Goal: Task Accomplishment & Management: Use online tool/utility

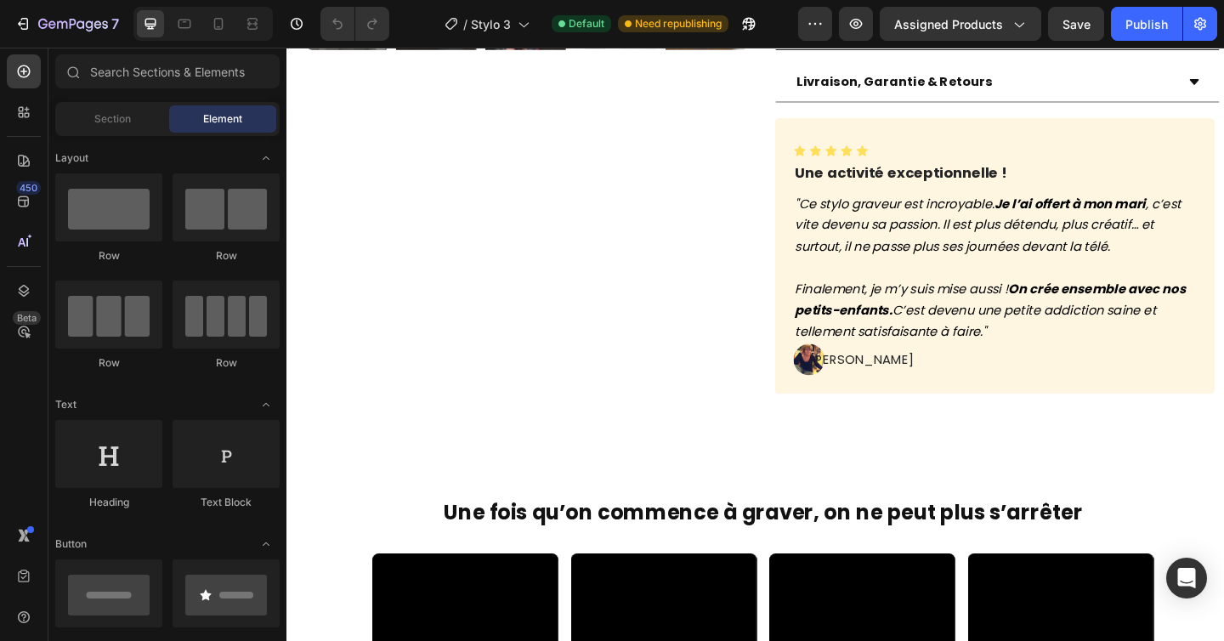
scroll to position [765, 0]
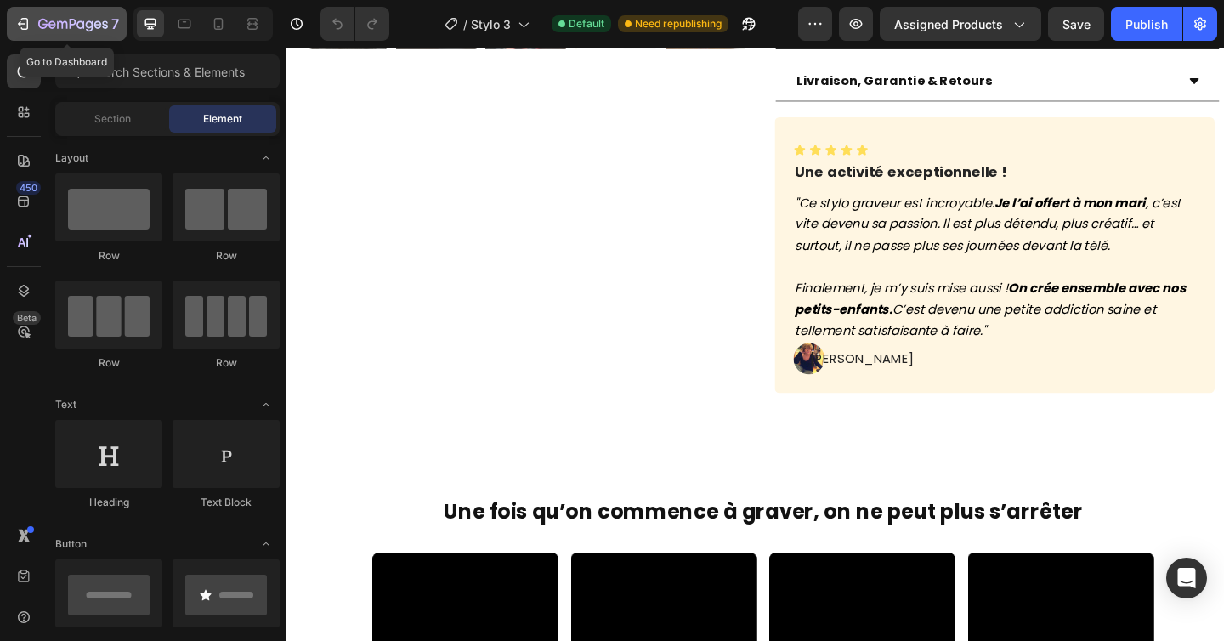
click at [84, 19] on icon "button" at bounding box center [73, 25] width 70 height 14
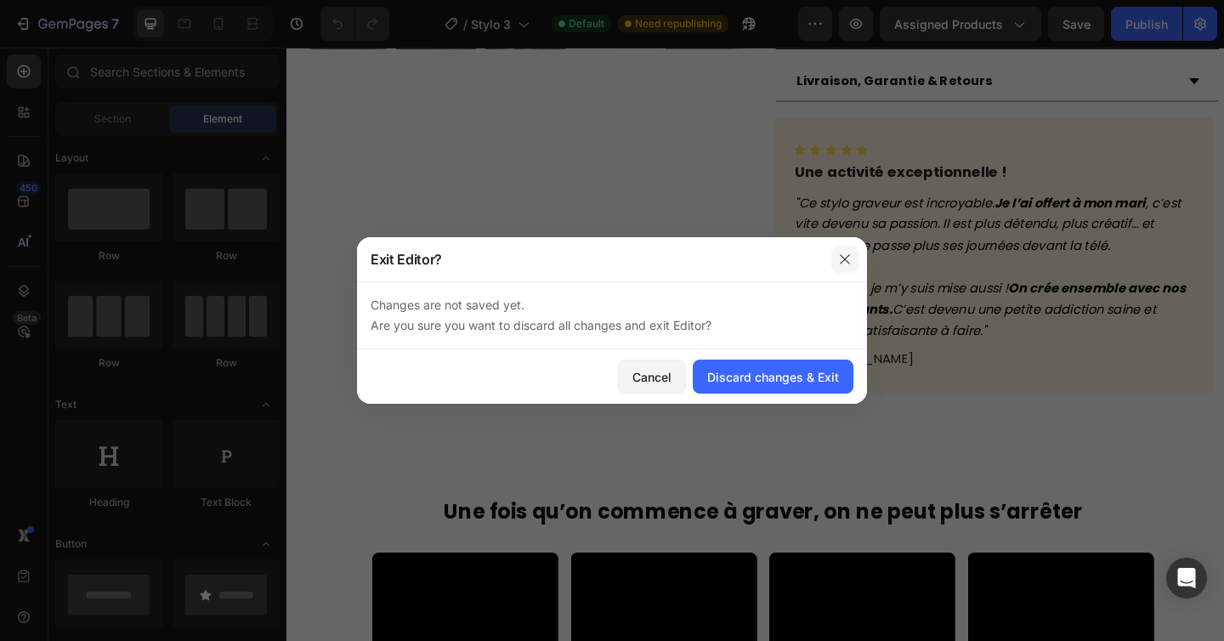
click at [850, 262] on icon "button" at bounding box center [845, 259] width 14 height 14
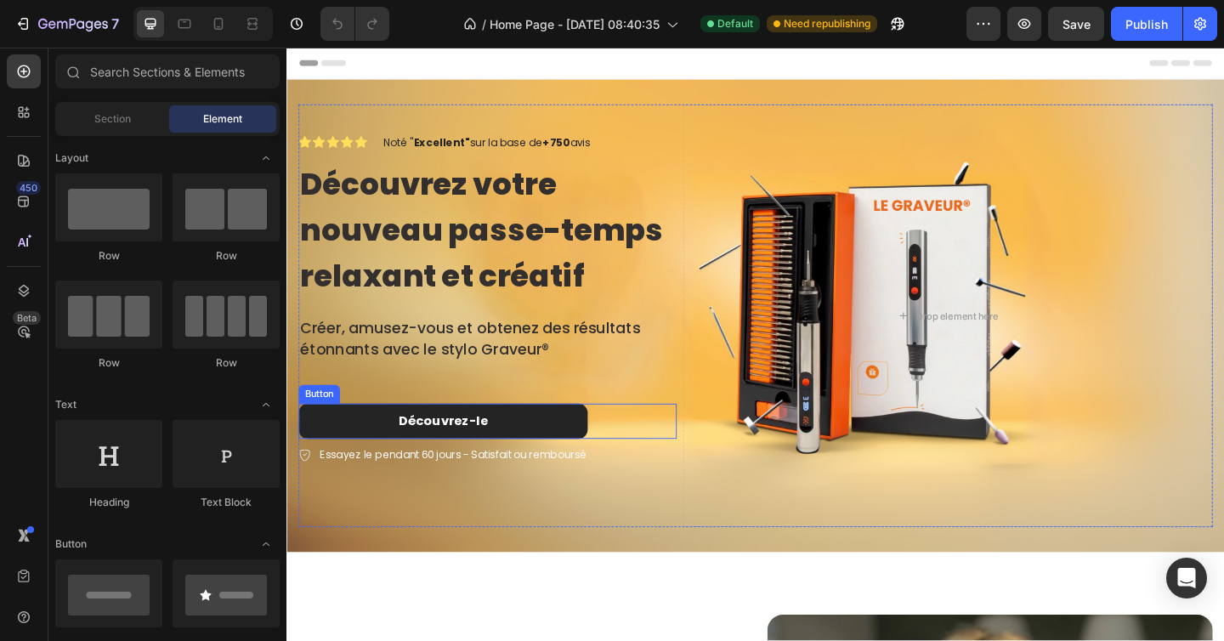
click at [580, 455] on link "Découvrez-le" at bounding box center [456, 454] width 314 height 38
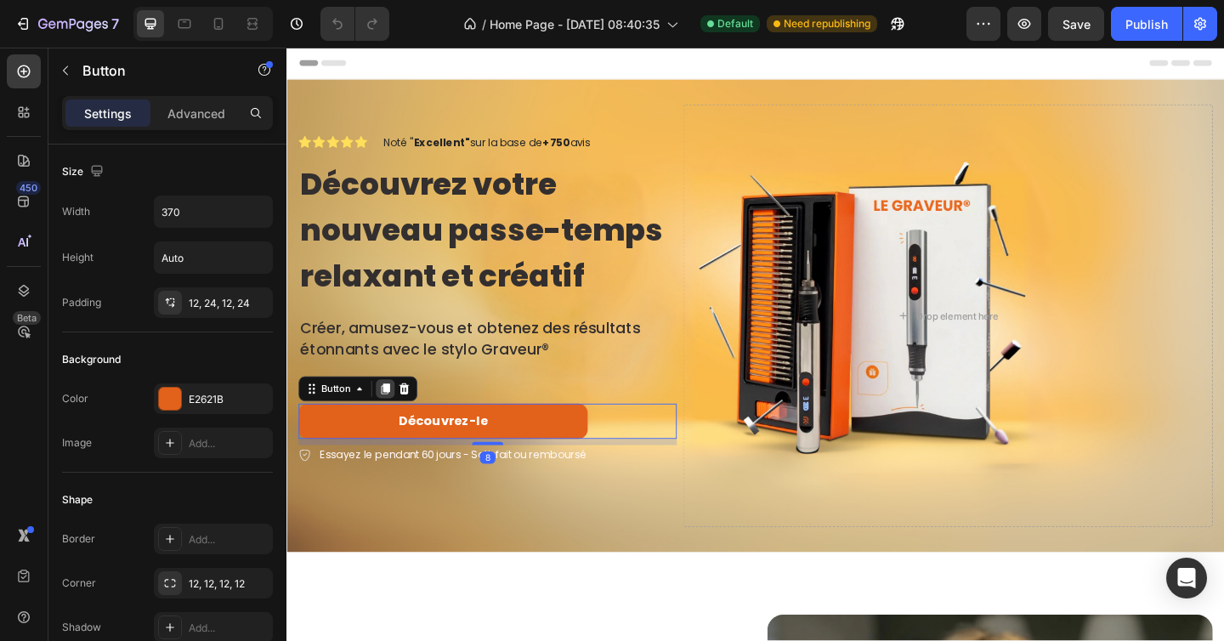
click at [396, 419] on icon at bounding box center [393, 419] width 9 height 12
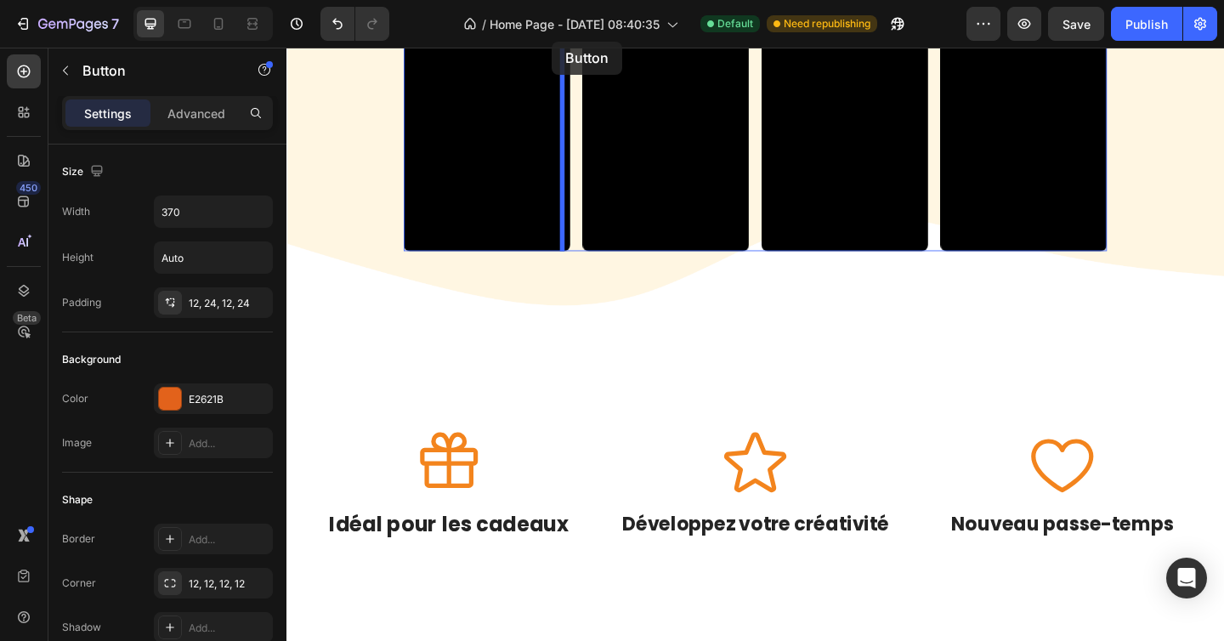
scroll to position [1457, 0]
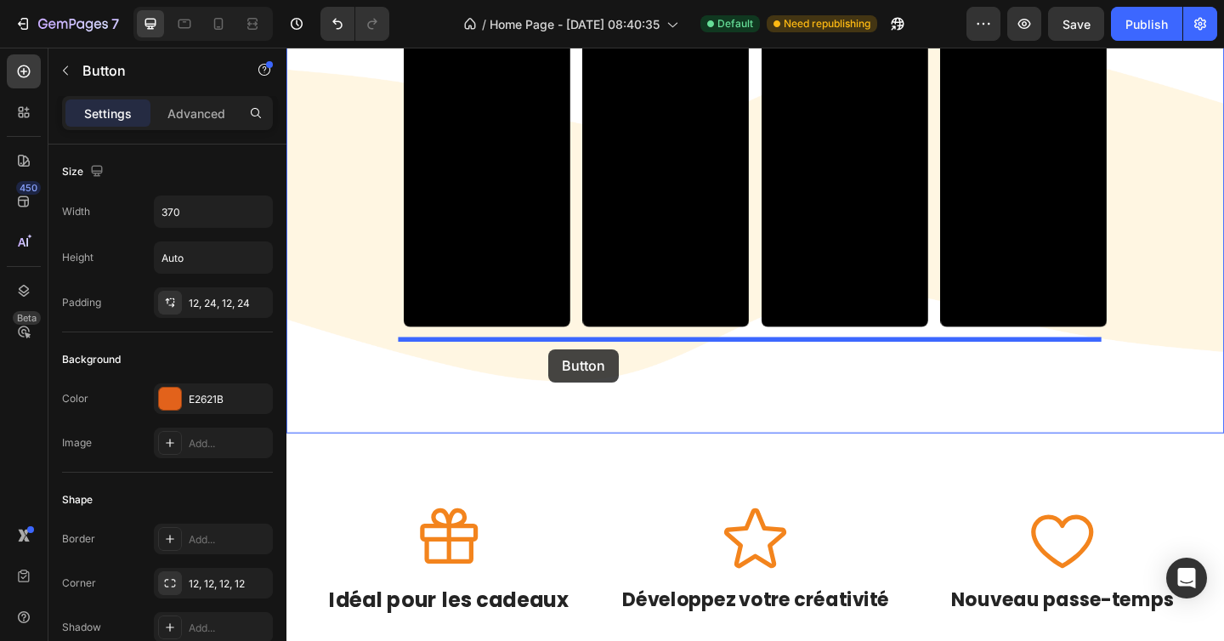
drag, startPoint x: 321, startPoint y: 467, endPoint x: 571, endPoint y: 376, distance: 266.2
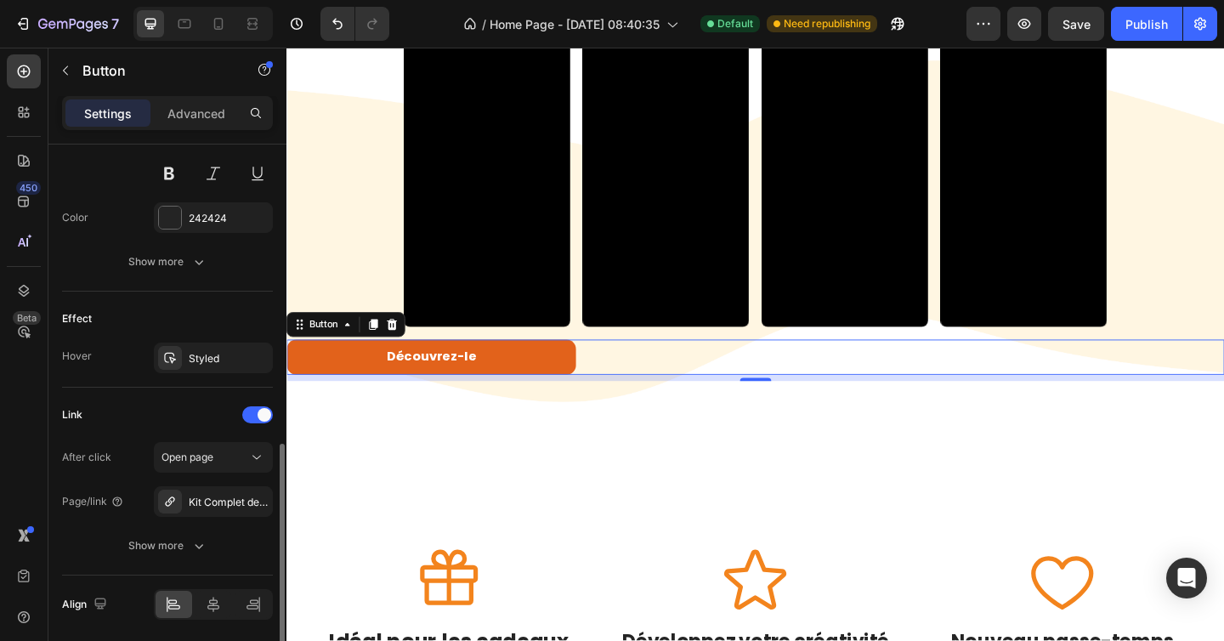
scroll to position [806, 0]
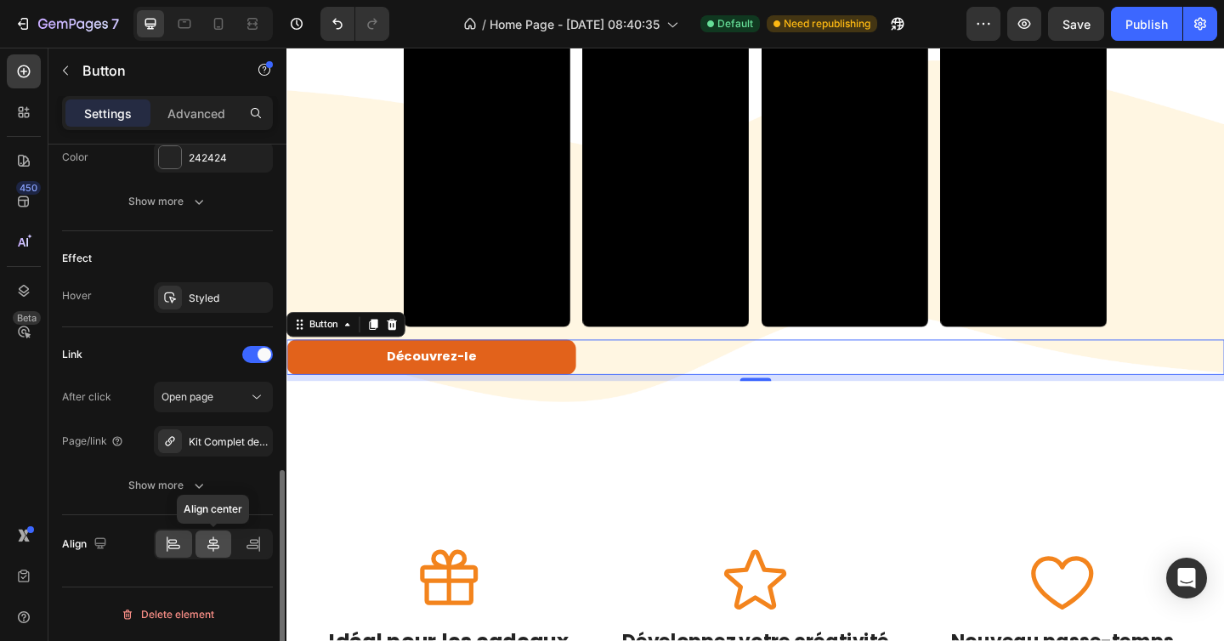
click at [218, 543] on icon at bounding box center [213, 543] width 17 height 17
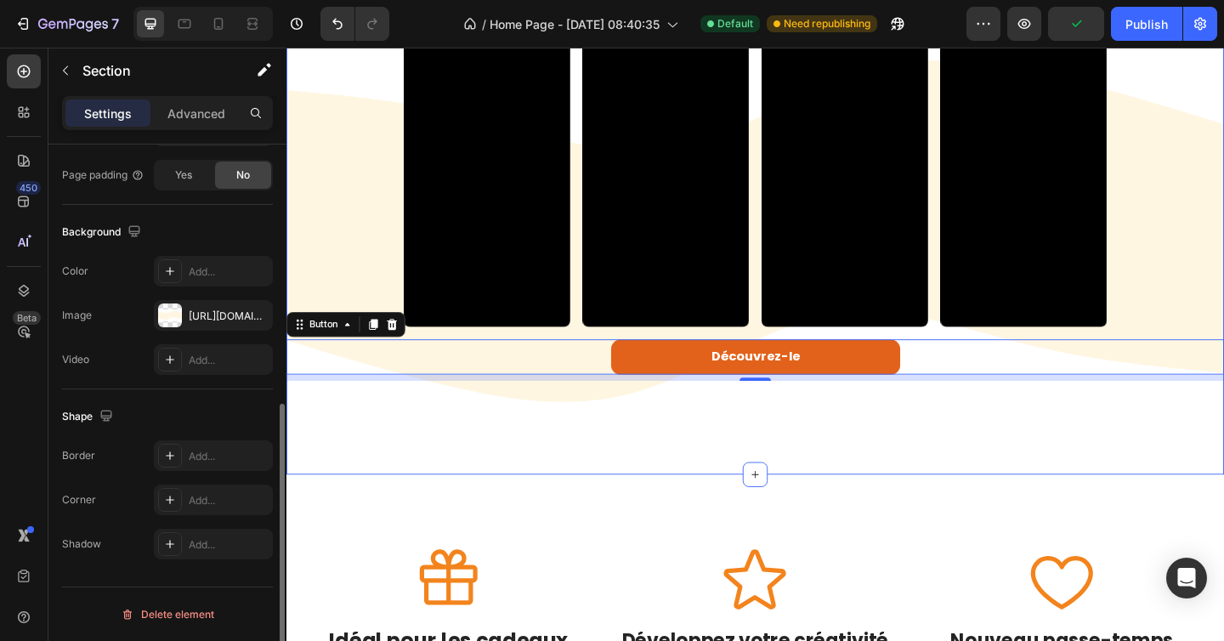
click at [698, 499] on div "Video Video Video Video Video Carousel Découvrez-le Button 8 Section 6/25" at bounding box center [796, 257] width 1020 height 509
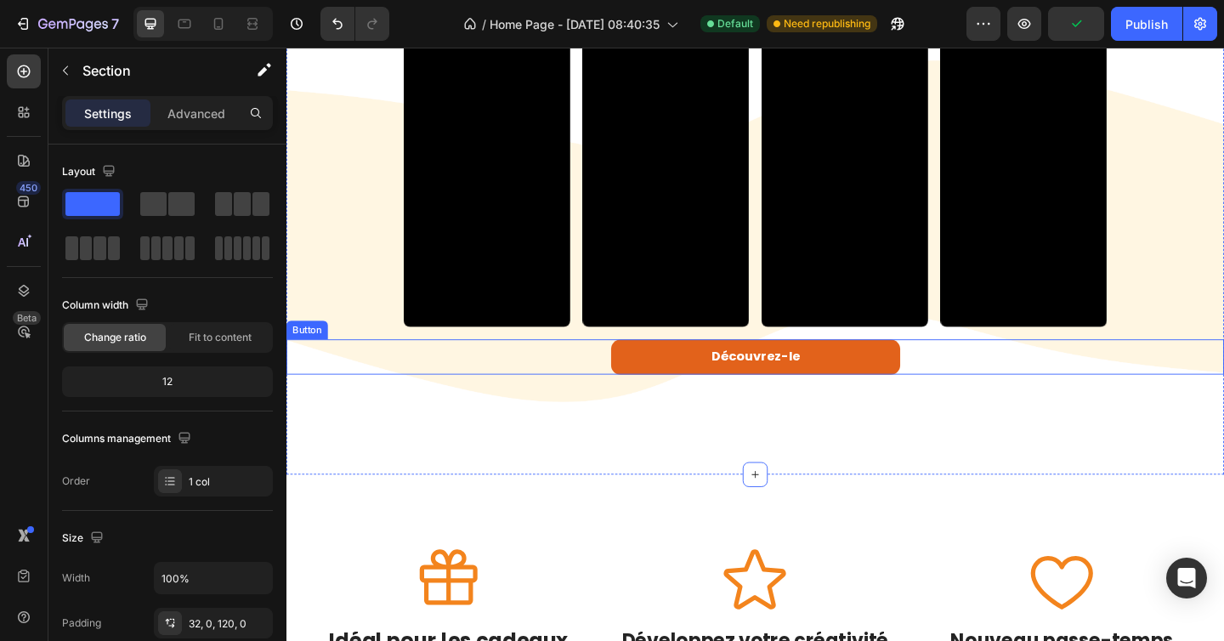
click at [625, 380] on div "Découvrez-le Button" at bounding box center [796, 384] width 1020 height 38
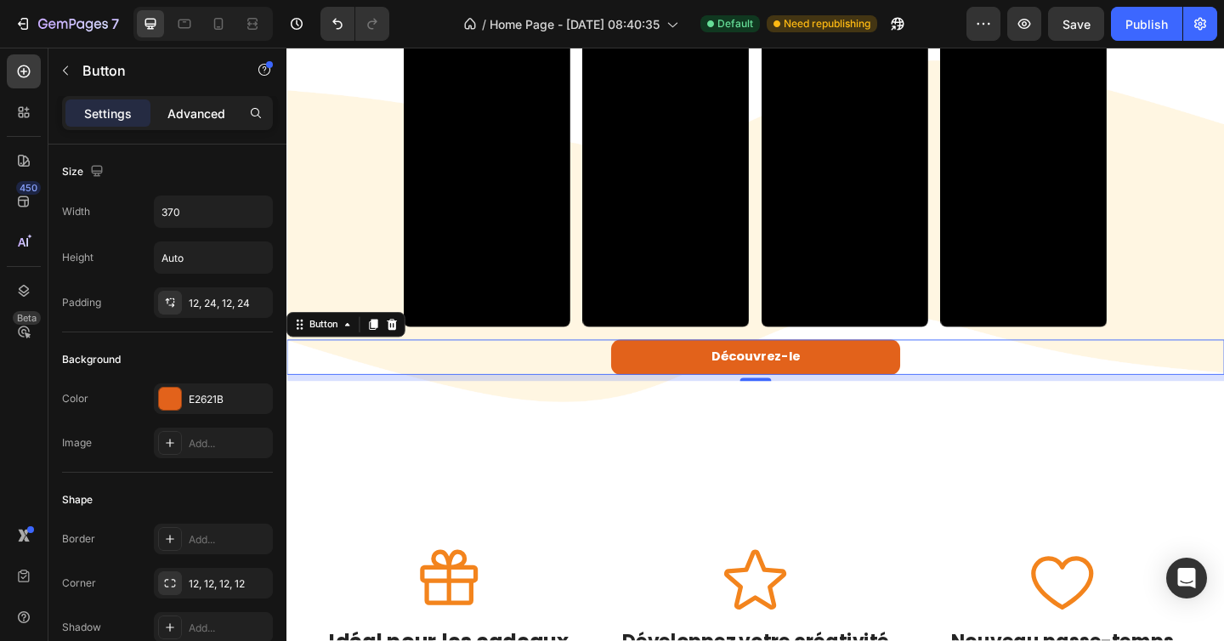
click at [199, 117] on p "Advanced" at bounding box center [196, 114] width 58 height 18
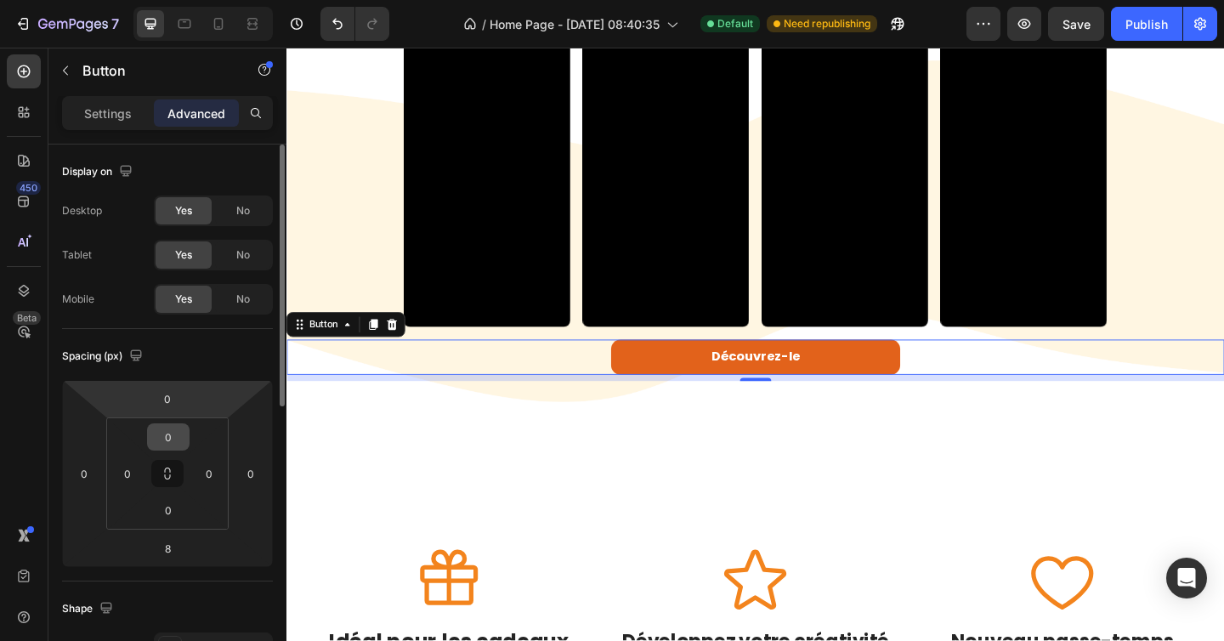
click at [157, 435] on input "0" at bounding box center [168, 436] width 34 height 25
type input "é"
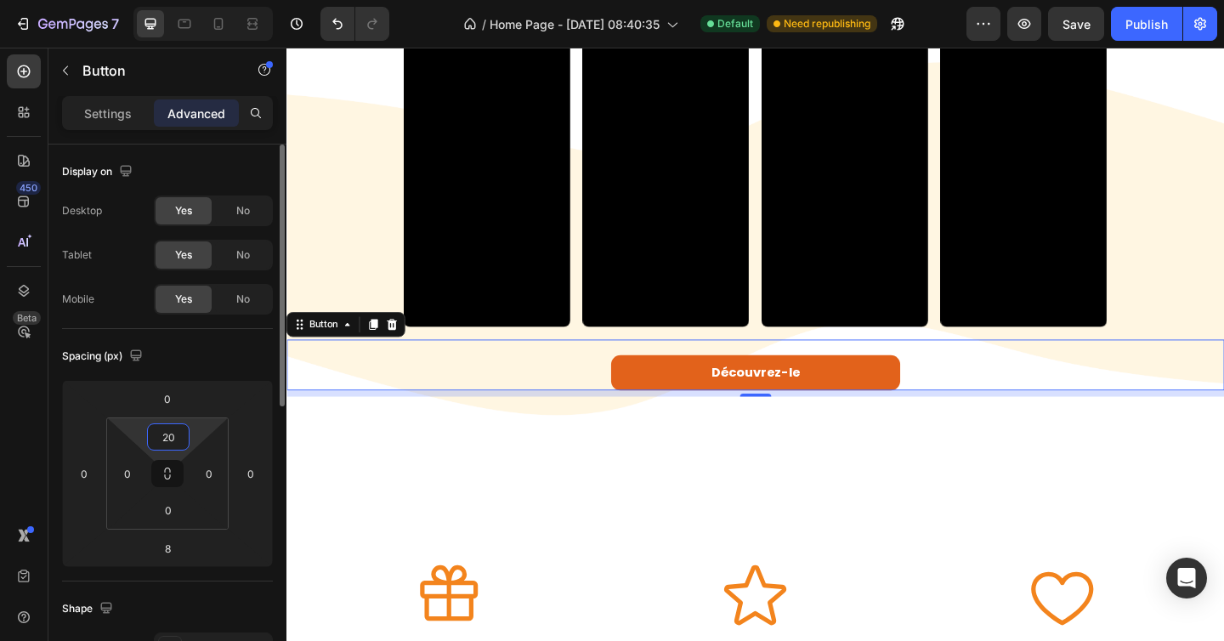
type input "2"
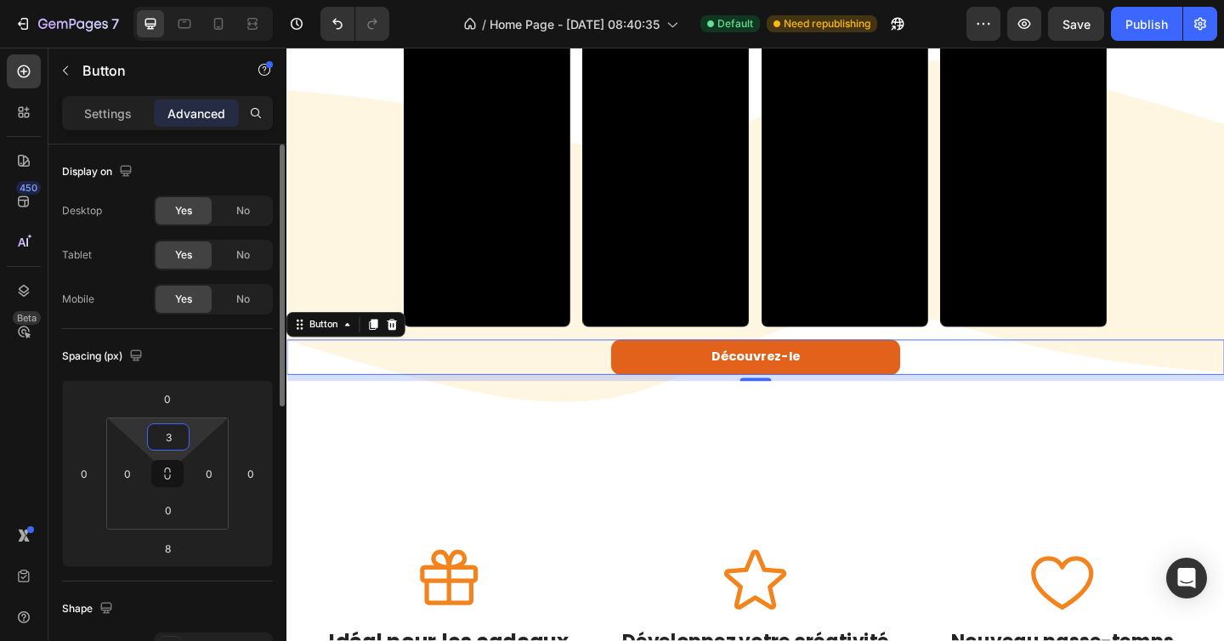
type input "30"
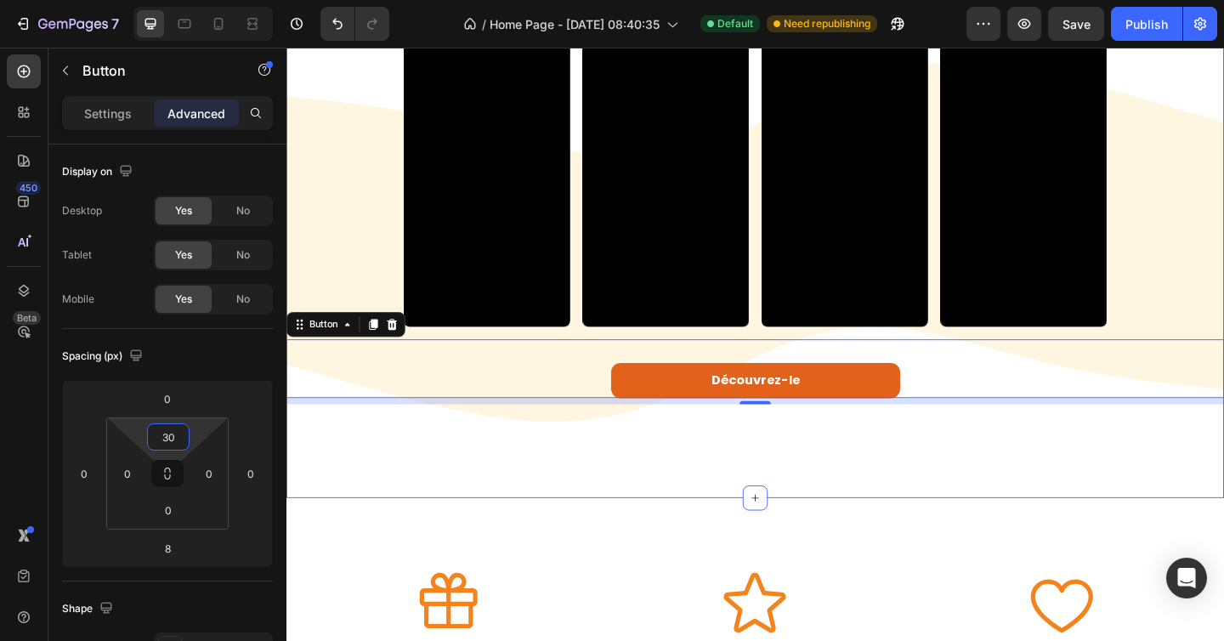
click at [586, 491] on div "Video Video Video Video Video Carousel Découvrez-le Button 8 Section 6/25" at bounding box center [796, 270] width 1020 height 535
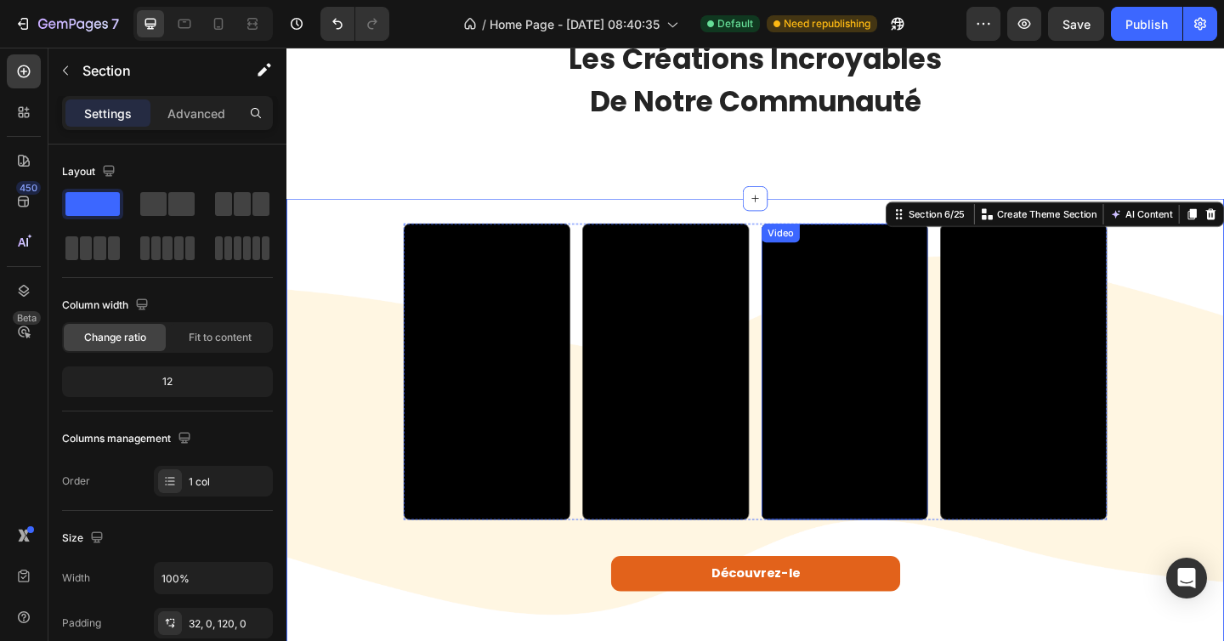
scroll to position [1246, 0]
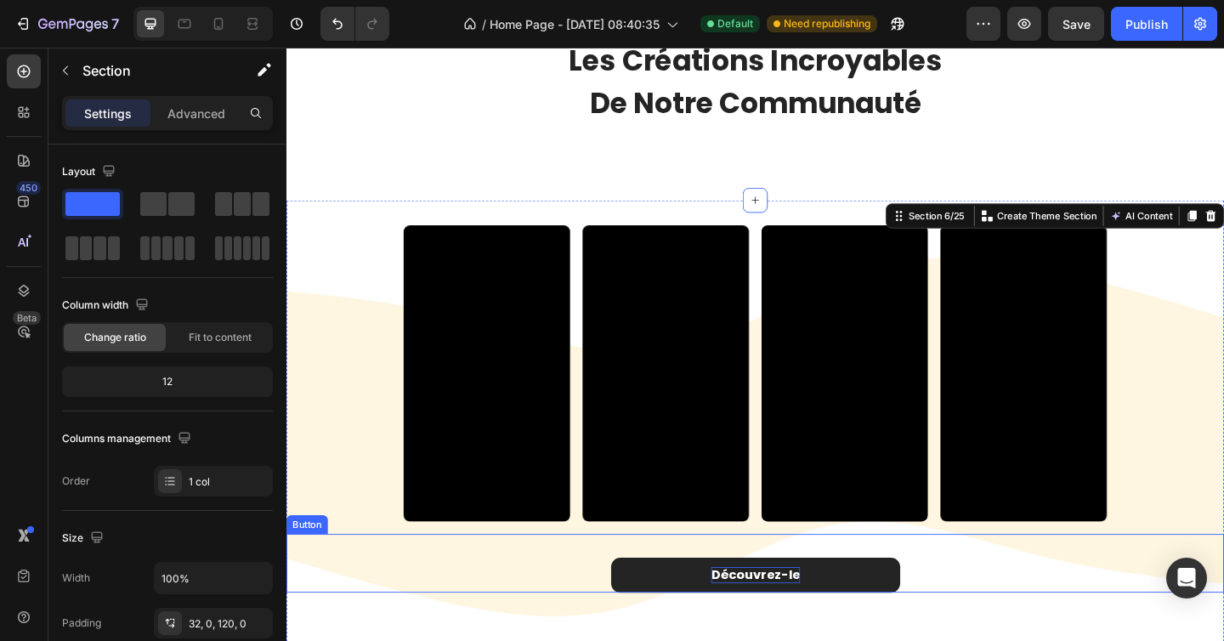
click at [834, 620] on span "Découvrez-le" at bounding box center [796, 621] width 97 height 20
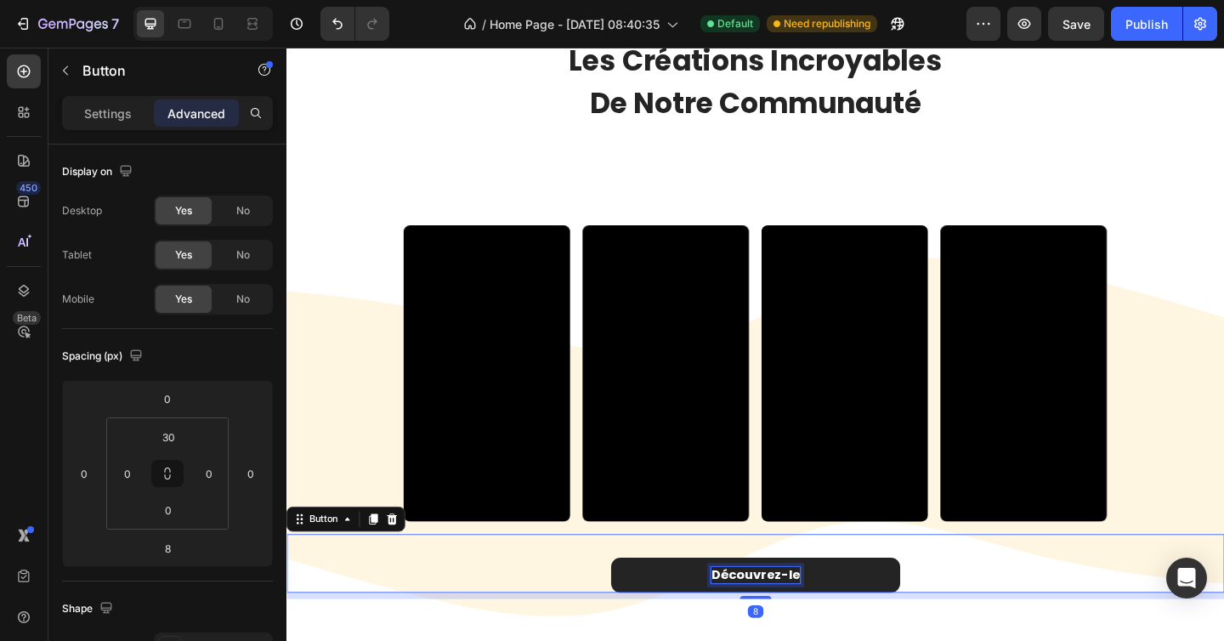
click at [835, 620] on span "Découvrez-le" at bounding box center [796, 621] width 97 height 20
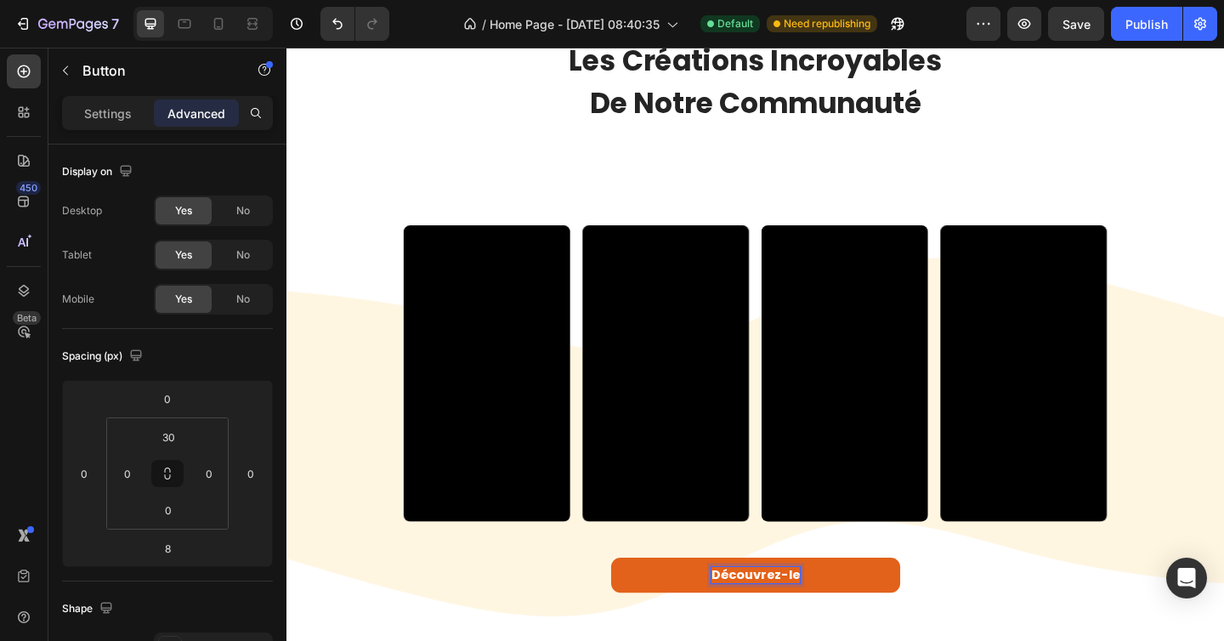
click at [1007, 625] on div "Découvrez-le Button 8" at bounding box center [796, 609] width 1020 height 64
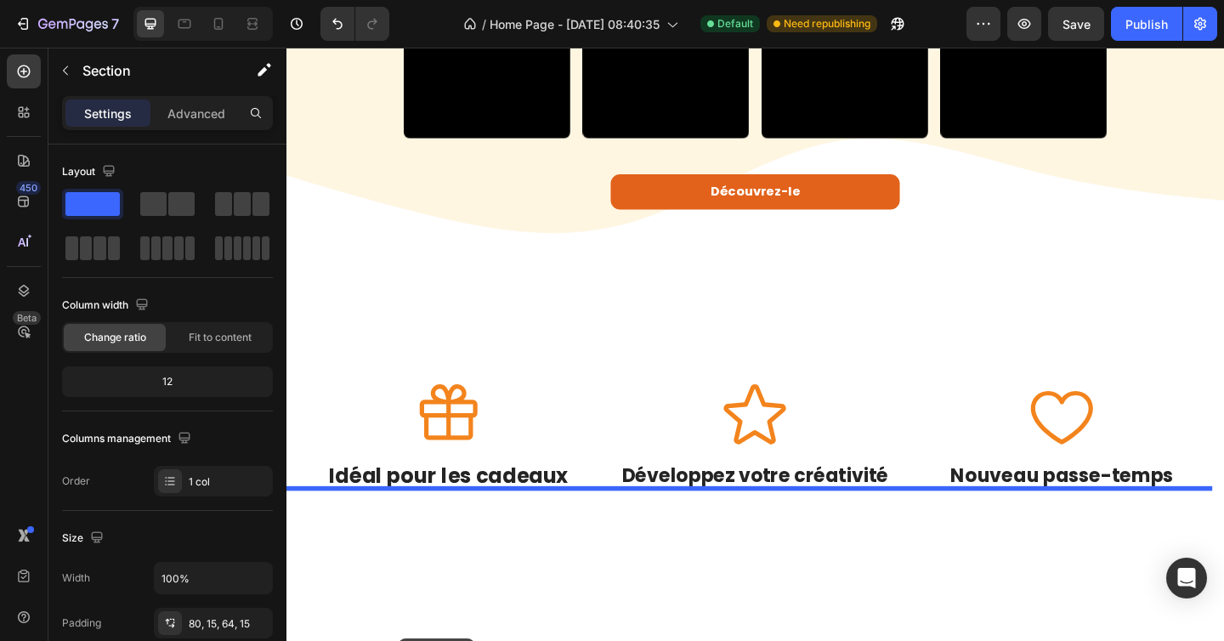
scroll to position [1637, 0]
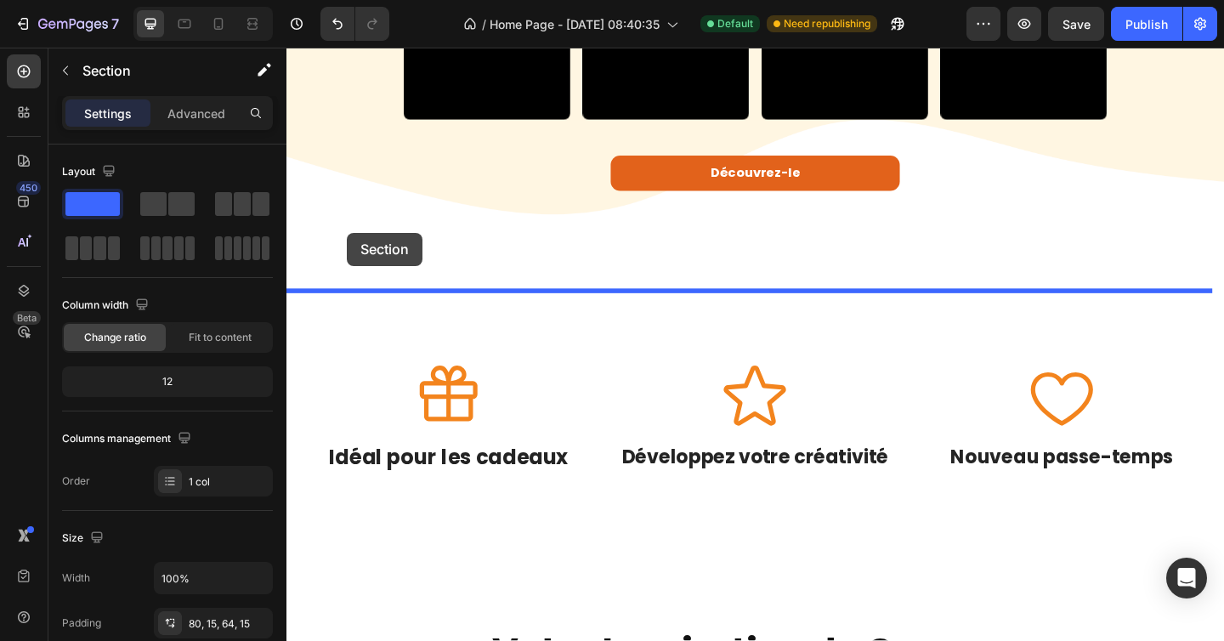
drag, startPoint x: 368, startPoint y: 100, endPoint x: 350, endPoint y: 245, distance: 145.6
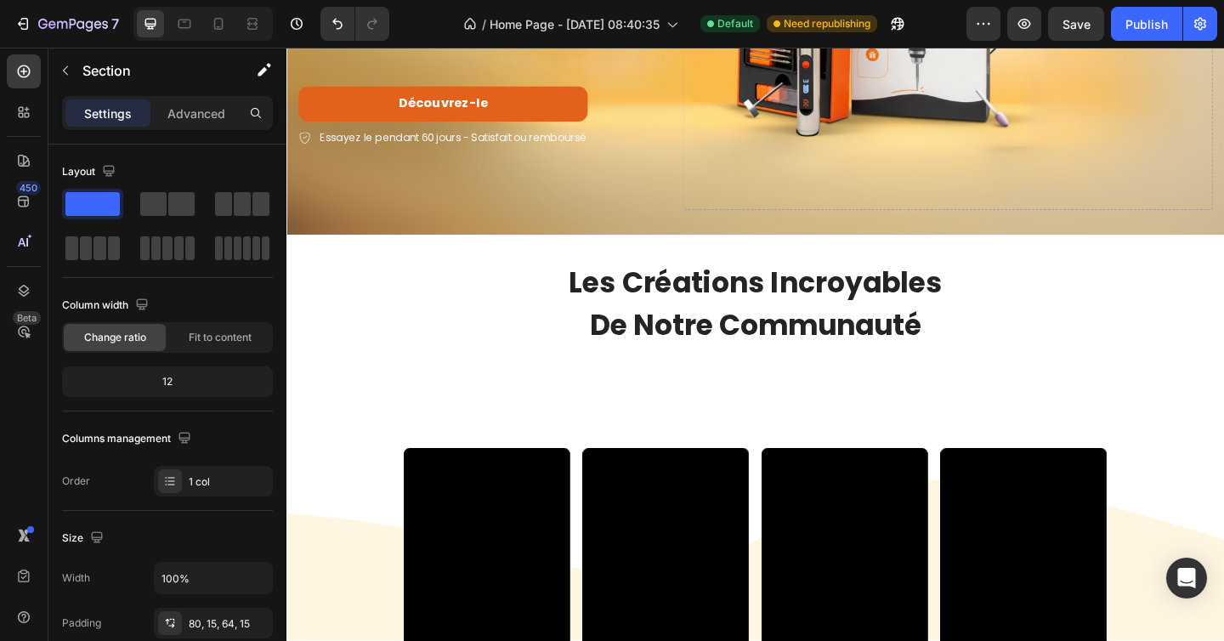
scroll to position [343, 0]
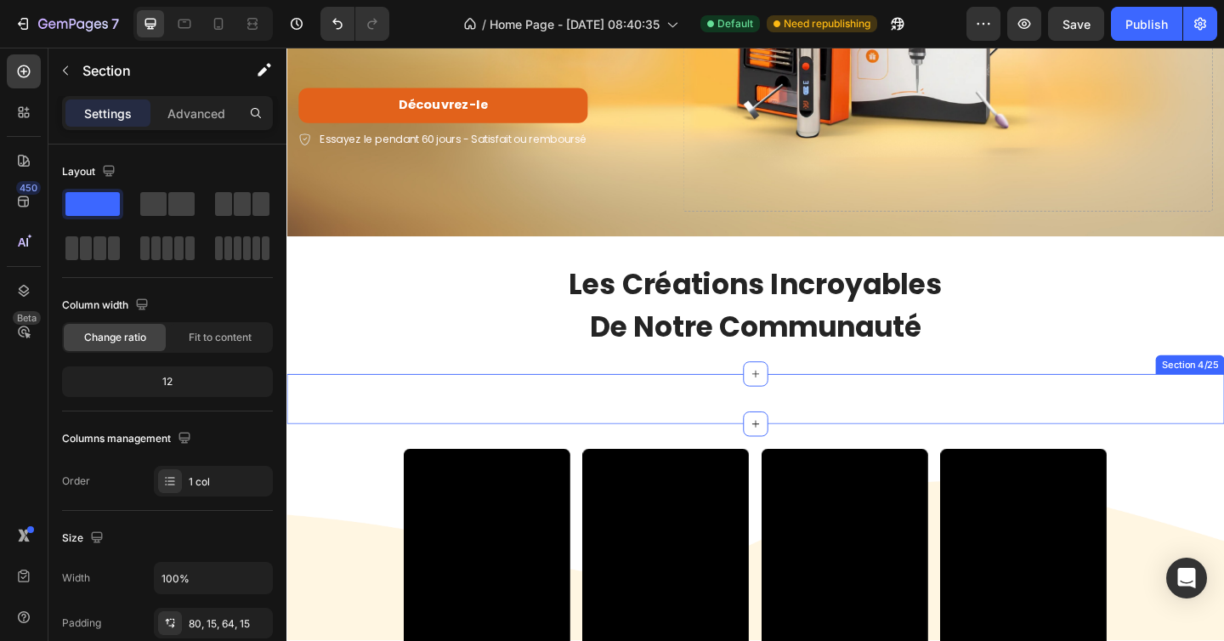
click at [393, 425] on div "Les créations incroyables de notre communauté Heading Section 4/25" at bounding box center [796, 430] width 1020 height 54
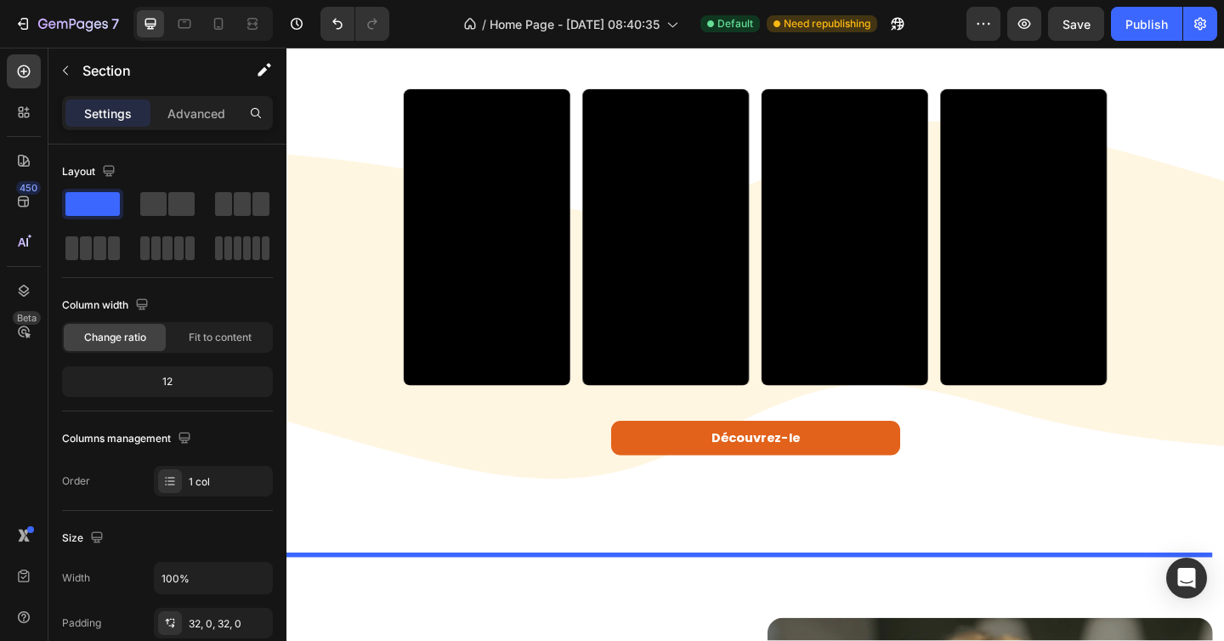
scroll to position [825, 0]
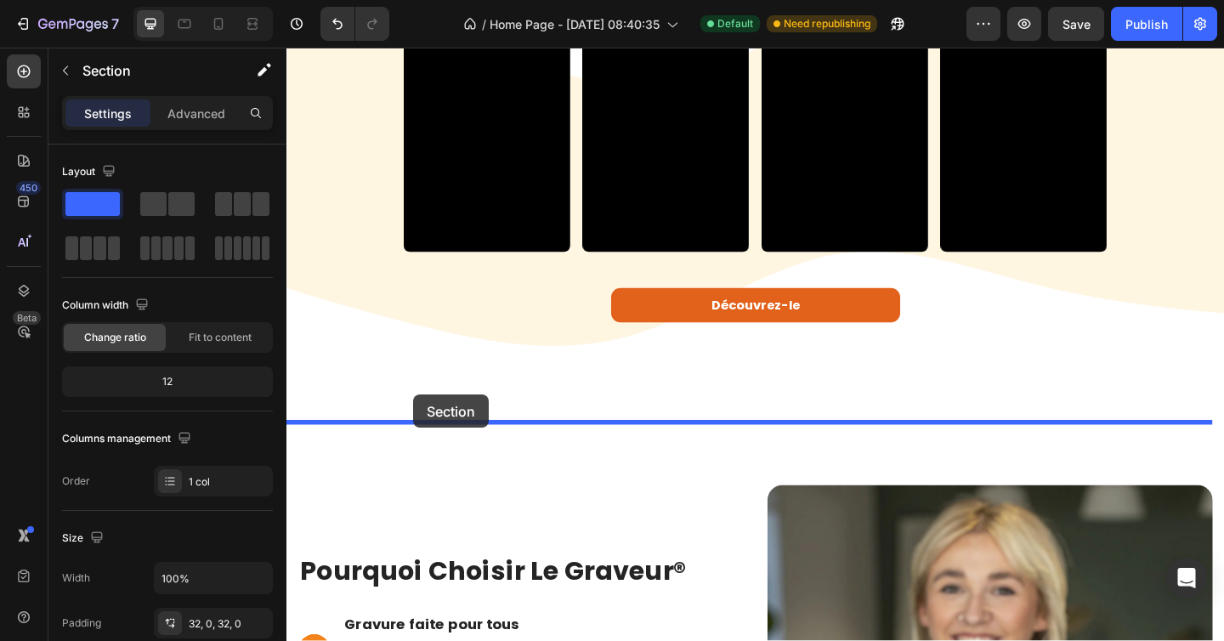
drag, startPoint x: 356, startPoint y: 274, endPoint x: 422, endPoint y: 423, distance: 162.8
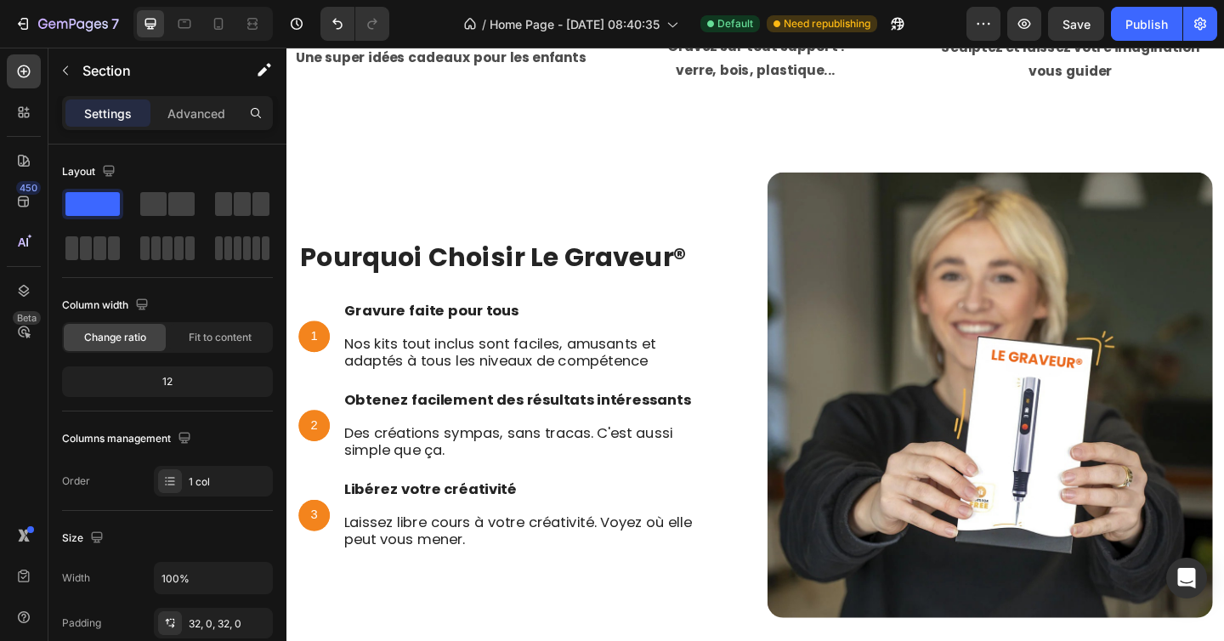
scroll to position [1513, 0]
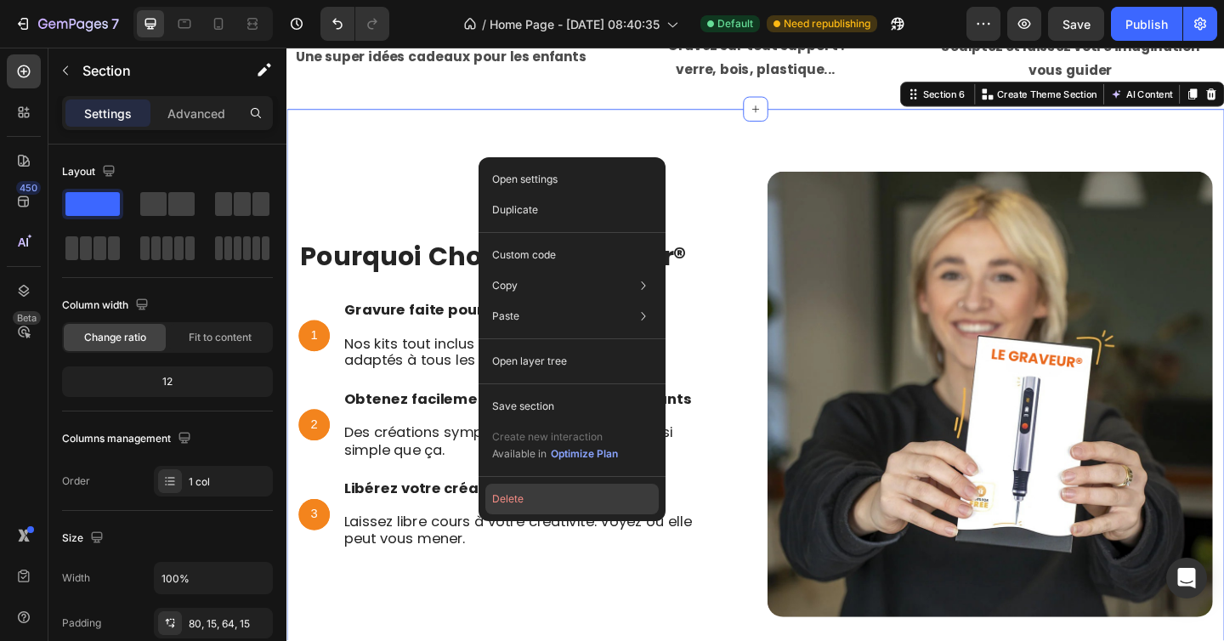
click at [542, 492] on button "Delete" at bounding box center [571, 499] width 173 height 31
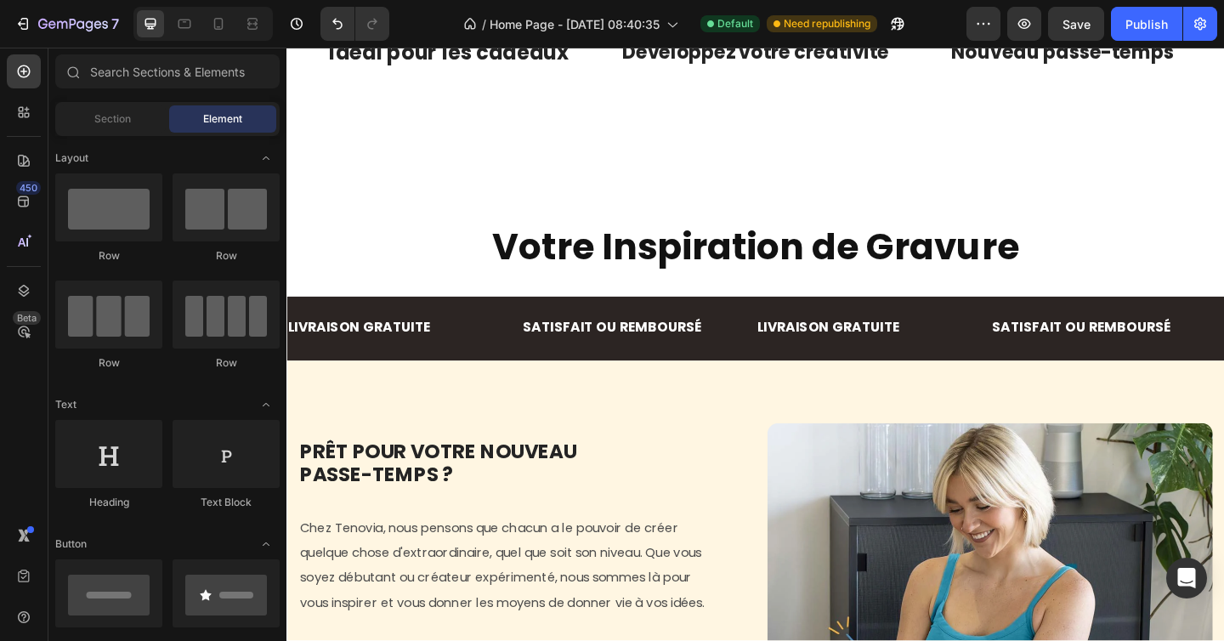
scroll to position [1756, 0]
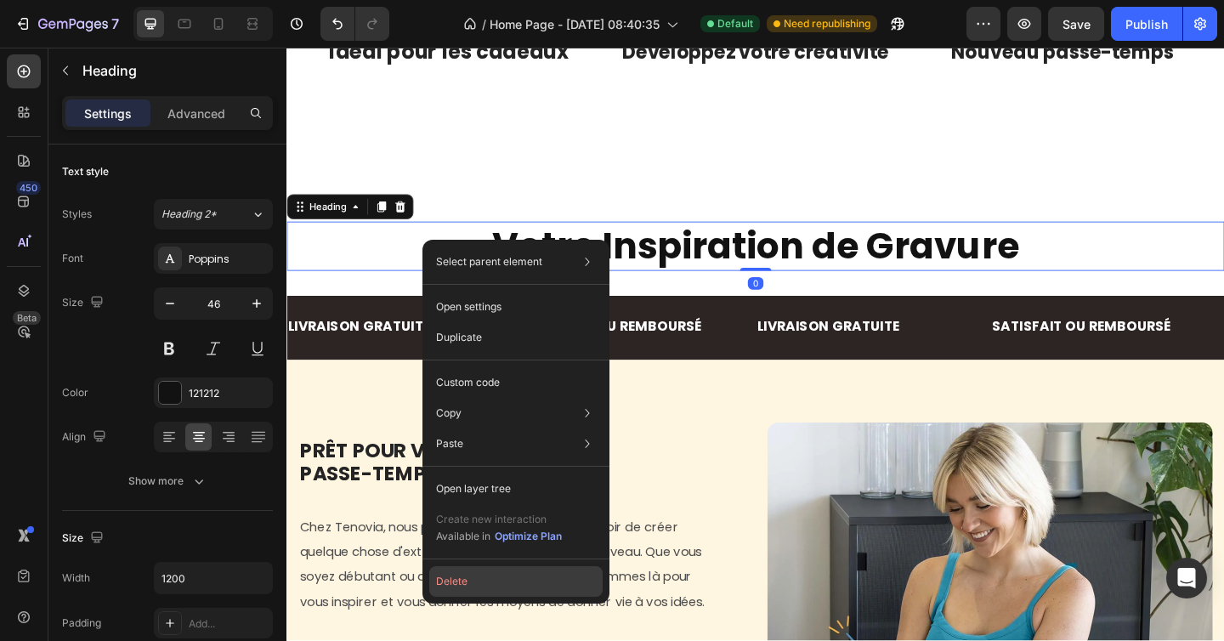
click at [472, 569] on button "Delete" at bounding box center [515, 581] width 173 height 31
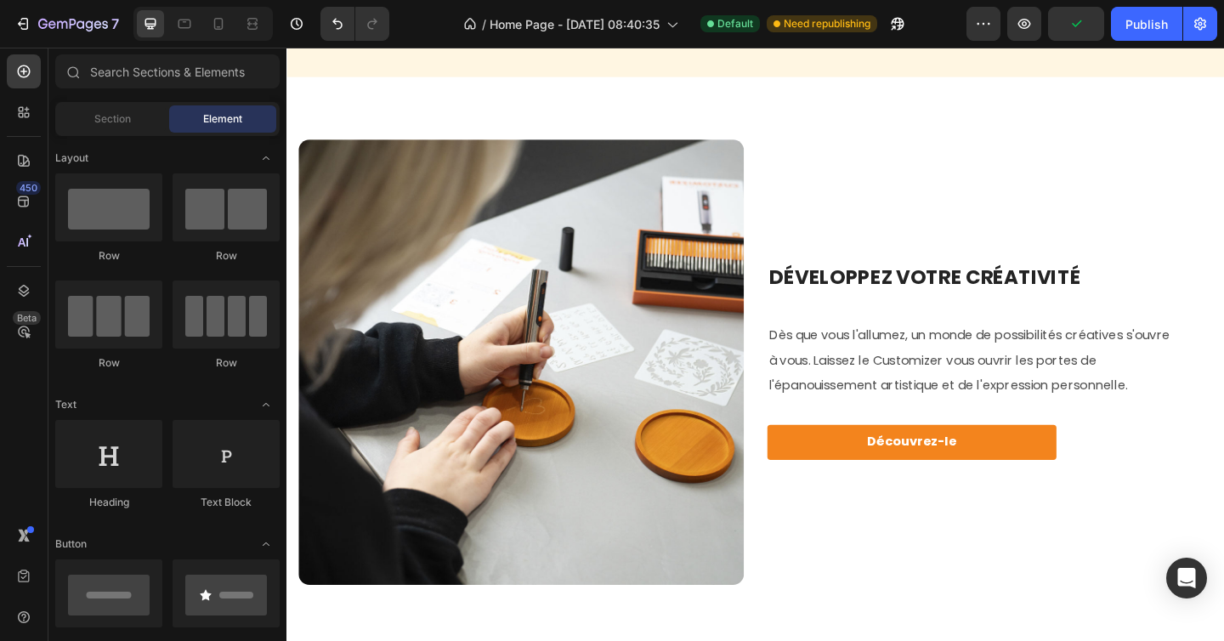
scroll to position [2643, 0]
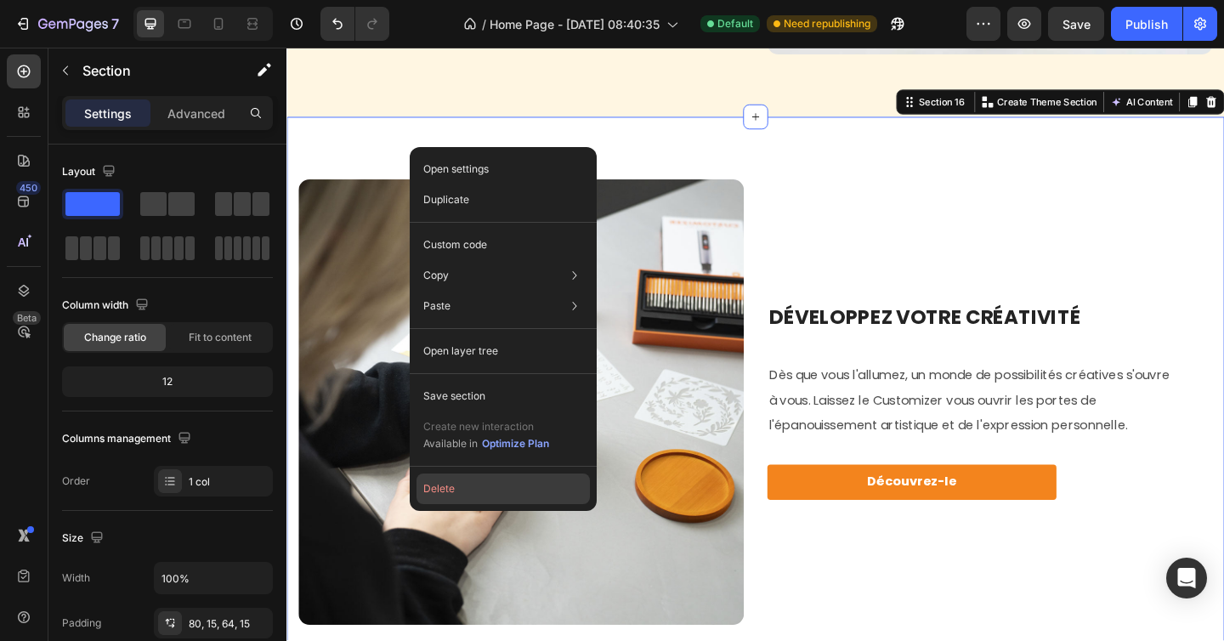
click at [482, 479] on button "Delete" at bounding box center [502, 488] width 173 height 31
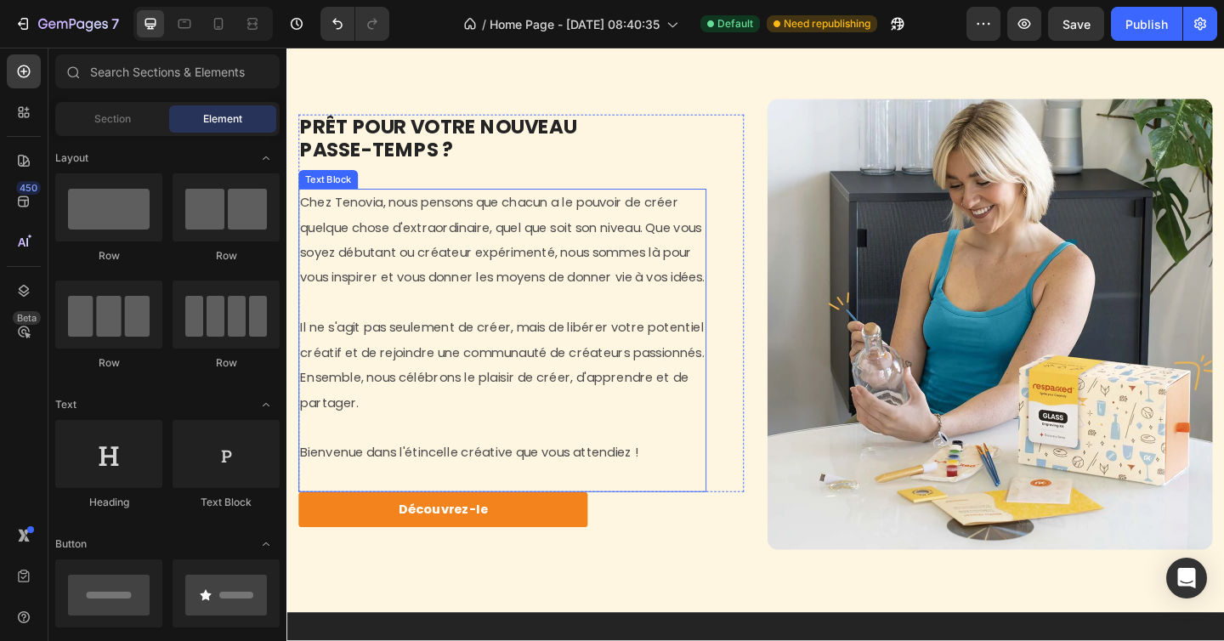
scroll to position [1875, 0]
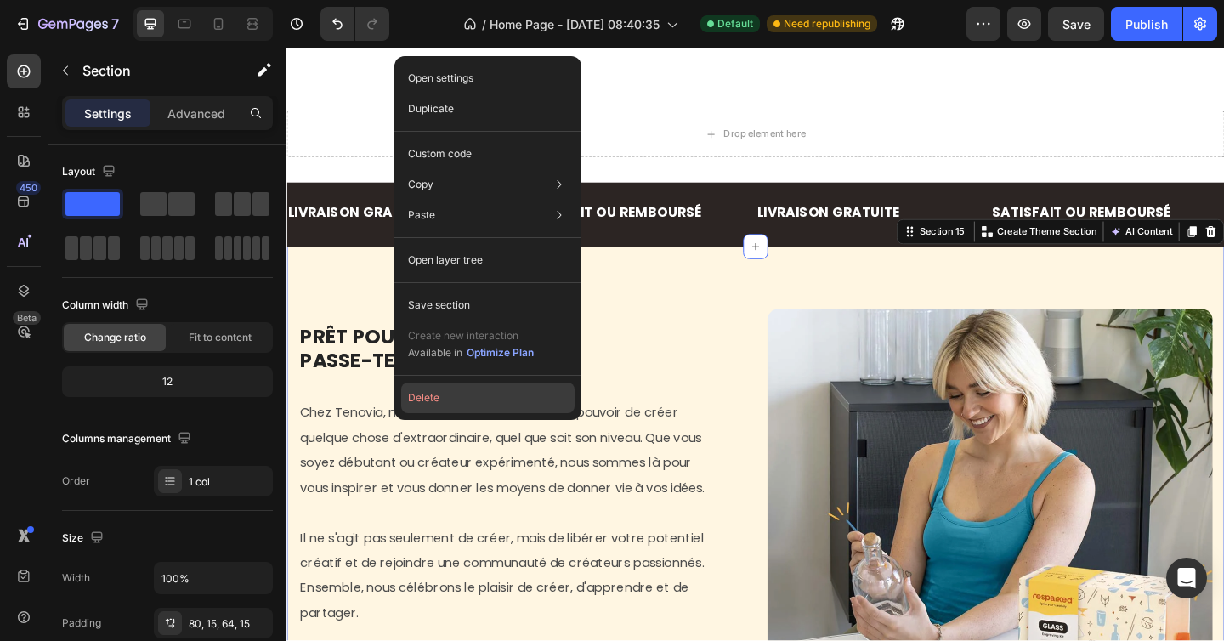
drag, startPoint x: 433, startPoint y: 397, endPoint x: 160, endPoint y: 379, distance: 274.2
click at [433, 397] on button "Delete" at bounding box center [487, 397] width 173 height 31
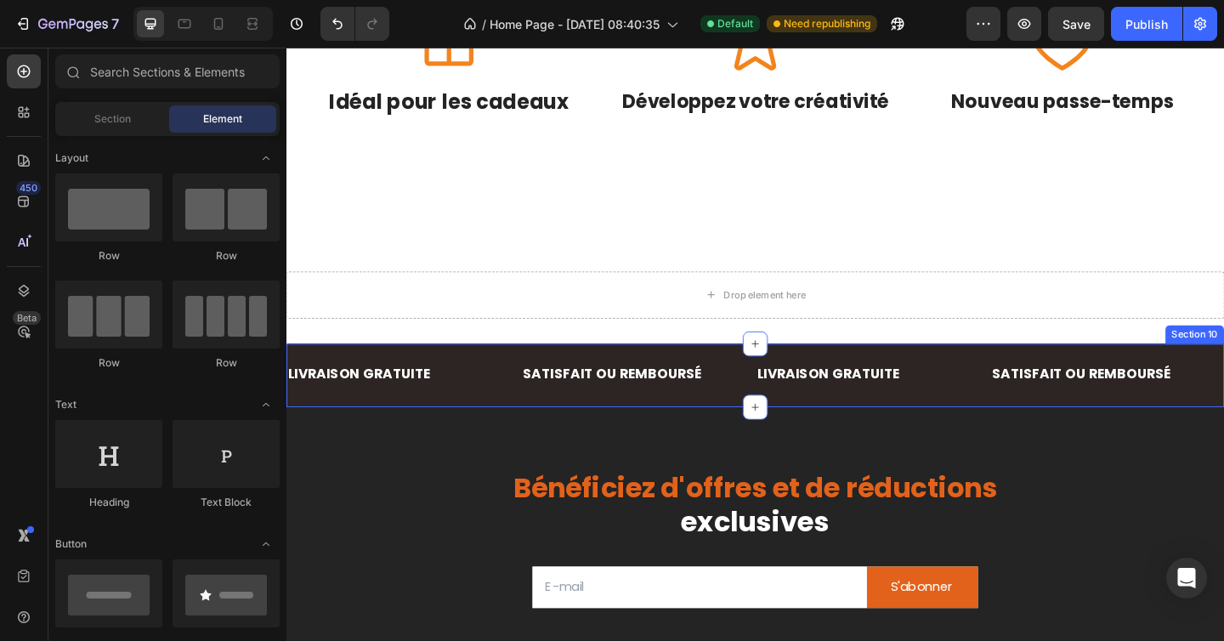
scroll to position [1658, 0]
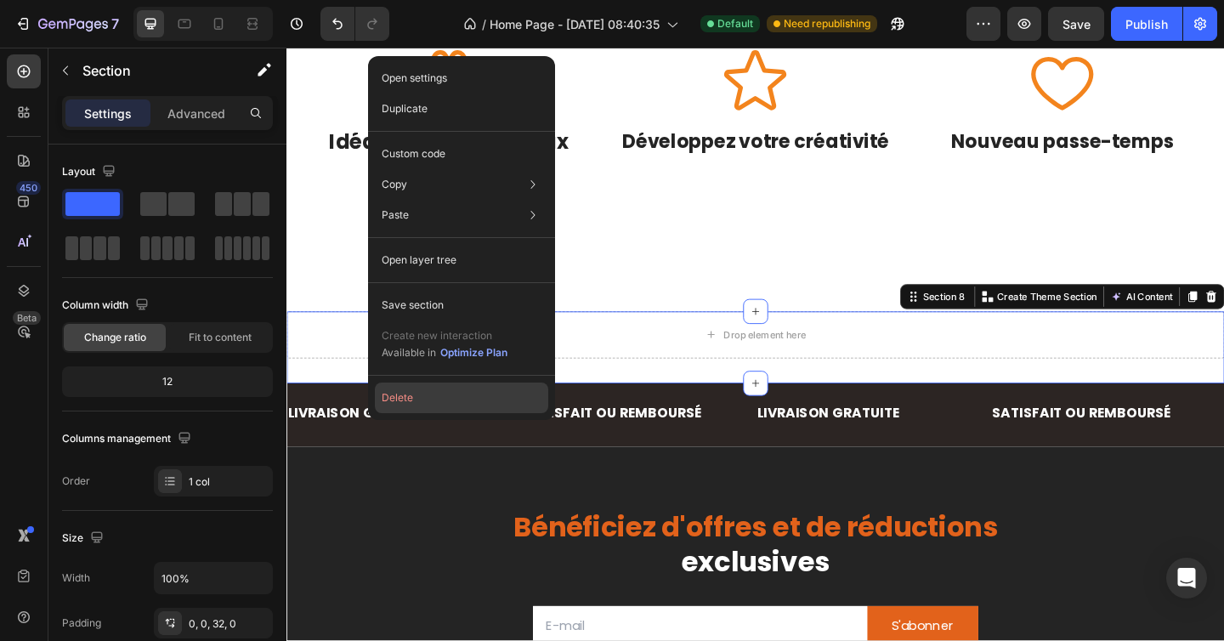
click at [406, 389] on button "Delete" at bounding box center [461, 397] width 173 height 31
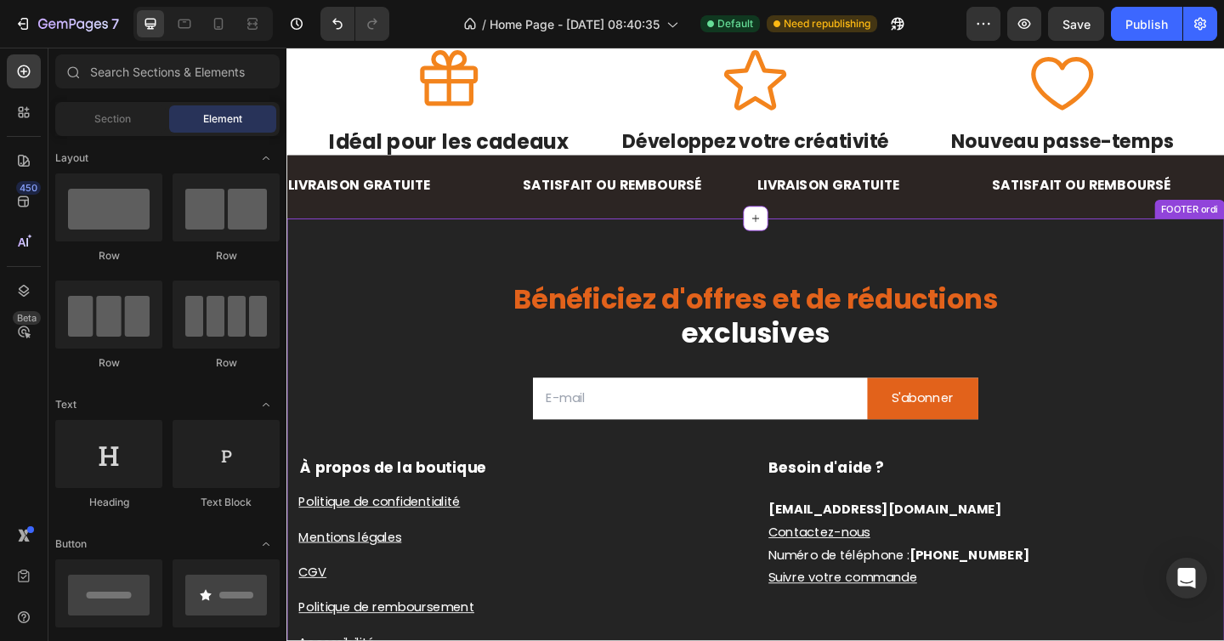
scroll to position [1413, 0]
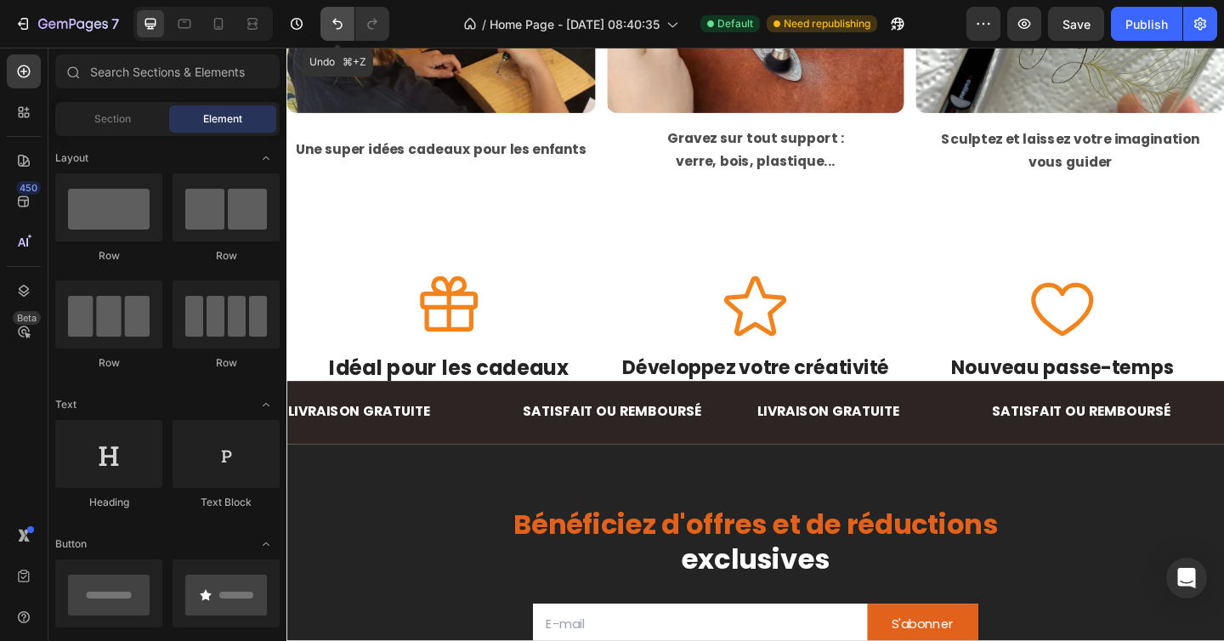
click at [333, 18] on icon "Undo/Redo" at bounding box center [337, 23] width 17 height 17
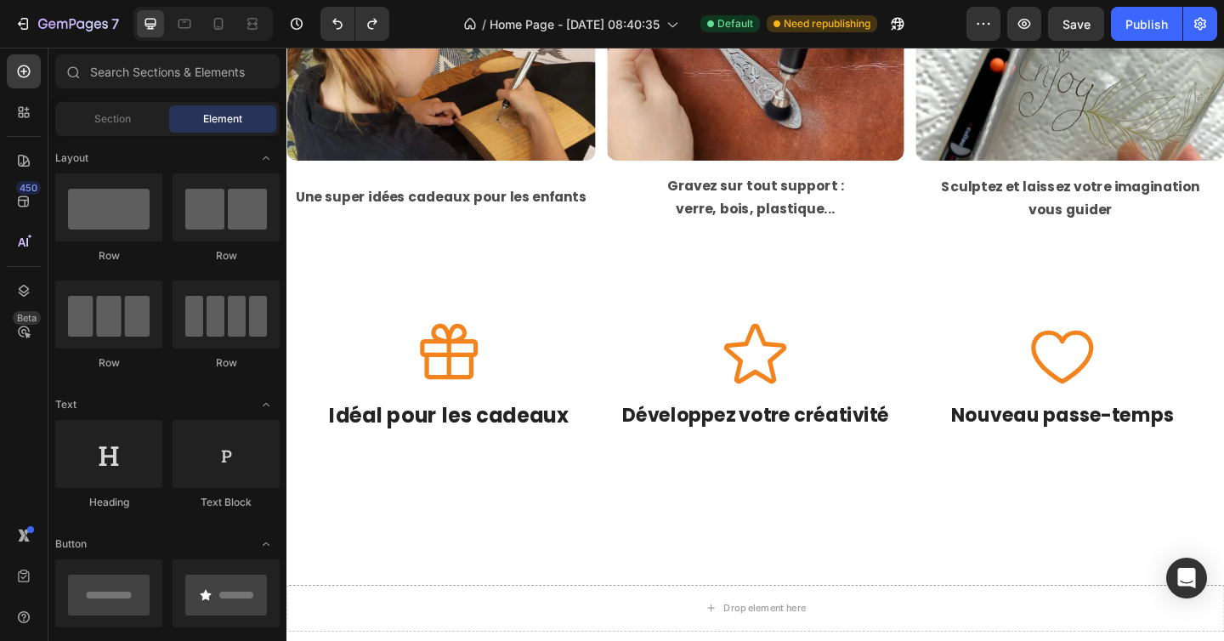
scroll to position [1384, 0]
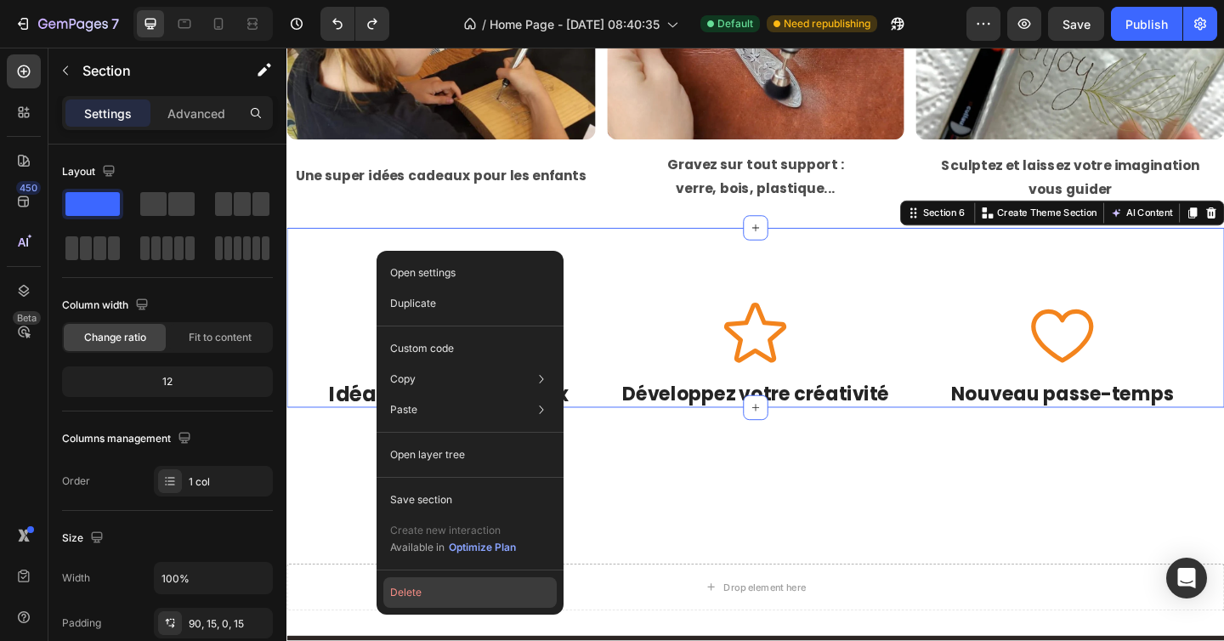
click at [439, 580] on button "Delete" at bounding box center [469, 592] width 173 height 31
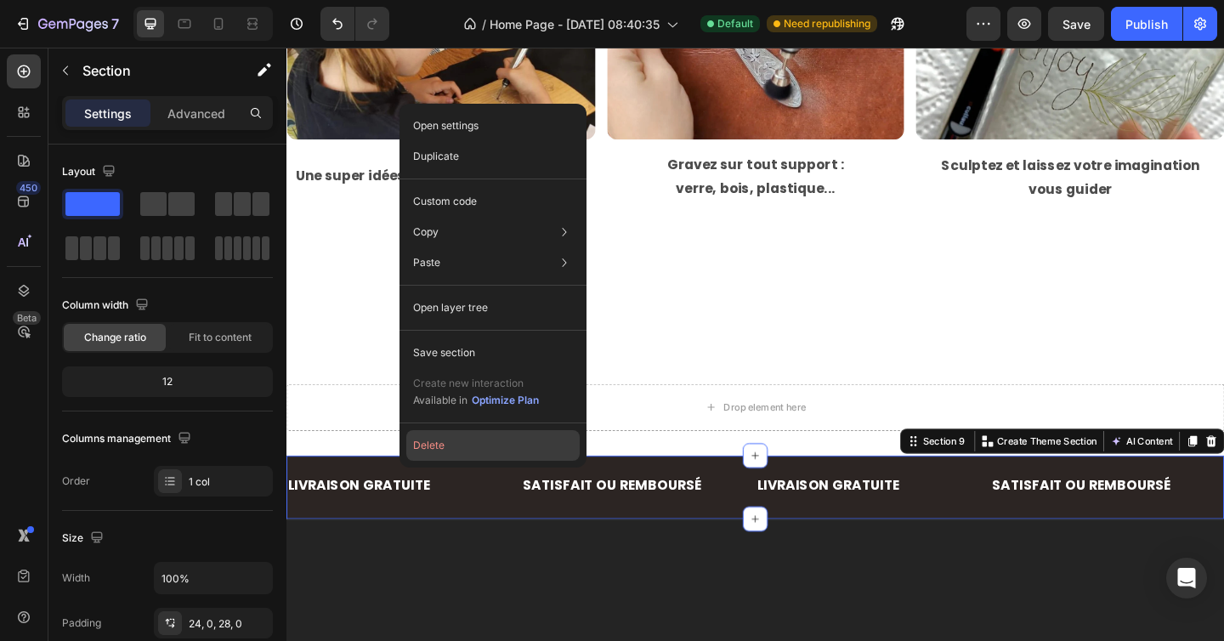
click at [451, 446] on button "Delete" at bounding box center [492, 445] width 173 height 31
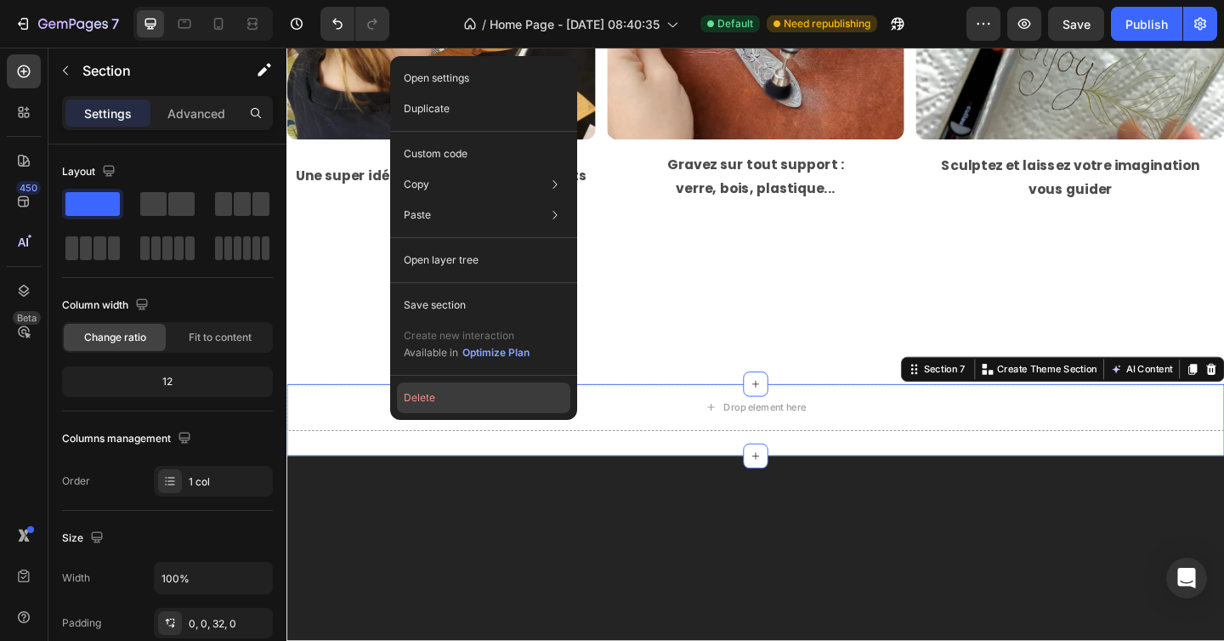
click at [433, 396] on button "Delete" at bounding box center [483, 397] width 173 height 31
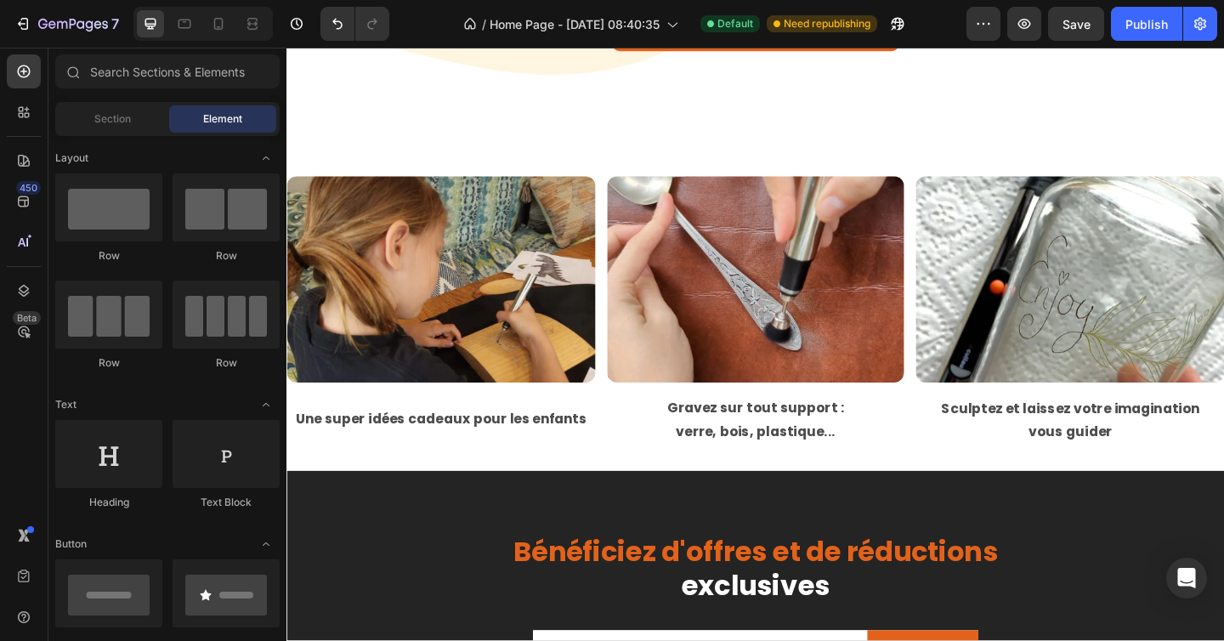
scroll to position [1134, 0]
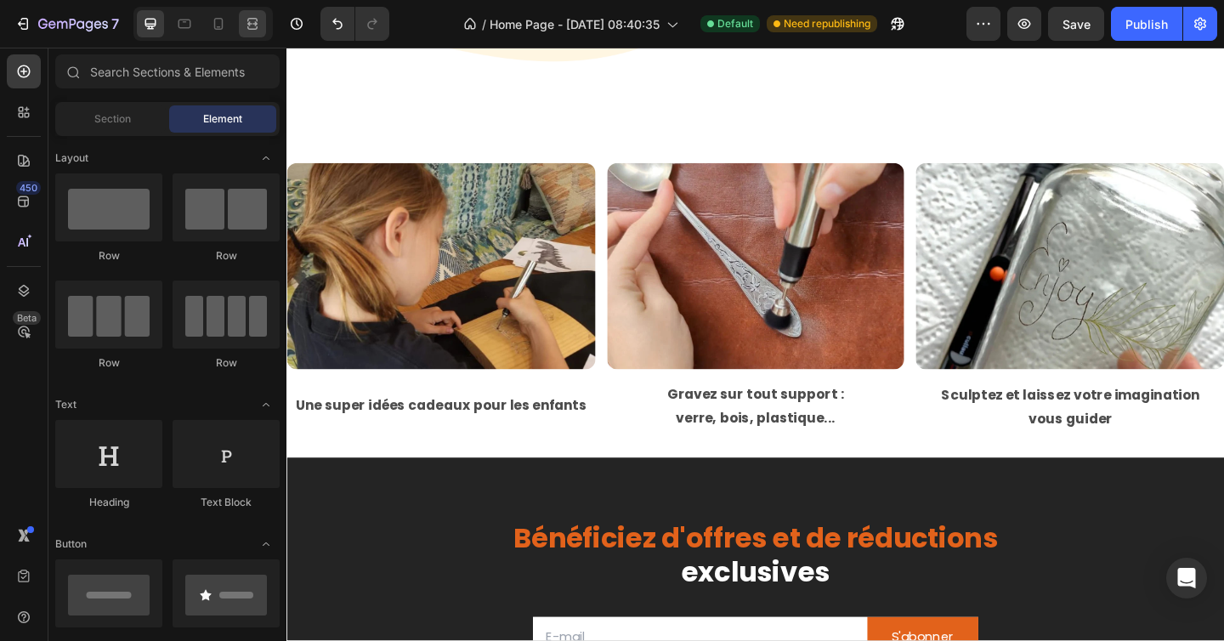
click at [248, 35] on div at bounding box center [252, 23] width 27 height 27
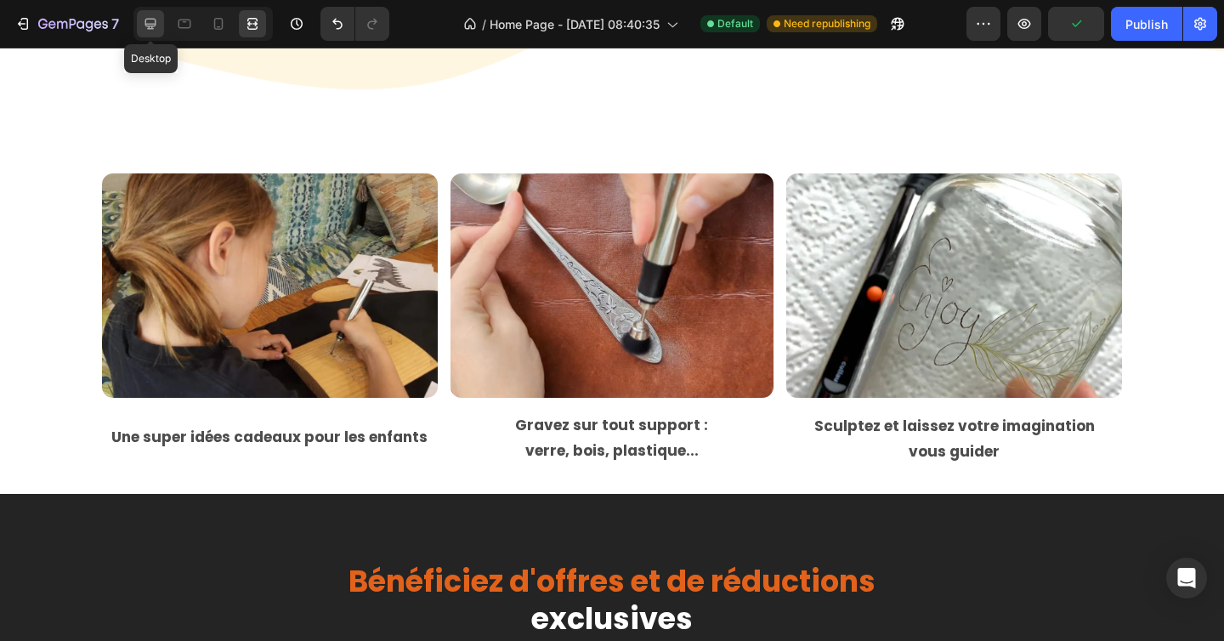
click at [150, 23] on icon at bounding box center [150, 24] width 11 height 11
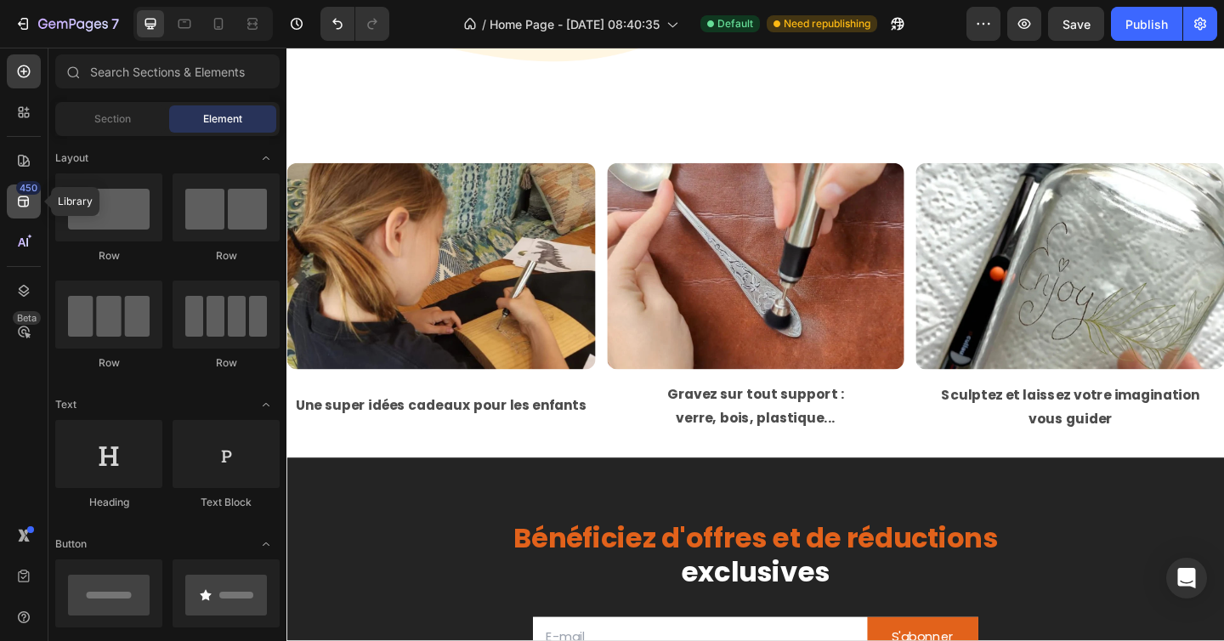
click at [27, 191] on div "450" at bounding box center [28, 188] width 25 height 14
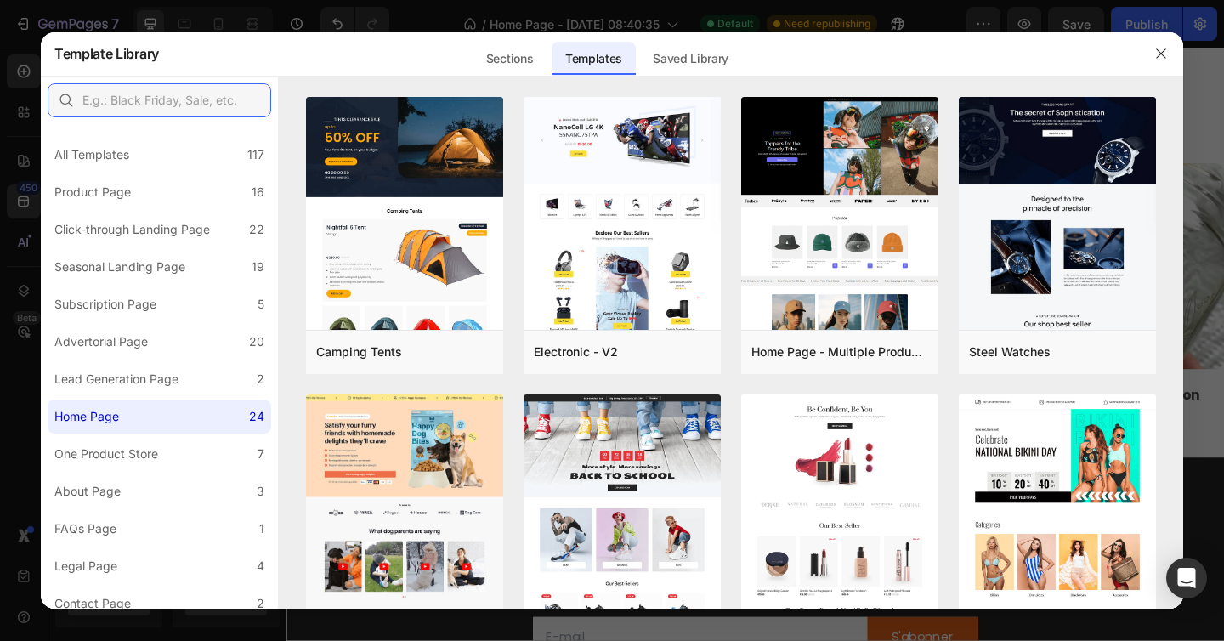
click at [127, 109] on input "text" at bounding box center [159, 100] width 223 height 34
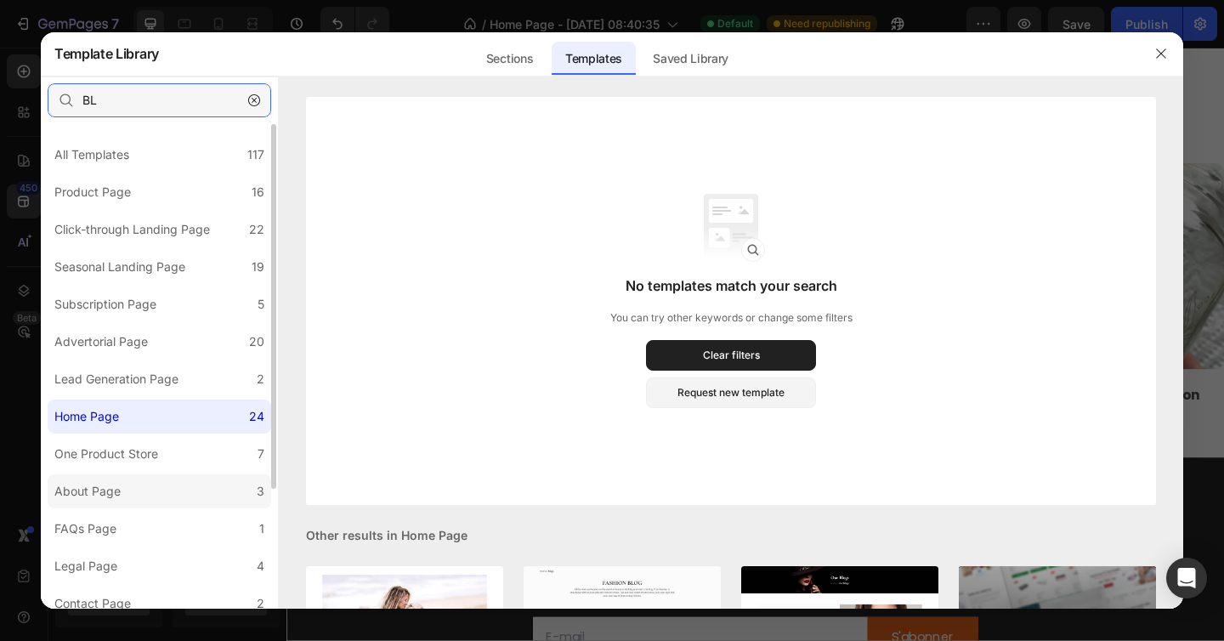
type input "B"
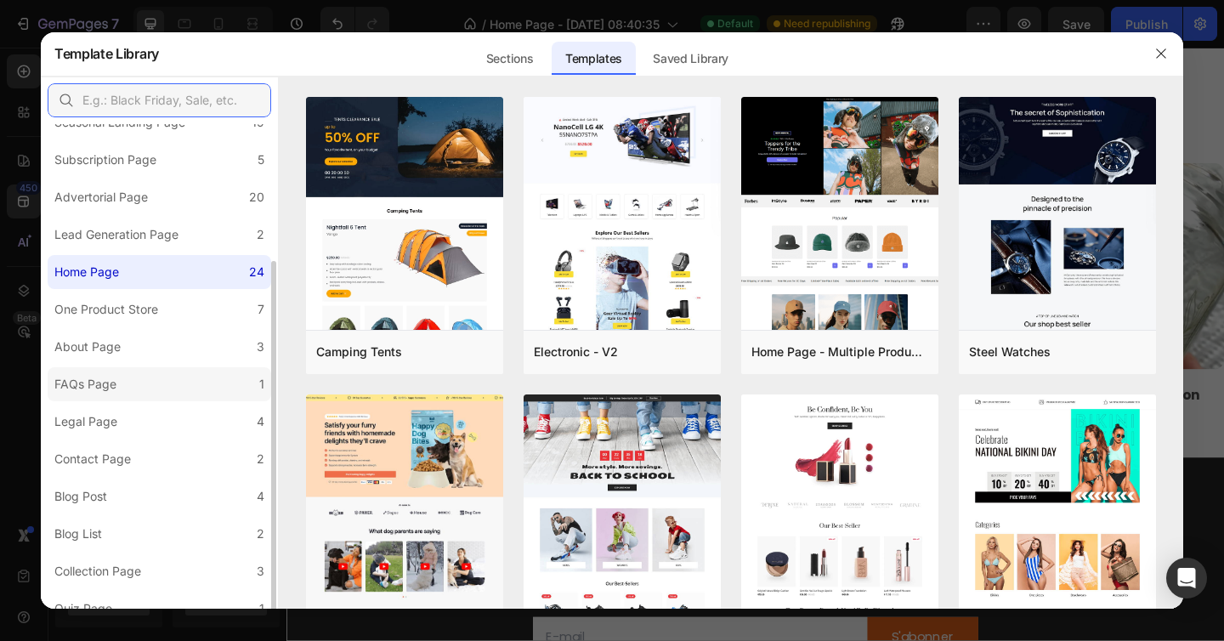
scroll to position [161, 0]
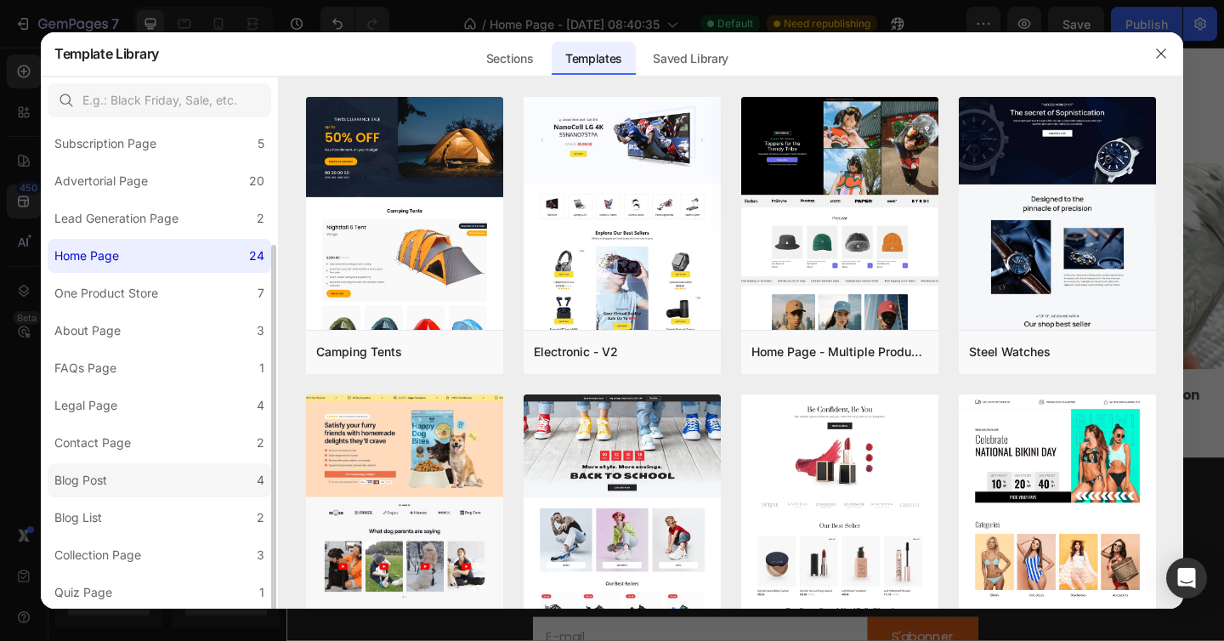
click at [109, 474] on div "Blog Post" at bounding box center [83, 480] width 59 height 20
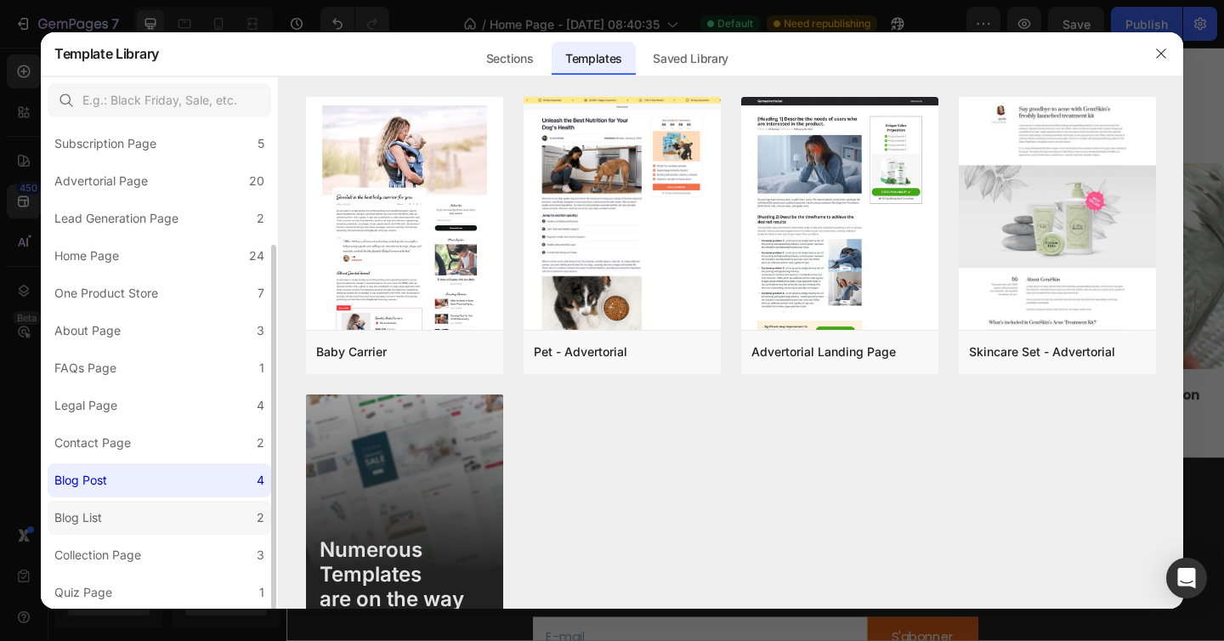
click at [120, 518] on label "Blog List 2" at bounding box center [159, 518] width 223 height 34
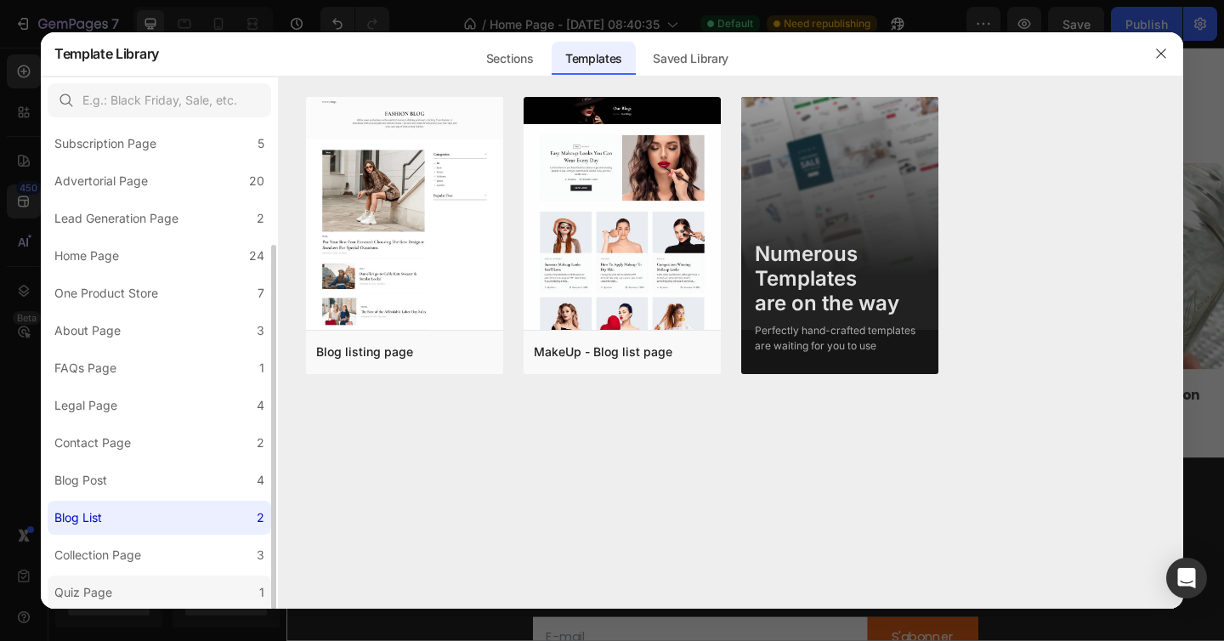
click at [155, 579] on label "Quiz Page 1" at bounding box center [159, 592] width 223 height 34
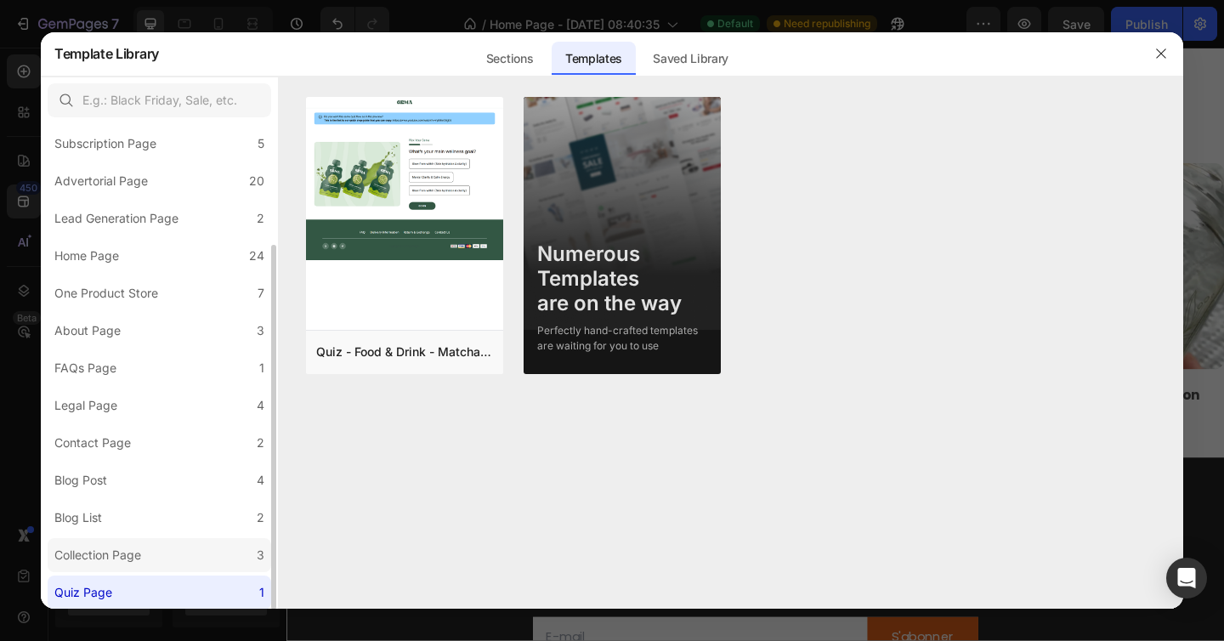
click at [134, 540] on label "Collection Page 3" at bounding box center [159, 555] width 223 height 34
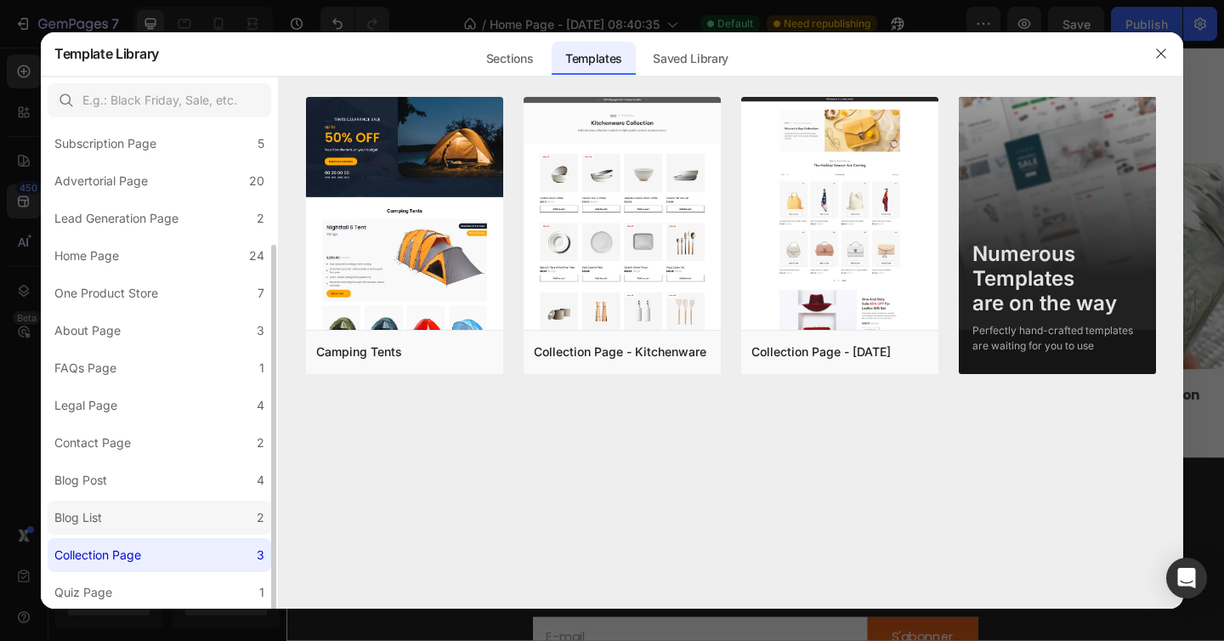
click at [139, 507] on label "Blog List 2" at bounding box center [159, 518] width 223 height 34
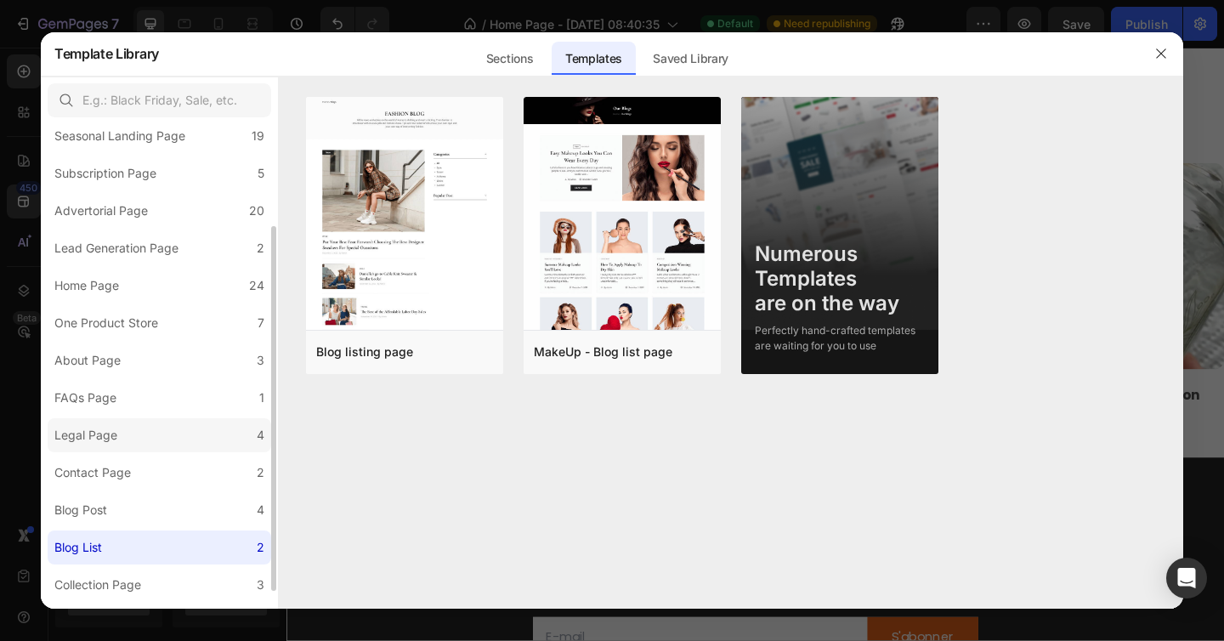
scroll to position [129, 0]
click at [140, 508] on label "Blog Post 4" at bounding box center [159, 512] width 223 height 34
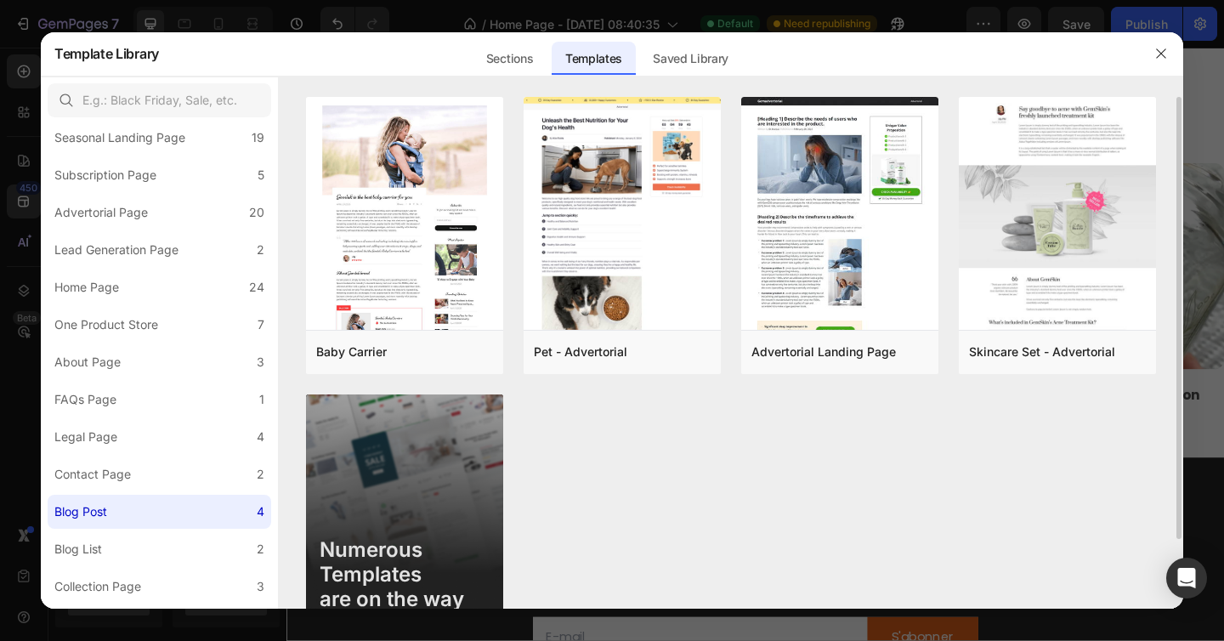
click at [719, 438] on div "Baby Carrier Add to page Preview Pet - Advertorial Add to page Preview Advertor…" at bounding box center [731, 393] width 850 height 593
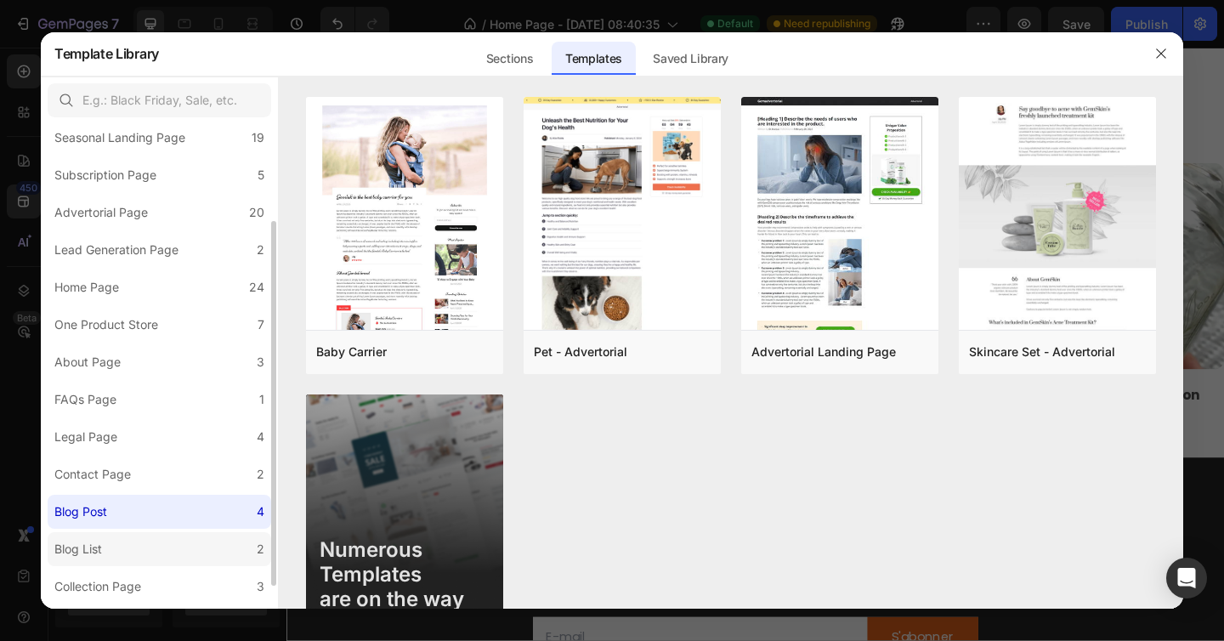
click at [128, 550] on label "Blog List 2" at bounding box center [159, 549] width 223 height 34
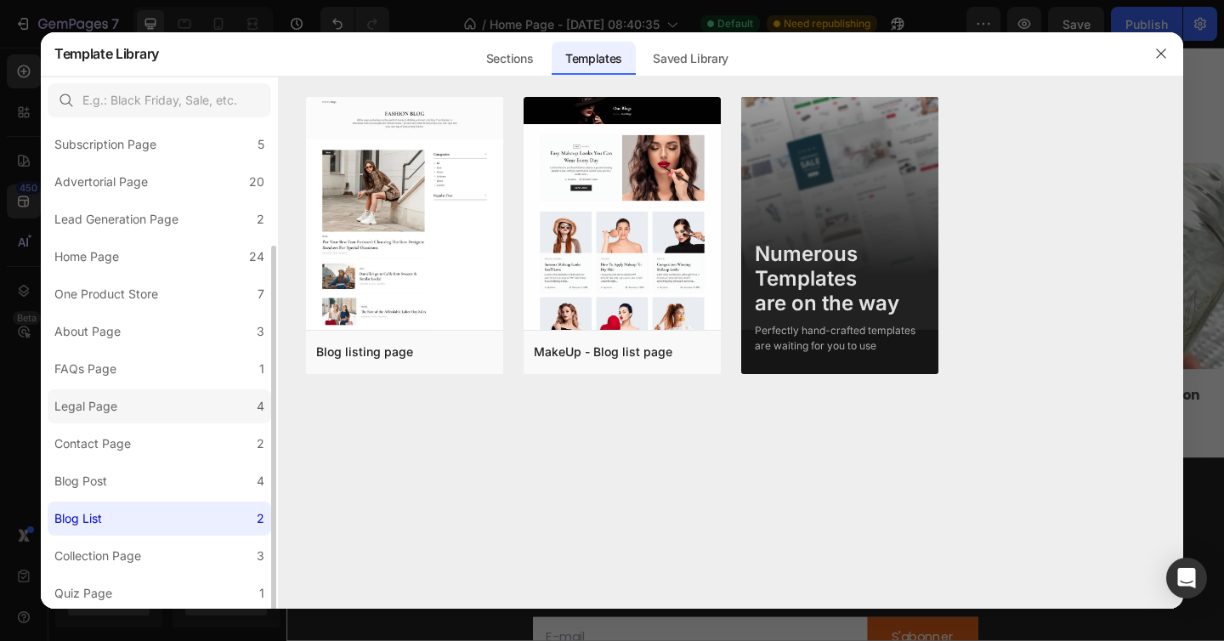
scroll to position [161, 0]
click at [152, 507] on label "Blog List 2" at bounding box center [159, 518] width 223 height 34
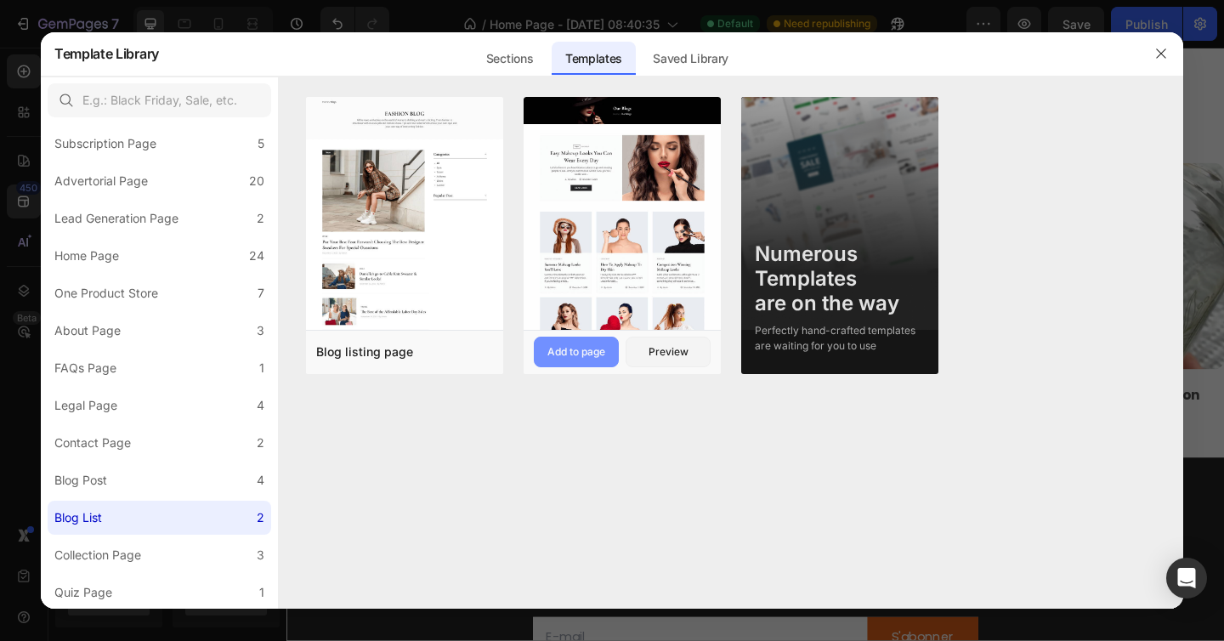
click at [586, 358] on div "Add to page" at bounding box center [576, 351] width 58 height 15
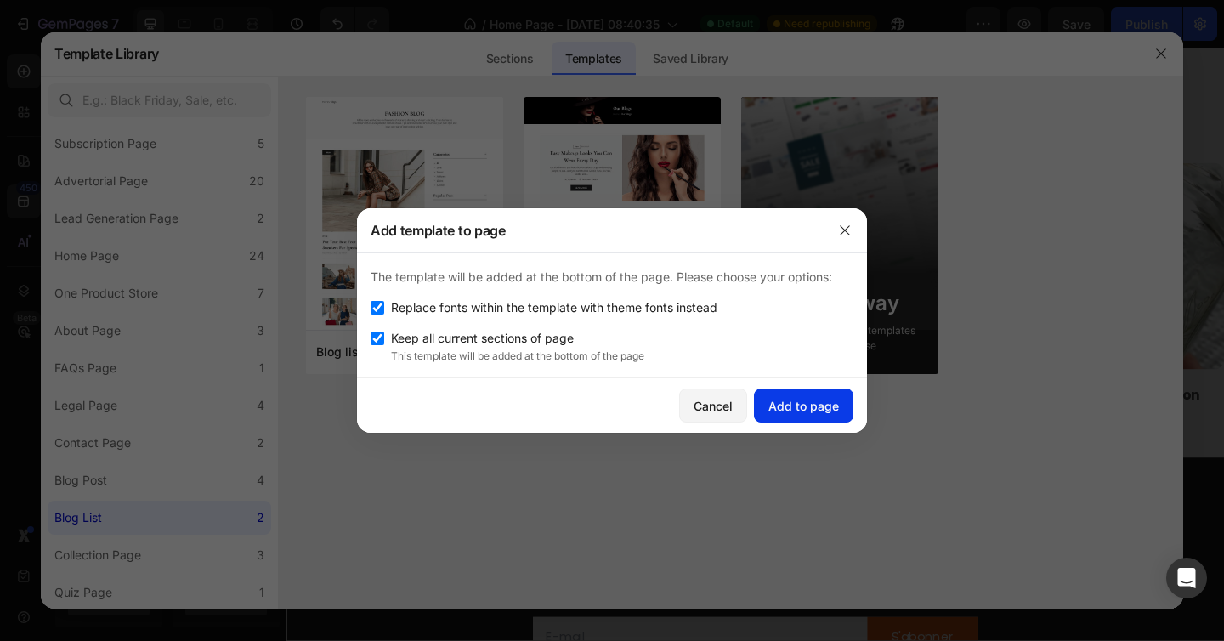
click at [811, 402] on div "Add to page" at bounding box center [803, 406] width 71 height 18
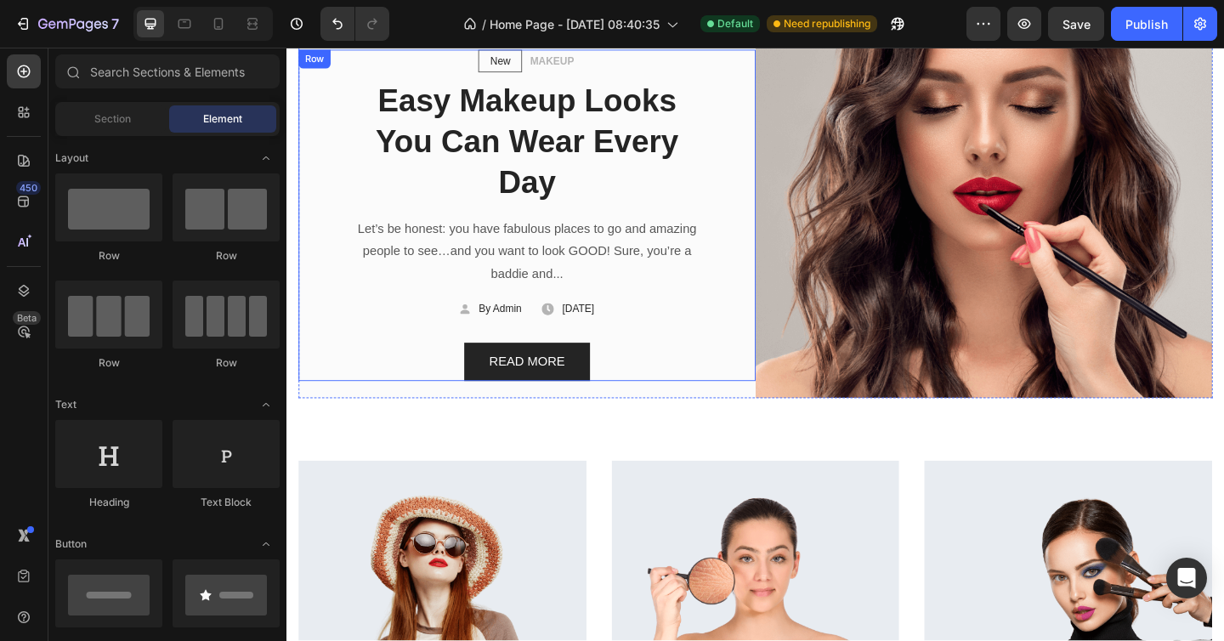
scroll to position [2429, 0]
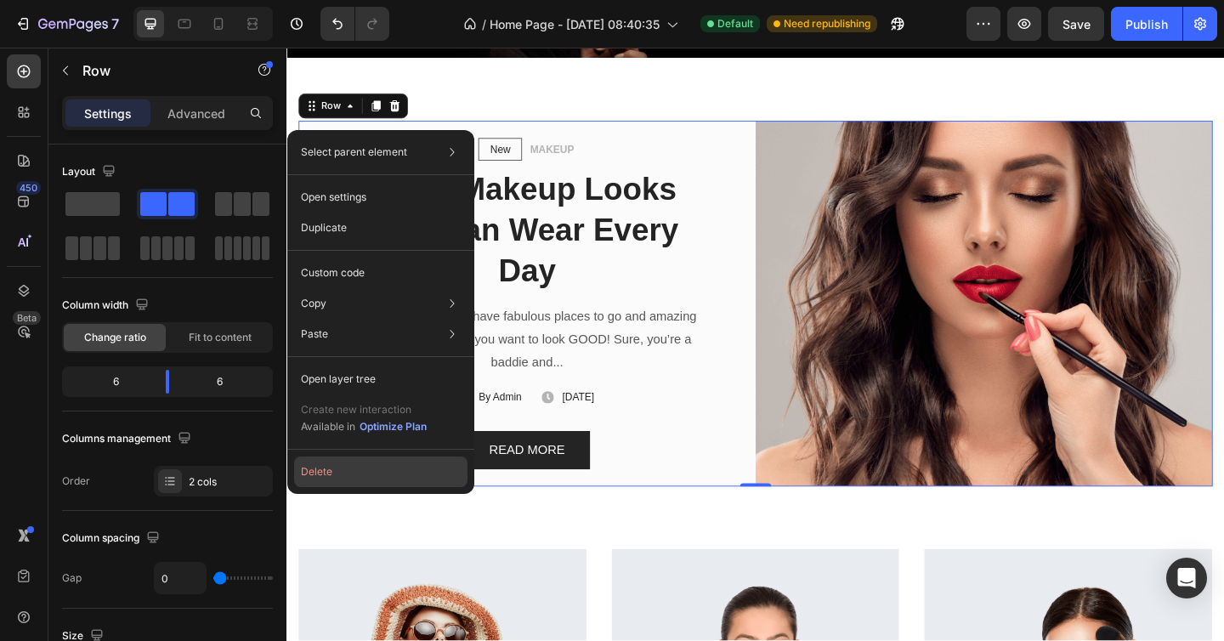
click at [334, 470] on button "Delete" at bounding box center [380, 471] width 173 height 31
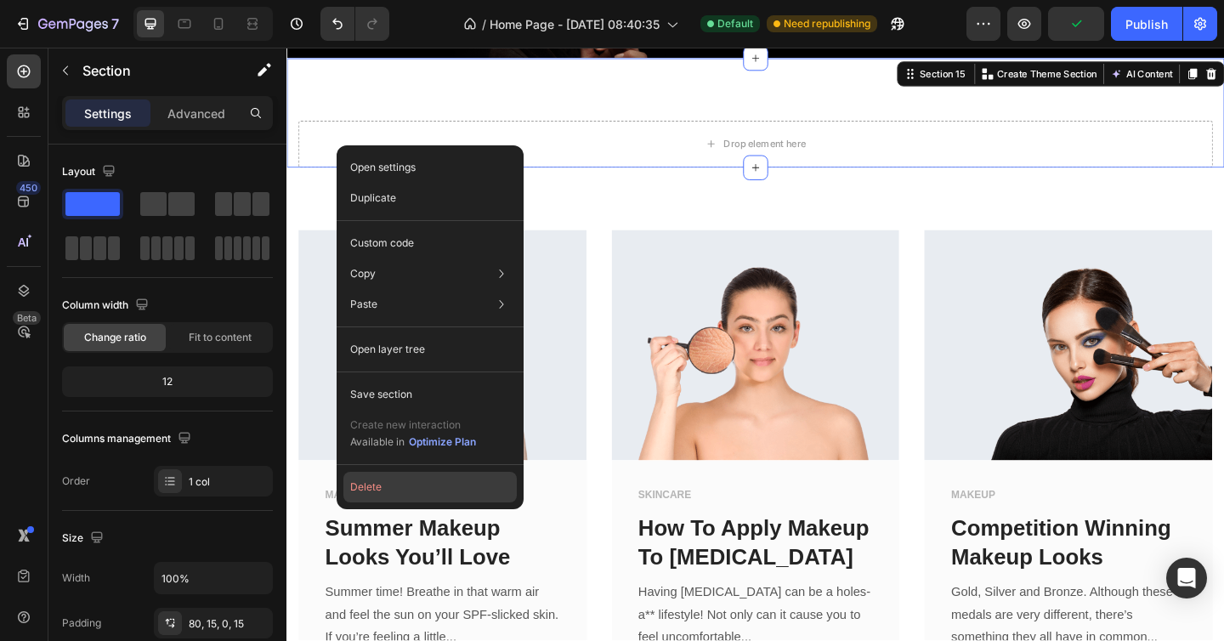
click at [388, 478] on button "Delete" at bounding box center [429, 487] width 173 height 31
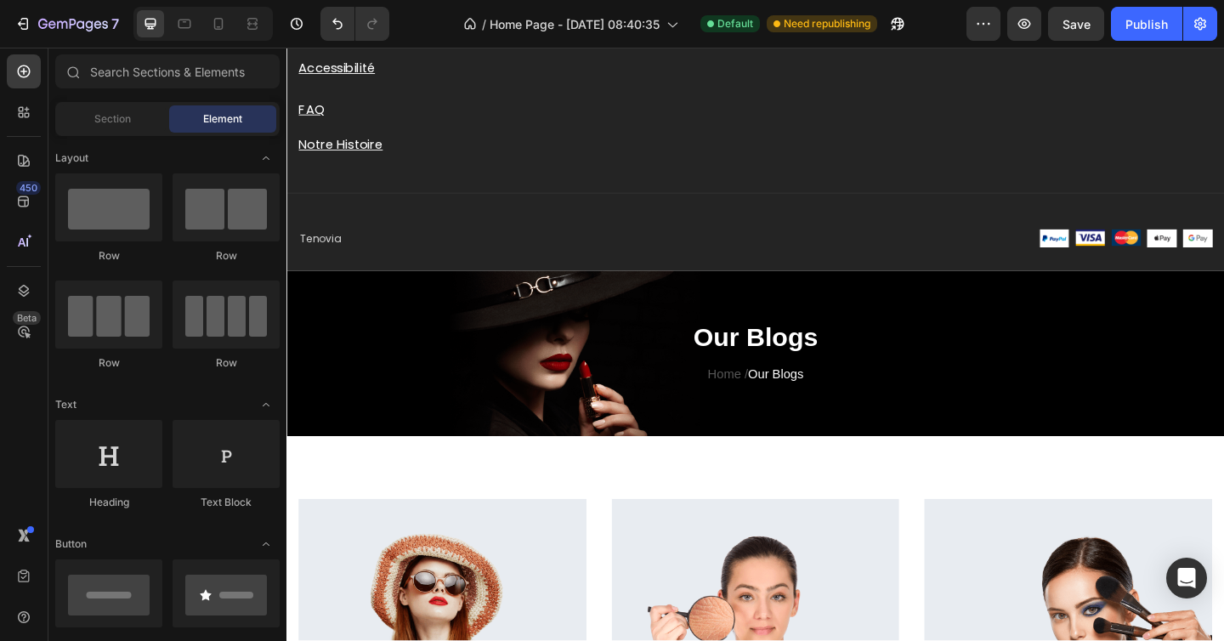
scroll to position [2046, 0]
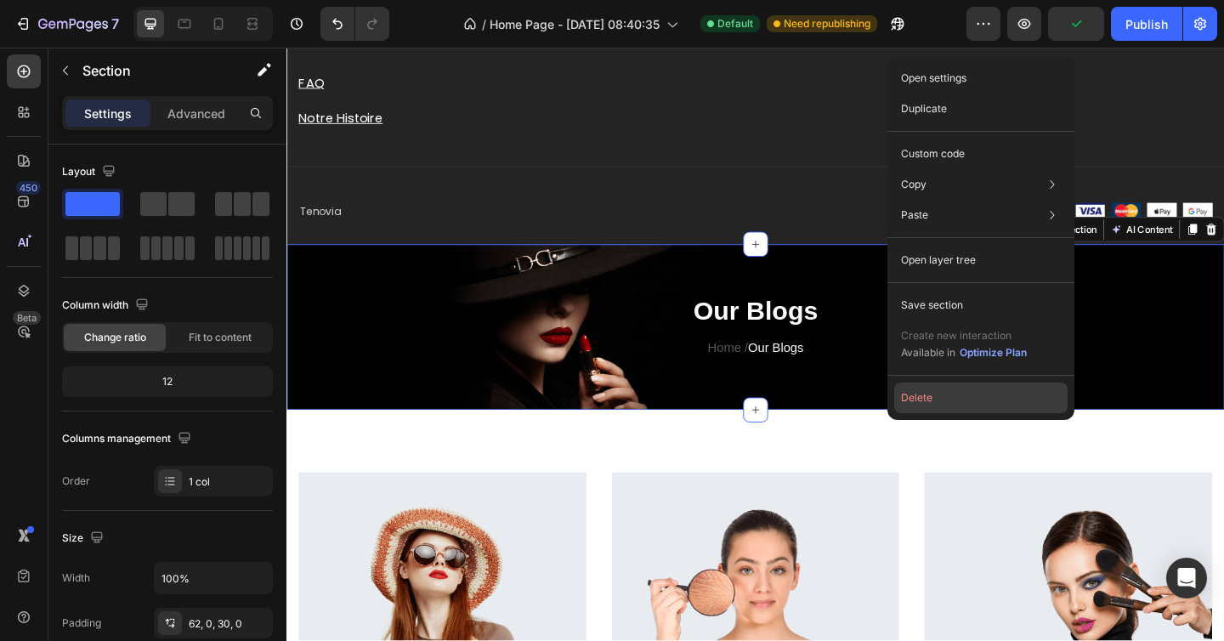
click at [926, 389] on button "Delete" at bounding box center [980, 397] width 173 height 31
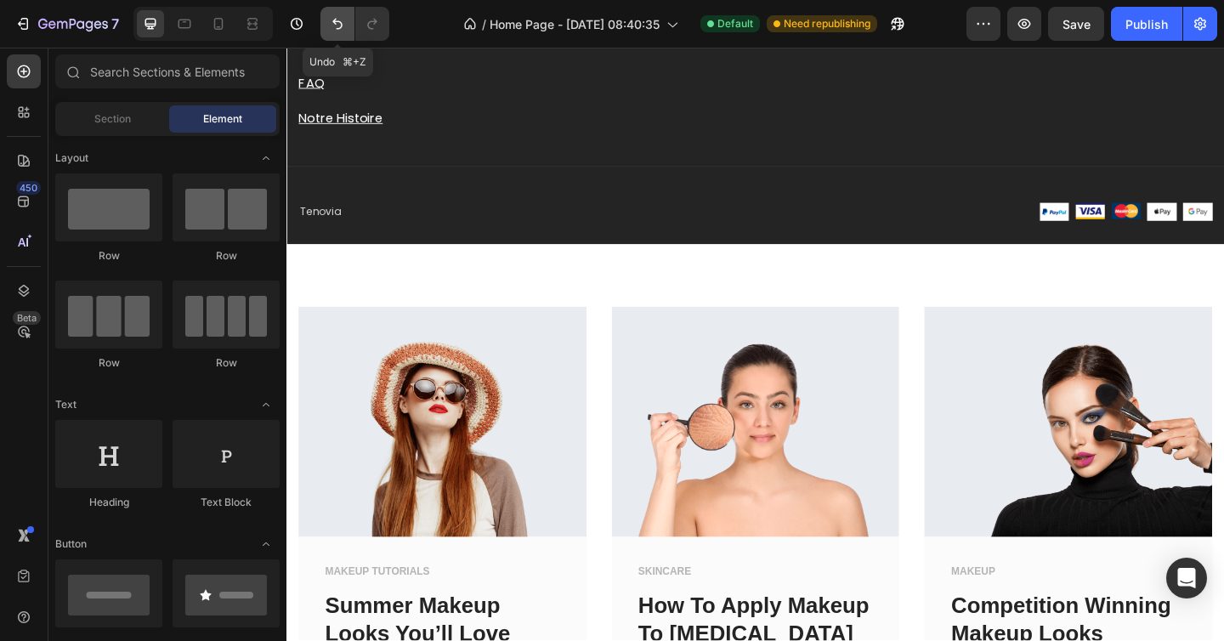
click at [333, 28] on icon "Undo/Redo" at bounding box center [337, 23] width 17 height 17
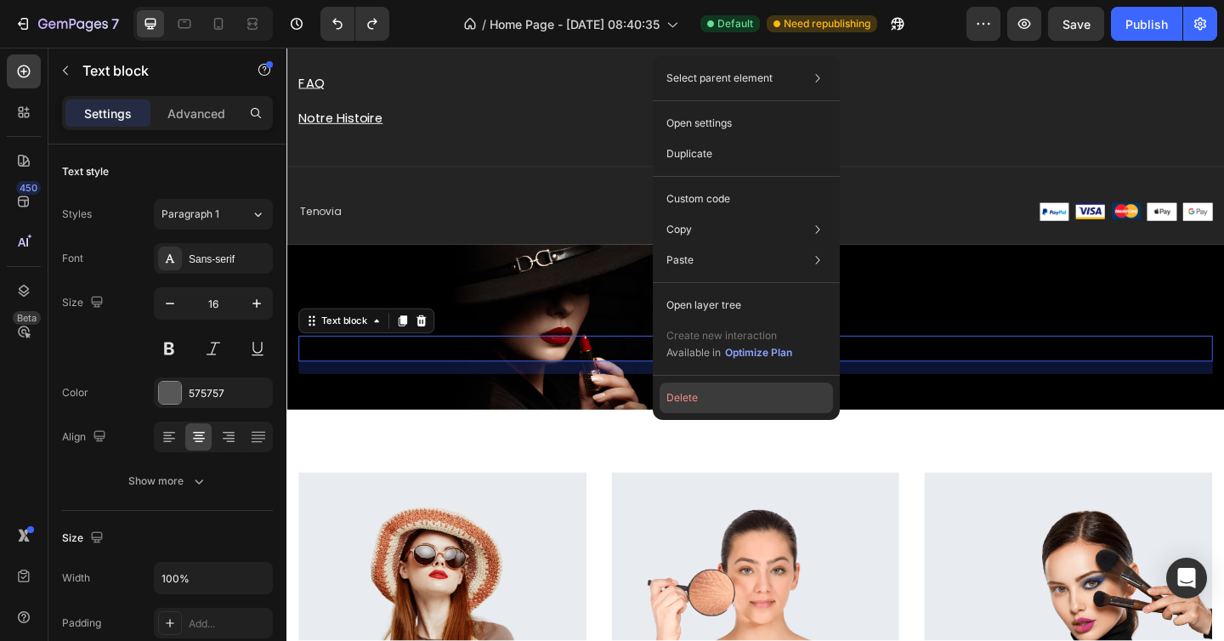
click at [682, 401] on button "Delete" at bounding box center [745, 397] width 173 height 31
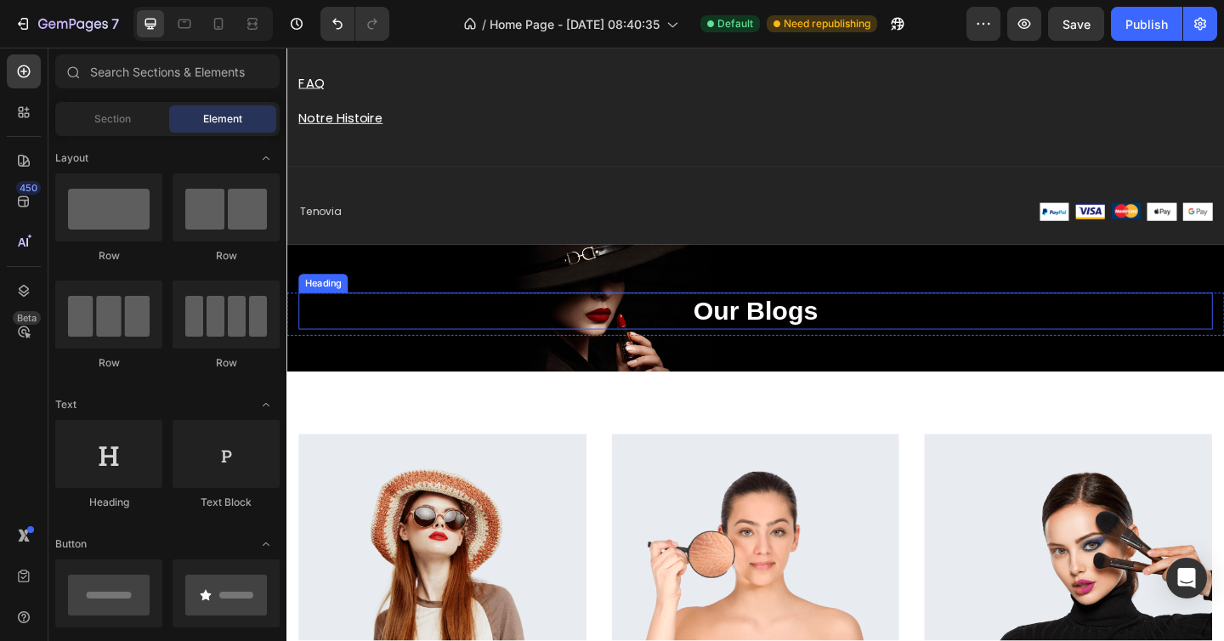
click at [742, 337] on p "Our Blogs" at bounding box center [796, 334] width 991 height 37
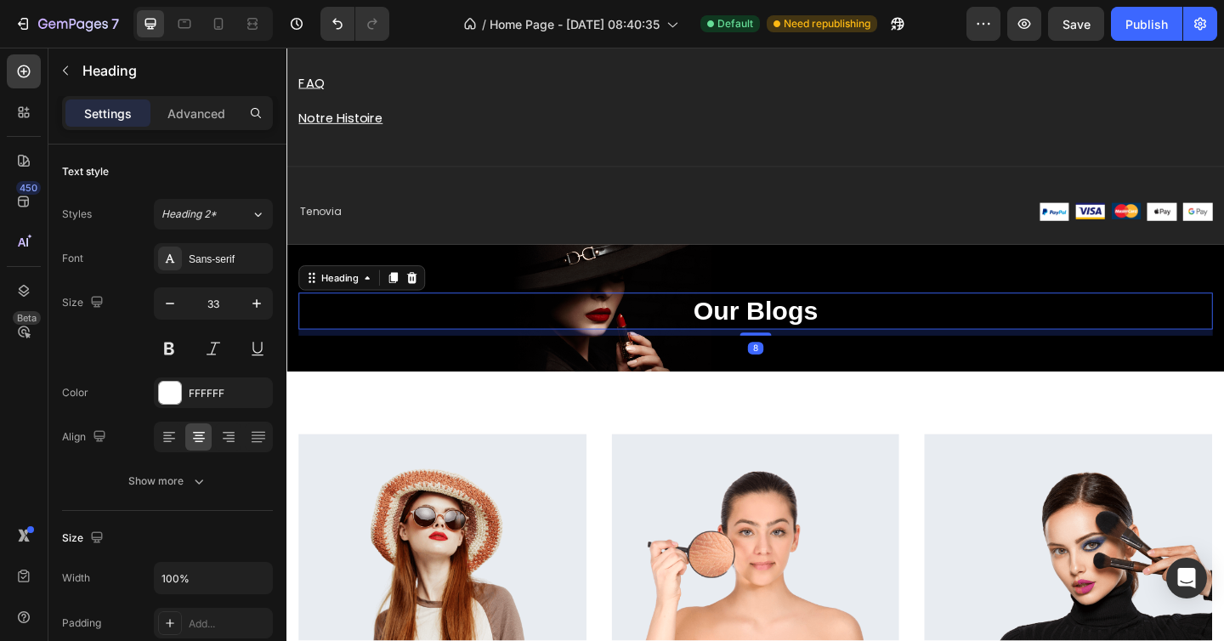
click at [742, 337] on p "Our Blogs" at bounding box center [796, 334] width 991 height 37
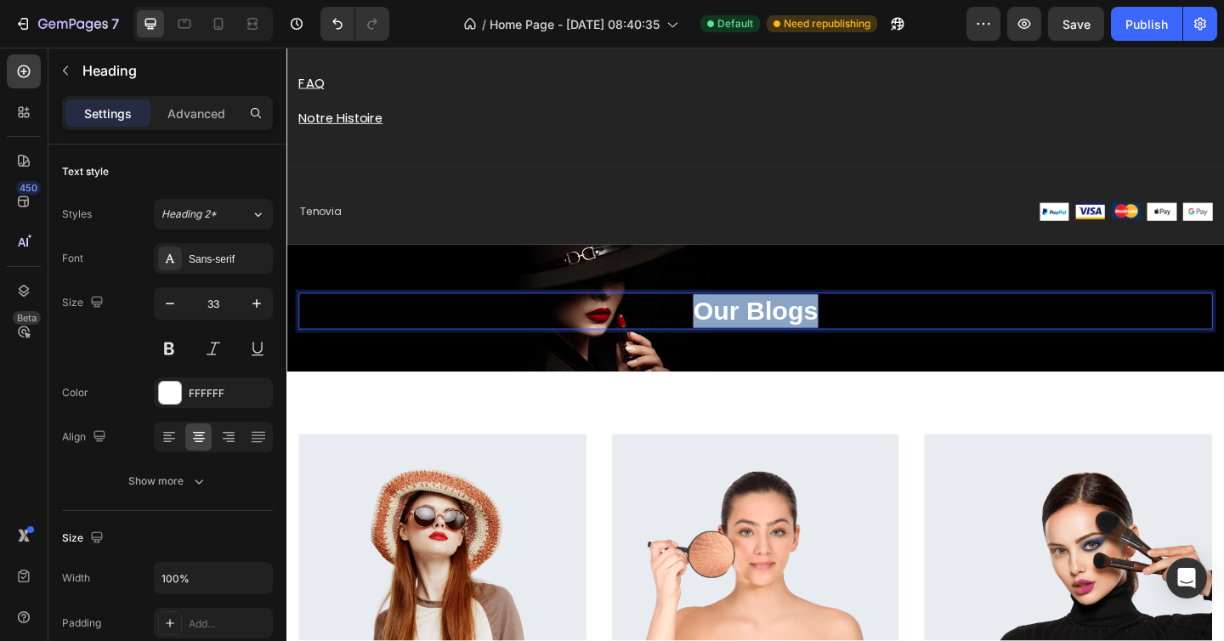
click at [742, 337] on p "Our Blogs" at bounding box center [796, 334] width 991 height 37
click at [953, 348] on p "Découvrez le Stylo G" at bounding box center [796, 334] width 991 height 37
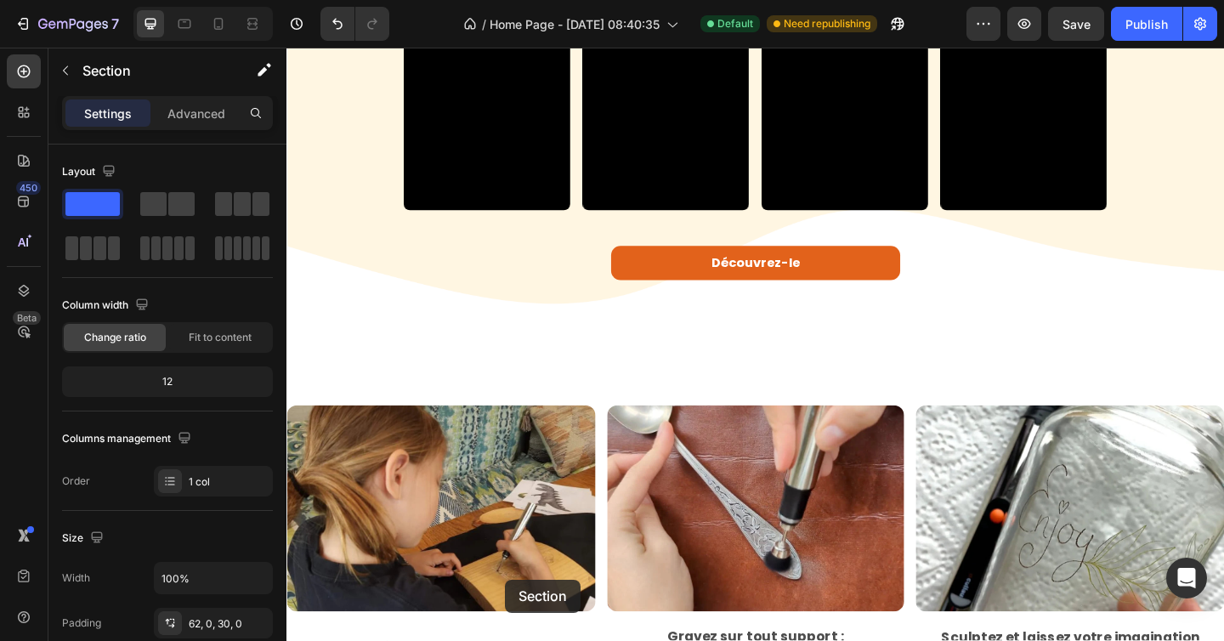
scroll to position [923, 0]
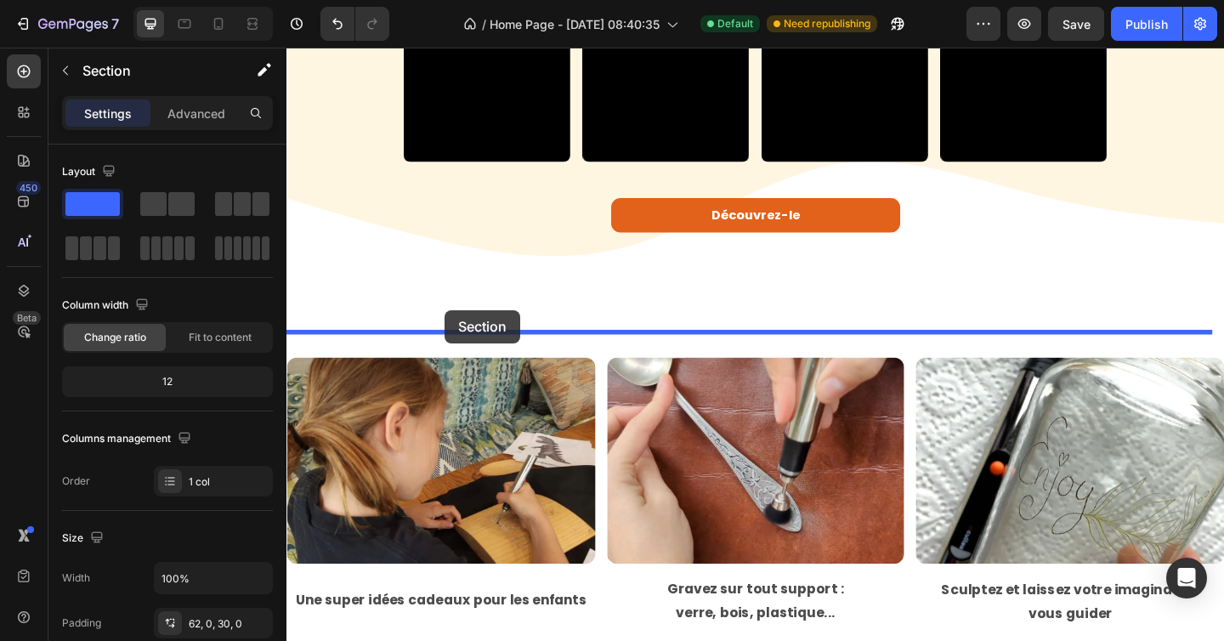
drag, startPoint x: 416, startPoint y: 296, endPoint x: 457, endPoint y: 331, distance: 54.8
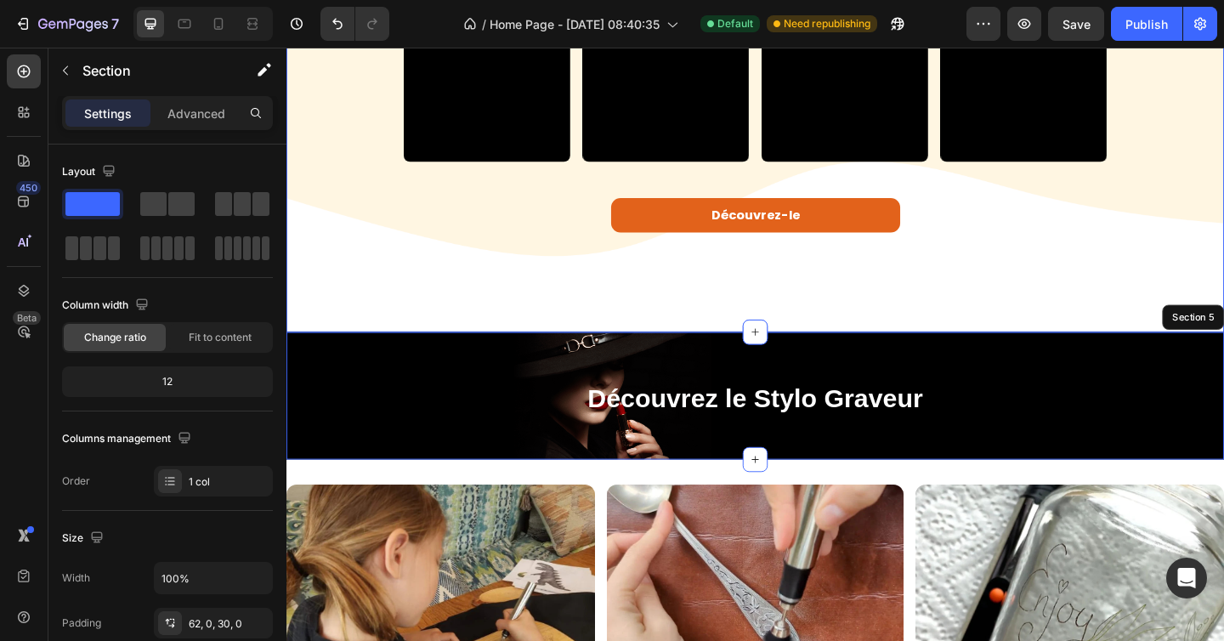
click at [443, 319] on div "Video Video Video Video Video Carousel Découvrez-le Button Section 4" at bounding box center [796, 90] width 1020 height 535
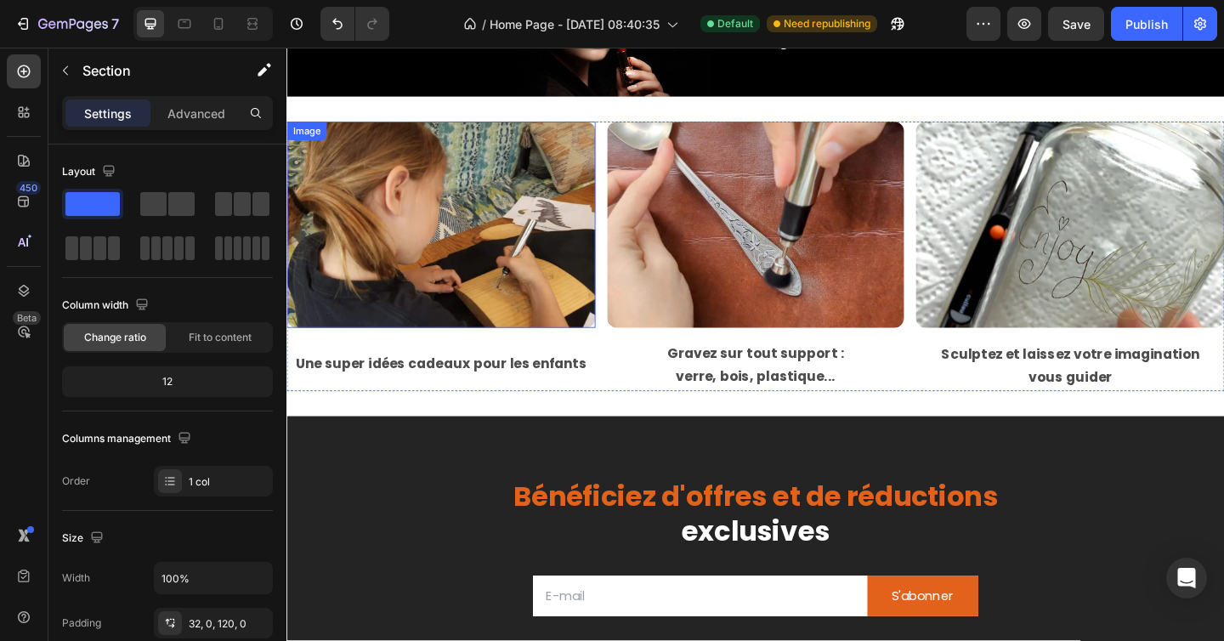
scroll to position [1308, 0]
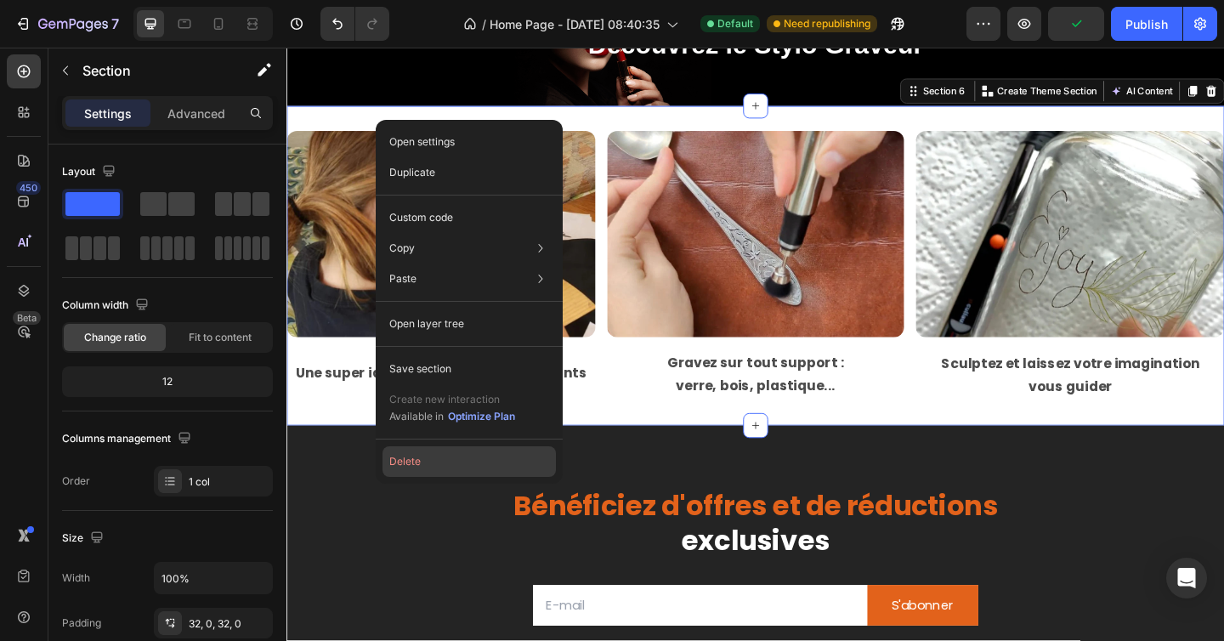
click at [416, 452] on button "Delete" at bounding box center [468, 461] width 173 height 31
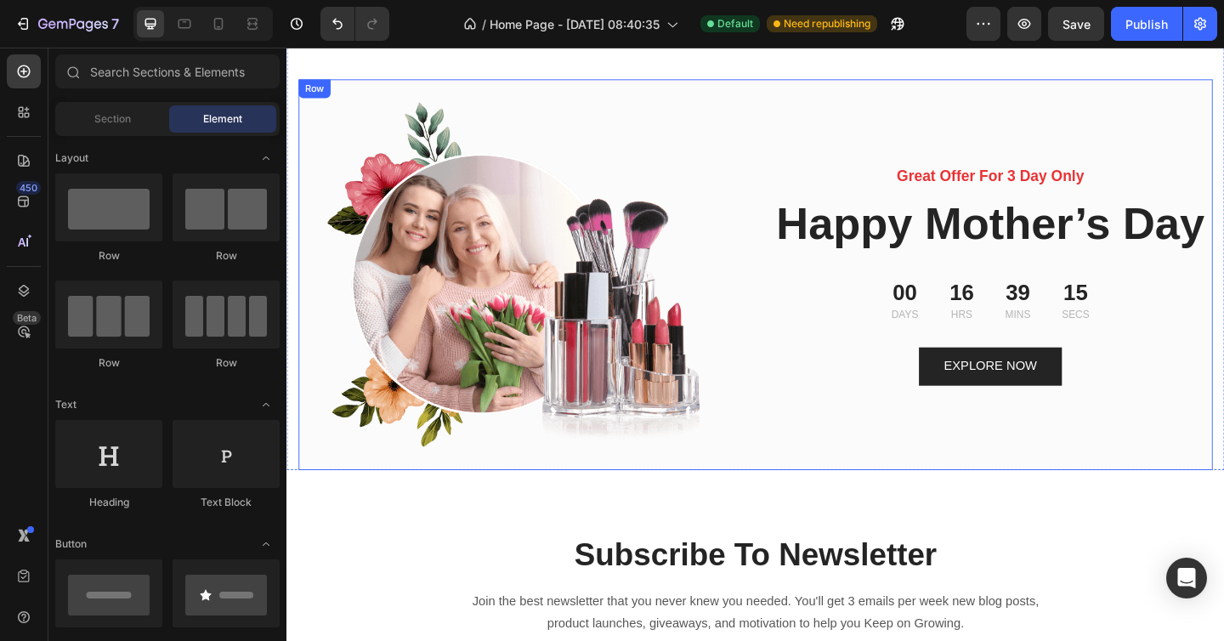
scroll to position [4172, 0]
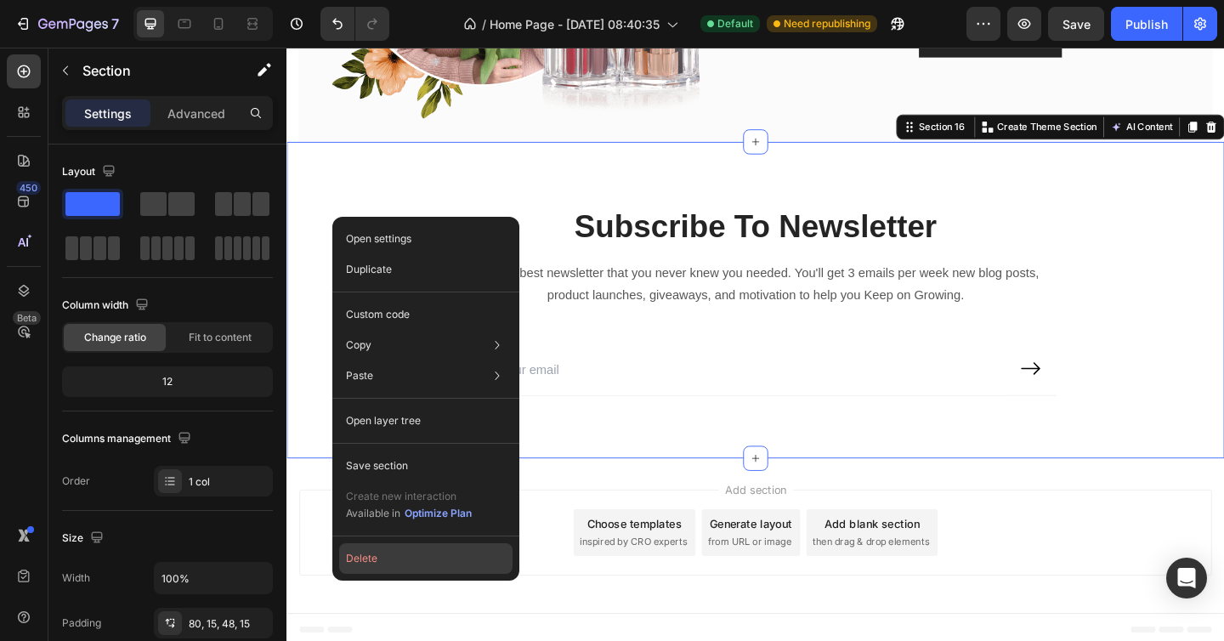
click at [379, 559] on button "Delete" at bounding box center [425, 558] width 173 height 31
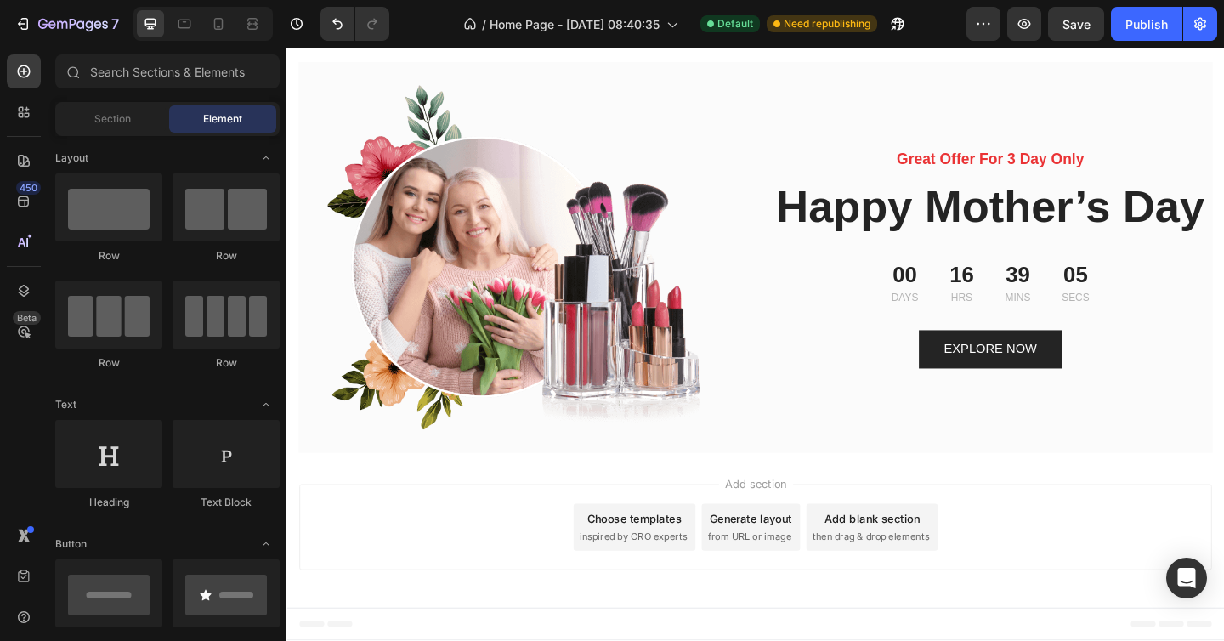
scroll to position [3539, 0]
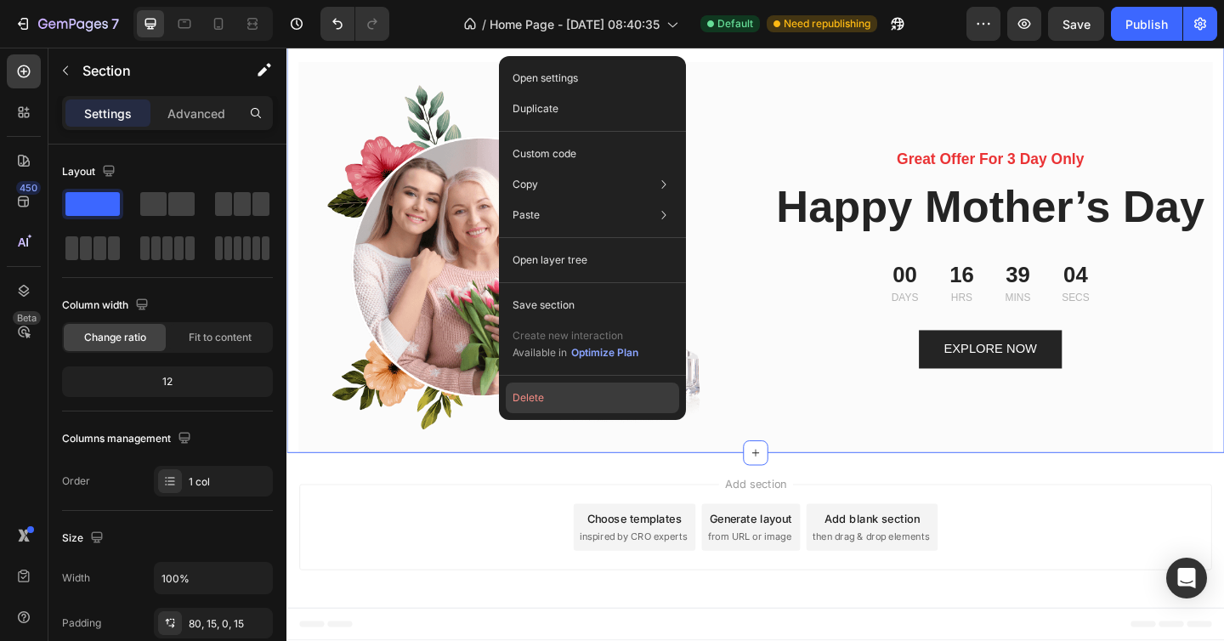
click at [542, 389] on button "Delete" at bounding box center [592, 397] width 173 height 31
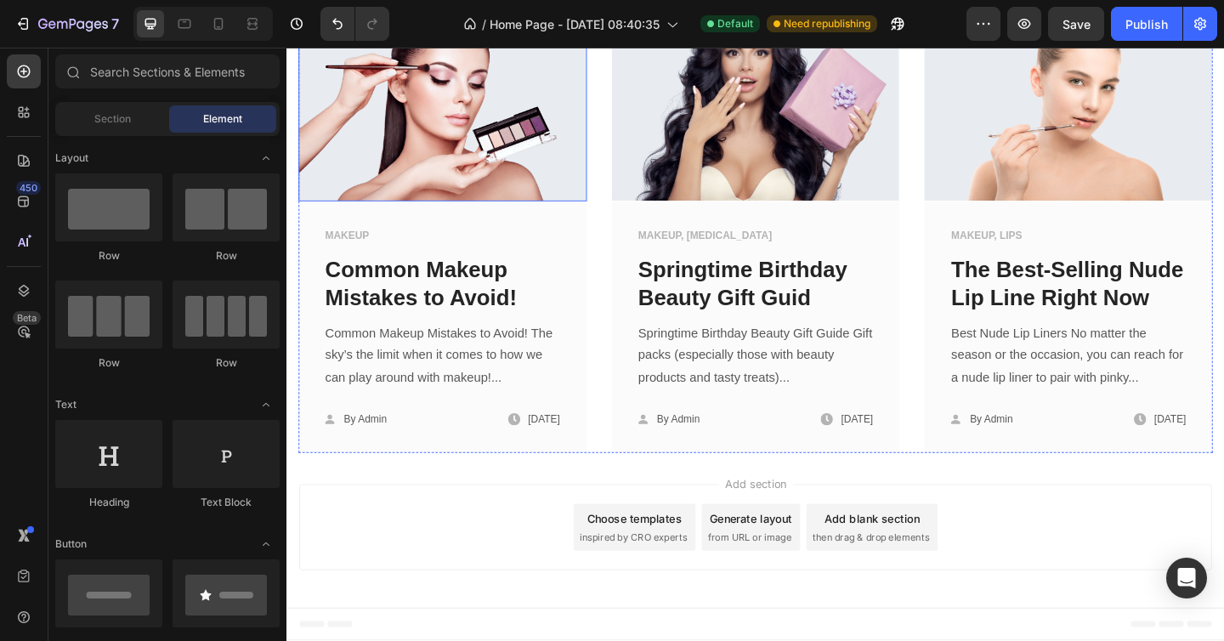
scroll to position [3175, 0]
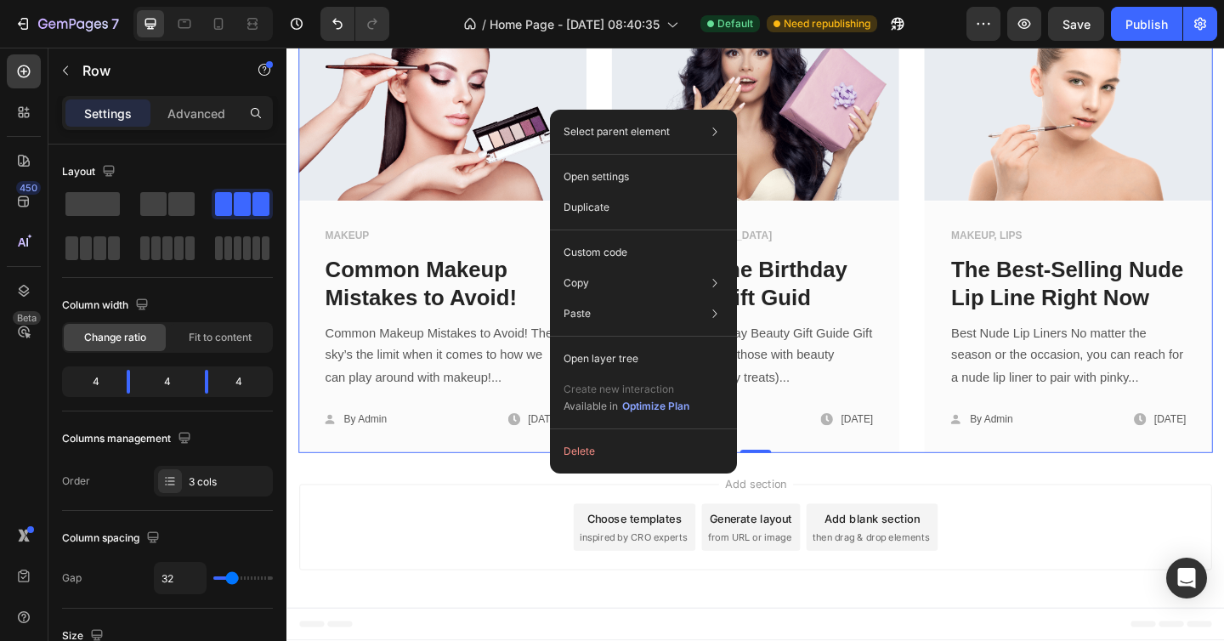
drag, startPoint x: 619, startPoint y: 115, endPoint x: 886, endPoint y: 495, distance: 465.4
click at [600, 453] on button "Delete" at bounding box center [643, 451] width 173 height 31
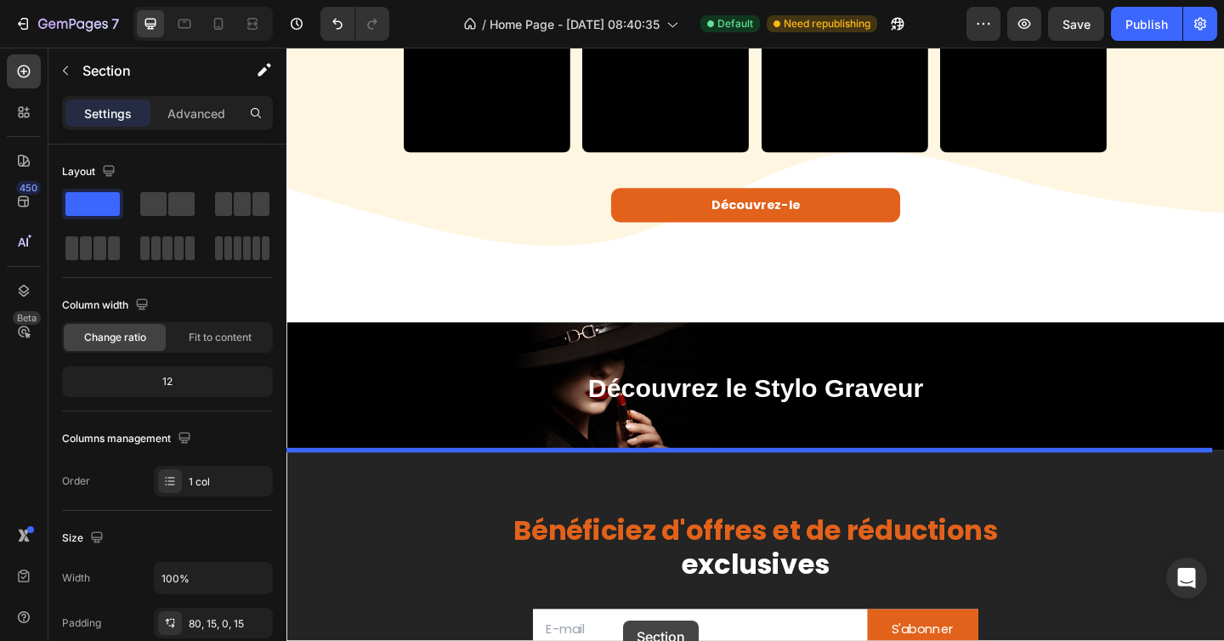
scroll to position [1012, 0]
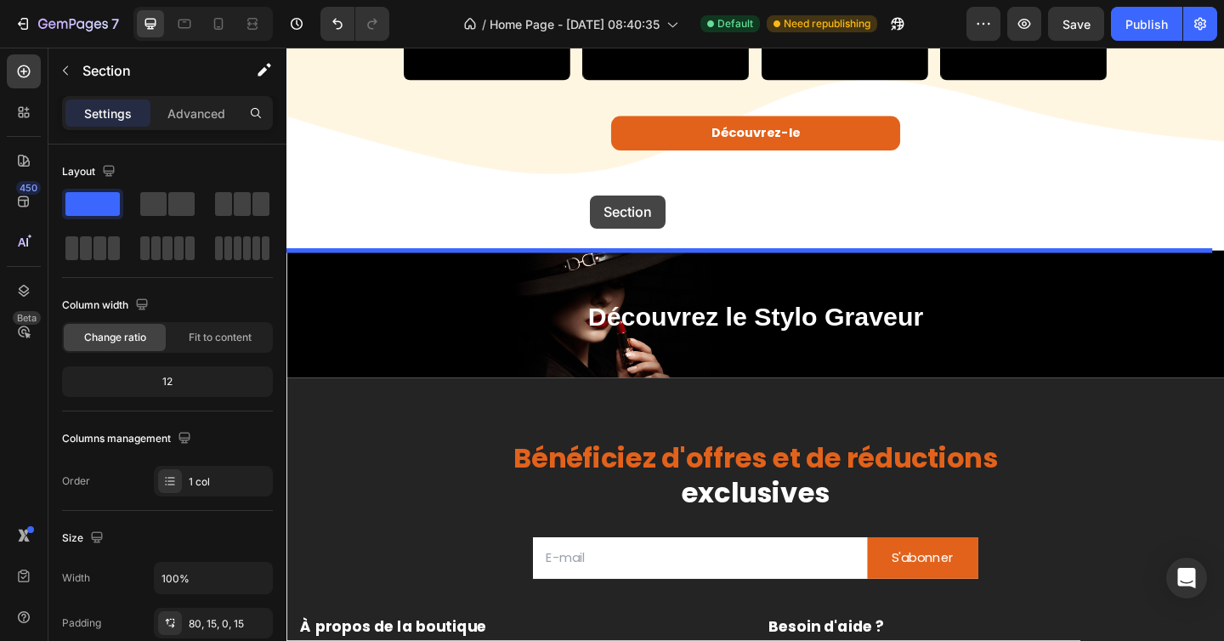
drag, startPoint x: 560, startPoint y: 412, endPoint x: 616, endPoint y: 208, distance: 211.5
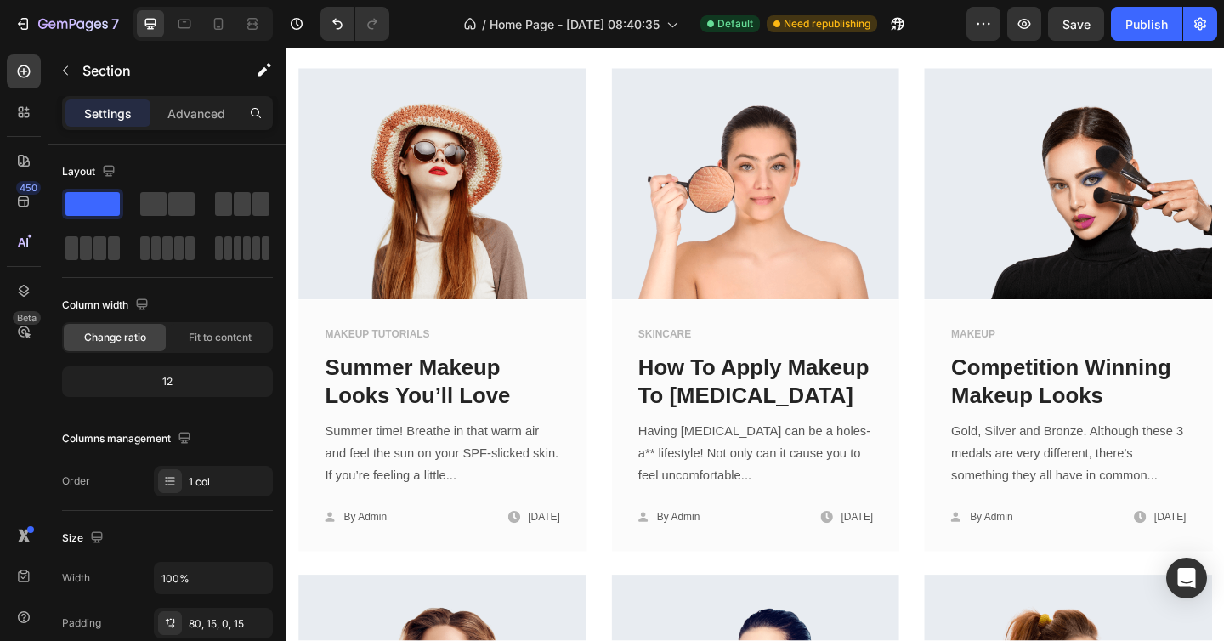
scroll to position [1277, 0]
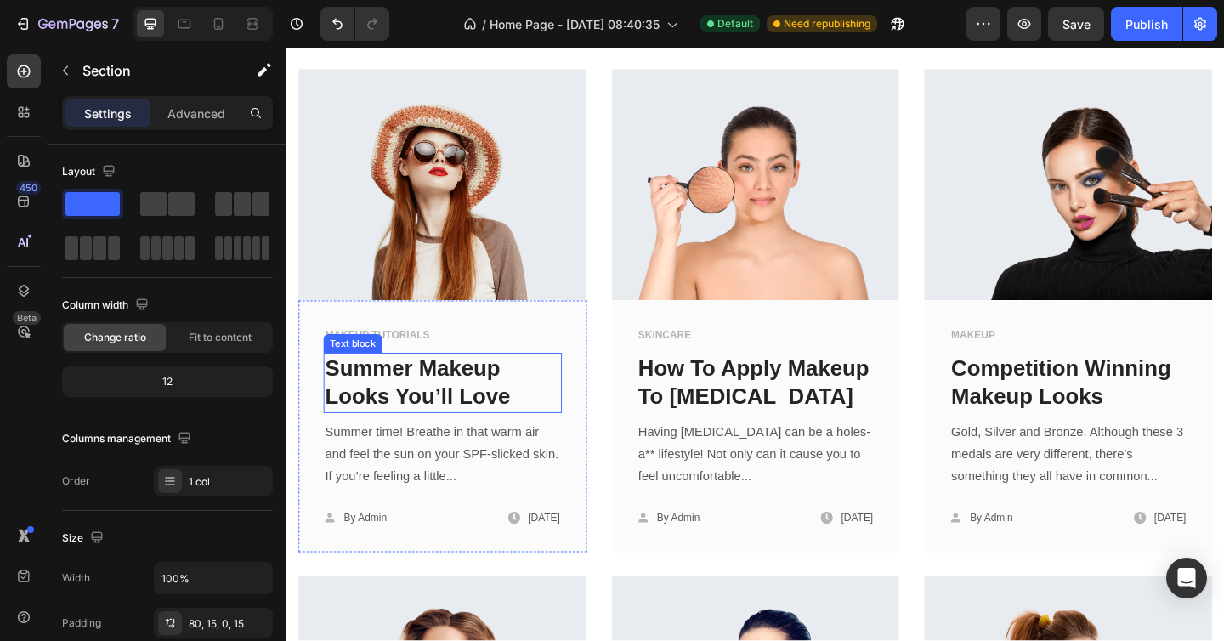
click at [451, 391] on link "Summer Makeup Looks You’ll Love" at bounding box center [428, 411] width 201 height 57
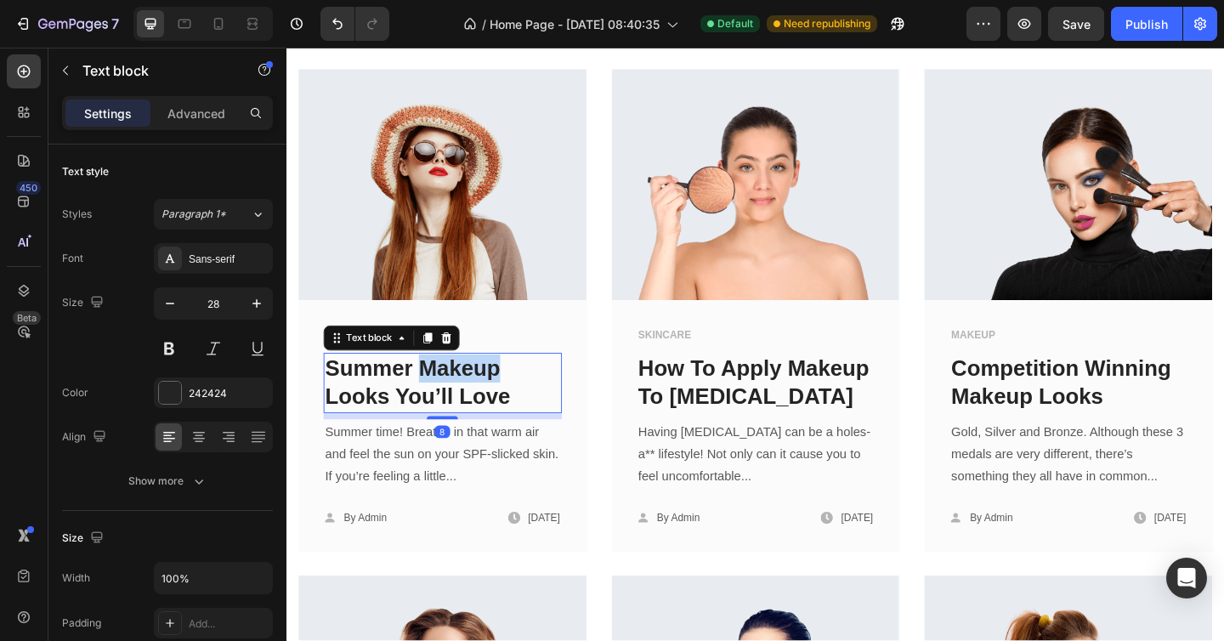
click at [451, 392] on link "Summer Makeup Looks You’ll Love" at bounding box center [428, 411] width 201 height 57
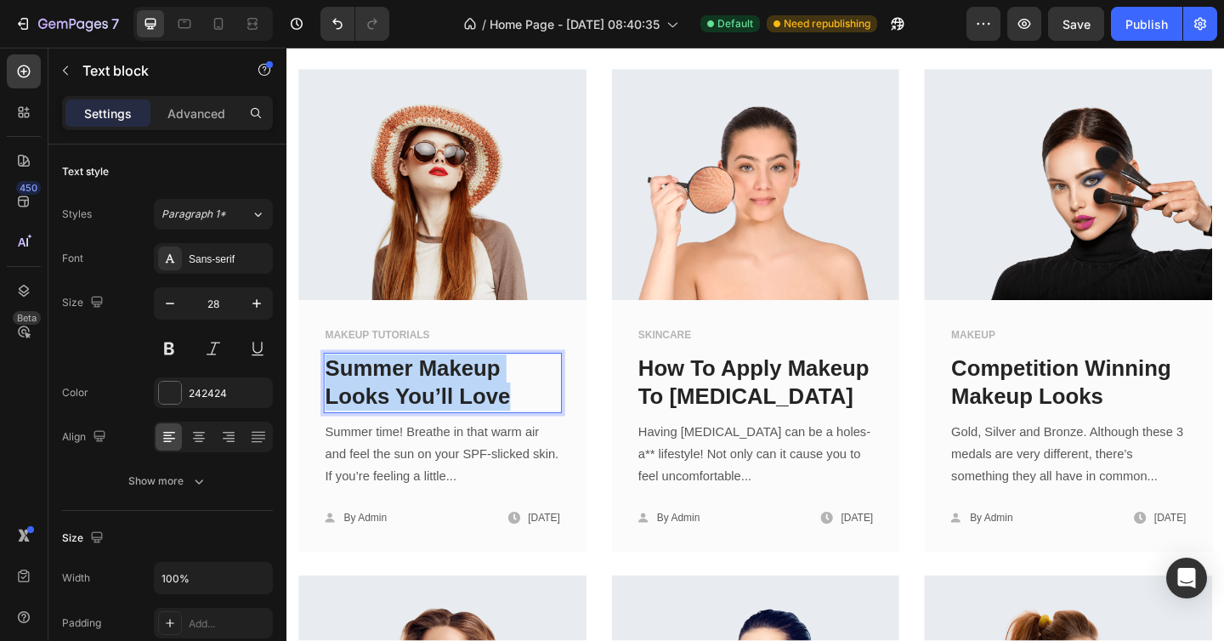
click at [451, 392] on link "Summer Makeup Looks You’ll Love" at bounding box center [428, 411] width 201 height 57
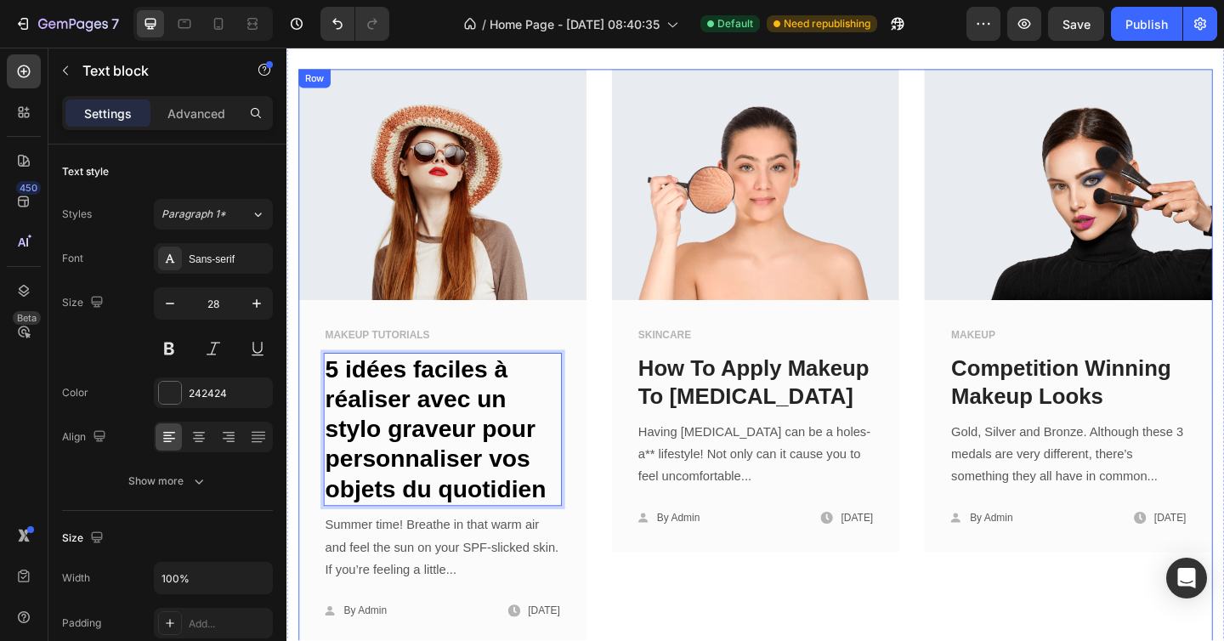
click at [618, 410] on div "Image MAKEUP TUTORIALS Text block 5 idées faciles à réaliser avec un stylo grav…" at bounding box center [796, 383] width 994 height 625
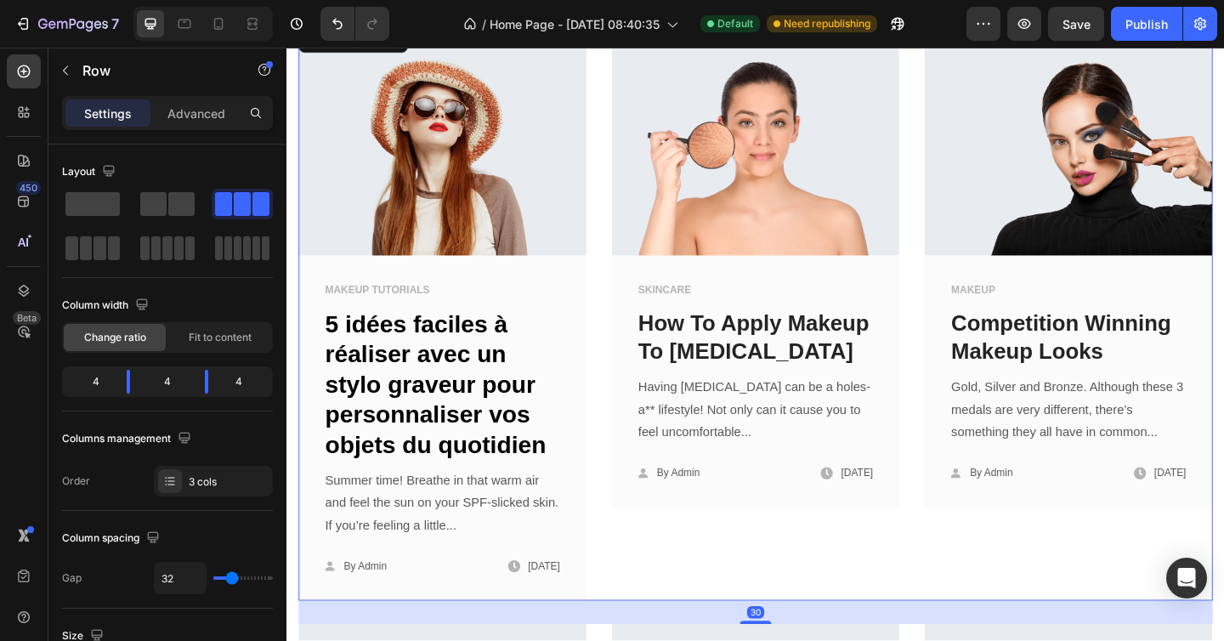
scroll to position [1327, 0]
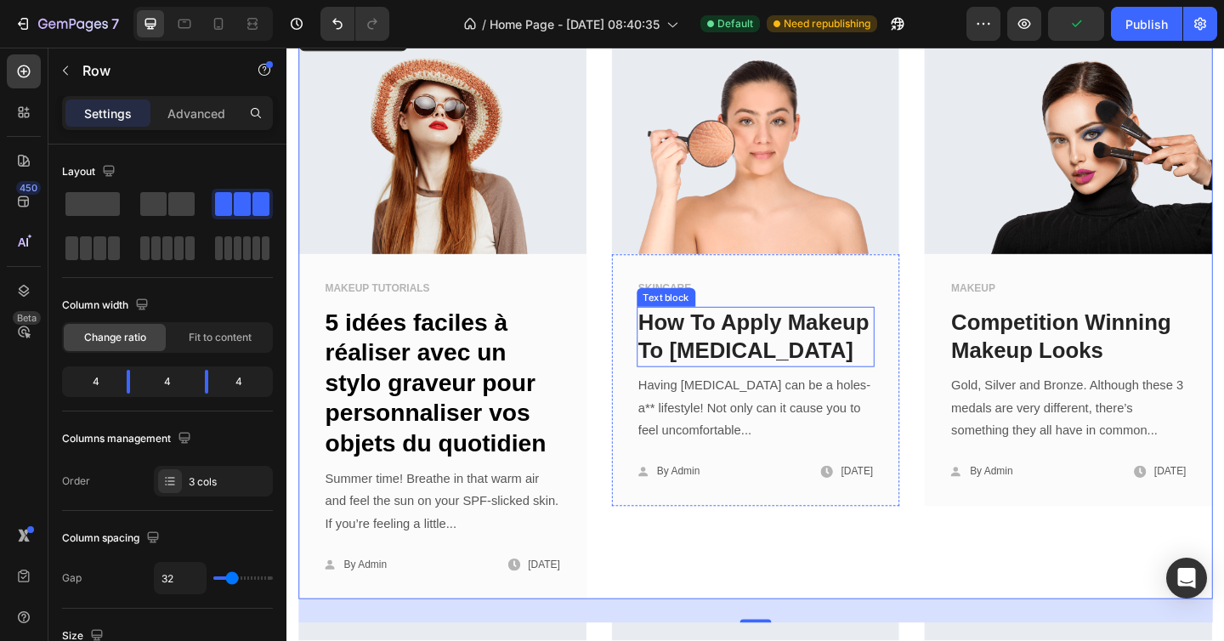
click at [752, 348] on link "How To Apply Makeup To Dry Skin" at bounding box center [795, 361] width 252 height 57
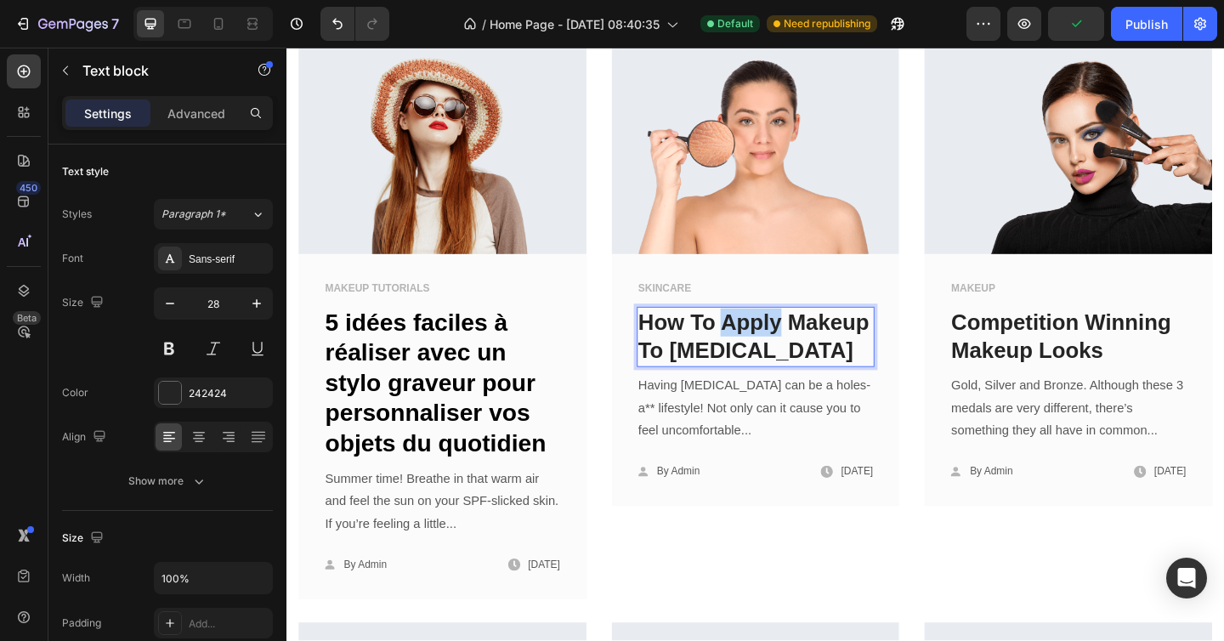
click at [752, 348] on link "How To Apply Makeup To Dry Skin" at bounding box center [795, 361] width 252 height 57
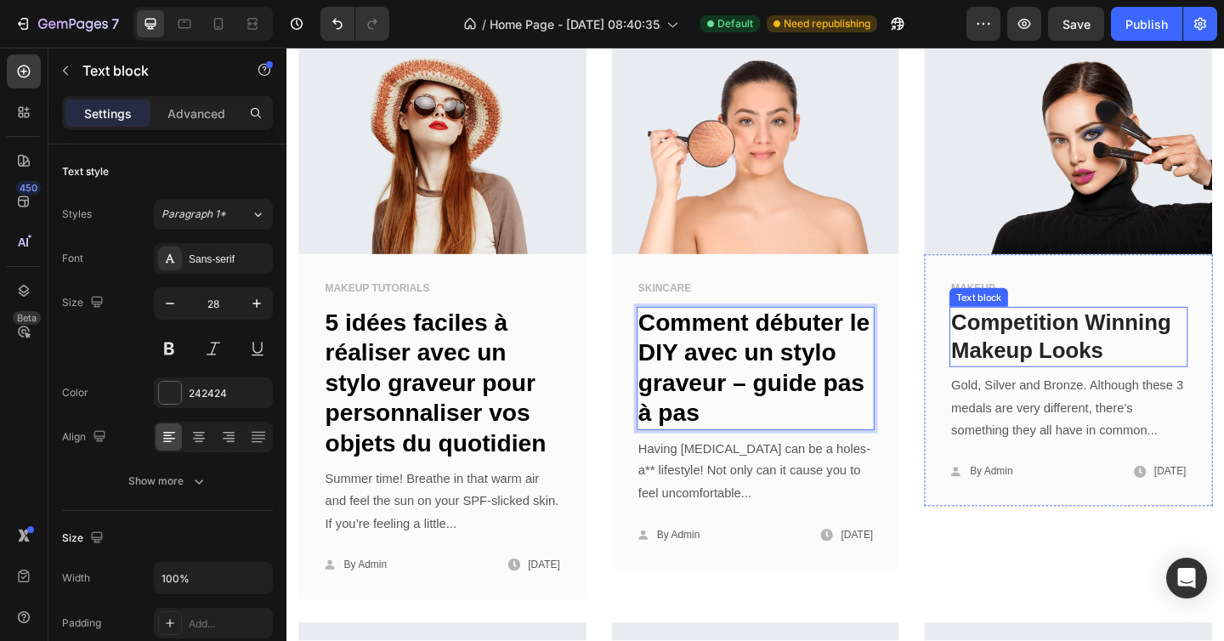
click at [1044, 355] on link "Competition Winning Makeup Looks" at bounding box center [1128, 361] width 239 height 57
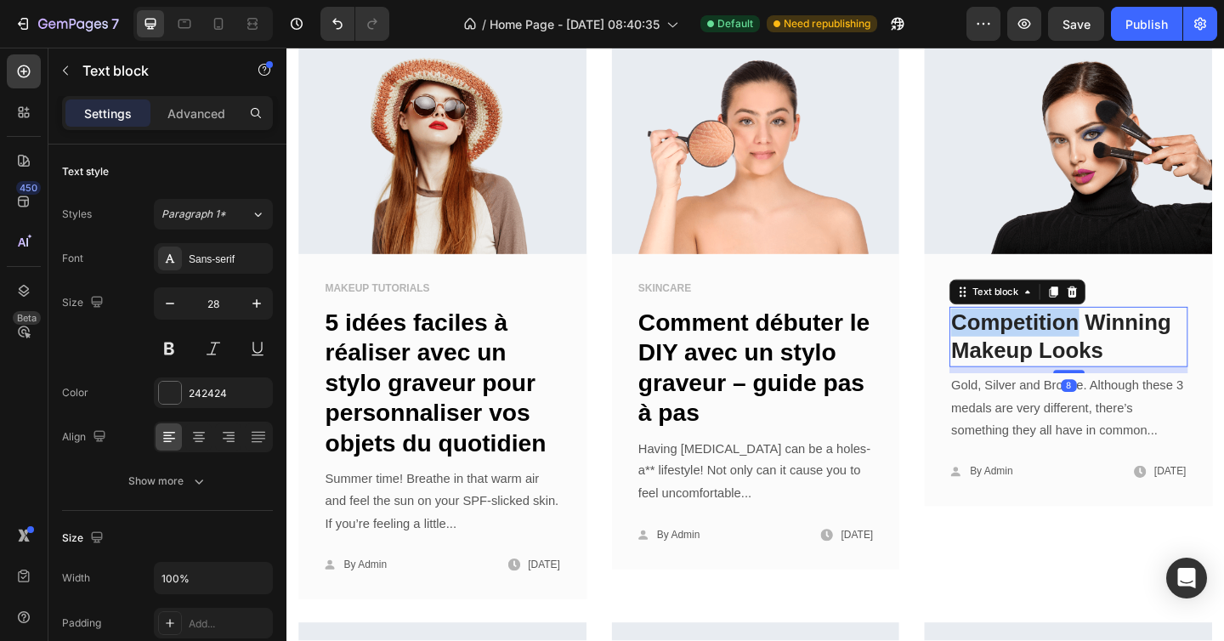
click at [1044, 355] on link "Competition Winning Makeup Looks" at bounding box center [1128, 361] width 239 height 57
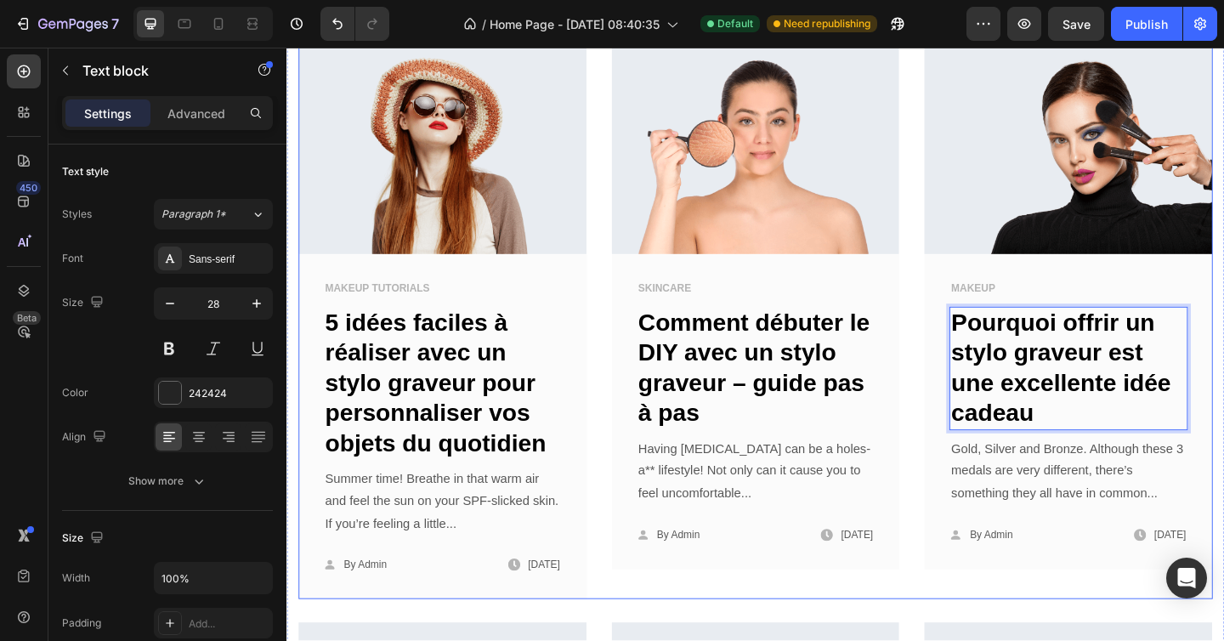
click at [956, 328] on div "Image MAKEUP TUTORIALS Text block 5 idées faciles à réaliser avec un stylo grav…" at bounding box center [796, 333] width 994 height 625
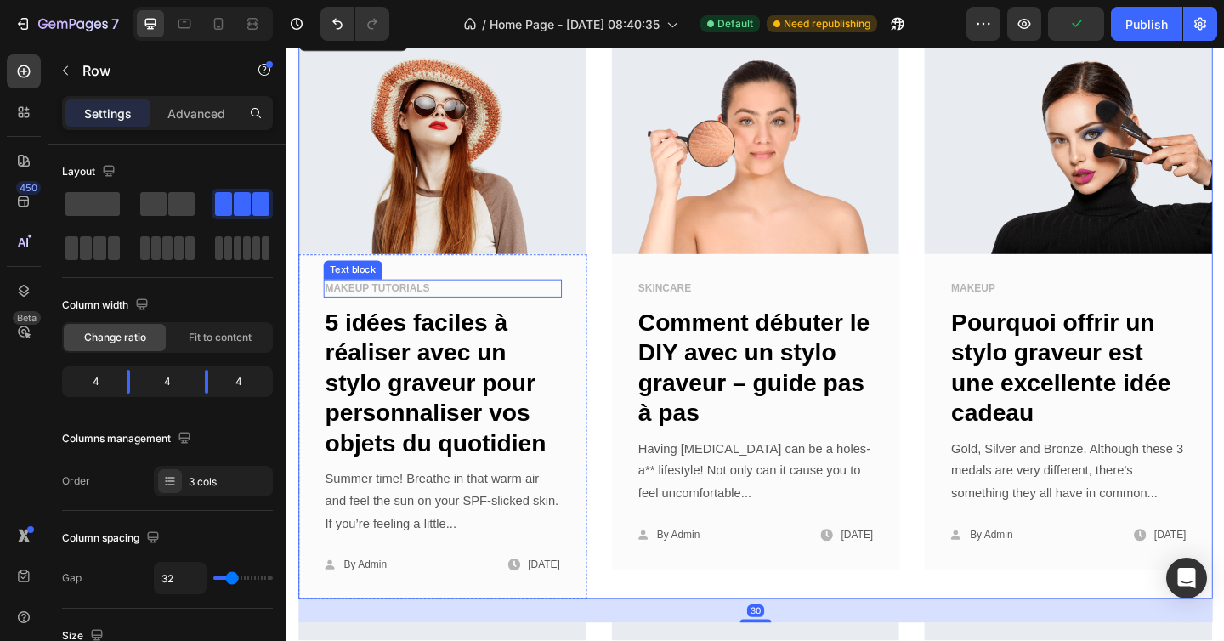
click at [399, 304] on p "MAKEUP TUTORIALS" at bounding box center [456, 310] width 256 height 17
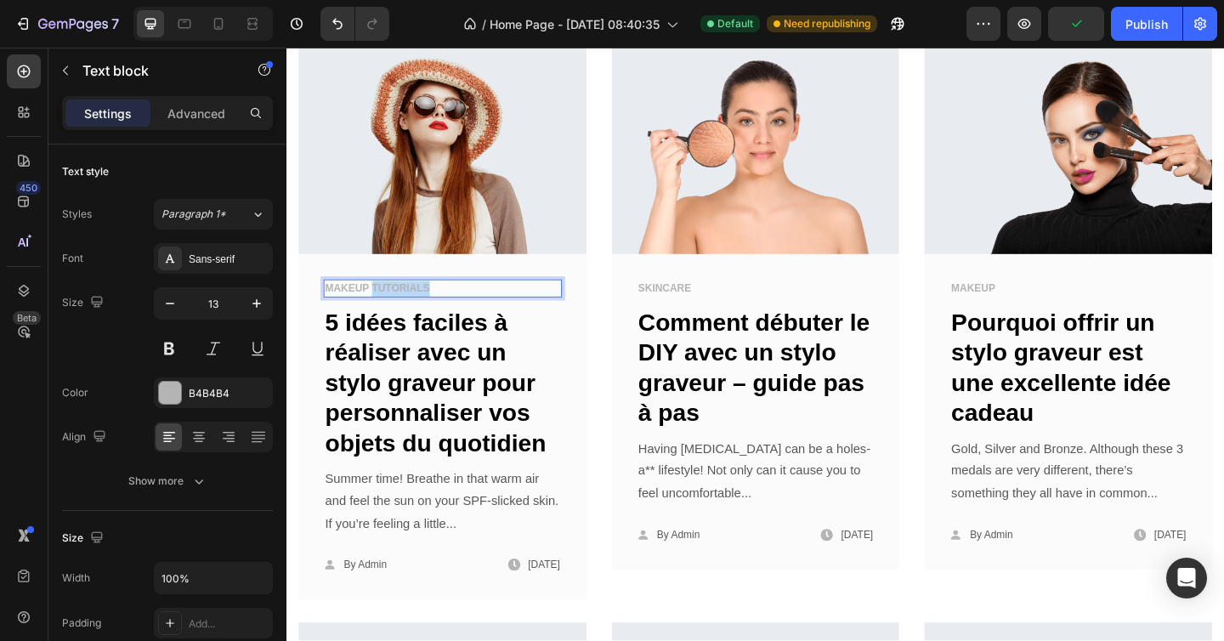
click at [399, 304] on p "MAKEUP TUTORIALS" at bounding box center [456, 310] width 256 height 17
click at [694, 302] on p "SKINCARE" at bounding box center [797, 310] width 256 height 17
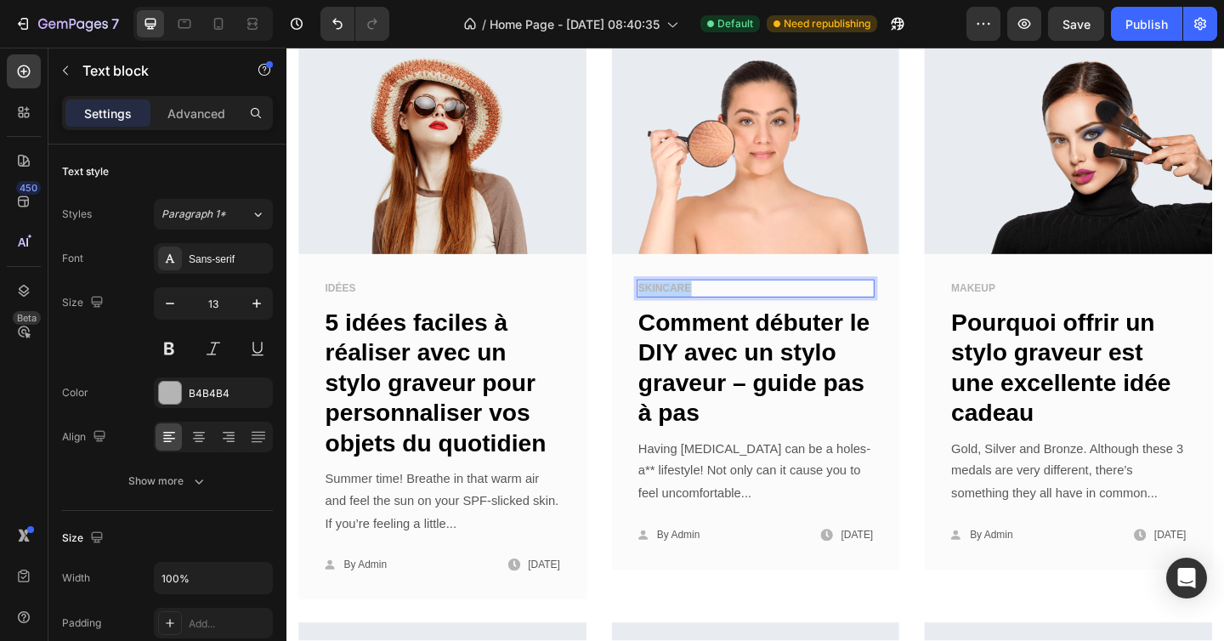
click at [694, 302] on p "SKINCARE" at bounding box center [797, 310] width 256 height 17
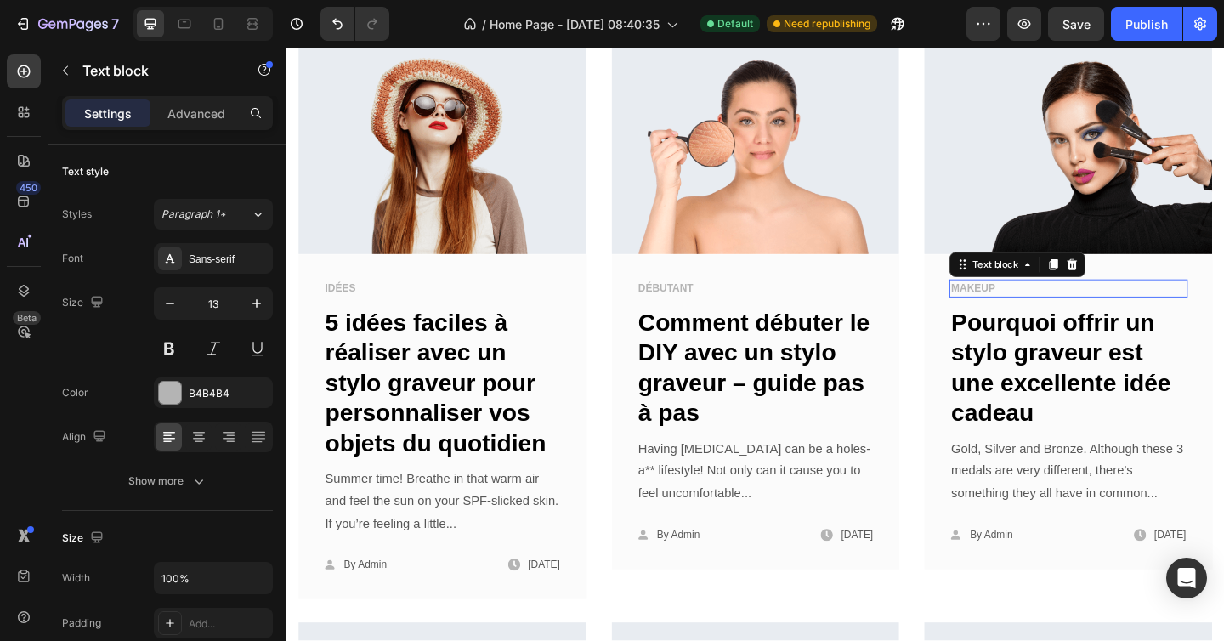
click at [1022, 302] on p "MAKEUP" at bounding box center [1137, 310] width 256 height 17
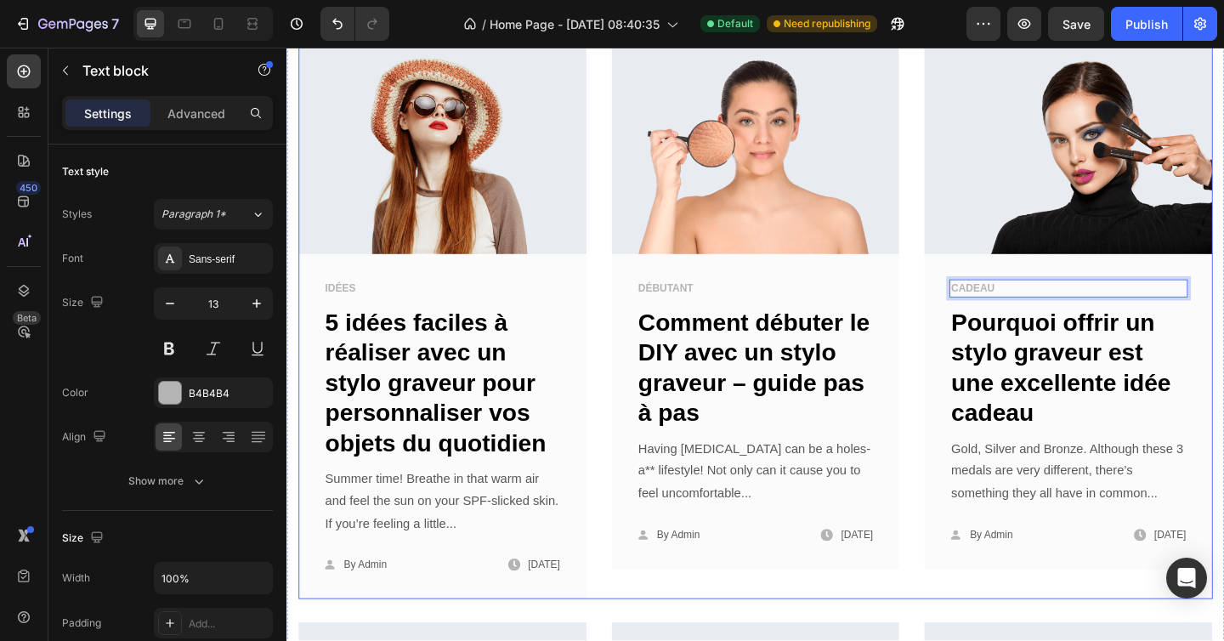
click at [961, 297] on div "Image IDÉES Text block 5 idées faciles à réaliser avec un stylo graveur pour pe…" at bounding box center [796, 333] width 994 height 625
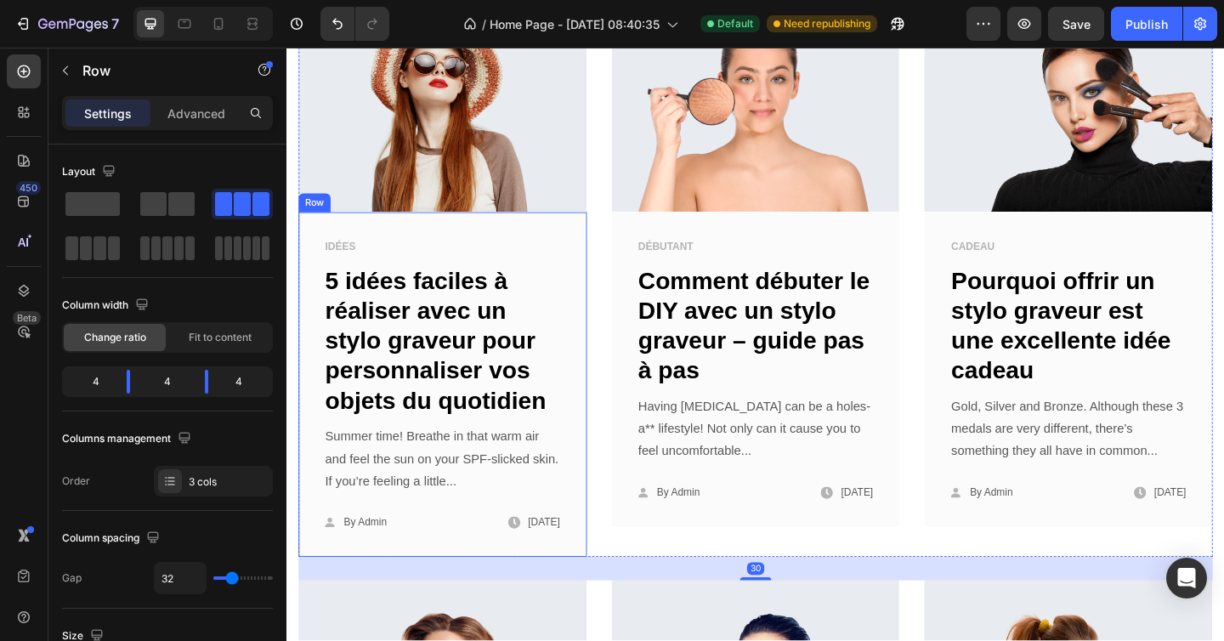
scroll to position [1377, 0]
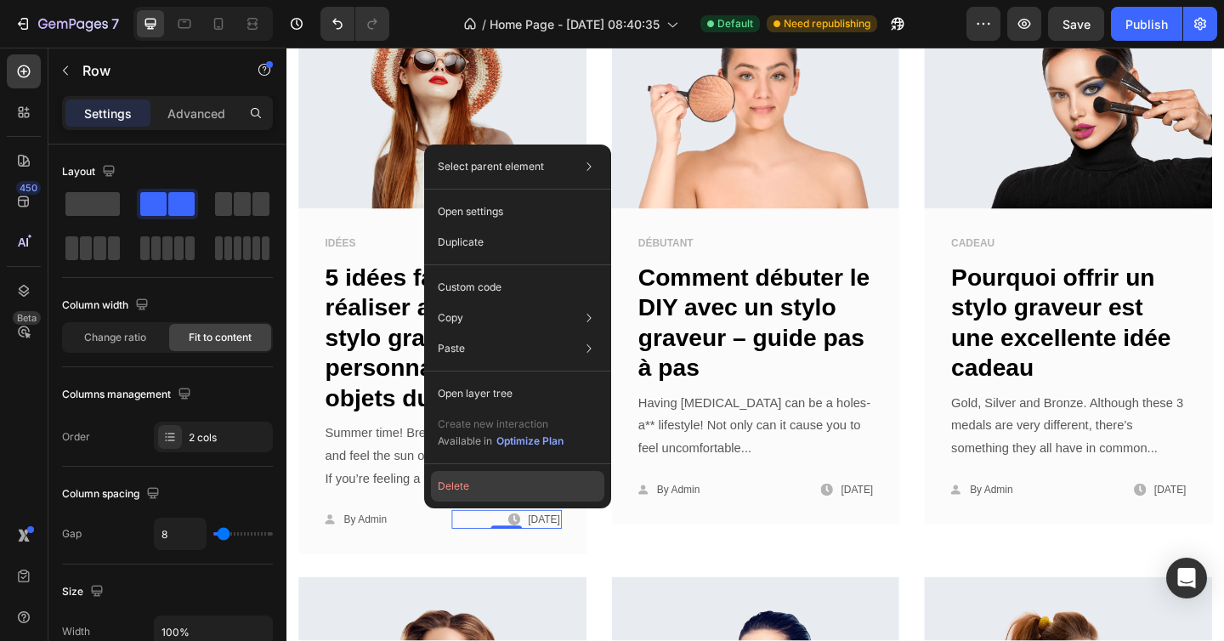
click at [484, 478] on button "Delete" at bounding box center [517, 486] width 173 height 31
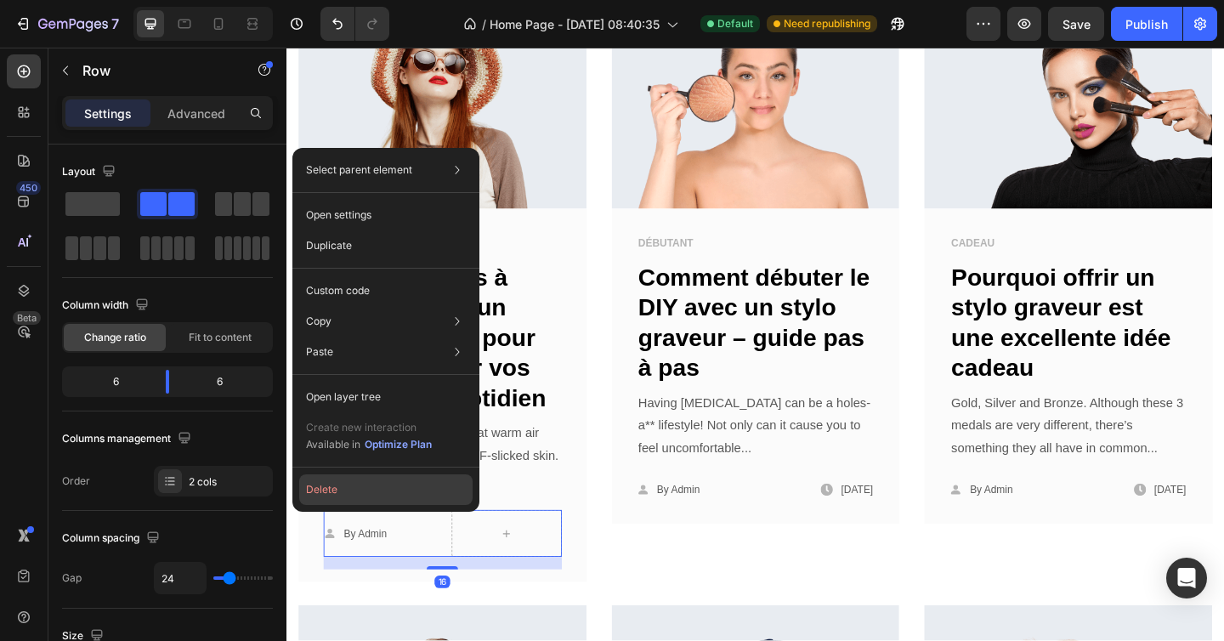
click at [345, 490] on button "Delete" at bounding box center [385, 489] width 173 height 31
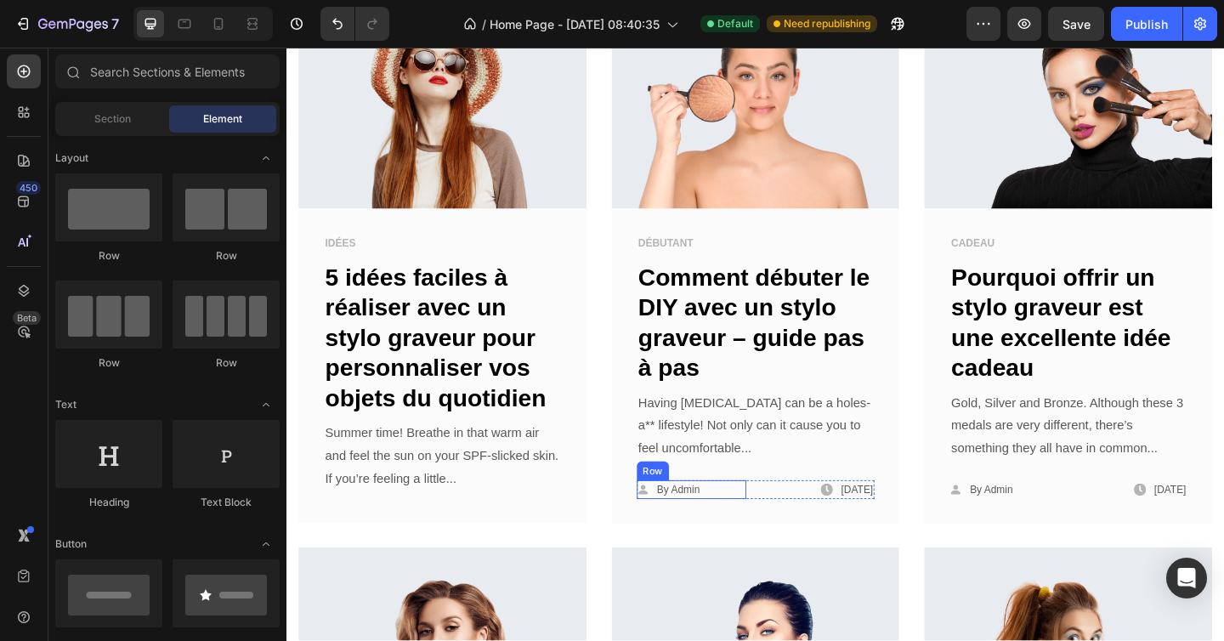
click at [752, 518] on div "Icon By Admin Text block Row" at bounding box center [726, 528] width 119 height 20
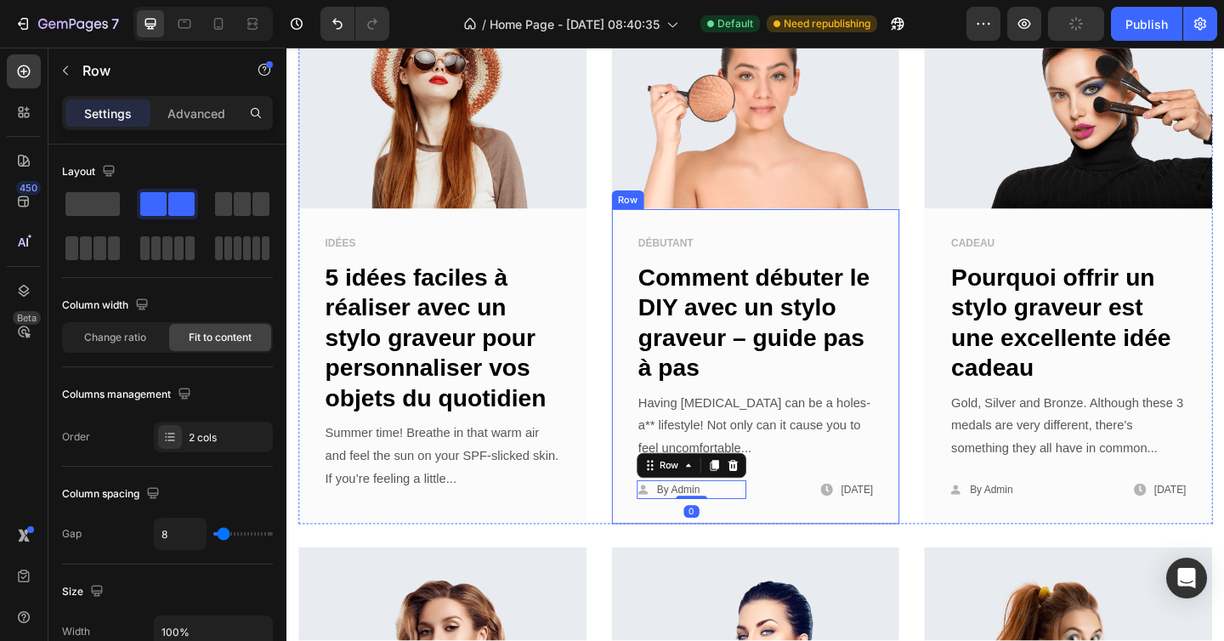
click at [789, 506] on div "DÉBUTANT Text block Comment débuter le DIY avec un stylo graveur – guide pas à …" at bounding box center [796, 402] width 259 height 302
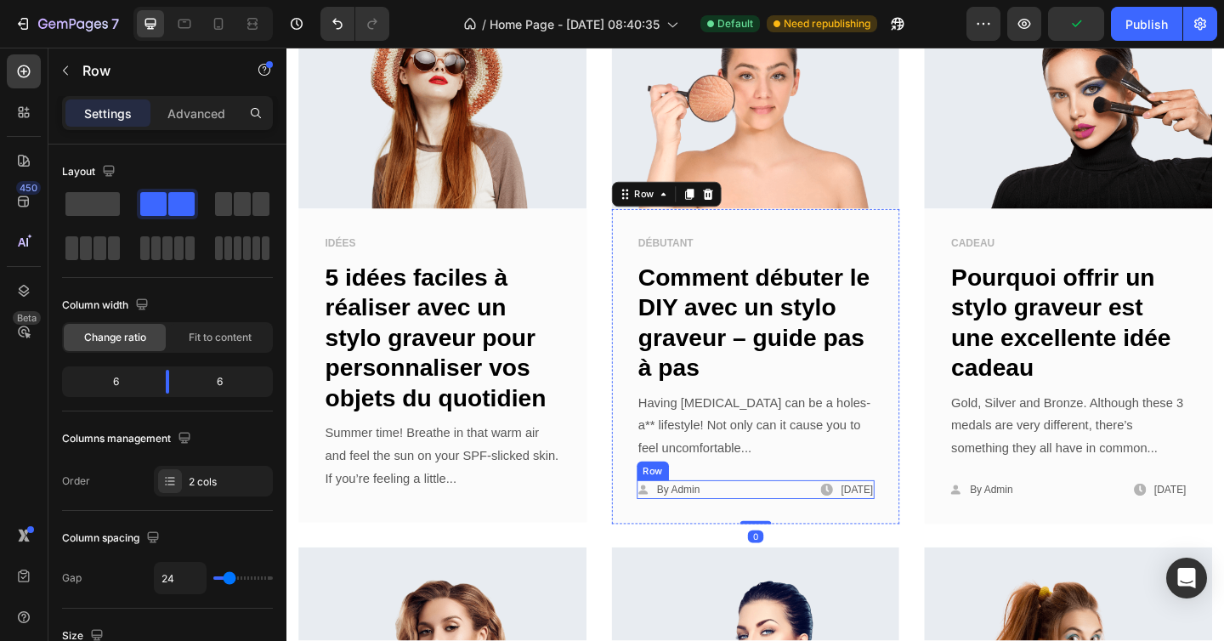
click at [792, 518] on div "Icon By Admin Text block Row Icon December 1, 2022 Text block Row Row" at bounding box center [796, 528] width 259 height 20
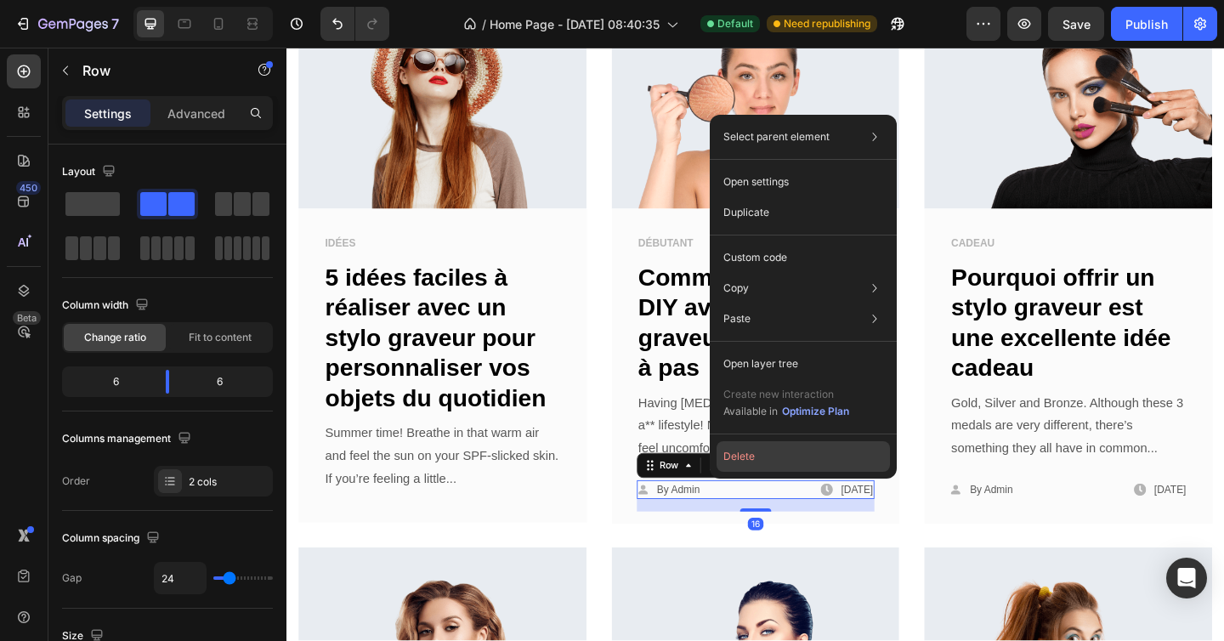
click at [747, 452] on button "Delete" at bounding box center [802, 456] width 173 height 31
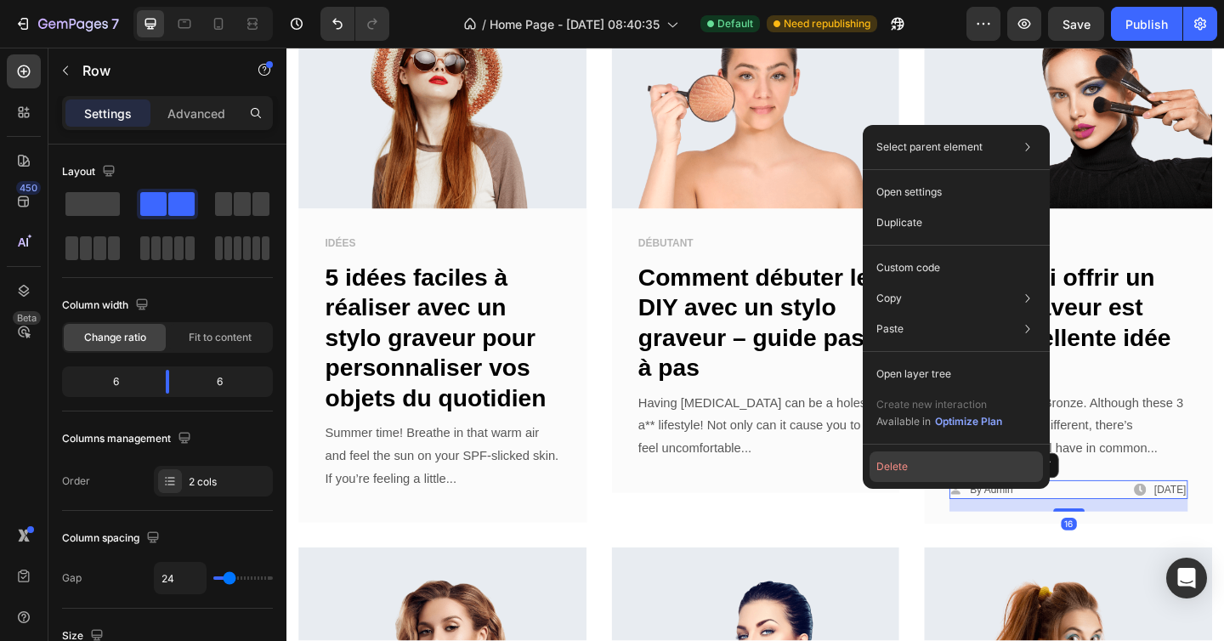
click at [1016, 460] on button "Delete" at bounding box center [955, 466] width 173 height 31
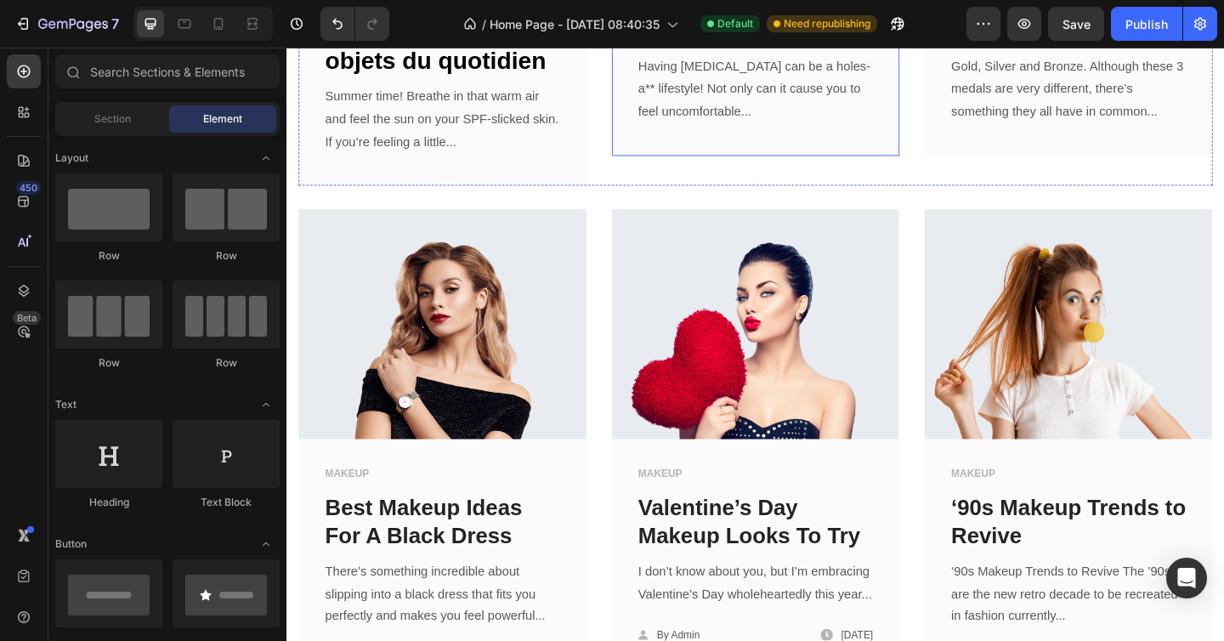
scroll to position [1561, 0]
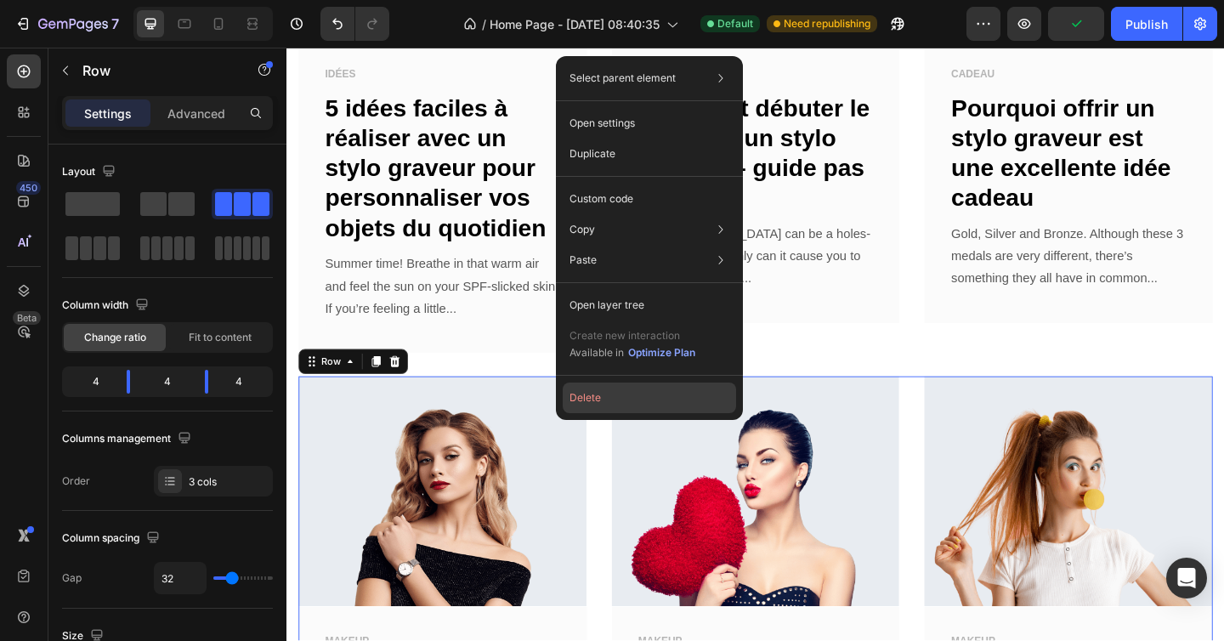
click at [603, 393] on button "Delete" at bounding box center [649, 397] width 173 height 31
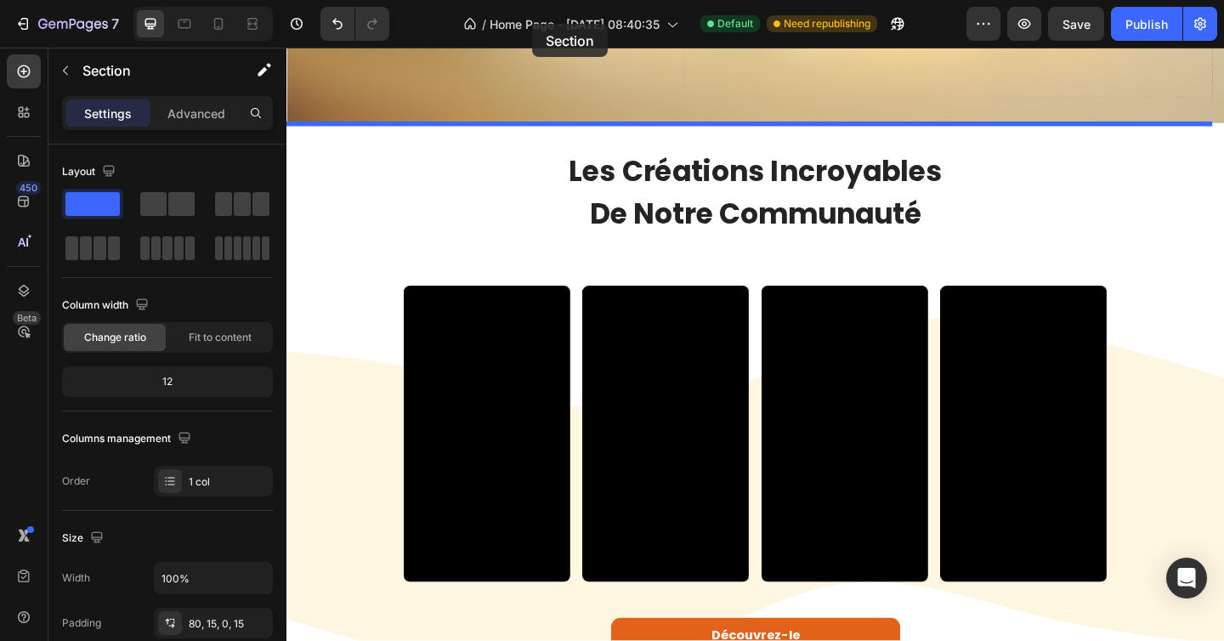
scroll to position [253, 0]
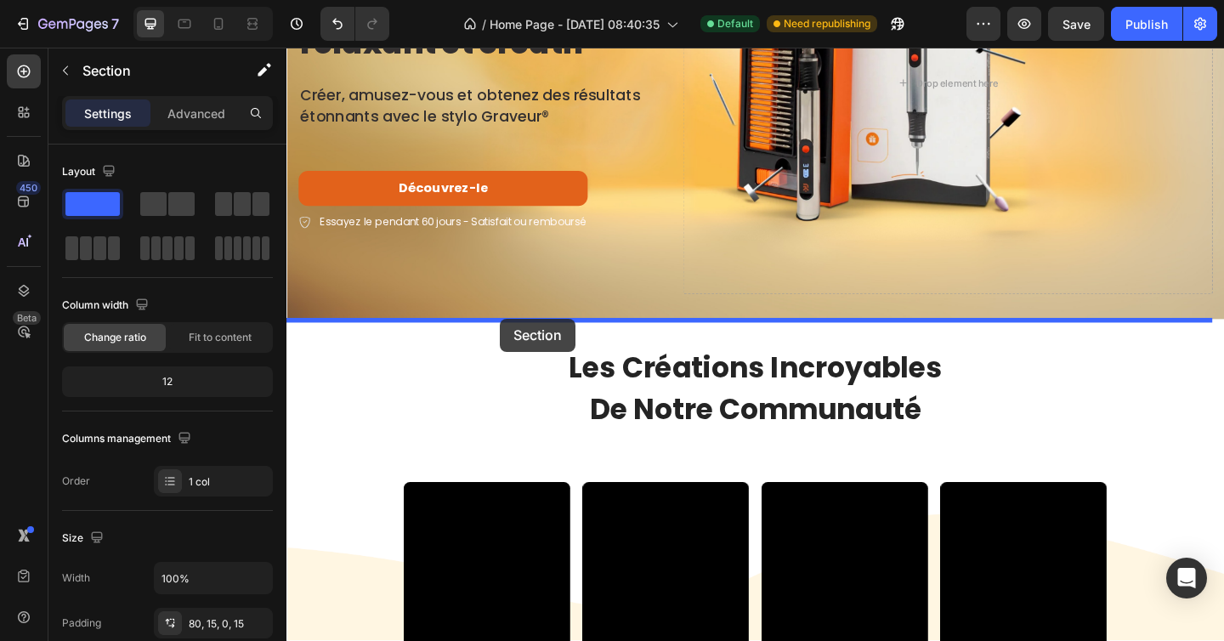
drag, startPoint x: 431, startPoint y: 495, endPoint x: 518, endPoint y: 340, distance: 178.0
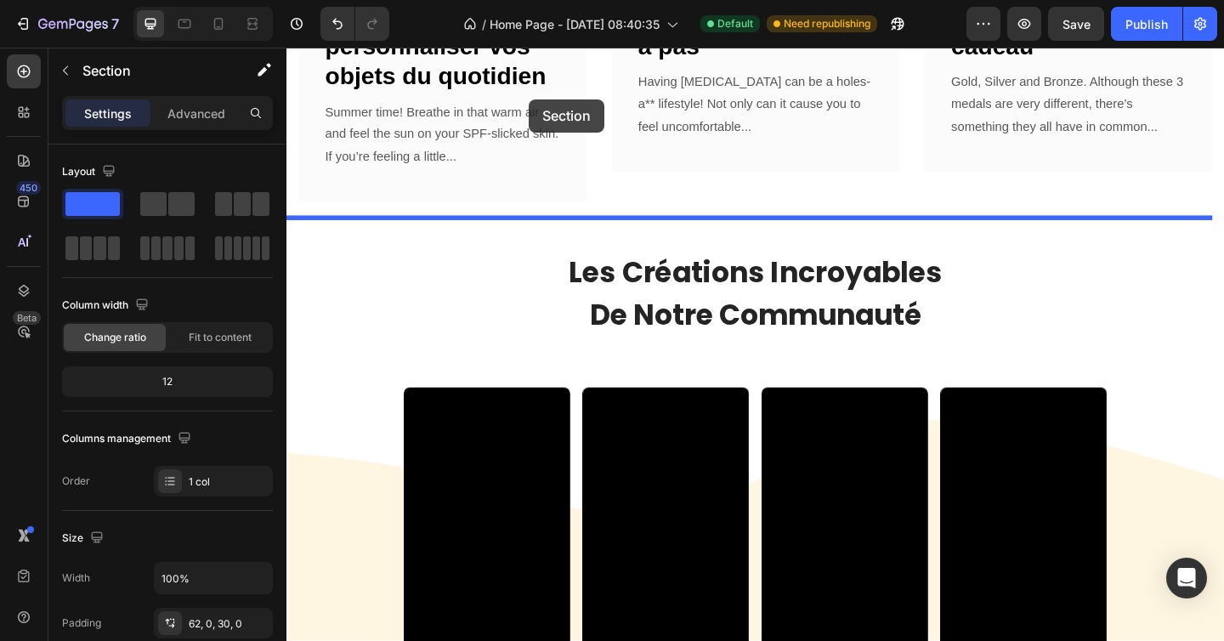
scroll to position [1013, 0]
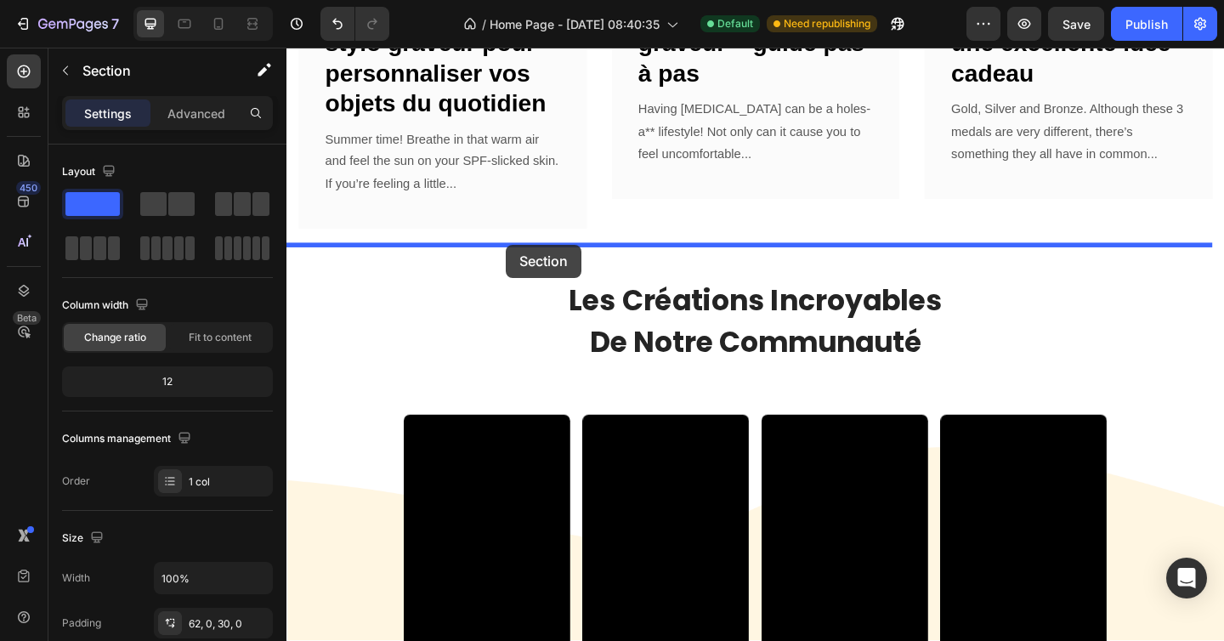
drag, startPoint x: 471, startPoint y: 260, endPoint x: 524, endPoint y: 258, distance: 53.6
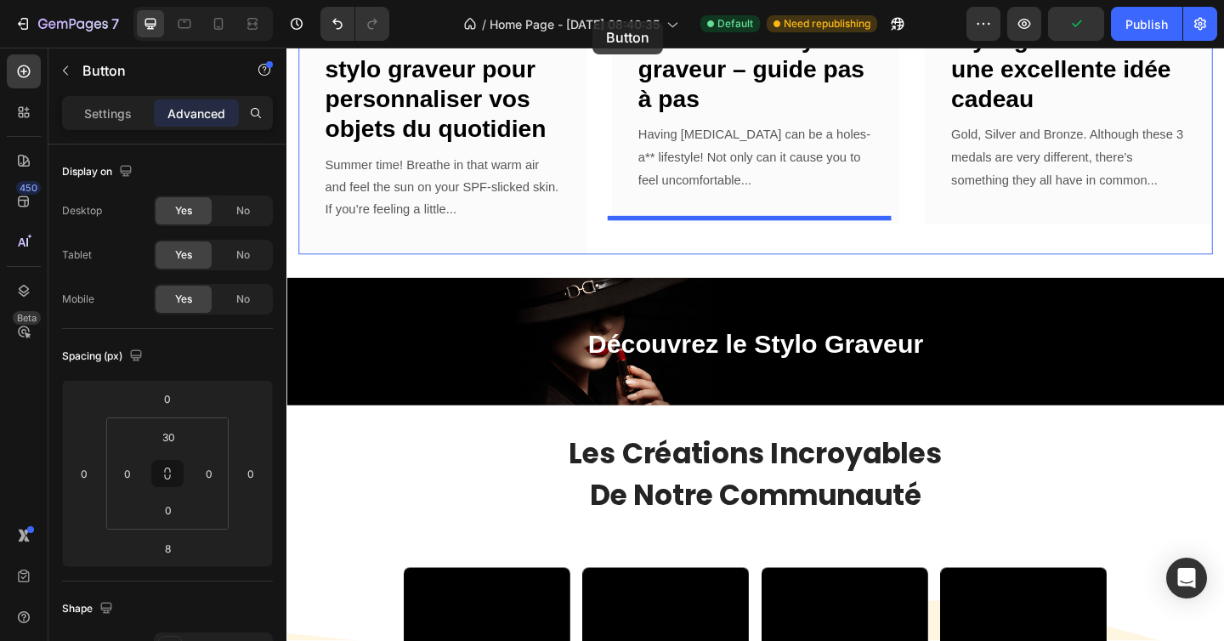
scroll to position [976, 0]
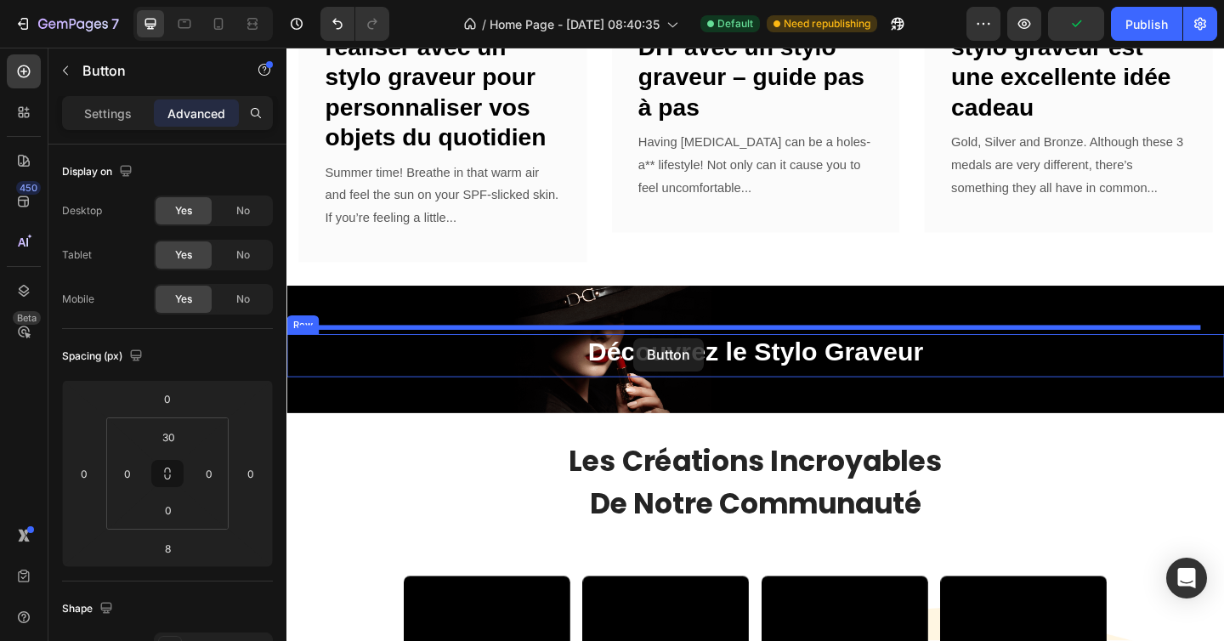
drag, startPoint x: 602, startPoint y: 430, endPoint x: 664, endPoint y: 363, distance: 91.4
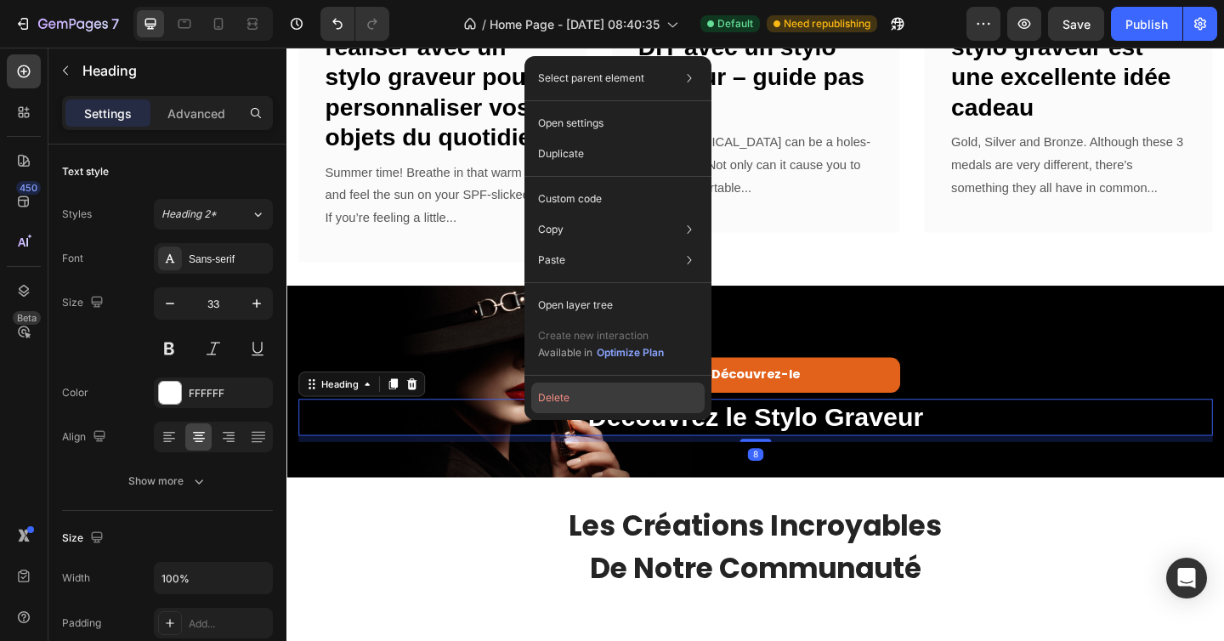
click at [586, 393] on button "Delete" at bounding box center [617, 397] width 173 height 31
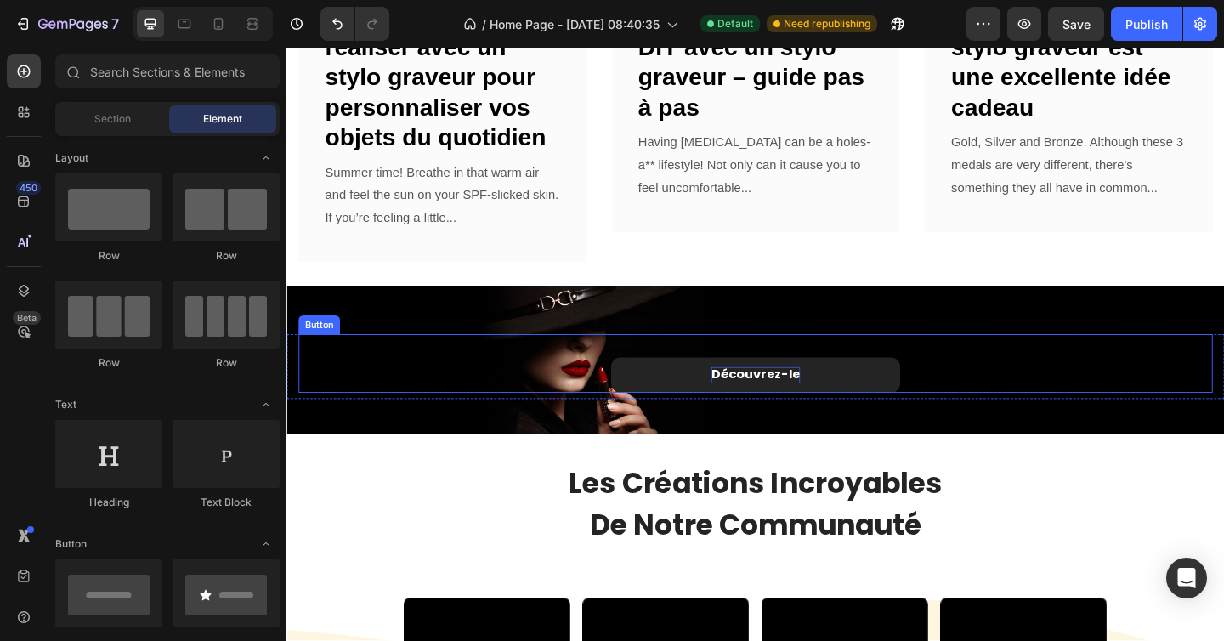
click at [812, 394] on span "Découvrez-le" at bounding box center [796, 403] width 97 height 20
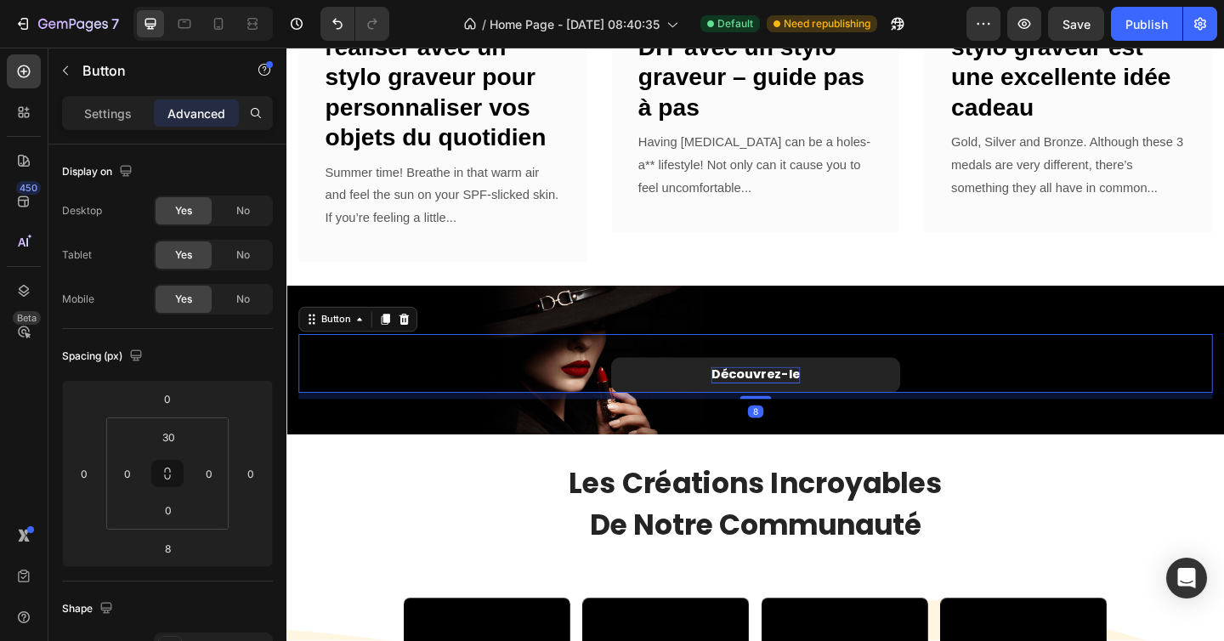
click at [812, 394] on span "Découvrez-le" at bounding box center [796, 403] width 97 height 20
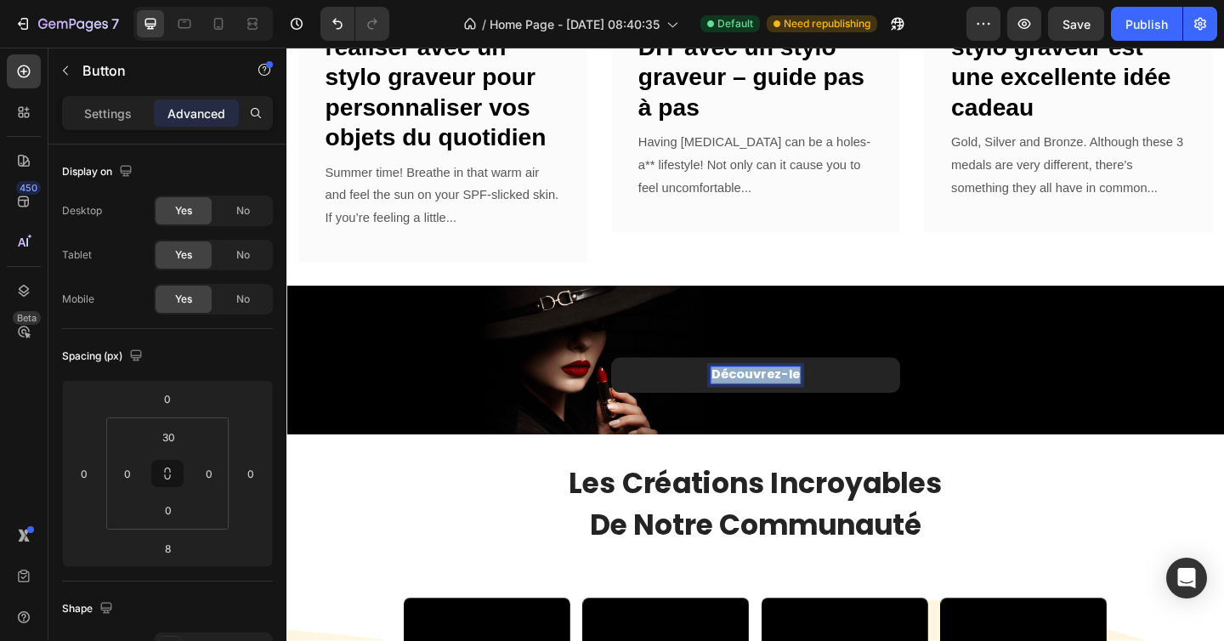
click at [812, 394] on span "Découvrez-le" at bounding box center [796, 403] width 97 height 20
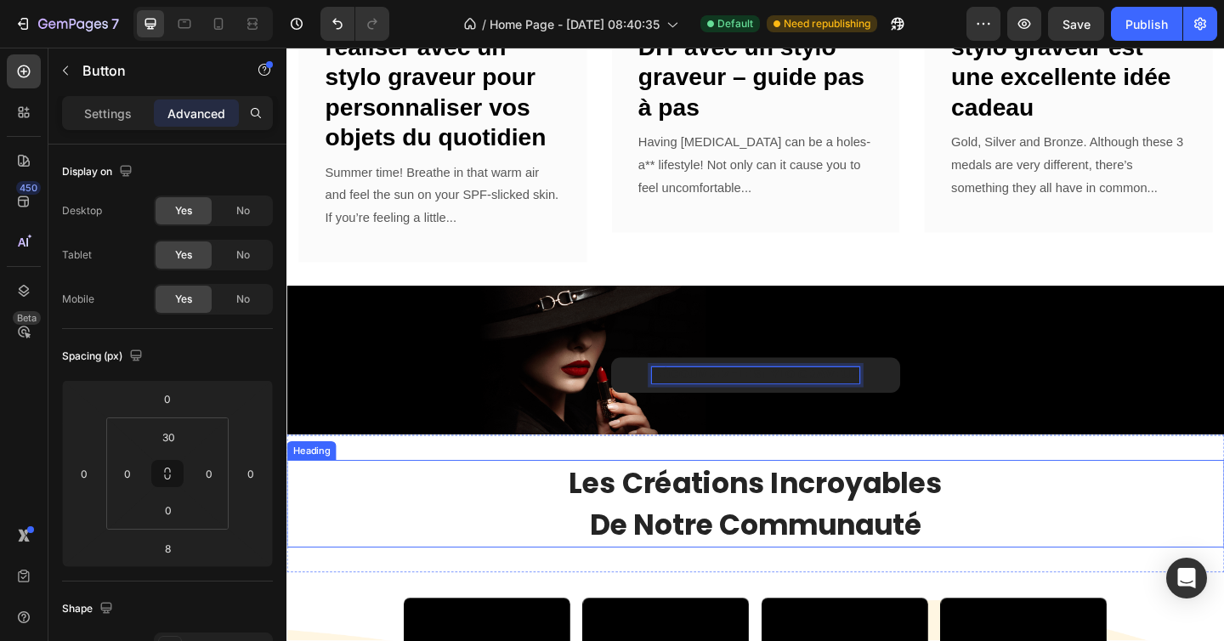
click at [529, 515] on h2 "les créations incroyables de notre communauté" at bounding box center [796, 543] width 1020 height 95
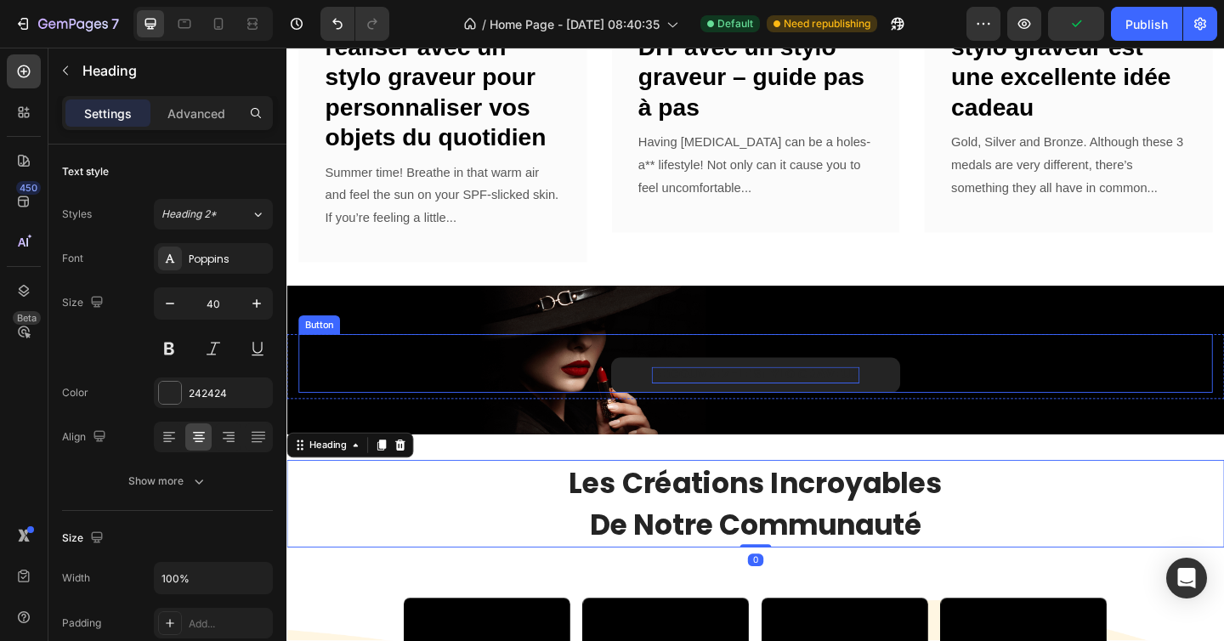
click at [710, 395] on p "DÉCOUVREZ-LE STYLO GRAVEUR" at bounding box center [796, 404] width 226 height 18
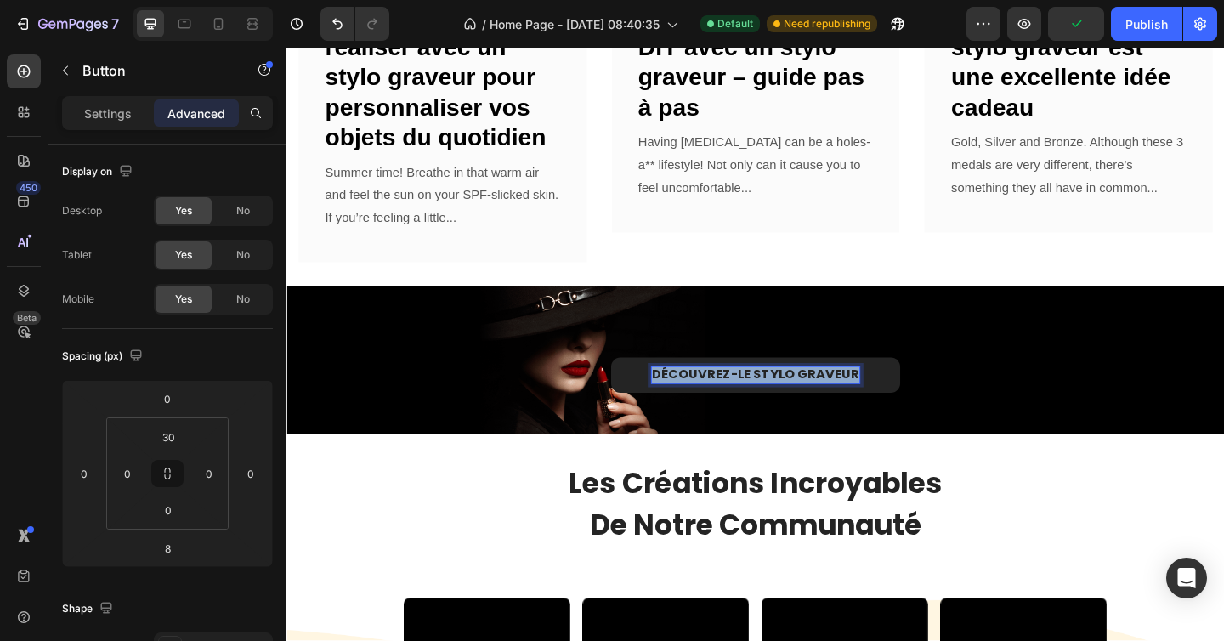
click at [710, 395] on p "DÉCOUVREZ-LE STYLO GRAVEUR" at bounding box center [796, 404] width 226 height 18
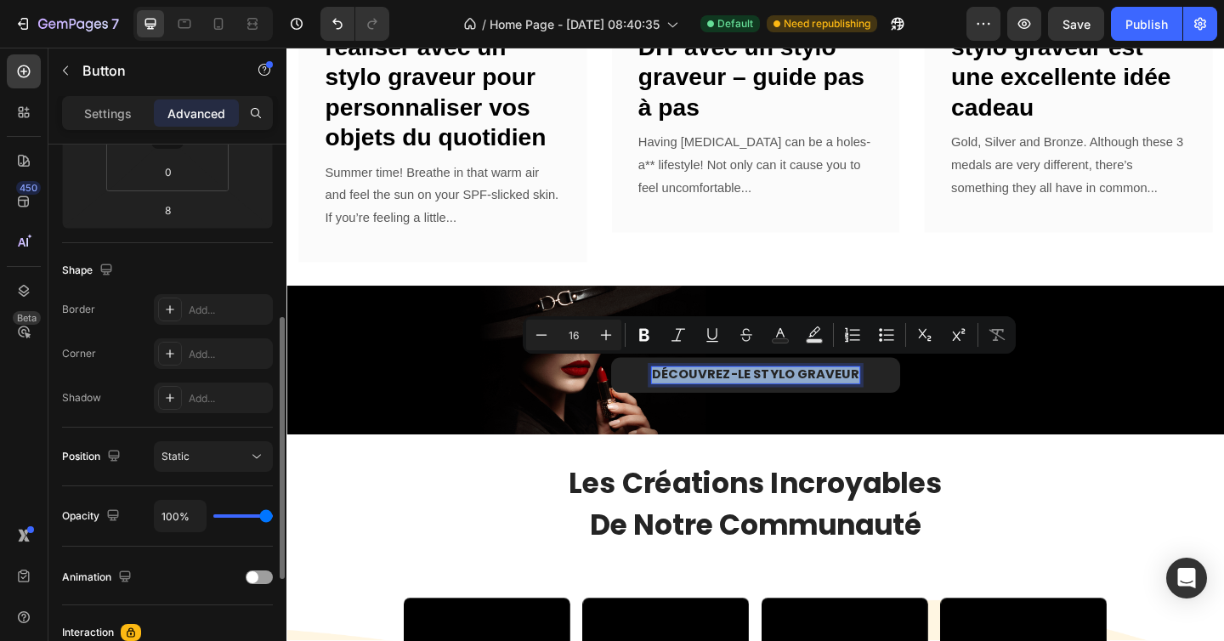
scroll to position [589, 0]
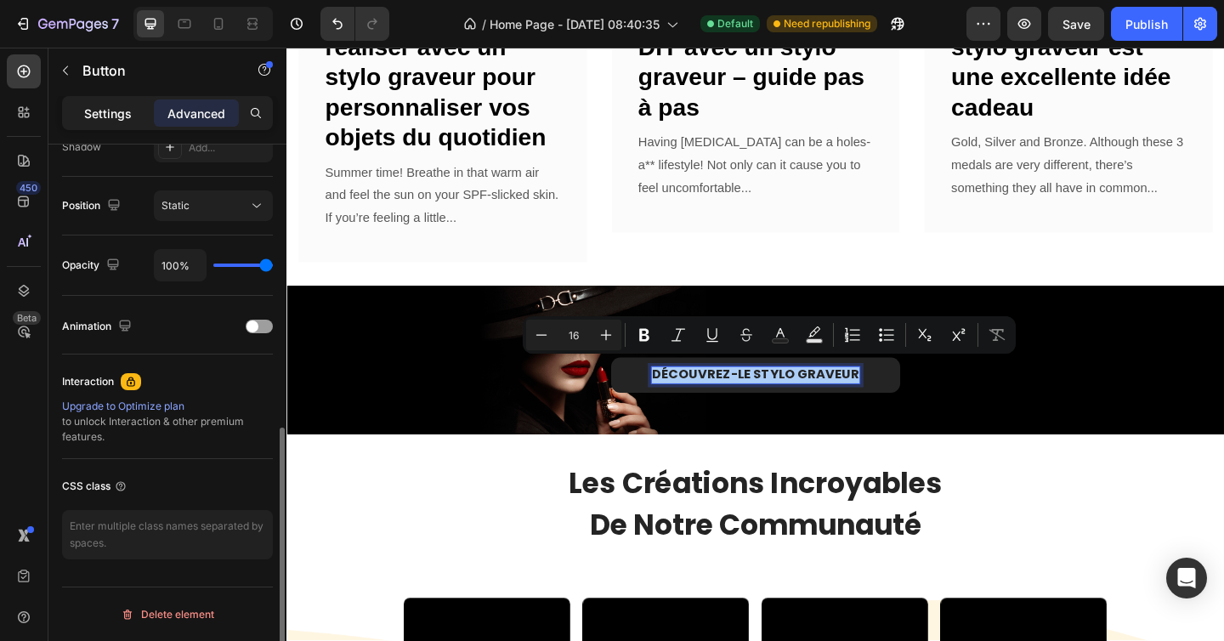
click at [111, 107] on p "Settings" at bounding box center [108, 114] width 48 height 18
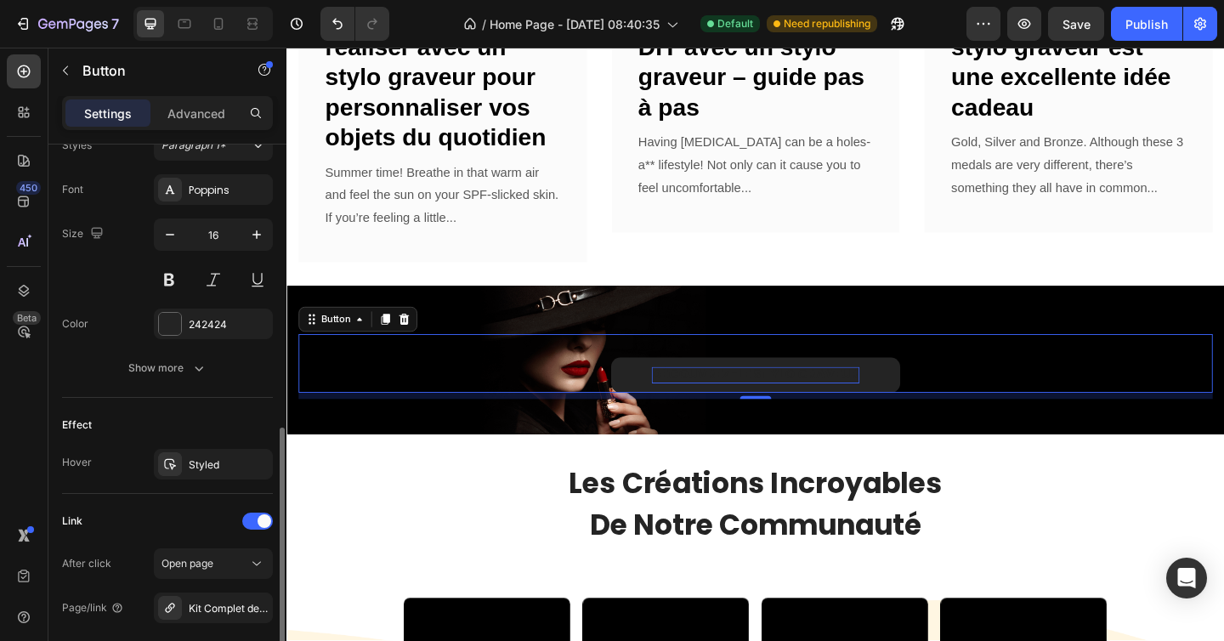
scroll to position [657, 0]
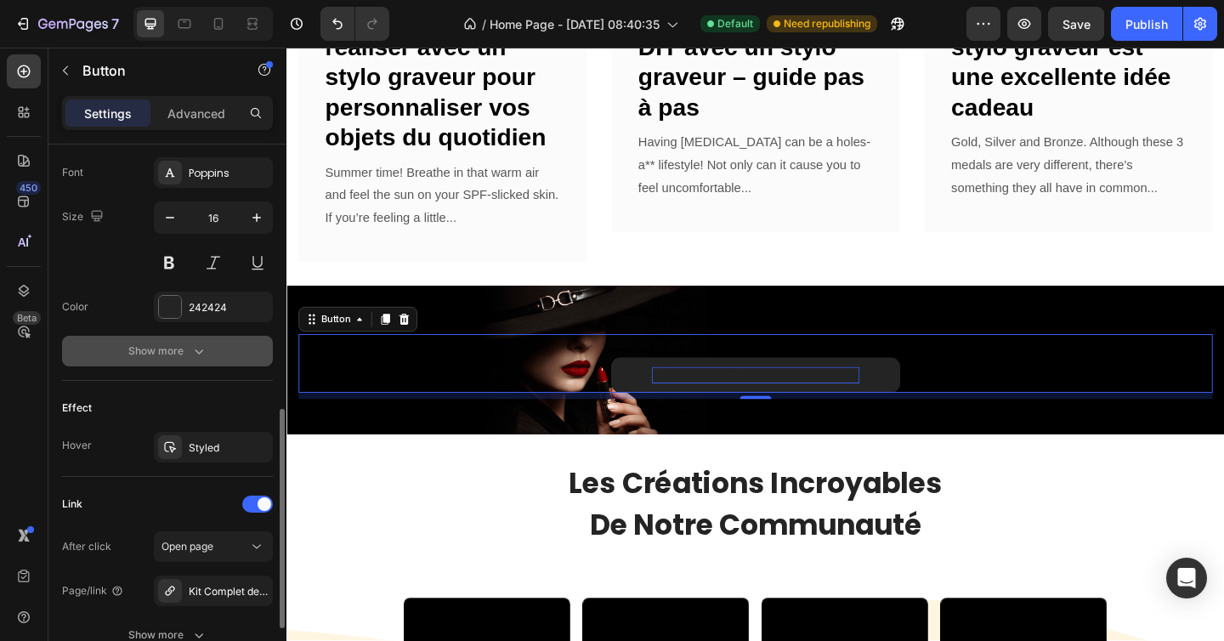
click at [162, 354] on div "Show more" at bounding box center [167, 350] width 79 height 17
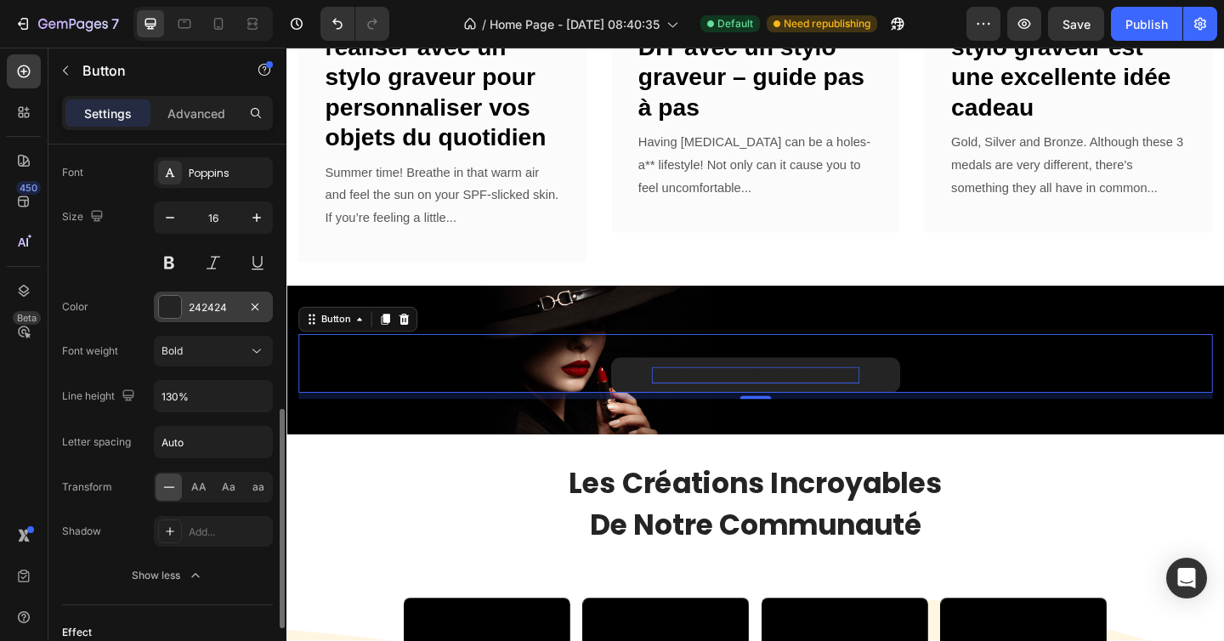
click at [171, 315] on div at bounding box center [170, 307] width 22 height 22
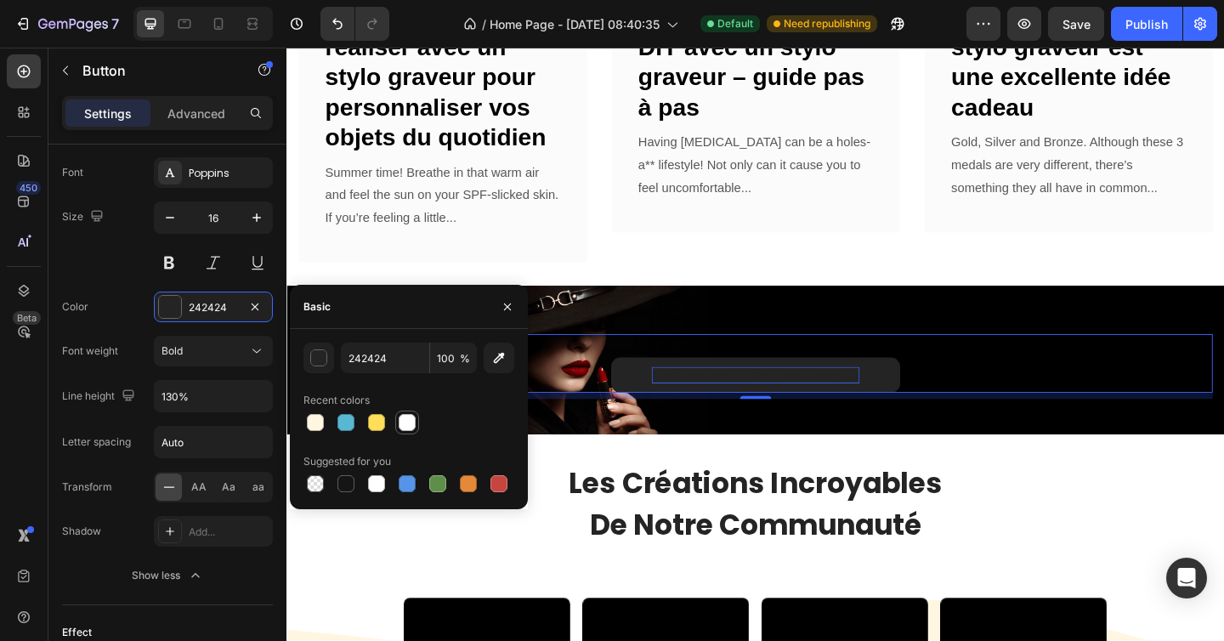
click at [410, 422] on div at bounding box center [407, 422] width 17 height 17
type input "FFFFFF"
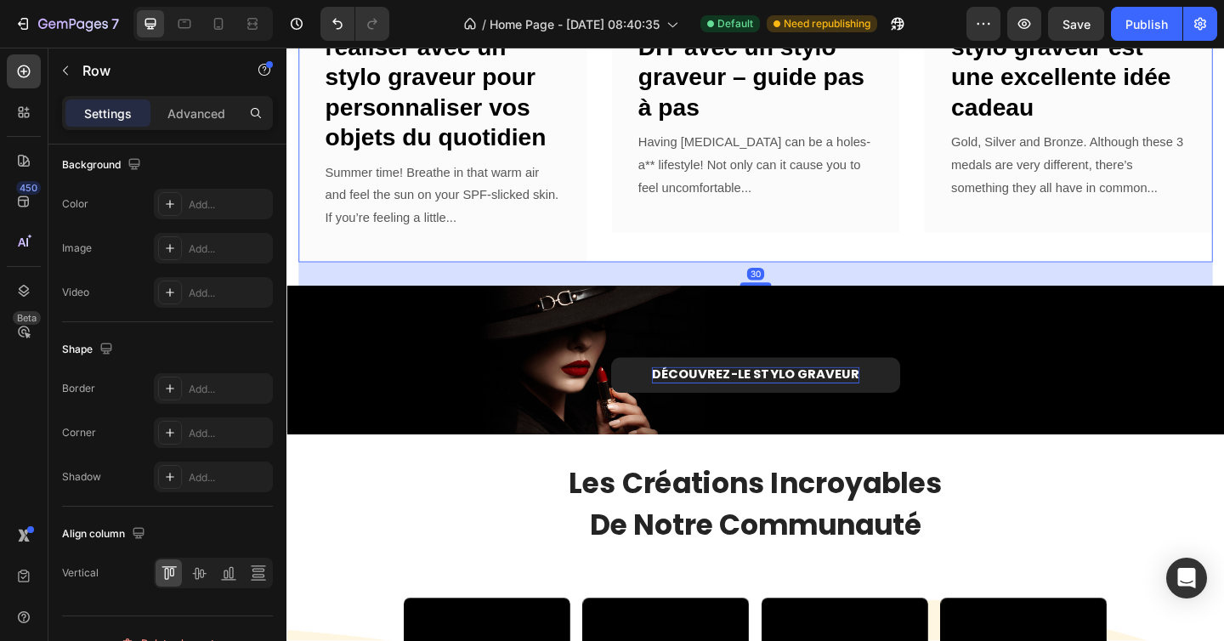
scroll to position [0, 0]
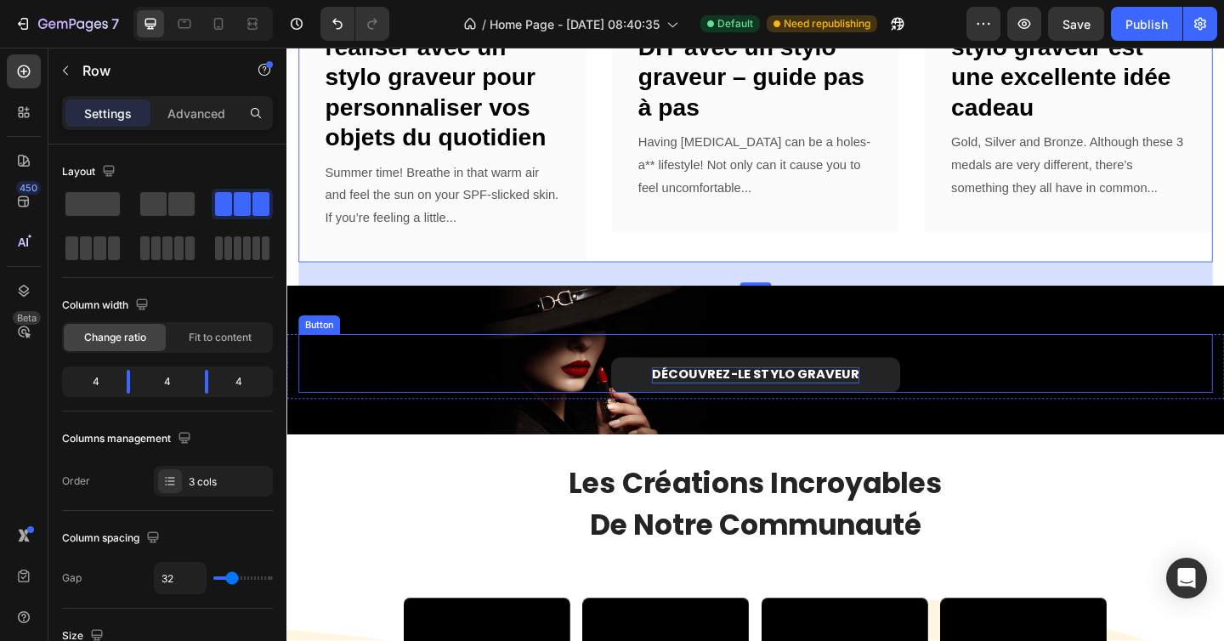
click at [687, 395] on p "DÉCOUVREZ-LE STYLO GRAVEUR" at bounding box center [796, 404] width 226 height 18
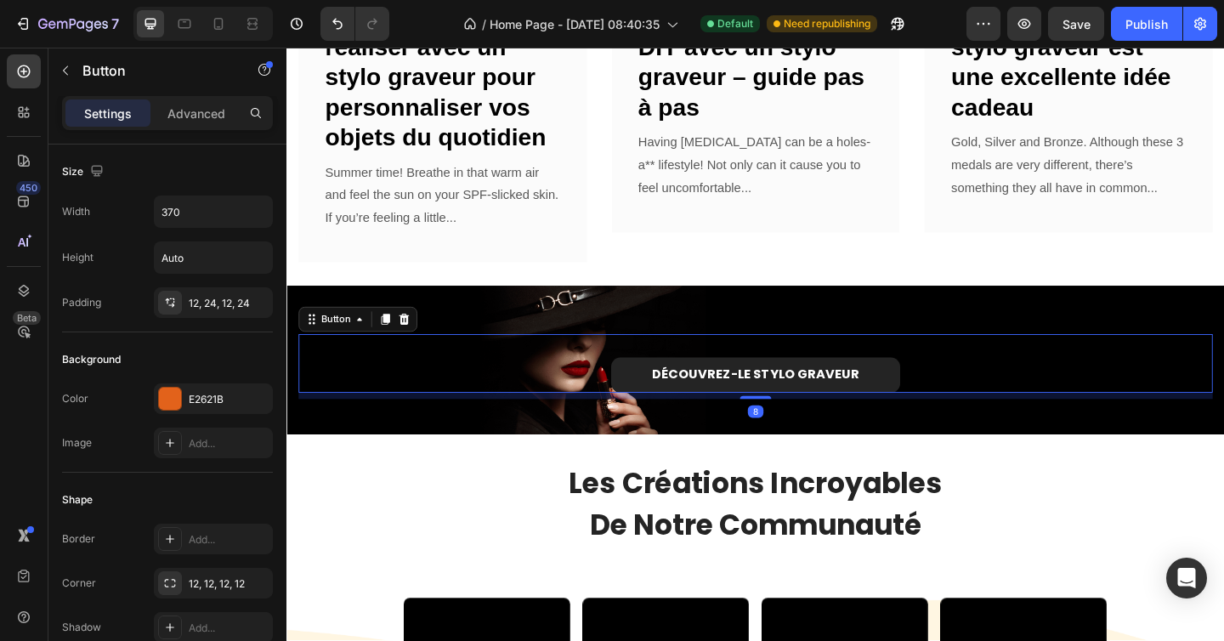
click at [665, 396] on link "DÉCOUVREZ-LE STYLO GRAVEUR" at bounding box center [796, 404] width 314 height 38
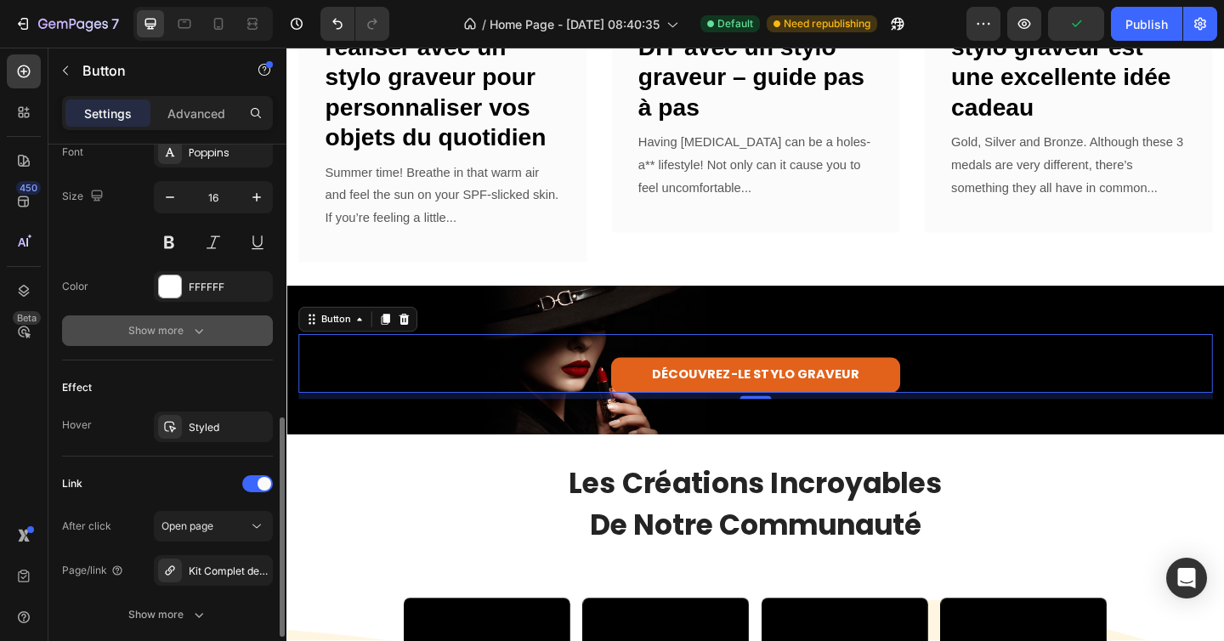
click at [182, 331] on div "Show more" at bounding box center [167, 330] width 79 height 17
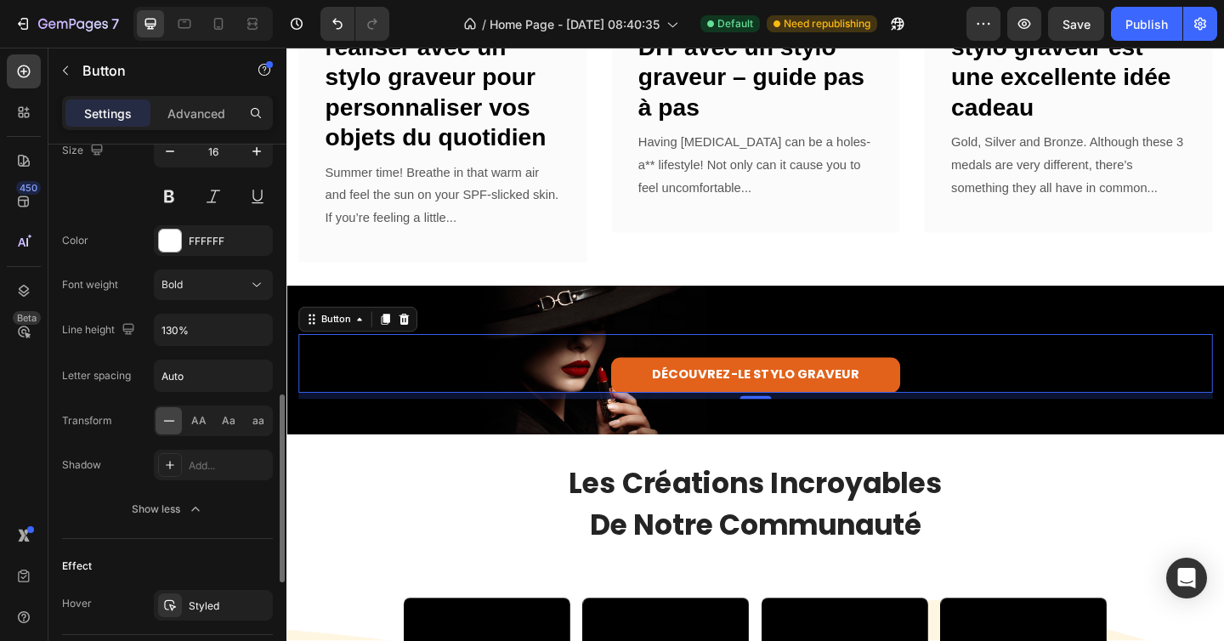
scroll to position [744, 0]
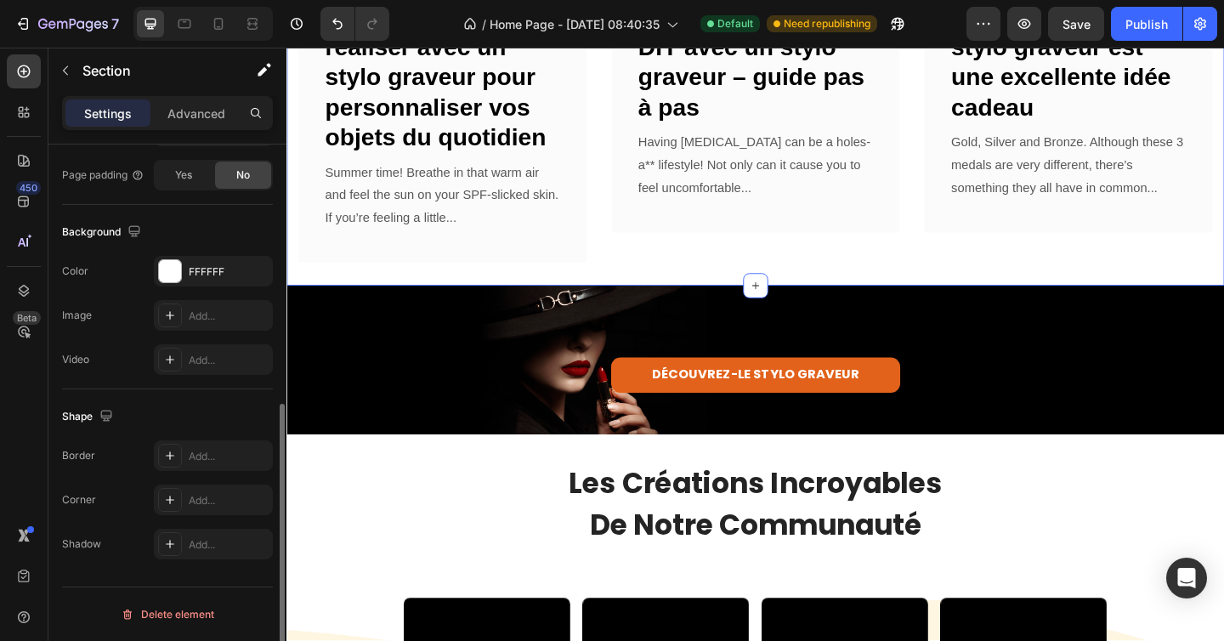
scroll to position [0, 0]
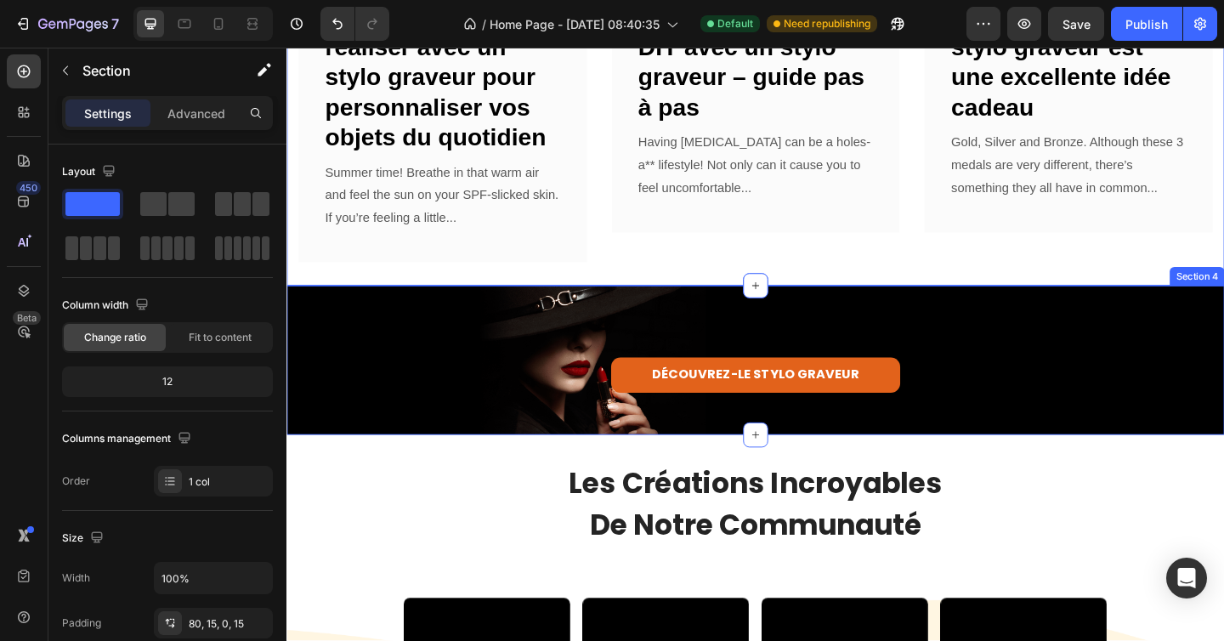
click at [511, 332] on div "DÉCOUVREZ-LE STYLO GRAVEUR Button Row Section 4" at bounding box center [796, 388] width 1020 height 162
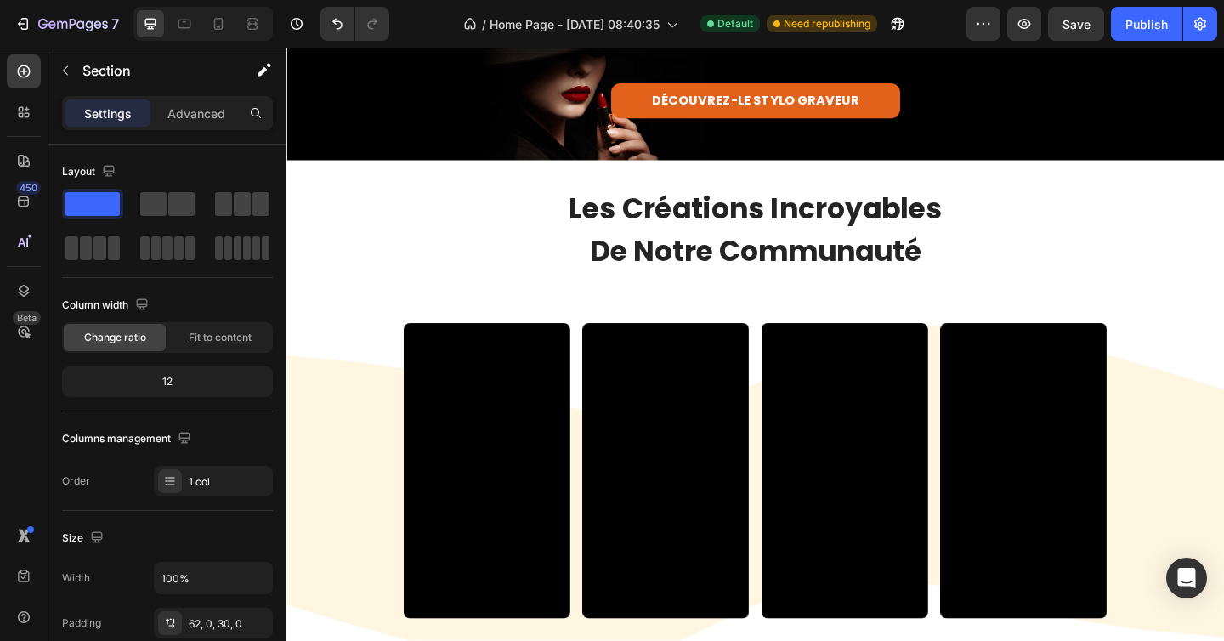
scroll to position [1256, 0]
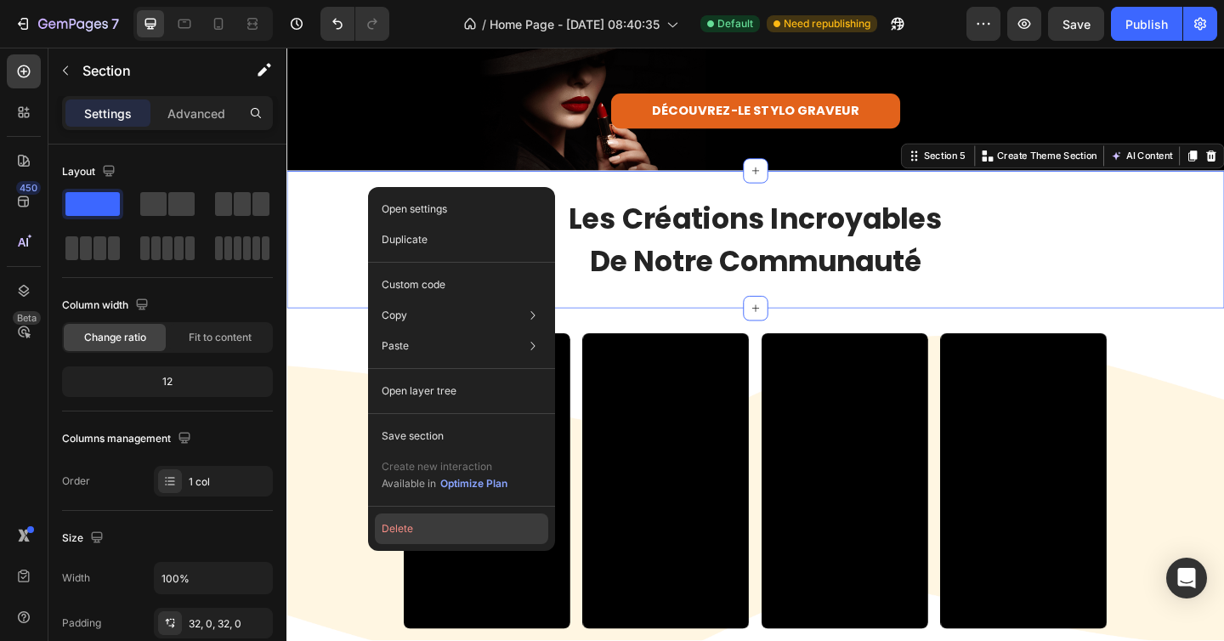
click at [409, 516] on button "Delete" at bounding box center [461, 528] width 173 height 31
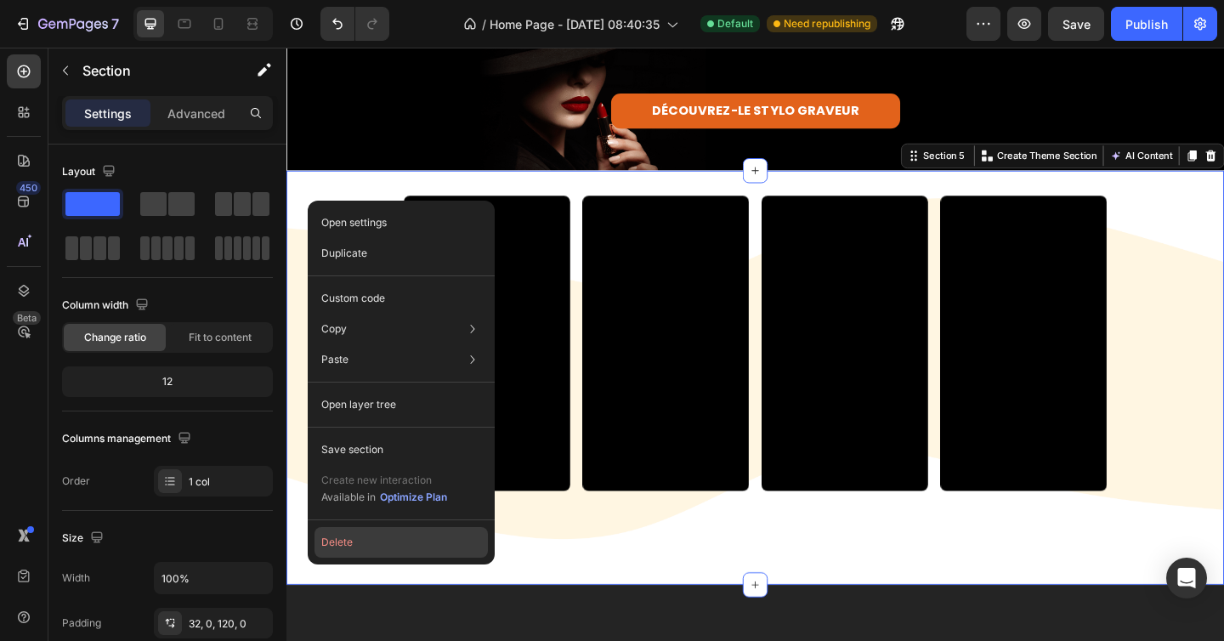
click at [337, 544] on button "Delete" at bounding box center [400, 542] width 173 height 31
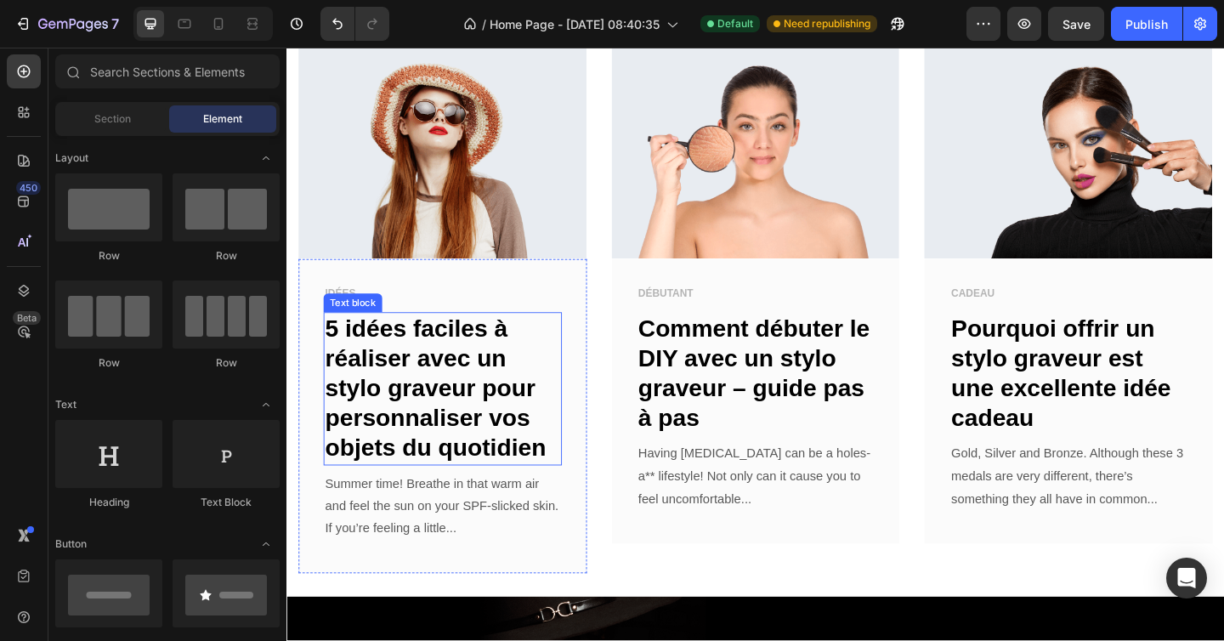
scroll to position [629, 0]
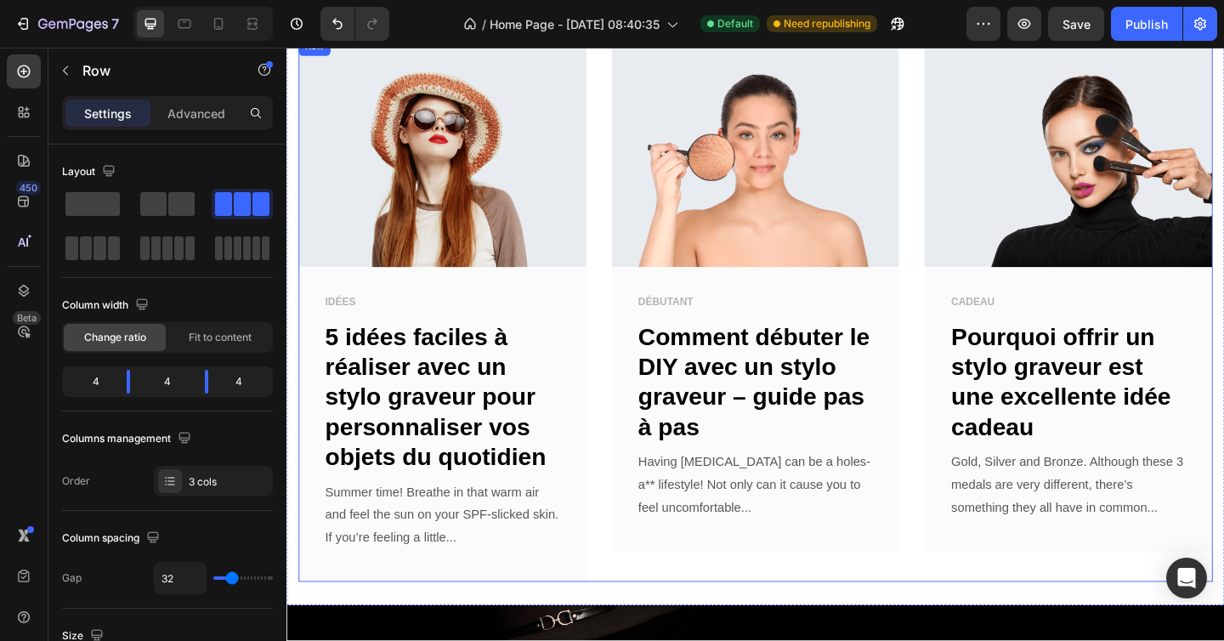
click at [620, 352] on div "Image IDÉES Text block 5 idées faciles à réaliser avec un stylo graveur pour pe…" at bounding box center [796, 333] width 994 height 592
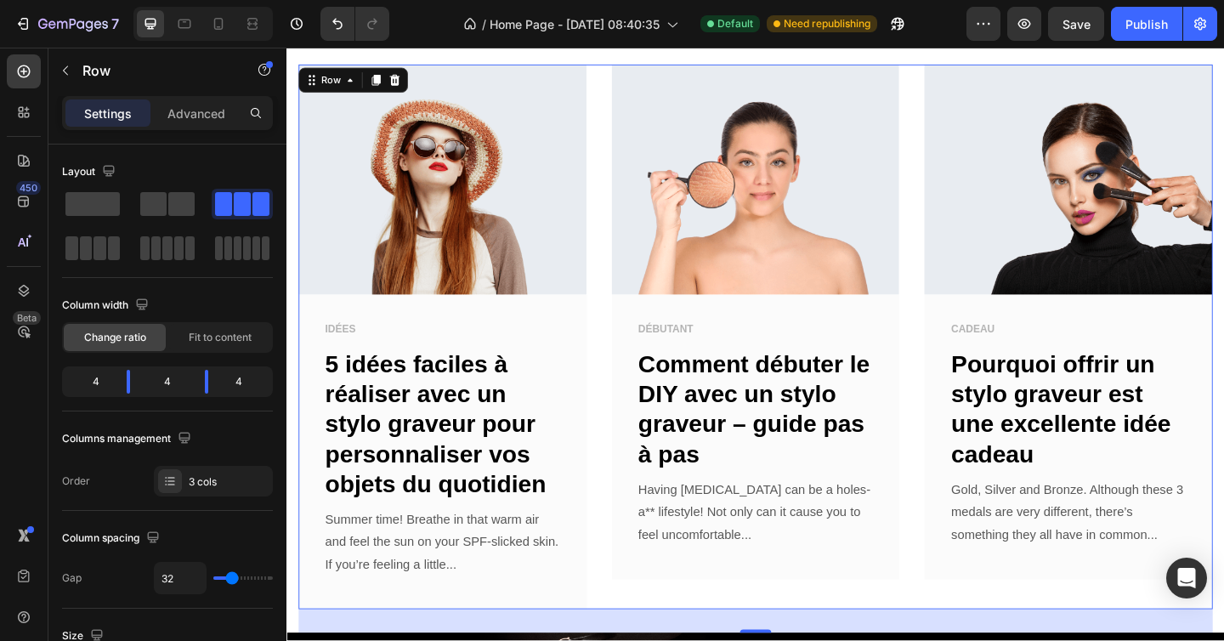
scroll to position [583, 0]
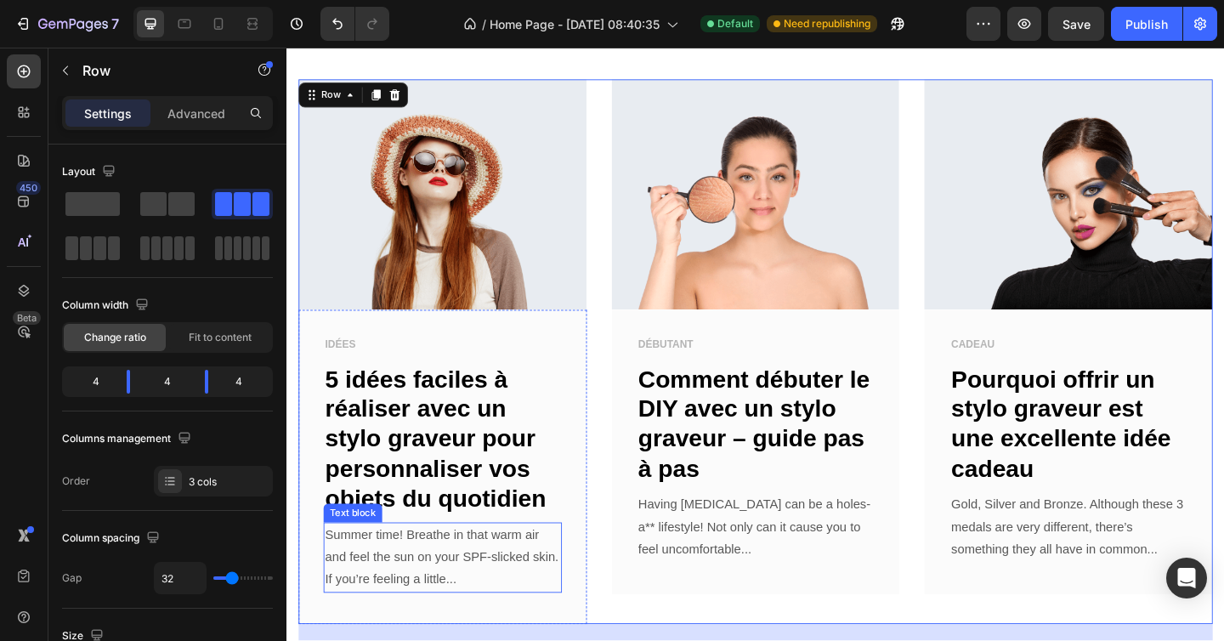
click at [440, 579] on p "Summer time! Breathe in that warm air and feel the sun on your SPF-slicked skin…" at bounding box center [456, 602] width 256 height 73
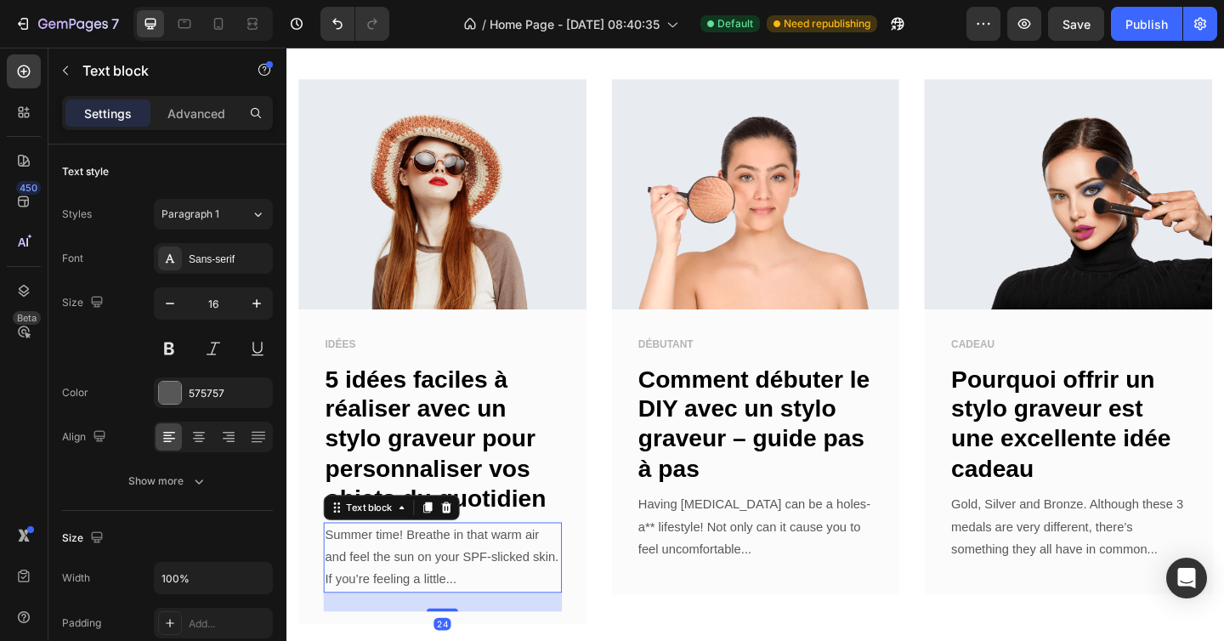
click at [440, 579] on p "Summer time! Breathe in that warm air and feel the sun on your SPF-slicked skin…" at bounding box center [456, 602] width 256 height 73
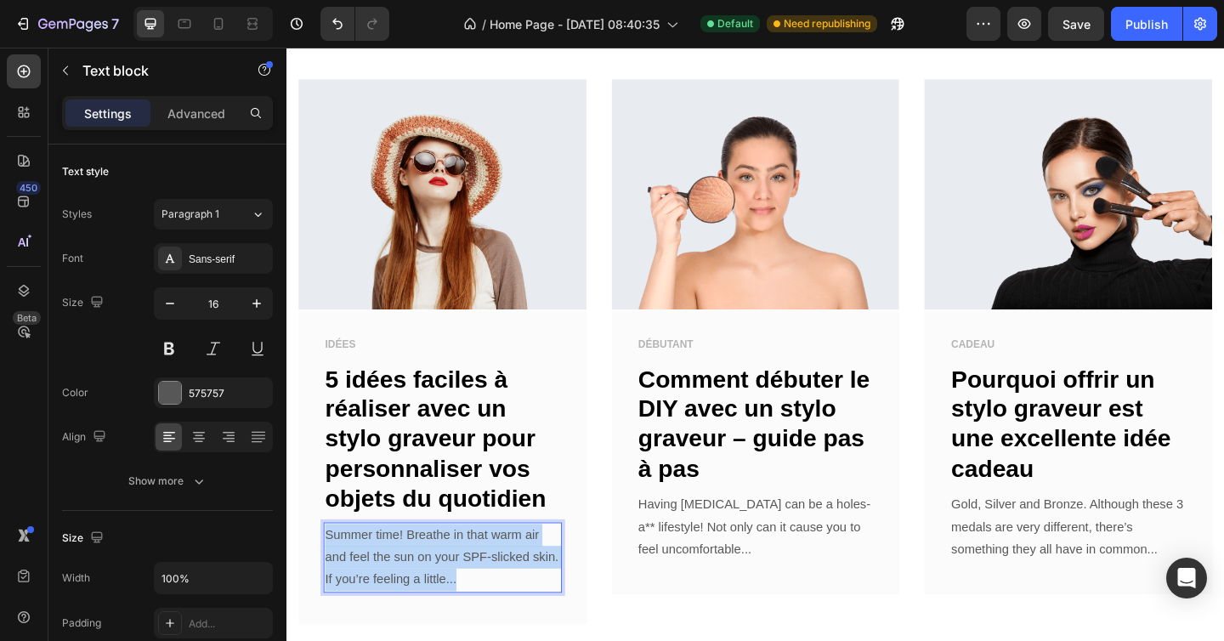
click at [440, 579] on p "Summer time! Breathe in that warm air and feel the sun on your SPF-slicked skin…" at bounding box center [456, 602] width 256 height 73
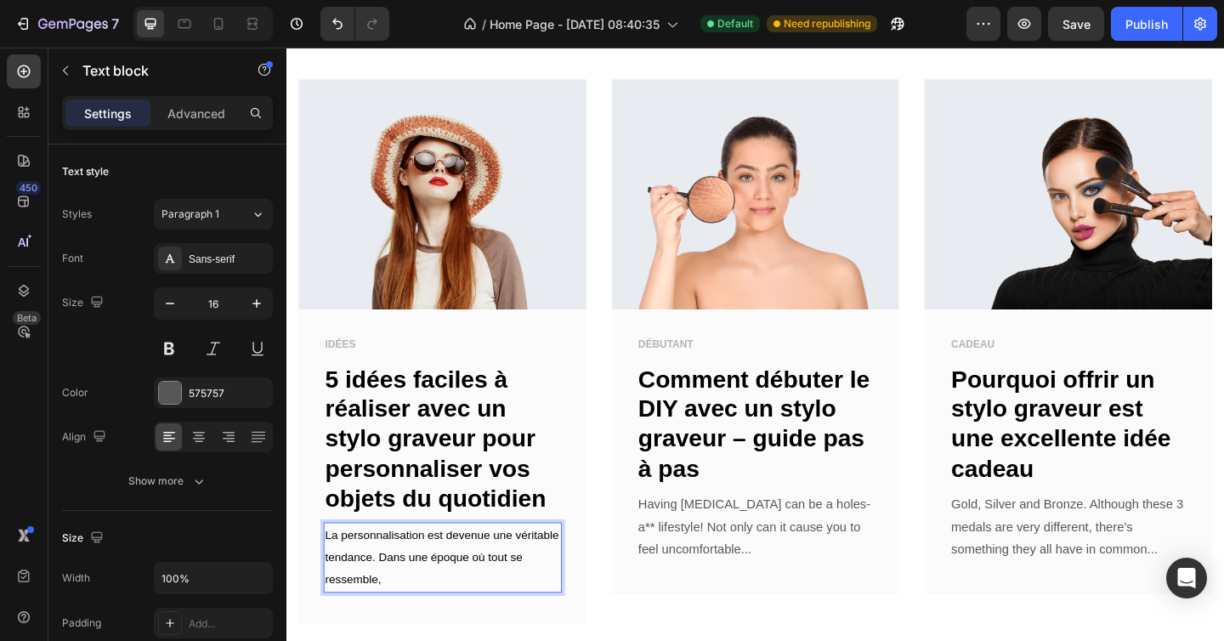
scroll to position [669, 0]
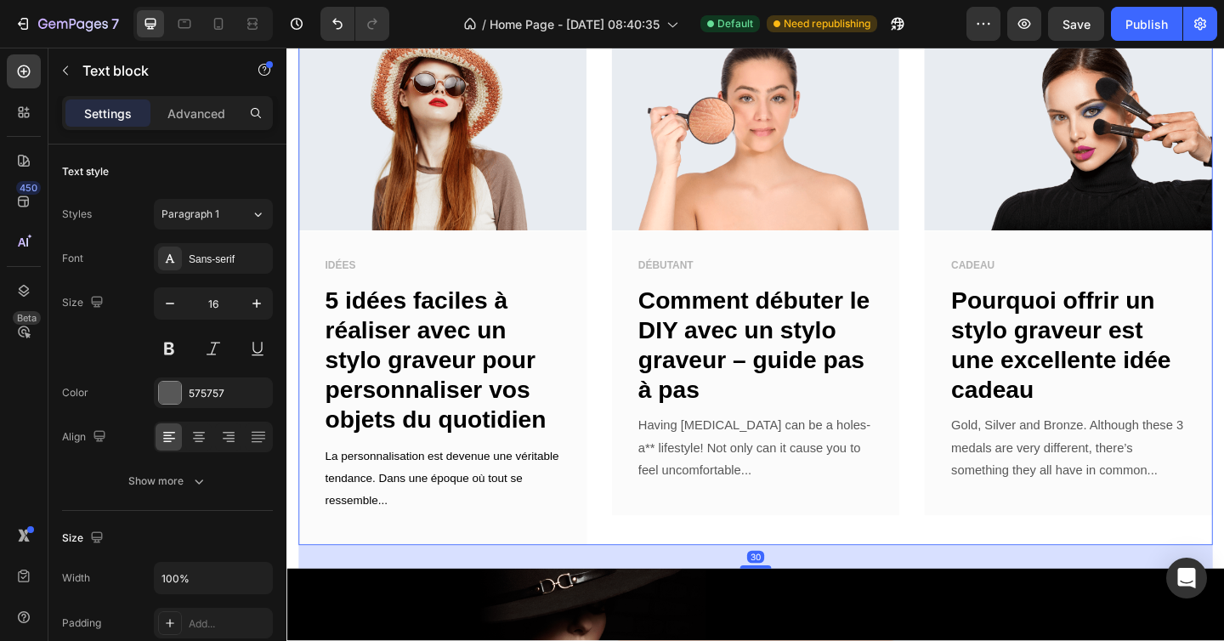
click at [625, 527] on div "Image IDÉES Text block 5 idées faciles à réaliser avec un stylo graveur pour pe…" at bounding box center [796, 293] width 994 height 592
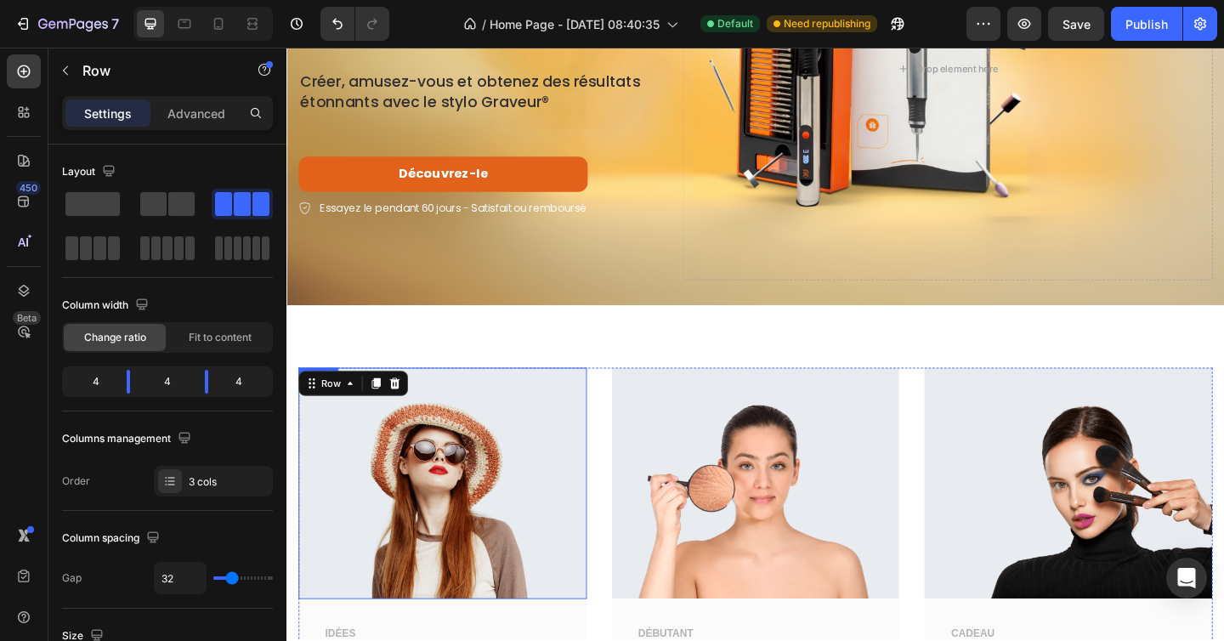
scroll to position [129, 0]
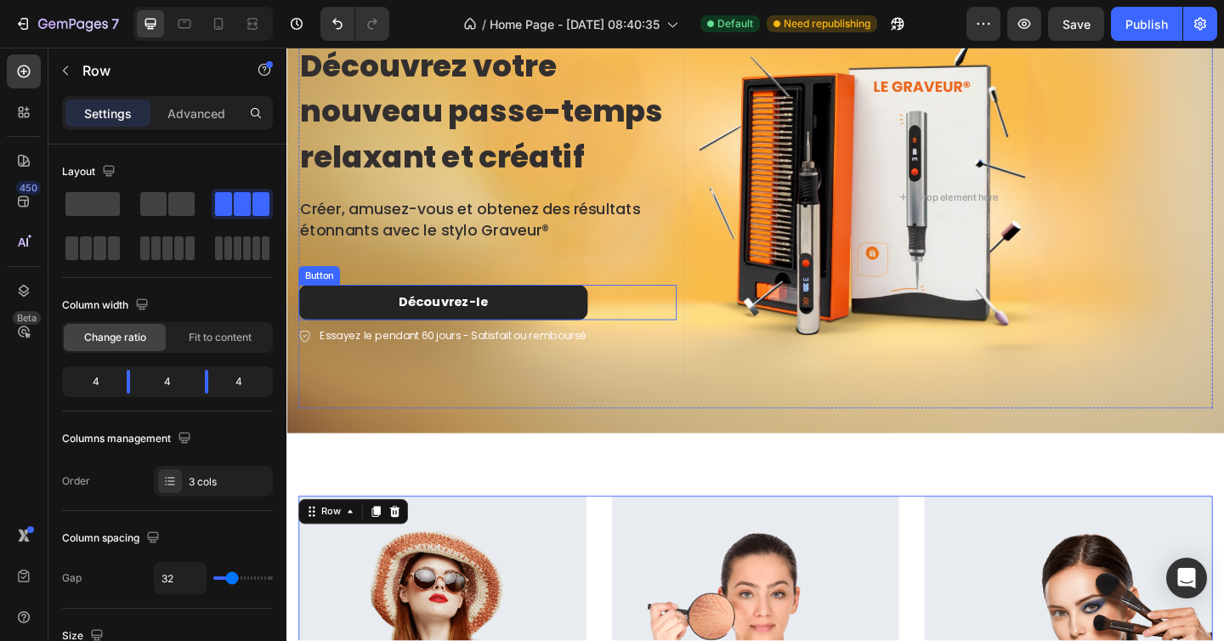
click at [534, 320] on link "Découvrez-le" at bounding box center [456, 325] width 314 height 38
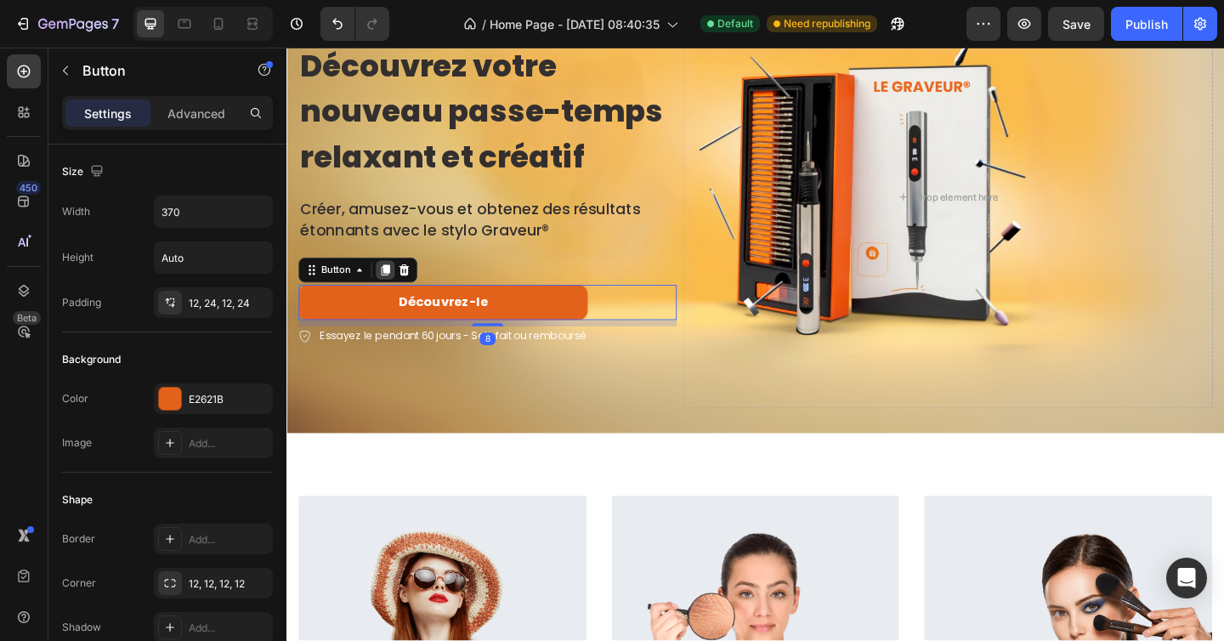
click at [392, 289] on icon at bounding box center [393, 290] width 9 height 12
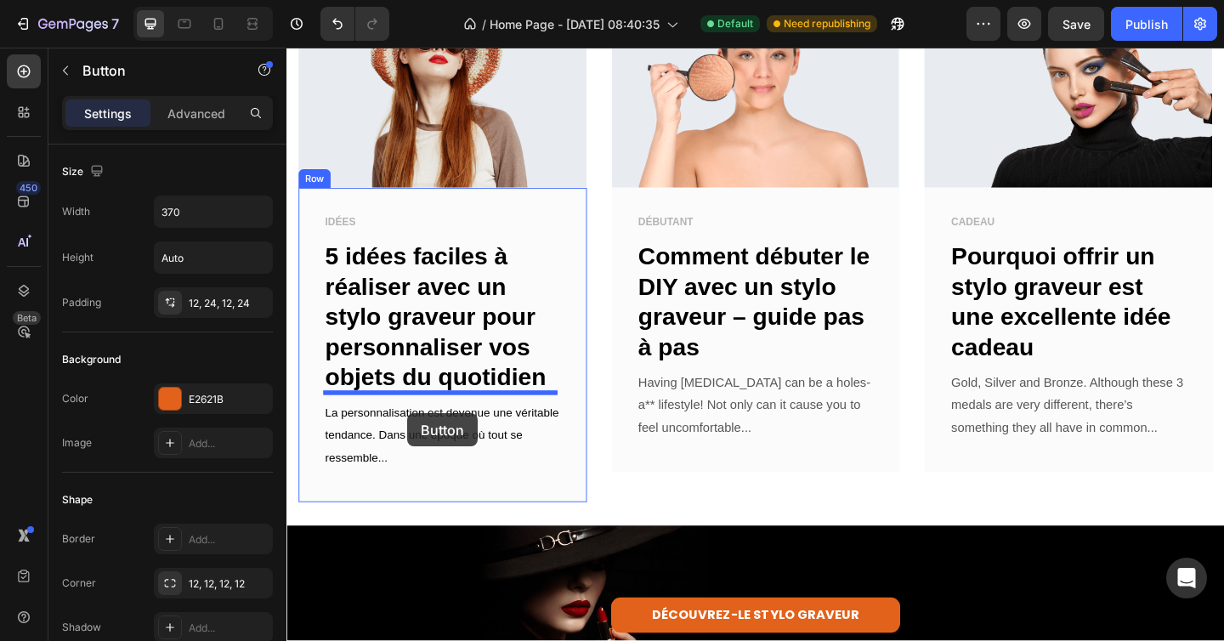
scroll to position [847, 0]
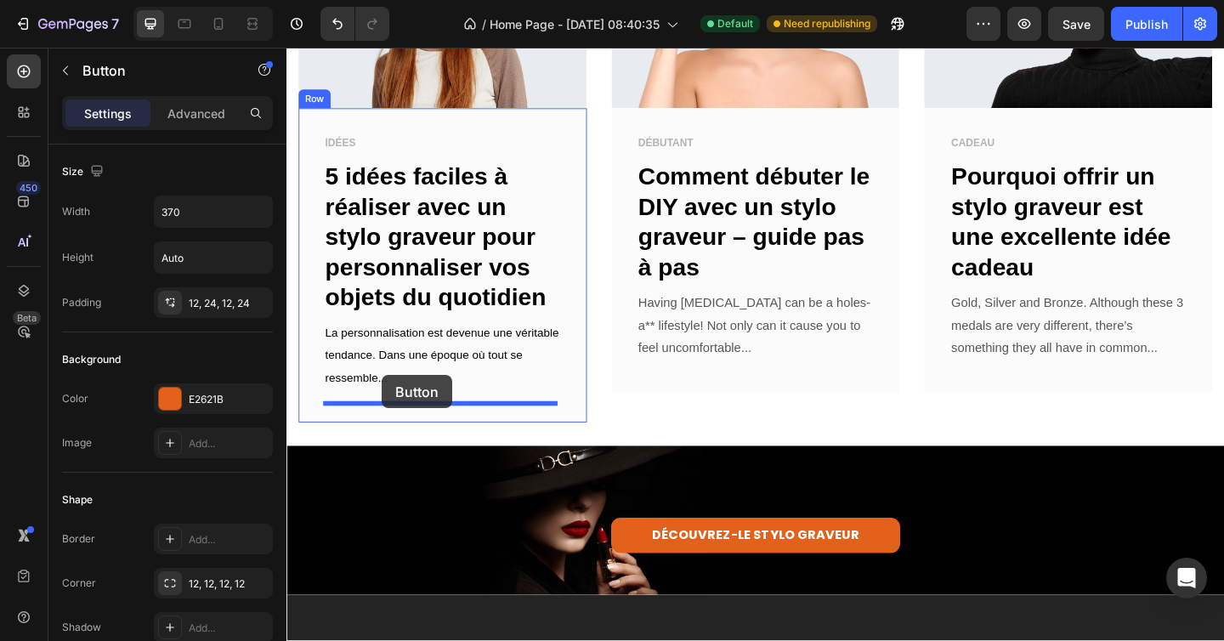
drag, startPoint x: 311, startPoint y: 338, endPoint x: 390, endPoint y: 402, distance: 101.5
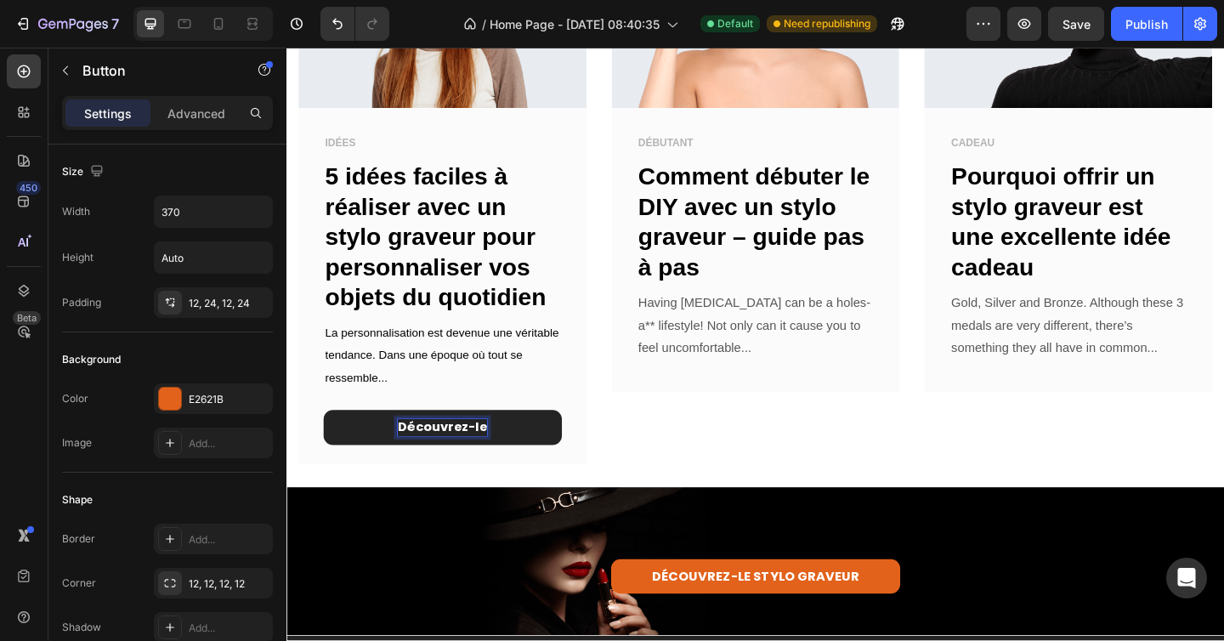
click at [415, 451] on span "Découvrez-le" at bounding box center [455, 460] width 97 height 20
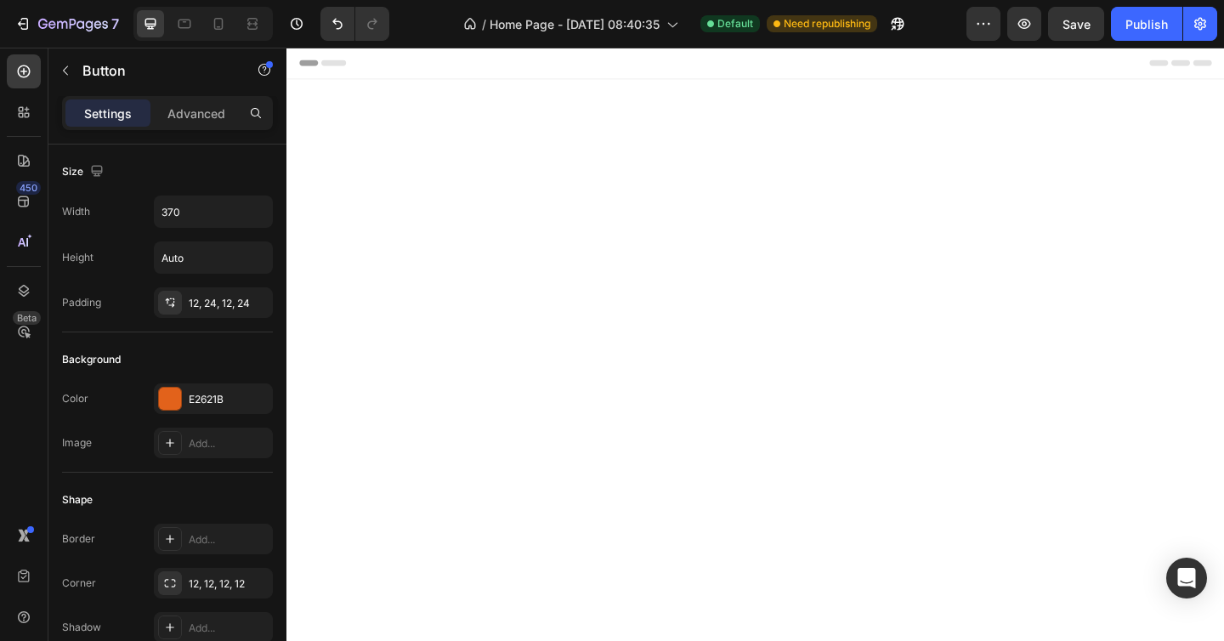
scroll to position [847, 0]
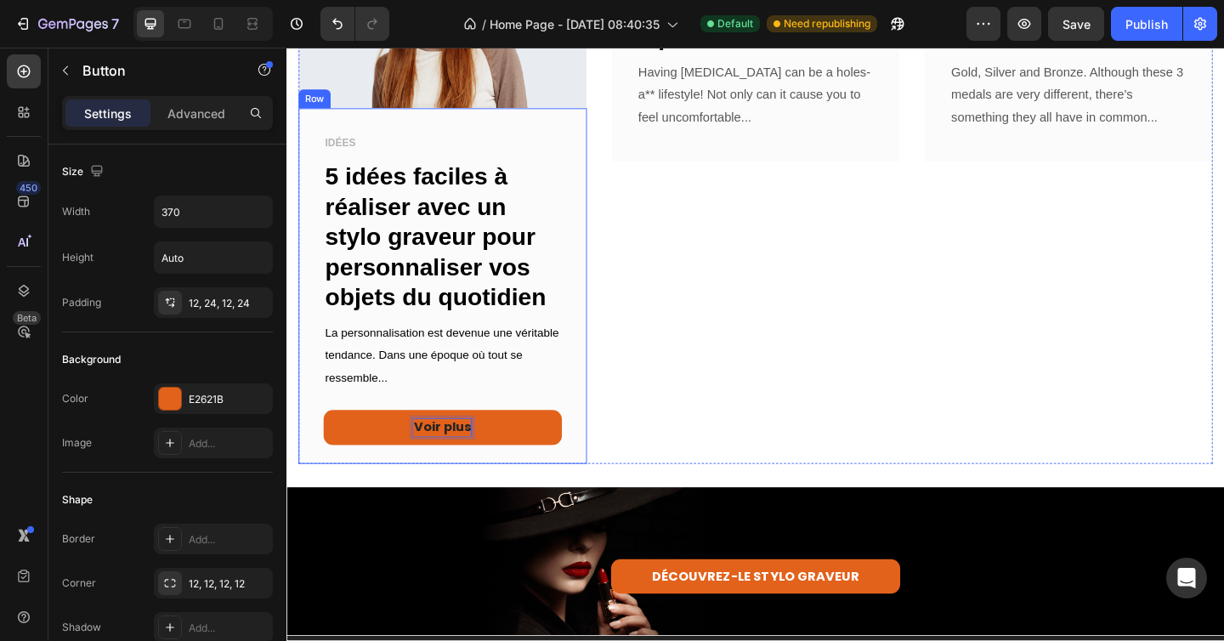
click at [388, 481] on div "IDÉES Text block 5 idées faciles à réaliser avec un stylo graveur pour personna…" at bounding box center [456, 307] width 314 height 387
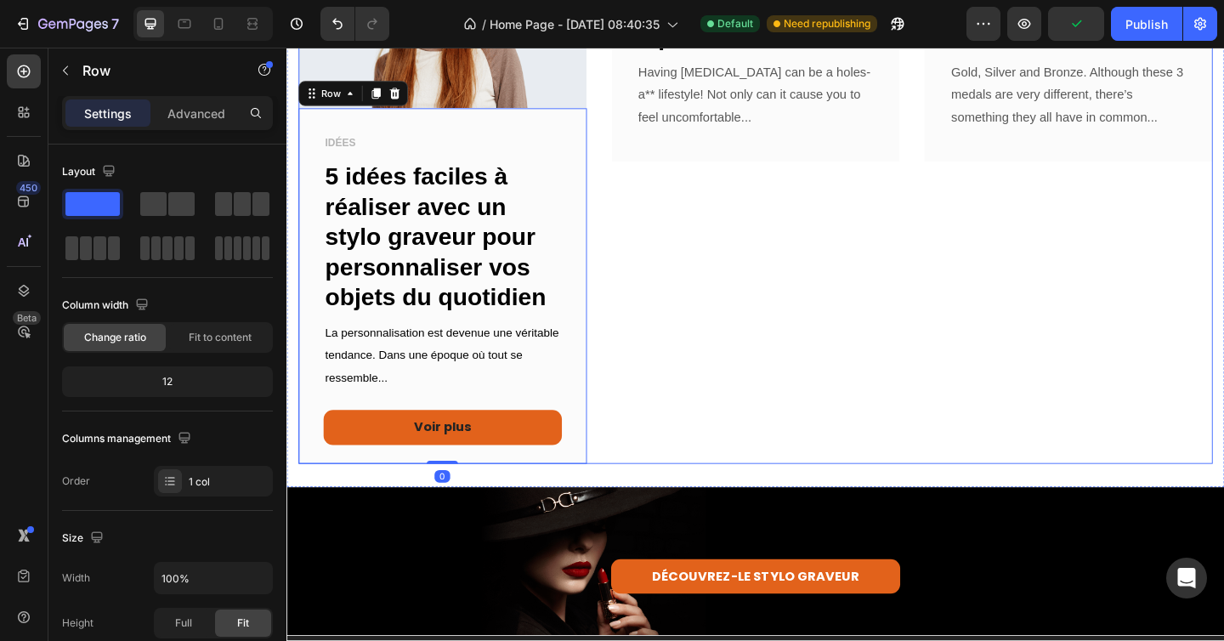
click at [691, 453] on div "Image DÉBUTANT Text block Comment débuter le DIY avec un stylo graveur – guide …" at bounding box center [797, 181] width 314 height 637
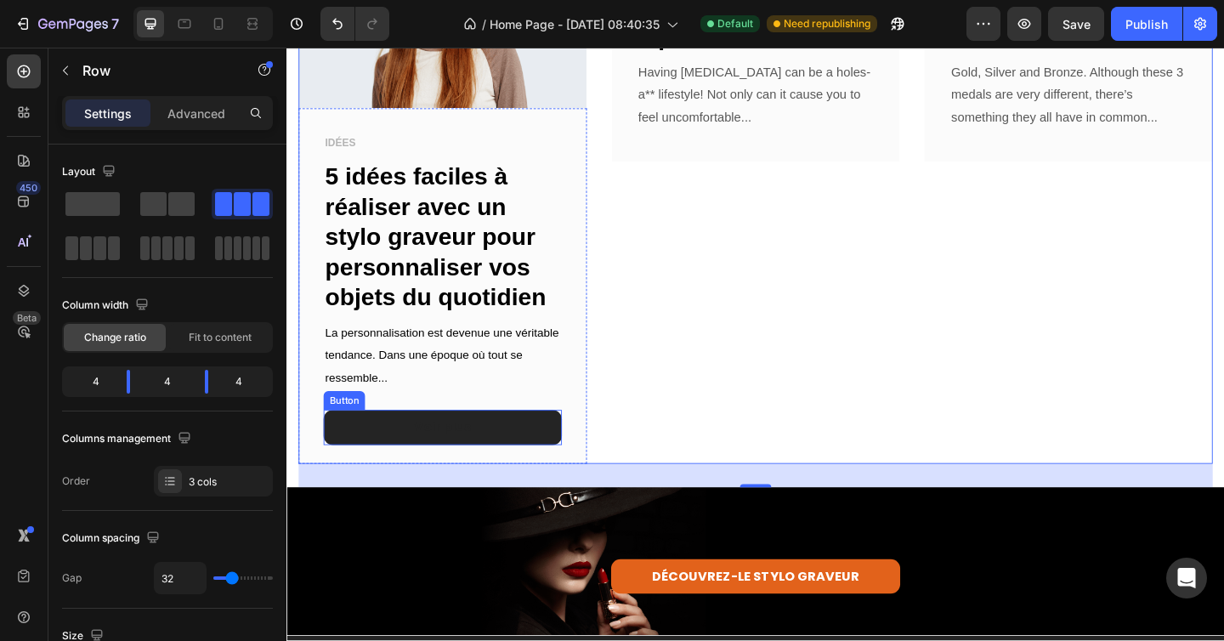
click at [557, 447] on link "Voir plus" at bounding box center [455, 461] width 259 height 38
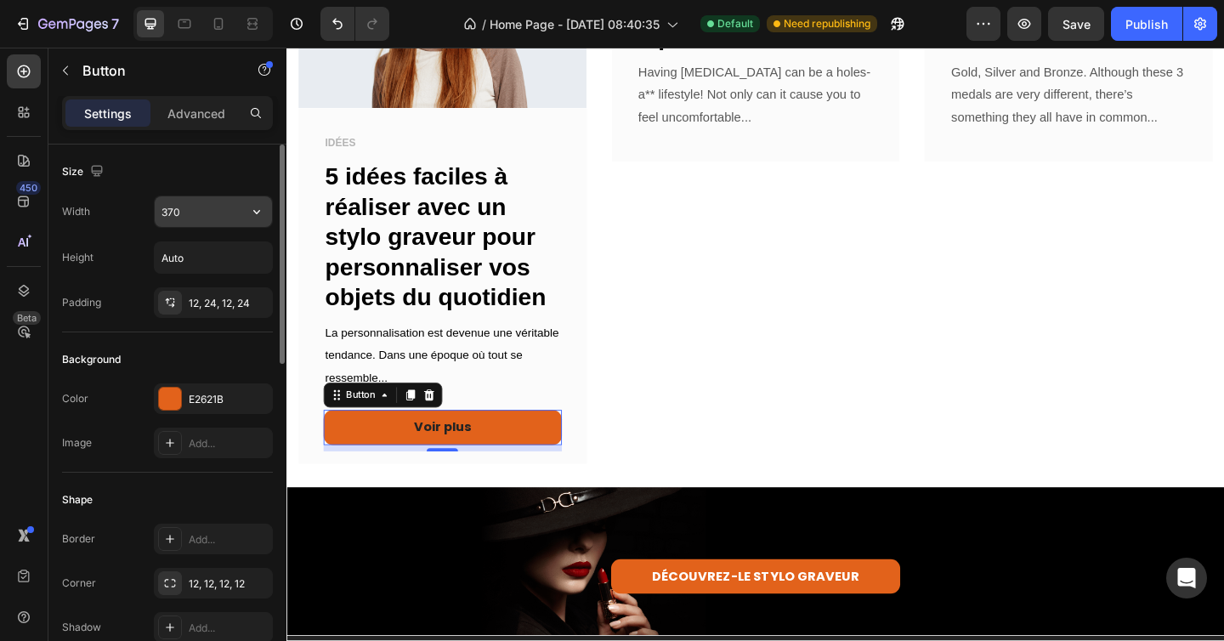
click at [199, 212] on input "370" at bounding box center [213, 211] width 117 height 31
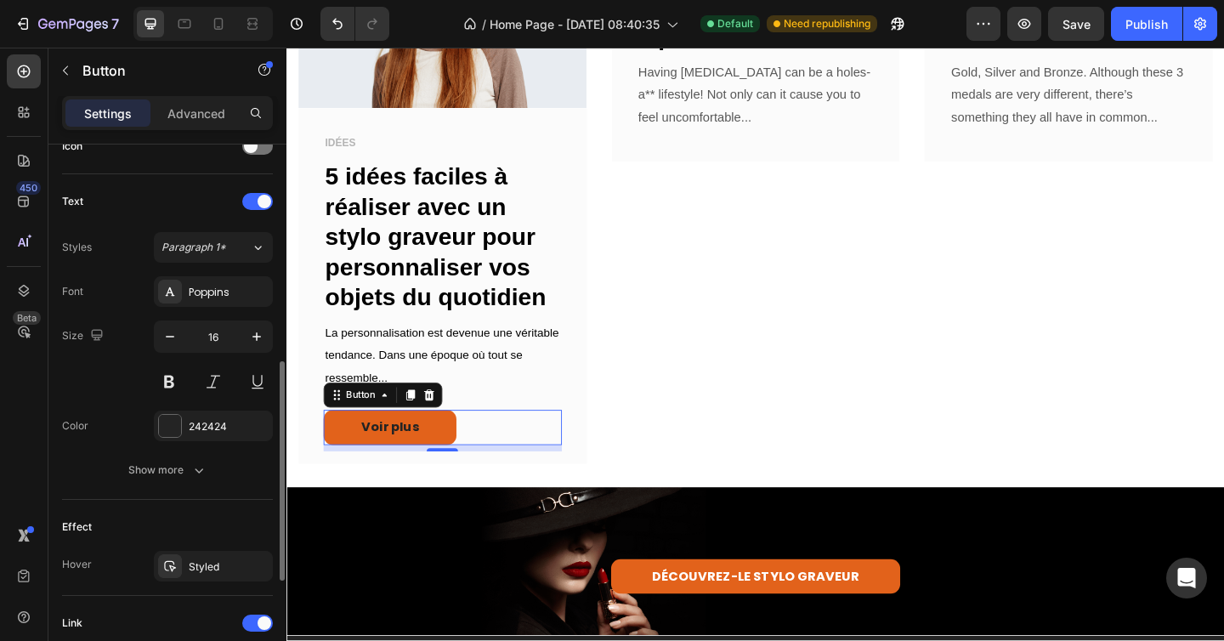
scroll to position [543, 0]
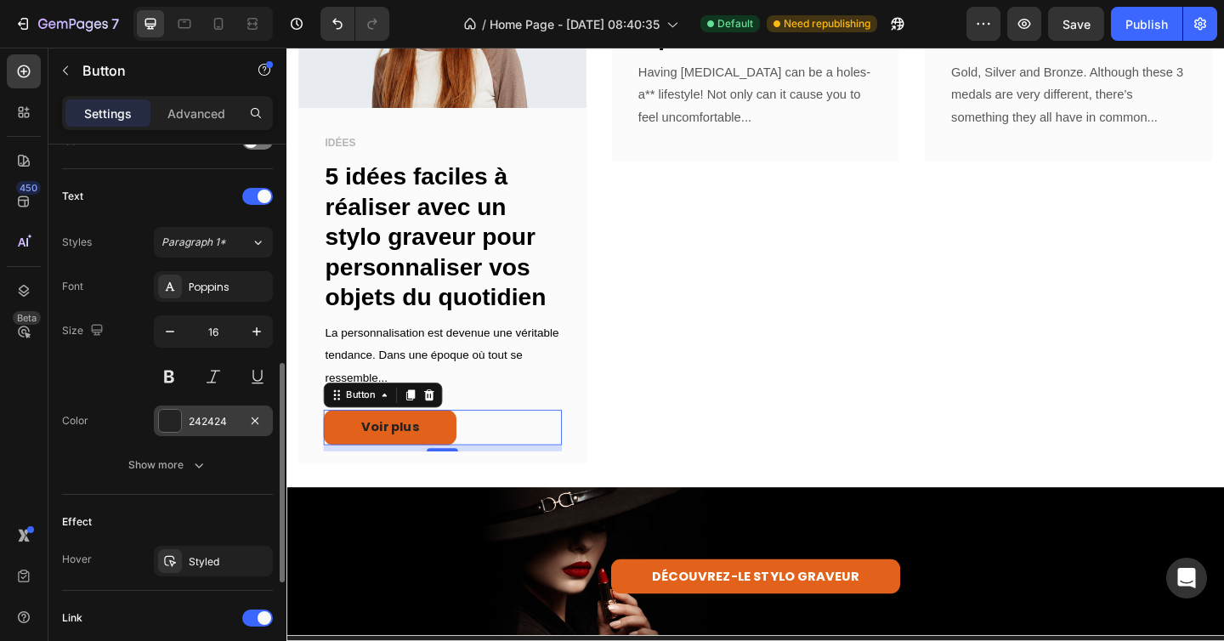
type input "170"
click at [165, 421] on div at bounding box center [170, 421] width 22 height 22
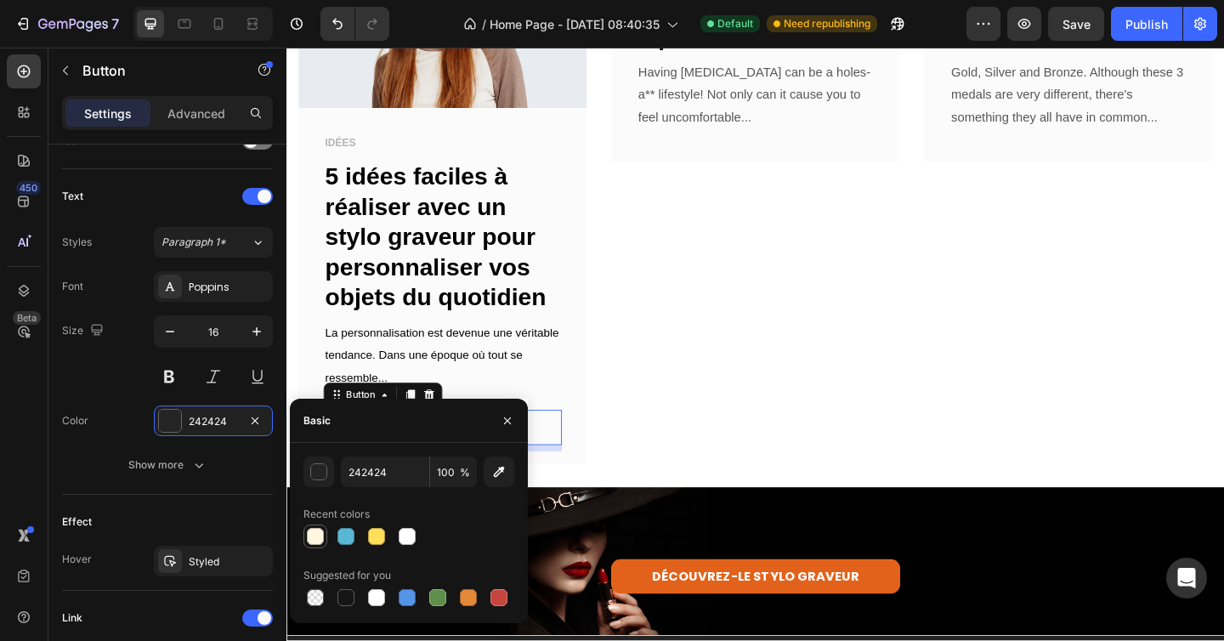
click at [311, 533] on div at bounding box center [315, 536] width 17 height 17
type input "FFF6E2"
click at [718, 440] on div "Image DÉBUTANT Text block Comment débuter le DIY avec un stylo graveur – guide …" at bounding box center [797, 181] width 314 height 637
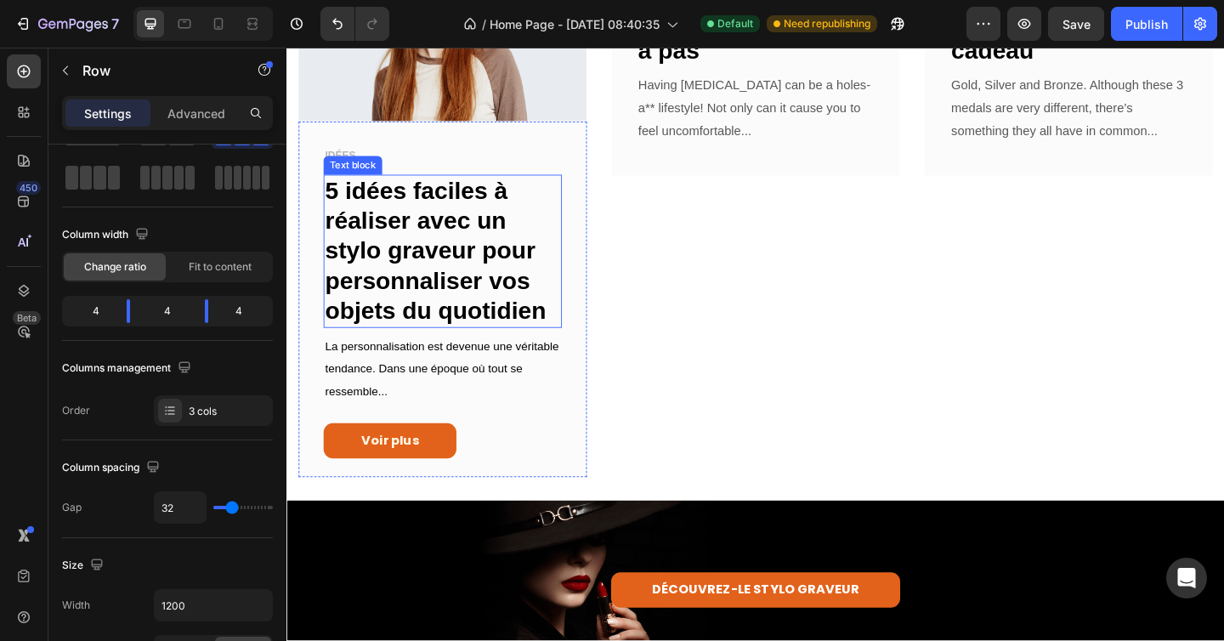
scroll to position [789, 0]
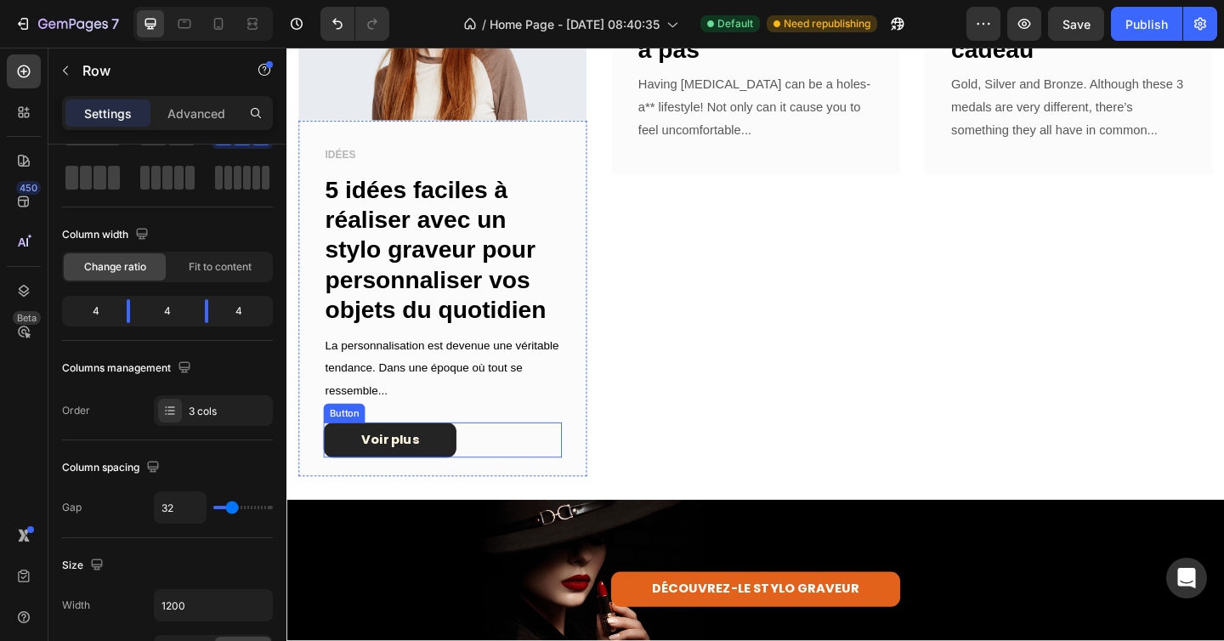
click at [455, 455] on link "Voir plus" at bounding box center [398, 474] width 144 height 38
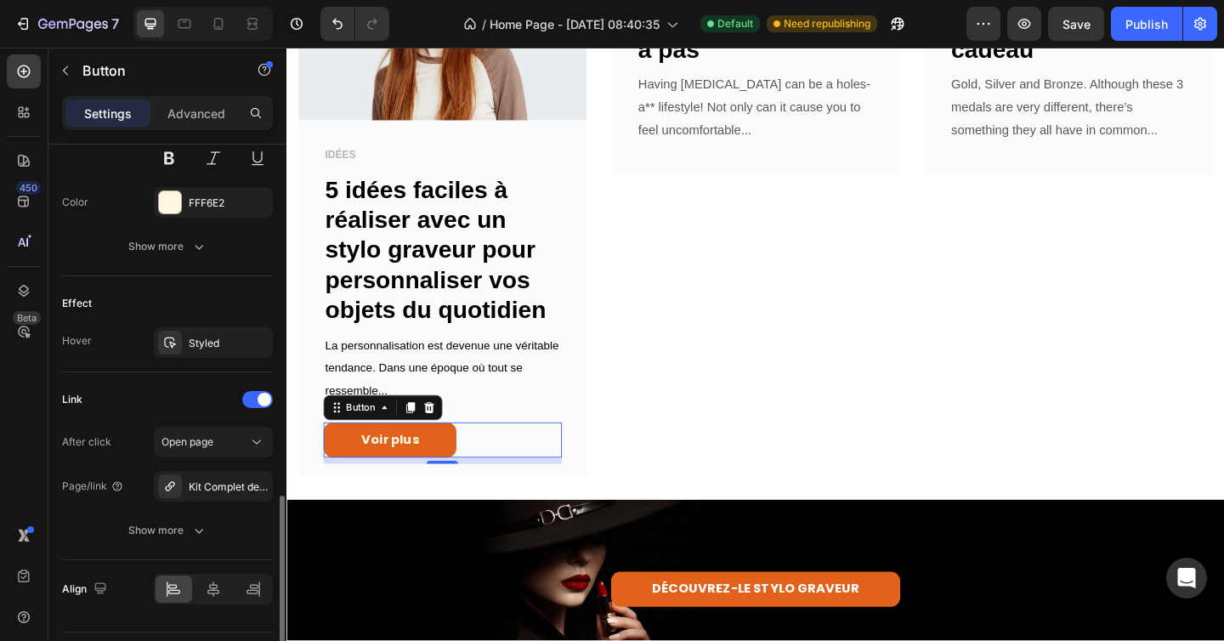
scroll to position [806, 0]
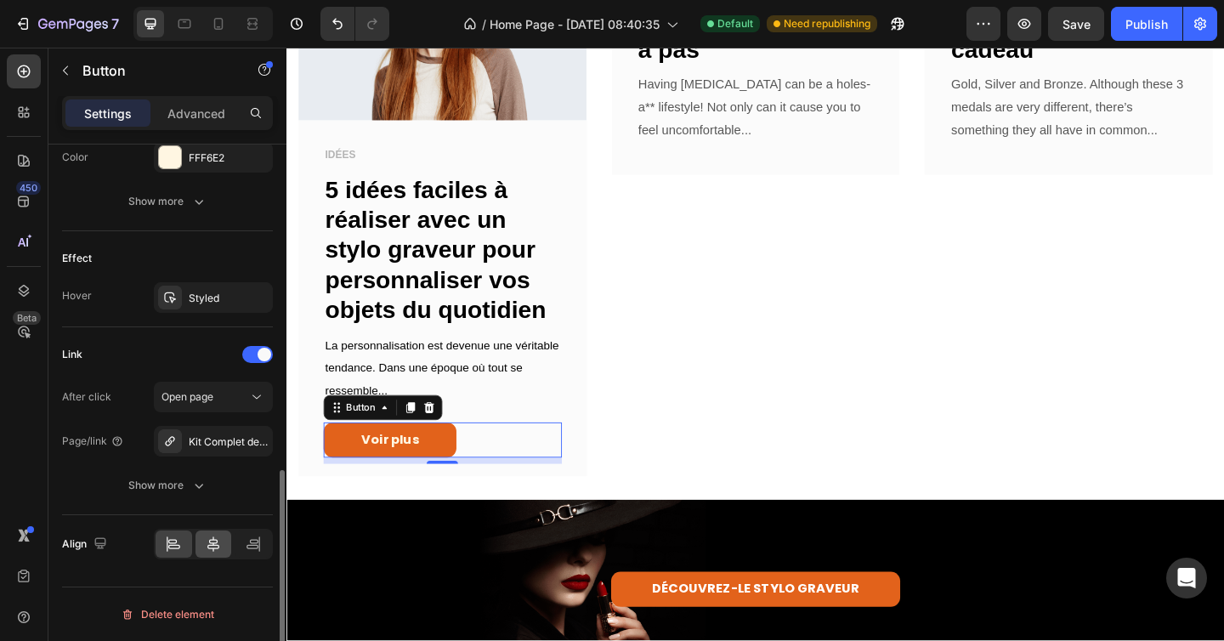
click at [217, 534] on div at bounding box center [213, 543] width 37 height 27
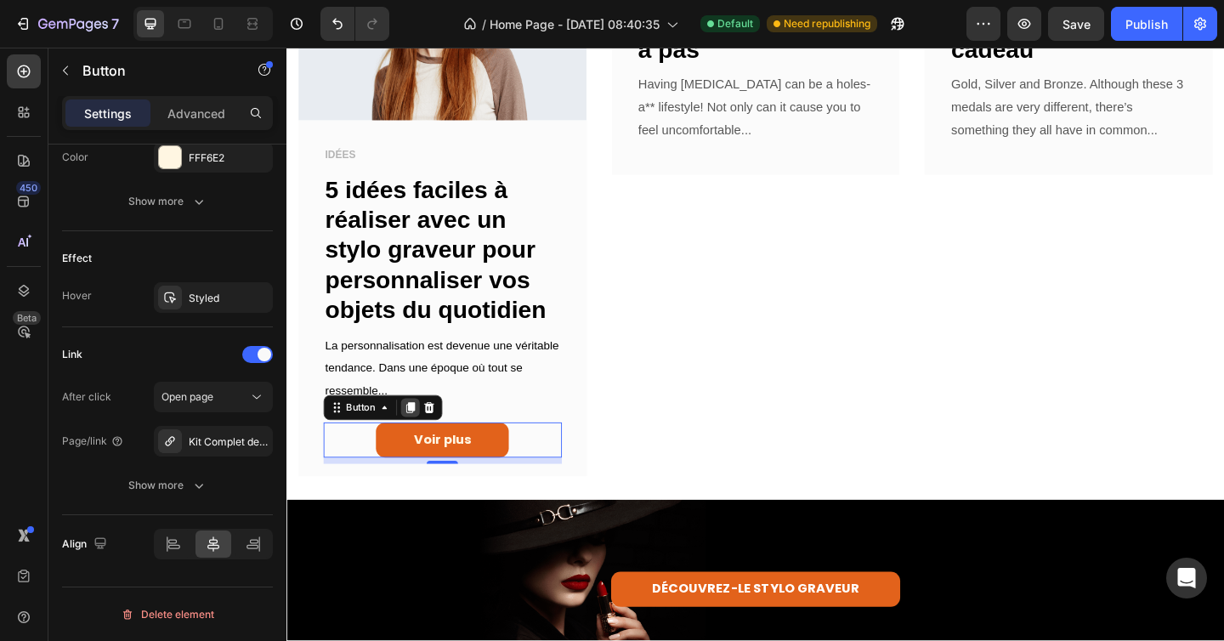
click at [420, 434] on icon at bounding box center [420, 439] width 9 height 12
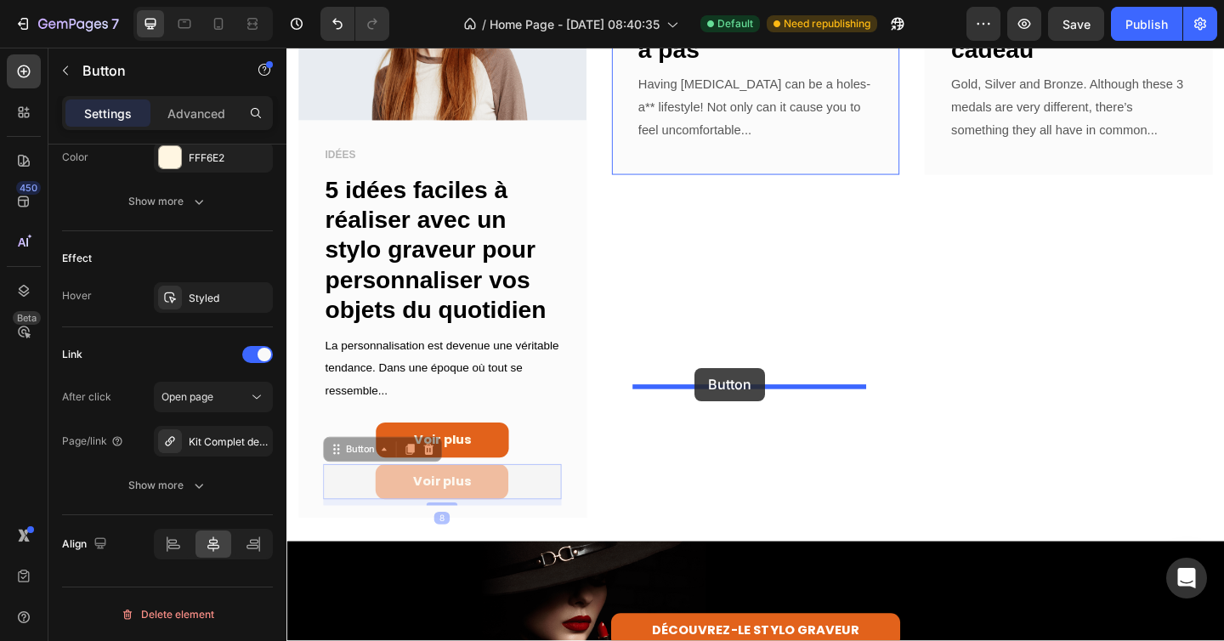
drag, startPoint x: 347, startPoint y: 476, endPoint x: 730, endPoint y: 398, distance: 391.2
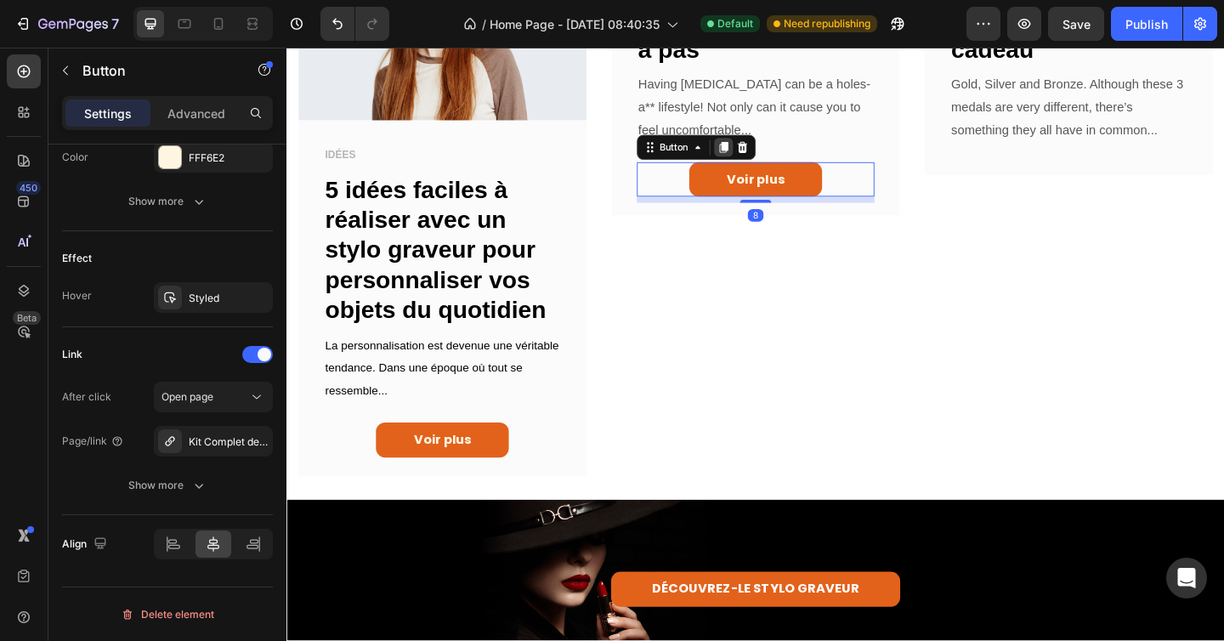
click at [755, 163] on icon at bounding box center [762, 157] width 14 height 14
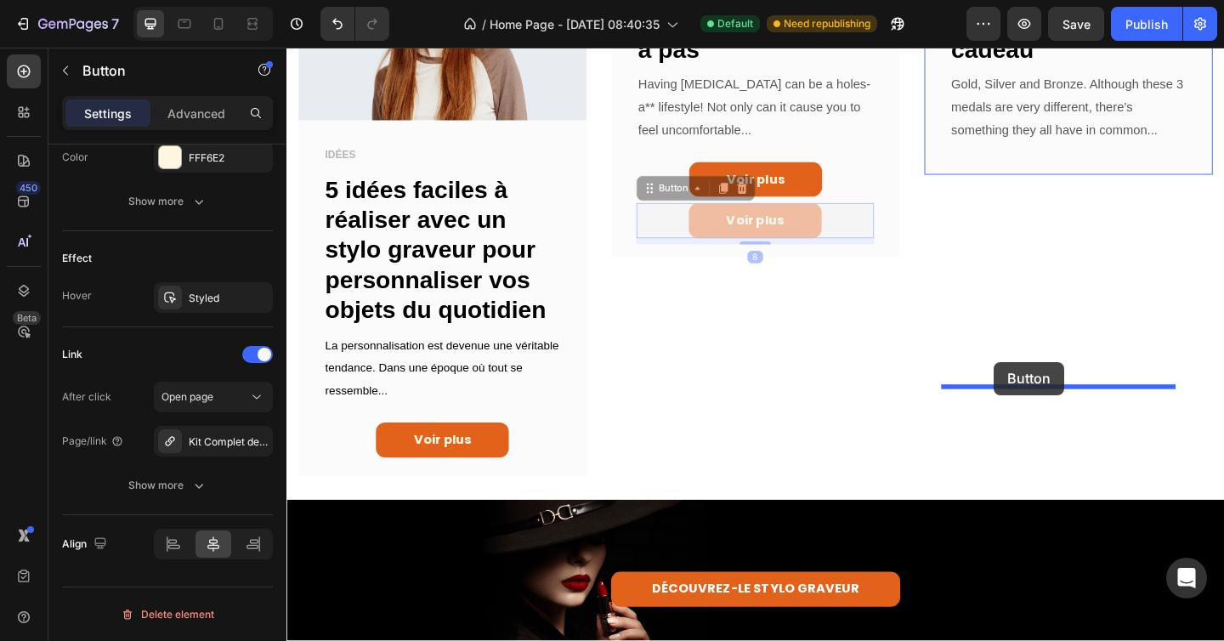
drag, startPoint x: 683, startPoint y: 453, endPoint x: 1055, endPoint y: 389, distance: 377.6
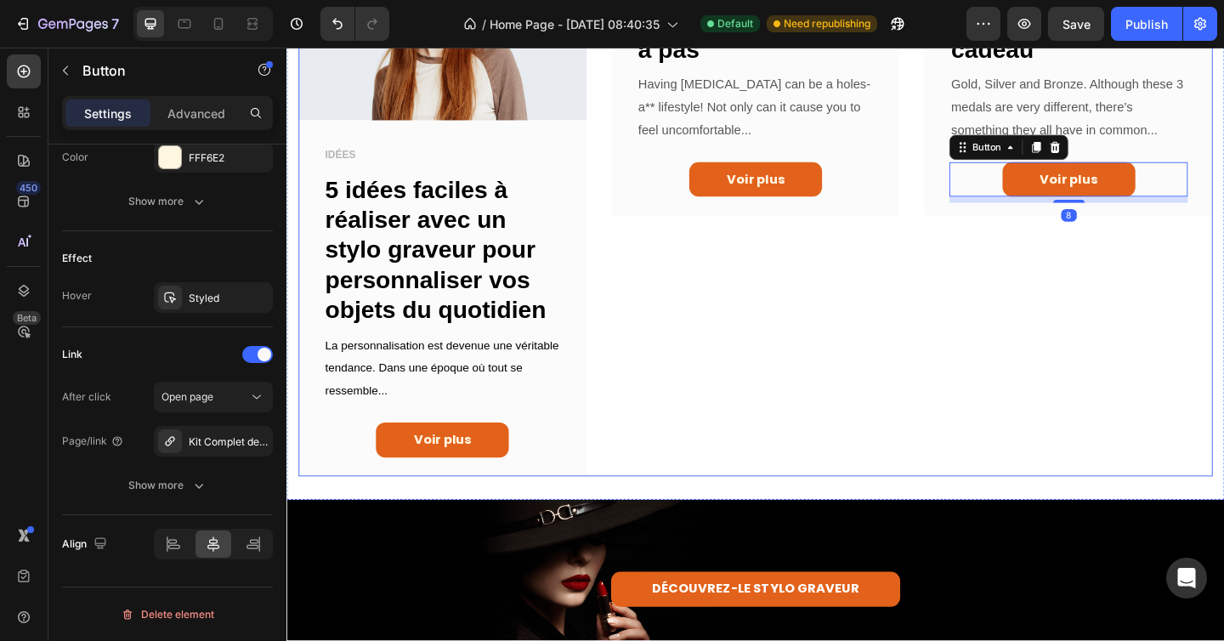
click at [980, 482] on div "Image CADEAU Text block Pourquoi offrir un stylo graveur est une excellente idé…" at bounding box center [1137, 195] width 314 height 637
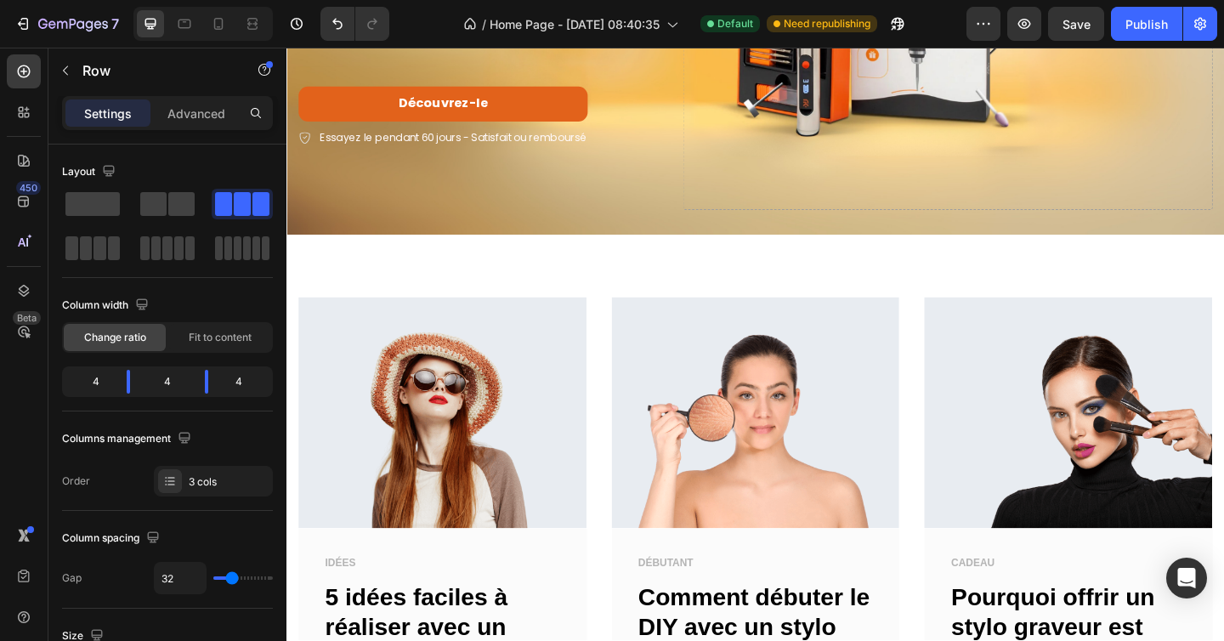
scroll to position [344, 0]
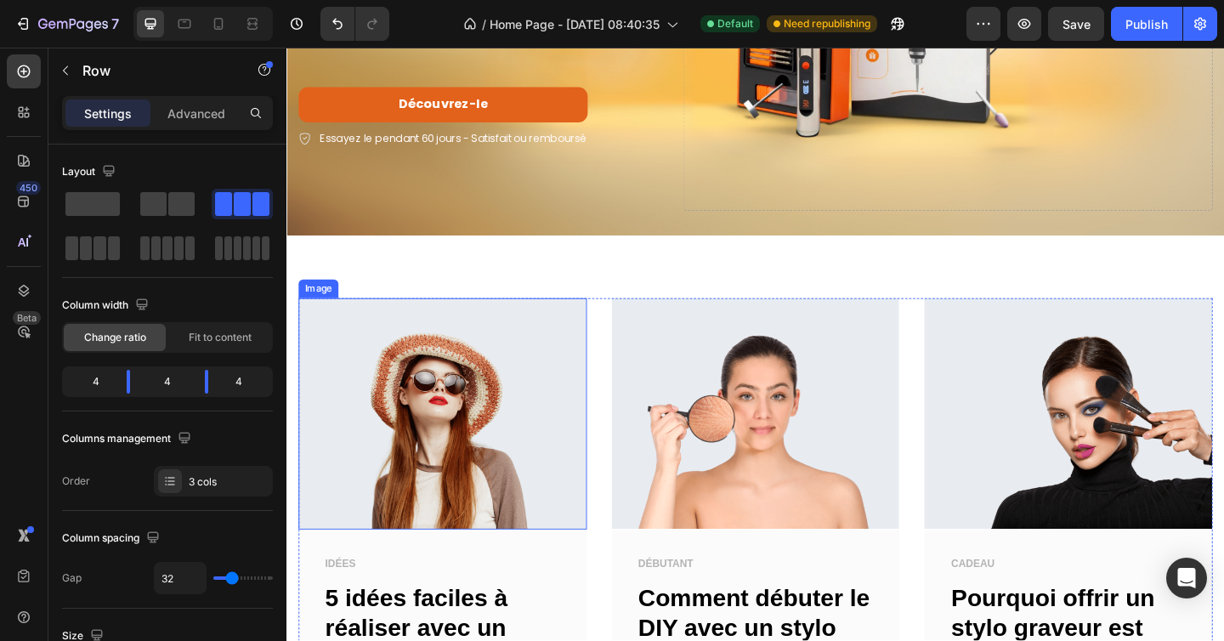
click at [476, 420] on img at bounding box center [456, 445] width 314 height 251
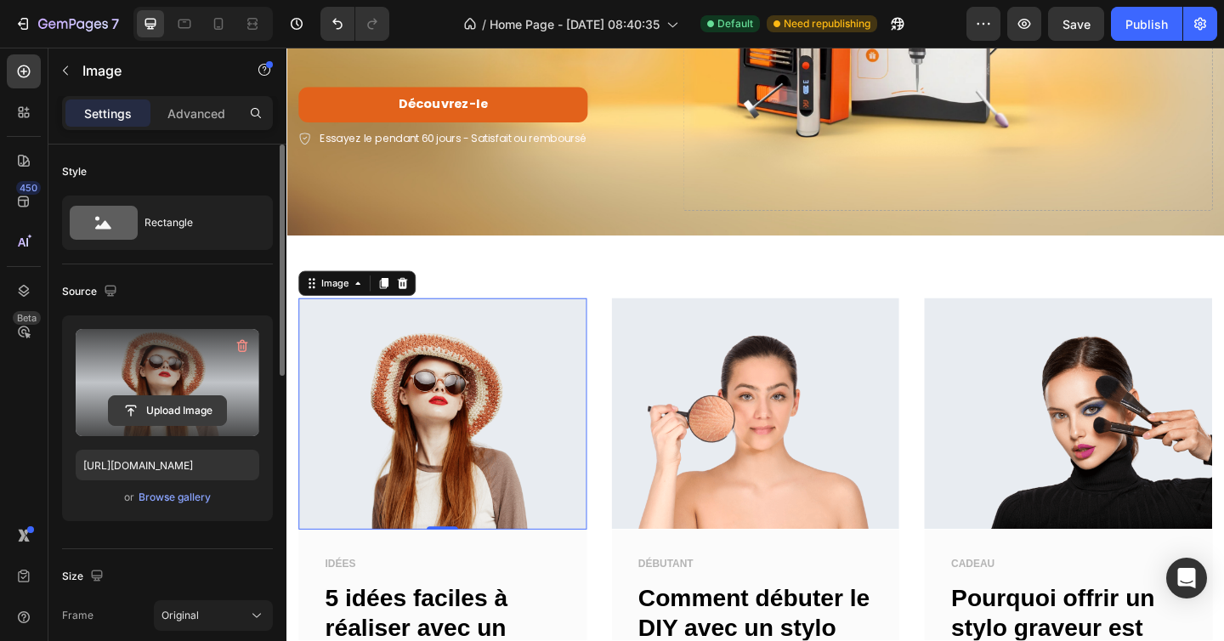
click at [179, 414] on input "file" at bounding box center [167, 410] width 117 height 29
click at [189, 396] on input "file" at bounding box center [167, 410] width 117 height 29
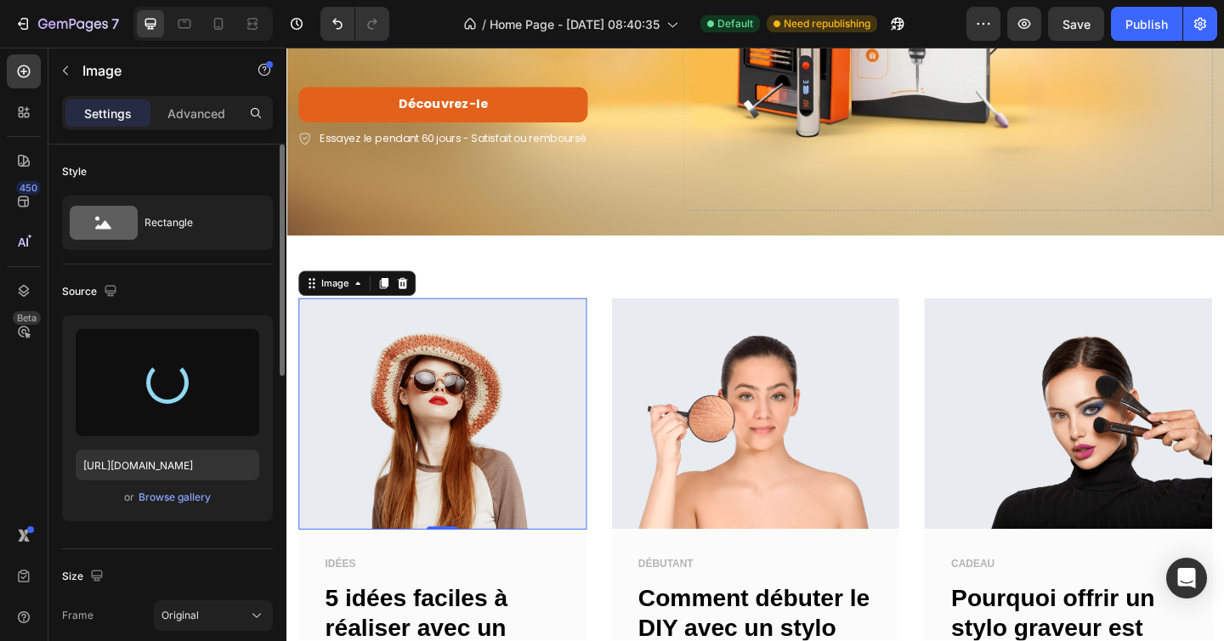
type input "https://cdn.shopify.com/s/files/1/0696/9353/8503/files/gempages_560741977759417…"
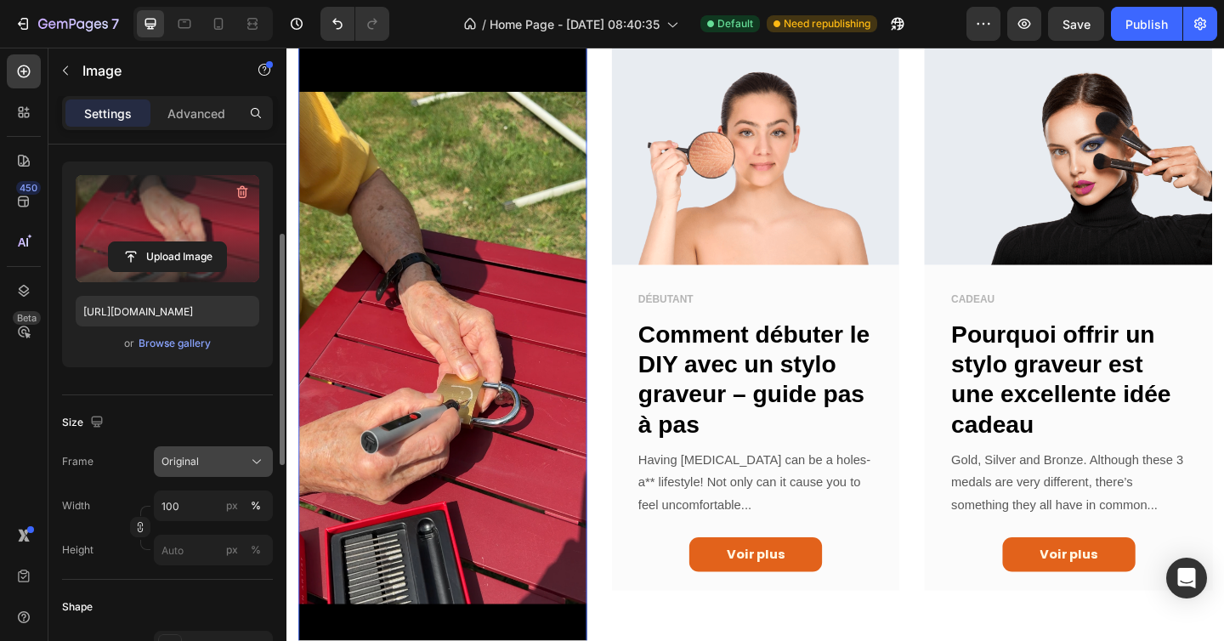
scroll to position [171, 0]
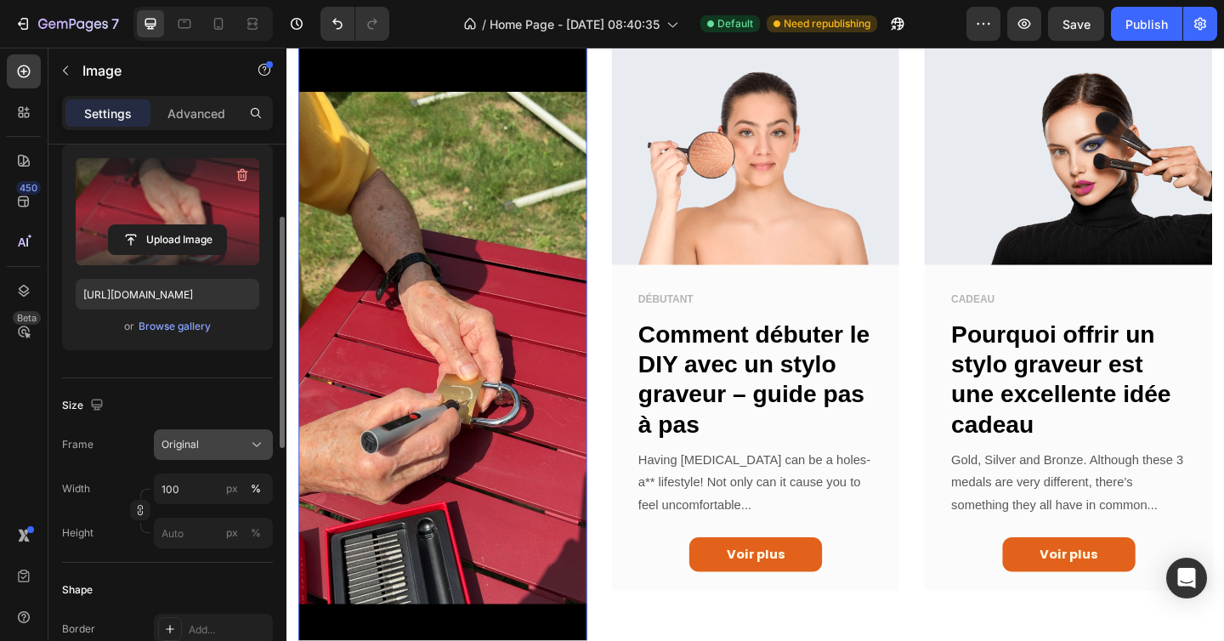
click at [188, 444] on span "Original" at bounding box center [179, 444] width 37 height 15
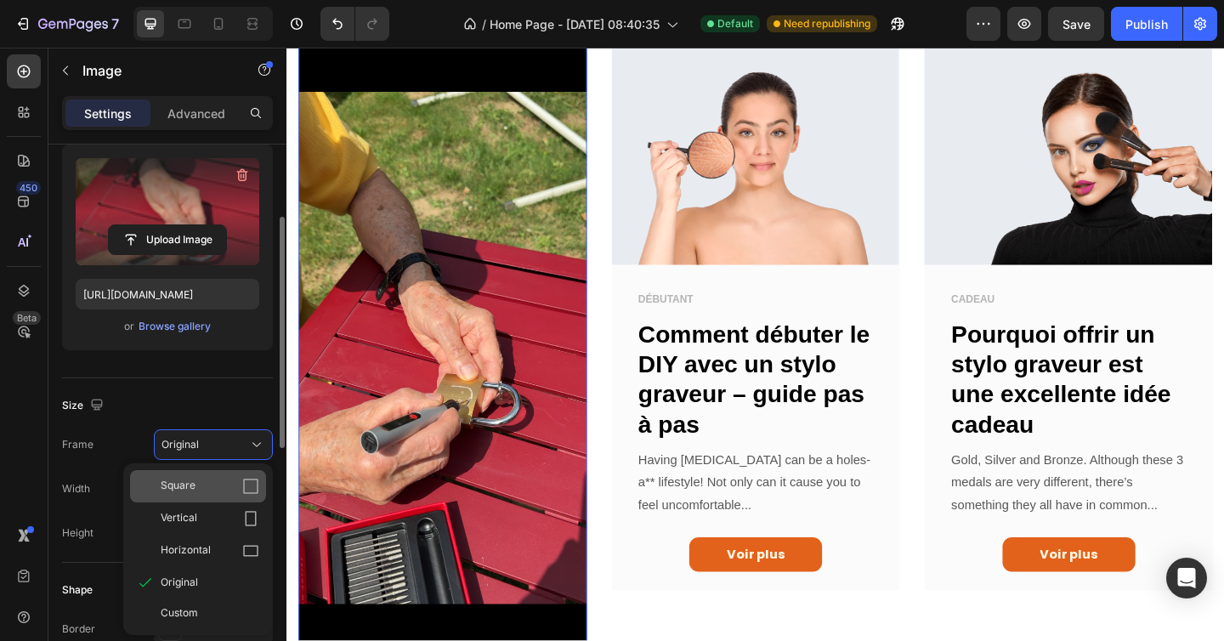
click at [198, 487] on div "Square" at bounding box center [210, 486] width 99 height 17
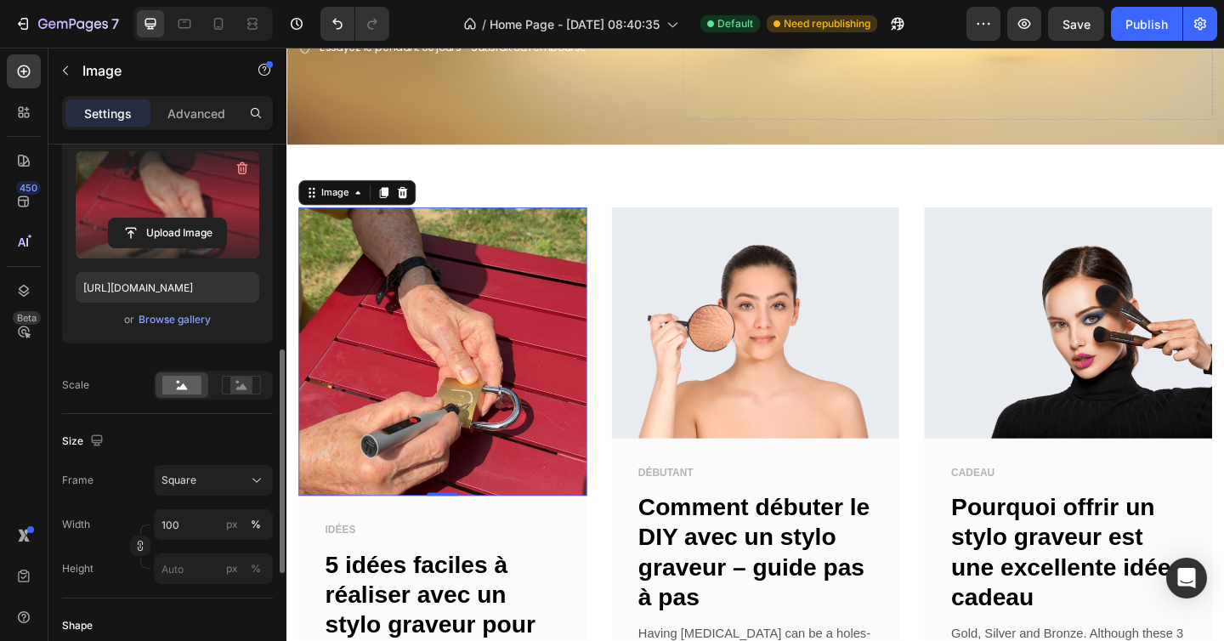
scroll to position [271, 0]
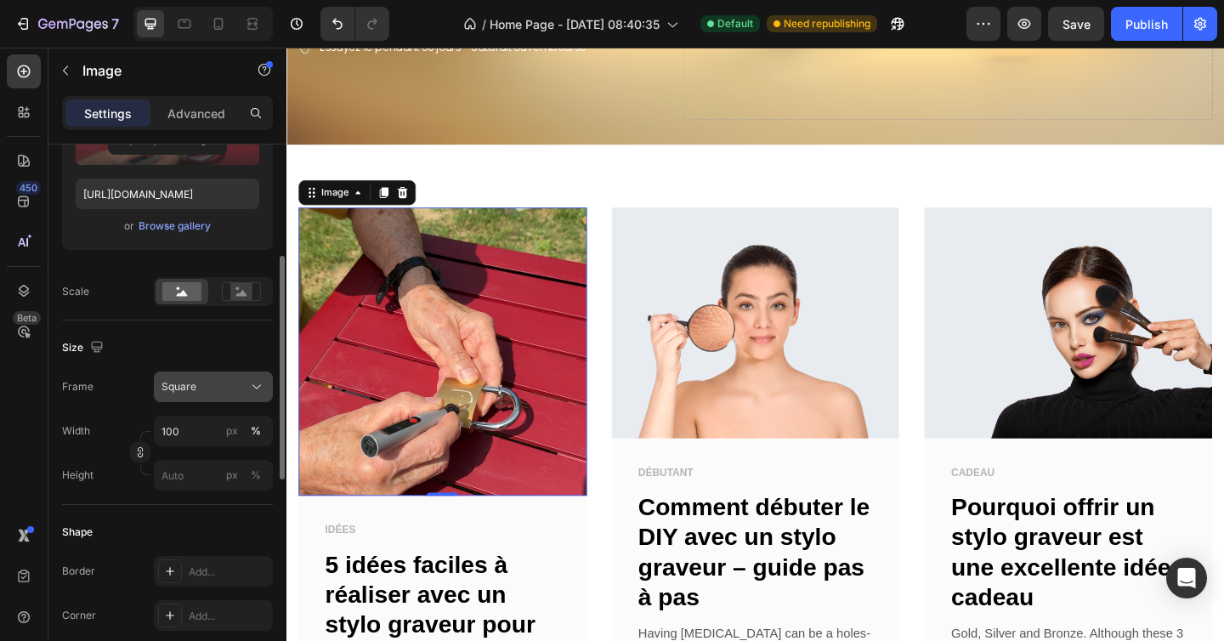
click at [195, 386] on span "Square" at bounding box center [178, 386] width 35 height 15
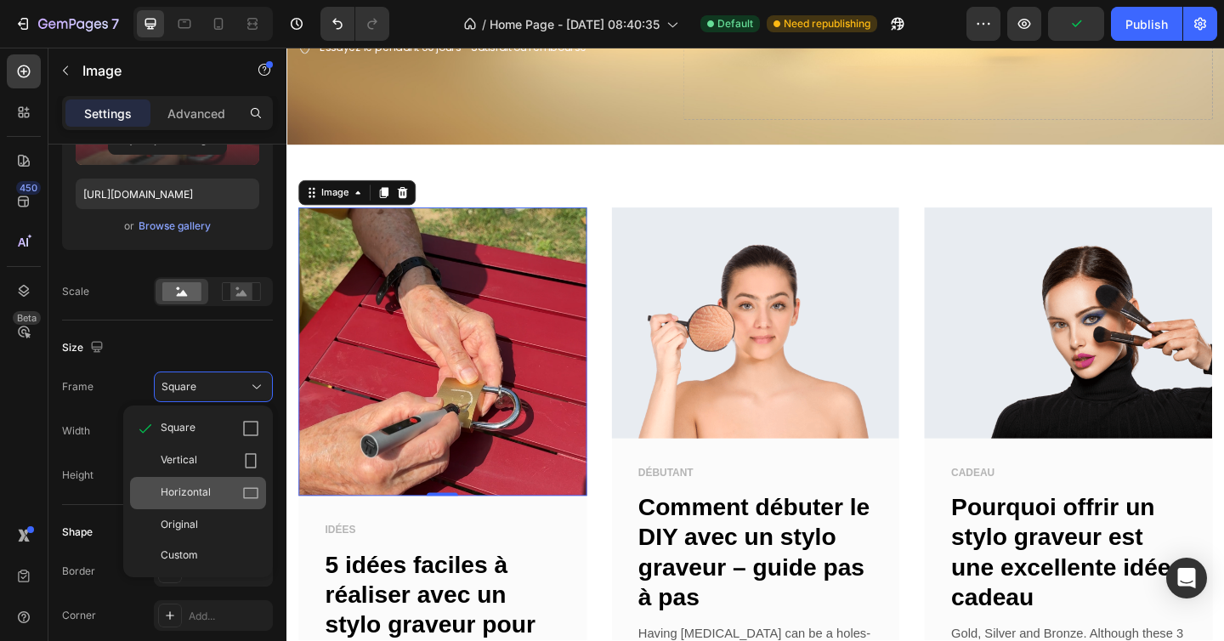
click at [213, 487] on div "Horizontal" at bounding box center [210, 492] width 99 height 17
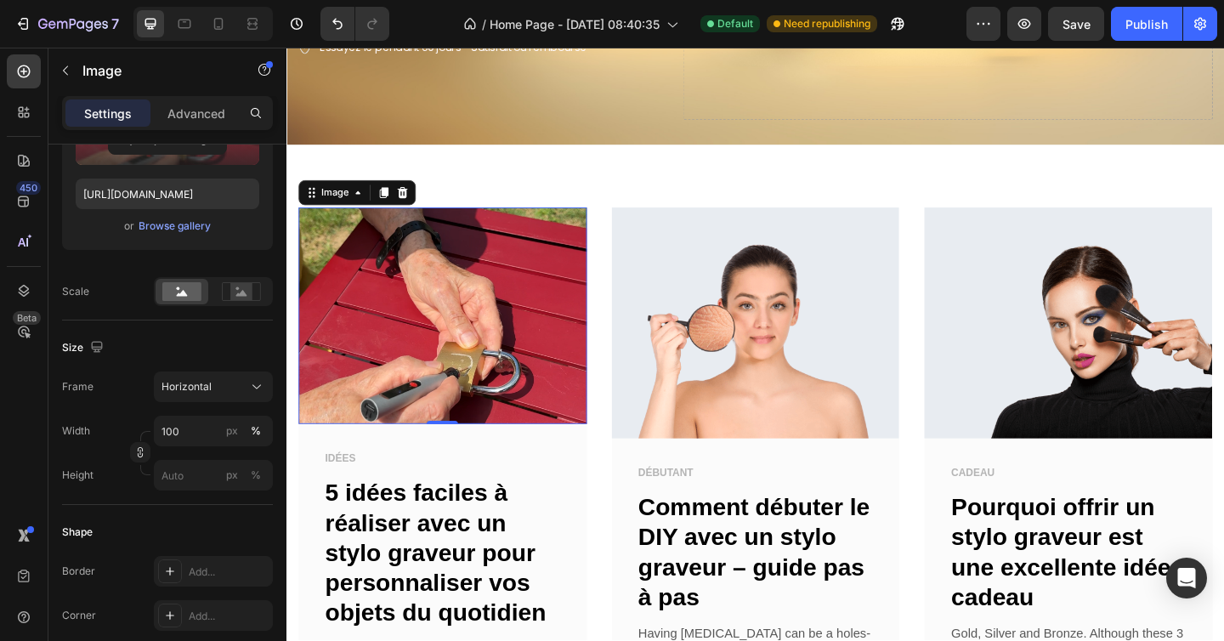
click at [433, 409] on img at bounding box center [456, 339] width 314 height 235
click at [433, 410] on img at bounding box center [456, 339] width 314 height 235
click at [630, 282] on div "Image 0 IDÉES Text block 5 idées faciles à réaliser avec un stylo graveur pour …" at bounding box center [796, 532] width 994 height 621
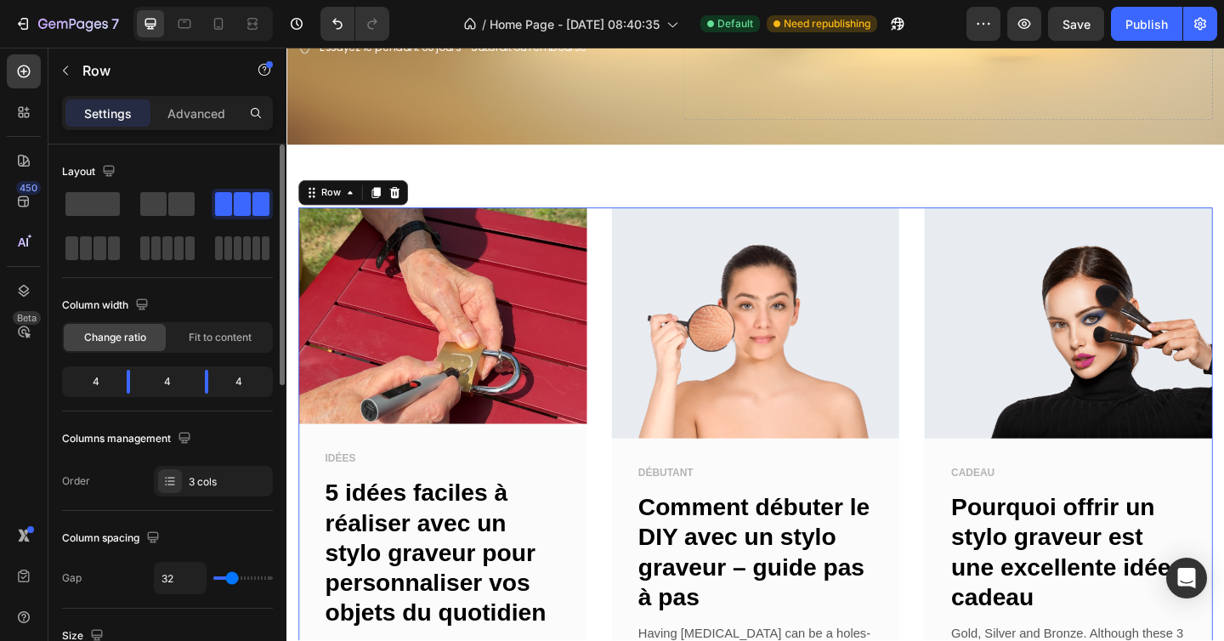
scroll to position [25, 0]
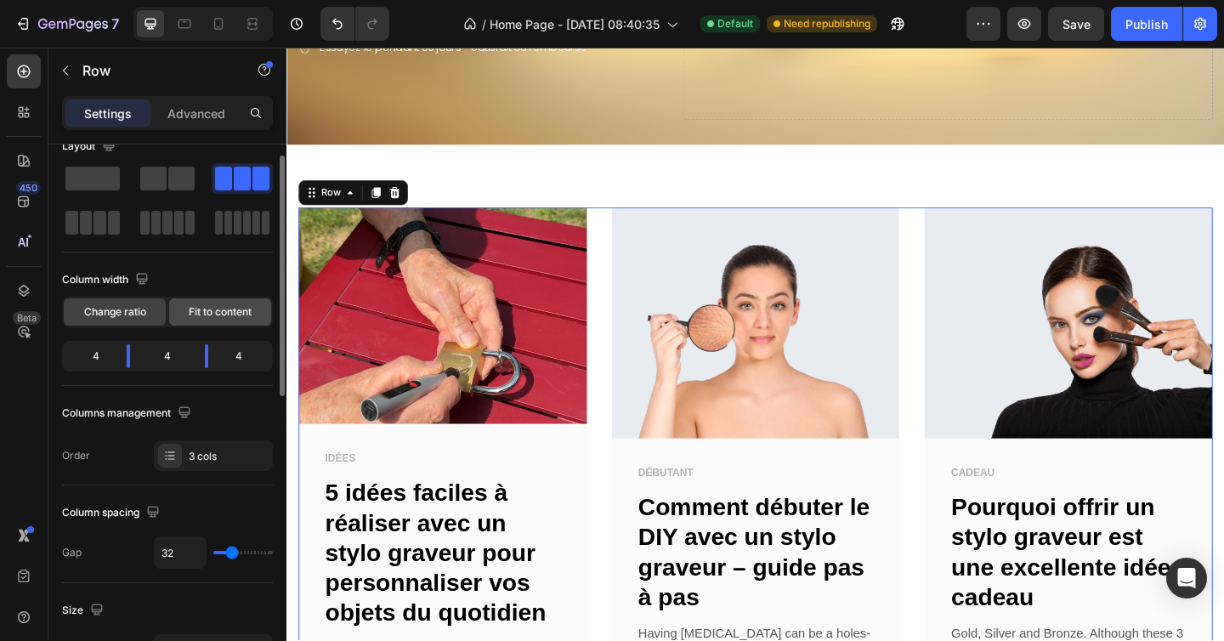
click at [236, 303] on div "Fit to content" at bounding box center [220, 311] width 102 height 27
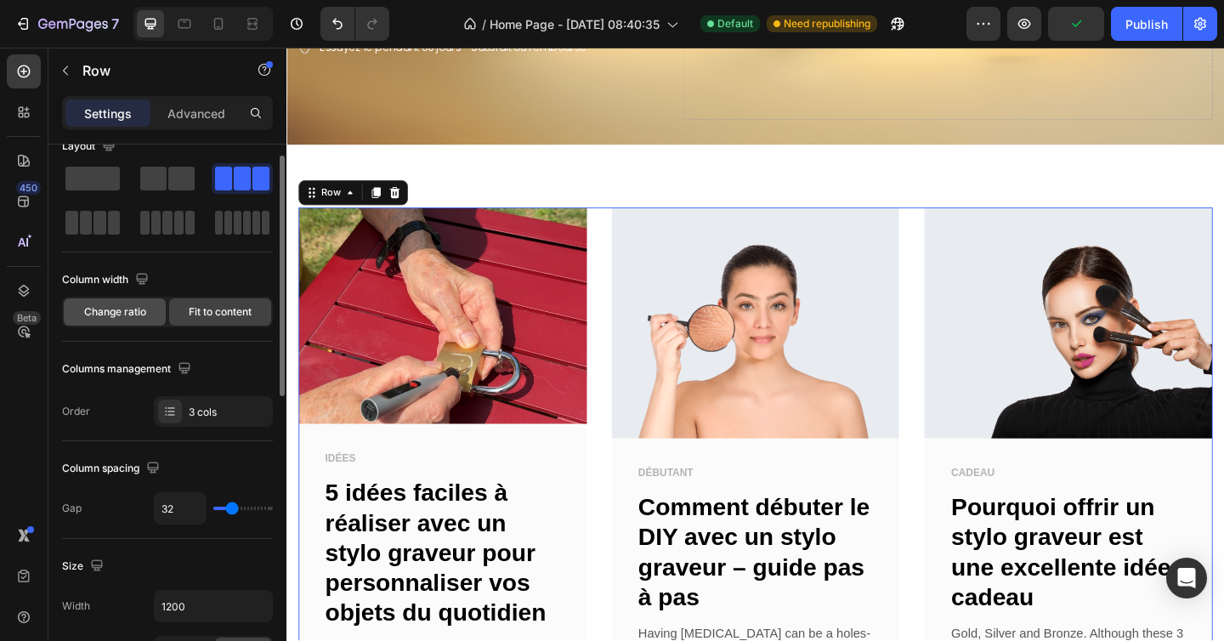
click at [118, 312] on span "Change ratio" at bounding box center [115, 311] width 62 height 15
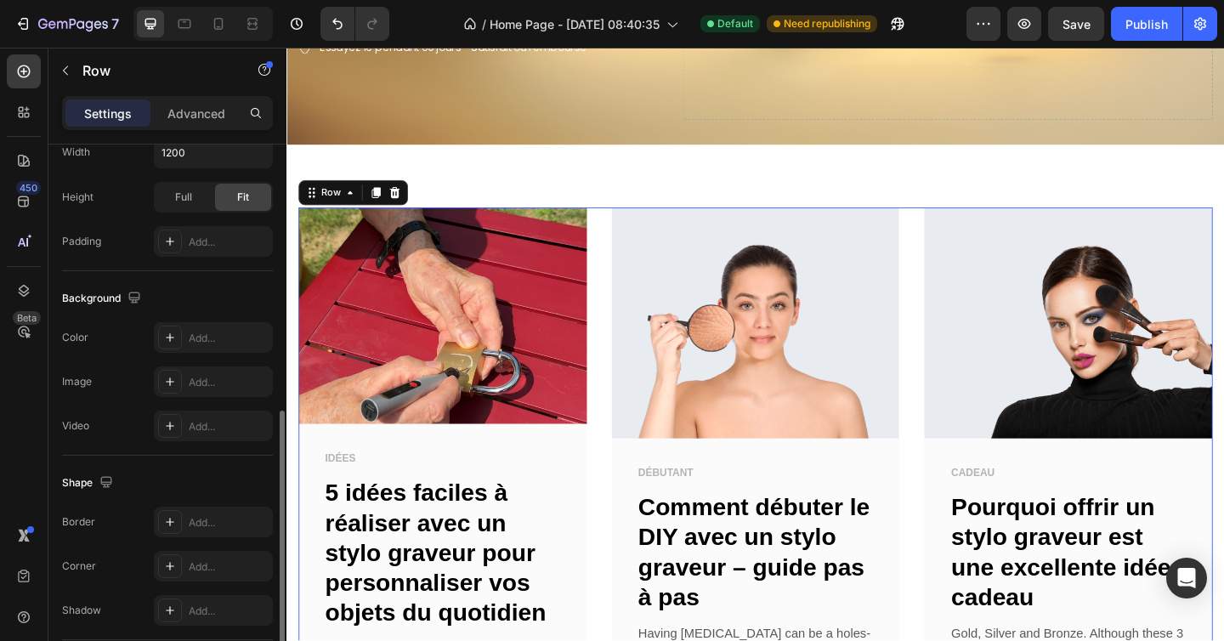
scroll to position [559, 0]
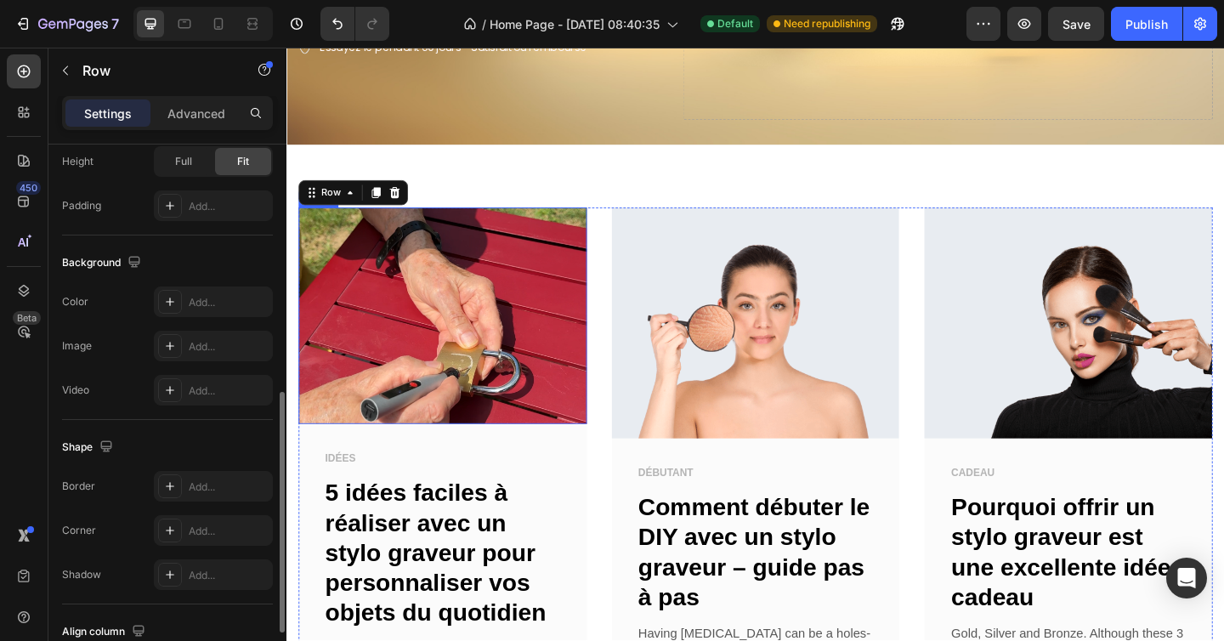
click at [438, 291] on img at bounding box center [456, 339] width 314 height 235
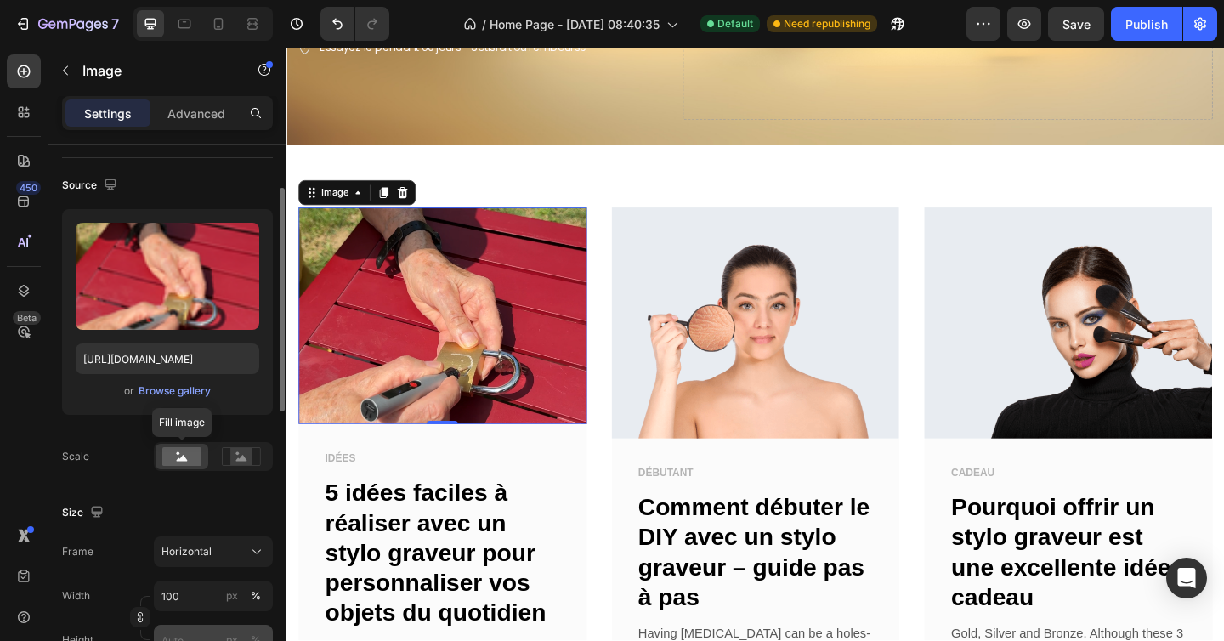
scroll to position [35, 0]
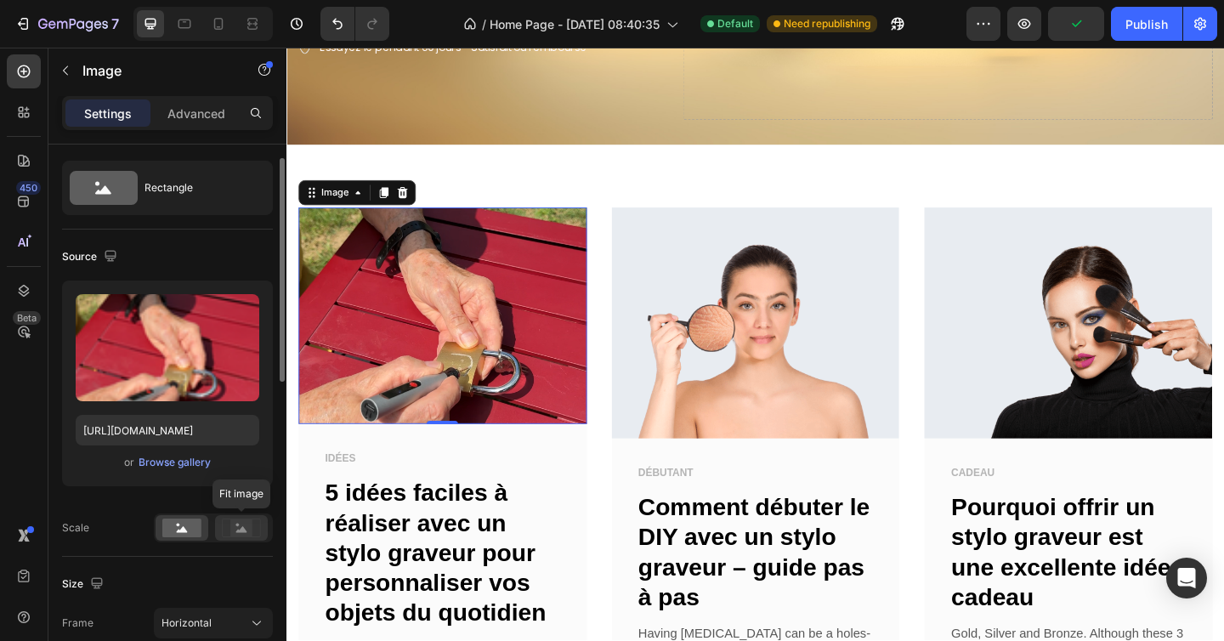
click at [256, 525] on icon at bounding box center [241, 527] width 39 height 19
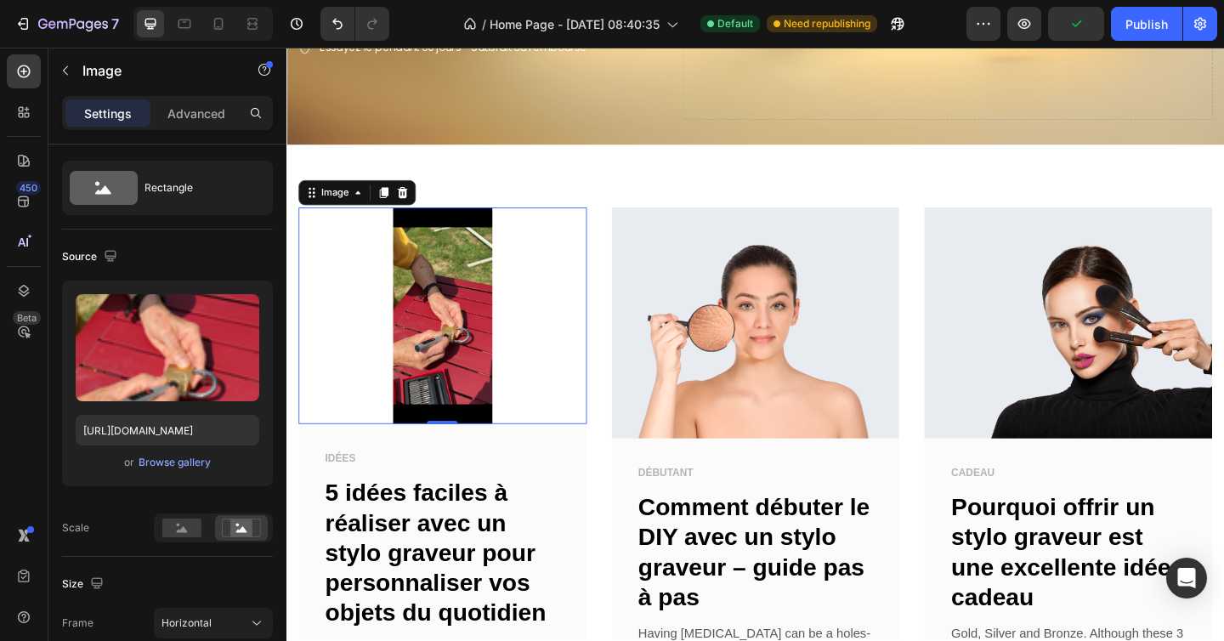
click at [152, 518] on div "Scale" at bounding box center [167, 527] width 211 height 29
click at [181, 520] on rect at bounding box center [181, 527] width 39 height 19
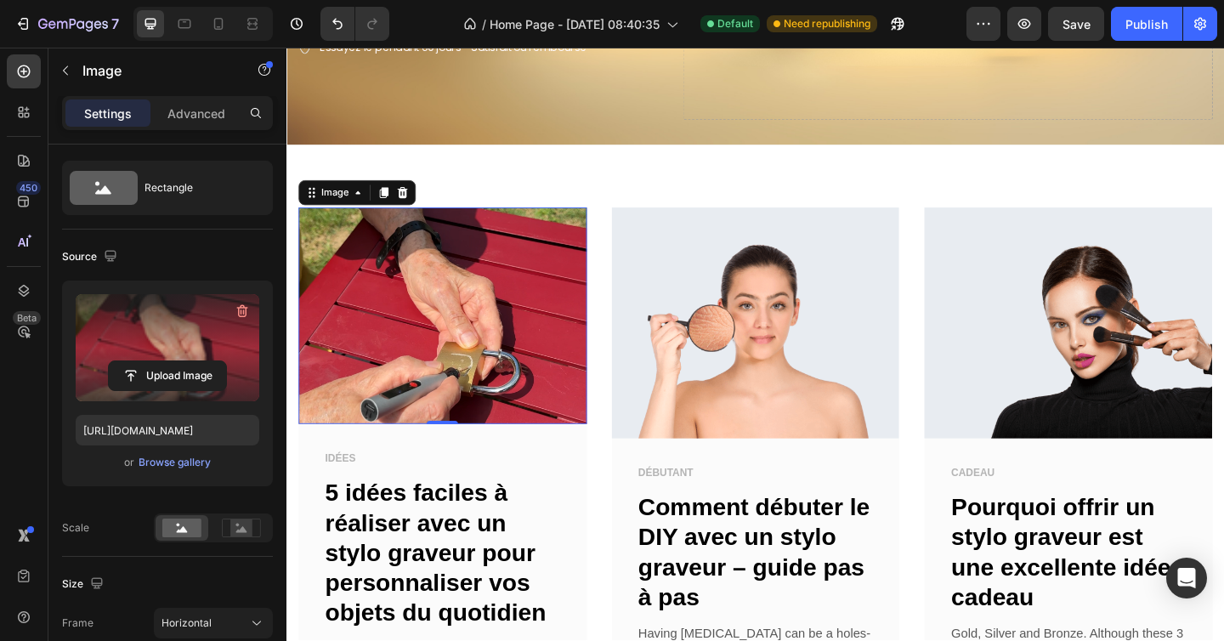
scroll to position [0, 0]
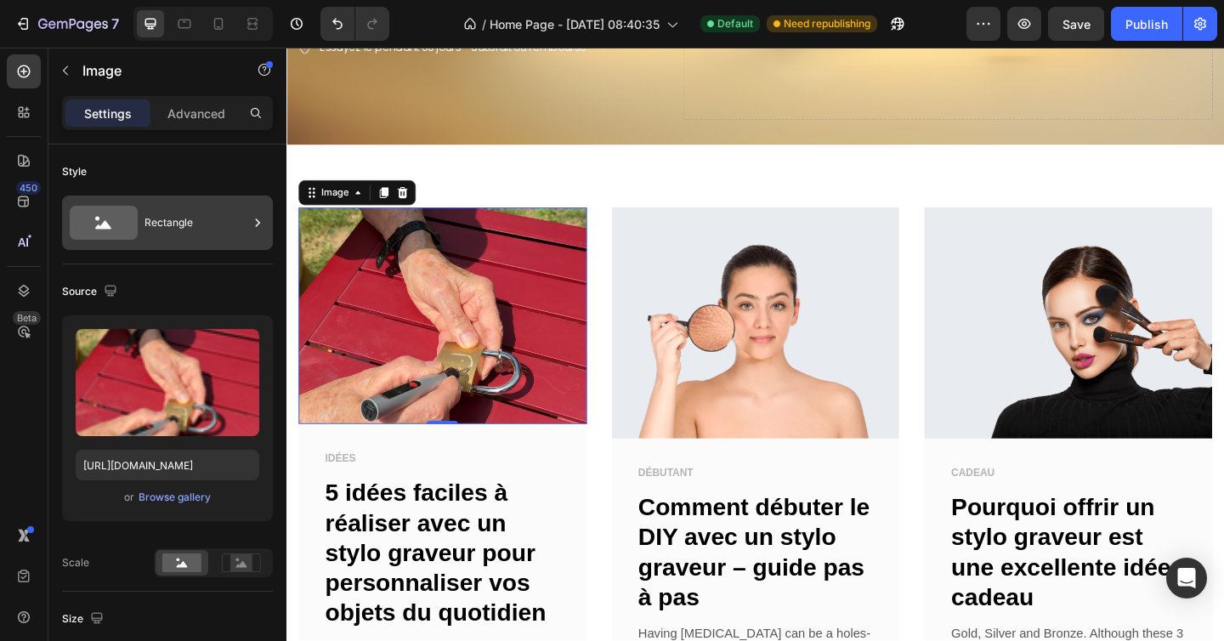
click at [140, 218] on div "Rectangle" at bounding box center [167, 222] width 211 height 54
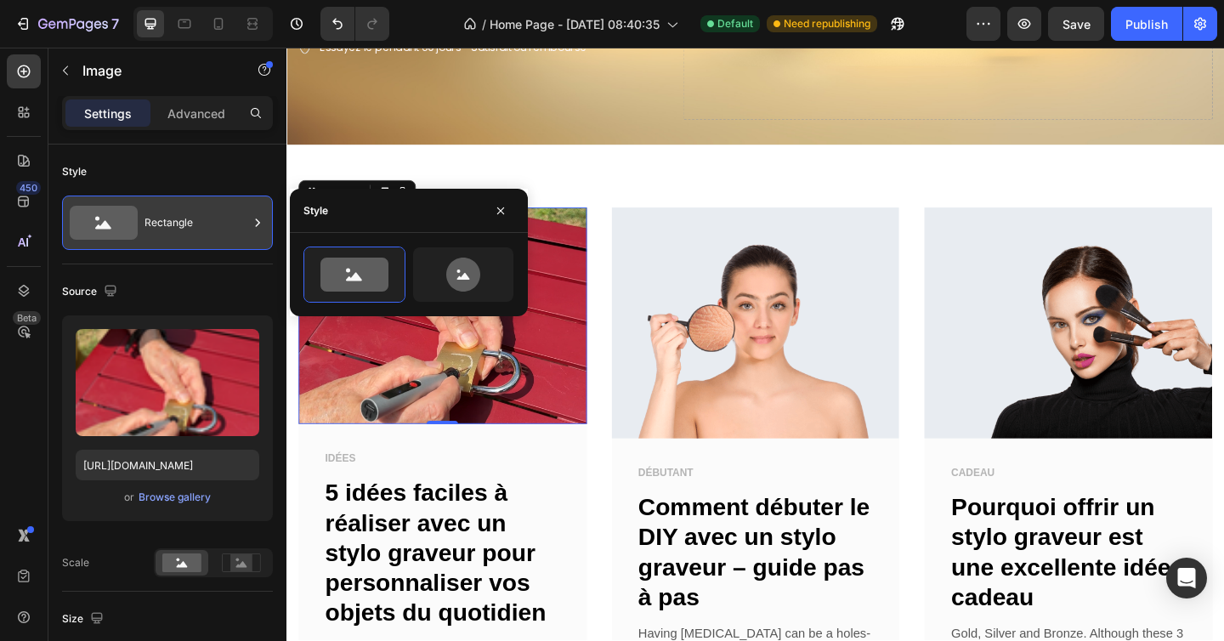
click at [140, 218] on div "Rectangle" at bounding box center [167, 222] width 211 height 54
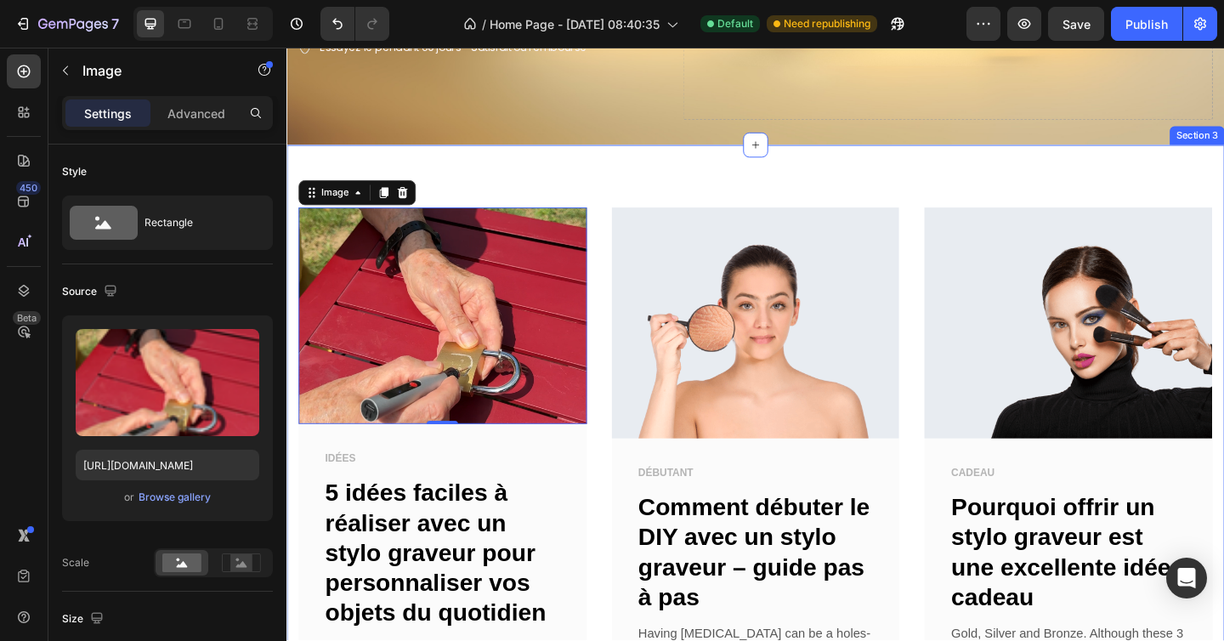
click at [545, 194] on div "Image 0 IDÉES Text block 5 idées faciles à réaliser avec un stylo graveur pour …" at bounding box center [796, 511] width 1020 height 715
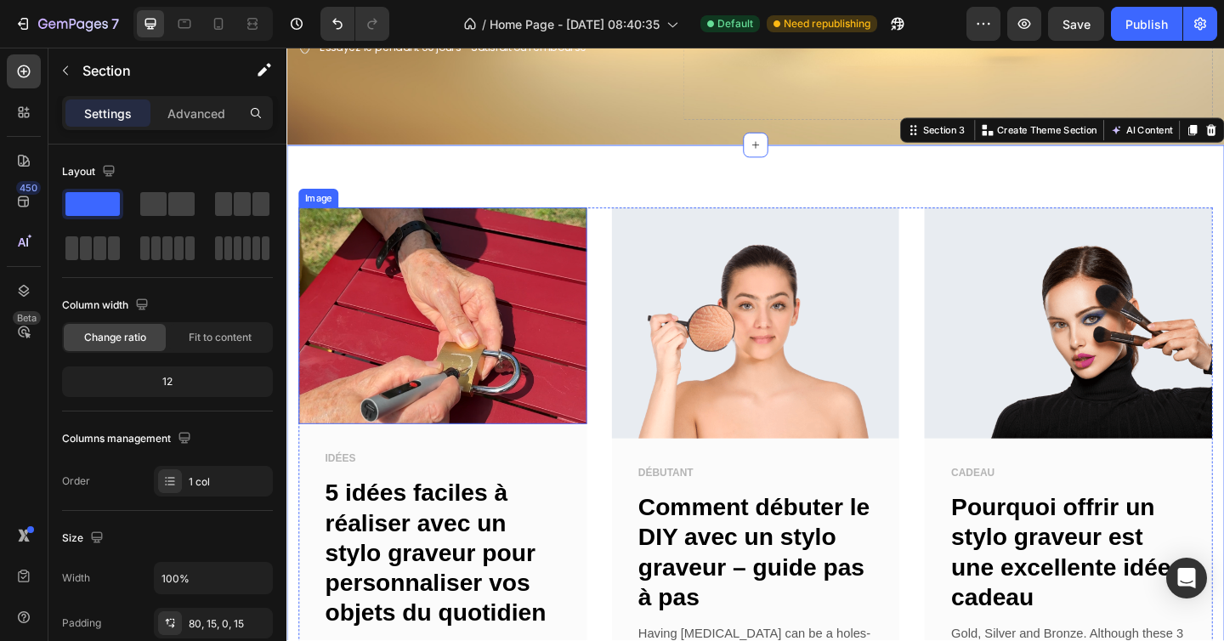
click at [514, 287] on img at bounding box center [456, 339] width 314 height 235
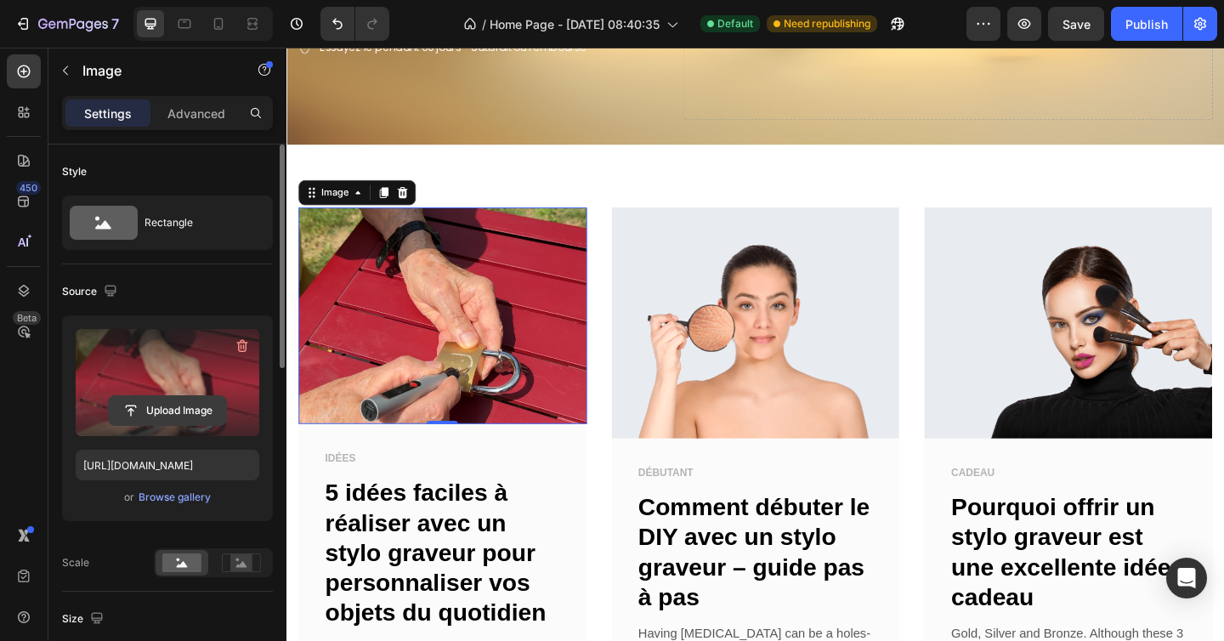
click at [175, 420] on input "file" at bounding box center [167, 410] width 117 height 29
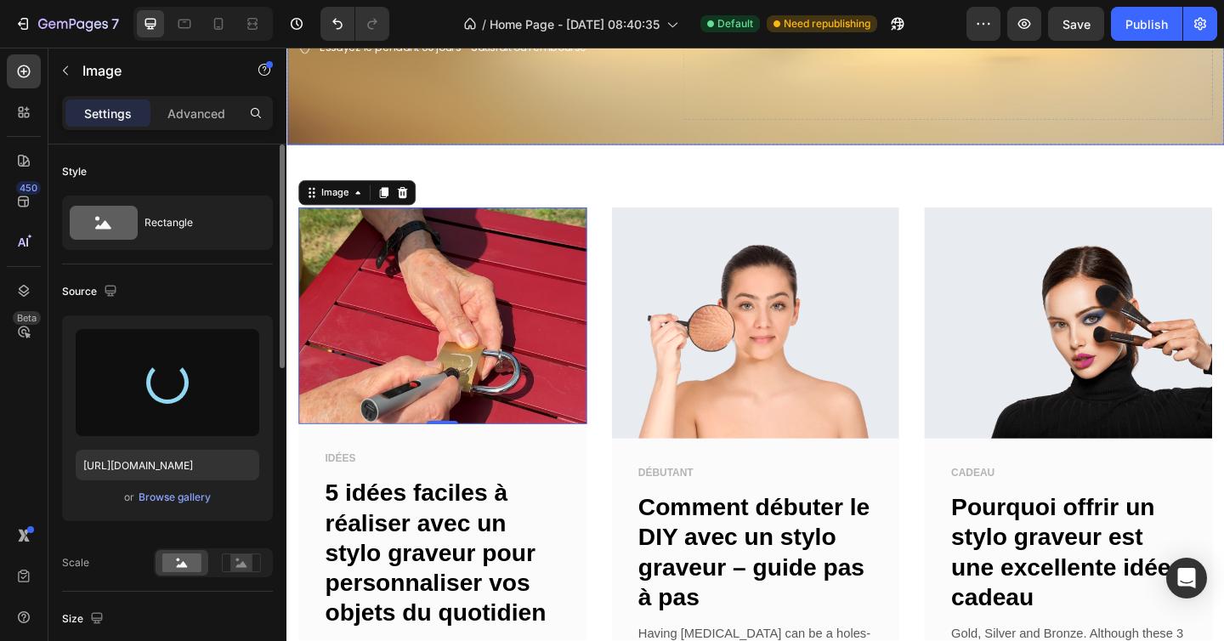
type input "[URL][DOMAIN_NAME]"
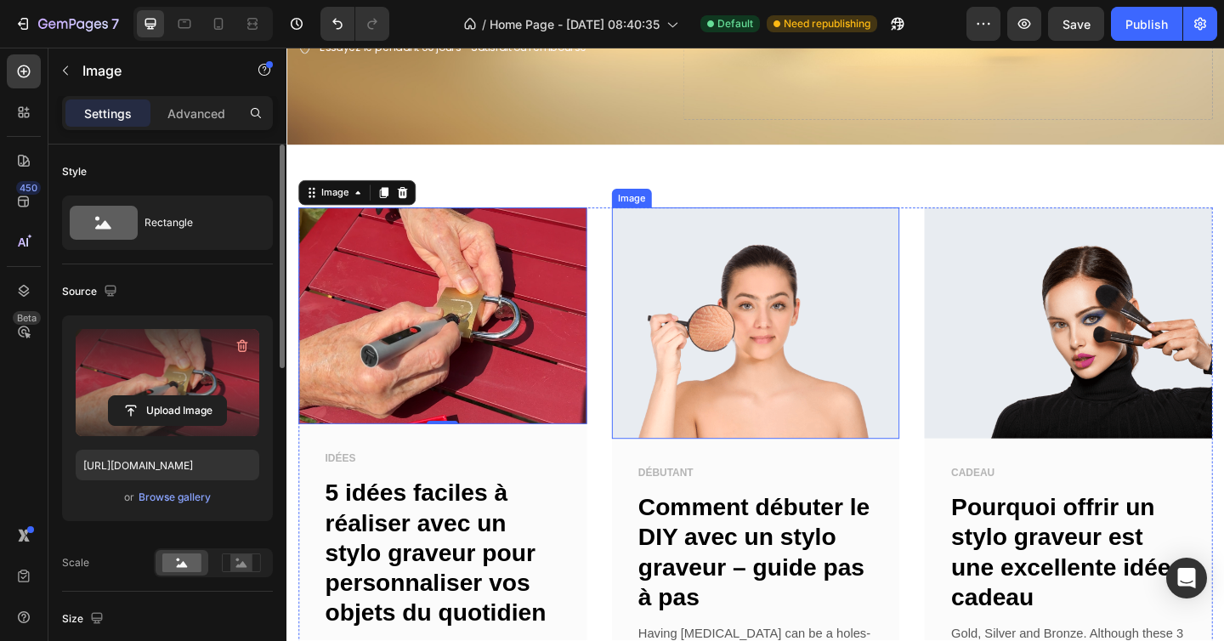
click at [774, 340] on img at bounding box center [797, 347] width 314 height 251
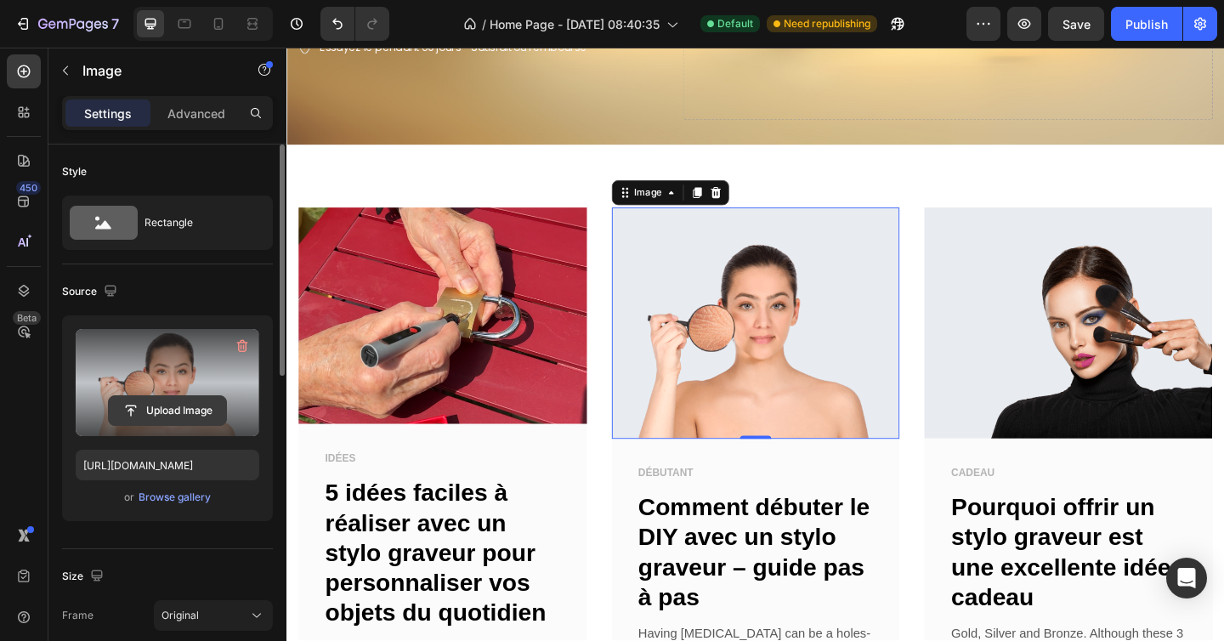
click at [210, 413] on input "file" at bounding box center [167, 410] width 117 height 29
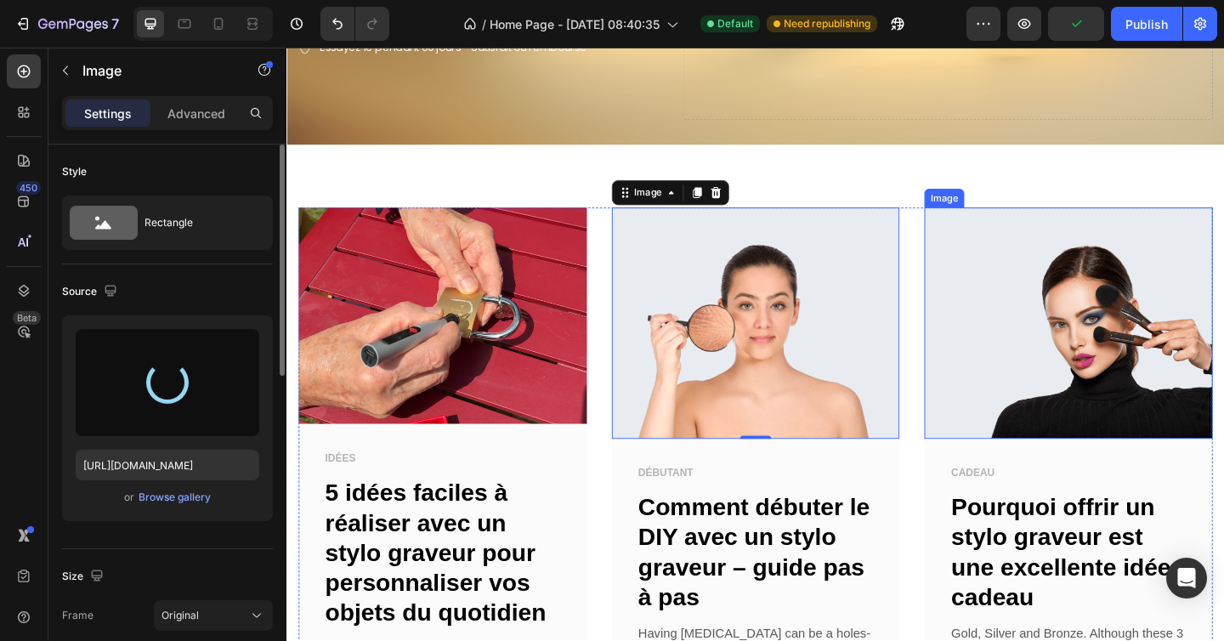
type input "https://cdn.shopify.com/s/files/1/0696/9353/8503/files/gempages_560741977759417…"
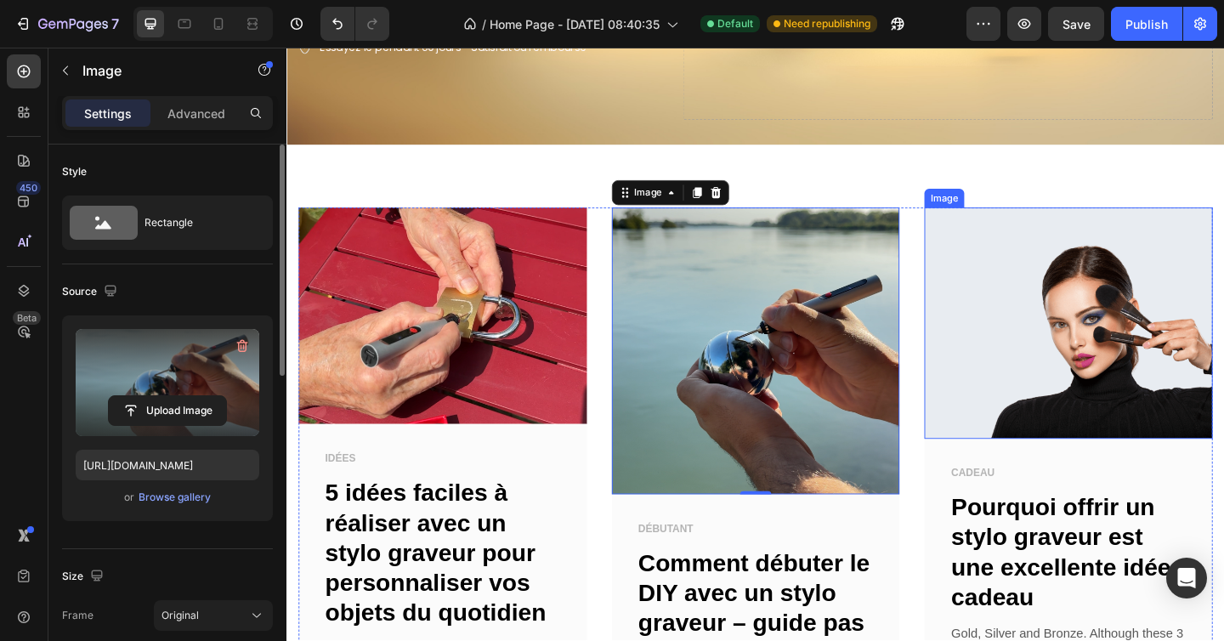
click at [1134, 299] on img at bounding box center [1137, 347] width 314 height 251
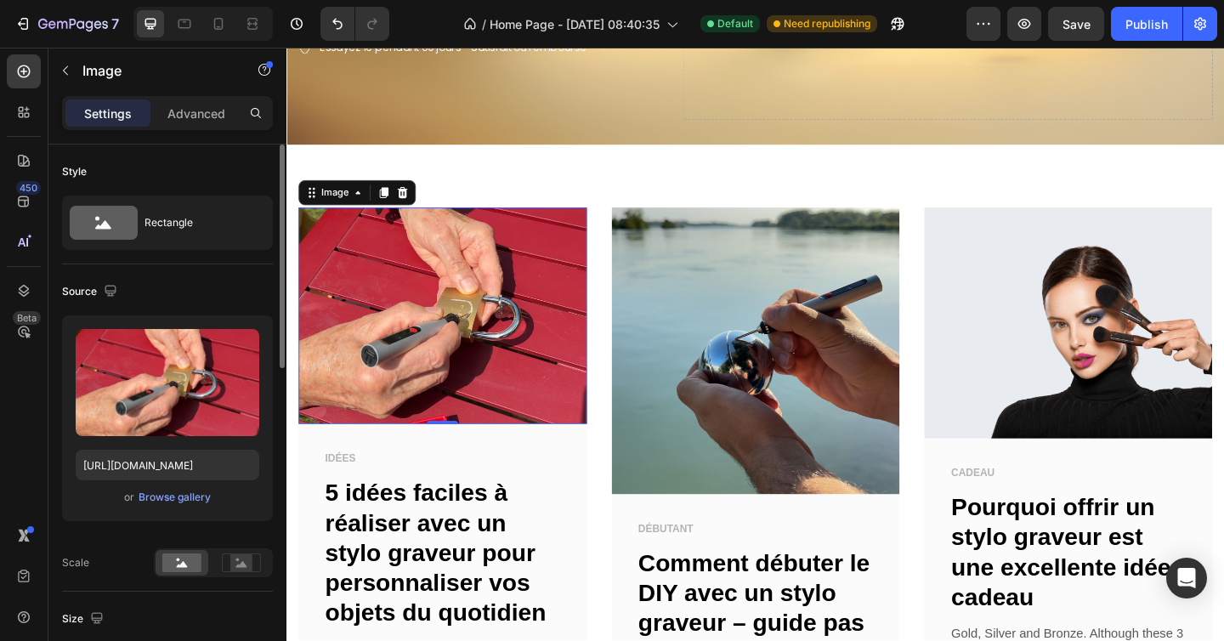
click at [501, 362] on img at bounding box center [456, 339] width 314 height 235
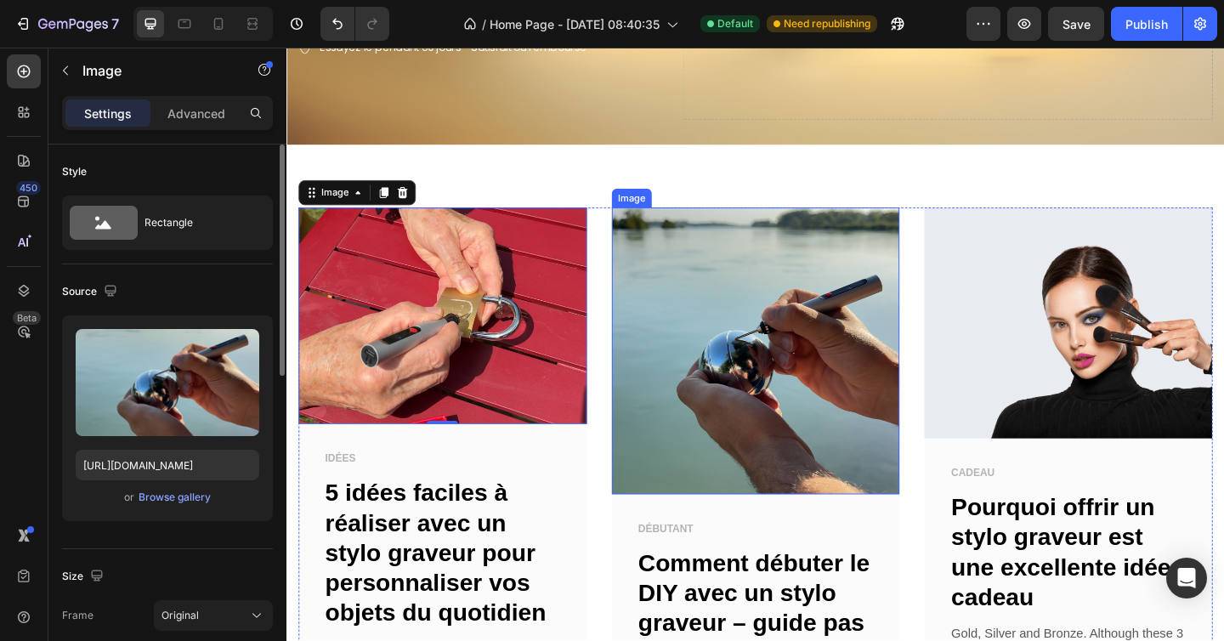
click at [706, 370] on img at bounding box center [797, 377] width 314 height 311
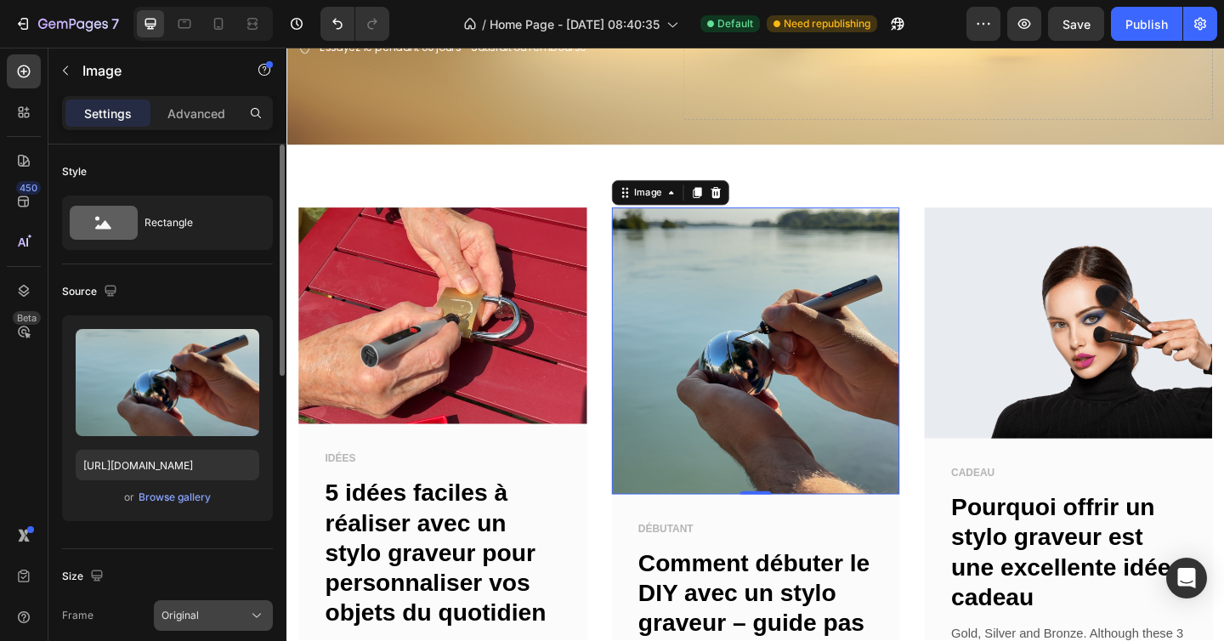
click at [217, 614] on div "Original" at bounding box center [202, 615] width 83 height 15
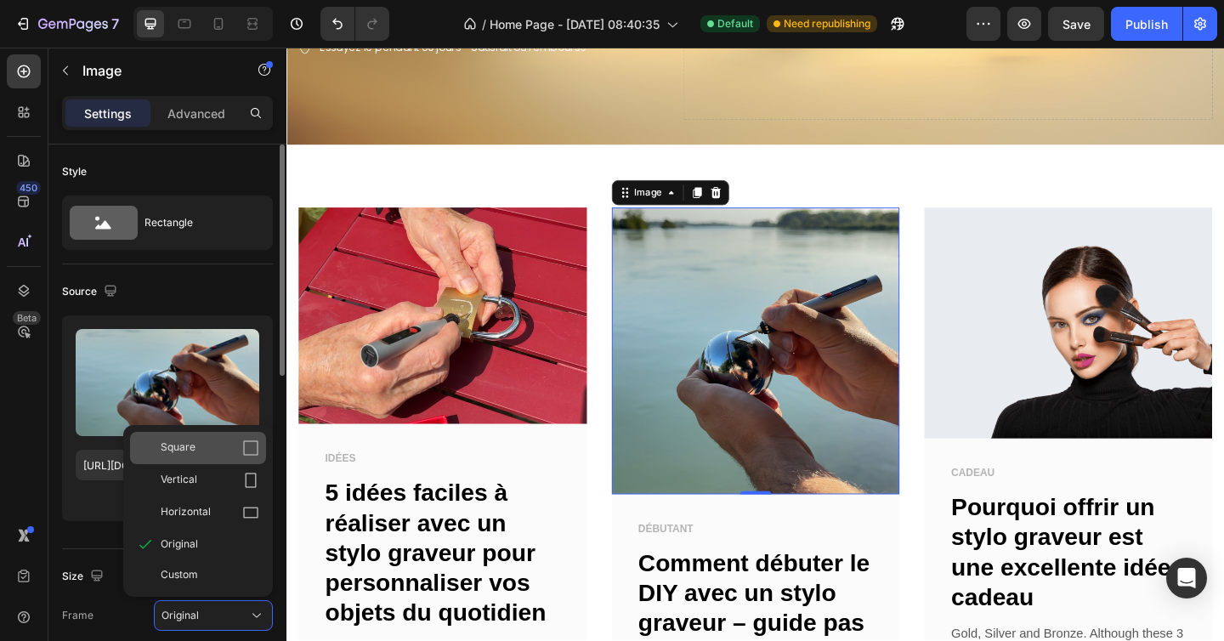
click at [201, 450] on div "Square" at bounding box center [210, 447] width 99 height 17
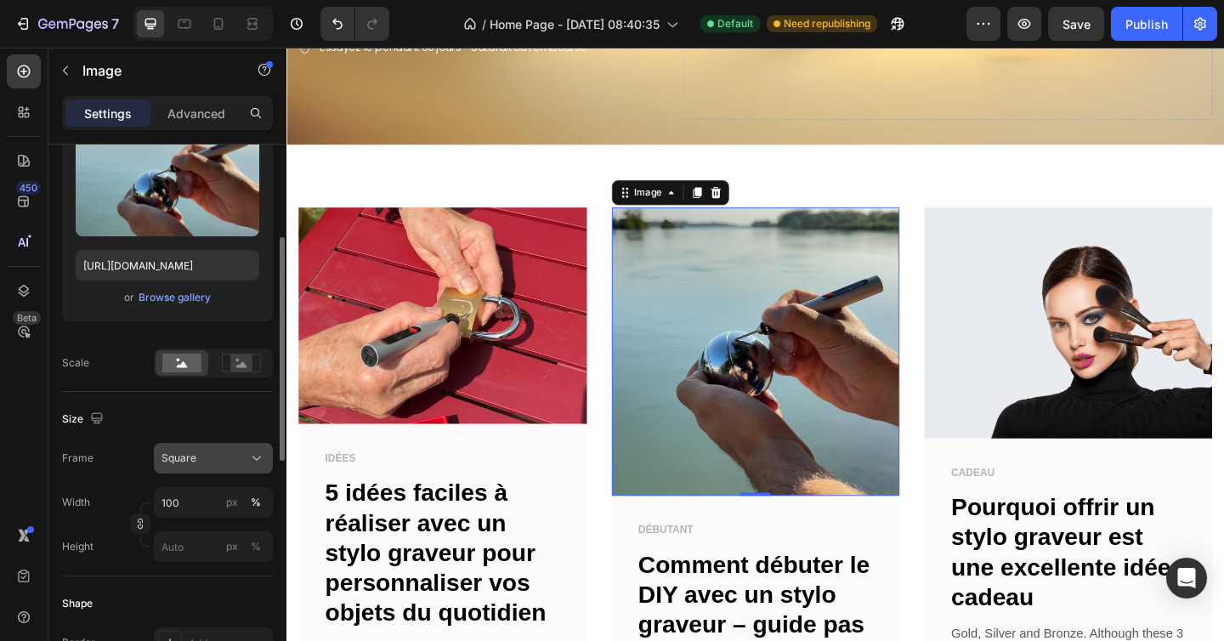
scroll to position [207, 0]
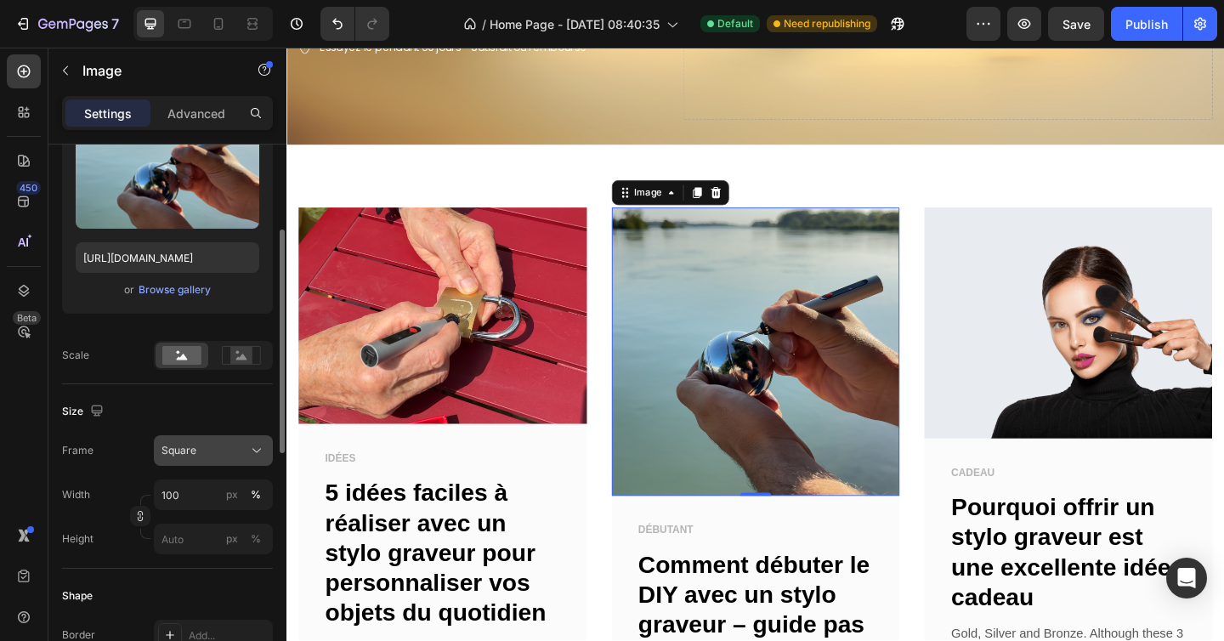
click at [208, 441] on button "Square" at bounding box center [213, 450] width 119 height 31
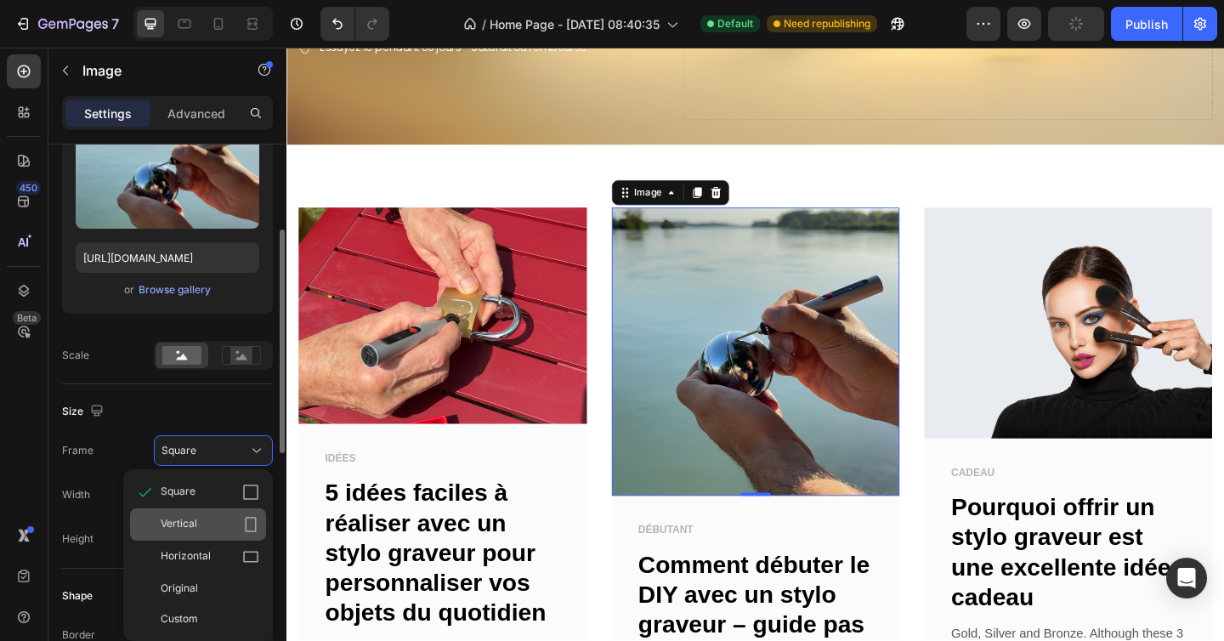
click at [199, 515] on div "Vertical" at bounding box center [198, 524] width 136 height 32
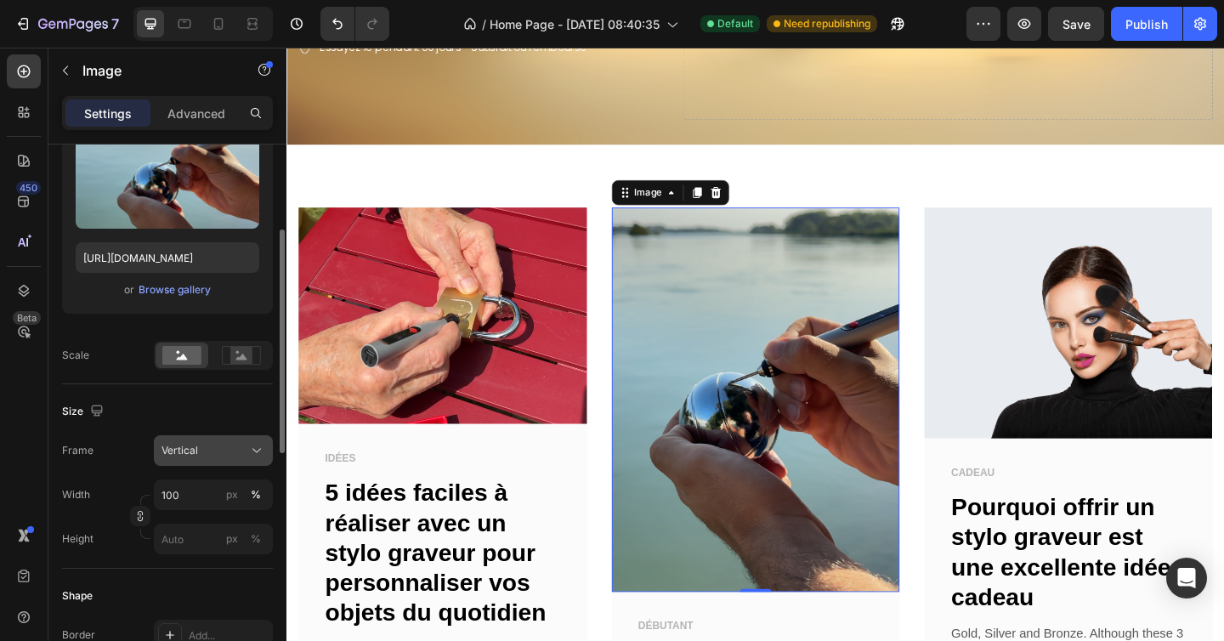
click at [194, 449] on span "Vertical" at bounding box center [179, 450] width 37 height 15
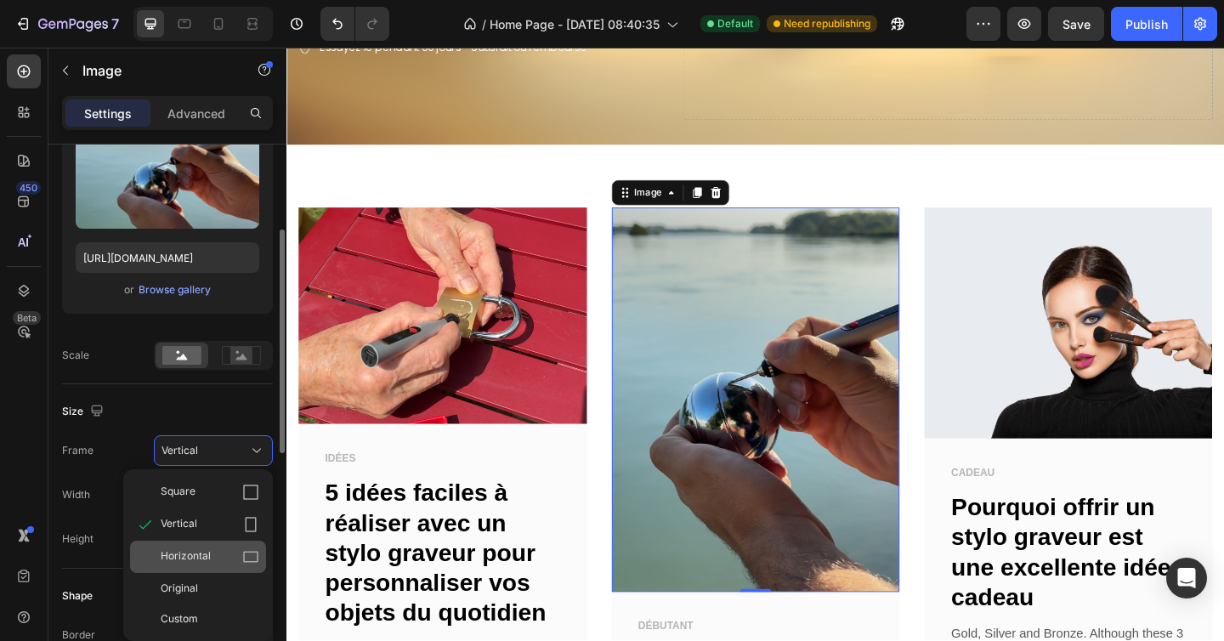
click at [202, 555] on span "Horizontal" at bounding box center [186, 556] width 50 height 17
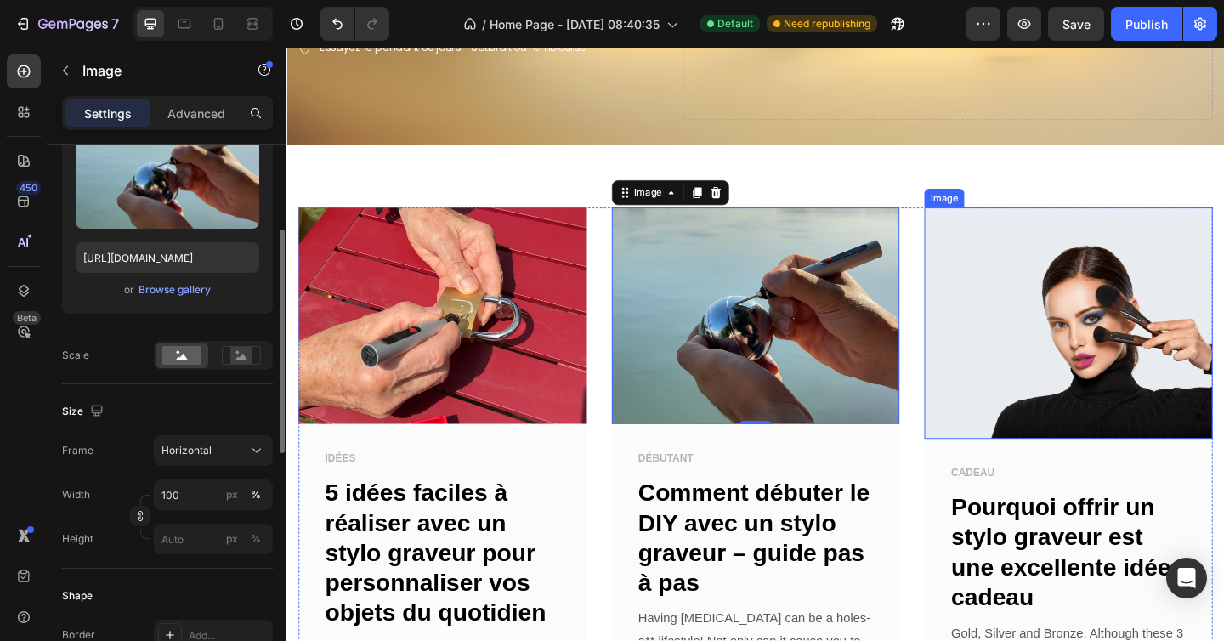
click at [1140, 311] on img at bounding box center [1137, 347] width 314 height 251
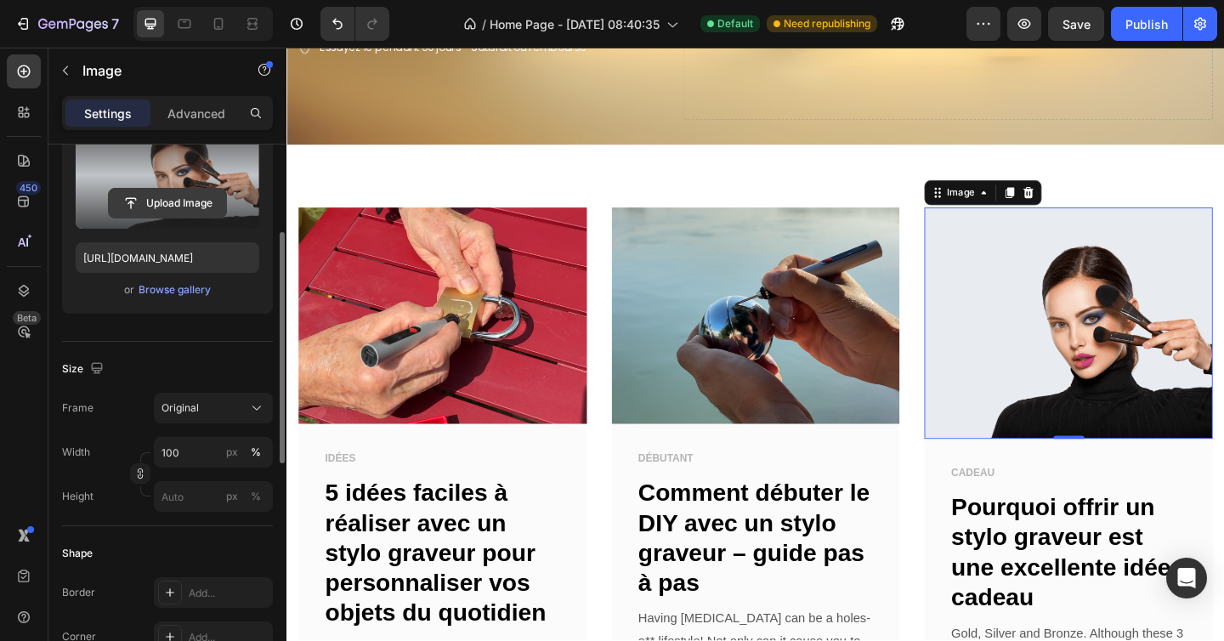
click at [174, 205] on input "file" at bounding box center [167, 203] width 117 height 29
type input "C:\fakepath\IMG_5870.HEIC"
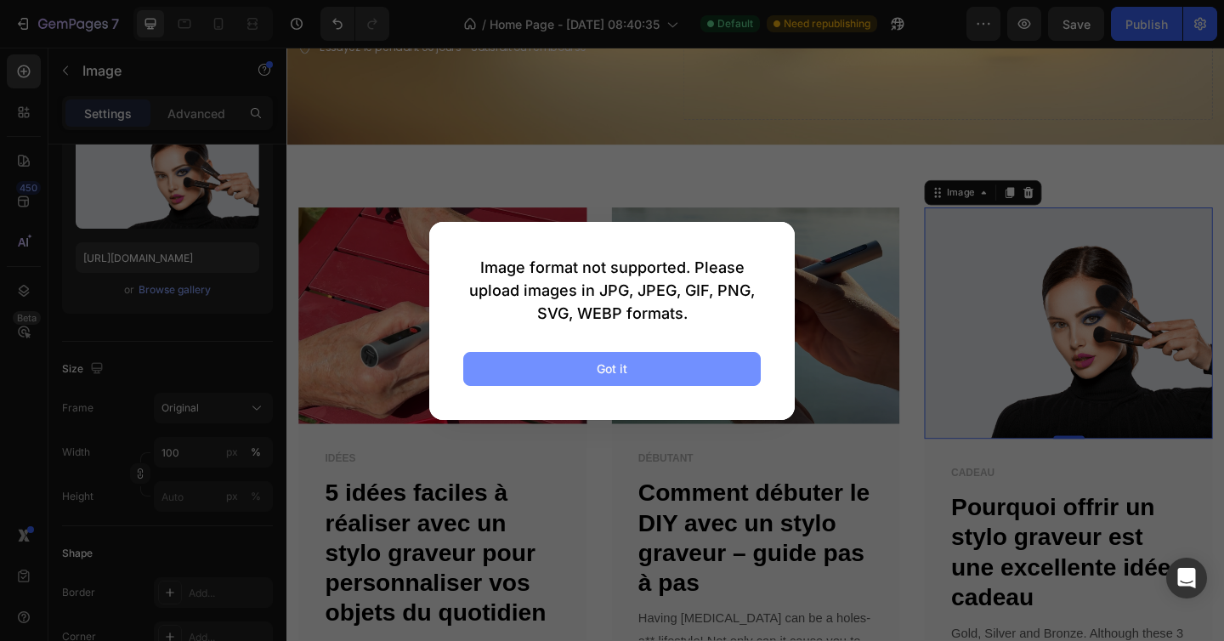
click at [531, 371] on button "Got it" at bounding box center [611, 369] width 297 height 34
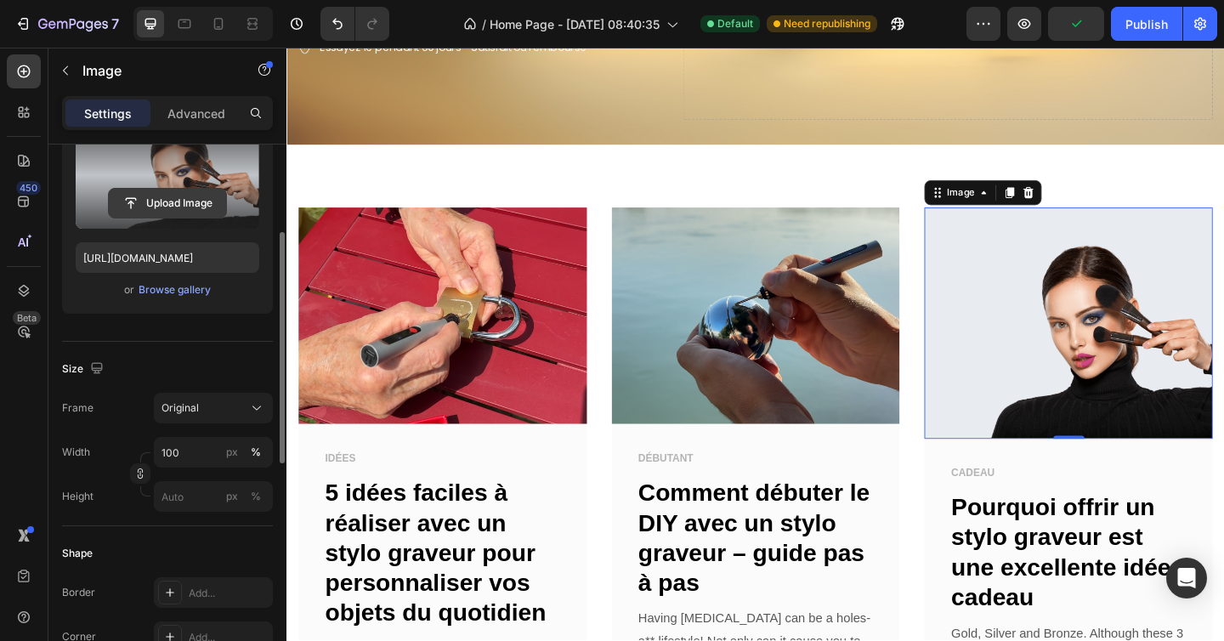
click at [159, 196] on input "file" at bounding box center [167, 203] width 117 height 29
click at [201, 207] on input "file" at bounding box center [167, 203] width 117 height 29
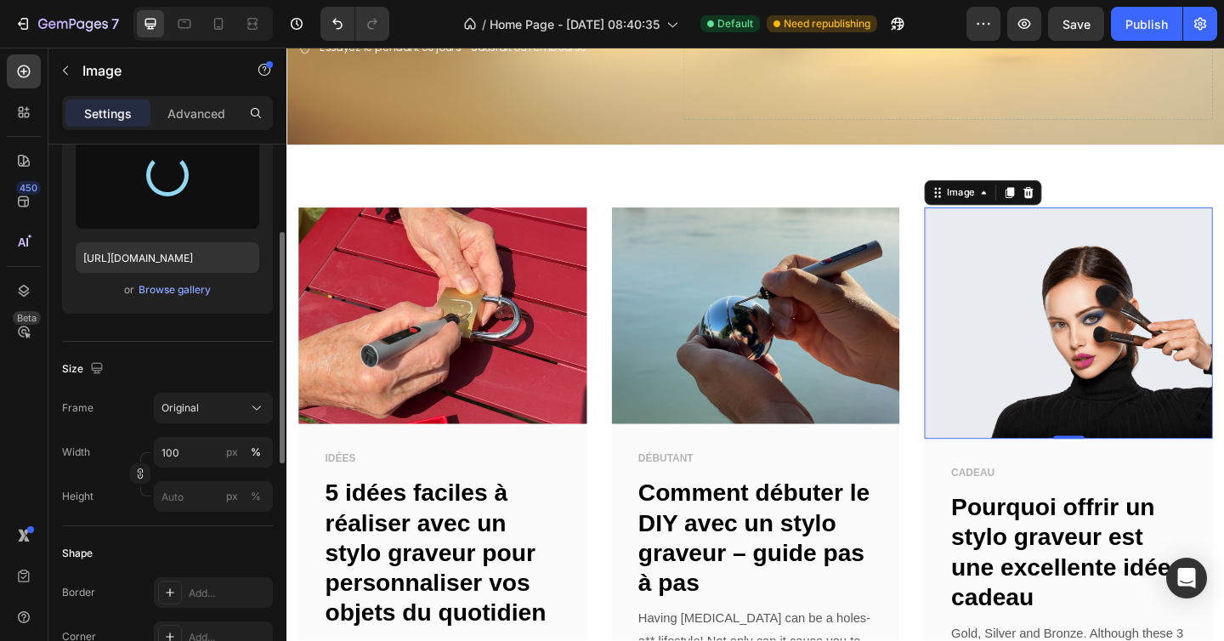
type input "https://cdn.shopify.com/s/files/1/0696/9353/8503/files/gempages_560741977759417…"
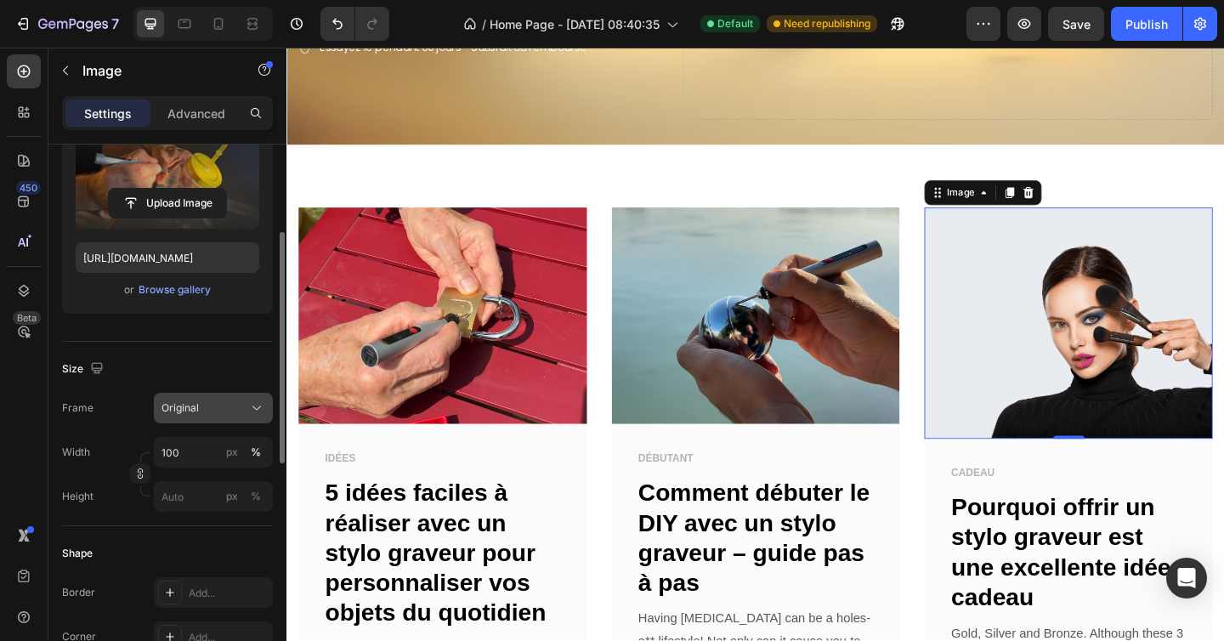
click at [186, 400] on span "Original" at bounding box center [179, 407] width 37 height 15
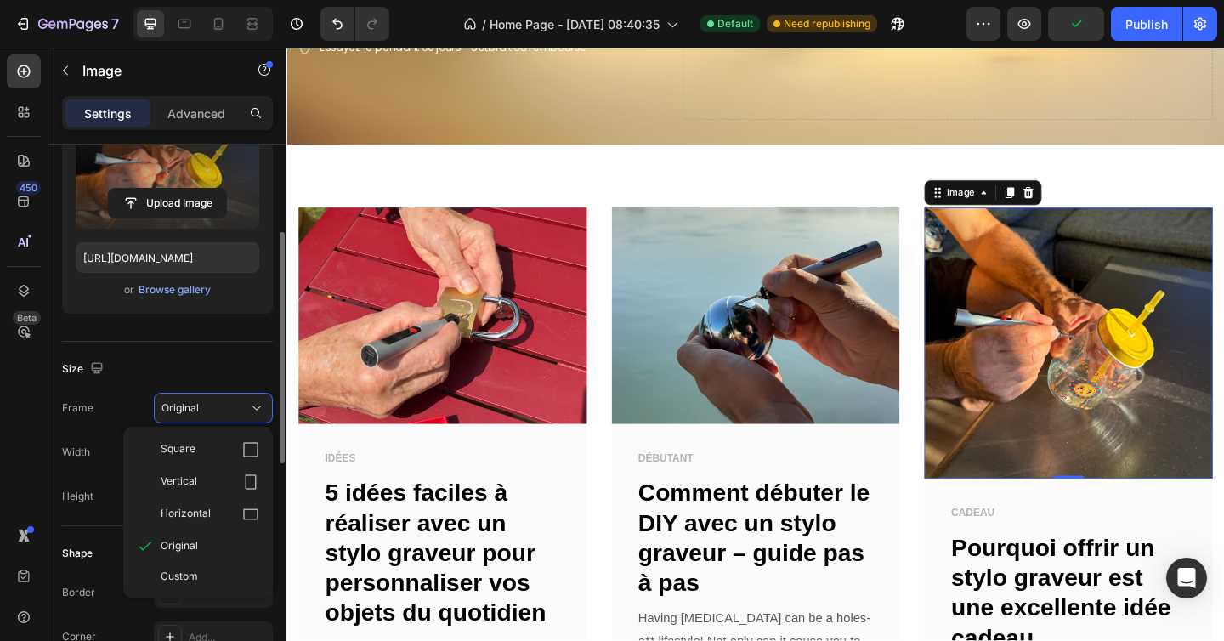
click at [201, 517] on span "Horizontal" at bounding box center [186, 514] width 50 height 17
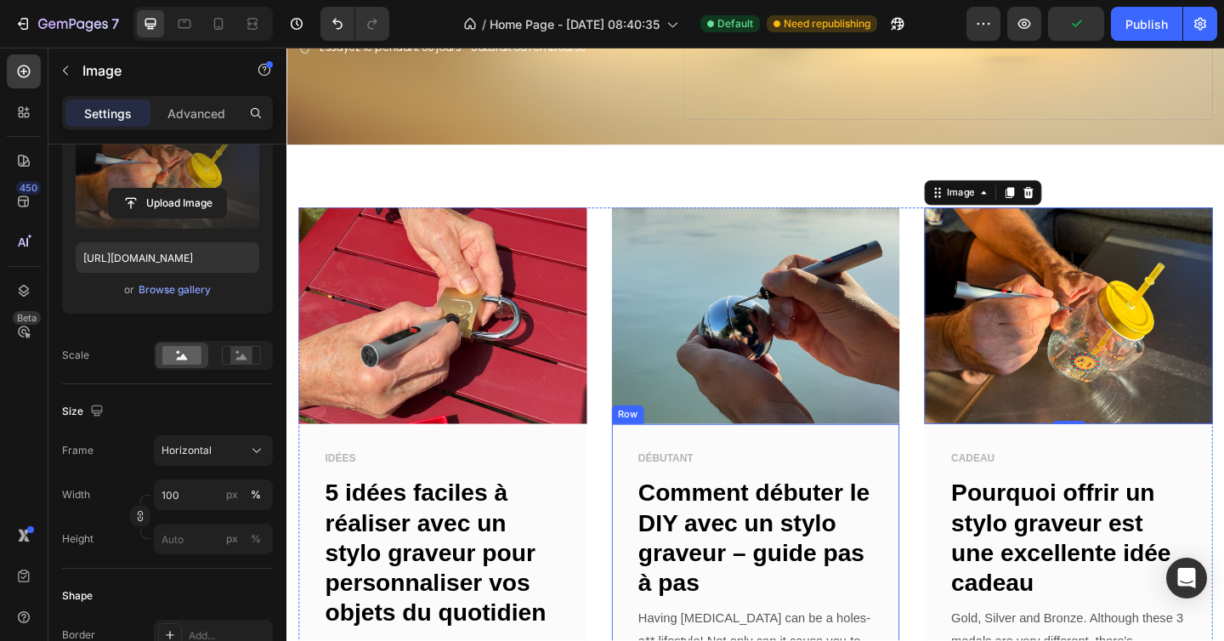
click at [942, 487] on div "DÉBUTANT Text block Comment débuter le DIY avec un stylo graveur – guide pas à …" at bounding box center [797, 634] width 314 height 354
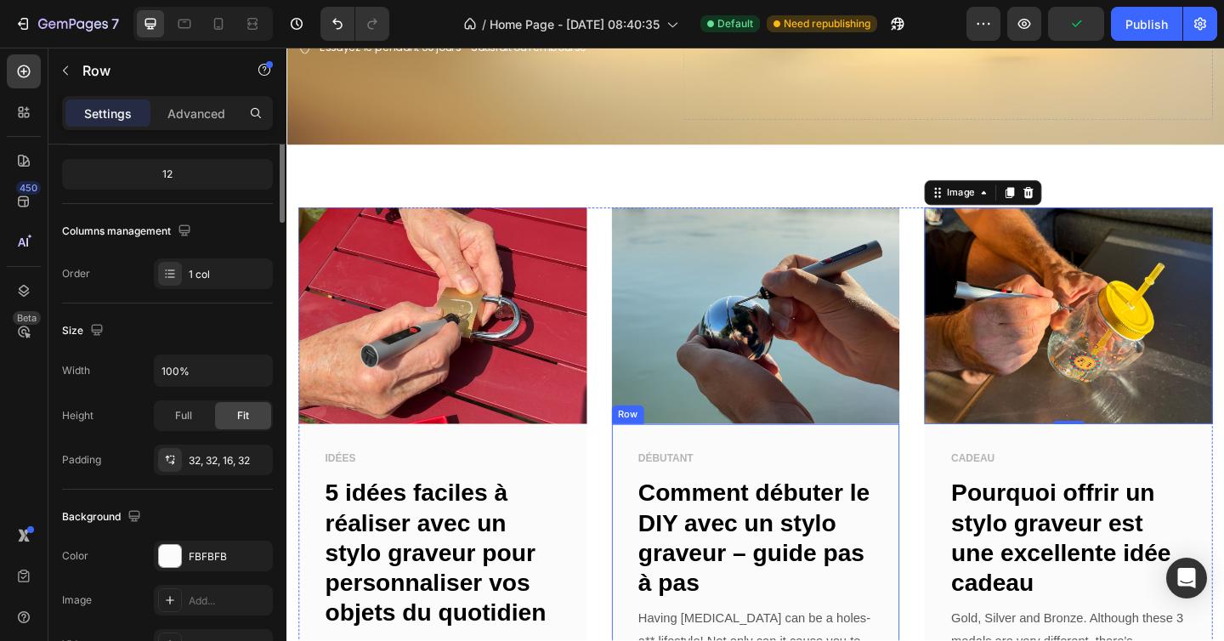
scroll to position [0, 0]
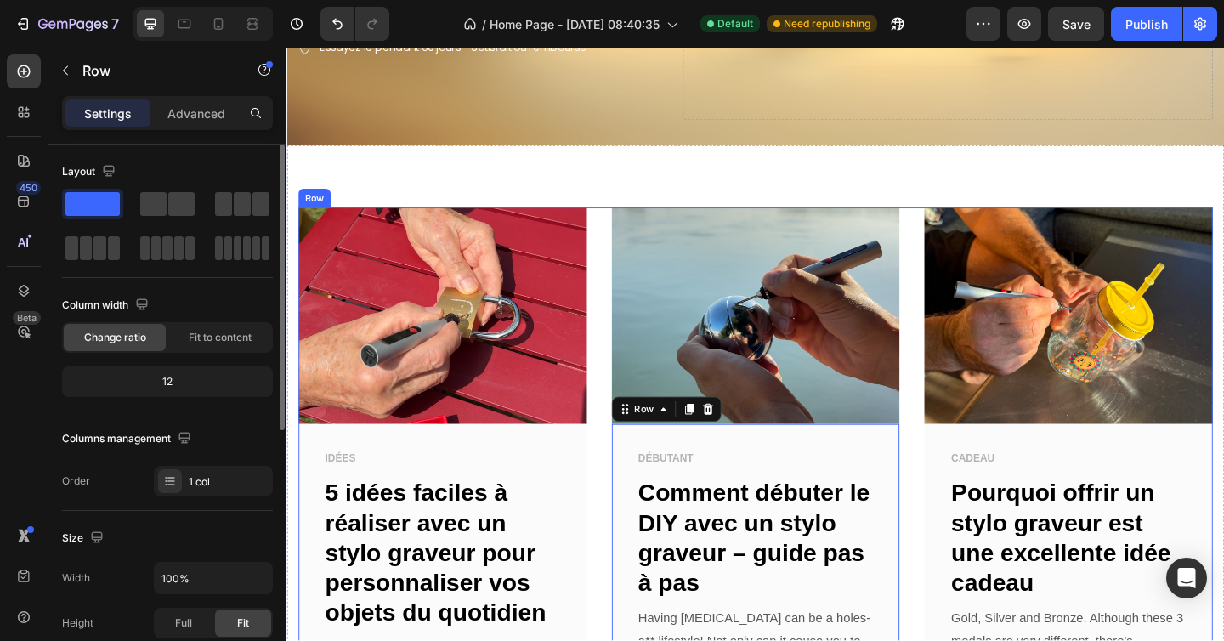
click at [961, 500] on div "Image IDÉES Text block 5 idées faciles à réaliser avec un stylo graveur pour pe…" at bounding box center [796, 532] width 994 height 621
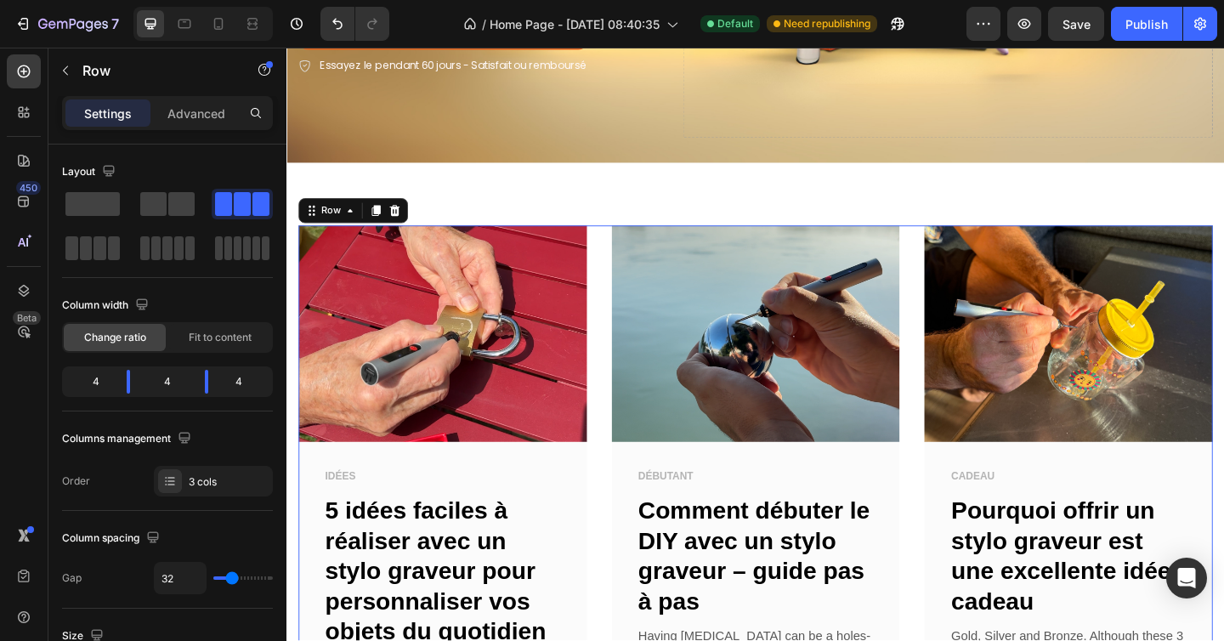
scroll to position [422, 0]
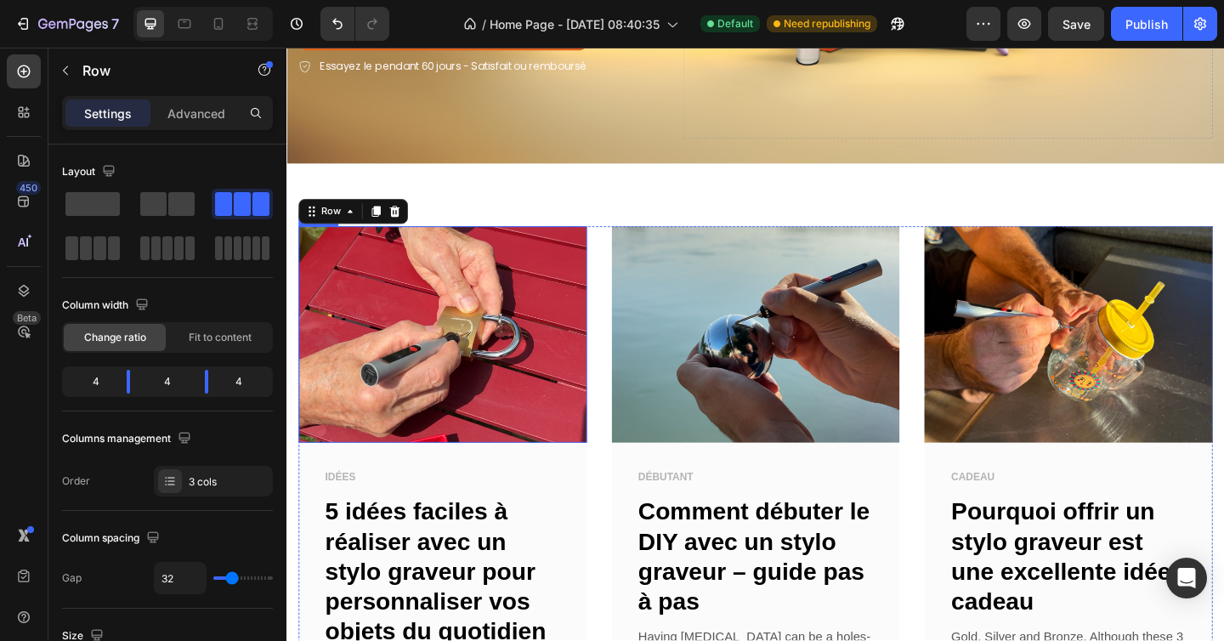
click at [490, 383] on img at bounding box center [456, 359] width 314 height 235
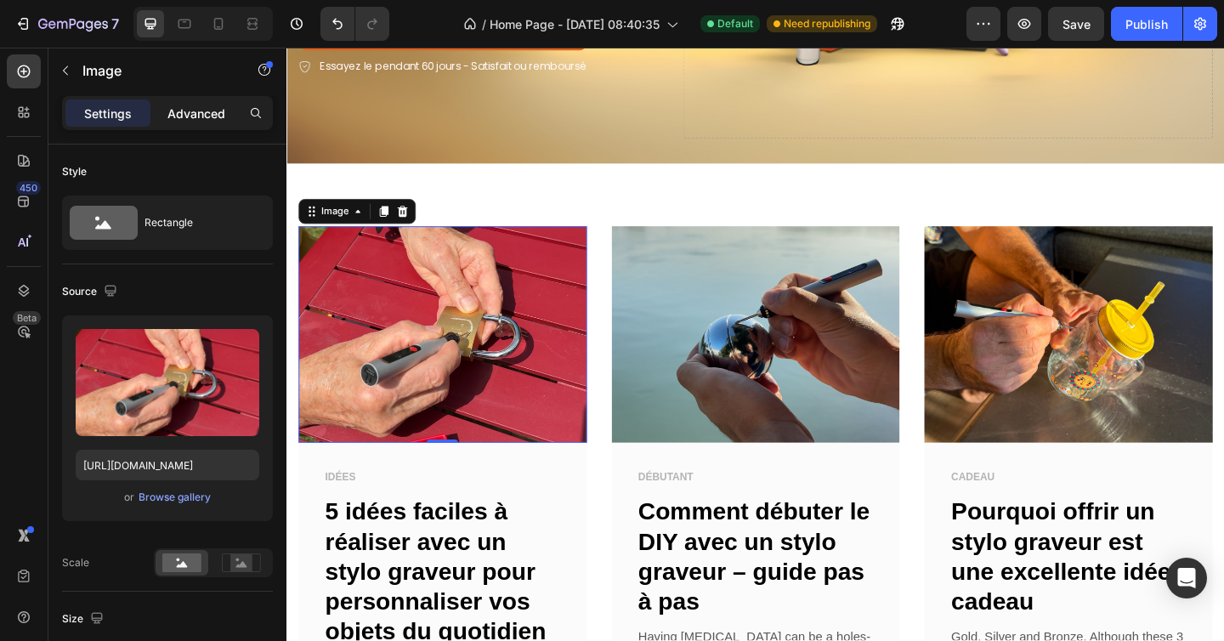
click at [202, 102] on div "Advanced" at bounding box center [196, 112] width 85 height 27
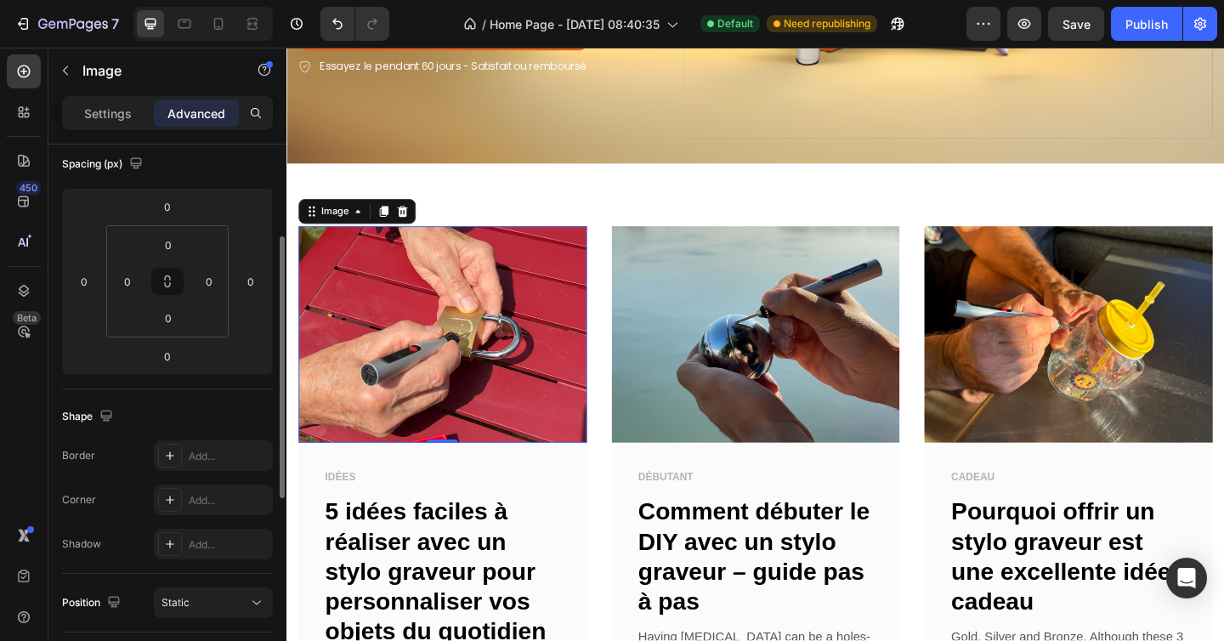
scroll to position [191, 0]
click at [166, 495] on icon at bounding box center [170, 501] width 14 height 14
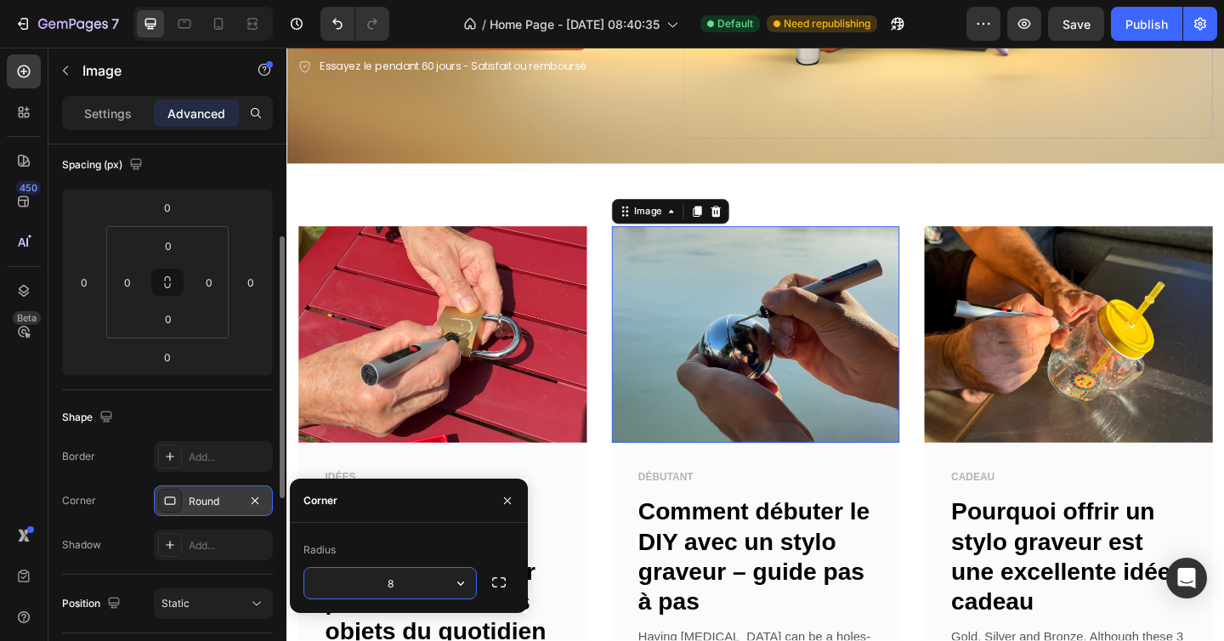
click at [772, 366] on img at bounding box center [797, 359] width 314 height 235
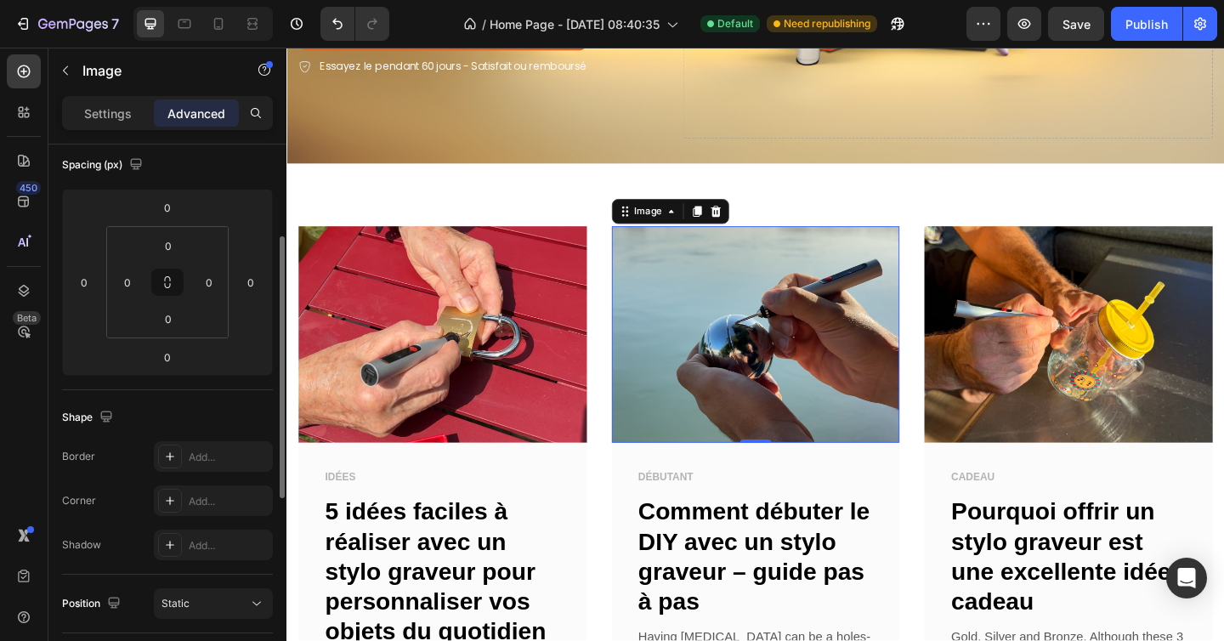
click at [427, 371] on img at bounding box center [456, 359] width 314 height 235
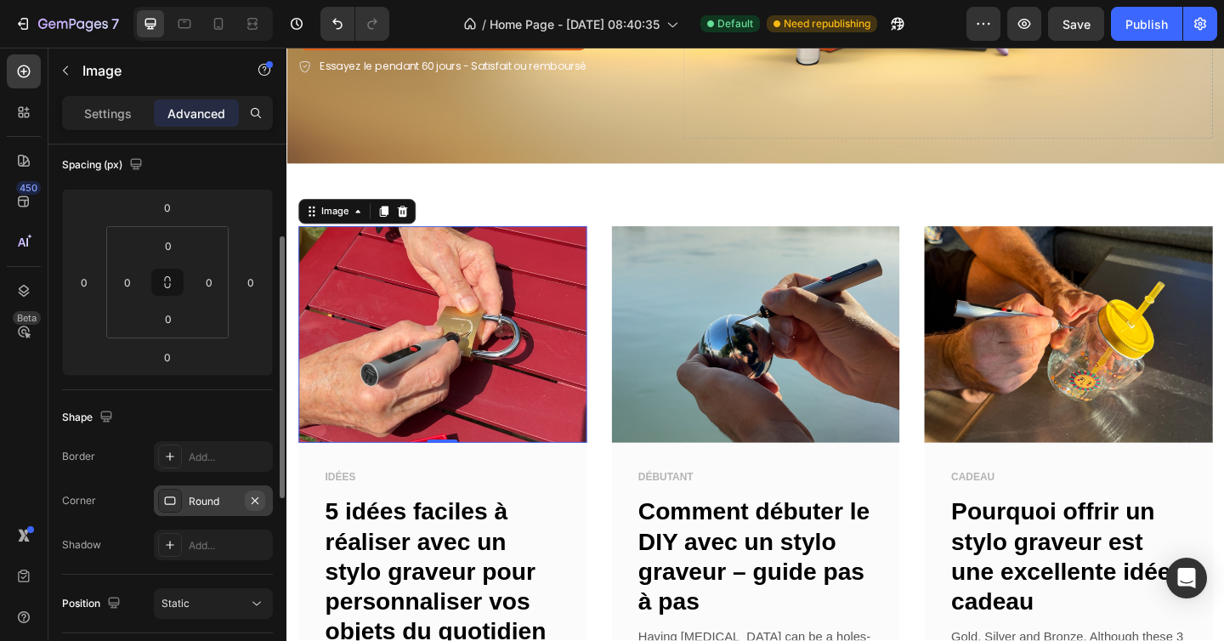
click at [252, 497] on icon "button" at bounding box center [255, 499] width 7 height 7
click at [89, 115] on p "Settings" at bounding box center [108, 114] width 48 height 18
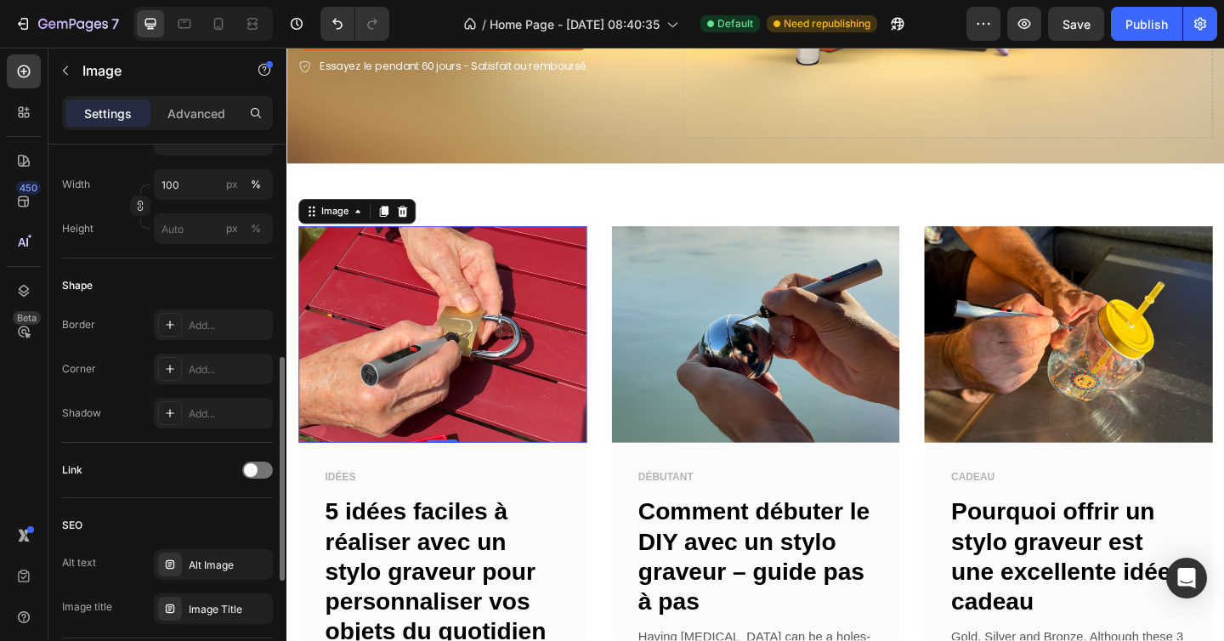
scroll to position [523, 0]
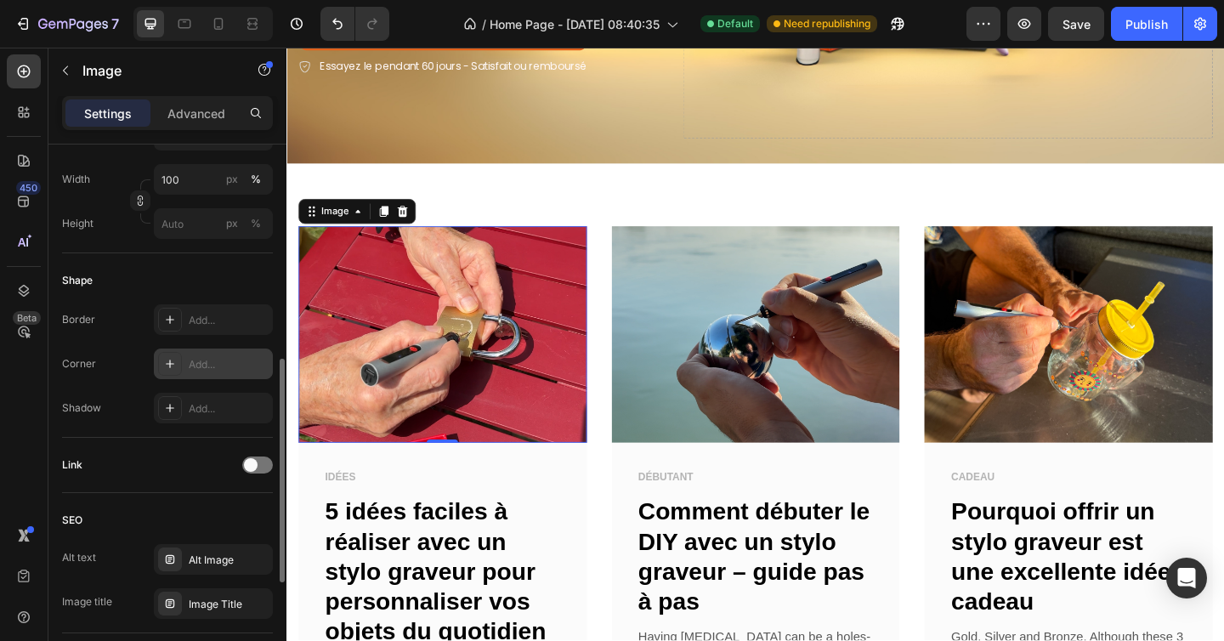
click at [178, 365] on div at bounding box center [170, 364] width 24 height 24
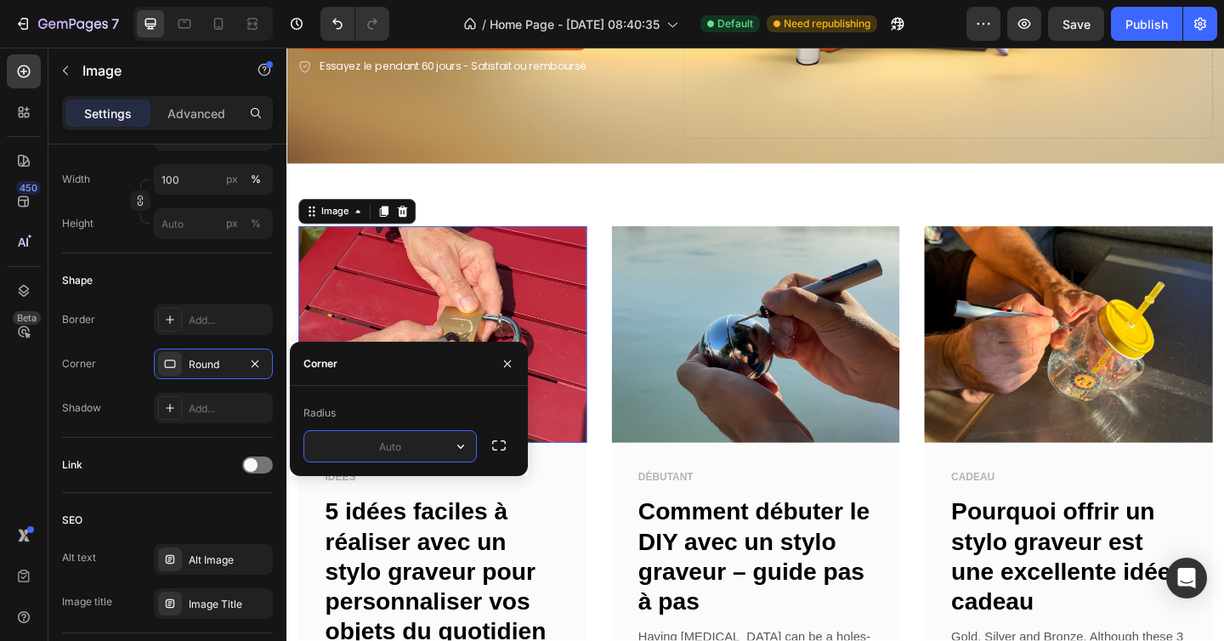
type input "8"
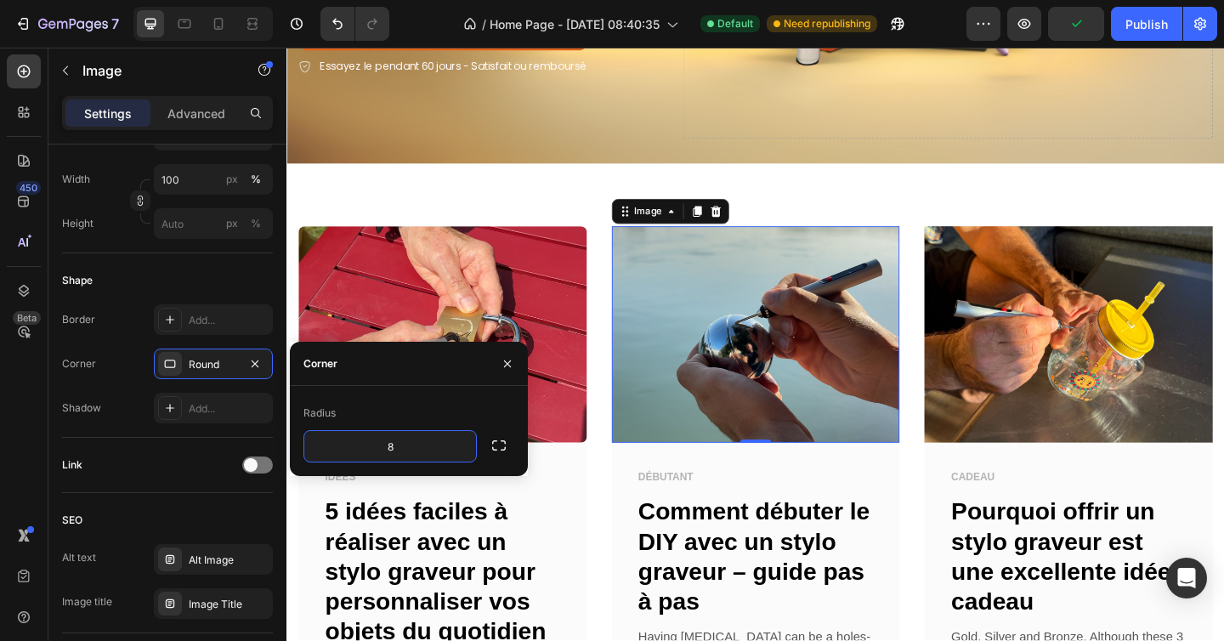
click at [744, 395] on img at bounding box center [797, 359] width 314 height 235
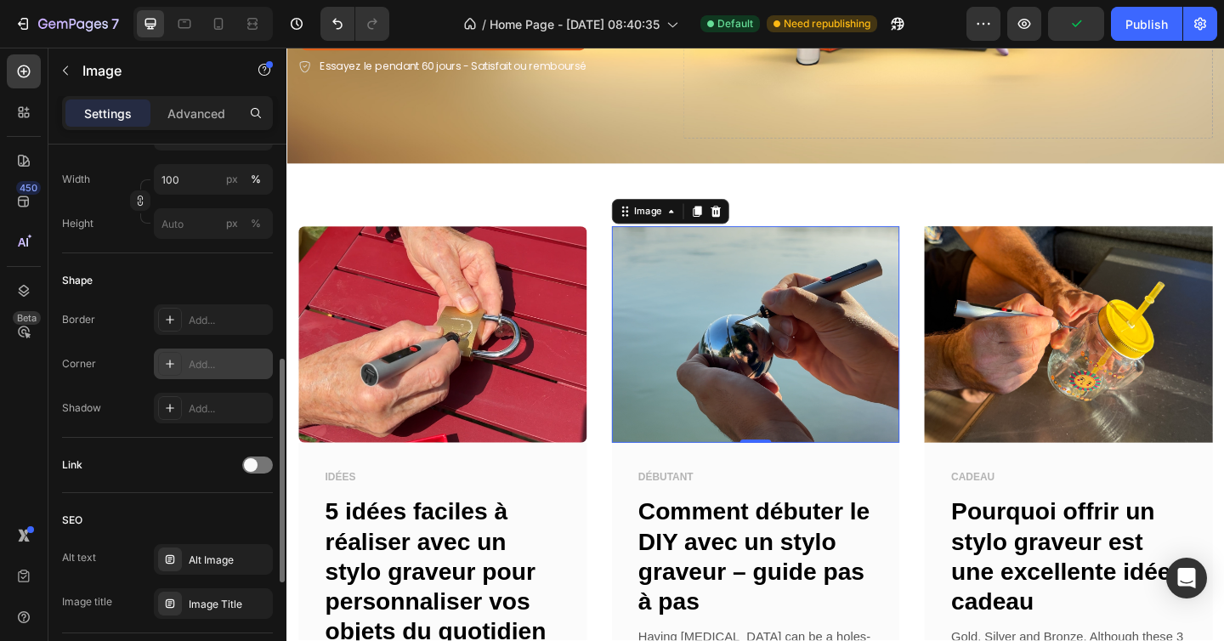
click at [208, 364] on div "Add..." at bounding box center [229, 364] width 80 height 15
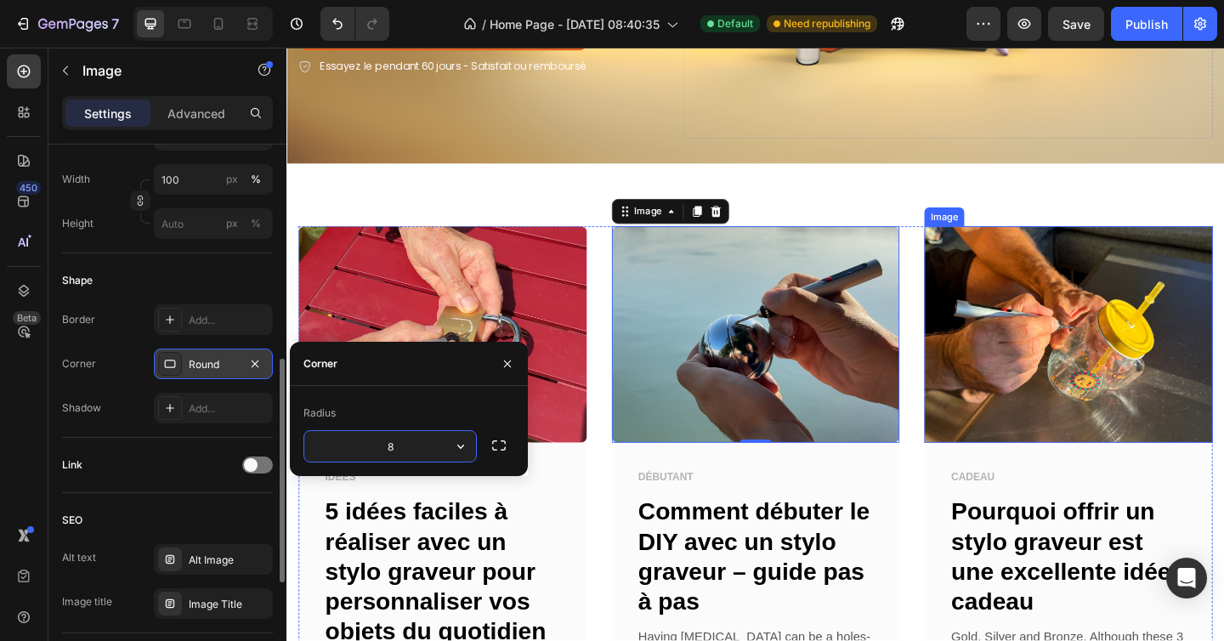
click at [1059, 290] on img at bounding box center [1137, 359] width 314 height 235
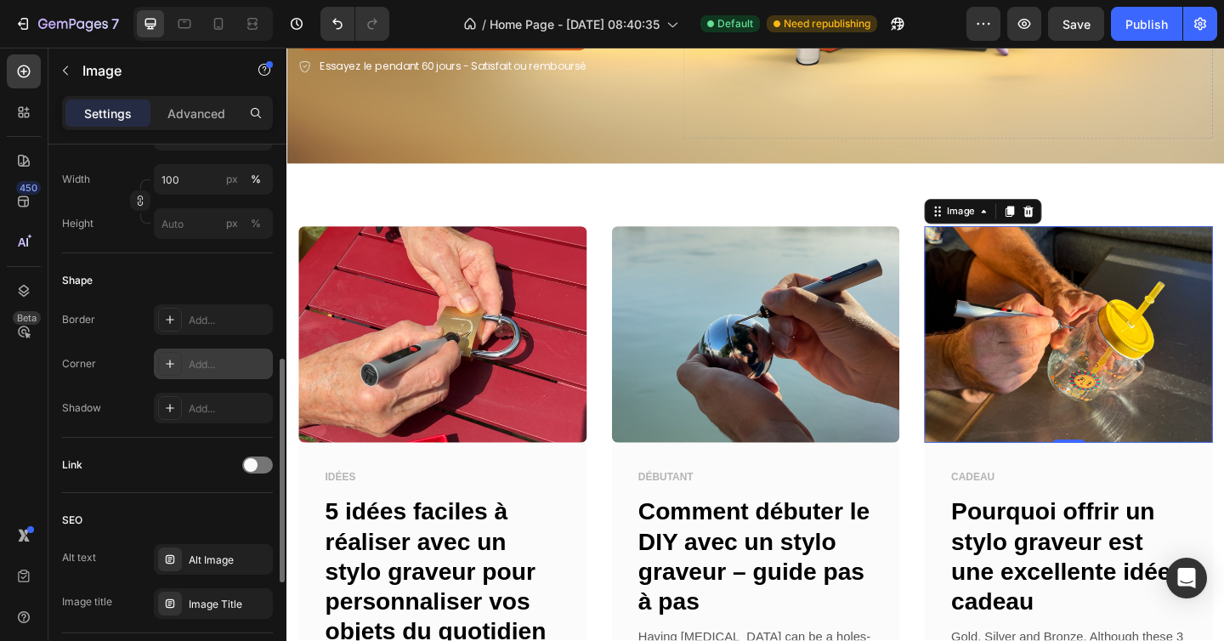
click at [173, 359] on icon at bounding box center [170, 364] width 14 height 14
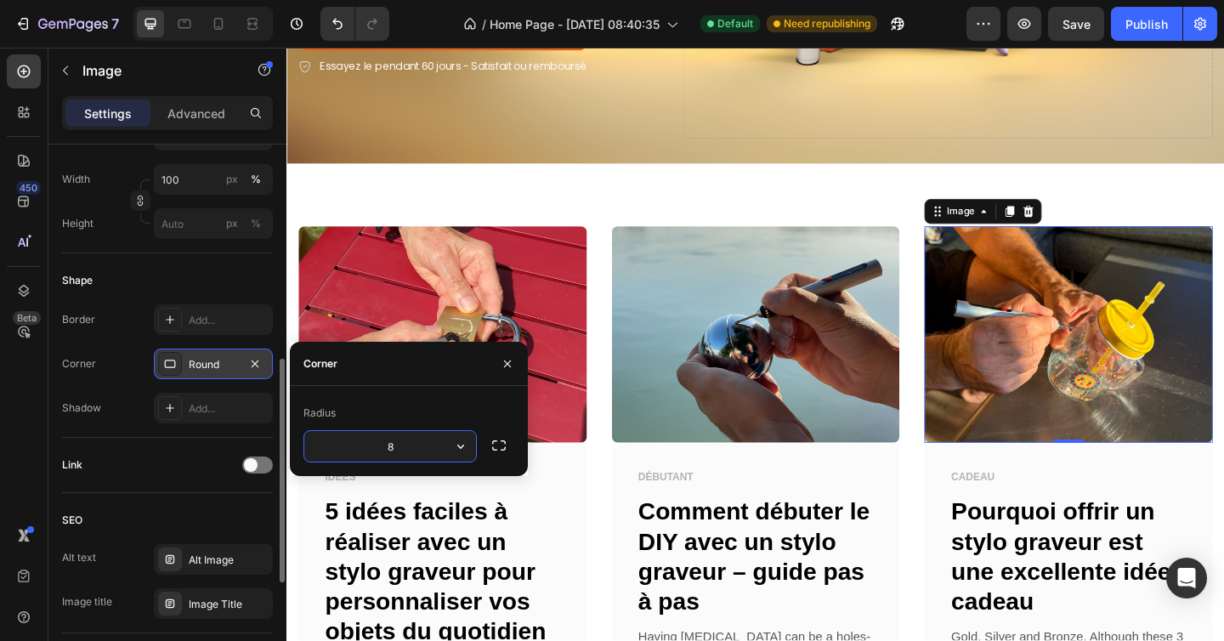
type input "9"
type input "8"
click at [699, 194] on div "Image IDÉES Text block 5 idées faciles à réaliser avec un stylo graveur pour pe…" at bounding box center [796, 531] width 1020 height 715
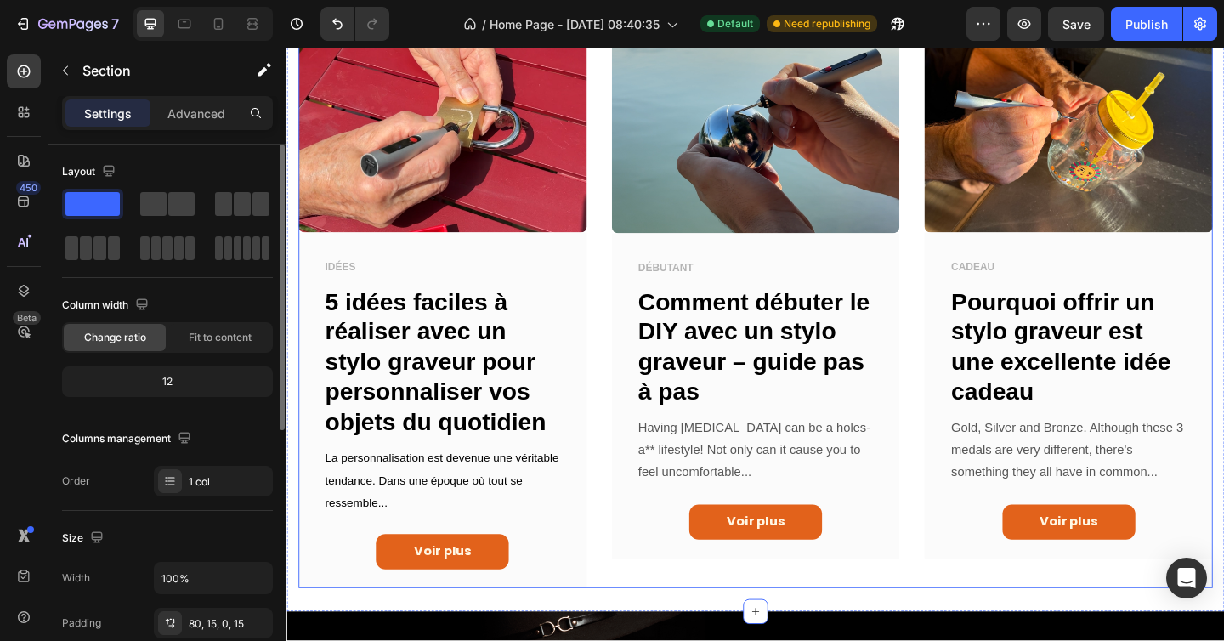
scroll to position [742, 0]
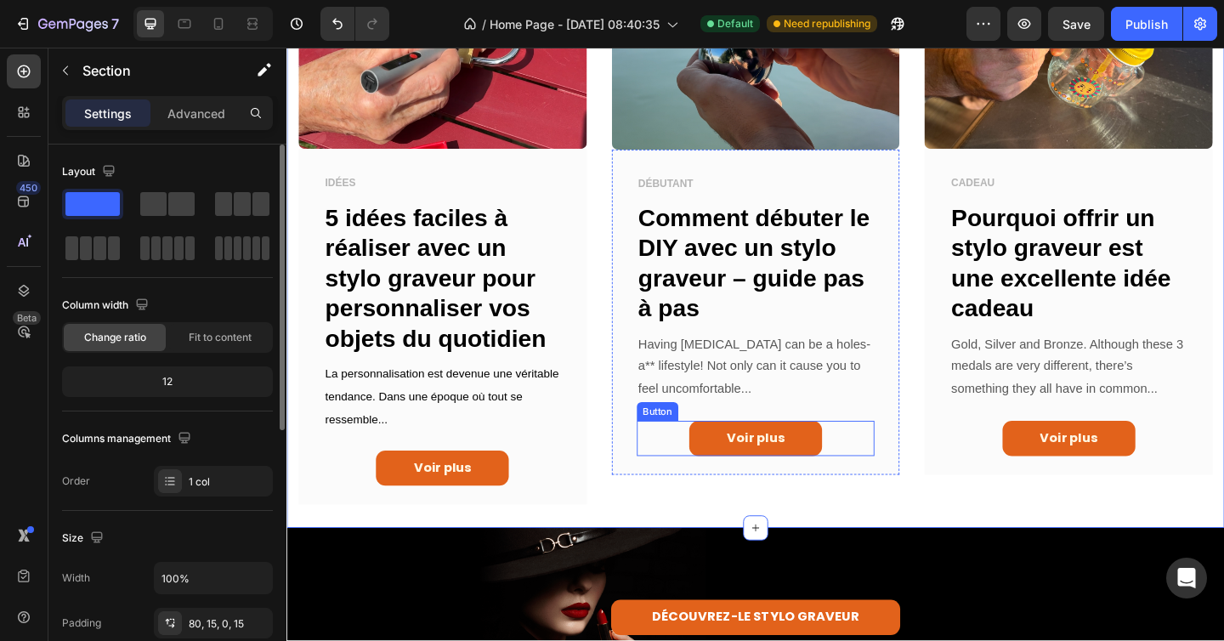
click at [728, 384] on p "Having dry skin can be a holes-a** lifestyle! Not only can it cause you to feel…" at bounding box center [797, 395] width 256 height 73
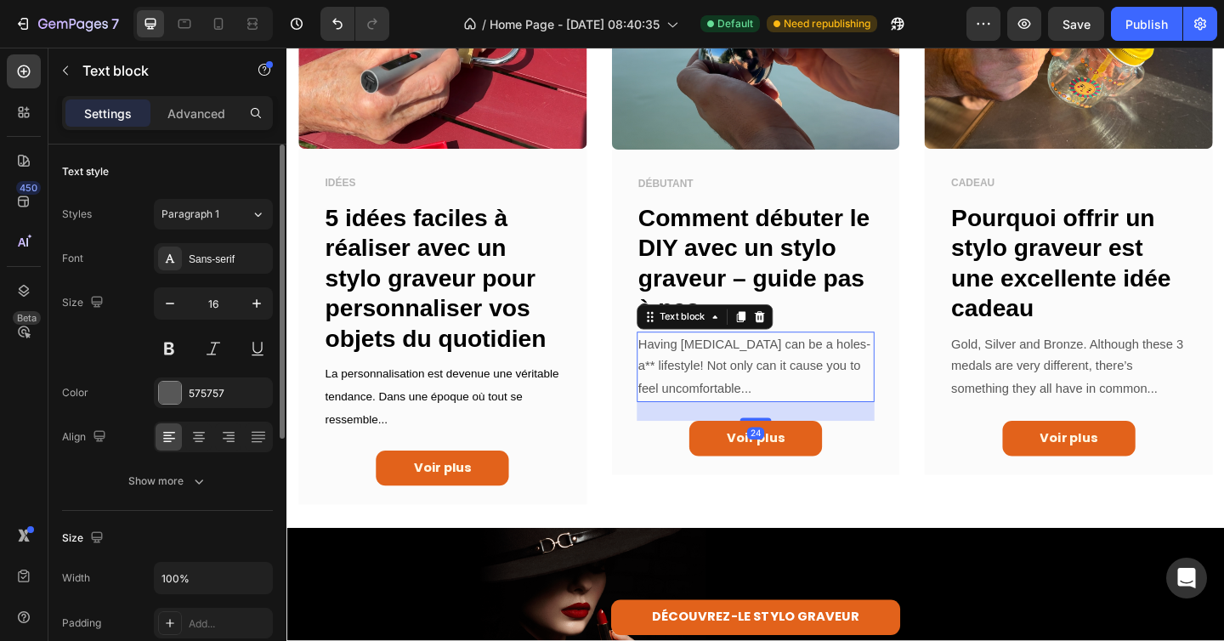
click at [728, 384] on p "Having dry skin can be a holes-a** lifestyle! Not only can it cause you to feel…" at bounding box center [797, 395] width 256 height 73
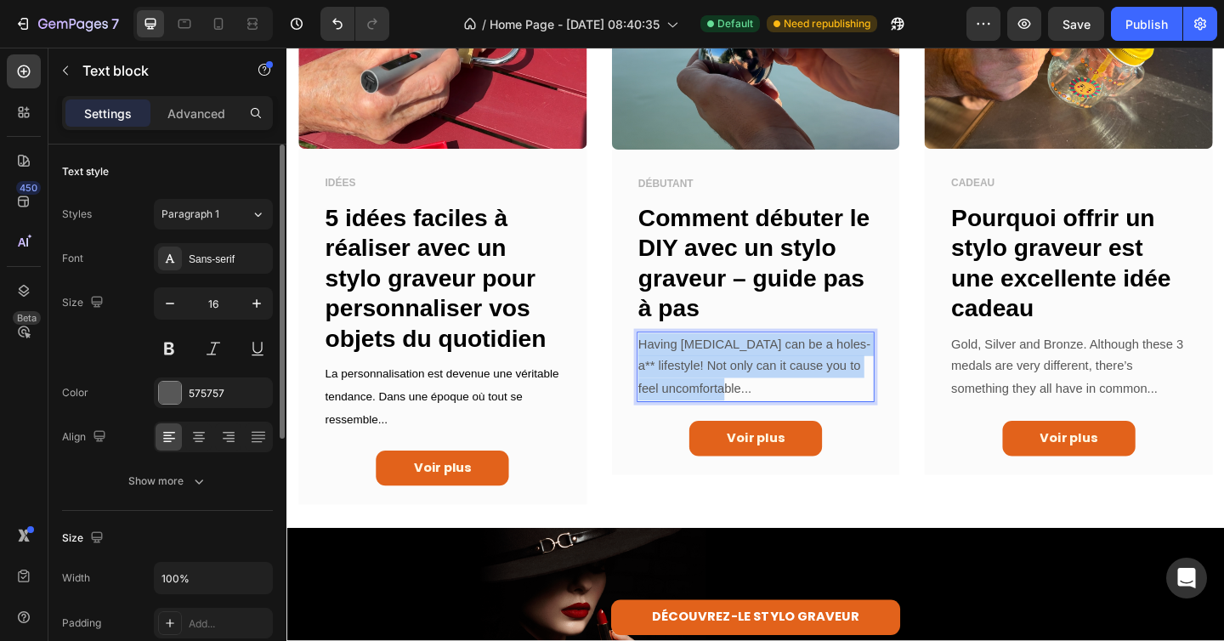
click at [728, 384] on p "Having dry skin can be a holes-a** lifestyle! Not only can it cause you to feel…" at bounding box center [797, 395] width 256 height 73
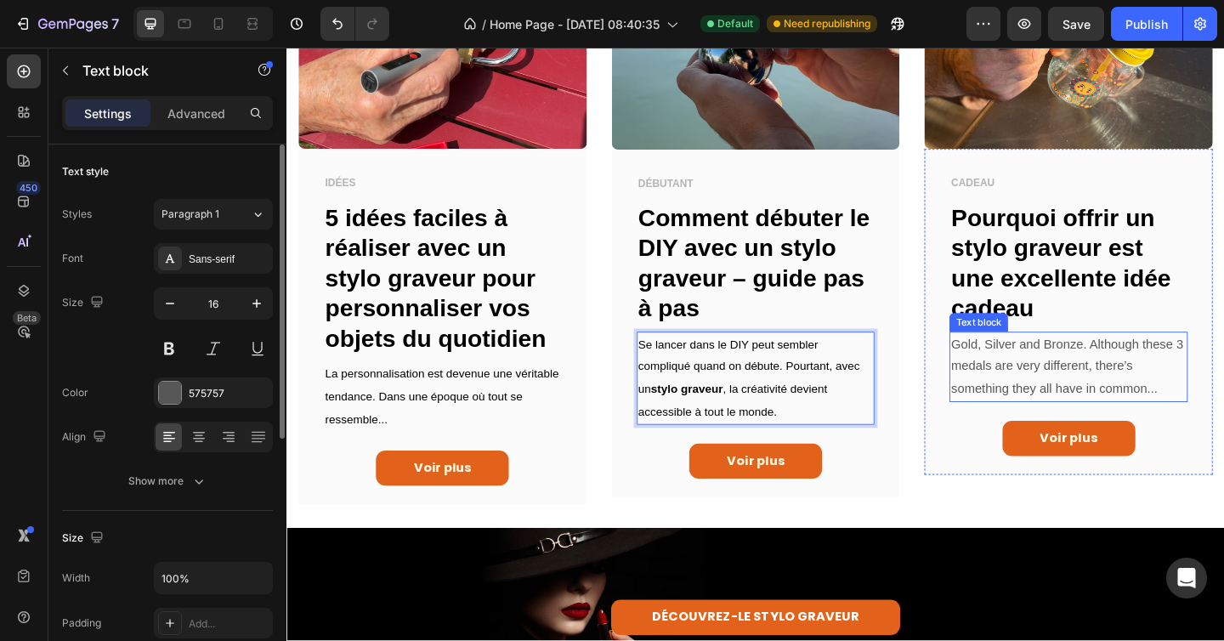
click at [1059, 379] on p "Gold, Silver and Bronze. Although these 3 medals are very different, there’s so…" at bounding box center [1137, 395] width 256 height 73
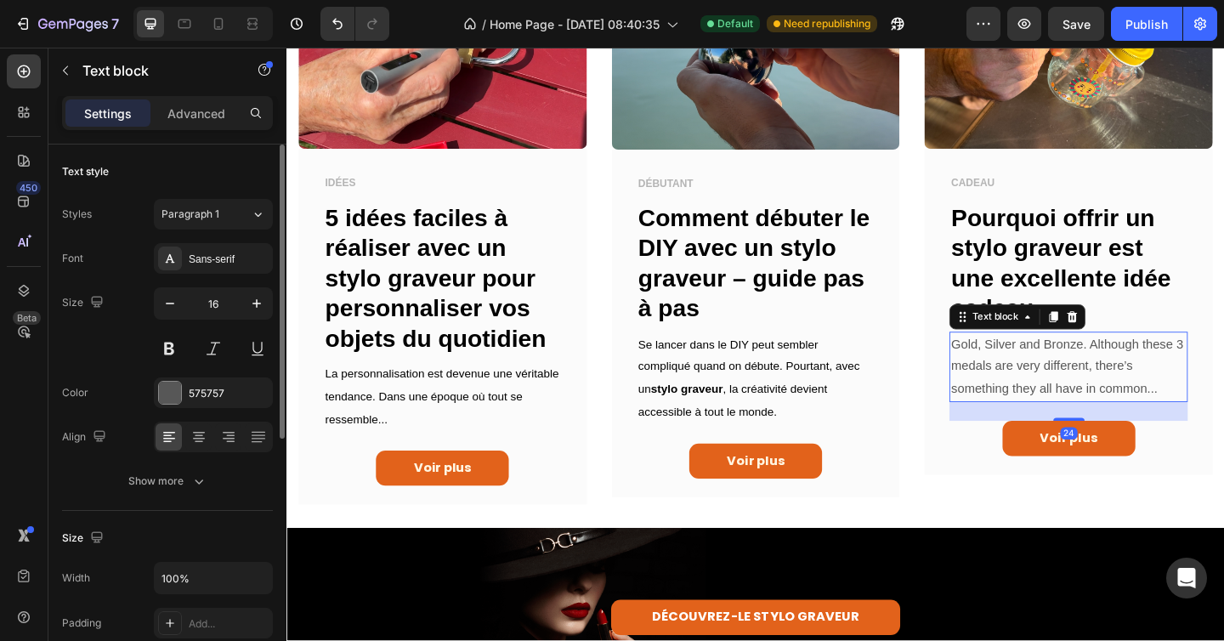
click at [1059, 379] on p "Gold, Silver and Bronze. Although these 3 medals are very different, there’s so…" at bounding box center [1137, 395] width 256 height 73
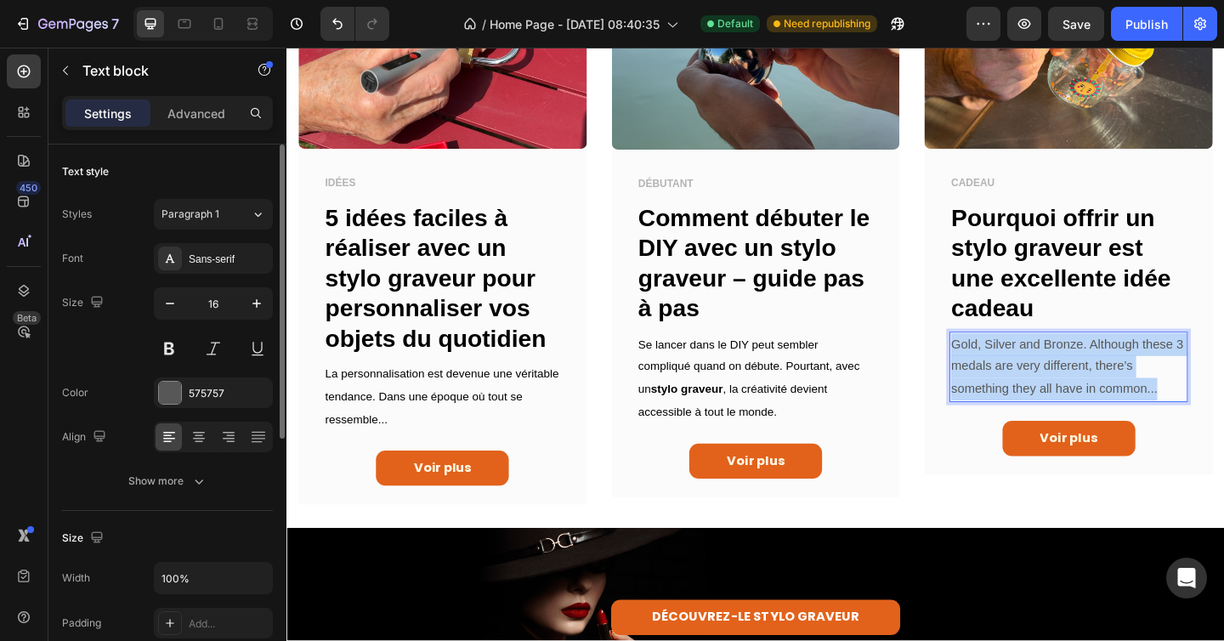
click at [1059, 379] on p "Gold, Silver and Bronze. Although these 3 medals are very different, there’s so…" at bounding box center [1137, 395] width 256 height 73
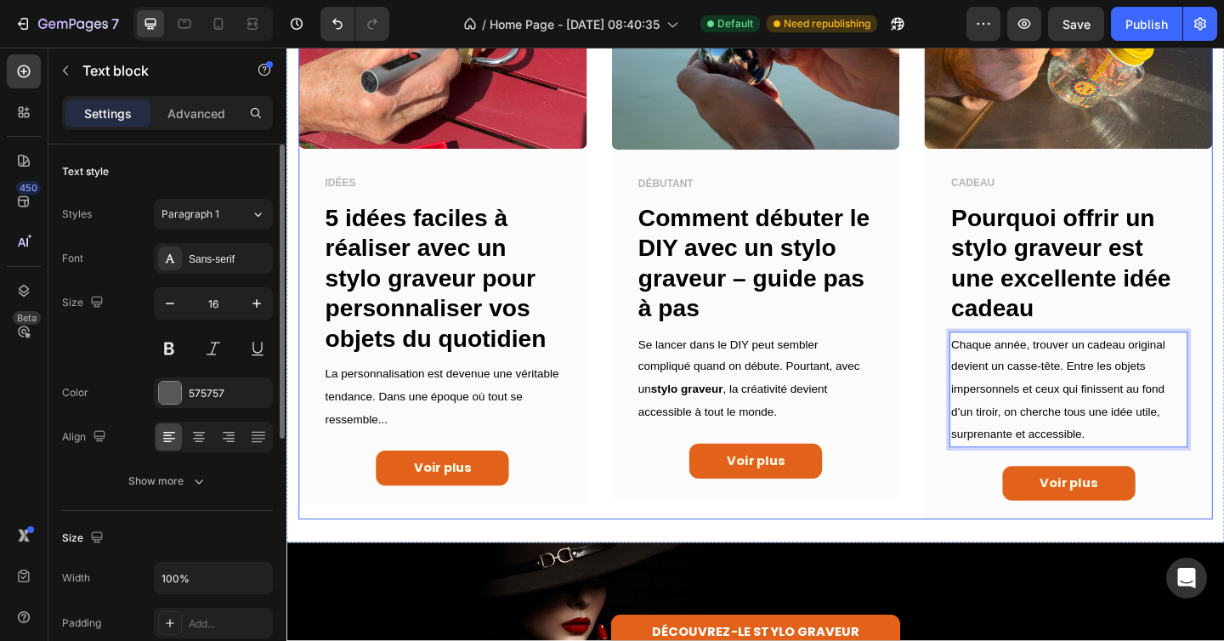
click at [959, 414] on div "Image IDÉES Text block 5 idées faciles à réaliser avec un stylo graveur pour pe…" at bounding box center [796, 242] width 994 height 637
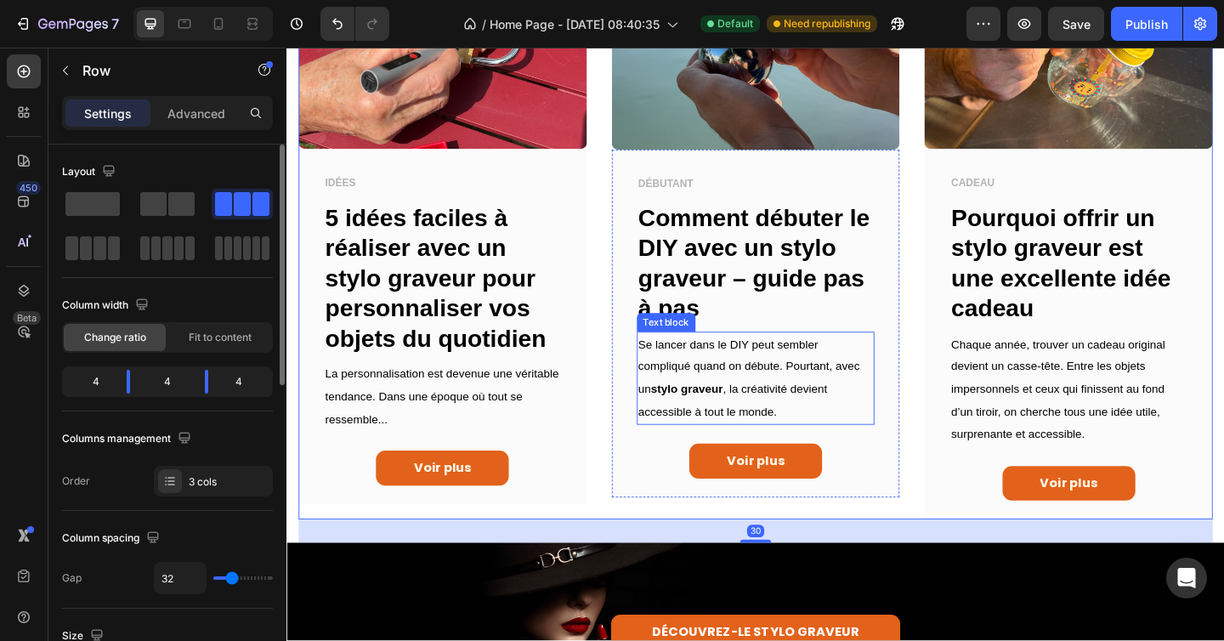
click at [767, 400] on p "Se lancer dans le DIY peut sembler compliqué quand on débute. Pourtant, avec un…" at bounding box center [797, 408] width 256 height 98
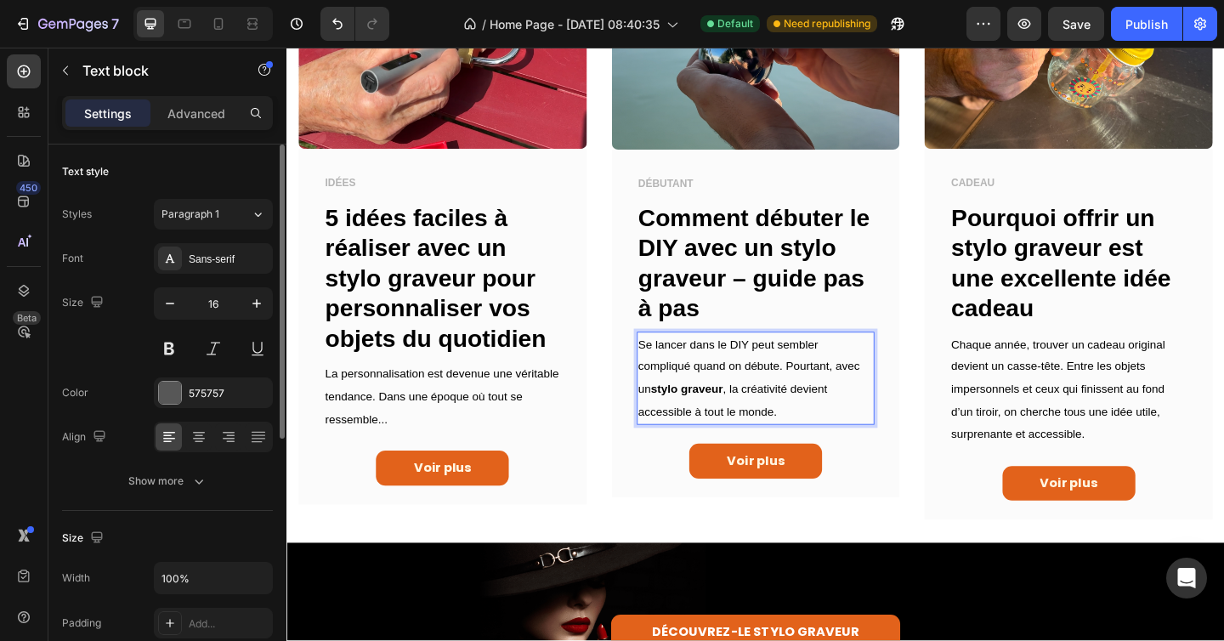
click at [767, 400] on p "Se lancer dans le DIY peut sembler compliqué quand on débute. Pourtant, avec un…" at bounding box center [797, 408] width 256 height 98
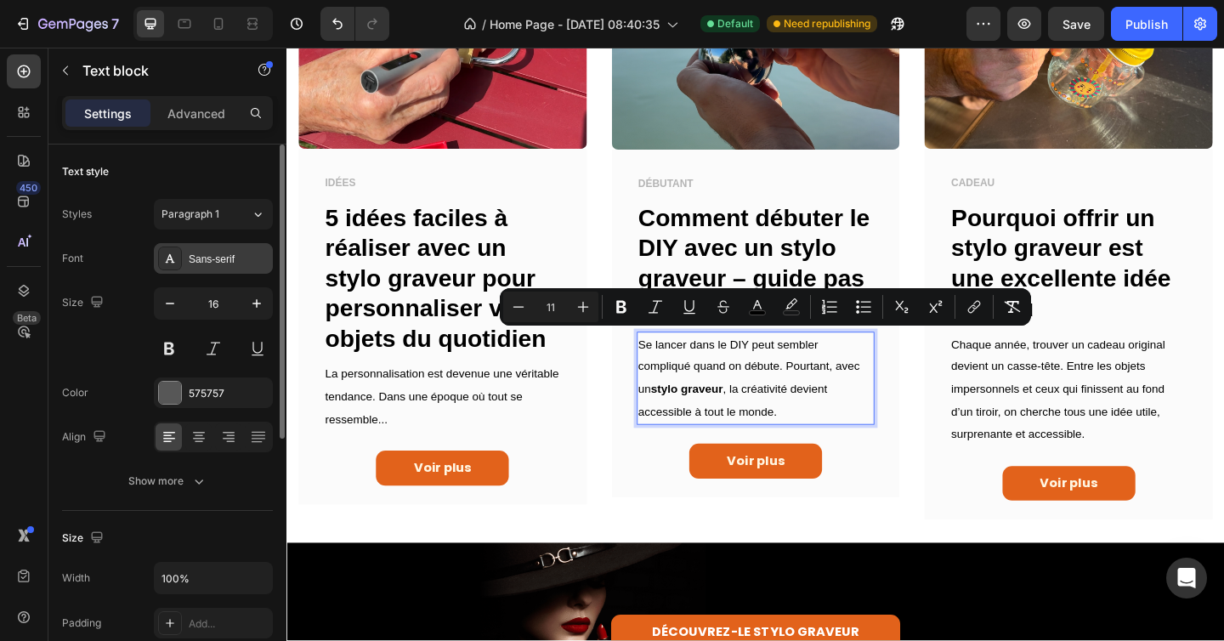
click at [213, 262] on div "Sans-serif" at bounding box center [229, 259] width 80 height 15
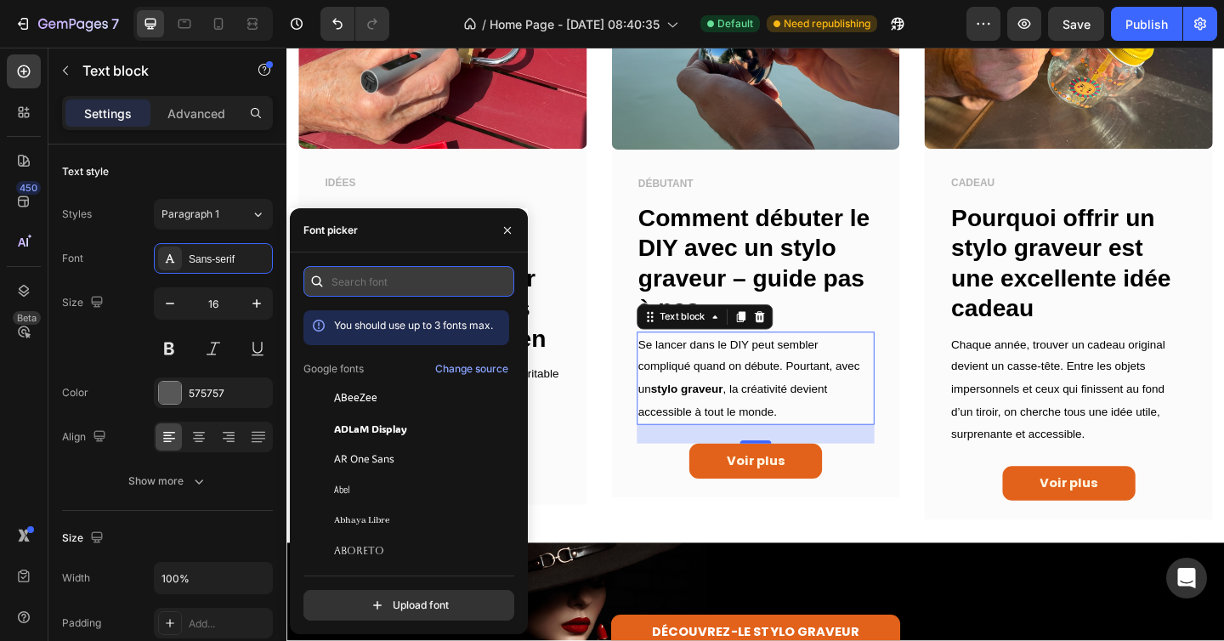
click at [346, 276] on input "text" at bounding box center [408, 281] width 211 height 31
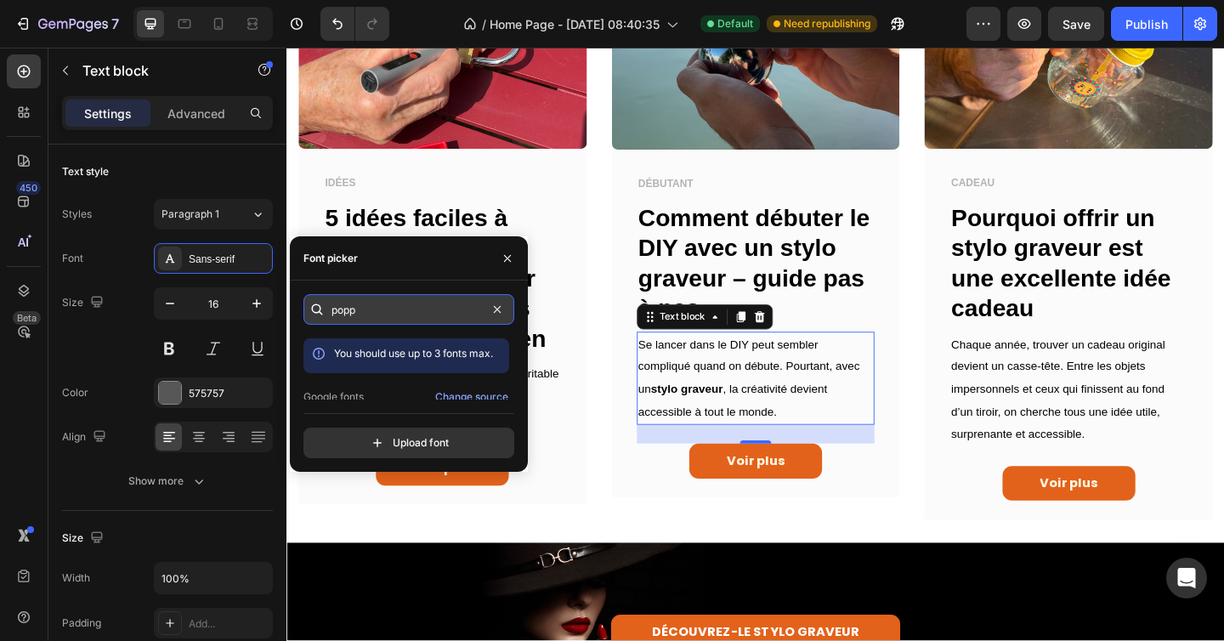
type input "popp"
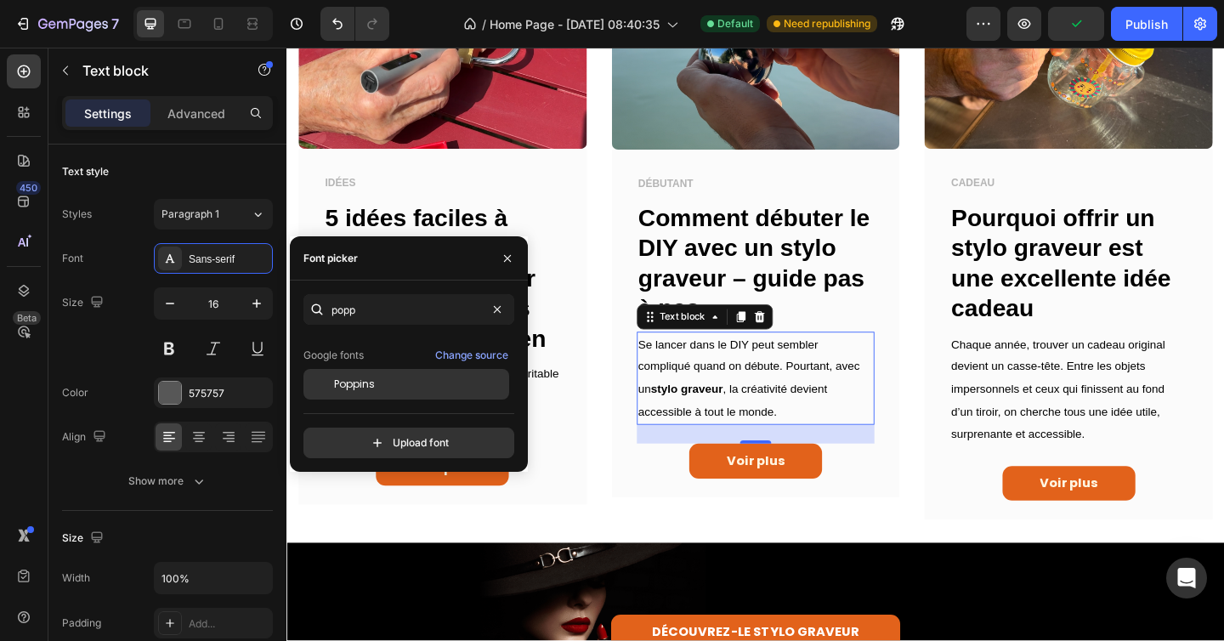
click at [354, 382] on span "Poppins" at bounding box center [354, 383] width 41 height 15
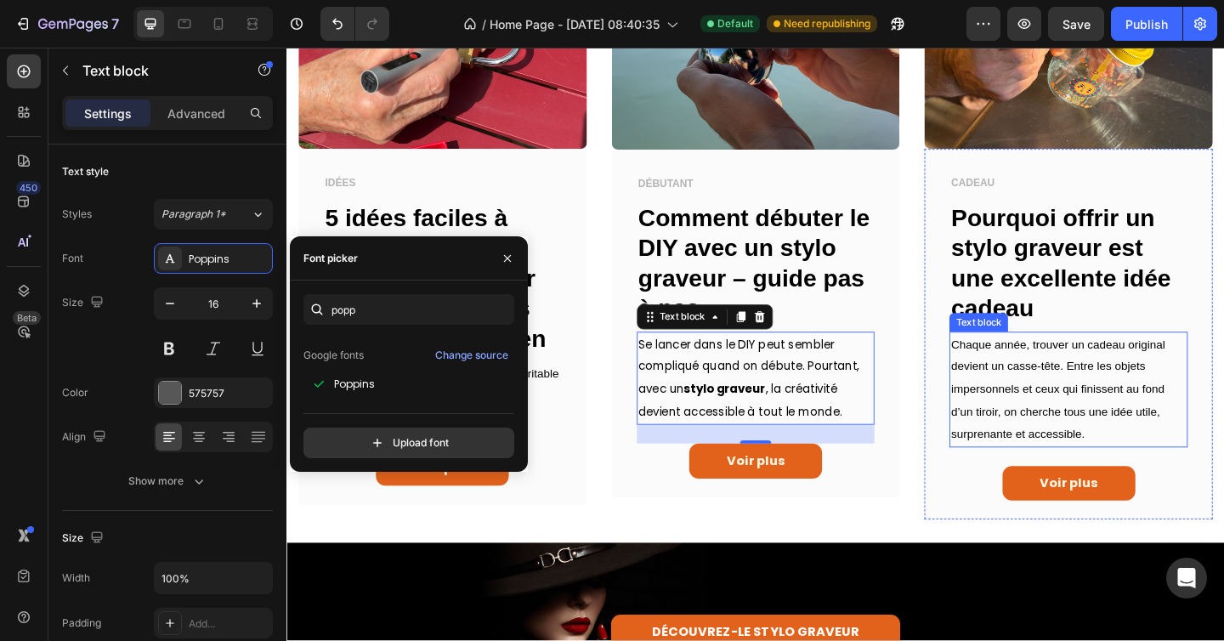
click at [1106, 386] on span "Chaque année, trouver un cadeau original devient un casse-tête. Entre les objet…" at bounding box center [1125, 419] width 233 height 111
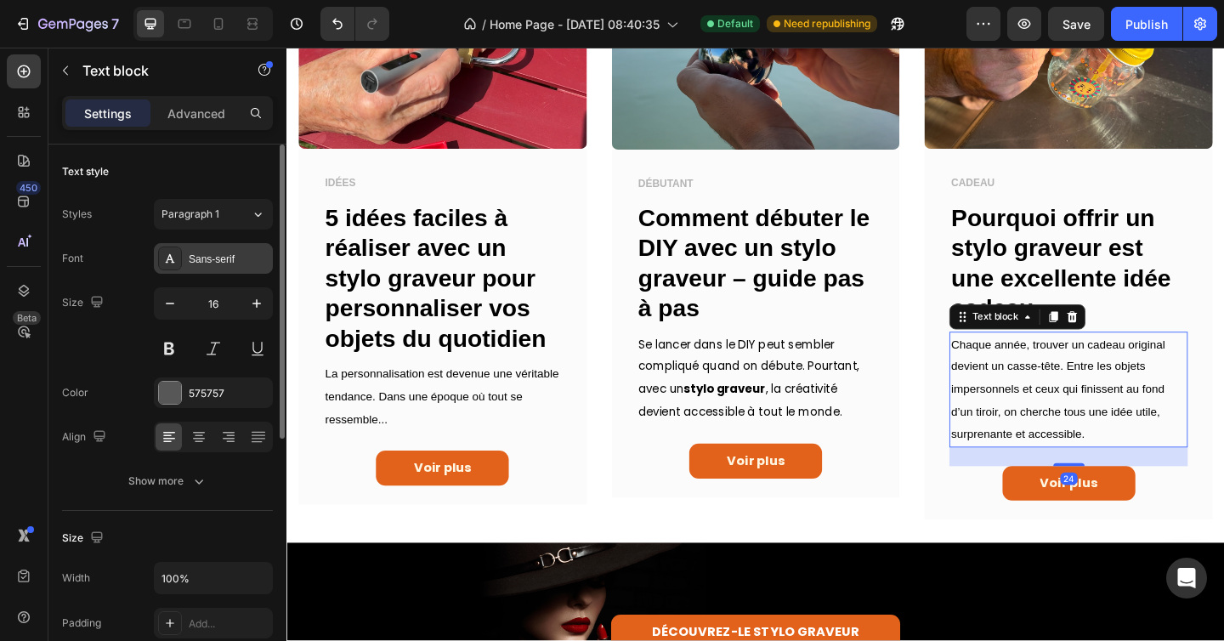
click at [235, 252] on div "Sans-serif" at bounding box center [229, 259] width 80 height 15
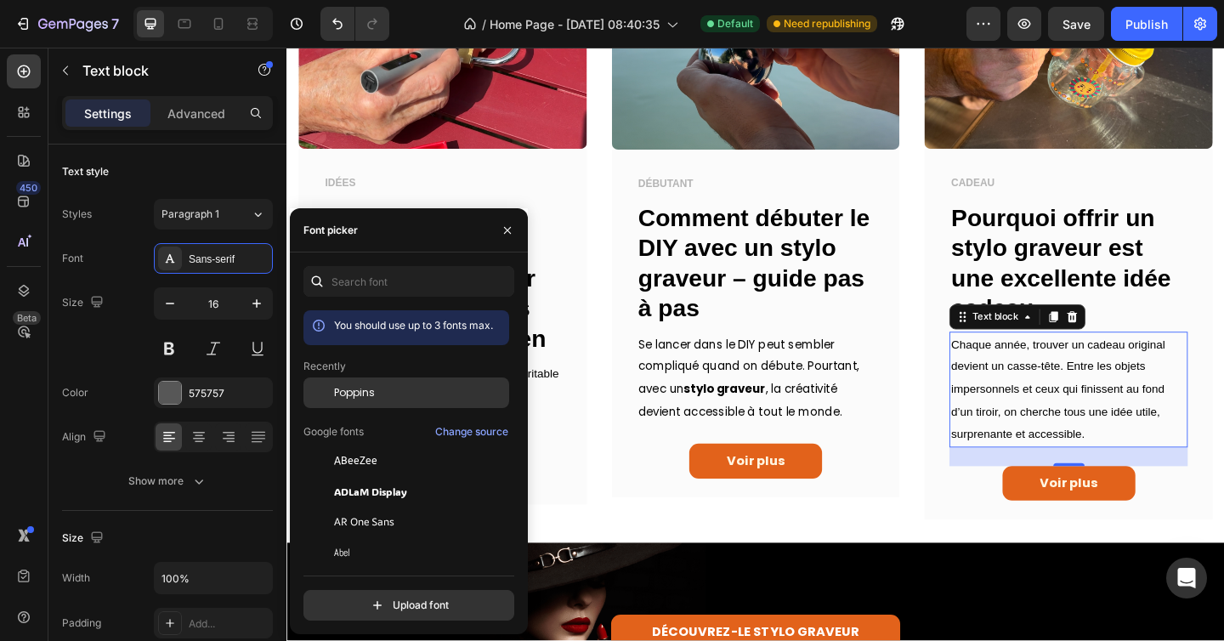
click at [362, 393] on span "Poppins" at bounding box center [354, 392] width 41 height 15
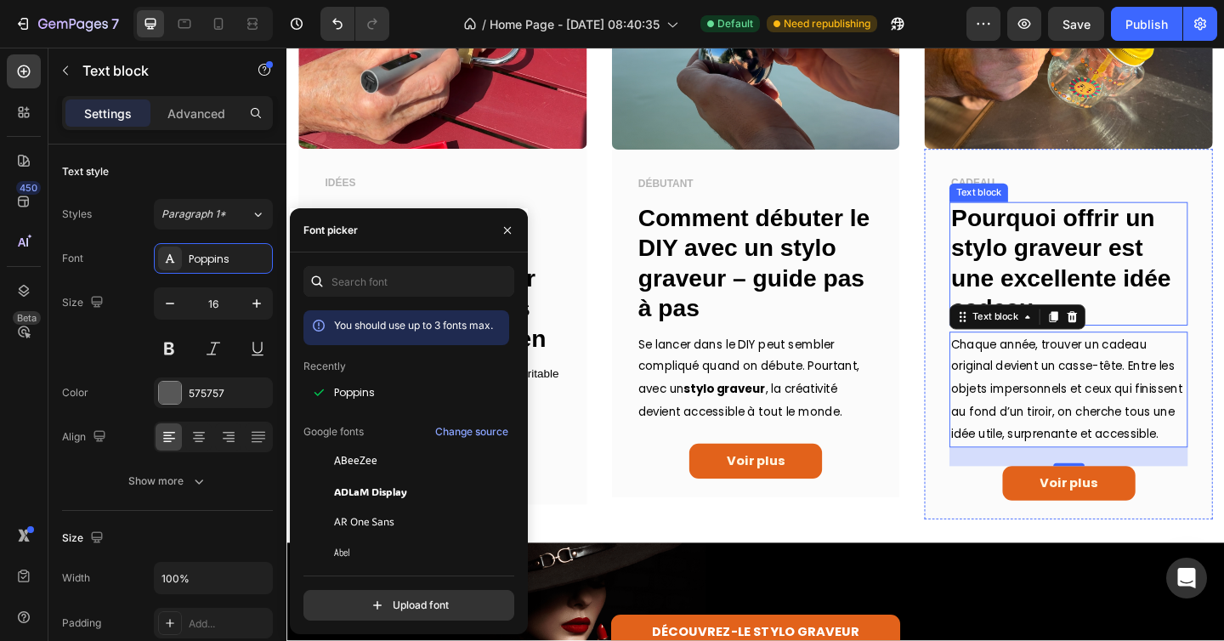
click at [1088, 257] on strong "Pourquoi offrir un stylo graveur est une excellente idée cadeau" at bounding box center [1128, 281] width 239 height 127
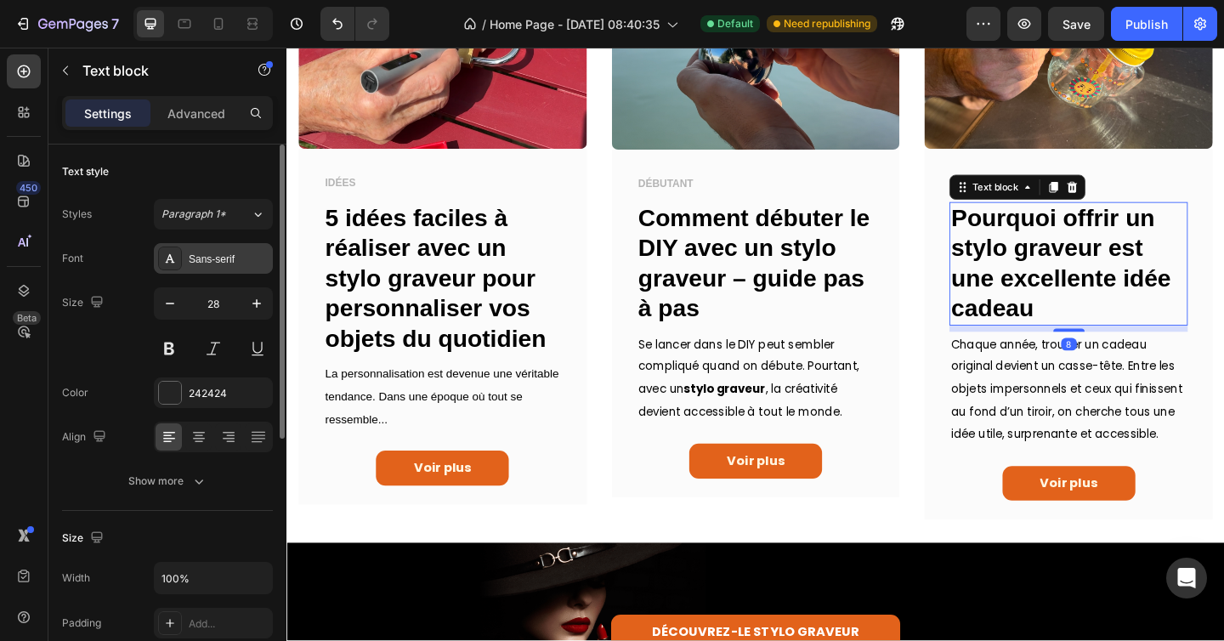
click at [230, 265] on div "Sans-serif" at bounding box center [229, 259] width 80 height 15
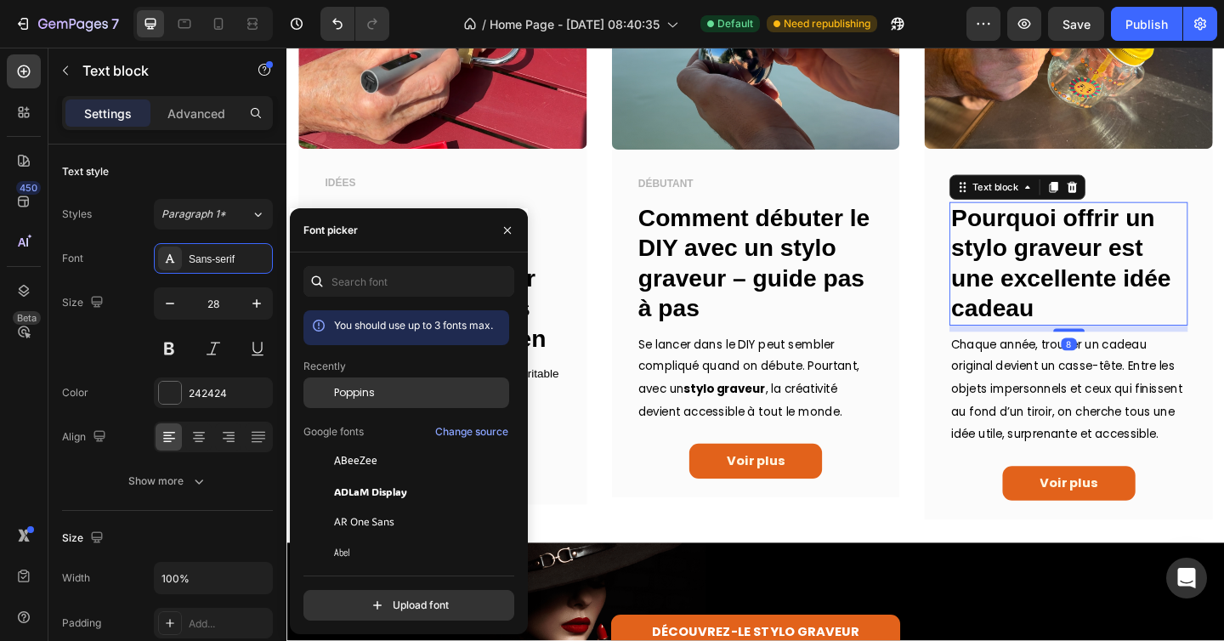
click at [382, 389] on div "Poppins" at bounding box center [420, 392] width 172 height 15
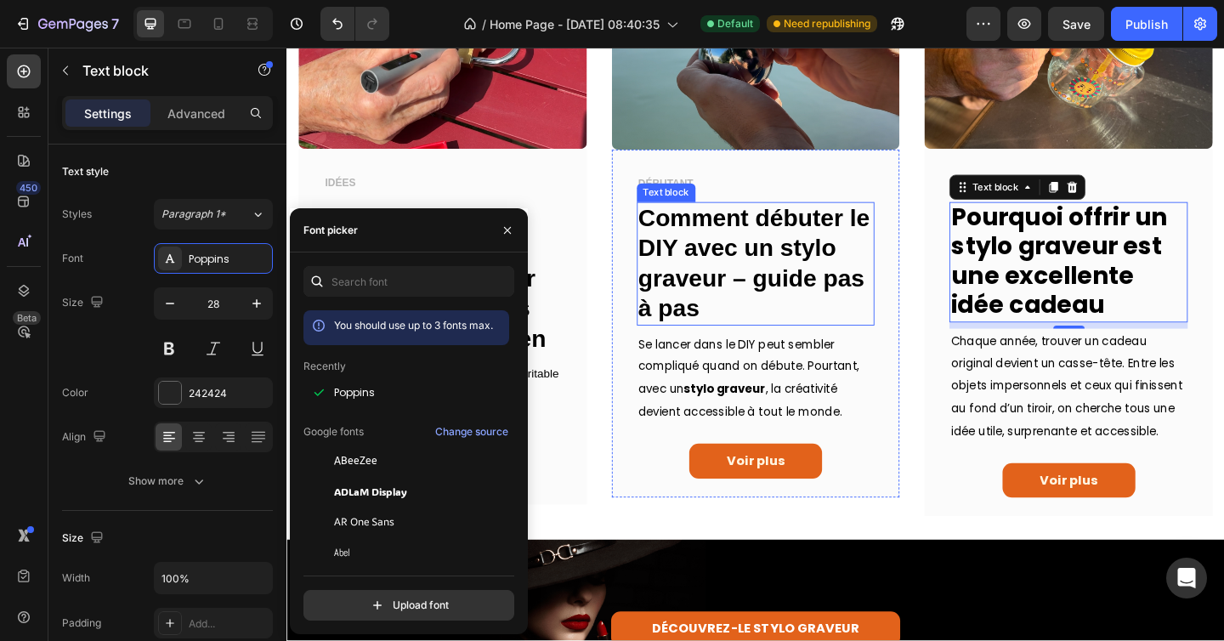
click at [732, 270] on strong "Comment débuter le DIY avec un stylo graveur – guide pas à pas" at bounding box center [795, 281] width 252 height 127
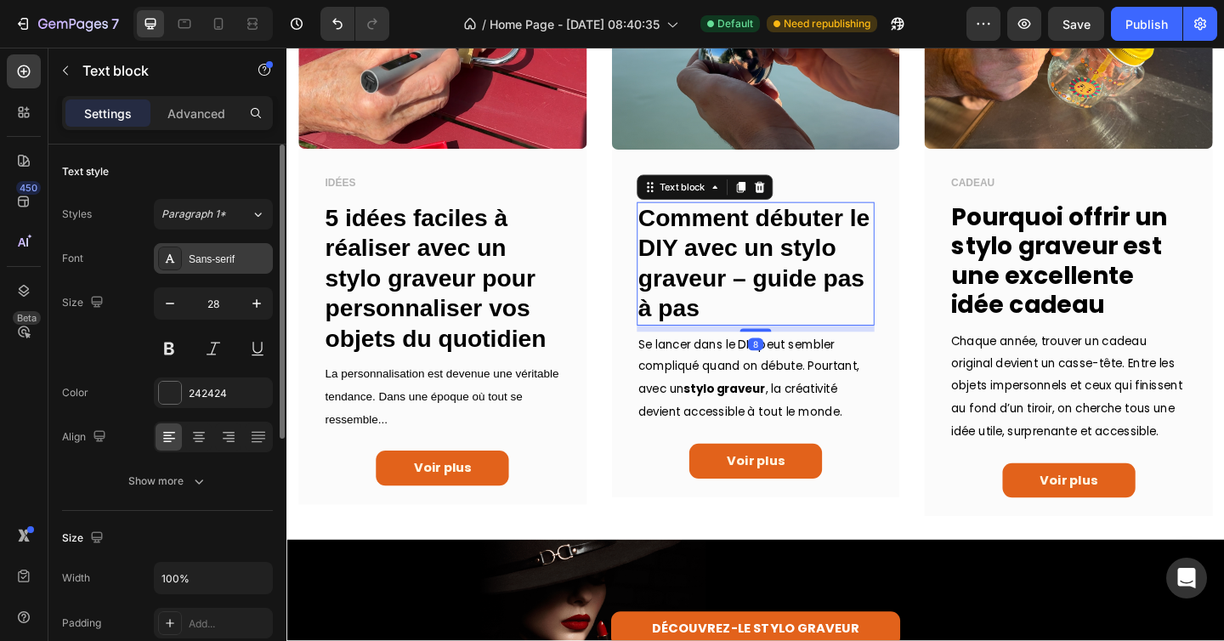
click at [204, 261] on div "Sans-serif" at bounding box center [229, 259] width 80 height 15
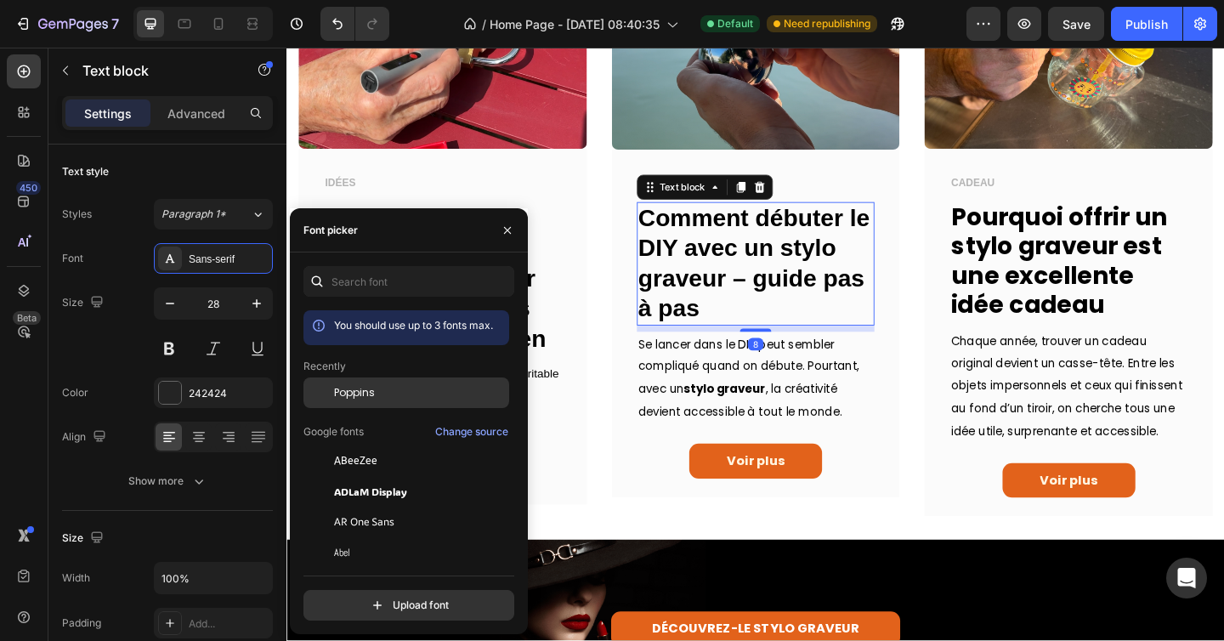
click at [358, 399] on span "Poppins" at bounding box center [354, 392] width 41 height 15
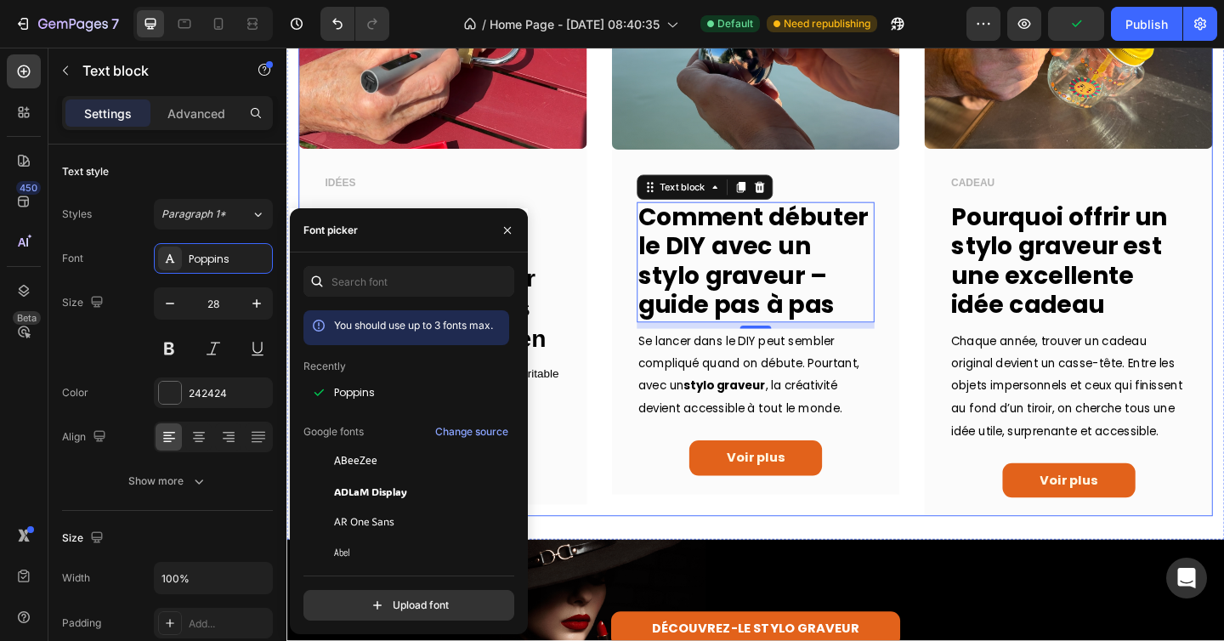
click at [631, 414] on div "Image IDÉES Text block 5 idées faciles à réaliser avec un stylo graveur pour pe…" at bounding box center [796, 241] width 994 height 634
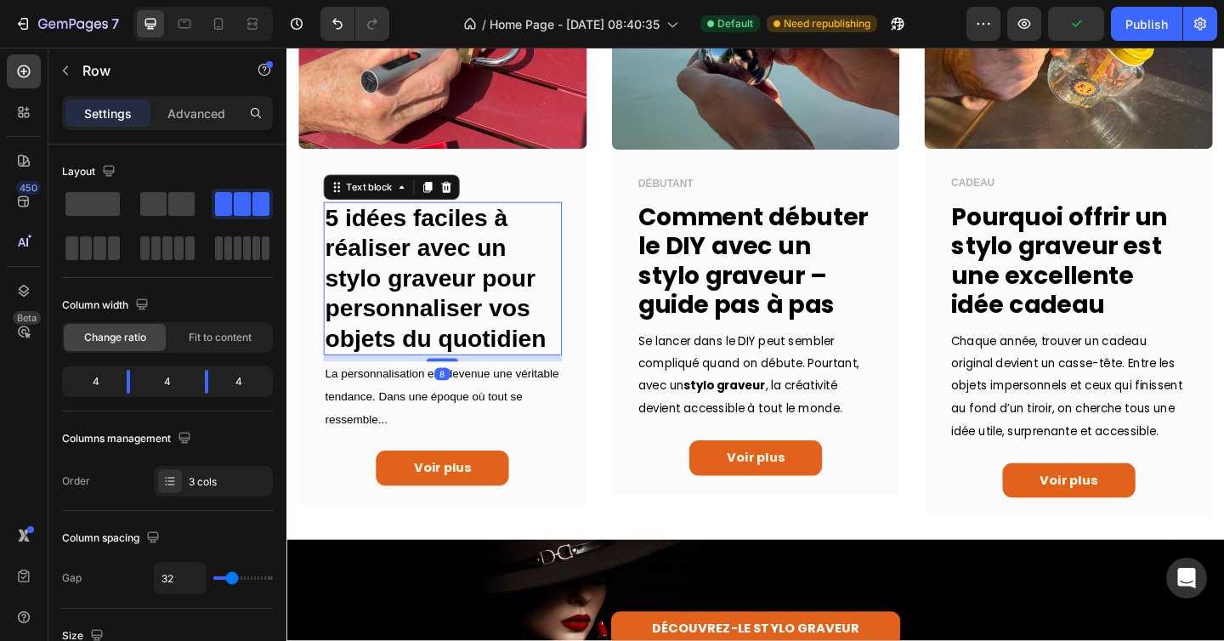
click at [438, 298] on strong "5 idées faciles à réaliser avec un stylo graveur pour personnaliser vos objets …" at bounding box center [448, 298] width 240 height 160
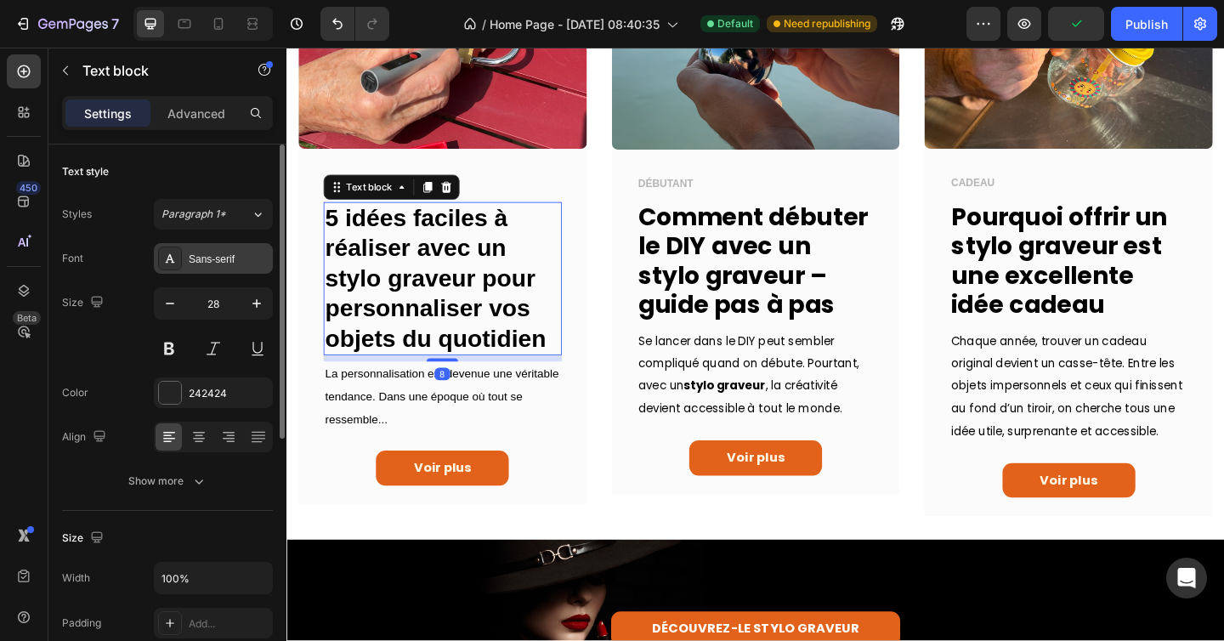
click at [212, 259] on div "Sans-serif" at bounding box center [229, 259] width 80 height 15
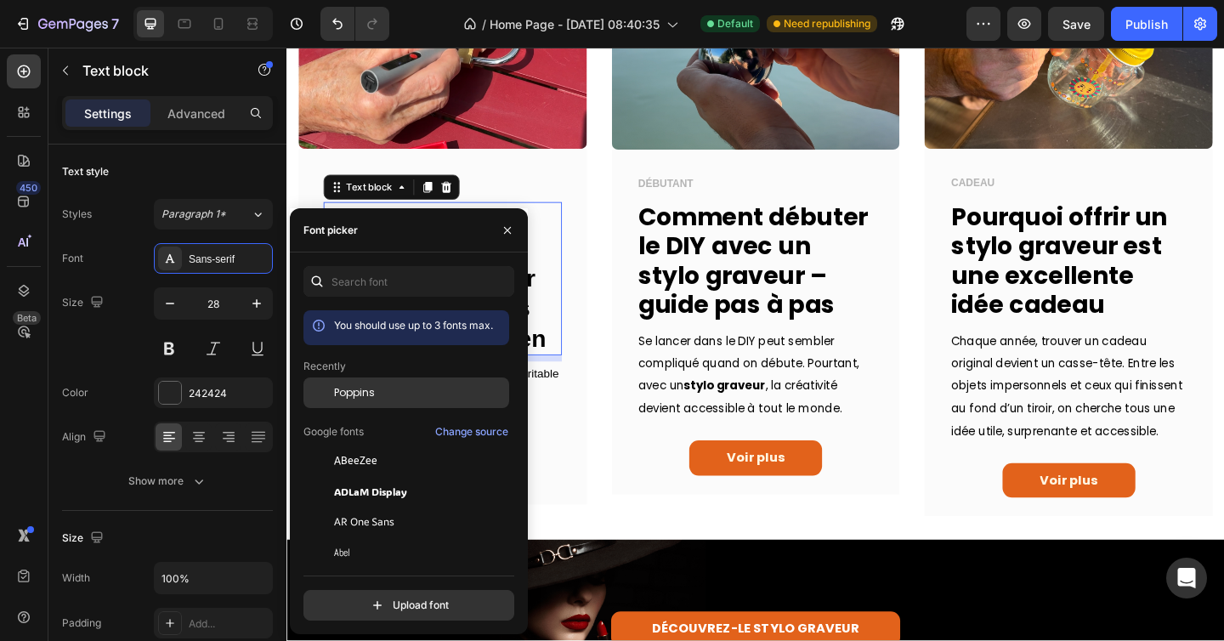
click at [353, 388] on span "Poppins" at bounding box center [354, 392] width 41 height 15
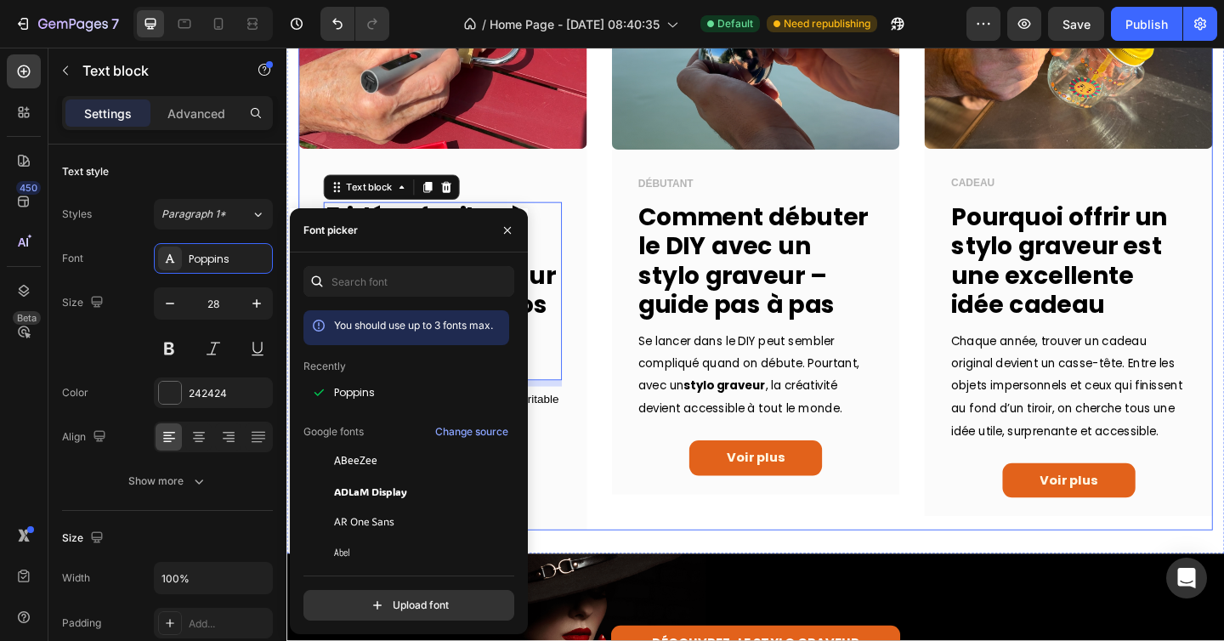
click at [619, 319] on div "Image IDÉES Text block 5 idées faciles à réaliser avec un stylo graveur pour pe…" at bounding box center [796, 248] width 994 height 649
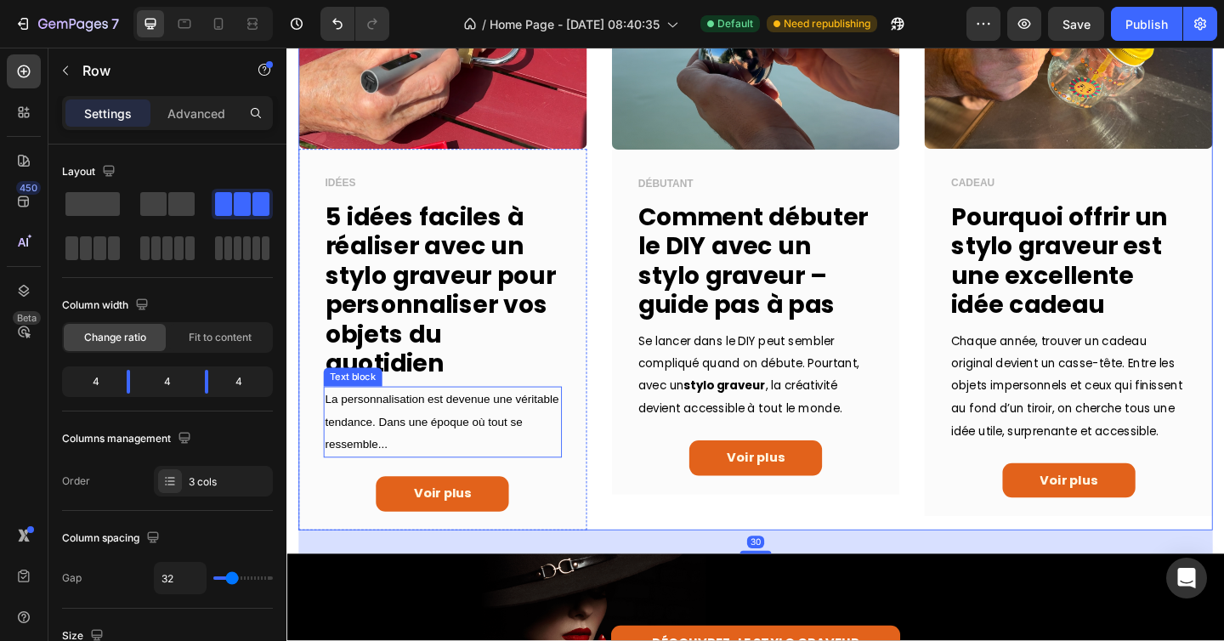
click at [421, 459] on span "La personnalisation est devenue une véritable tendance. Dans une époque où tout…" at bounding box center [455, 454] width 254 height 63
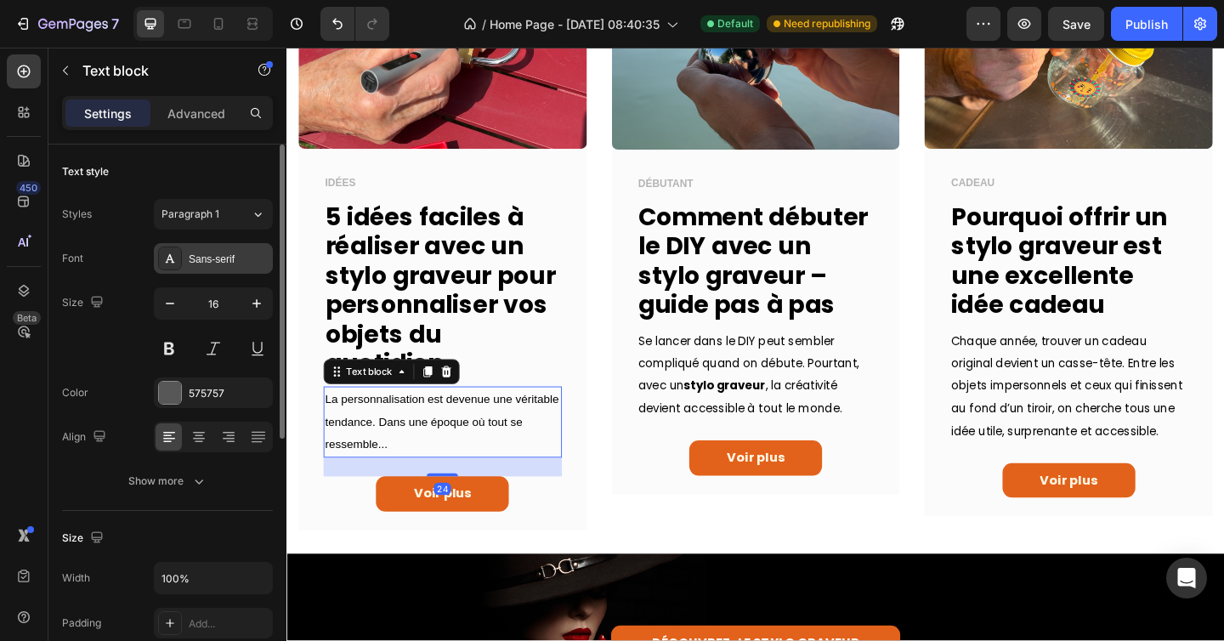
click at [230, 262] on div "Sans-serif" at bounding box center [229, 259] width 80 height 15
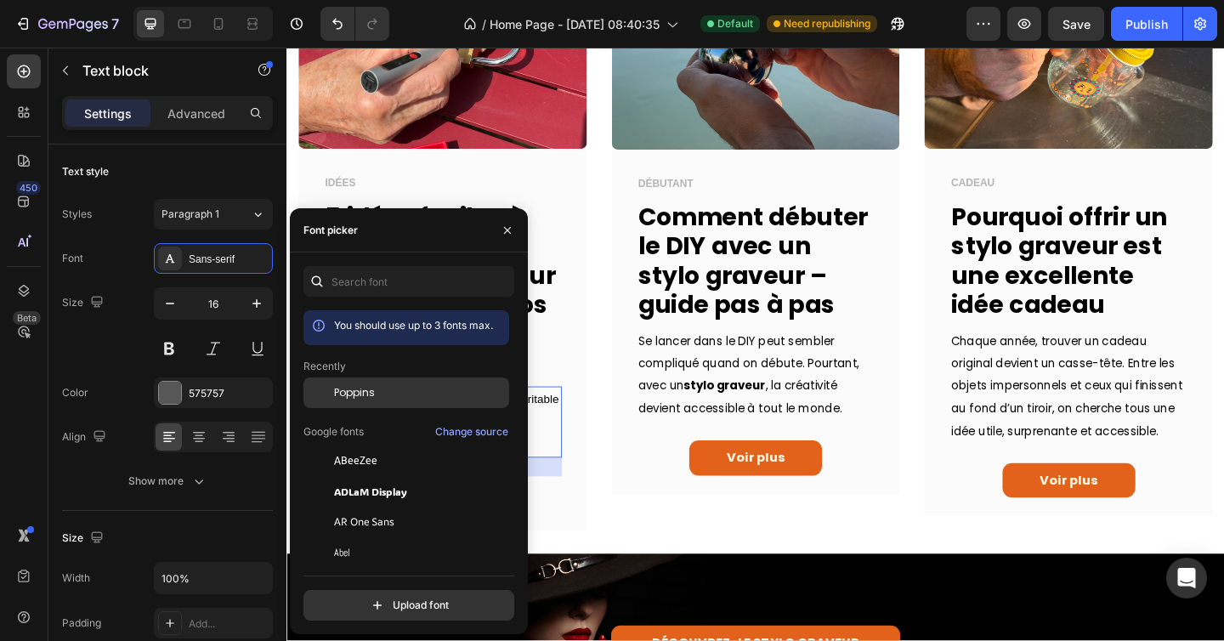
click at [345, 390] on span "Poppins" at bounding box center [354, 392] width 41 height 15
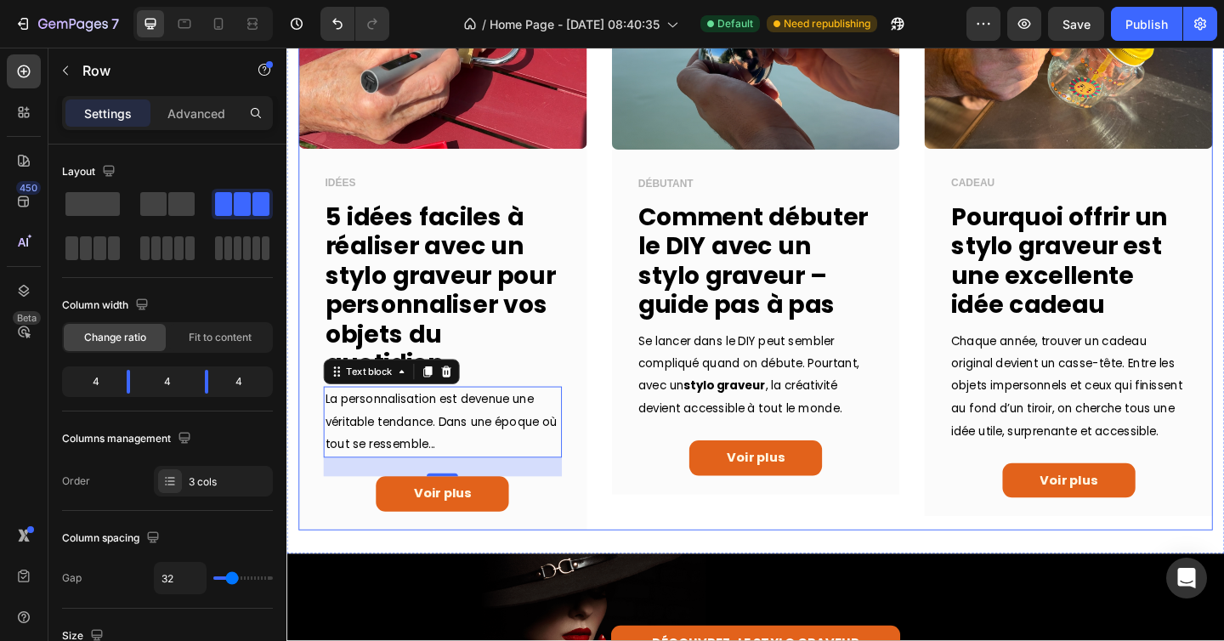
click at [623, 397] on div "Image IDÉES Text block 5 idées faciles à réaliser avec un stylo graveur pour pe…" at bounding box center [796, 248] width 994 height 649
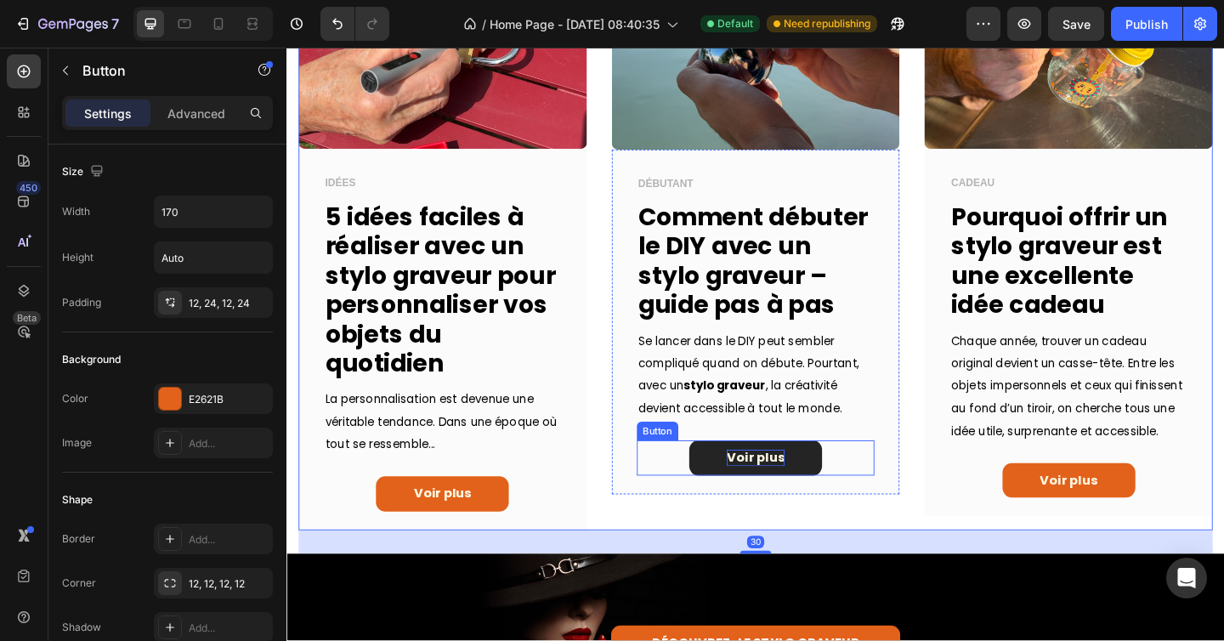
click at [801, 499] on p "Voir plus" at bounding box center [796, 494] width 63 height 18
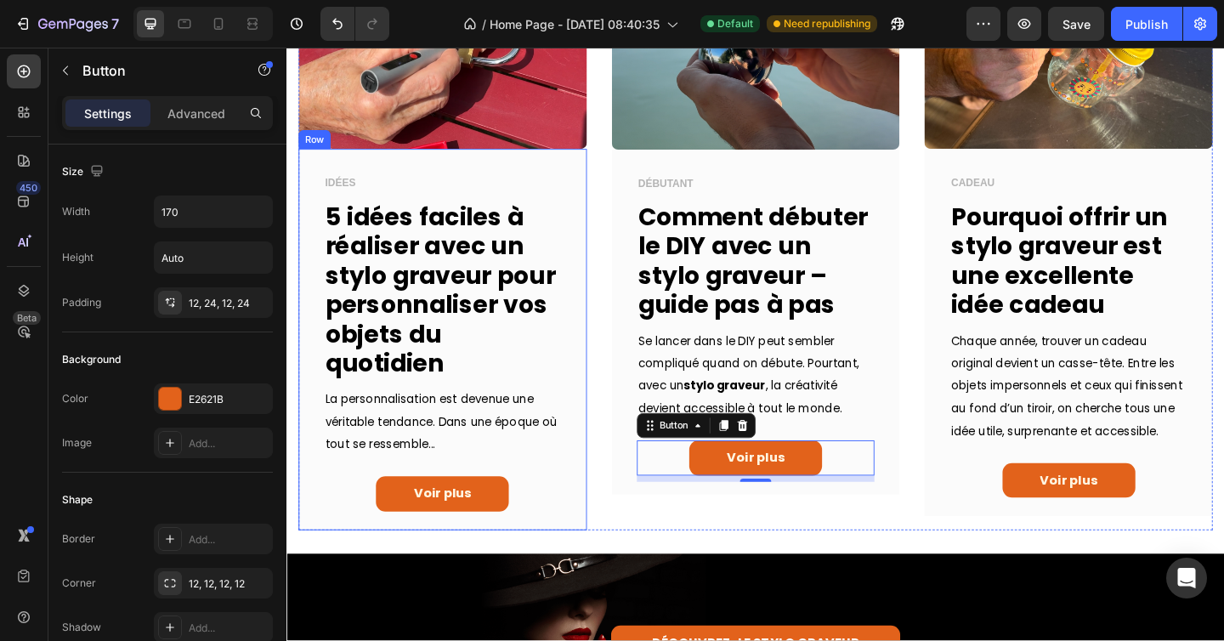
click at [299, 321] on div "IDÉES Text block 5 idées faciles à réaliser avec un stylo graveur pour personna…" at bounding box center [456, 365] width 314 height 414
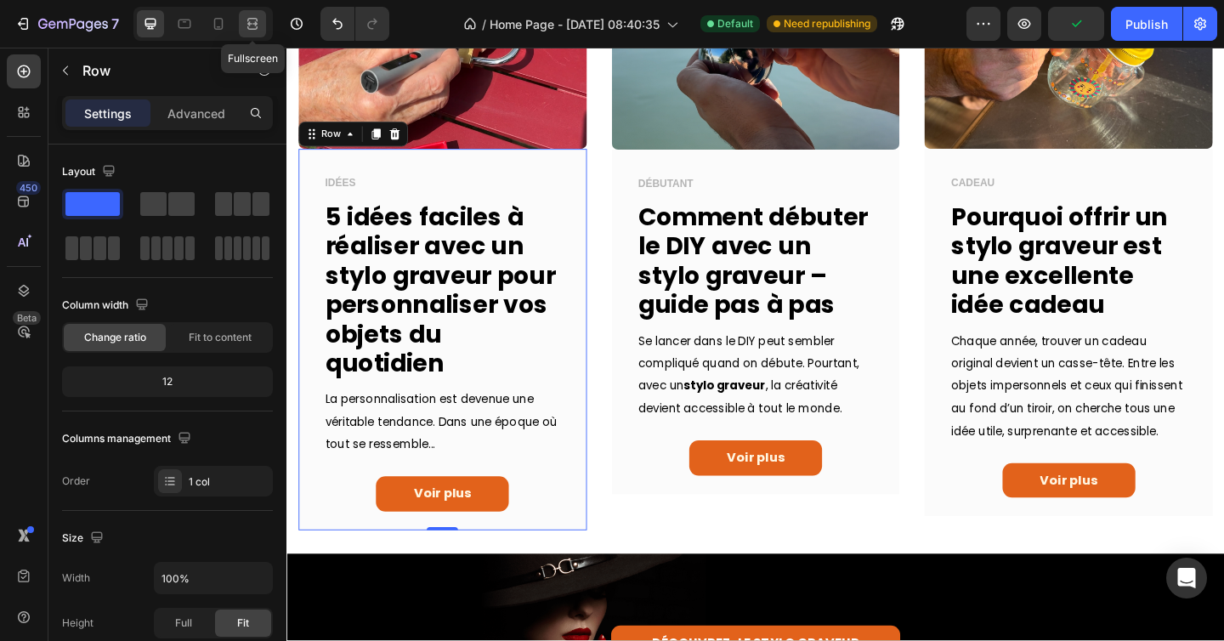
click at [251, 20] on icon at bounding box center [252, 23] width 17 height 17
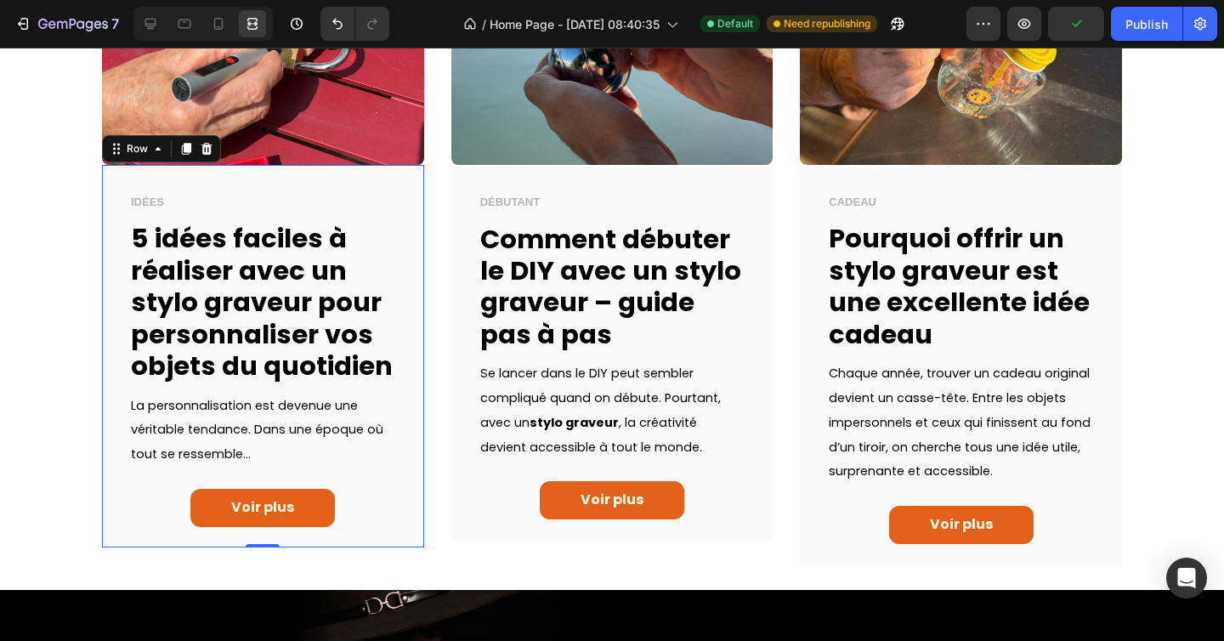
click at [72, 229] on div "Image IDÉES Text block 5 idées faciles à réaliser avec un stylo graveur pour pe…" at bounding box center [612, 257] width 1198 height 666
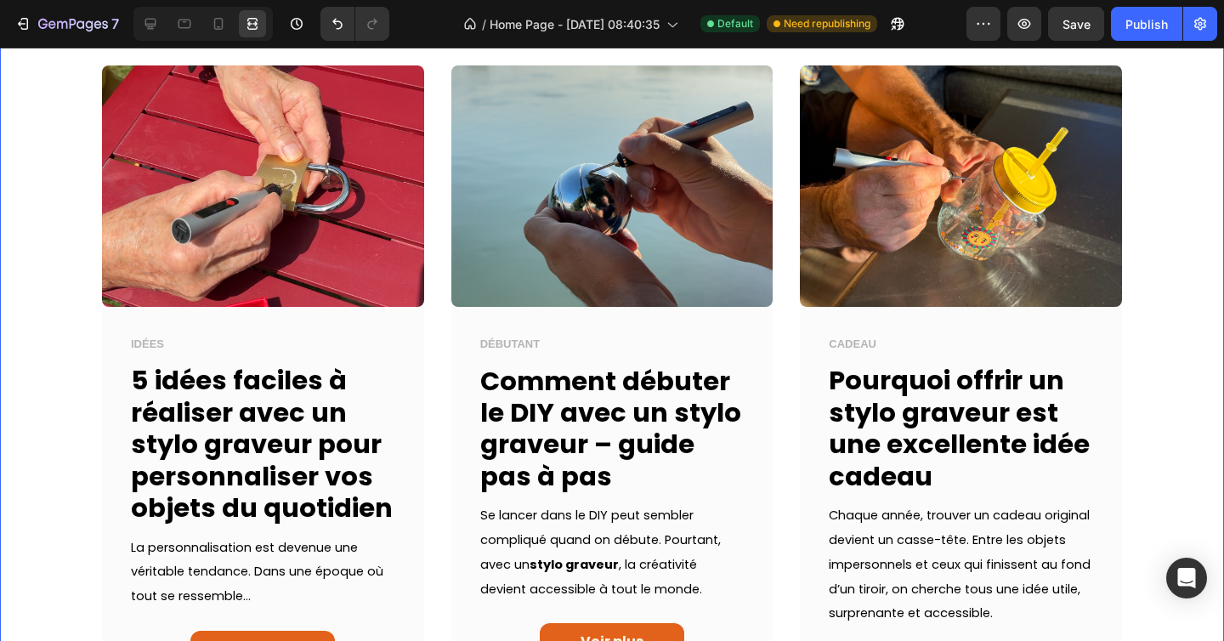
scroll to position [597, 0]
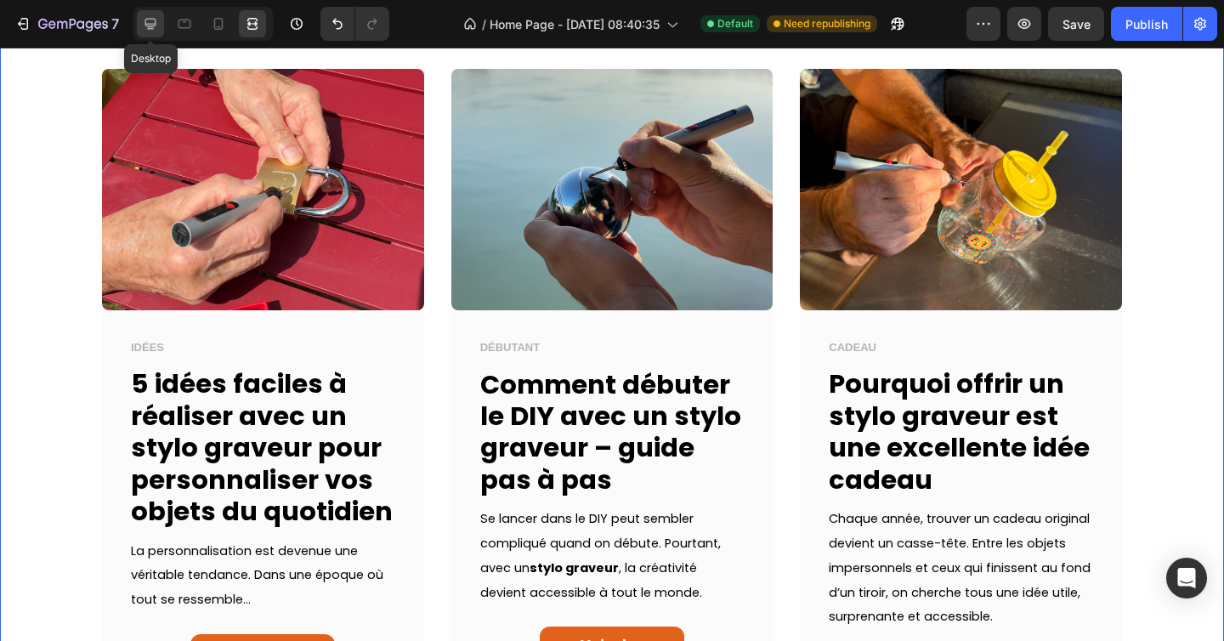
click at [150, 25] on icon at bounding box center [150, 24] width 11 height 11
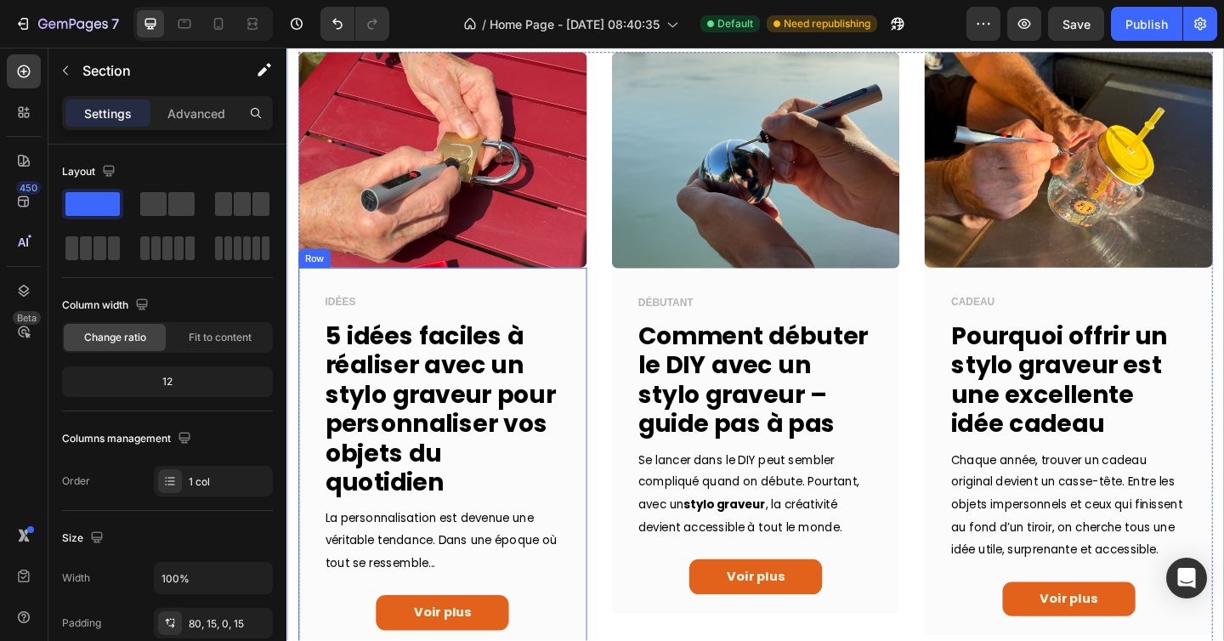
scroll to position [609, 0]
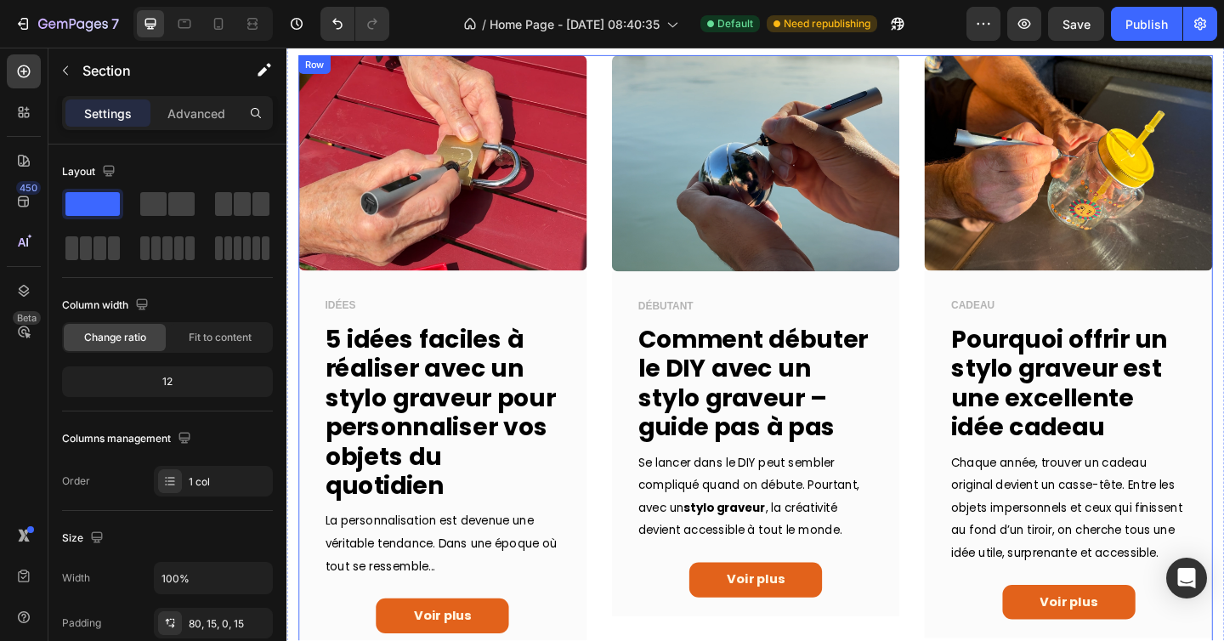
click at [623, 310] on div "Image IDÉES Text block 5 idées faciles à réaliser avec un stylo graveur pour pe…" at bounding box center [796, 380] width 994 height 649
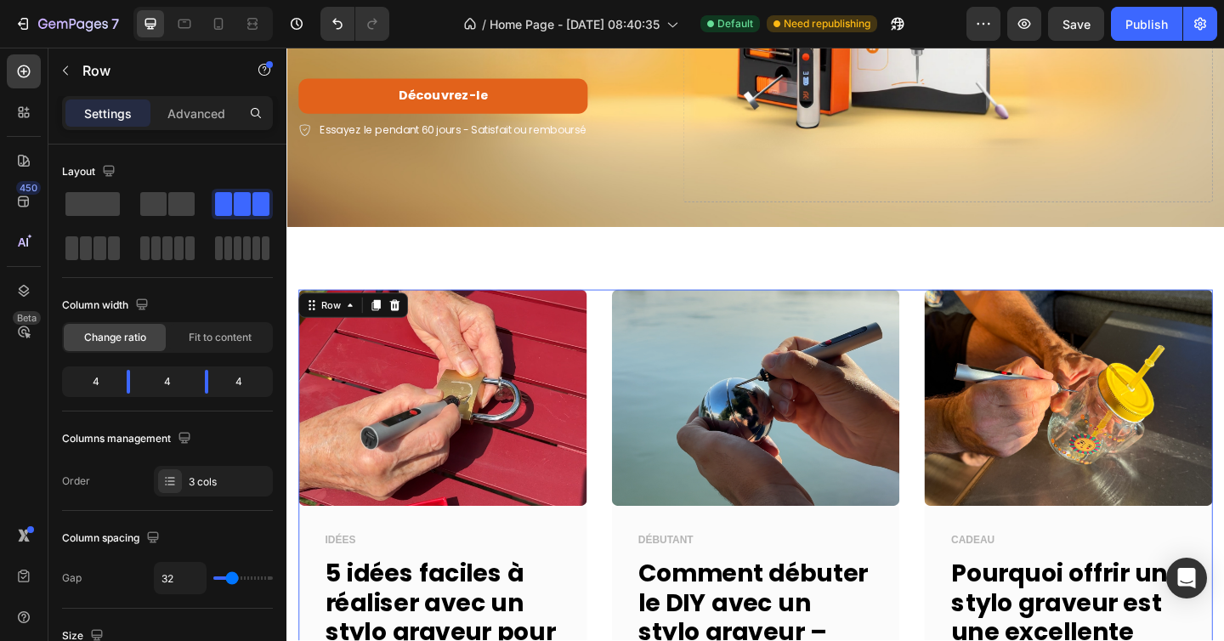
scroll to position [348, 0]
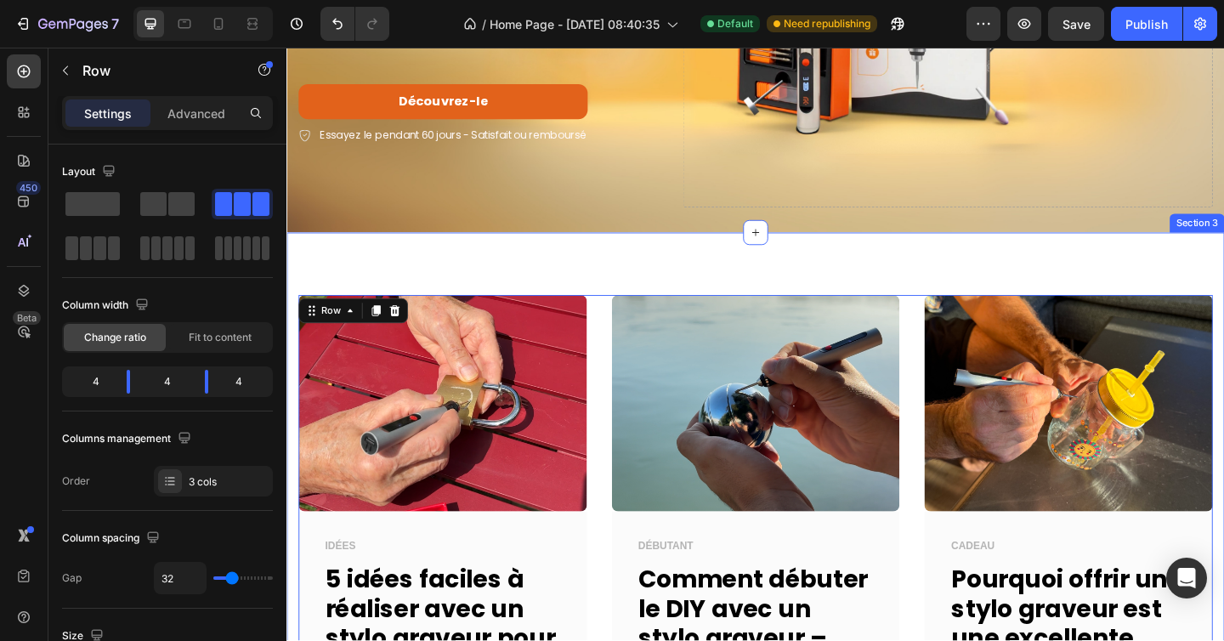
click at [606, 274] on div "Image IDÉES Text block 5 idées faciles à réaliser avec un stylo graveur pour pe…" at bounding box center [796, 620] width 1020 height 743
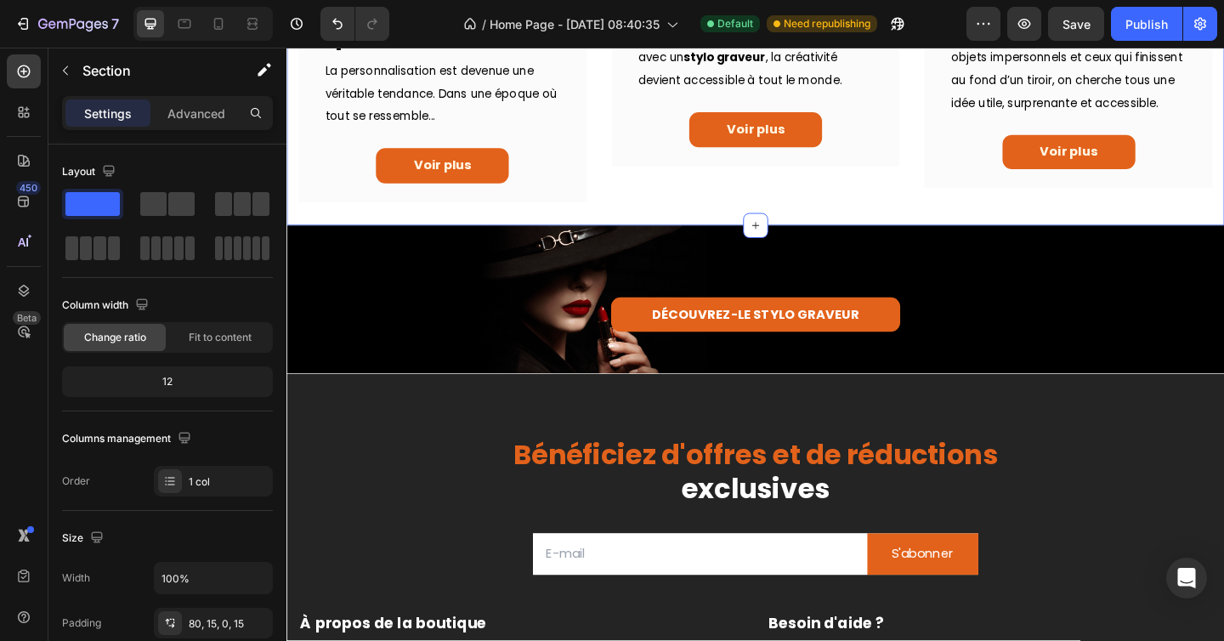
scroll to position [1100, 0]
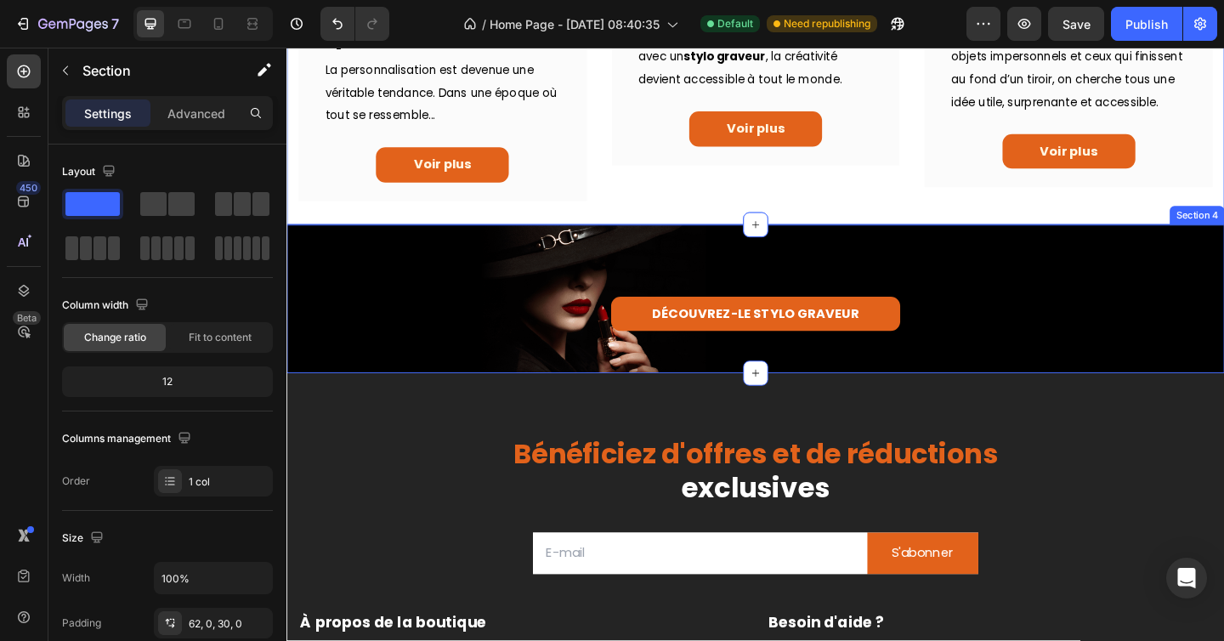
click at [389, 265] on div "DÉCOUVREZ-LE STYLO GRAVEUR Button Row Section 4" at bounding box center [796, 321] width 1020 height 162
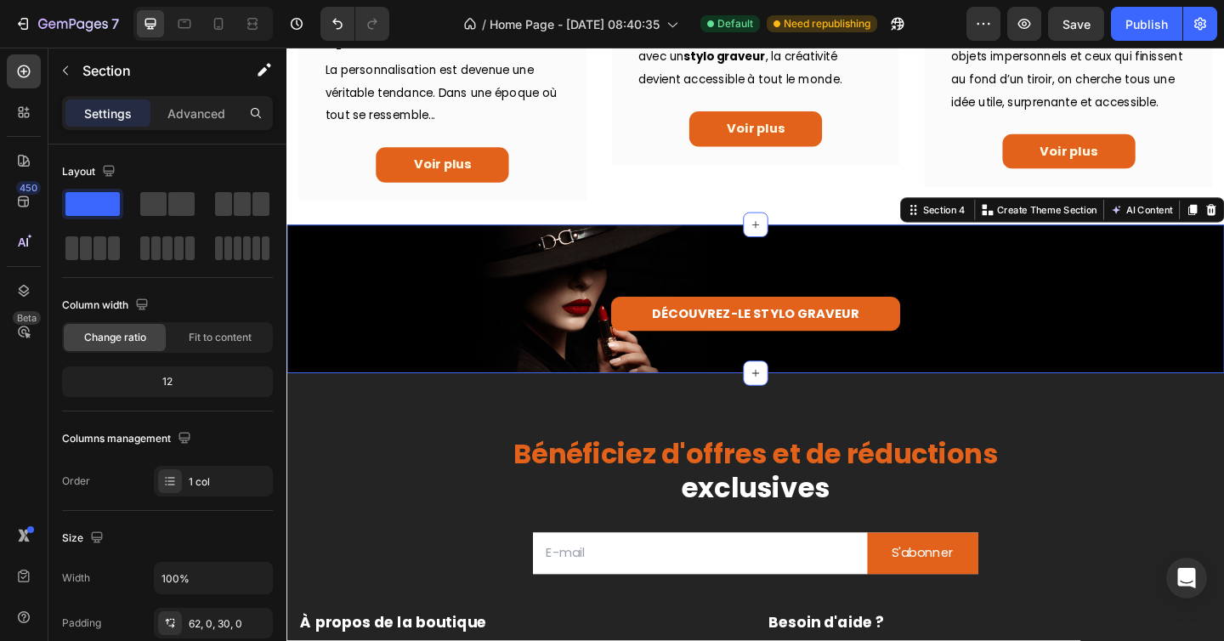
click at [348, 263] on div "DÉCOUVREZ-LE STYLO GRAVEUR Button Row Section 4 Create Theme Section AI Content…" at bounding box center [796, 321] width 1020 height 162
click at [348, 264] on div "DÉCOUVREZ-LE STYLO GRAVEUR Button Row Section 4 Create Theme Section AI Content…" at bounding box center [796, 321] width 1020 height 162
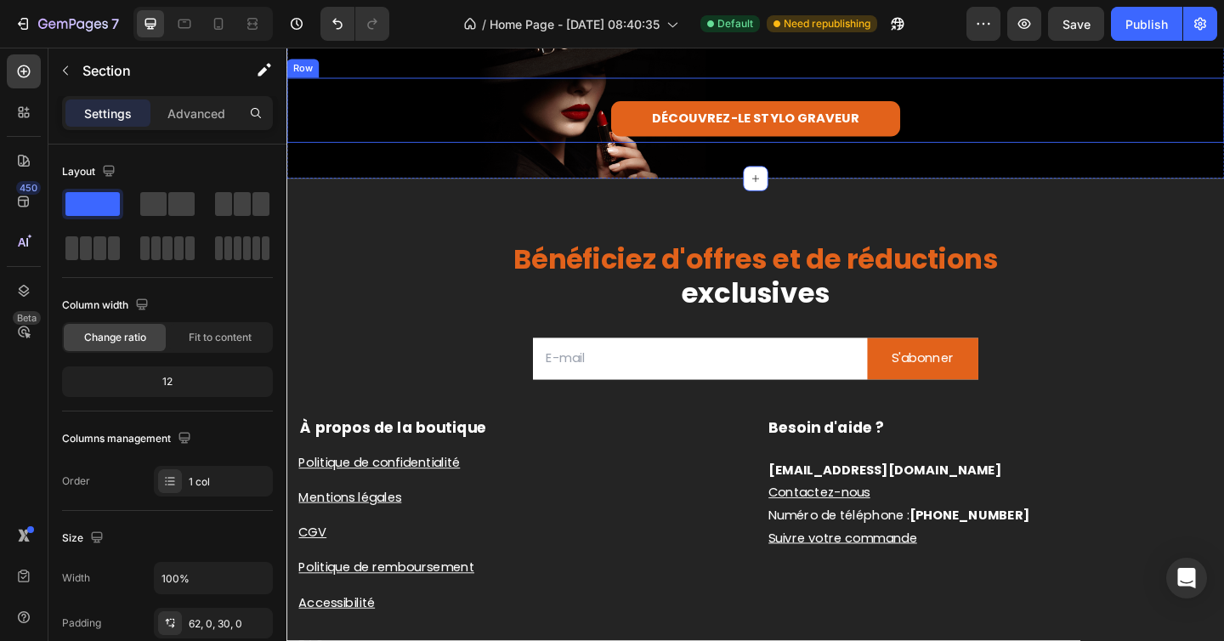
scroll to position [1703, 0]
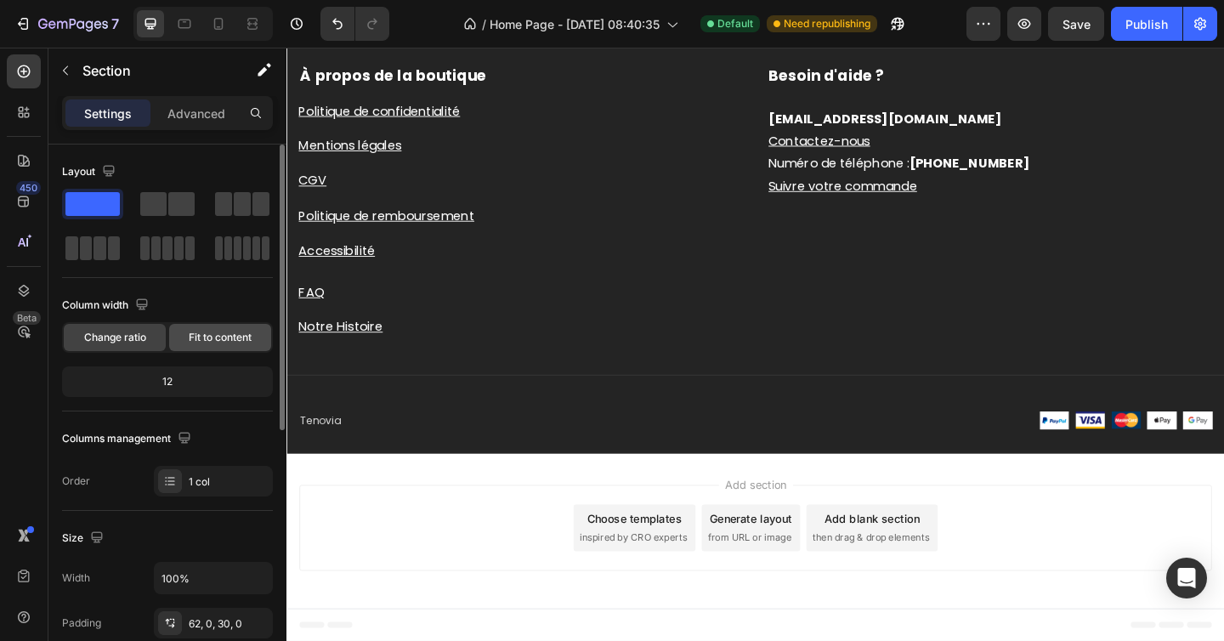
click at [205, 337] on span "Fit to content" at bounding box center [220, 337] width 63 height 15
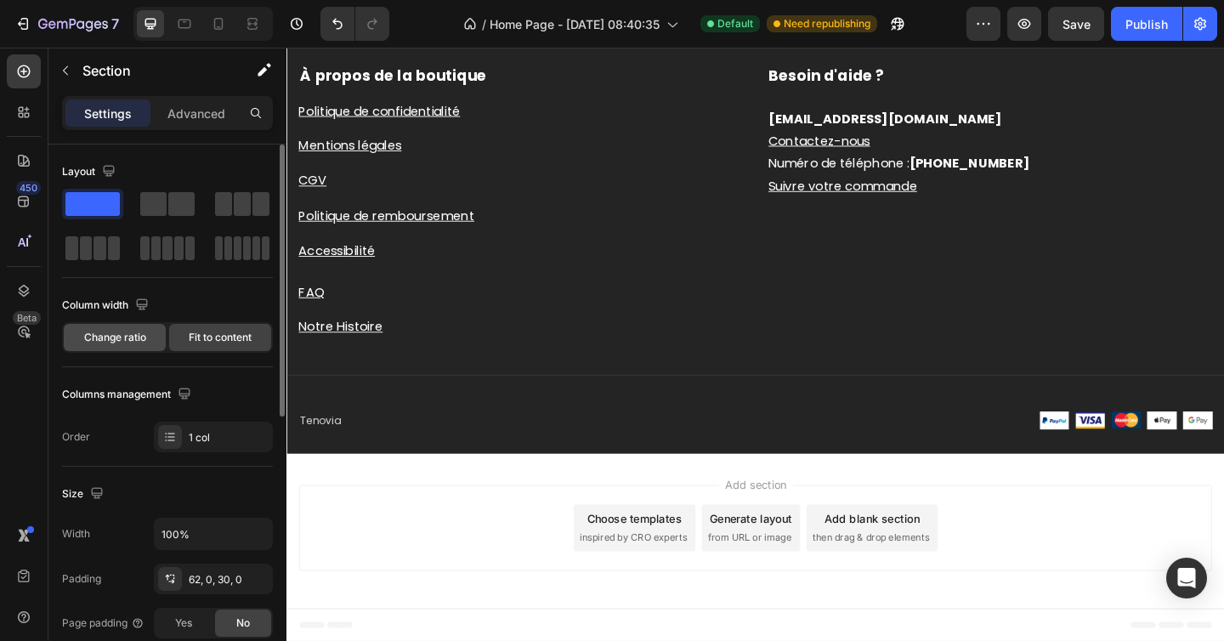
click at [104, 340] on span "Change ratio" at bounding box center [115, 337] width 62 height 15
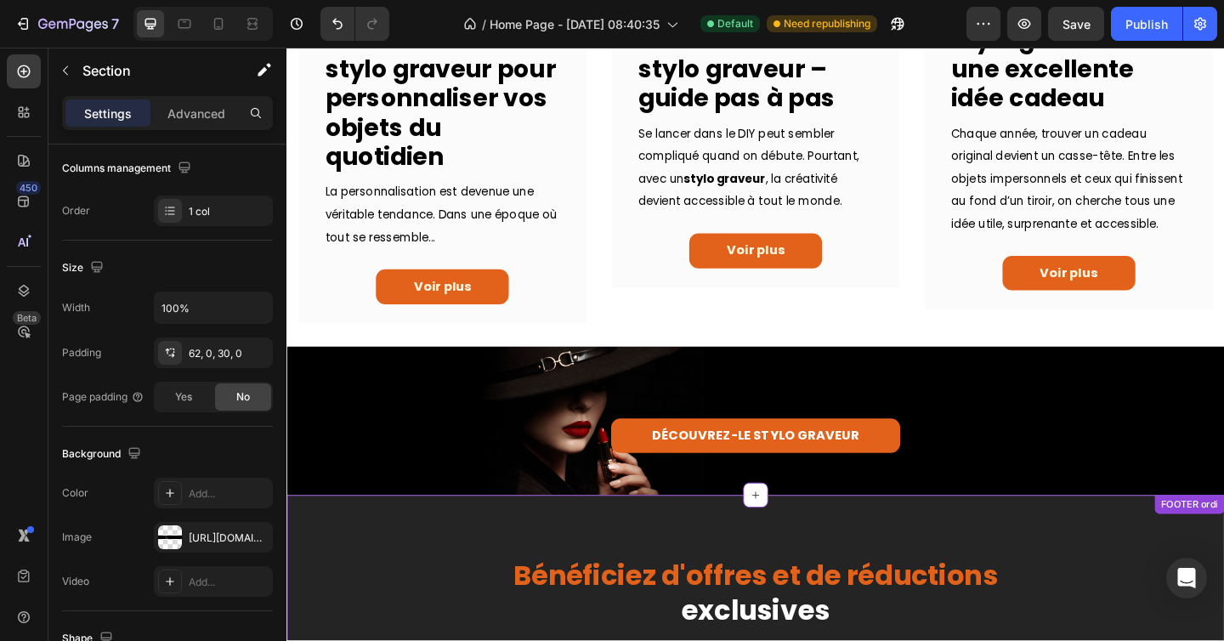
scroll to position [970, 0]
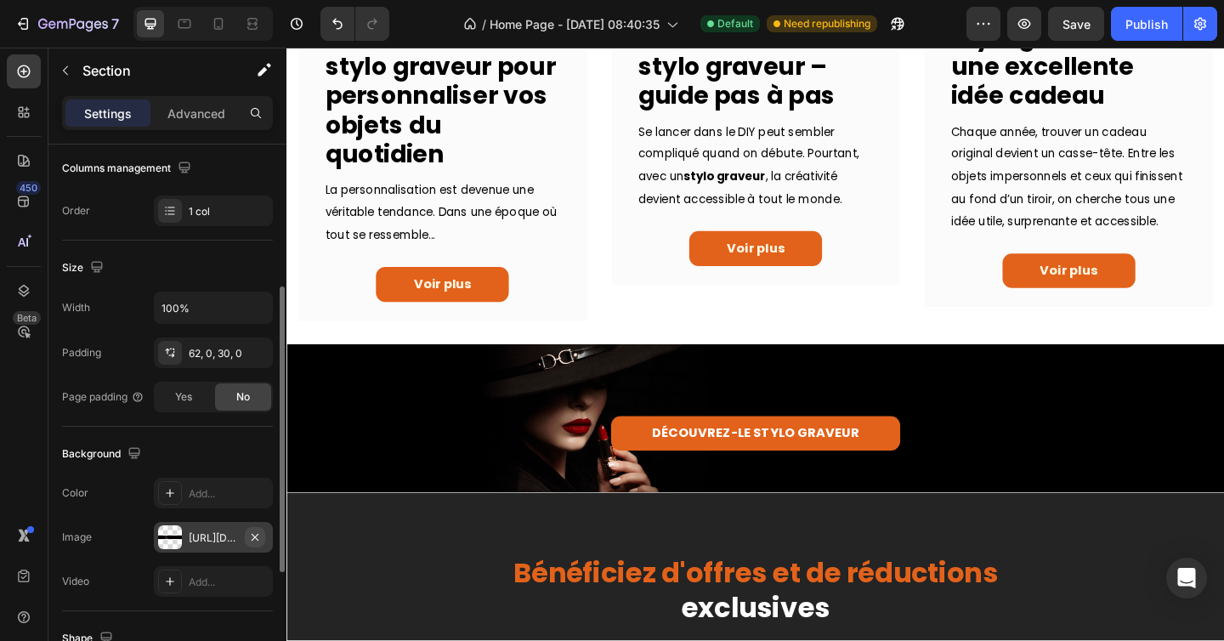
click at [257, 535] on icon "button" at bounding box center [255, 536] width 7 height 7
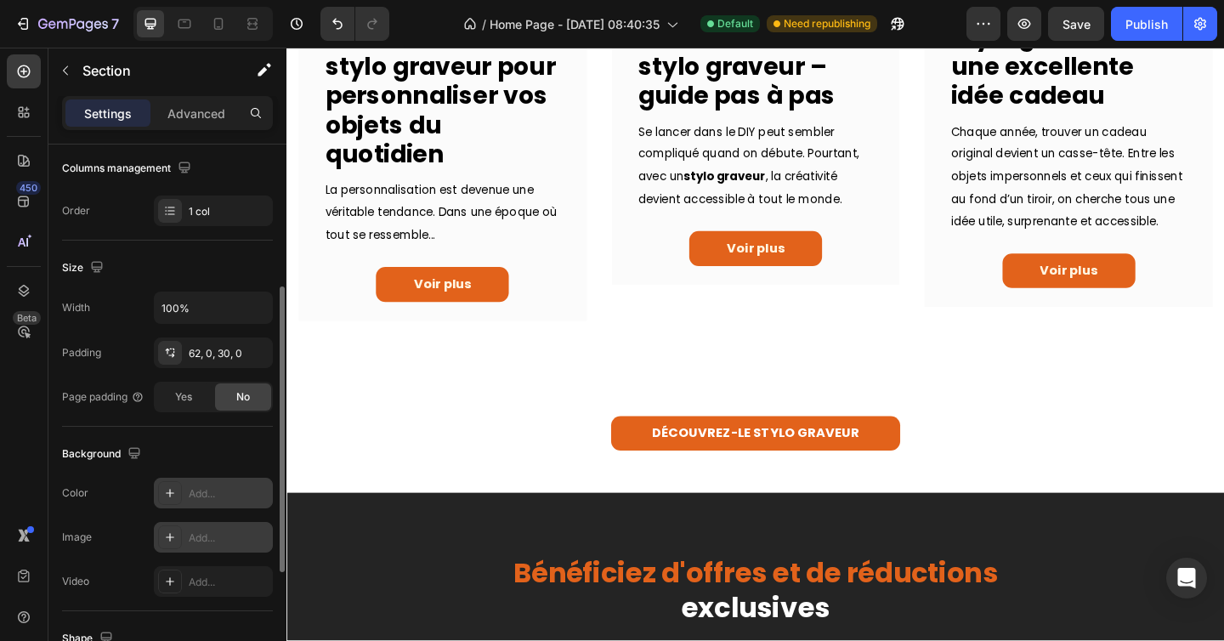
click at [231, 486] on div "Add..." at bounding box center [229, 493] width 80 height 15
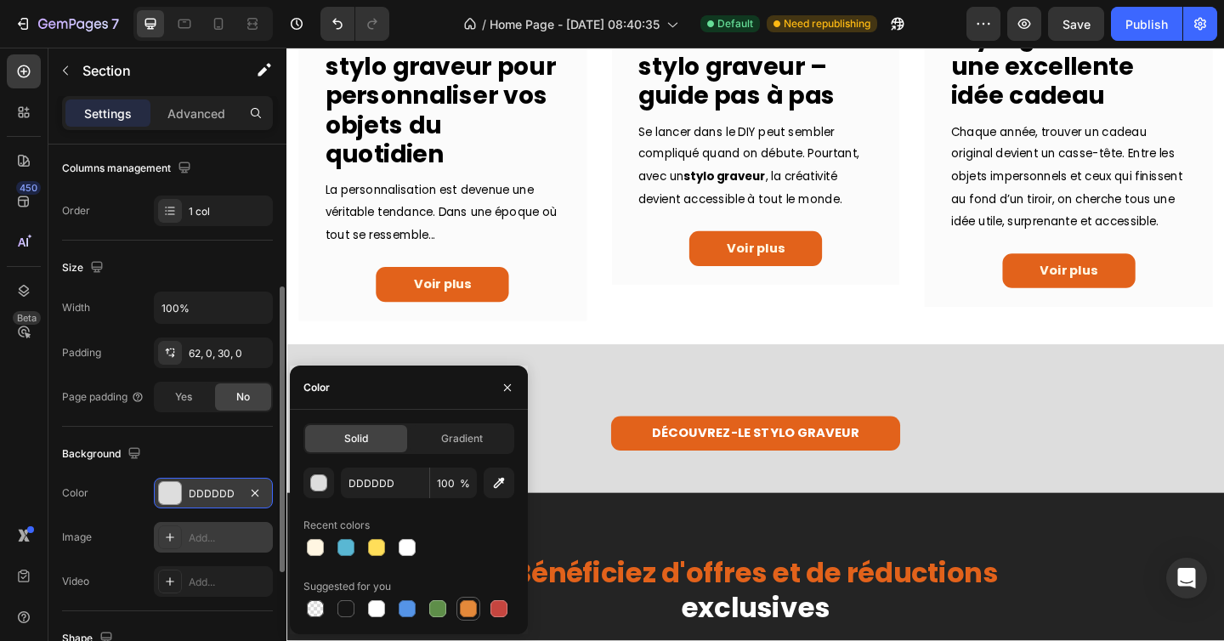
click at [470, 608] on div at bounding box center [468, 608] width 17 height 17
type input "E4893A"
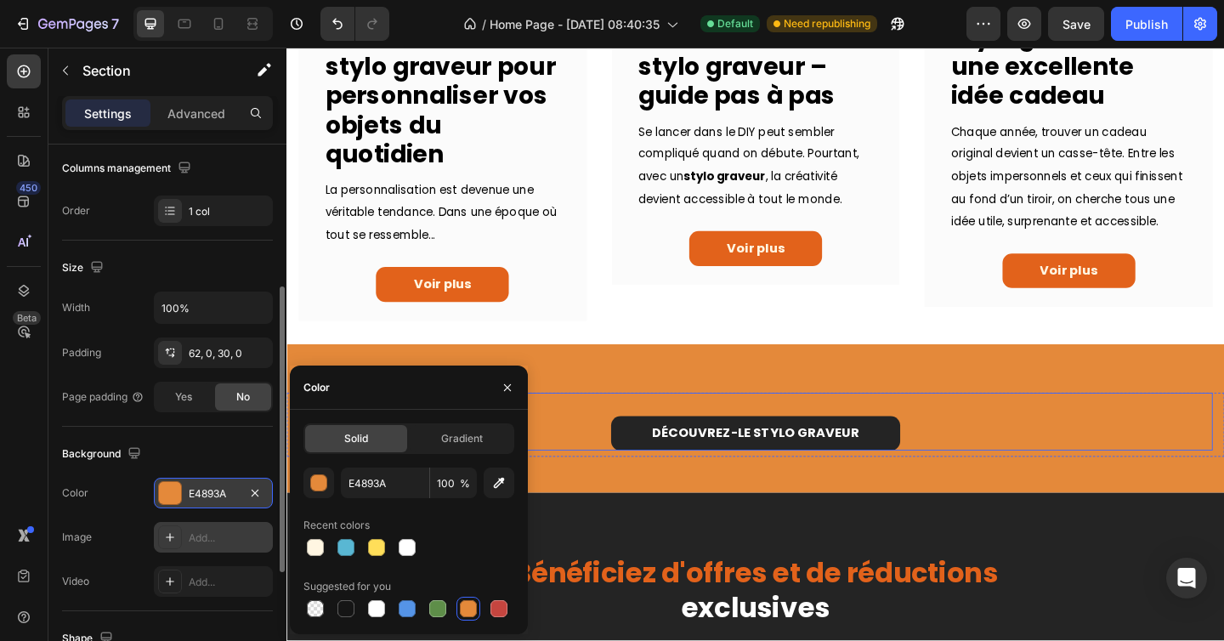
click at [652, 480] on link "DÉCOUVREZ-LE STYLO GRAVEUR" at bounding box center [796, 468] width 314 height 38
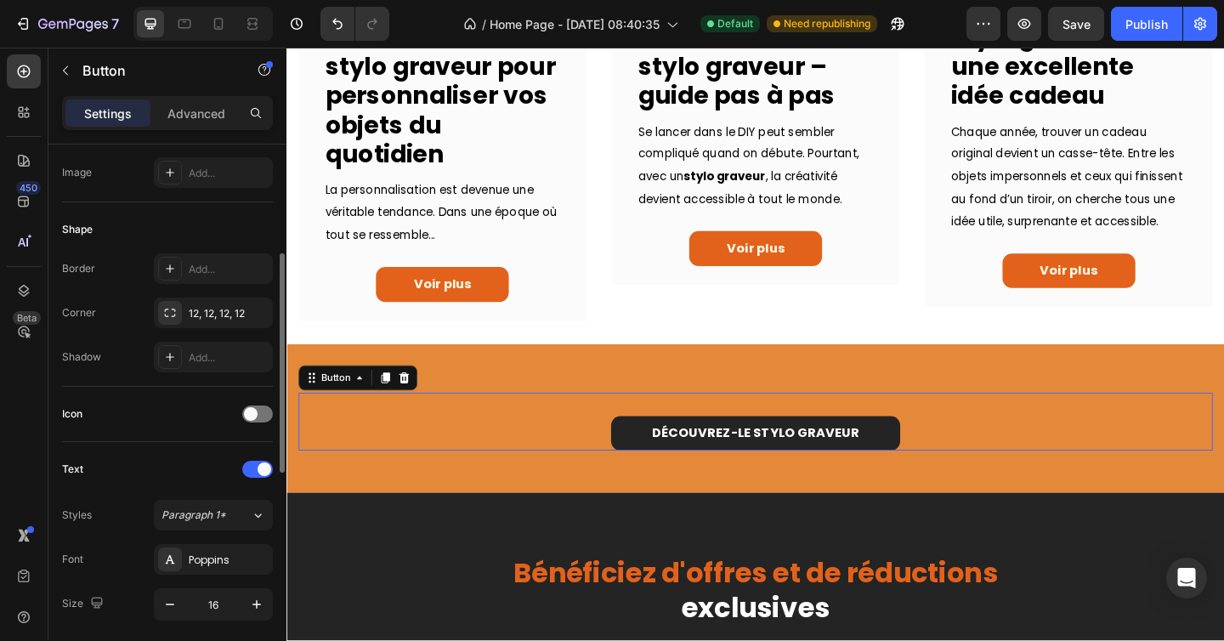
scroll to position [0, 0]
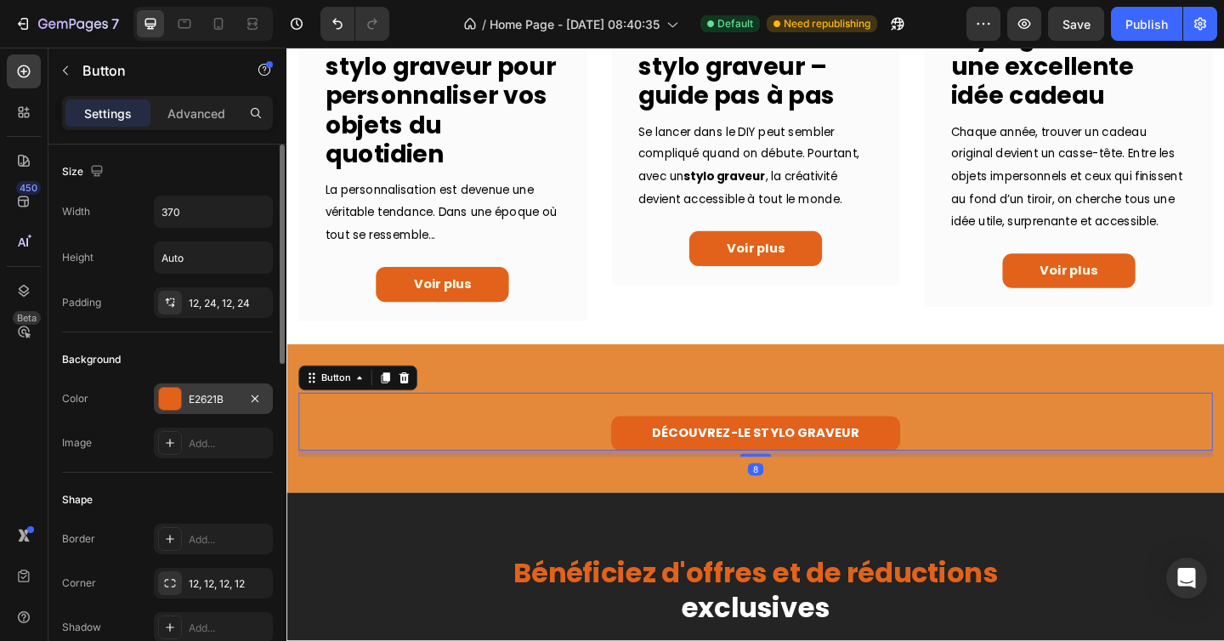
click at [166, 395] on div at bounding box center [170, 399] width 22 height 22
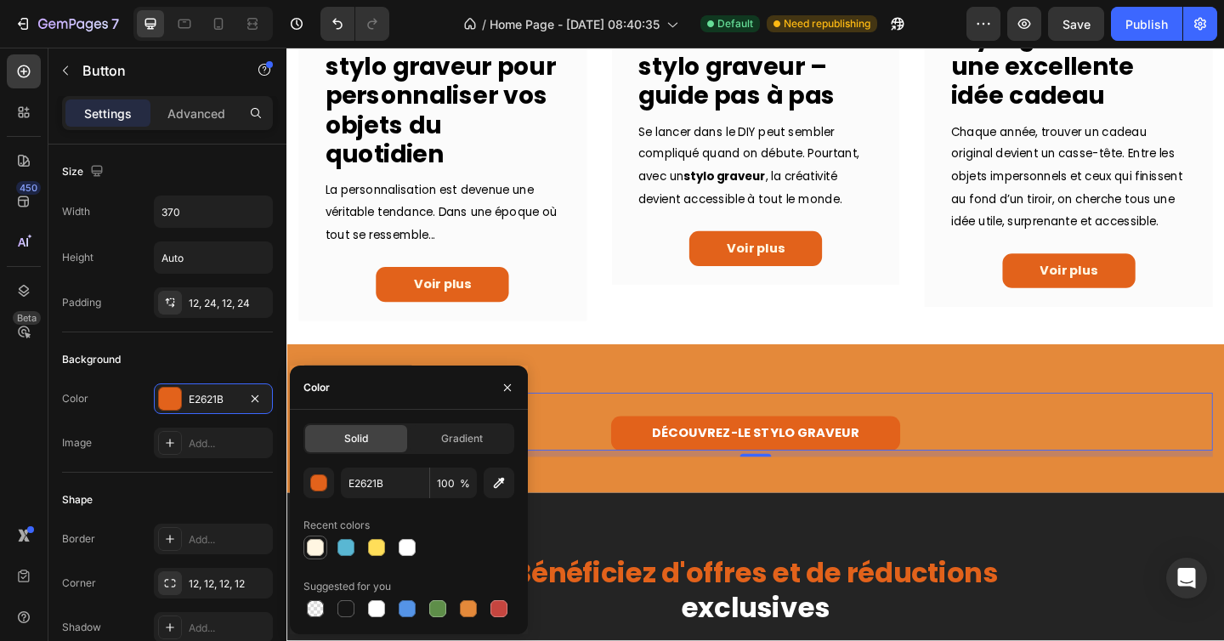
click at [323, 548] on div at bounding box center [315, 547] width 17 height 17
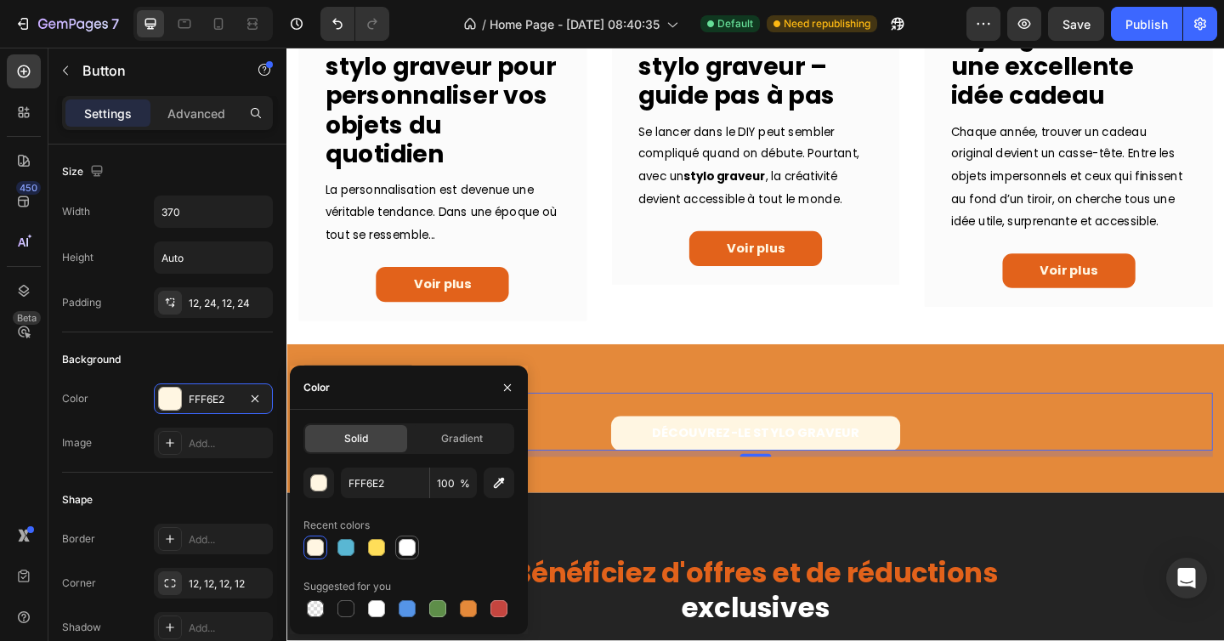
click at [410, 548] on div at bounding box center [407, 547] width 17 height 17
type input "FFFFFF"
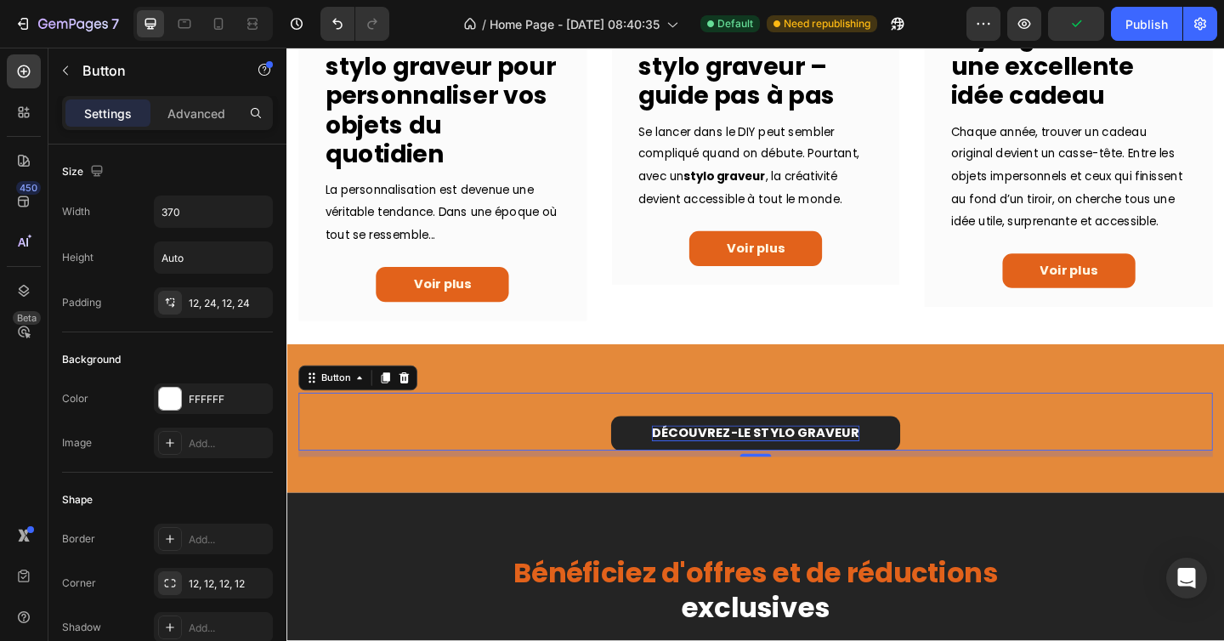
click at [704, 472] on p "DÉCOUVREZ-LE STYLO GRAVEUR" at bounding box center [796, 468] width 226 height 18
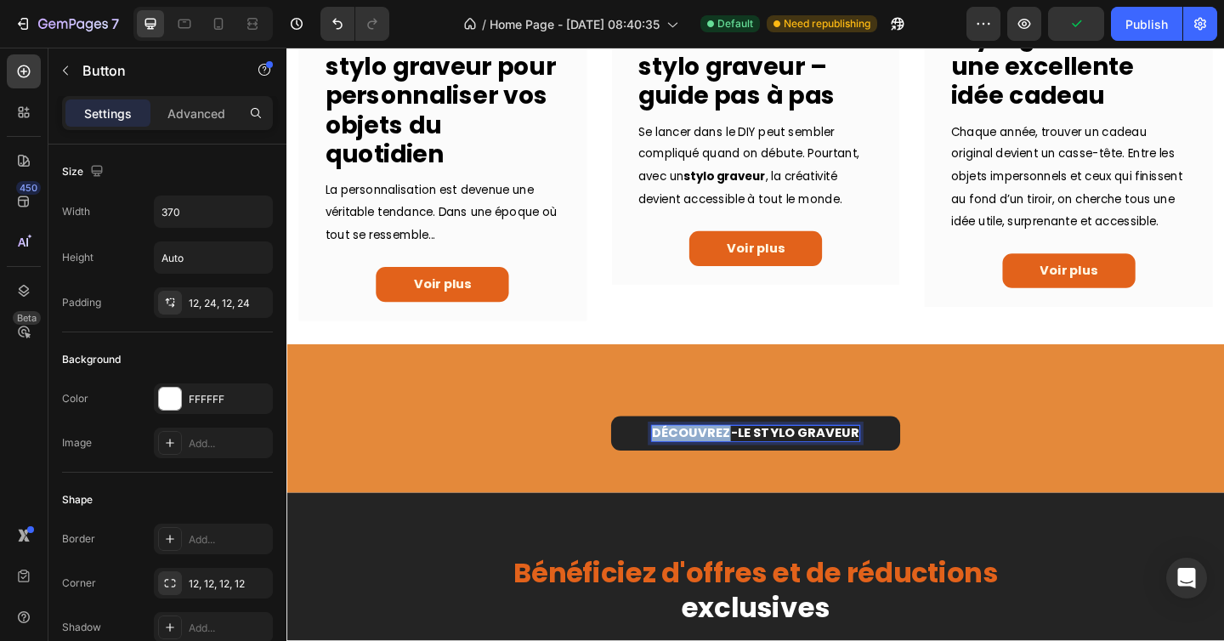
click at [704, 472] on p "DÉCOUVREZ-LE STYLO GRAVEUR" at bounding box center [796, 468] width 226 height 18
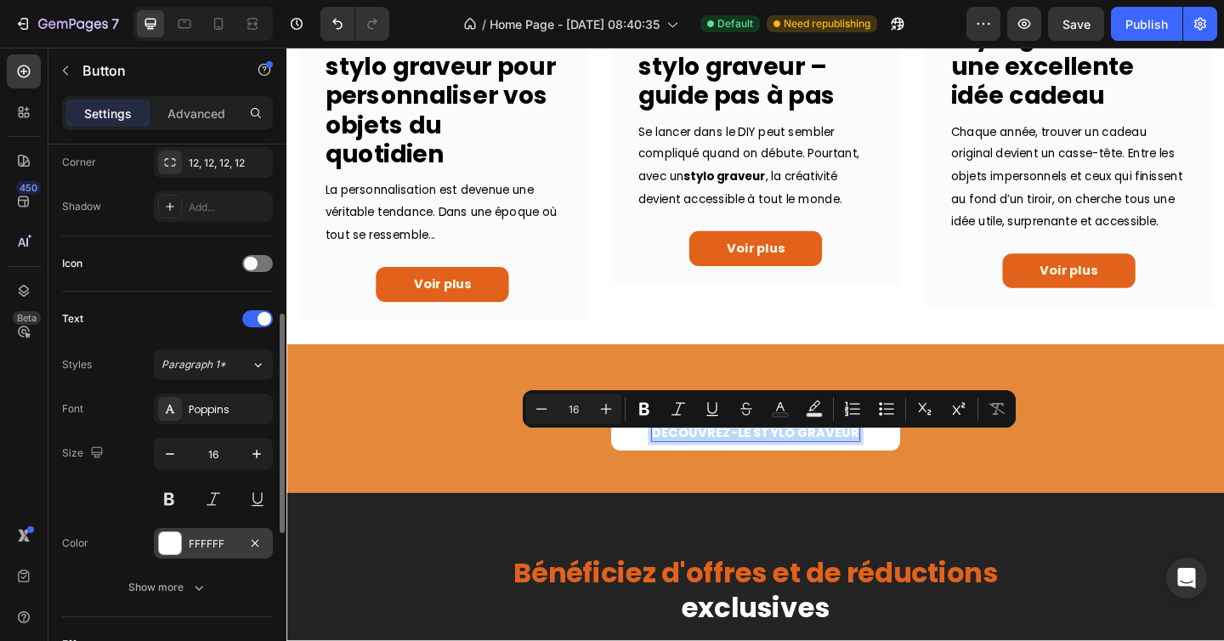
scroll to position [427, 0]
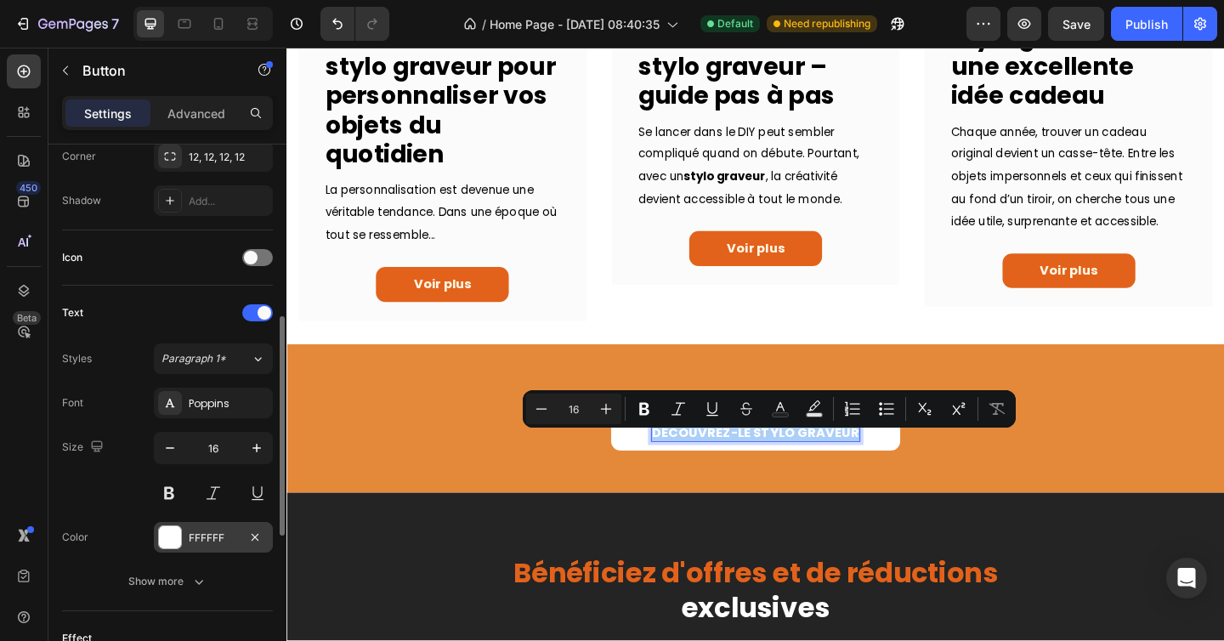
click at [174, 528] on div at bounding box center [170, 537] width 22 height 22
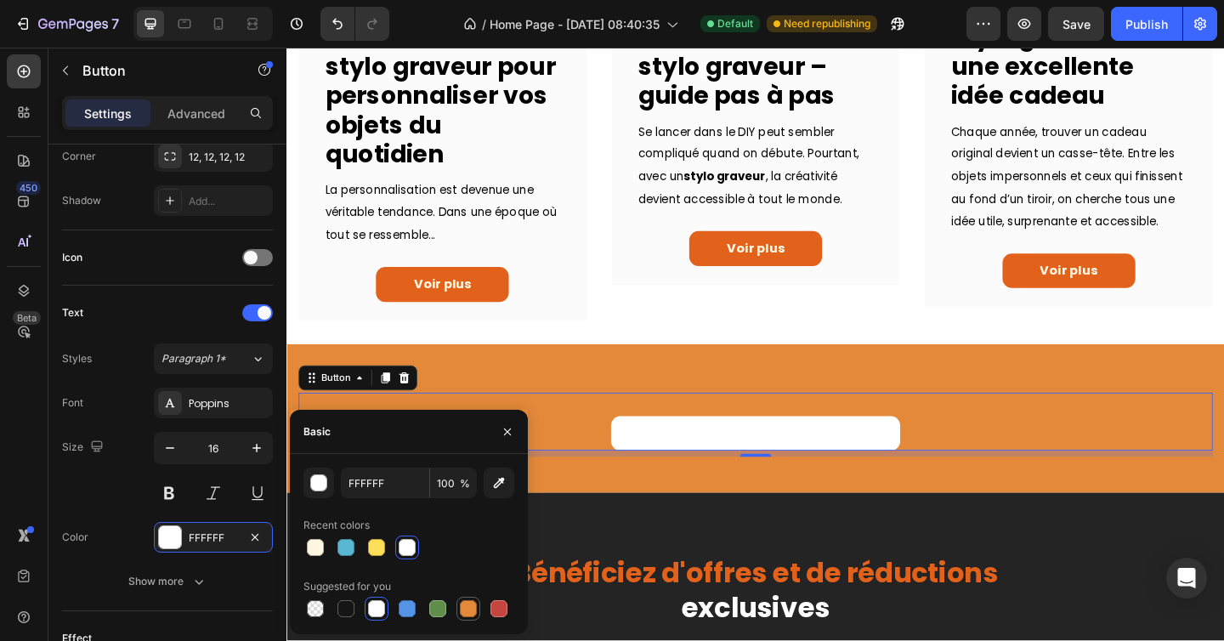
click at [476, 608] on div at bounding box center [468, 608] width 17 height 17
type input "E4893A"
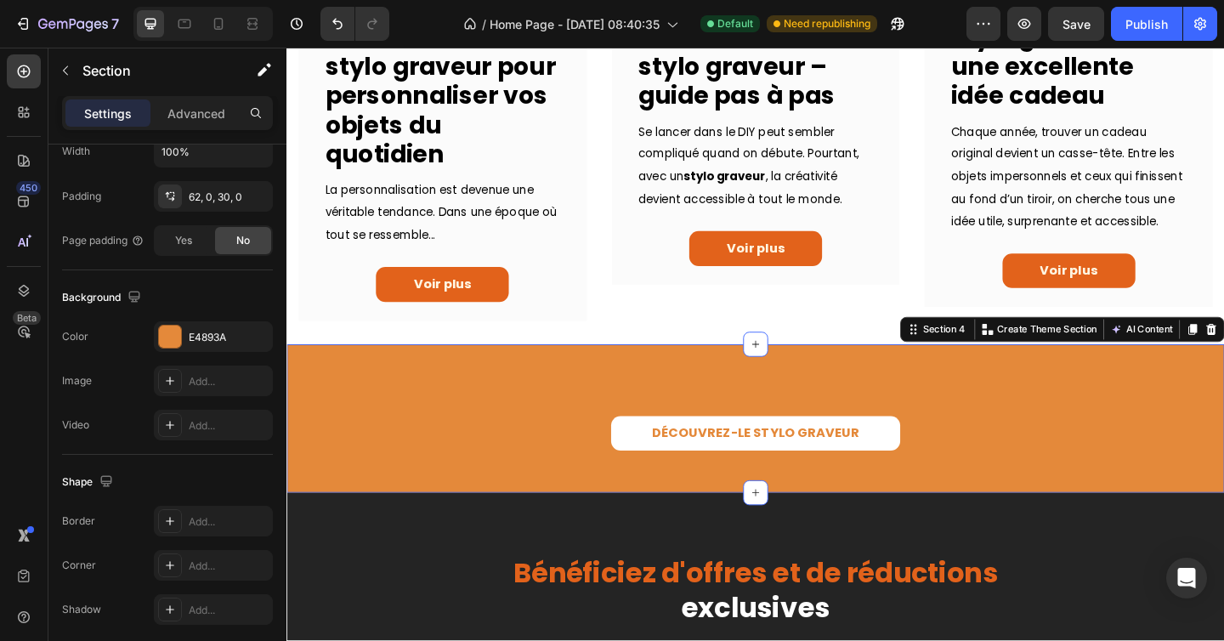
click at [557, 395] on div "DÉCOUVREZ-LE STYLO GRAVEUR Button Row Section 4 Create Theme Section AI Content…" at bounding box center [796, 452] width 1020 height 162
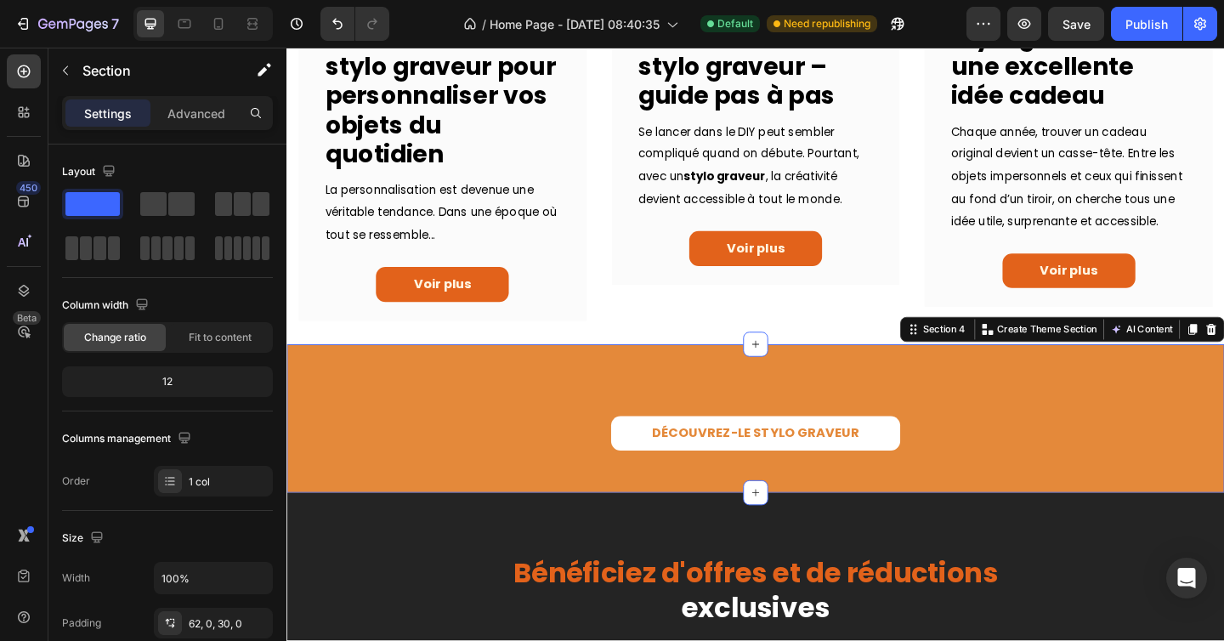
scroll to position [1022, 0]
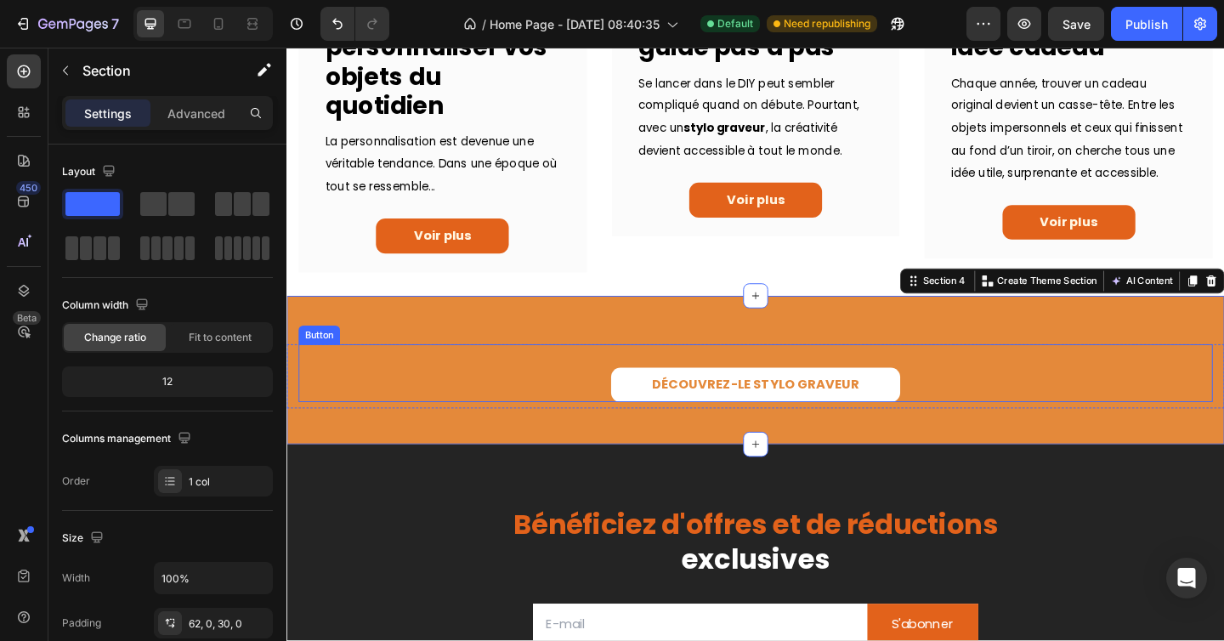
click at [598, 413] on div "DÉCOUVREZ-LE STYLO GRAVEUR Button" at bounding box center [796, 403] width 994 height 64
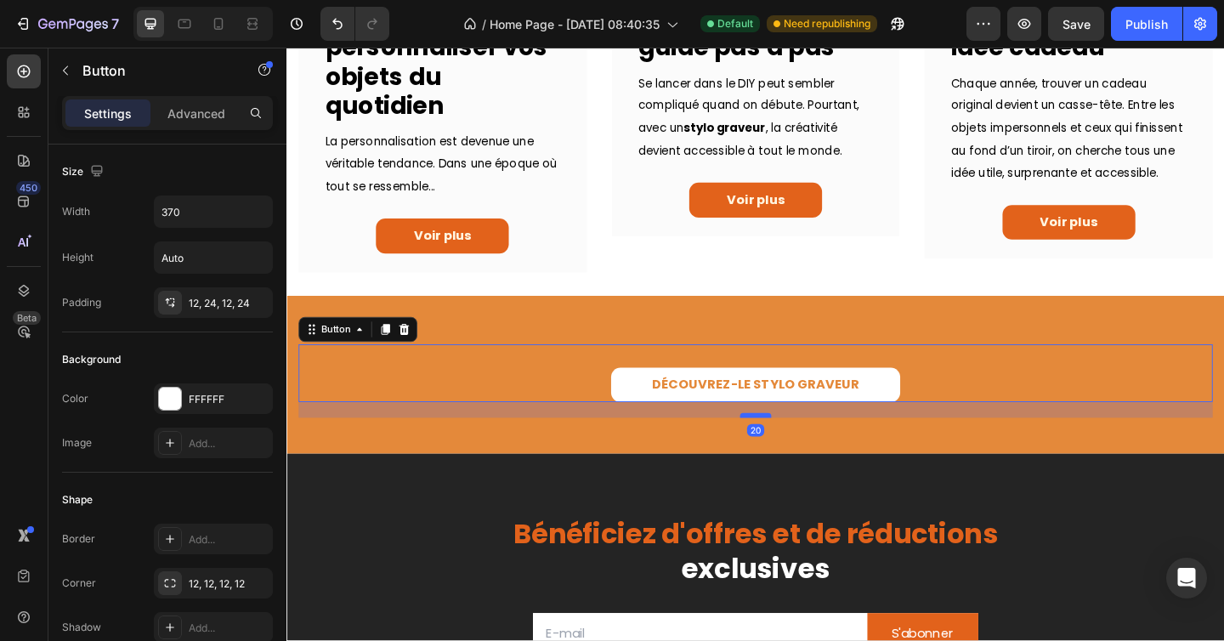
drag, startPoint x: 789, startPoint y: 449, endPoint x: 789, endPoint y: 459, distance: 10.2
click at [789, 450] on div at bounding box center [796, 447] width 34 height 5
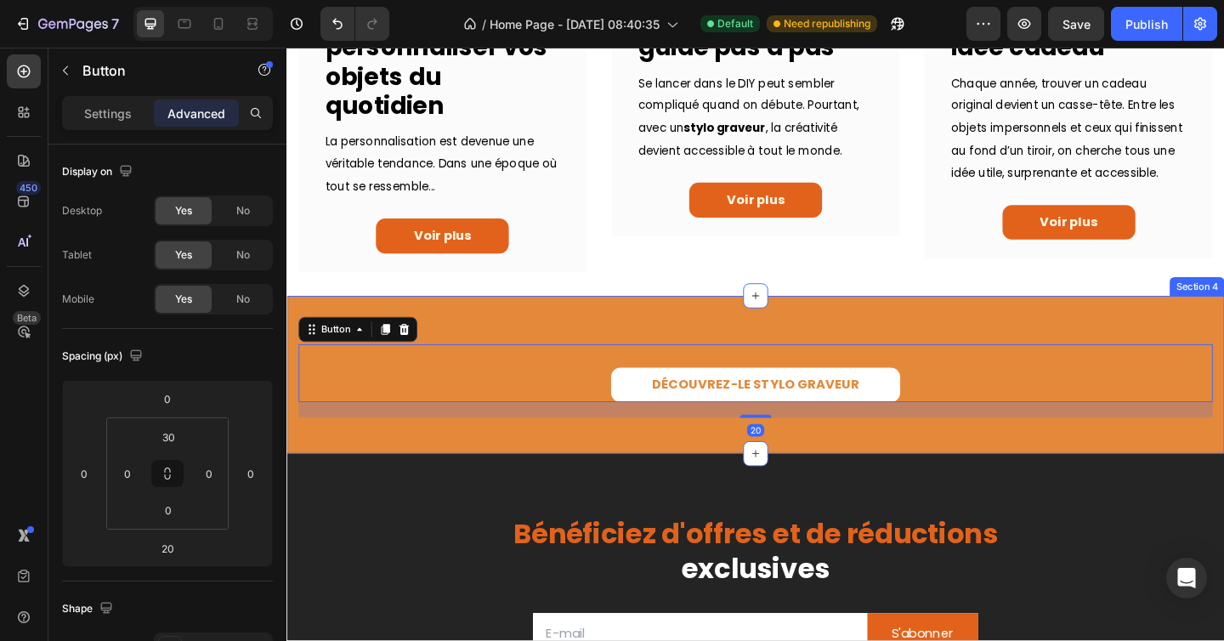
click at [721, 355] on div "DÉCOUVREZ-LE STYLO GRAVEUR Button 20 Row Section 4" at bounding box center [796, 404] width 1020 height 173
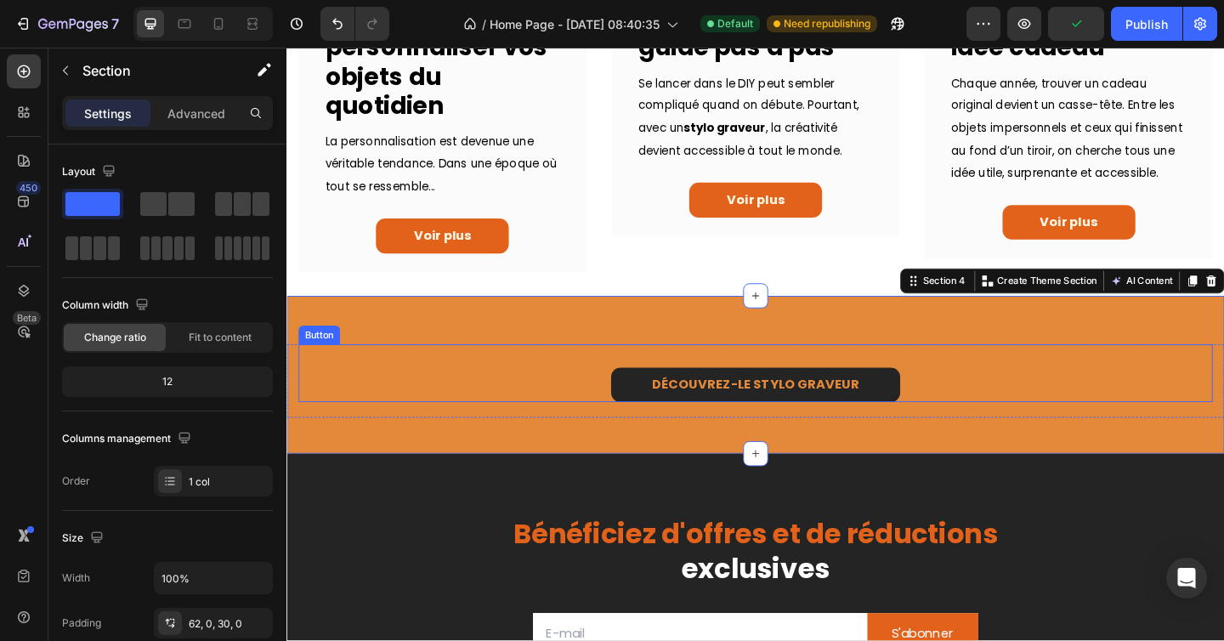
click at [666, 421] on link "DÉCOUVREZ-LE STYLO GRAVEUR" at bounding box center [796, 415] width 314 height 38
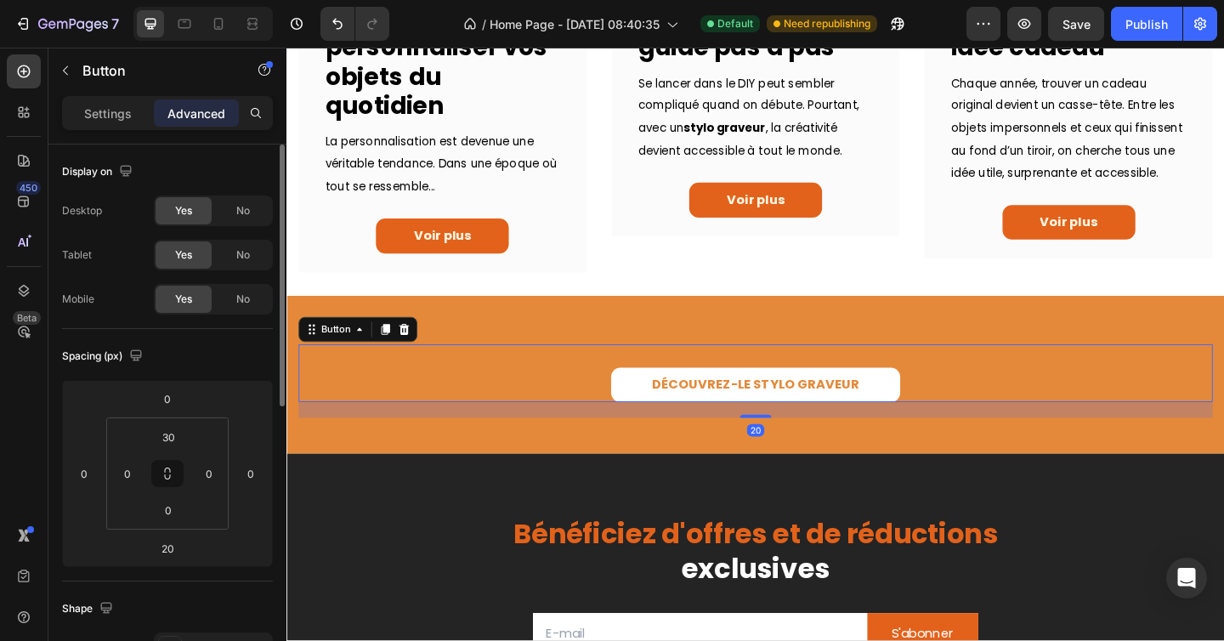
scroll to position [14, 0]
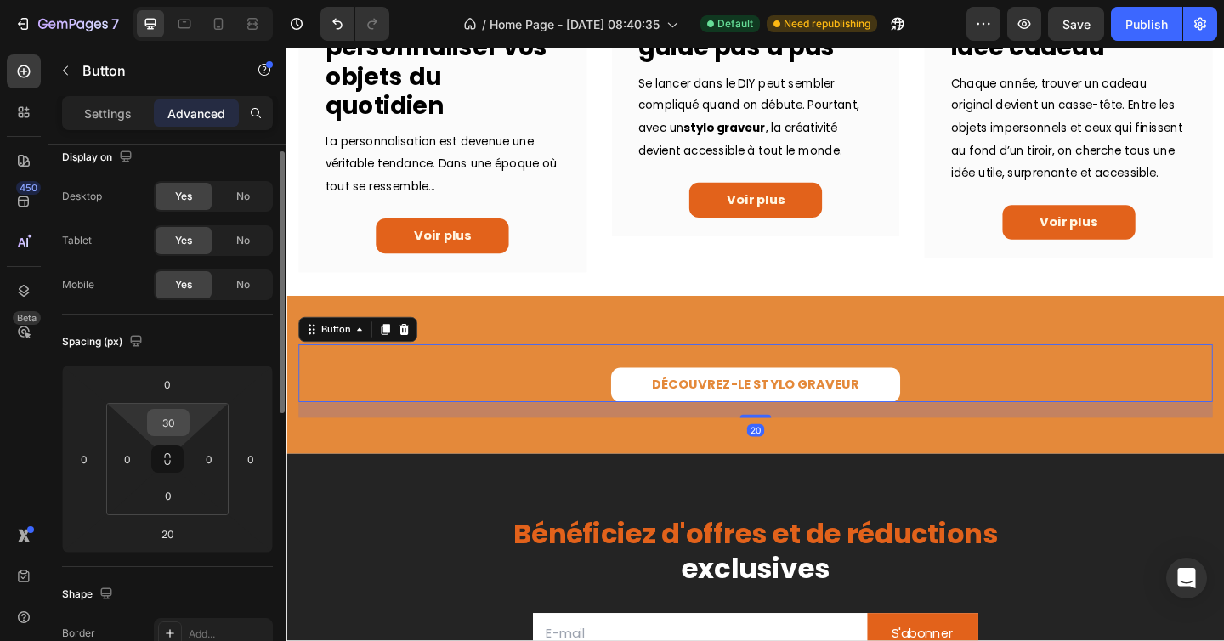
click at [171, 421] on input "30" at bounding box center [168, 422] width 34 height 25
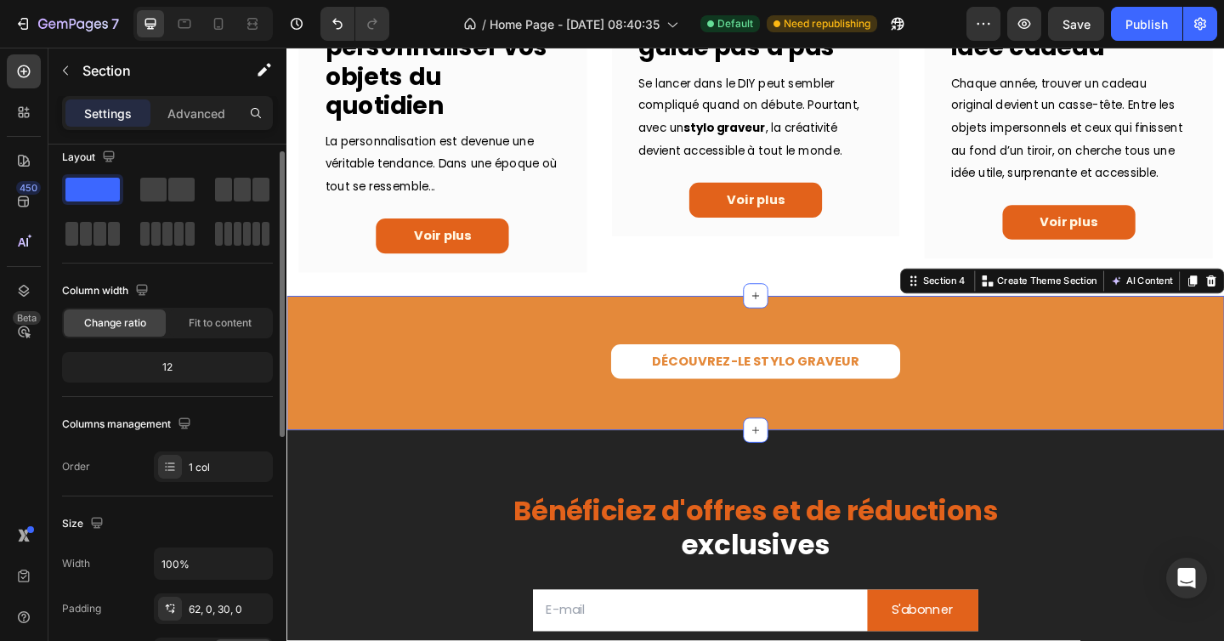
scroll to position [0, 0]
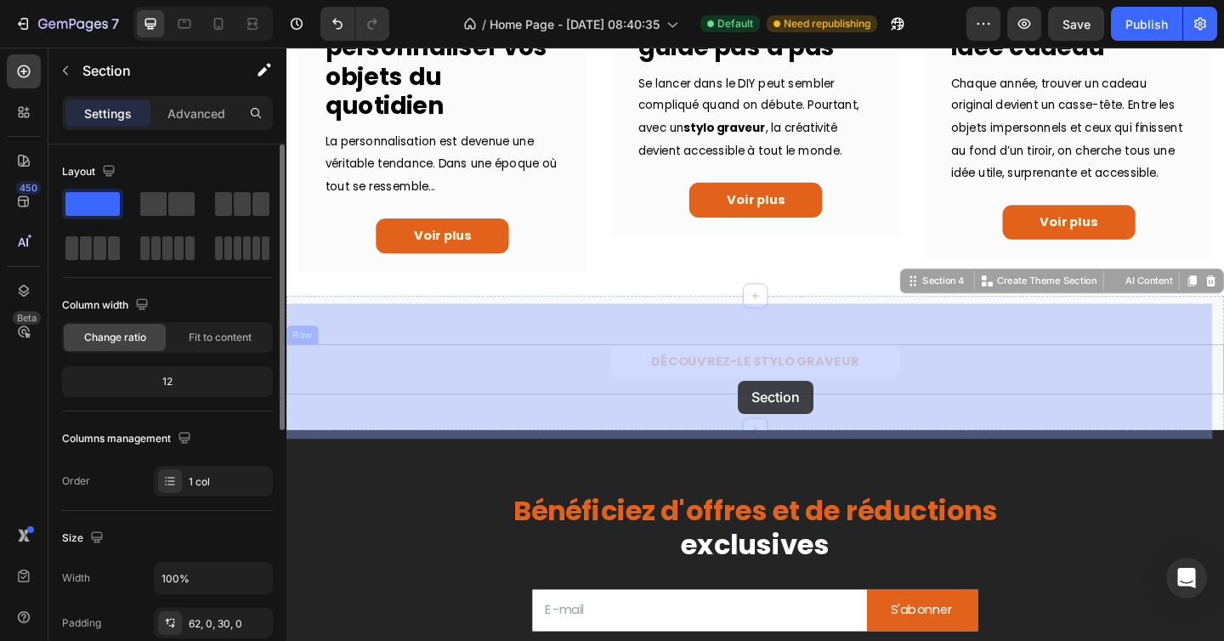
drag, startPoint x: 778, startPoint y: 434, endPoint x: 778, endPoint y: 421, distance: 12.7
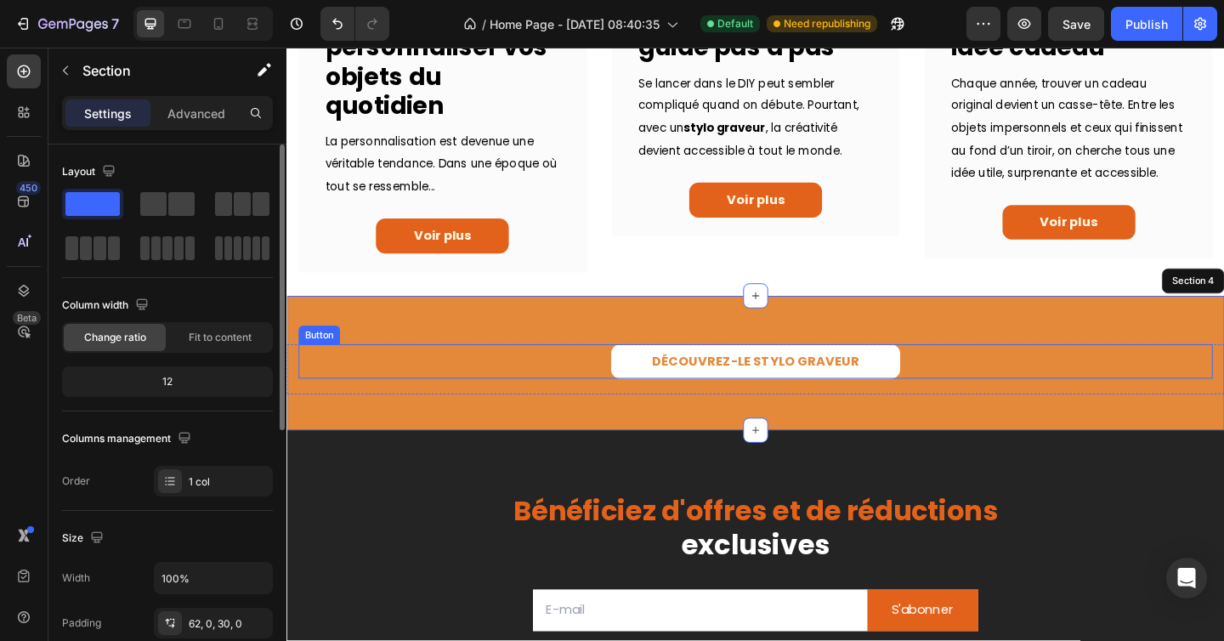
click at [529, 419] on div "DÉCOUVREZ-LE STYLO GRAVEUR Button" at bounding box center [796, 398] width 994 height 55
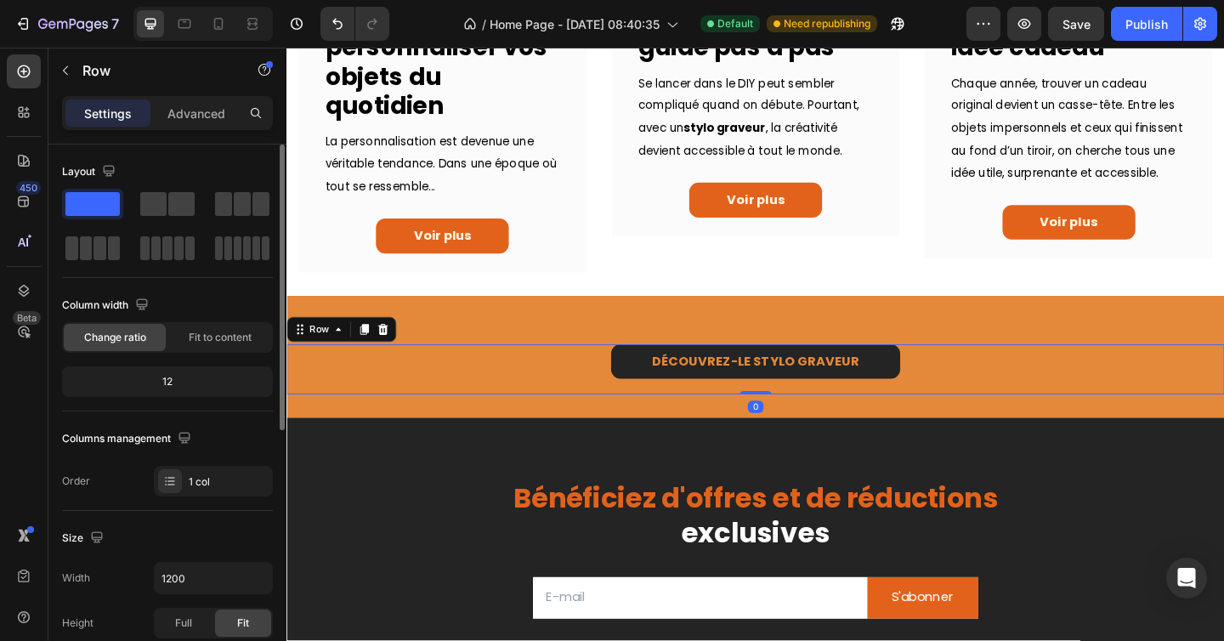
drag, startPoint x: 791, startPoint y: 447, endPoint x: 790, endPoint y: 409, distance: 38.3
click at [790, 409] on div "DÉCOUVREZ-LE STYLO GRAVEUR Button Row 0" at bounding box center [796, 398] width 1020 height 55
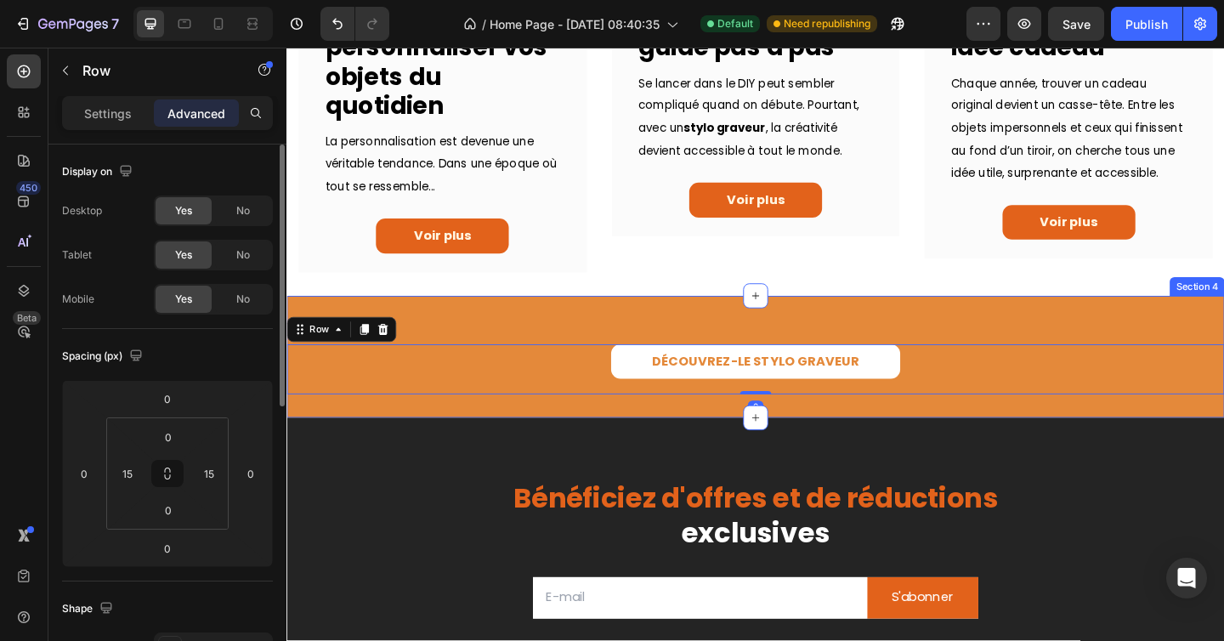
click at [603, 346] on div "DÉCOUVREZ-LE STYLO GRAVEUR Button Row 0 Section 4" at bounding box center [796, 384] width 1020 height 133
click at [612, 419] on div "DÉCOUVREZ-LE STYLO GRAVEUR Button" at bounding box center [796, 398] width 994 height 55
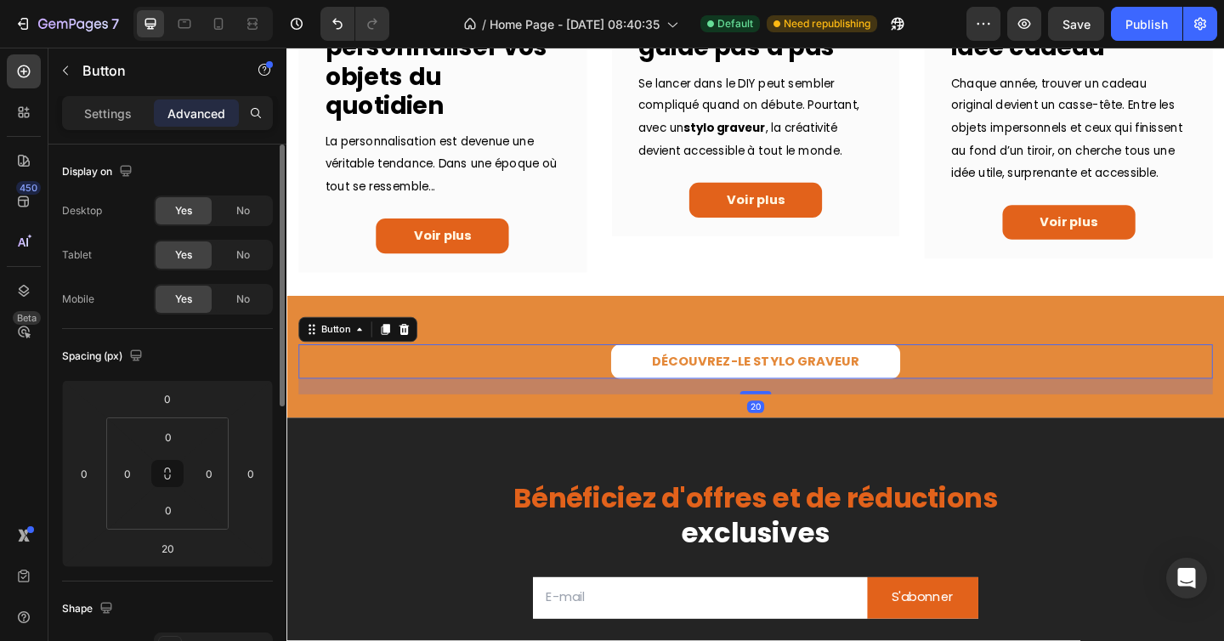
click at [612, 409] on div "DÉCOUVREZ-LE STYLO GRAVEUR Button 20" at bounding box center [796, 390] width 994 height 38
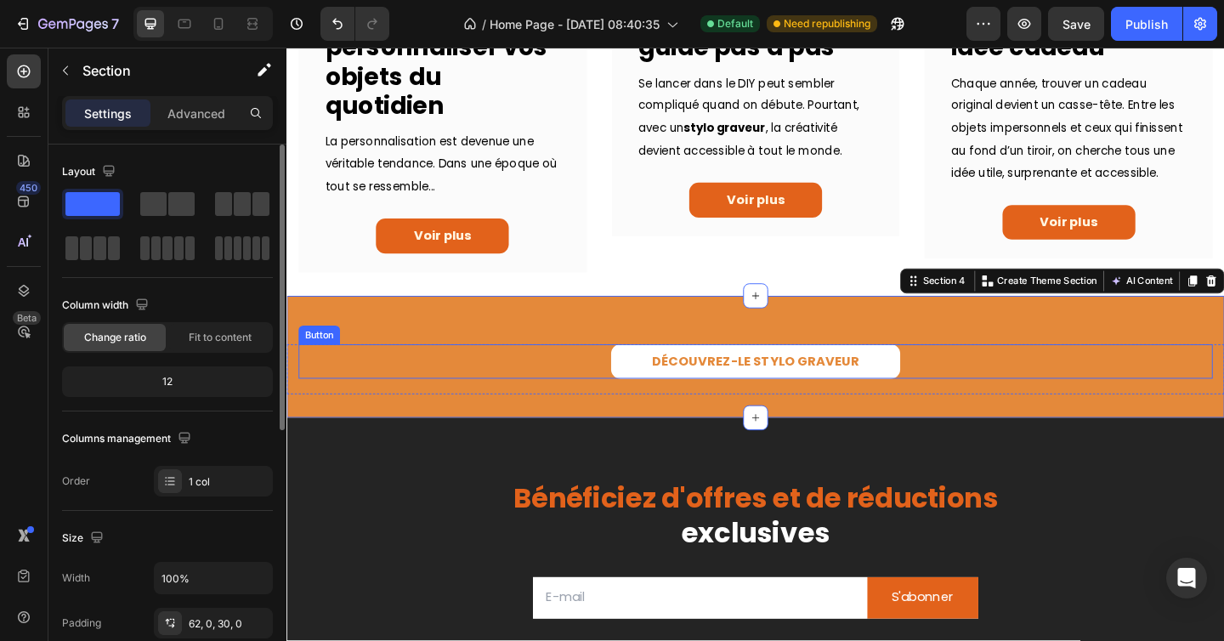
click at [612, 409] on div "DÉCOUVREZ-LE STYLO GRAVEUR Button" at bounding box center [796, 390] width 994 height 38
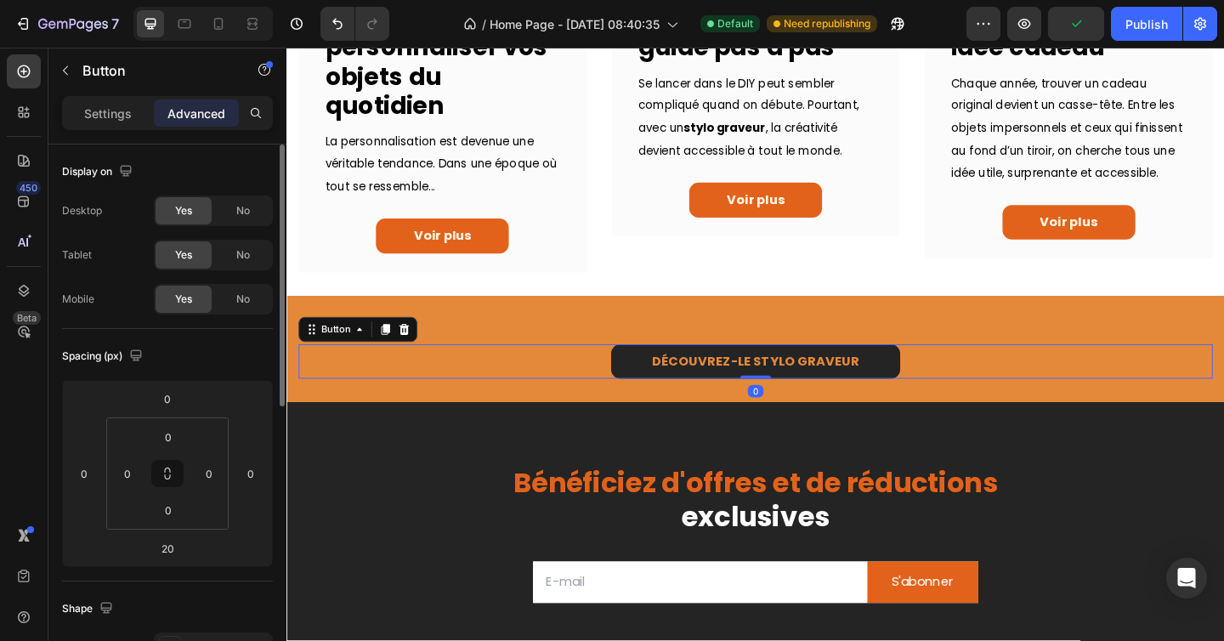
drag, startPoint x: 796, startPoint y: 431, endPoint x: 795, endPoint y: 410, distance: 21.3
click at [795, 409] on div "DÉCOUVREZ-LE STYLO GRAVEUR Button 0" at bounding box center [796, 390] width 994 height 38
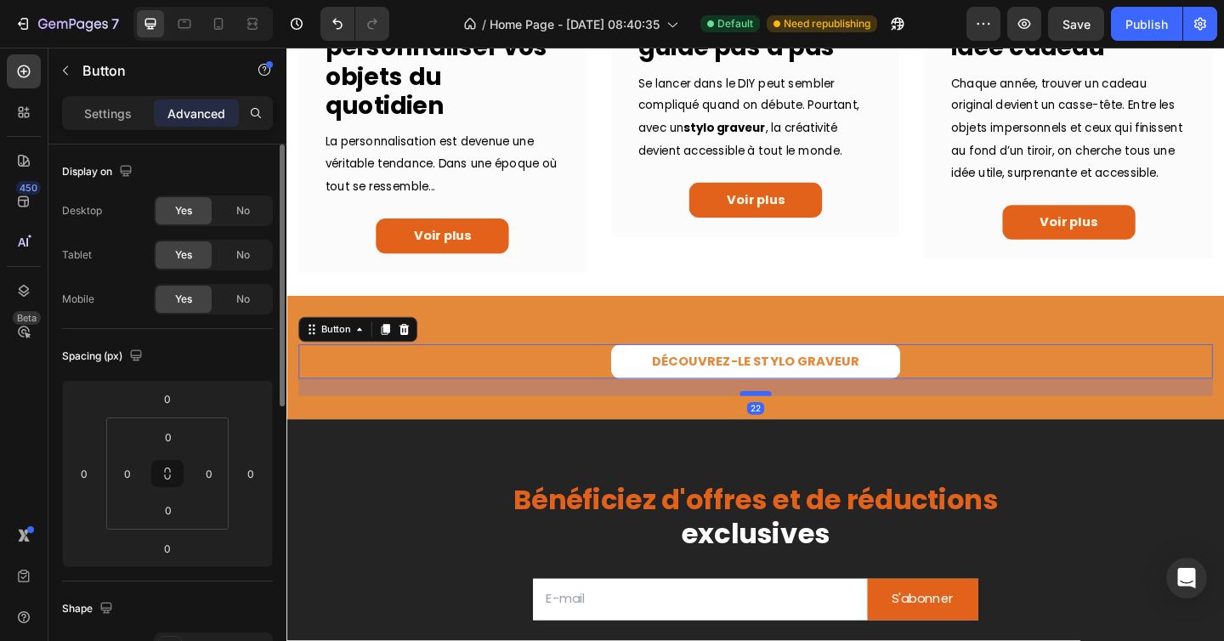
drag, startPoint x: 790, startPoint y: 416, endPoint x: 790, endPoint y: 433, distance: 17.8
click at [790, 427] on div at bounding box center [796, 423] width 34 height 5
type input "21"
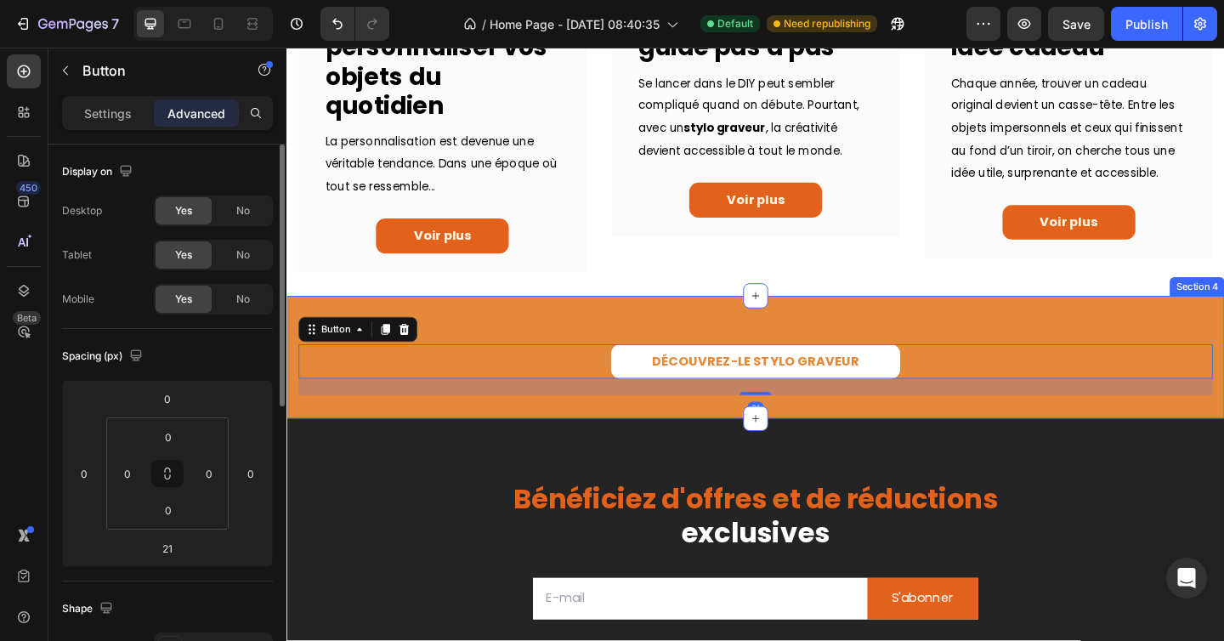
click at [678, 338] on div "DÉCOUVREZ-LE STYLO GRAVEUR Button 21 Row Section 4" at bounding box center [796, 385] width 1020 height 134
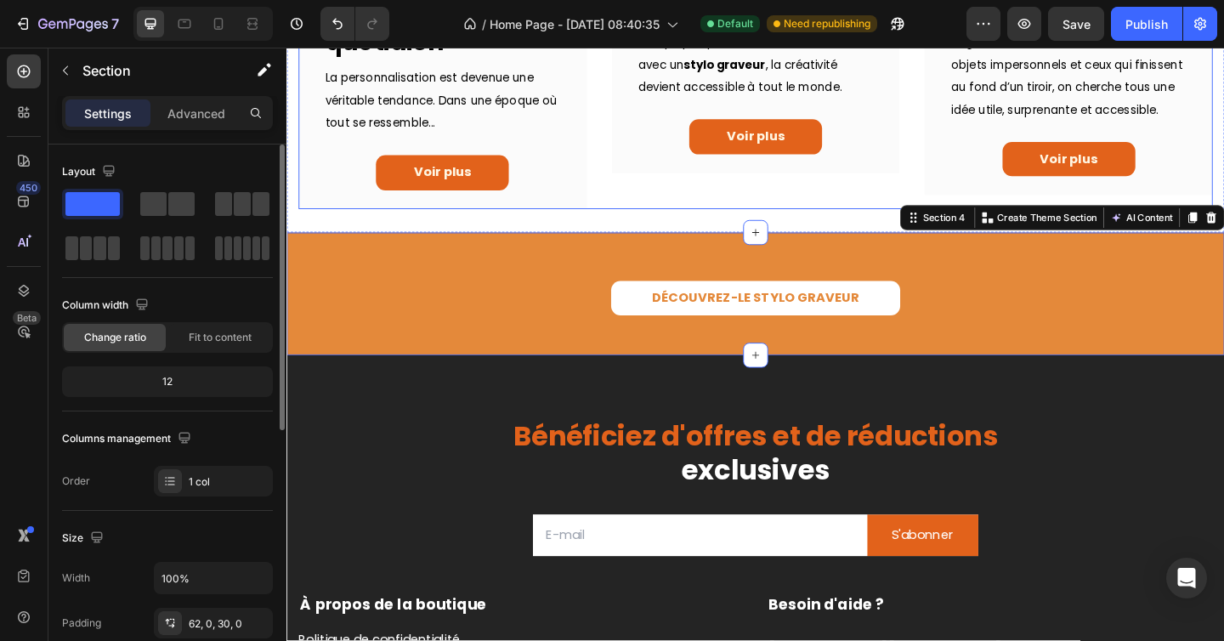
scroll to position [1151, 0]
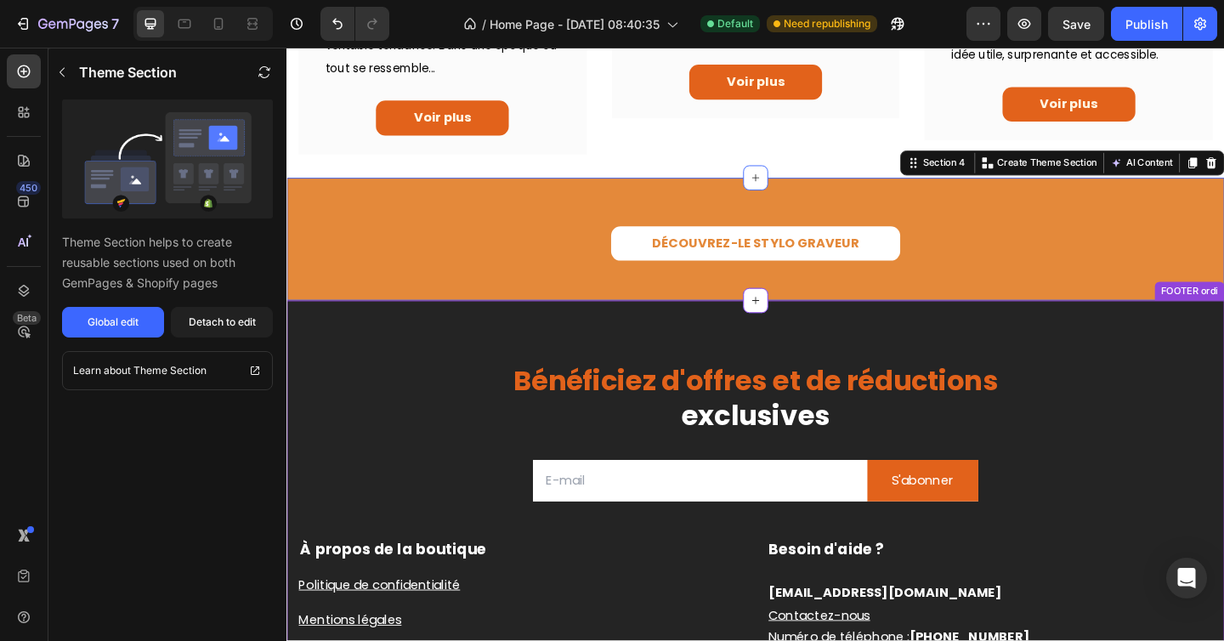
click at [356, 411] on h2 "Bénéficiez d'offres et de réductions exclusives" at bounding box center [796, 430] width 994 height 78
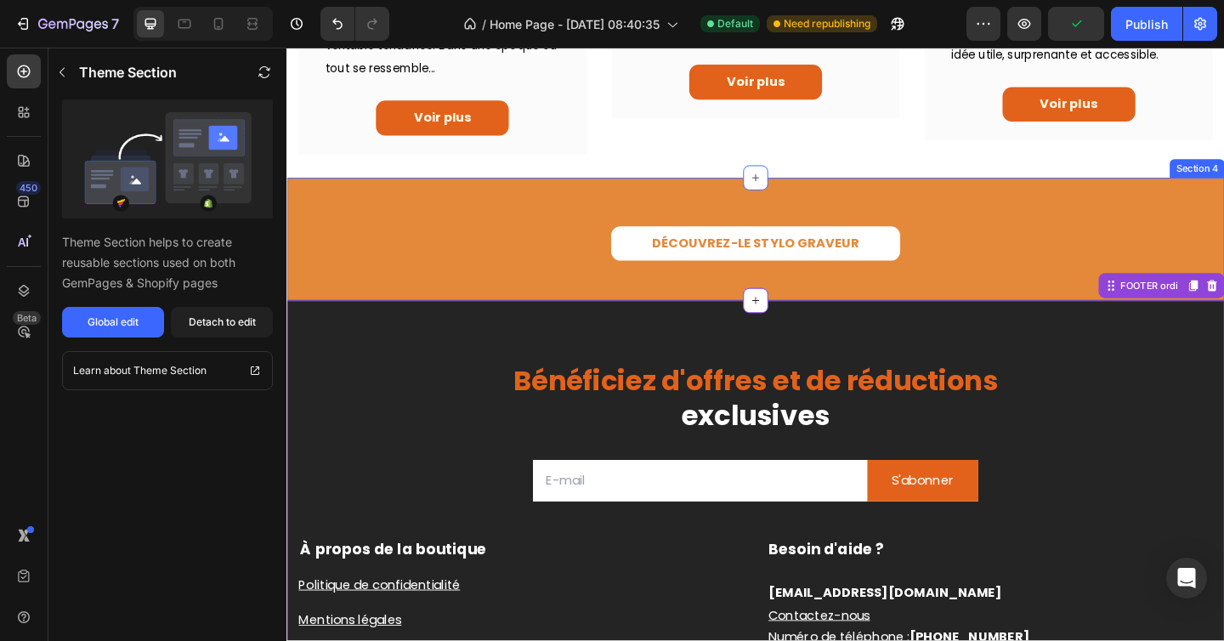
click at [565, 218] on div "DÉCOUVREZ-LE STYLO GRAVEUR Button Row Section 4" at bounding box center [796, 257] width 1020 height 134
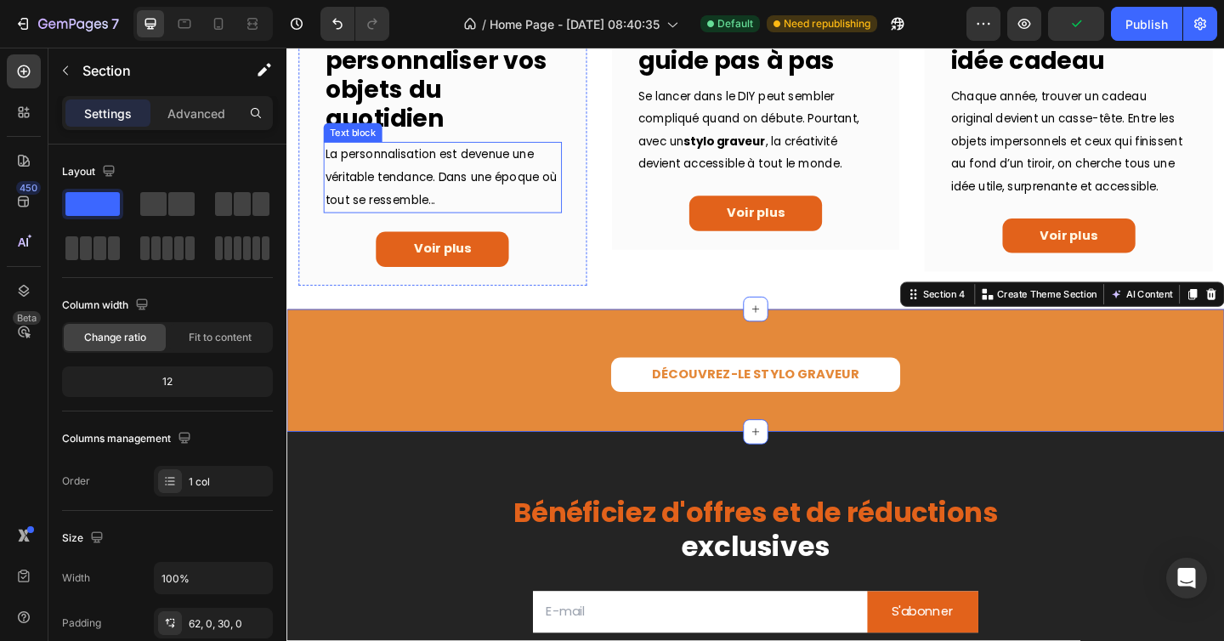
scroll to position [994, 0]
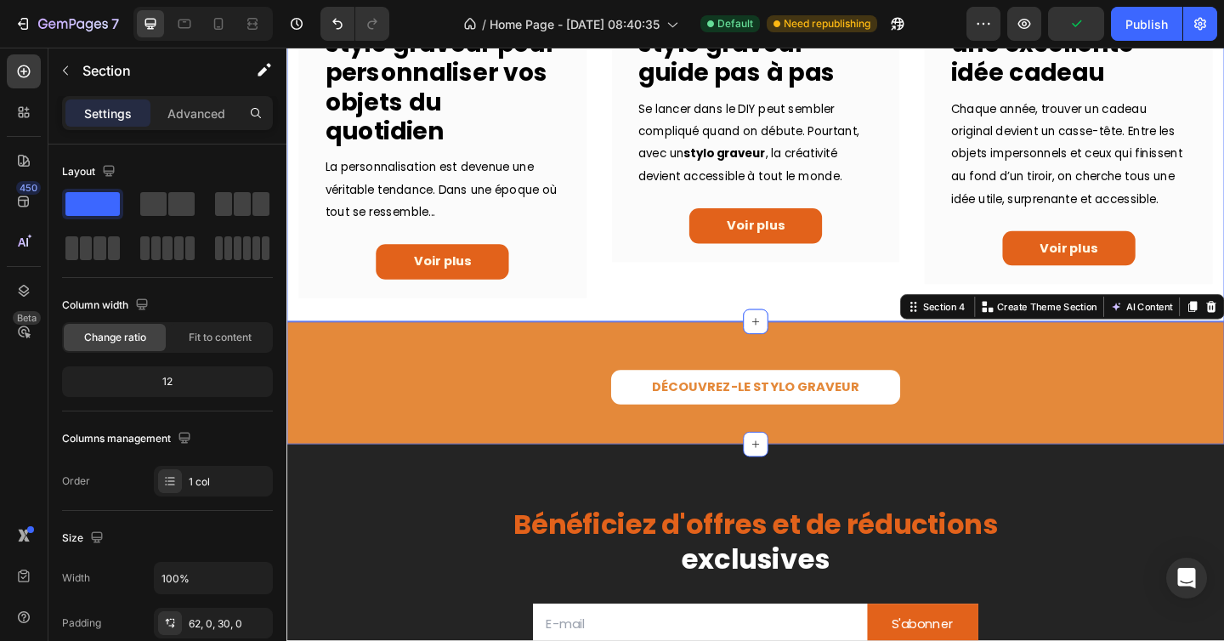
click at [534, 335] on div "Image IDÉES Text block 5 idées faciles à réaliser avec un stylo graveur pour pe…" at bounding box center [796, 8] width 994 height 675
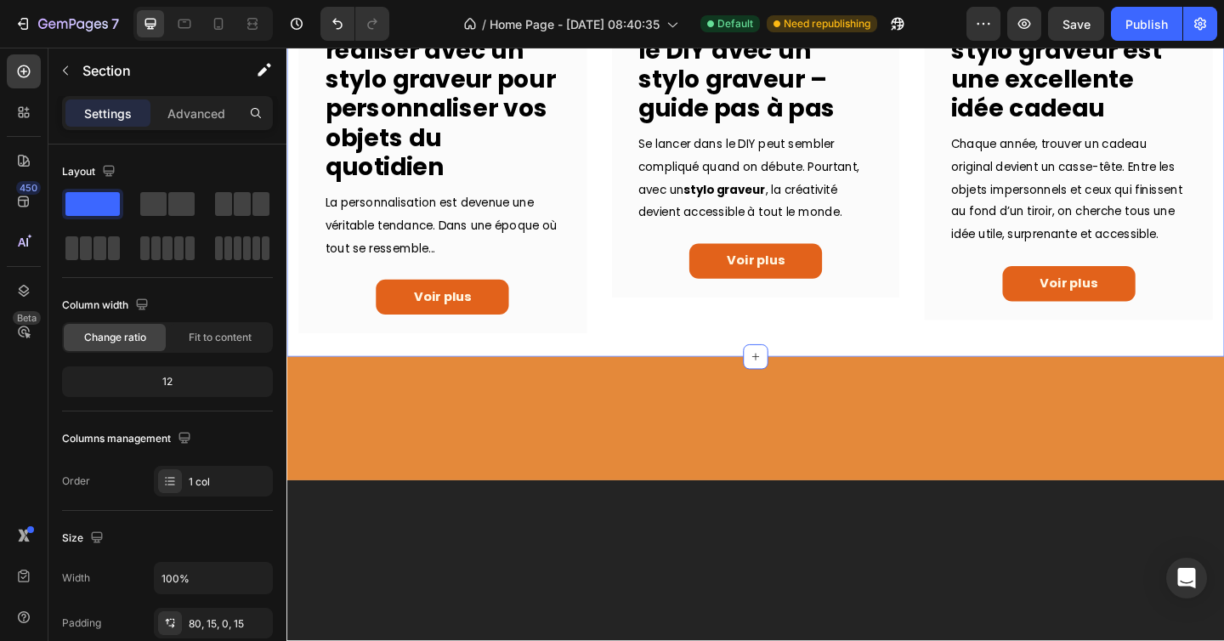
scroll to position [0, 0]
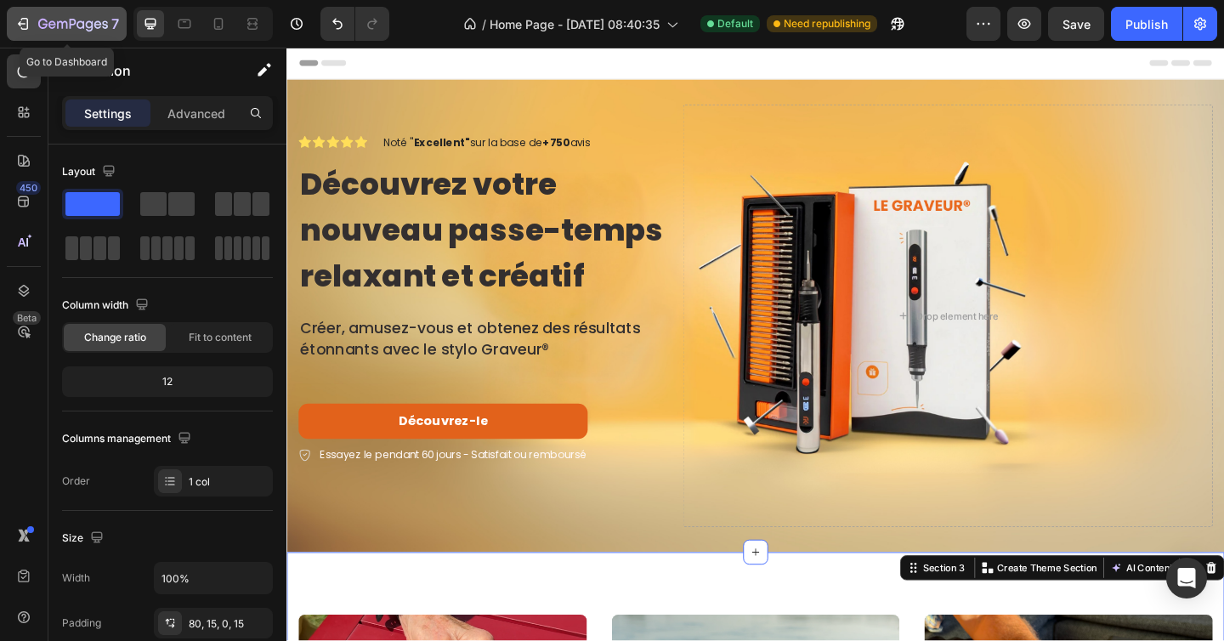
click at [50, 10] on button "7" at bounding box center [67, 24] width 120 height 34
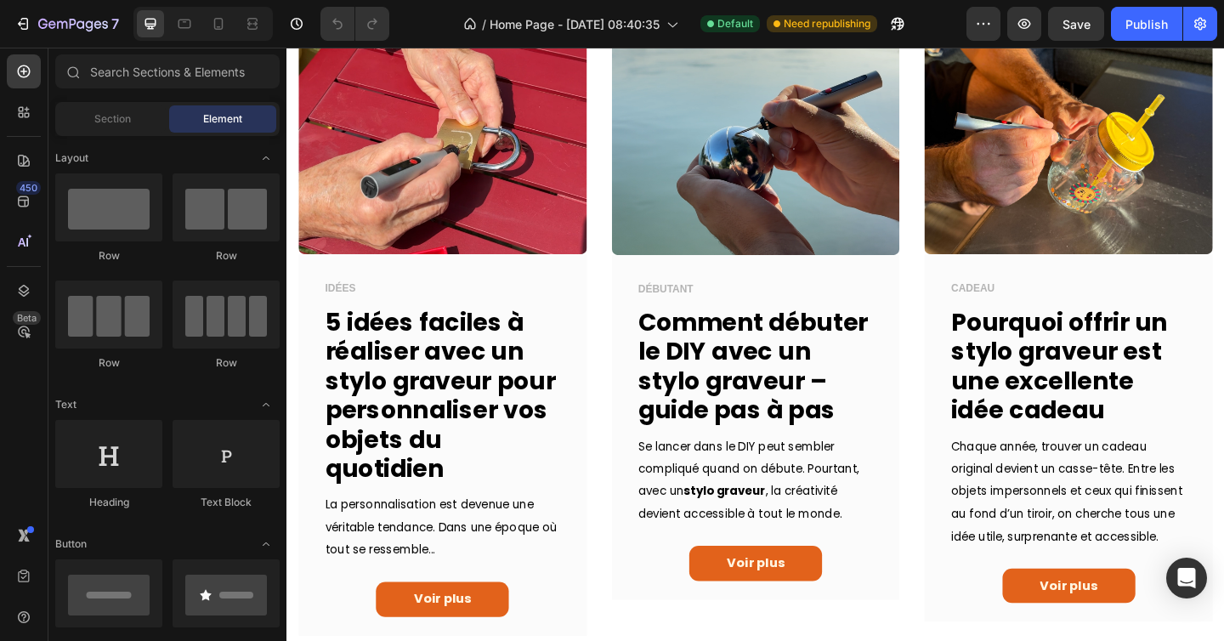
scroll to position [636, 0]
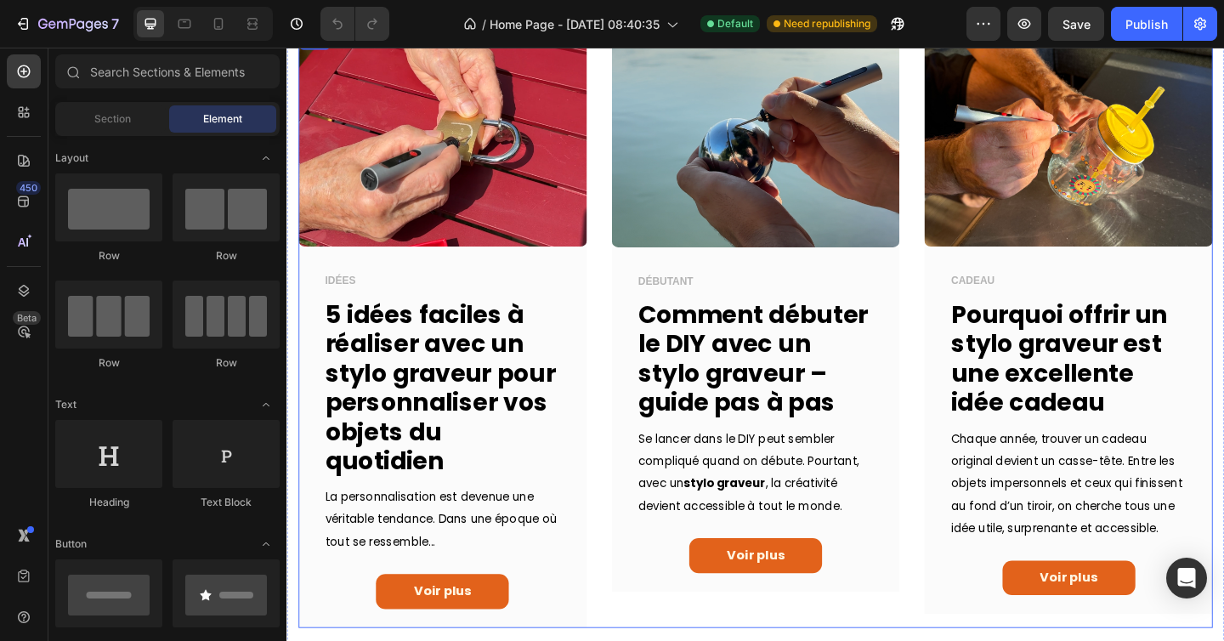
click at [621, 324] on div "Image IDÉES Text block 5 idées faciles à réaliser avec un stylo graveur pour pe…" at bounding box center [796, 354] width 994 height 649
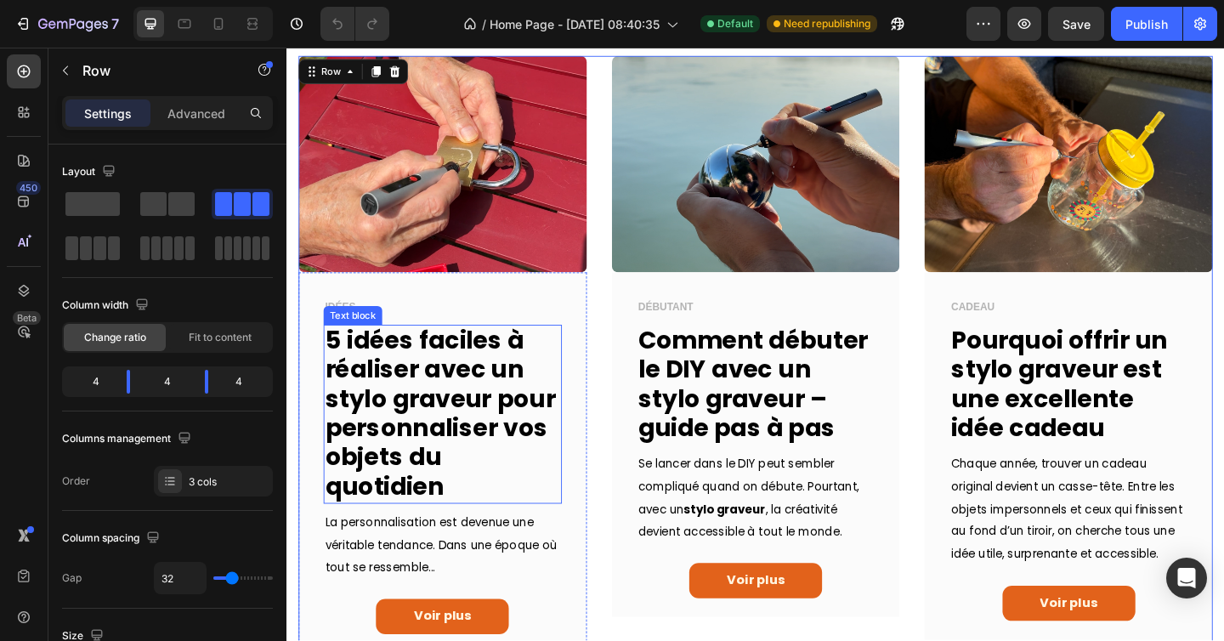
scroll to position [680, 0]
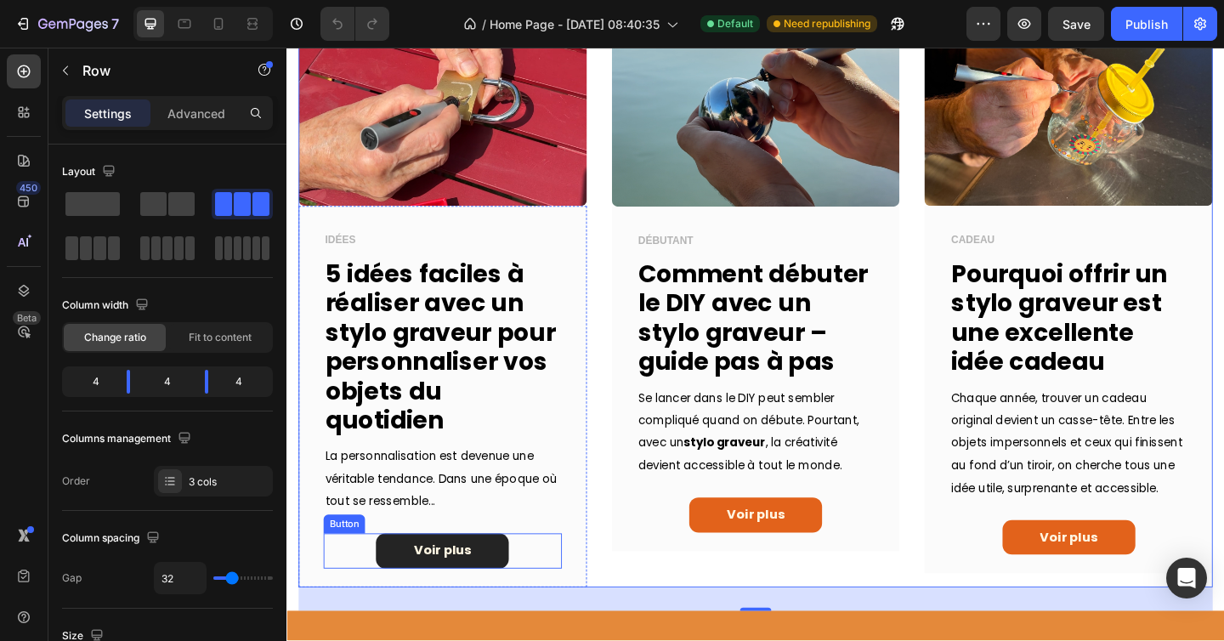
click at [506, 586] on link "Voir plus" at bounding box center [455, 595] width 144 height 38
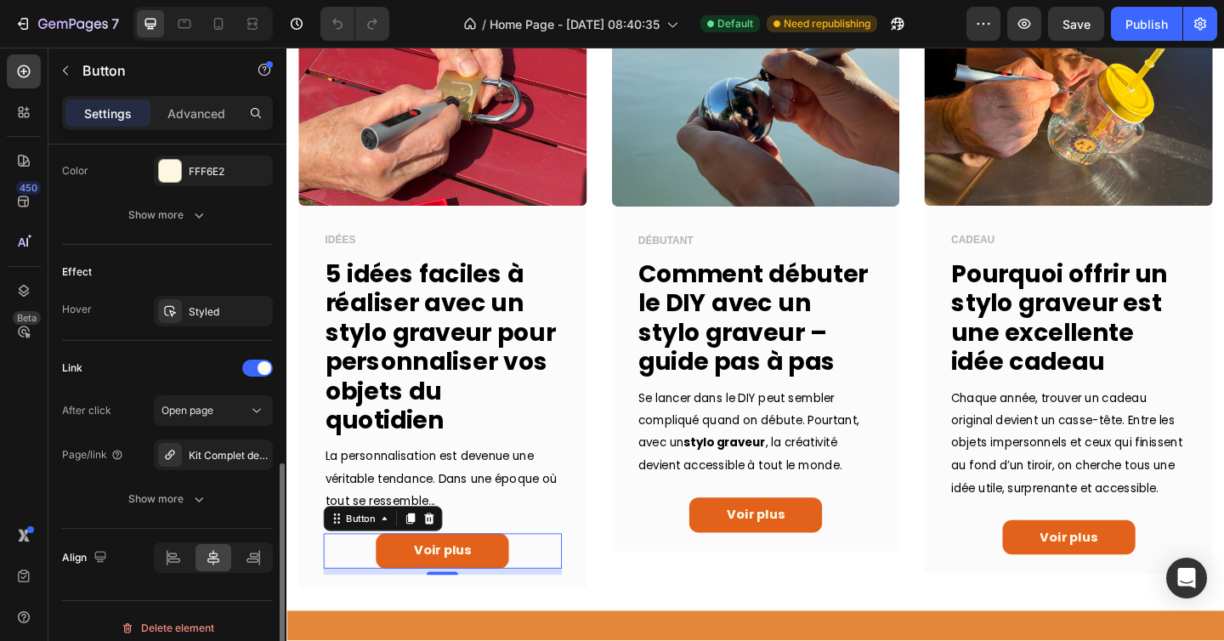
scroll to position [792, 0]
click at [252, 454] on icon "button" at bounding box center [255, 454] width 7 height 7
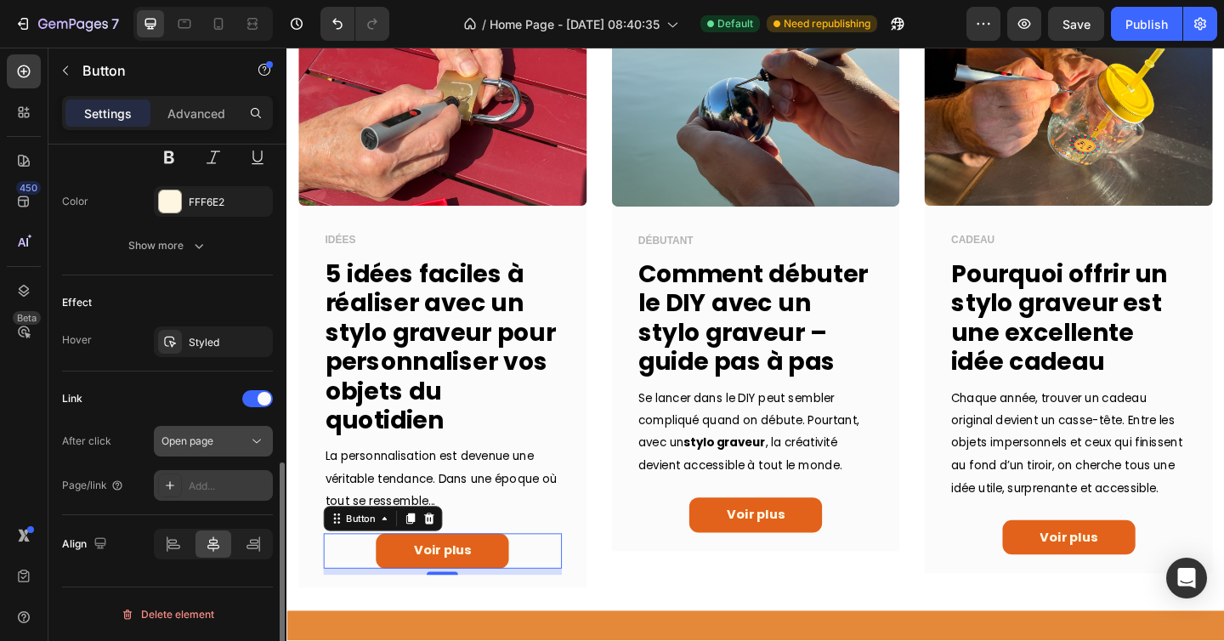
scroll to position [762, 0]
click at [206, 484] on div "Add..." at bounding box center [229, 485] width 80 height 15
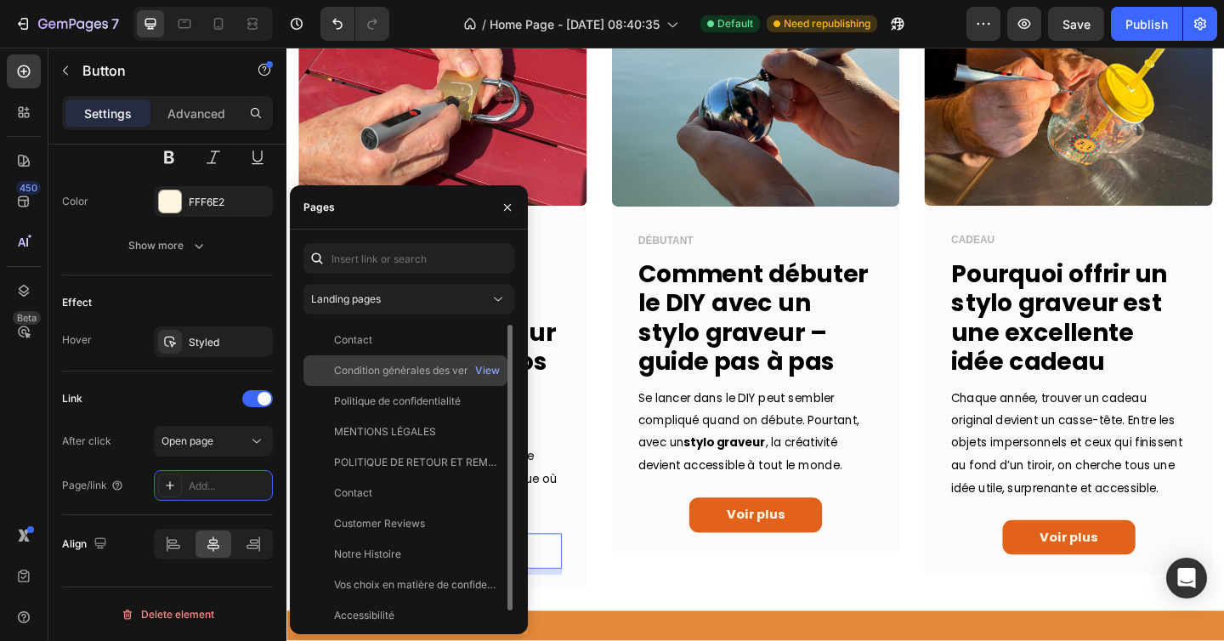
scroll to position [10, 0]
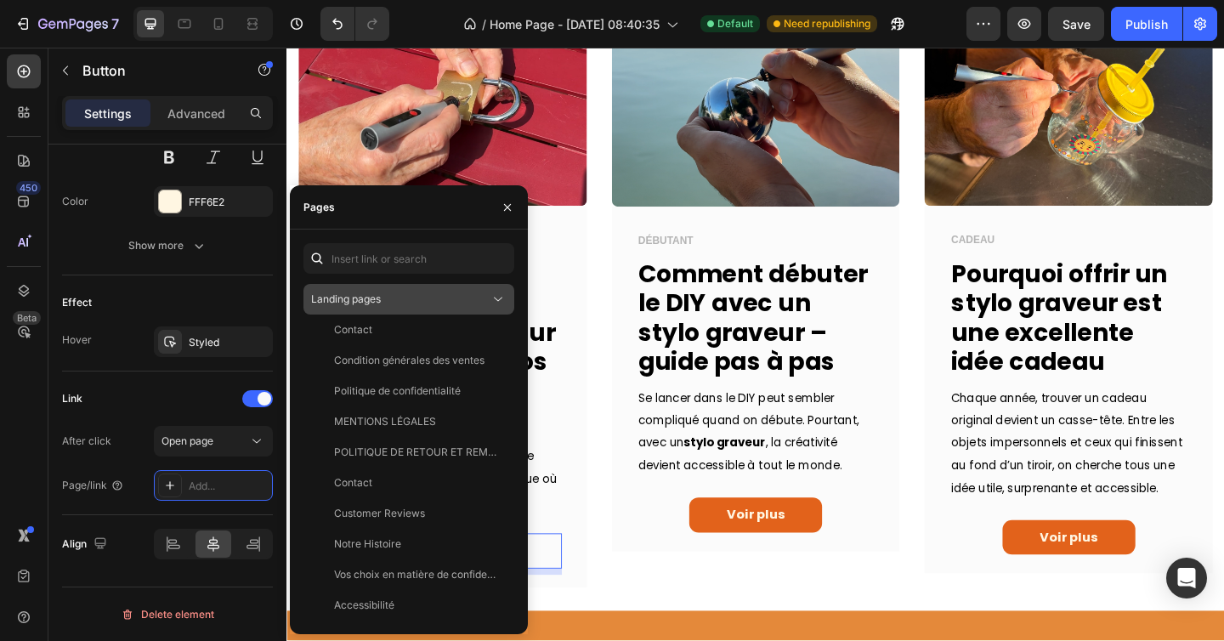
click at [482, 297] on div "Landing pages" at bounding box center [400, 298] width 178 height 15
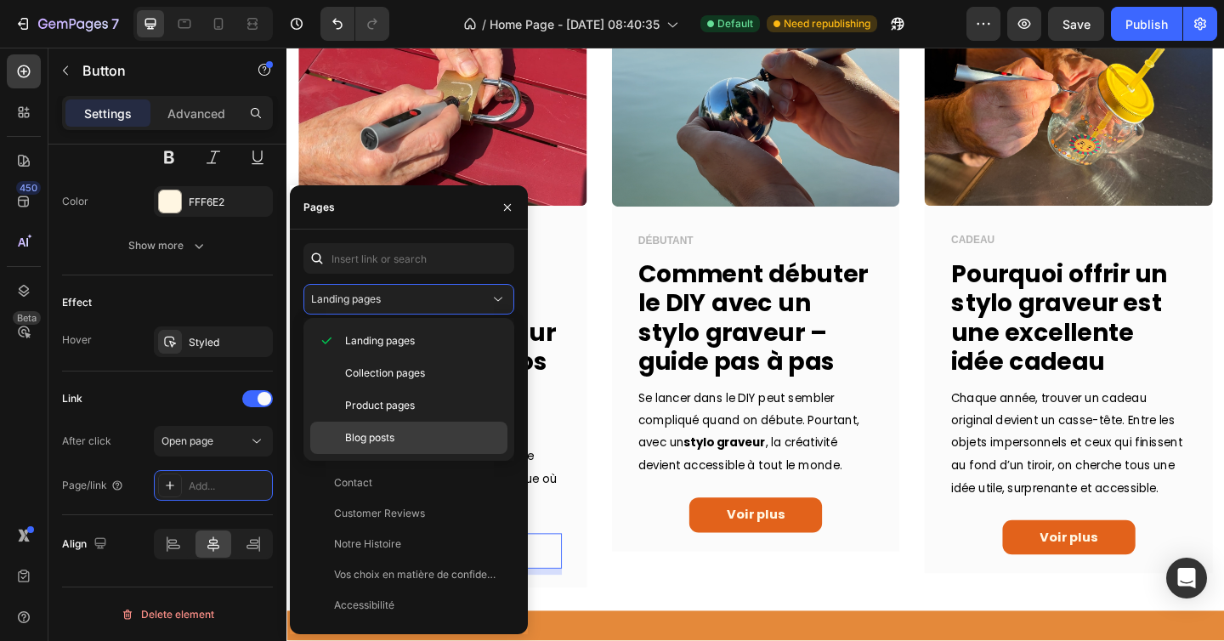
click at [416, 432] on p "Blog posts" at bounding box center [422, 437] width 155 height 15
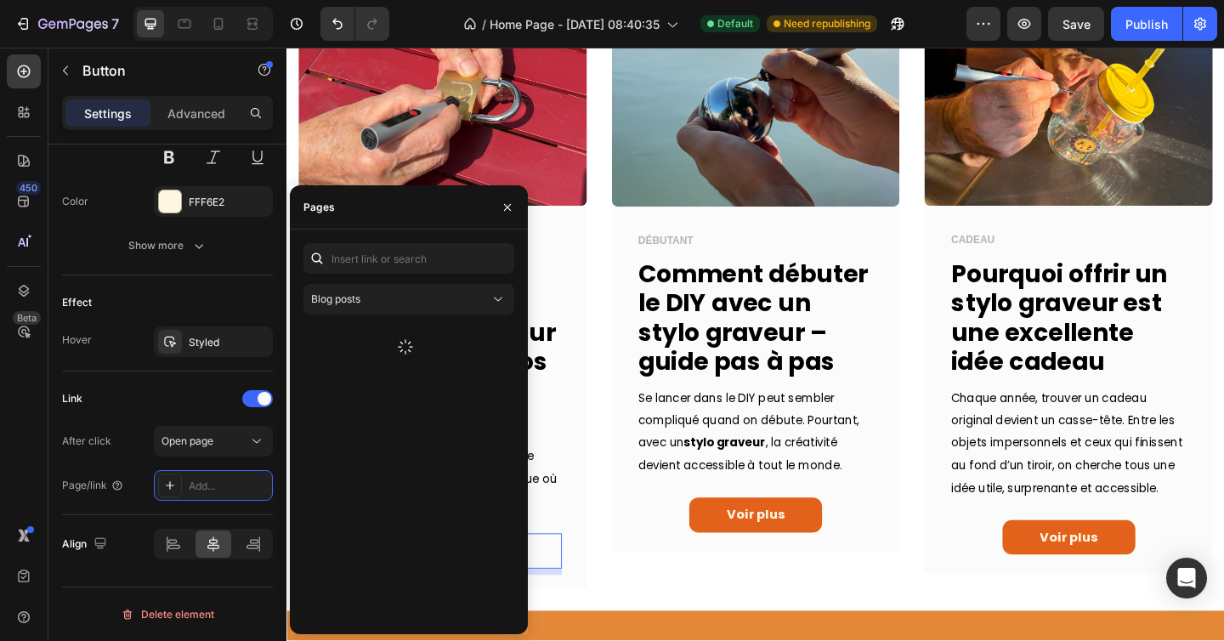
scroll to position [0, 0]
click at [405, 333] on div "Article Page - [DATE] 19:17:02" at bounding box center [405, 339] width 143 height 15
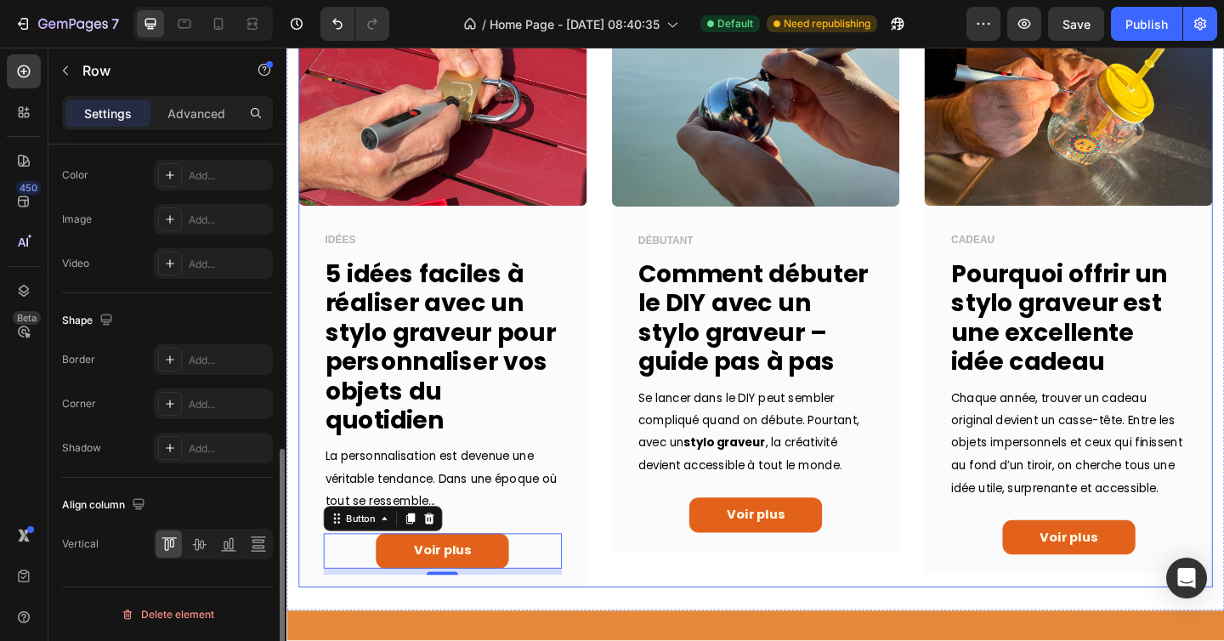
click at [623, 334] on div "Image IDÉES Text block 5 idées faciles à réaliser avec un stylo graveur pour pe…" at bounding box center [796, 310] width 994 height 649
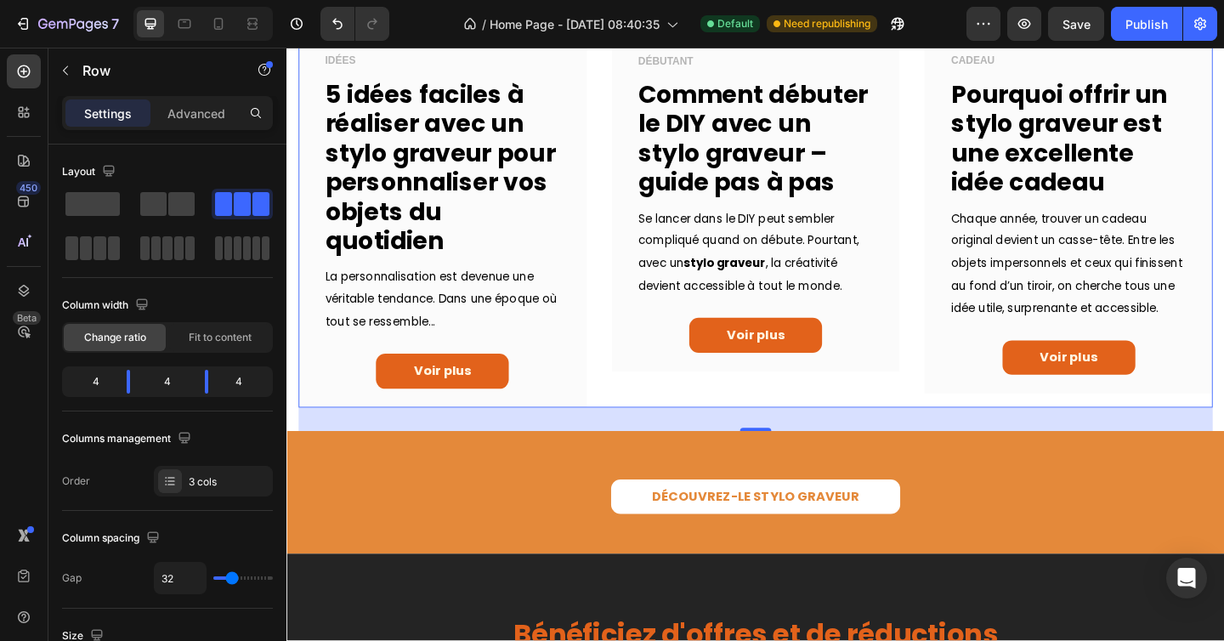
scroll to position [799, 0]
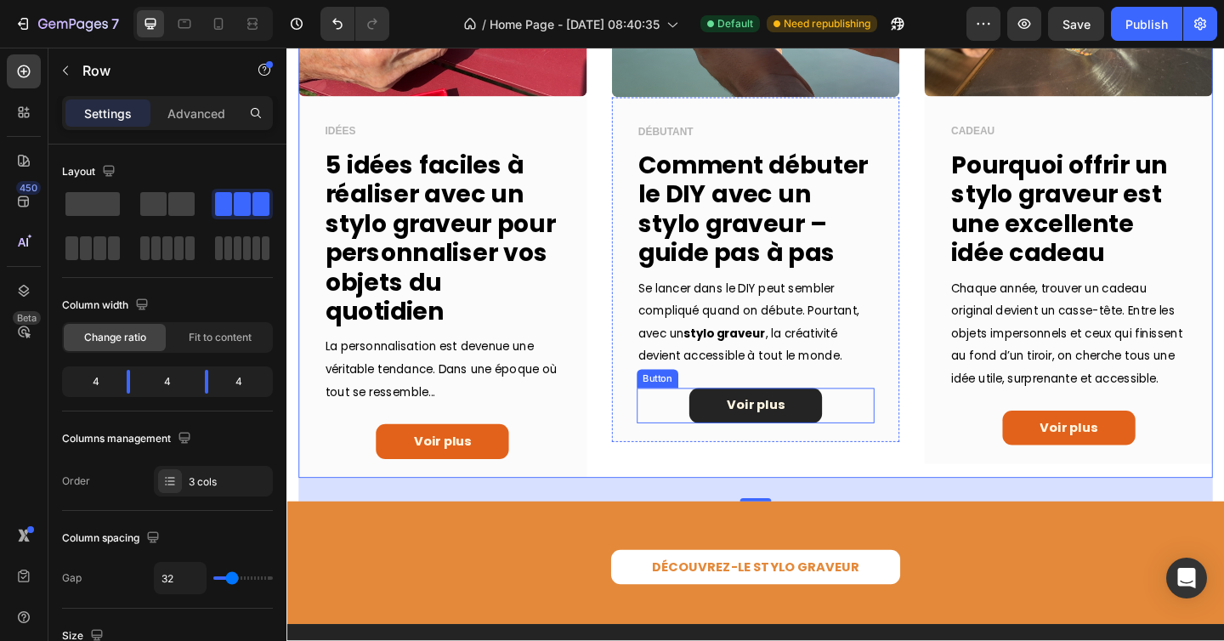
click at [744, 429] on link "Voir plus" at bounding box center [796, 437] width 144 height 38
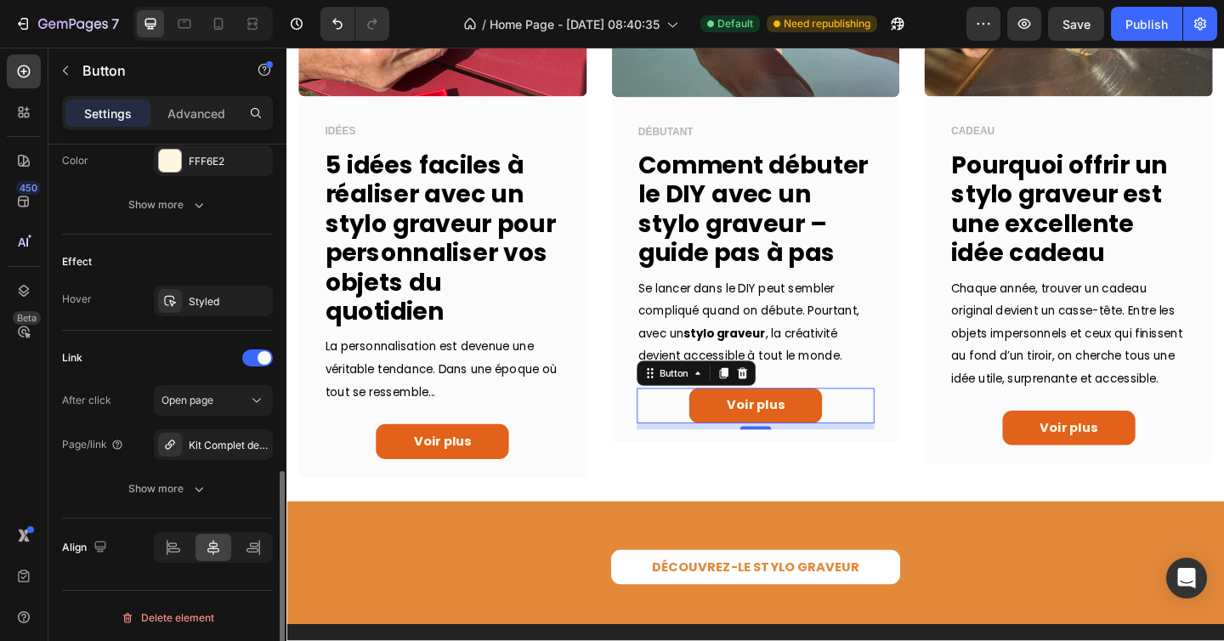
scroll to position [806, 0]
click at [257, 438] on icon "button" at bounding box center [255, 440] width 7 height 7
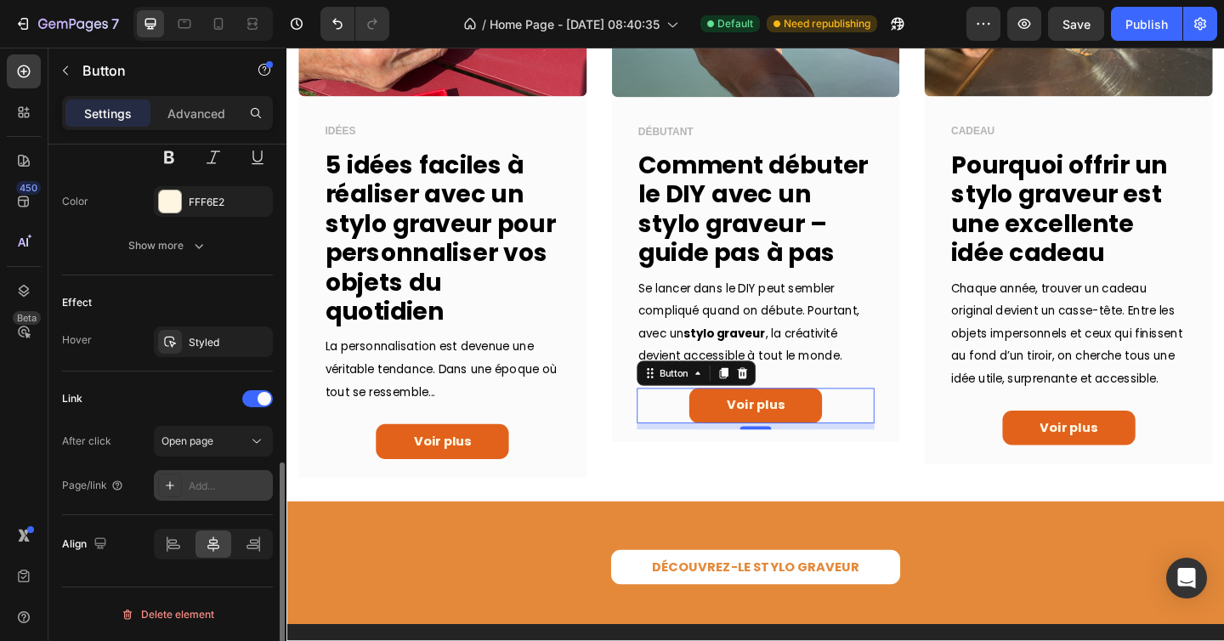
scroll to position [762, 0]
click at [212, 489] on div "Add..." at bounding box center [229, 485] width 80 height 15
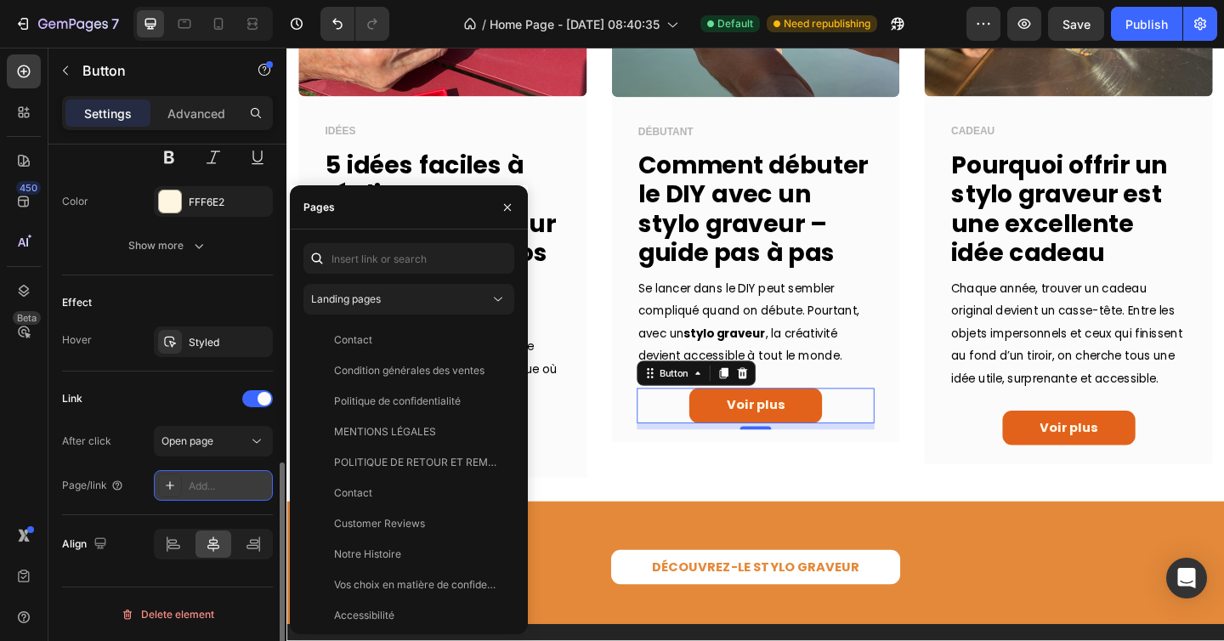
click at [212, 489] on div "Add..." at bounding box center [229, 485] width 80 height 15
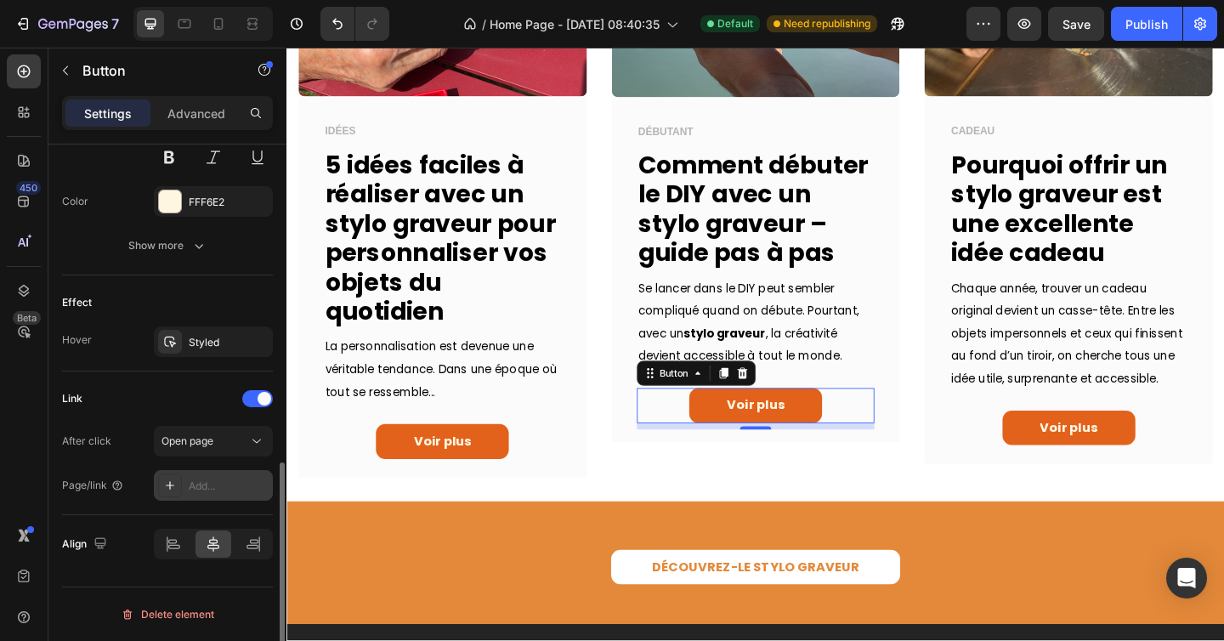
click at [212, 489] on div "Add..." at bounding box center [229, 485] width 80 height 15
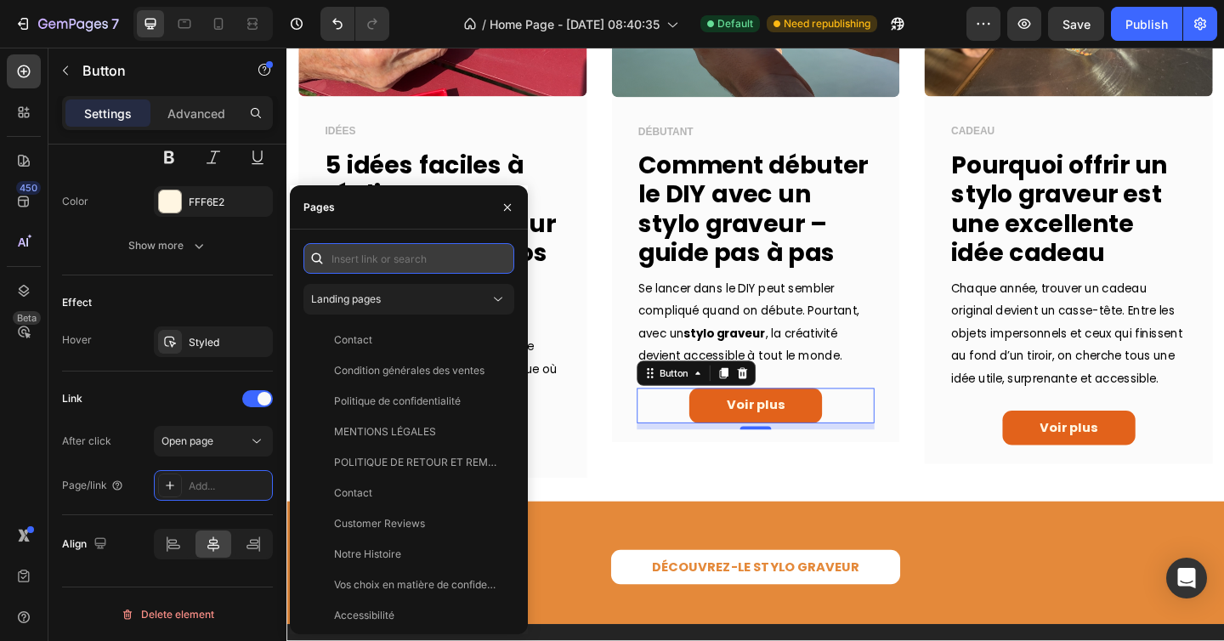
paste input "https://tenovia.fr/blogs/news/article-2?_ab=0&key=1756229960962"
type input "https://tenovia.fr/blogs/news/article-2?_ab=0&key=1756229960962"
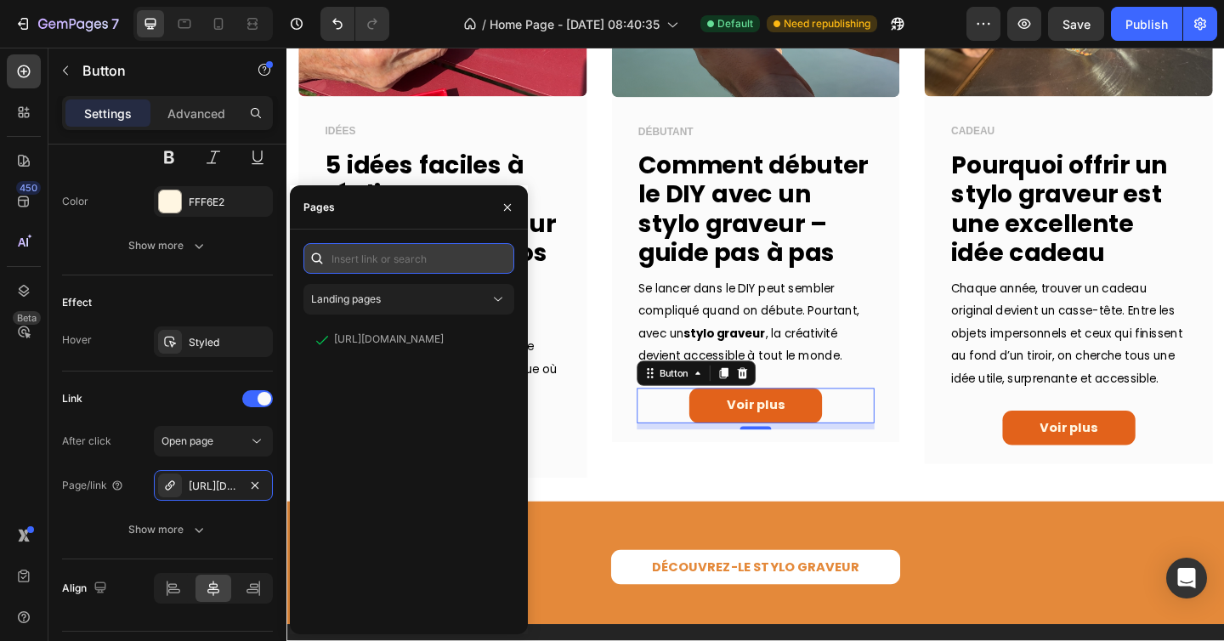
scroll to position [0, 0]
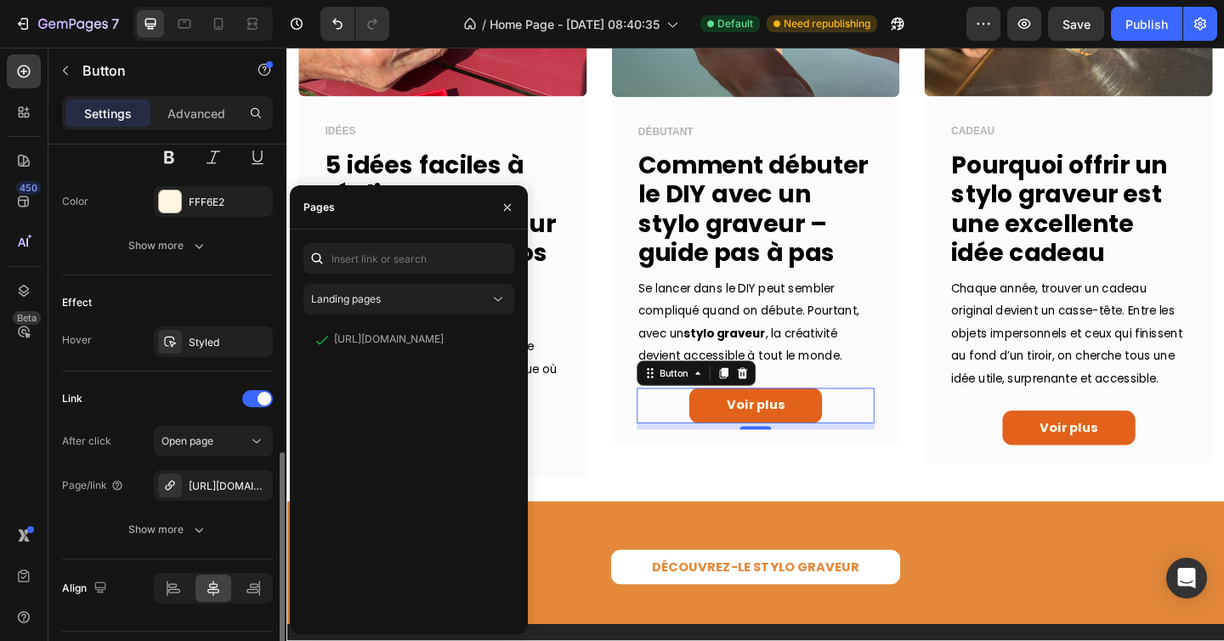
click at [184, 389] on div "Link" at bounding box center [167, 398] width 211 height 27
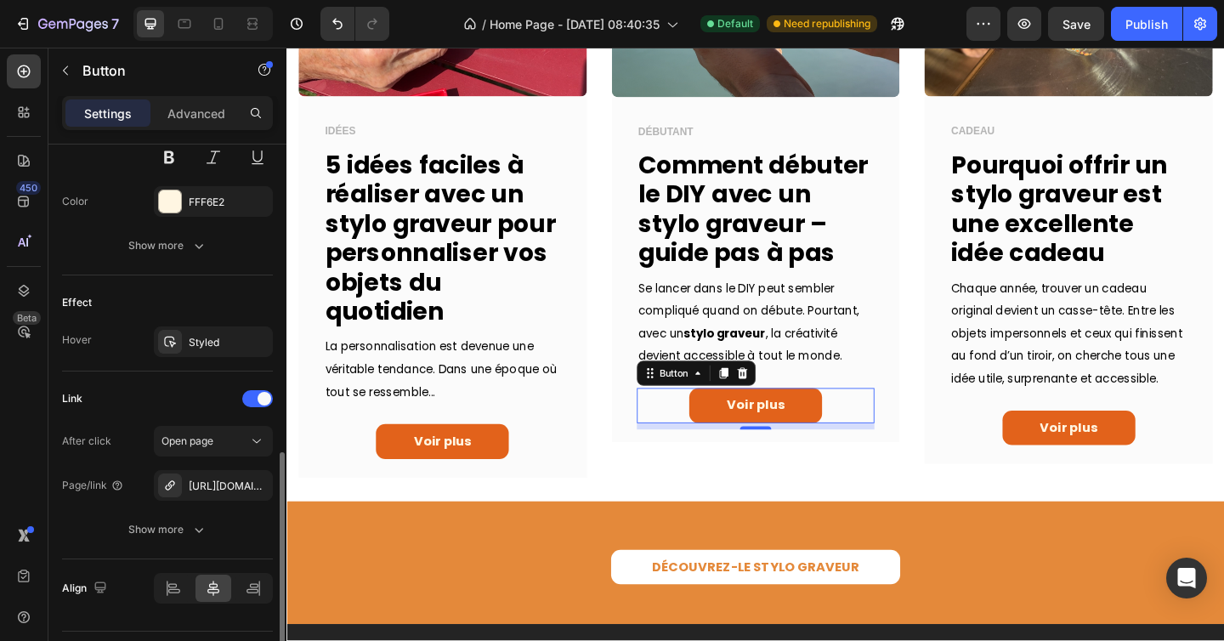
click at [184, 389] on div "Link" at bounding box center [167, 398] width 211 height 27
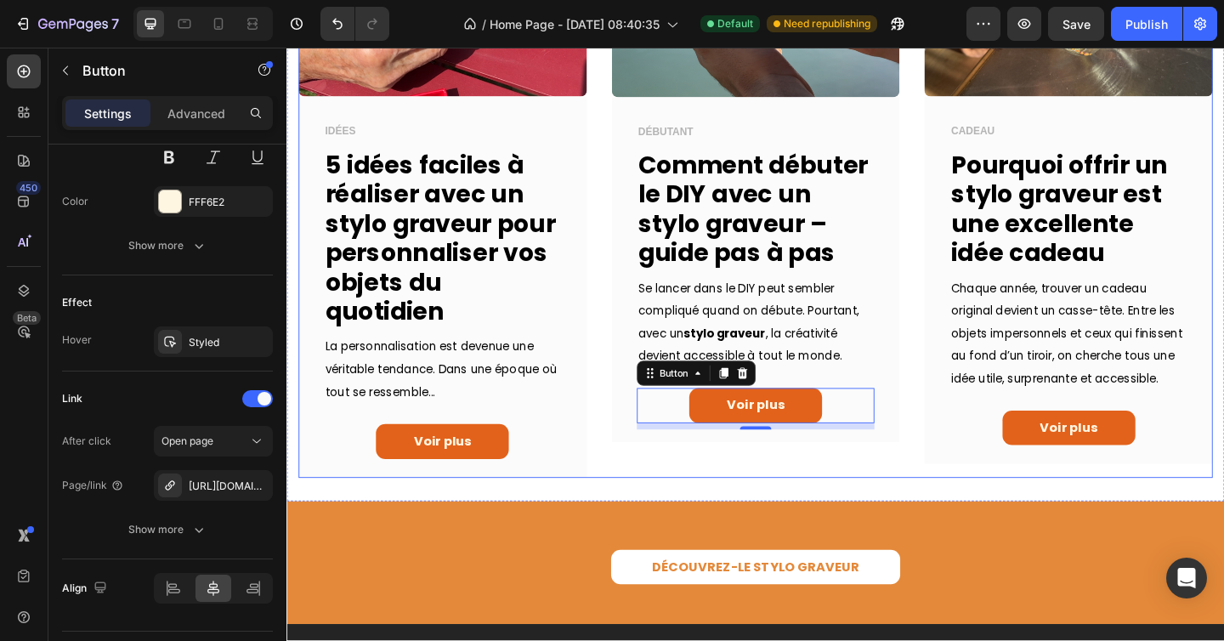
click at [780, 516] on div "Image DÉBUTANT Text block Comment débuter le DIY avec un stylo graveur – guide …" at bounding box center [797, 191] width 314 height 649
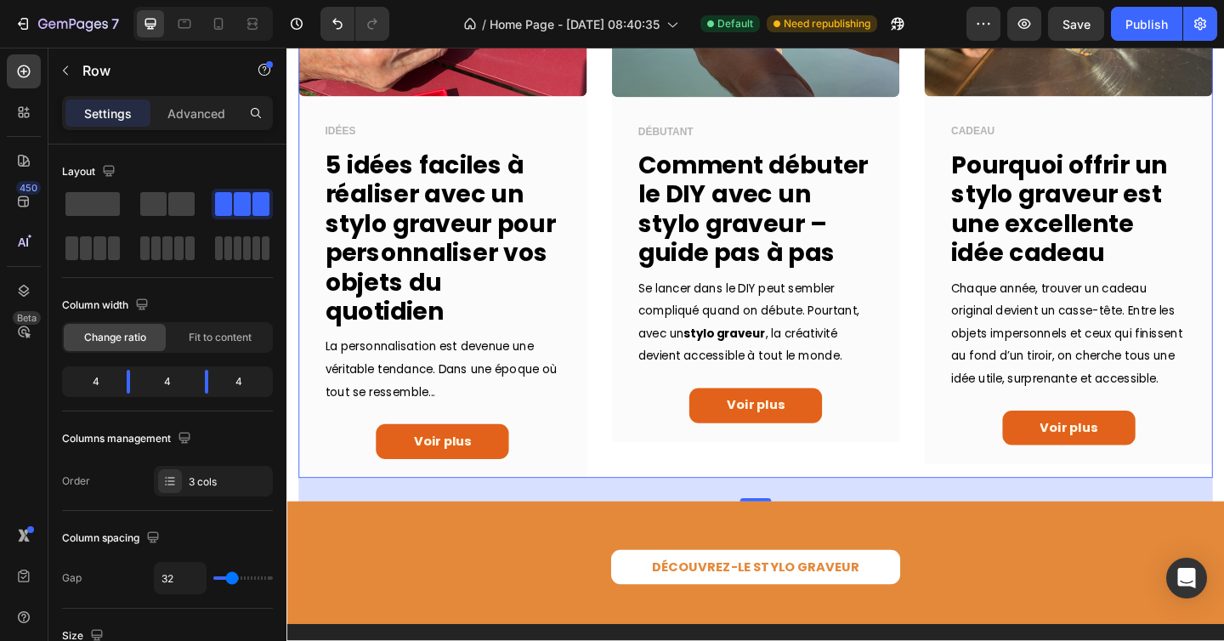
click at [775, 502] on div "Image DÉBUTANT Text block Comment débuter le DIY avec un stylo graveur – guide …" at bounding box center [797, 191] width 314 height 649
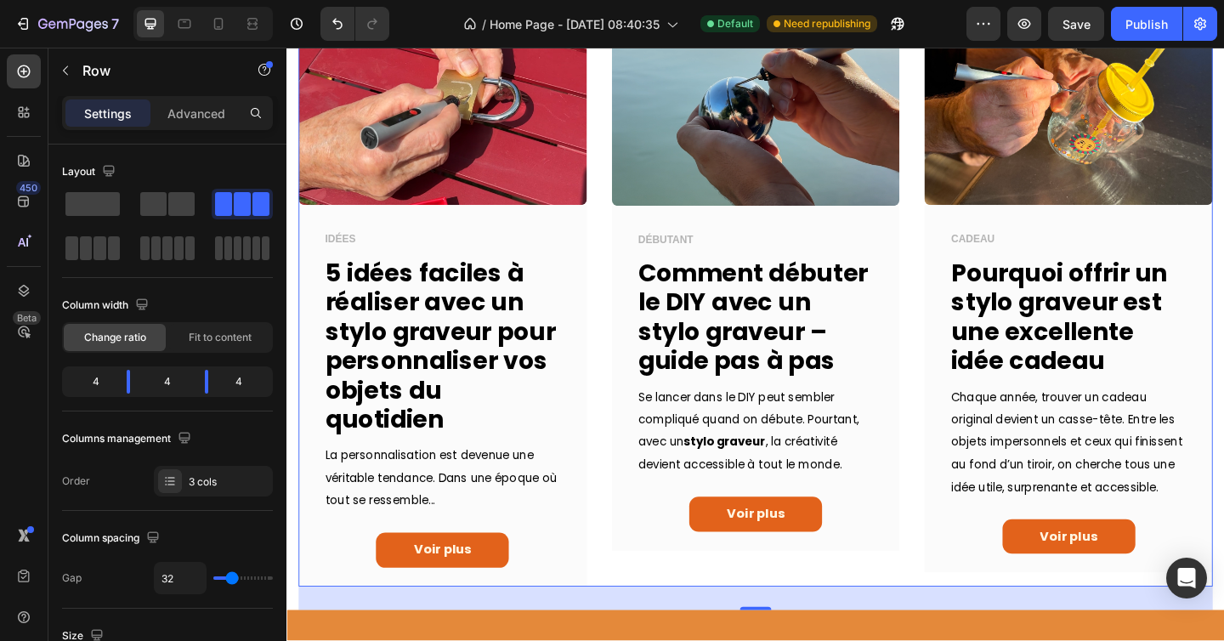
scroll to position [692, 0]
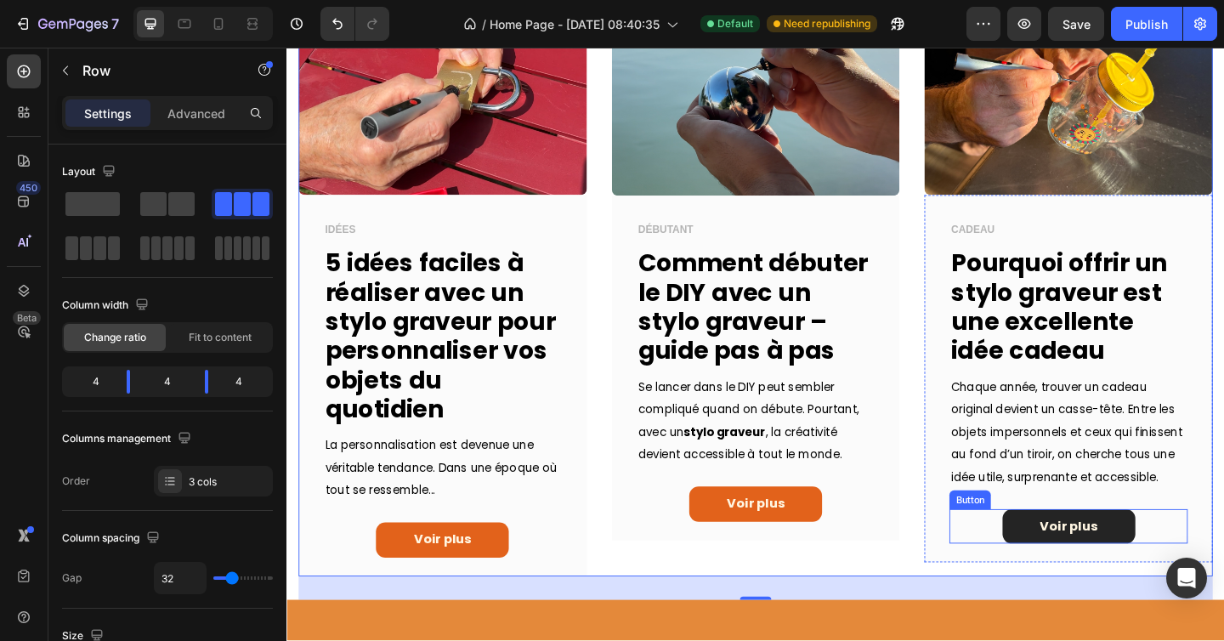
click at [1066, 588] on link "Voir plus" at bounding box center [1137, 569] width 144 height 38
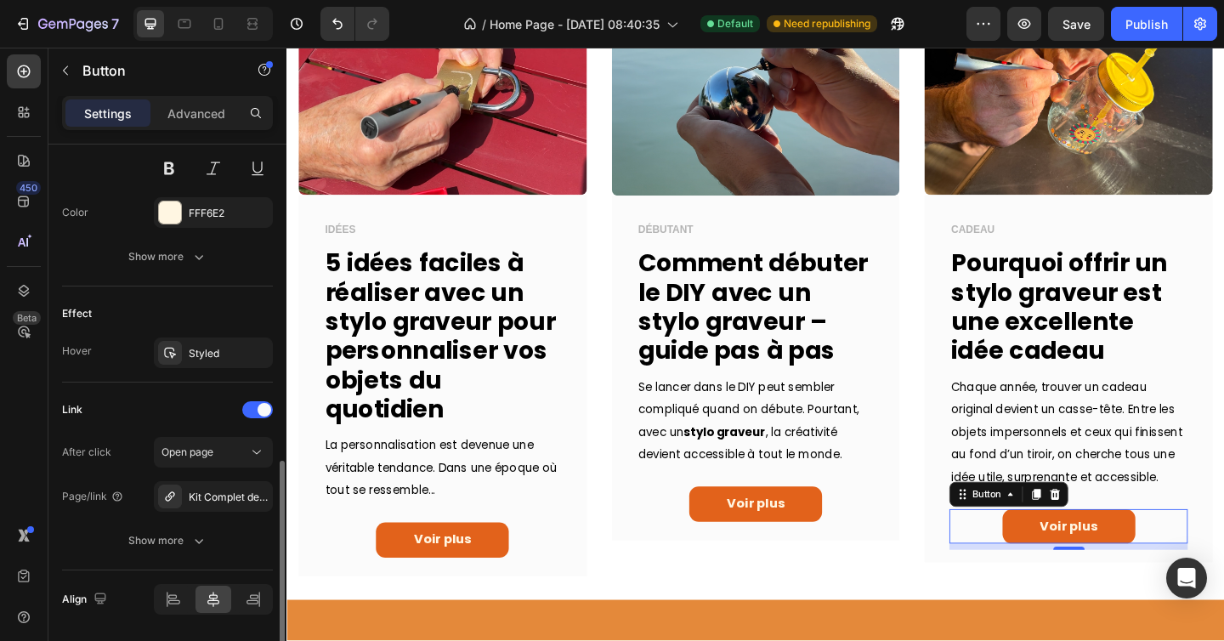
scroll to position [767, 0]
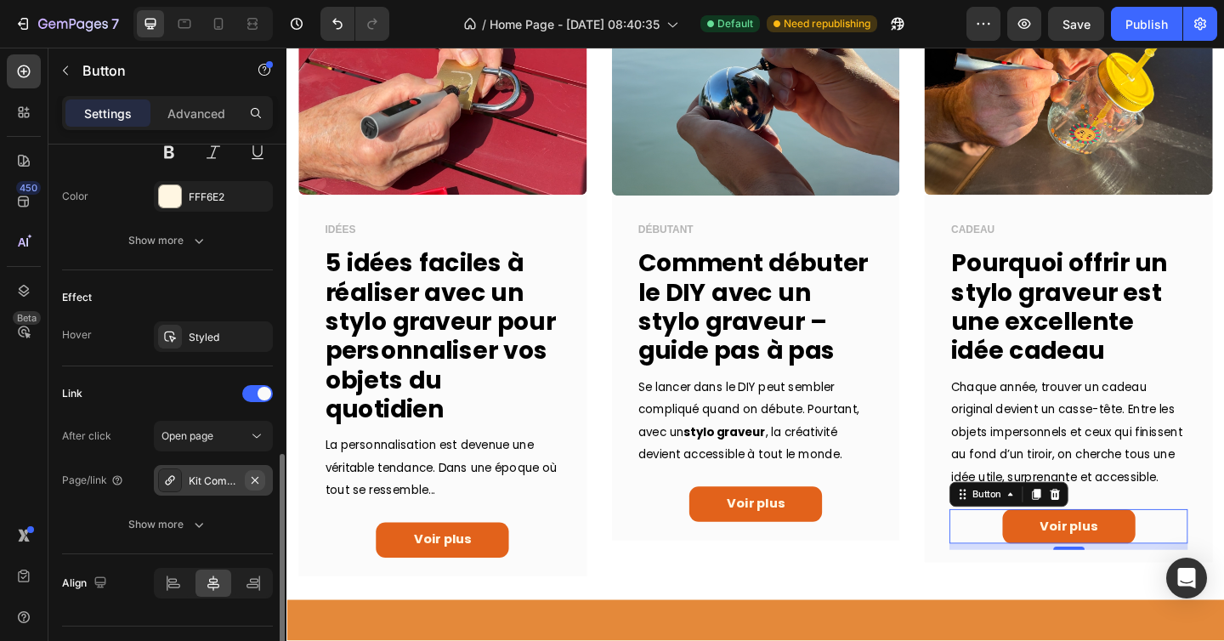
click at [255, 475] on icon "button" at bounding box center [255, 480] width 14 height 14
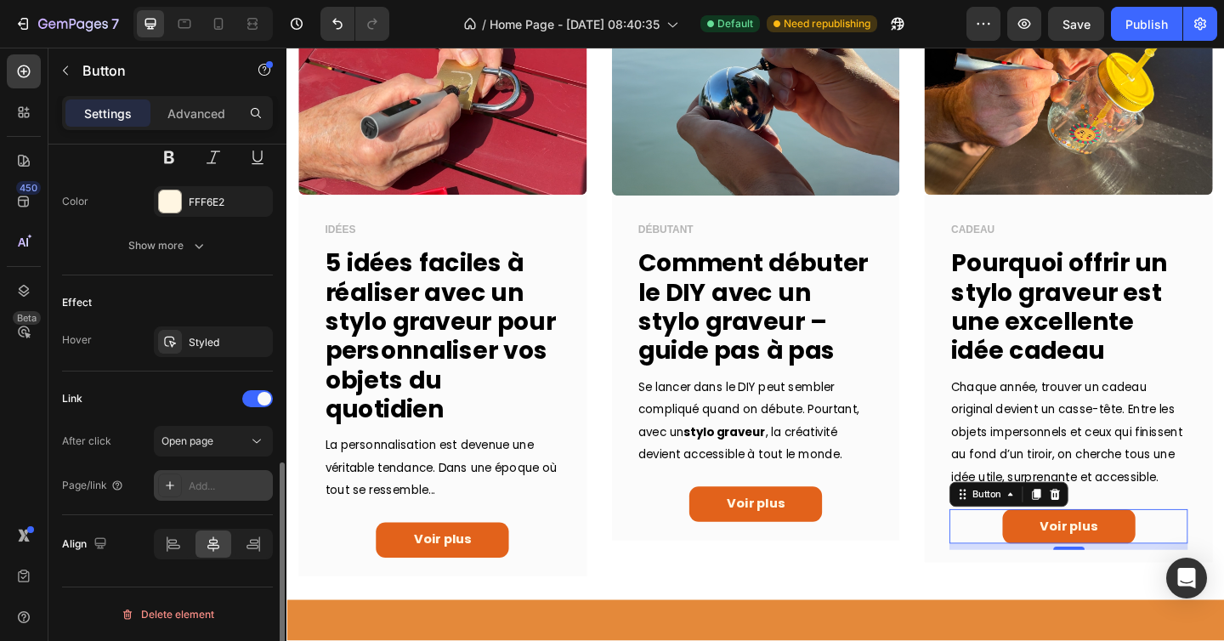
scroll to position [762, 0]
click at [202, 480] on div "Add..." at bounding box center [229, 485] width 80 height 15
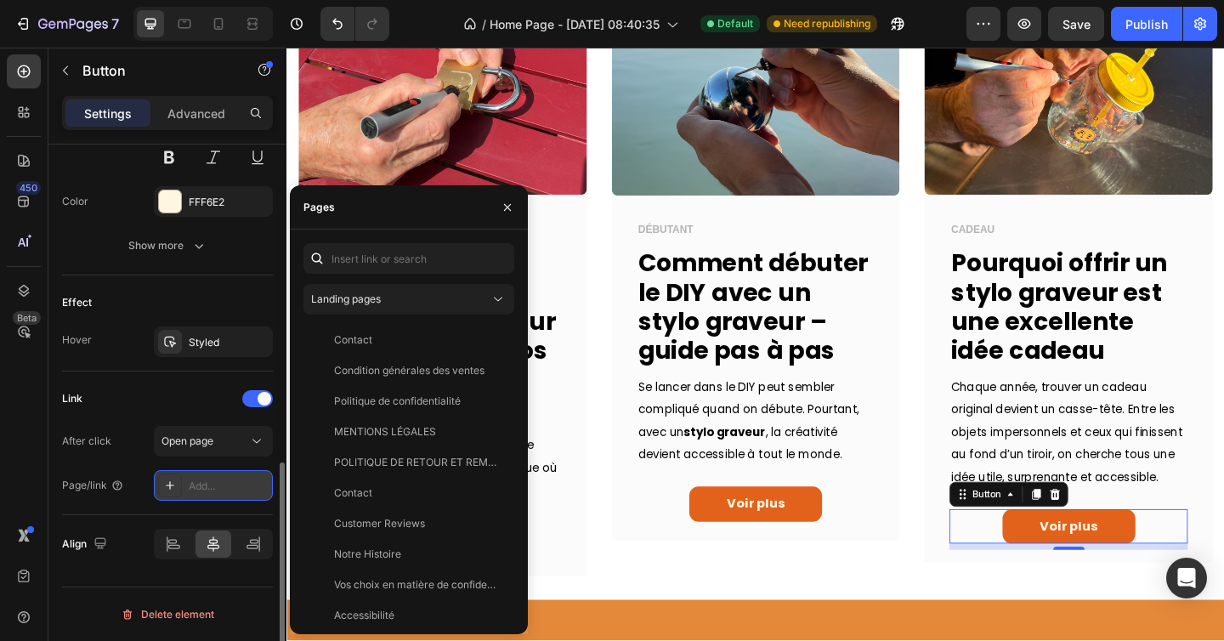
click at [205, 489] on div "Add..." at bounding box center [229, 485] width 80 height 15
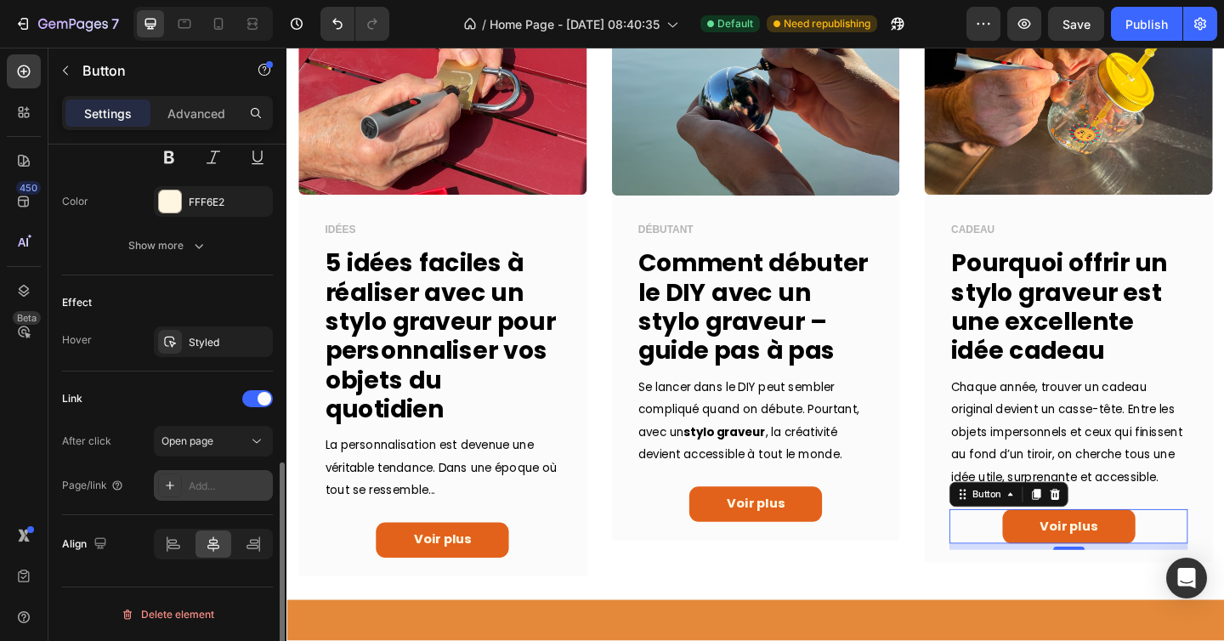
click at [205, 489] on div "Add..." at bounding box center [229, 485] width 80 height 15
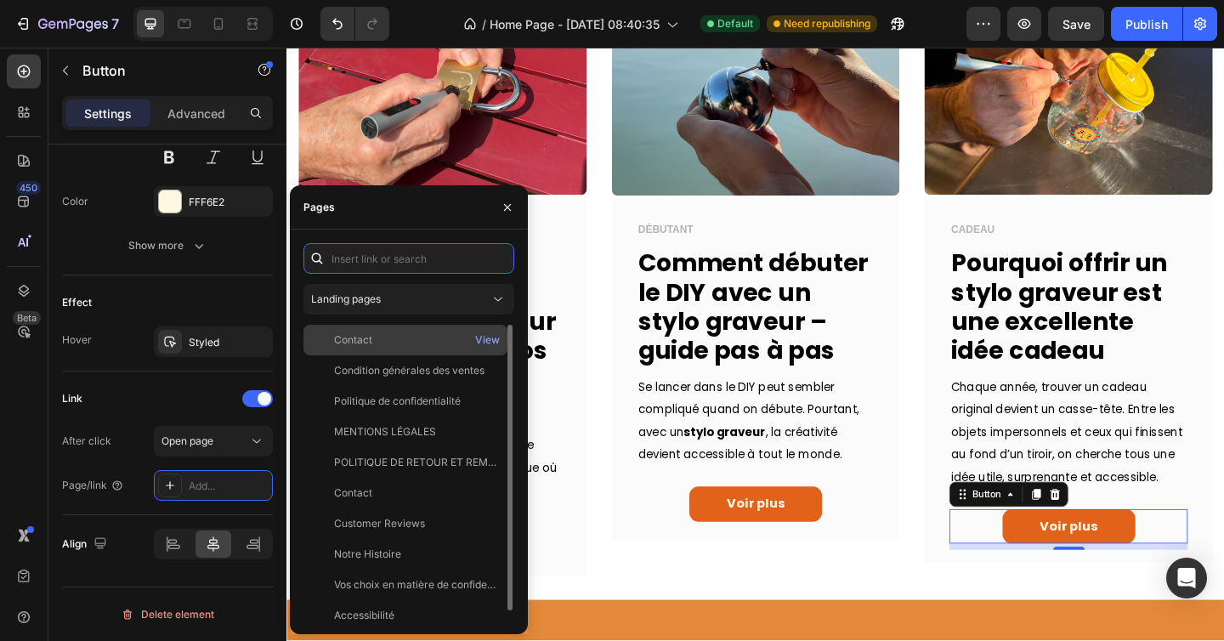
paste input "https://tenovia.fr/blogs/news/article-3?_ab=0&key=1756230726546"
type input "https://tenovia.fr/blogs/news/article-3?_ab=0&key=1756230726546"
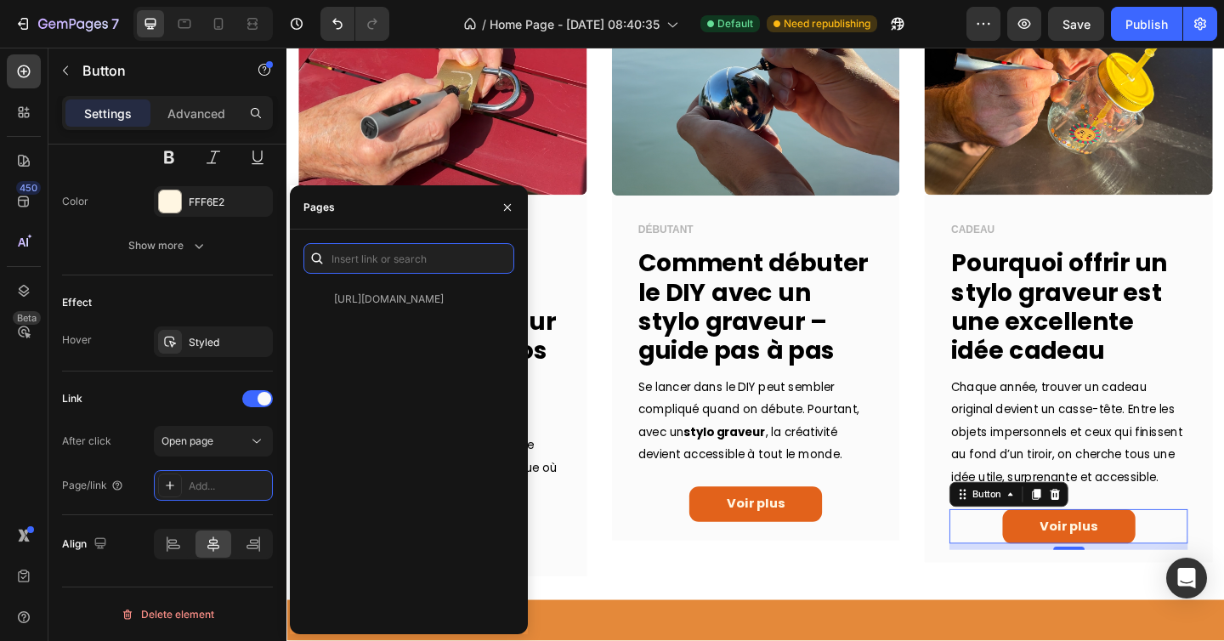
scroll to position [0, 0]
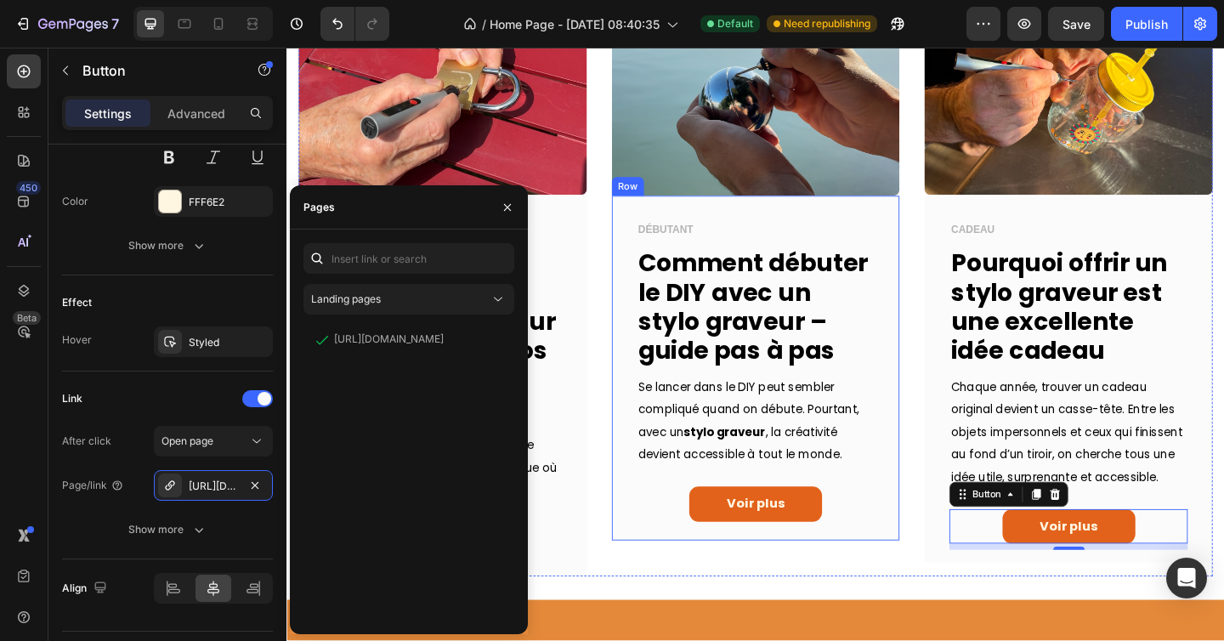
click at [673, 559] on div "Voir plus Button" at bounding box center [796, 544] width 259 height 38
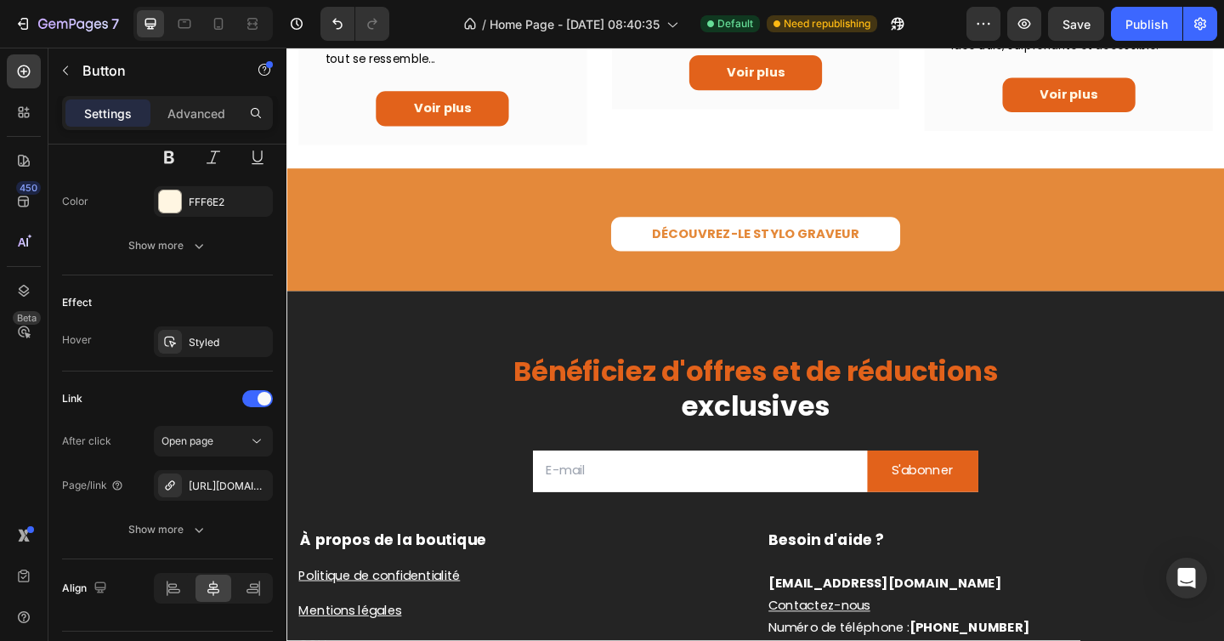
scroll to position [1156, 0]
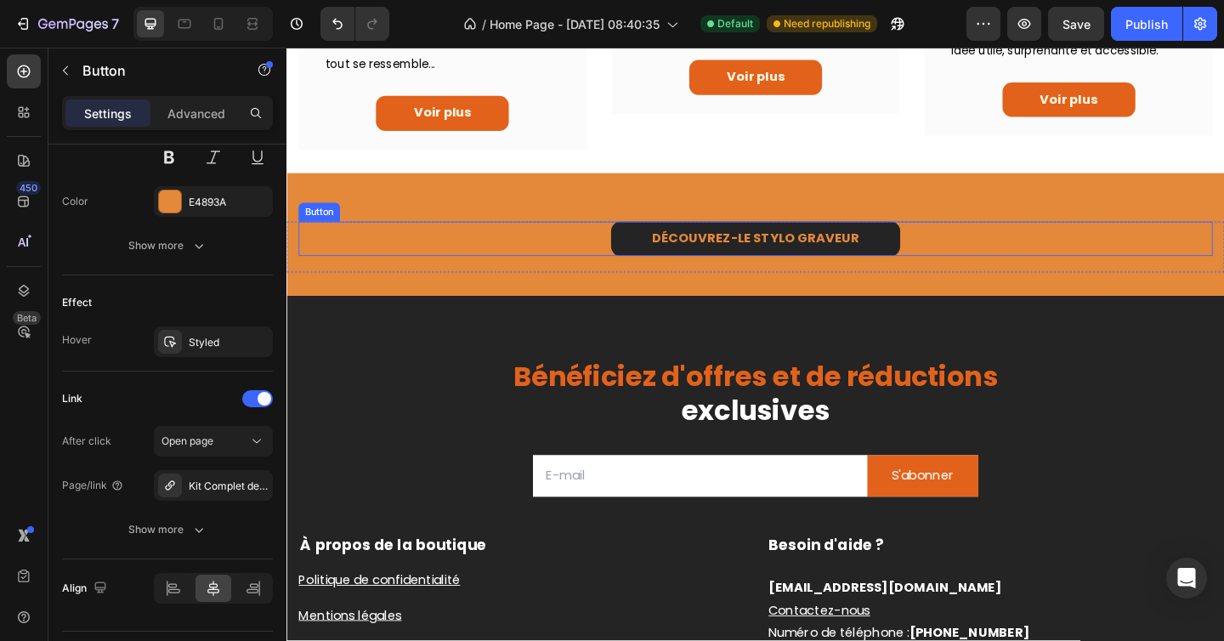
click at [668, 257] on link "DÉCOUVREZ-LE STYLO GRAVEUR" at bounding box center [796, 256] width 314 height 38
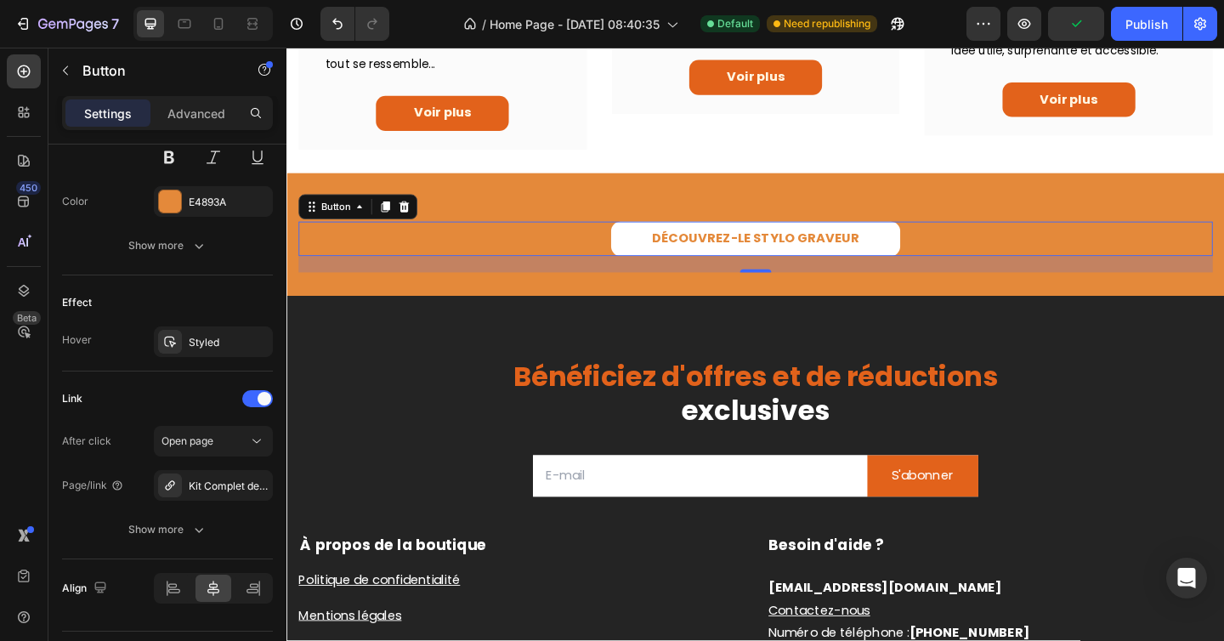
click at [551, 292] on div "21" at bounding box center [796, 283] width 994 height 18
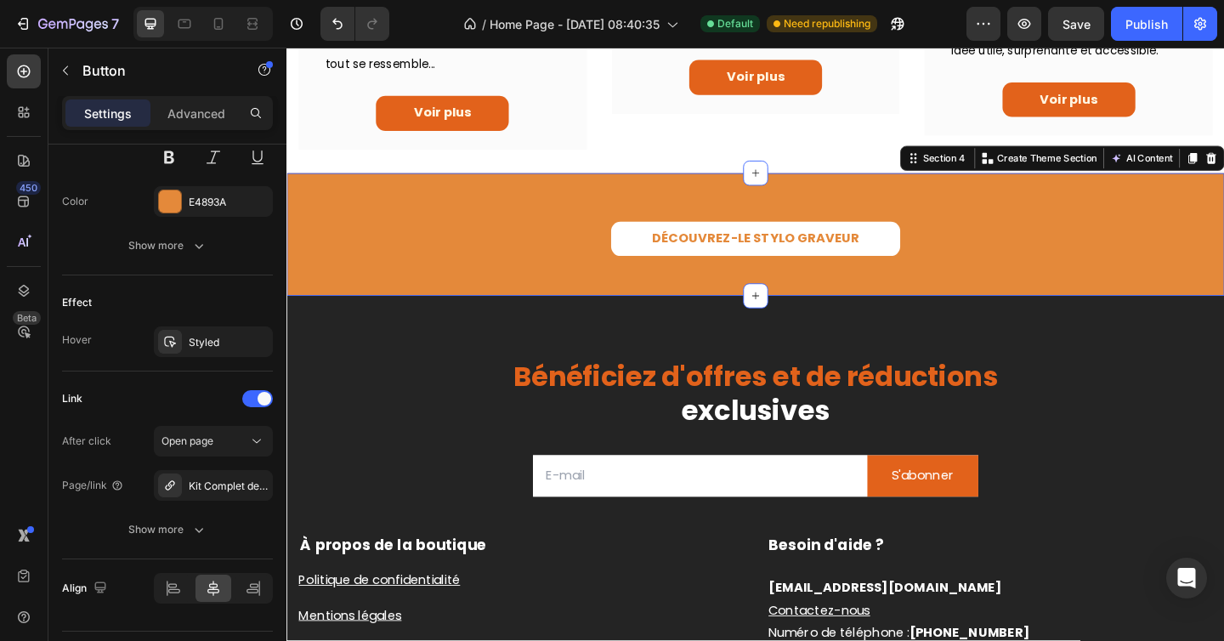
click at [551, 310] on div "DÉCOUVREZ-LE STYLO GRAVEUR Button Row Section 4 Create Theme Section AI Content…" at bounding box center [796, 251] width 1020 height 134
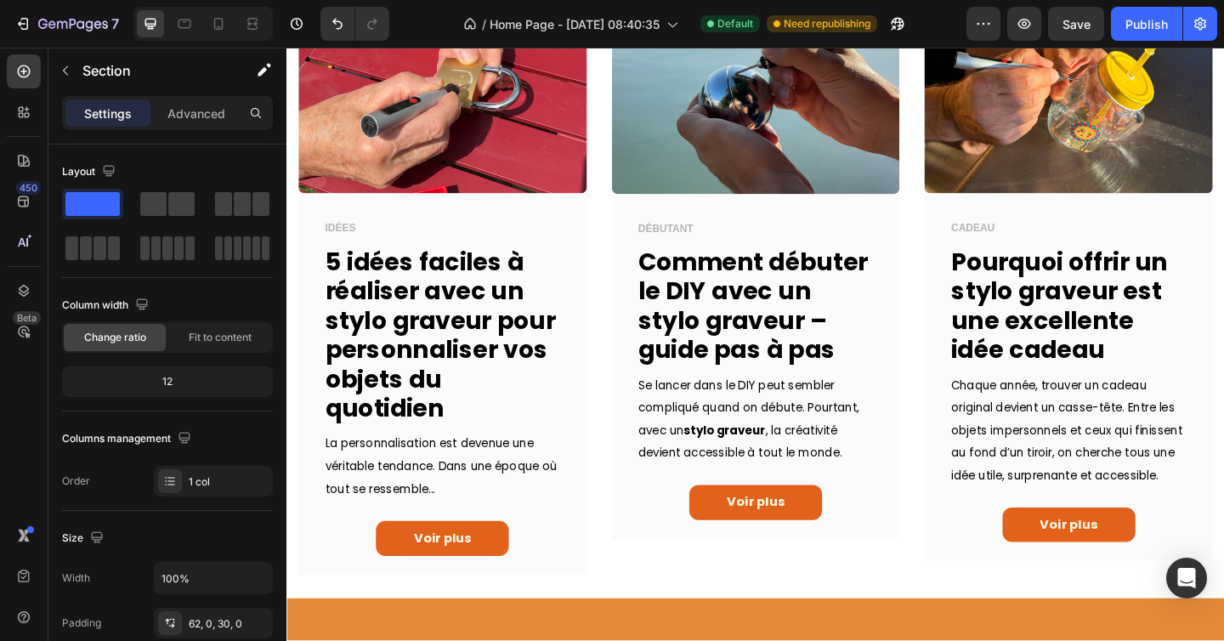
scroll to position [694, 0]
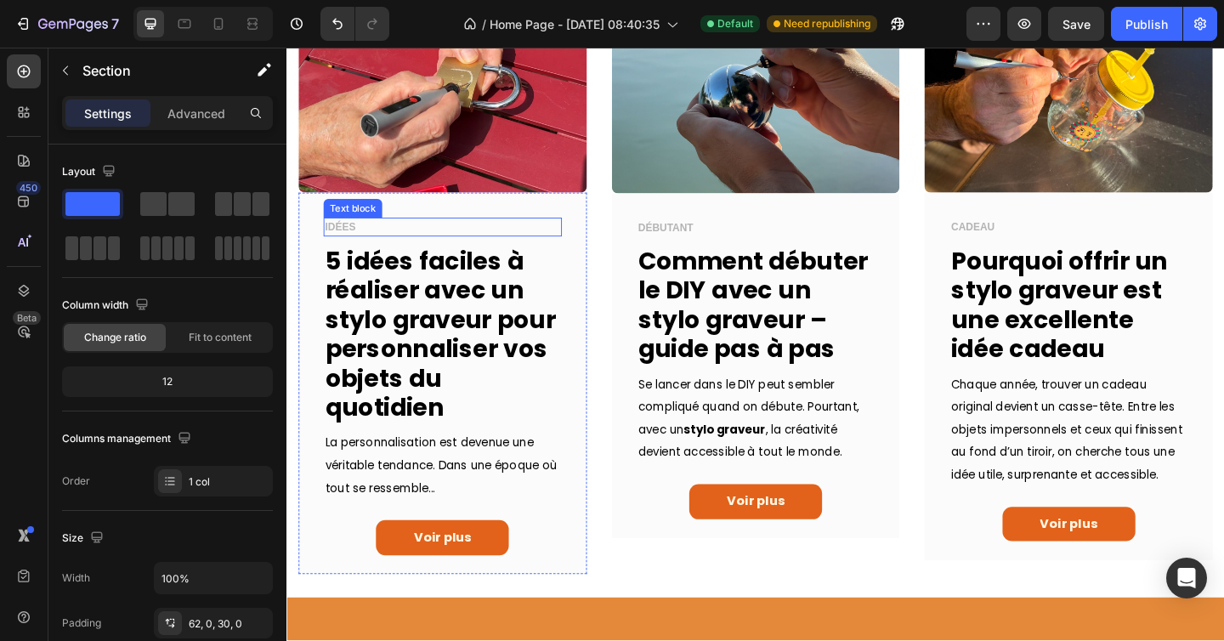
click at [342, 235] on p "IDÉES" at bounding box center [456, 243] width 256 height 17
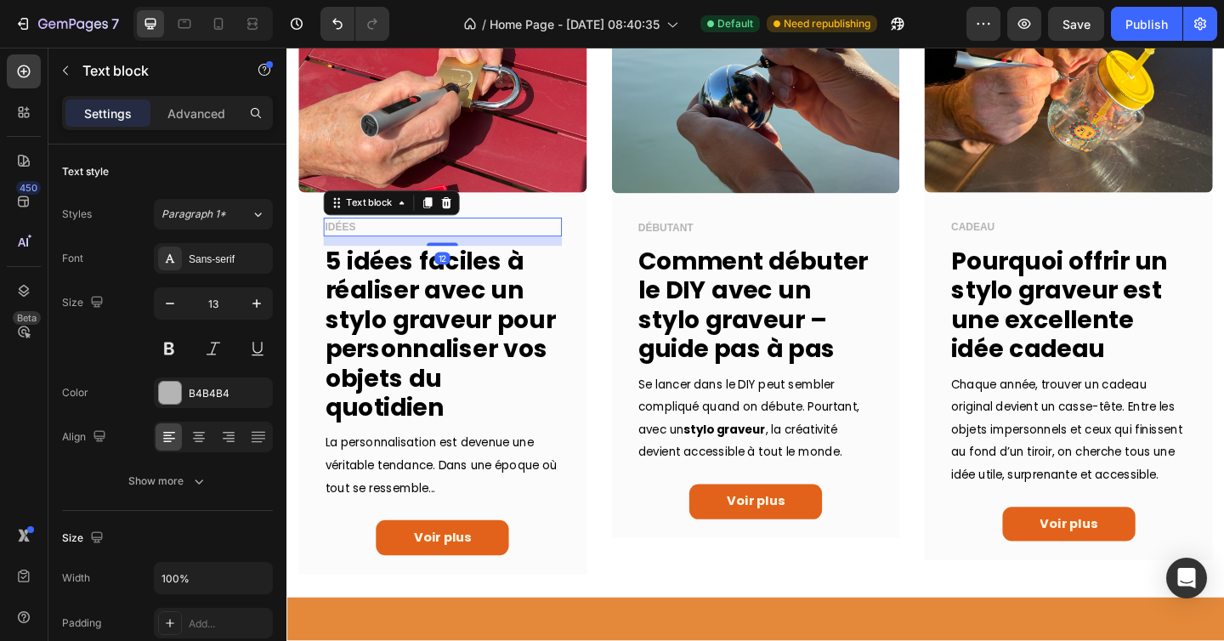
click at [371, 235] on p "IDÉES" at bounding box center [456, 243] width 256 height 17
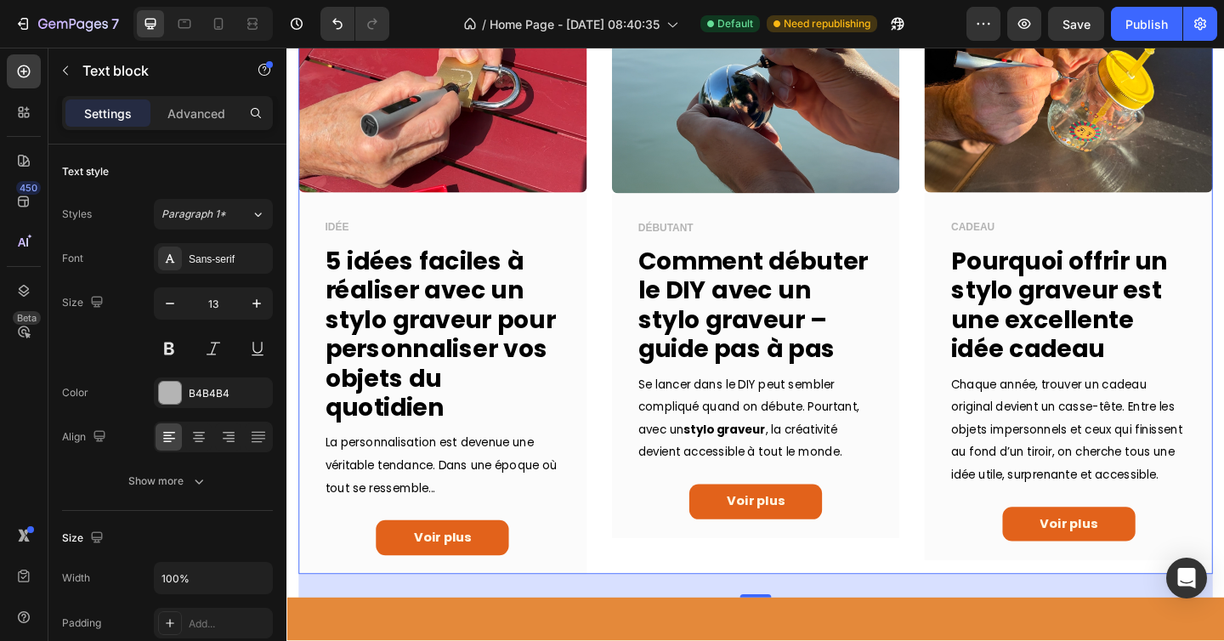
click at [619, 250] on div "Image IDÉE Text block 5 idées faciles à réaliser avec un stylo graveur pour per…" at bounding box center [796, 295] width 994 height 649
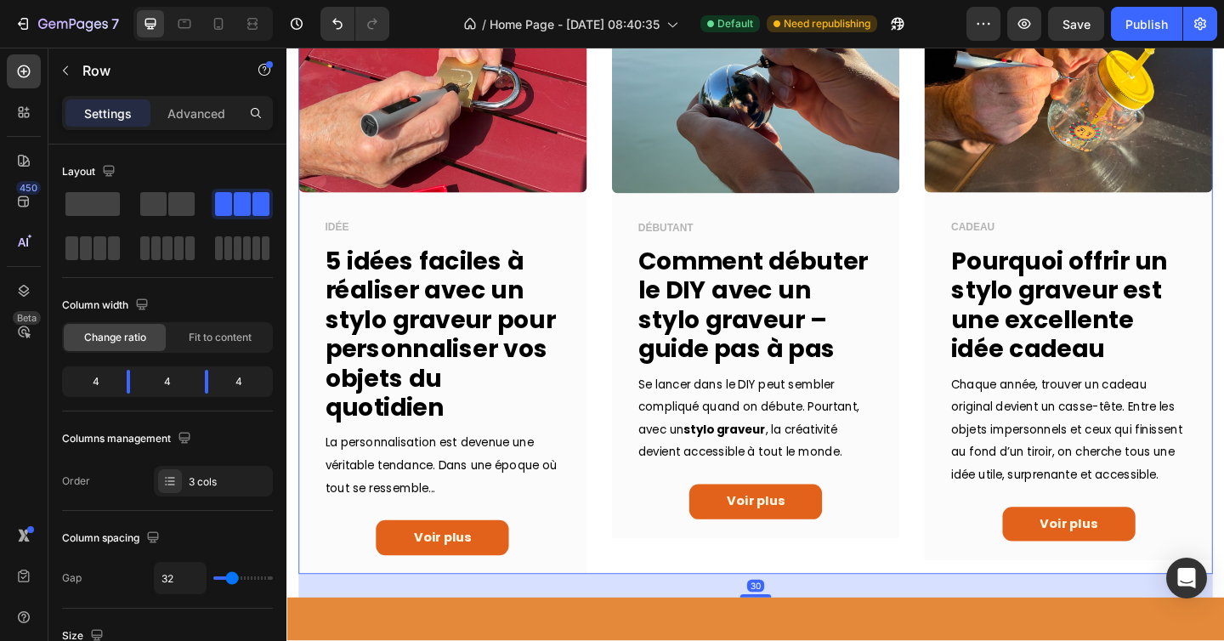
scroll to position [566, 0]
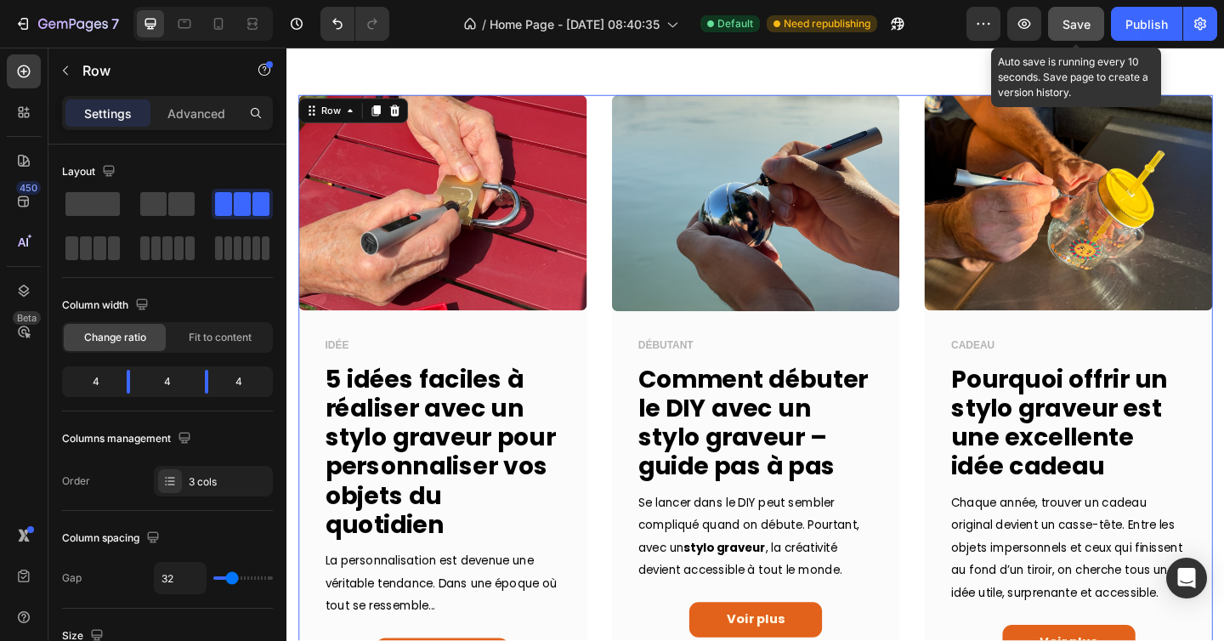
click at [1083, 15] on div "Save" at bounding box center [1076, 24] width 28 height 18
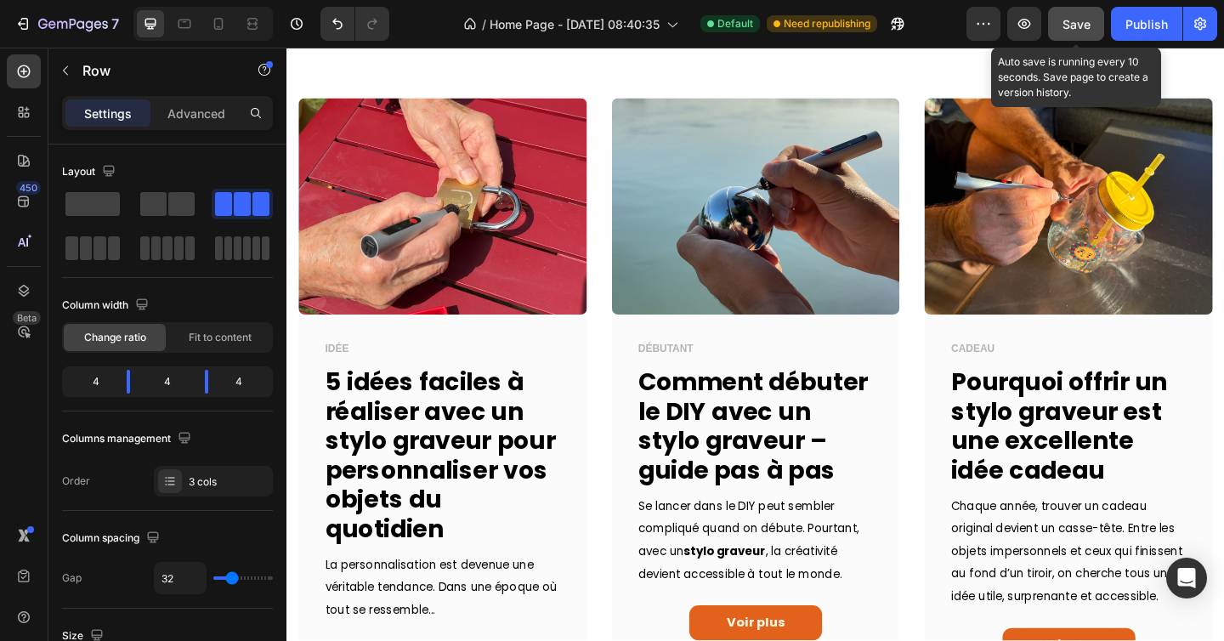
scroll to position [0, 0]
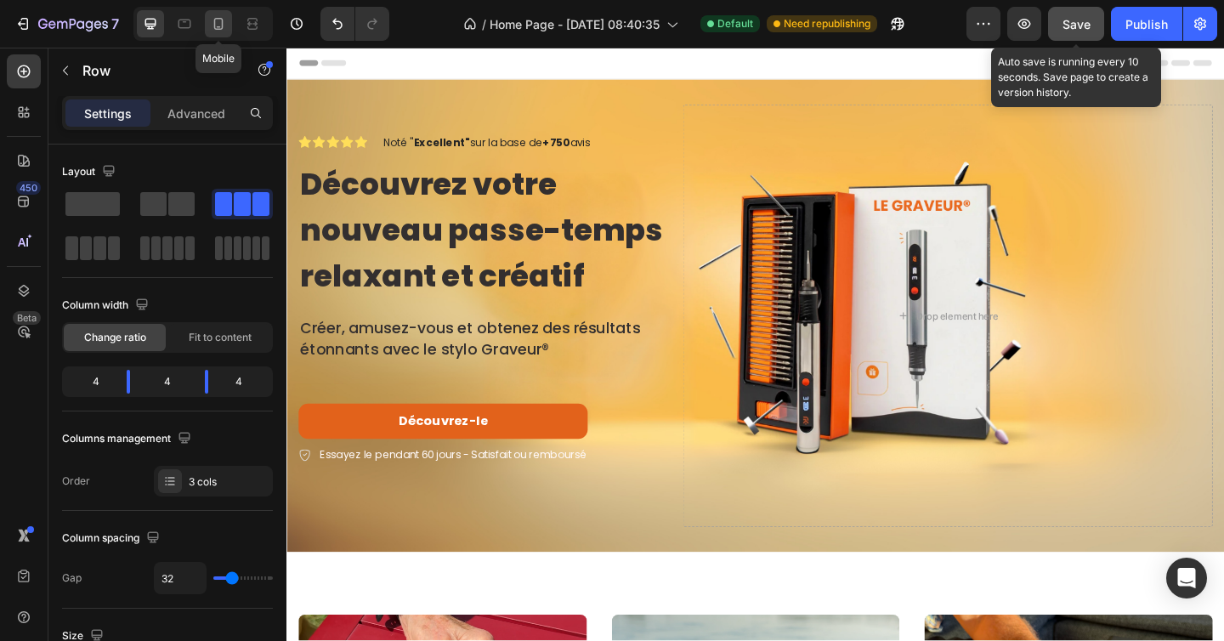
click at [220, 12] on div at bounding box center [218, 23] width 27 height 27
type input "0"
type input "100%"
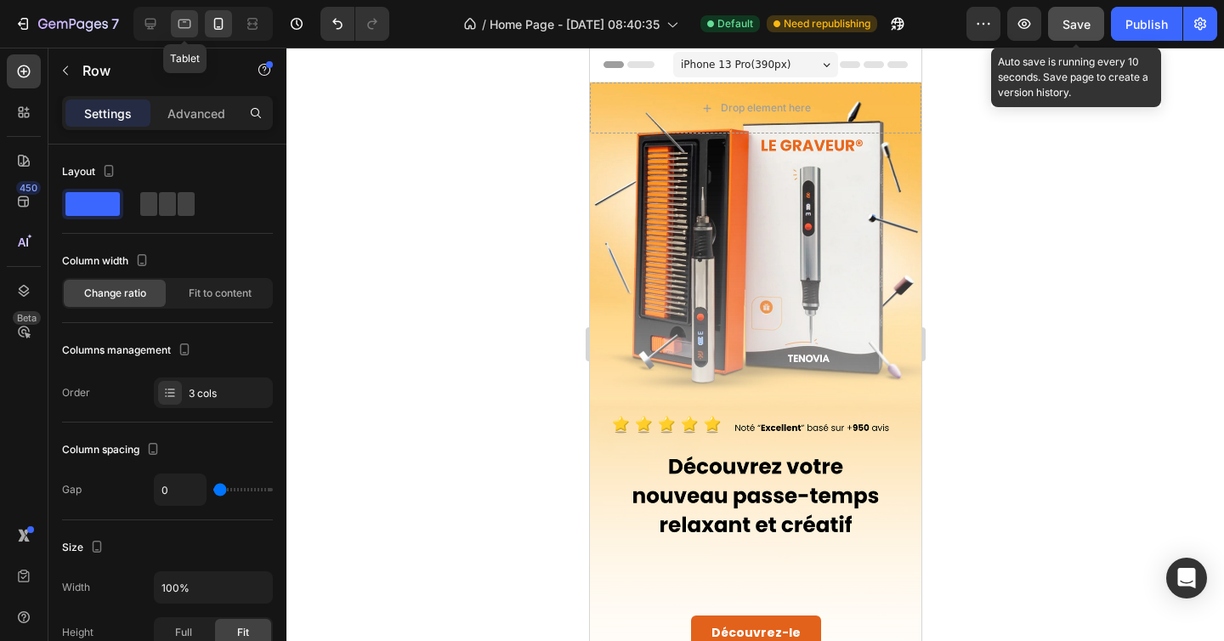
click at [183, 20] on icon at bounding box center [184, 24] width 13 height 9
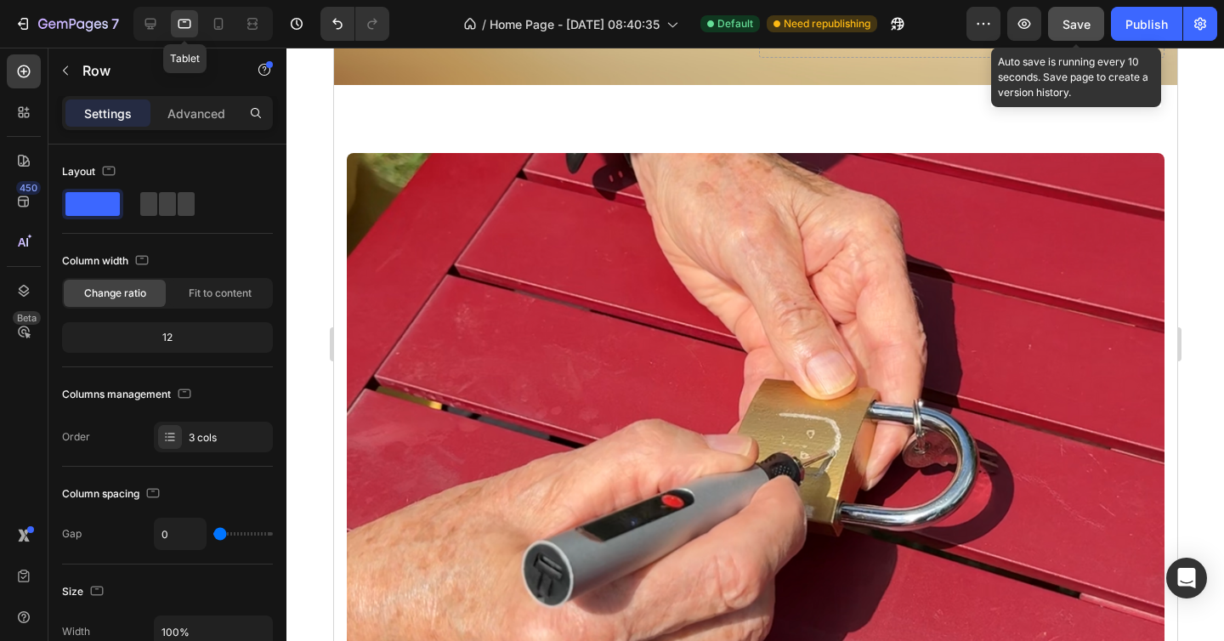
scroll to position [532, 0]
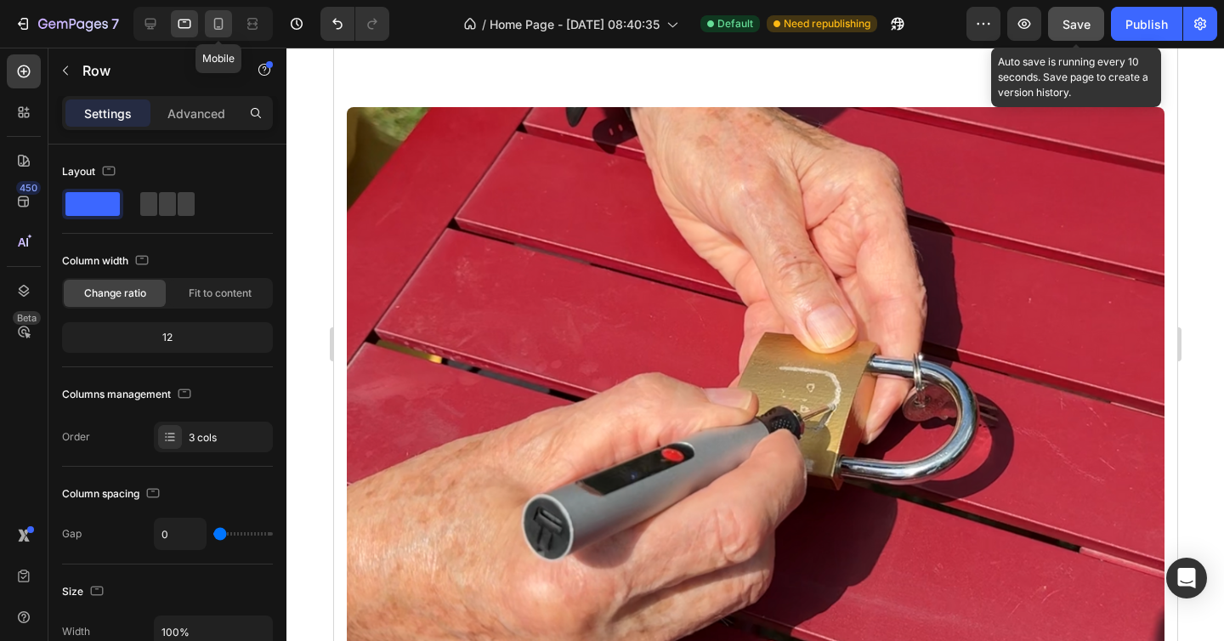
click at [208, 23] on div at bounding box center [218, 23] width 27 height 27
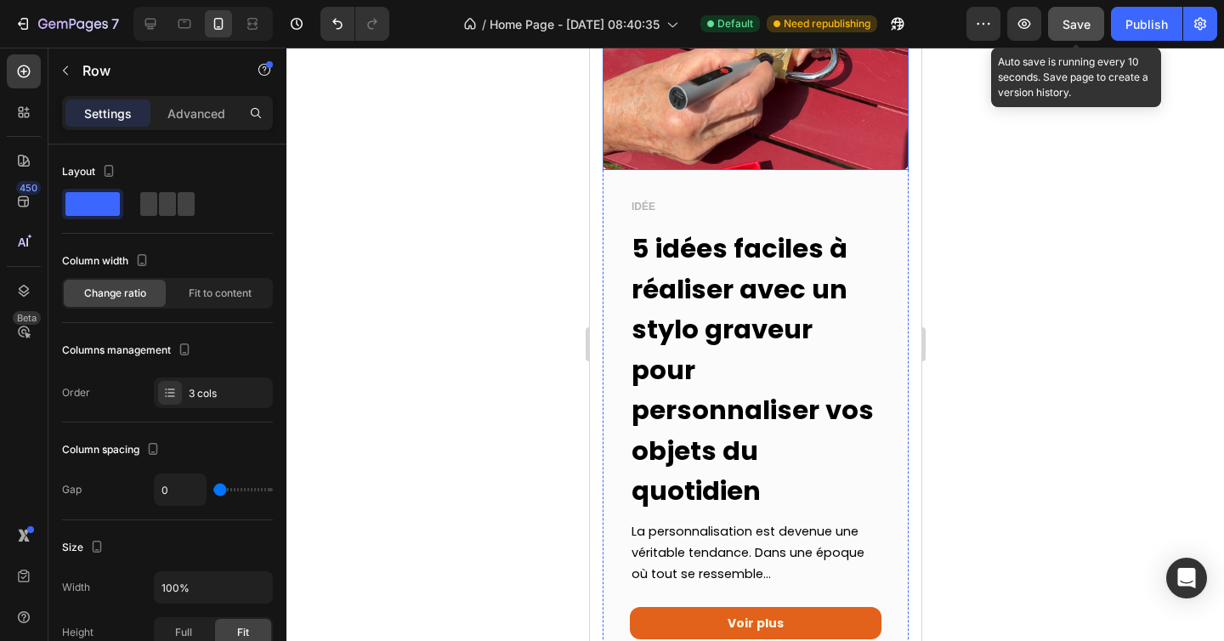
scroll to position [698, 0]
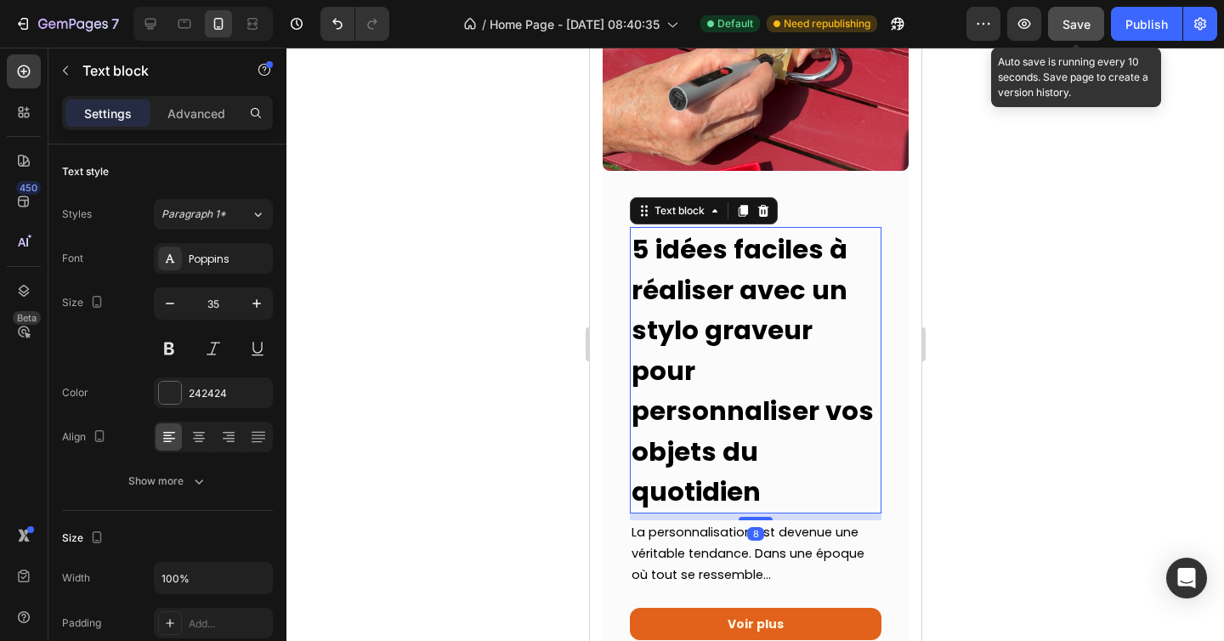
click at [706, 263] on strong "5 idées faciles à réaliser avec un stylo graveur pour personnaliser vos objets …" at bounding box center [752, 370] width 242 height 279
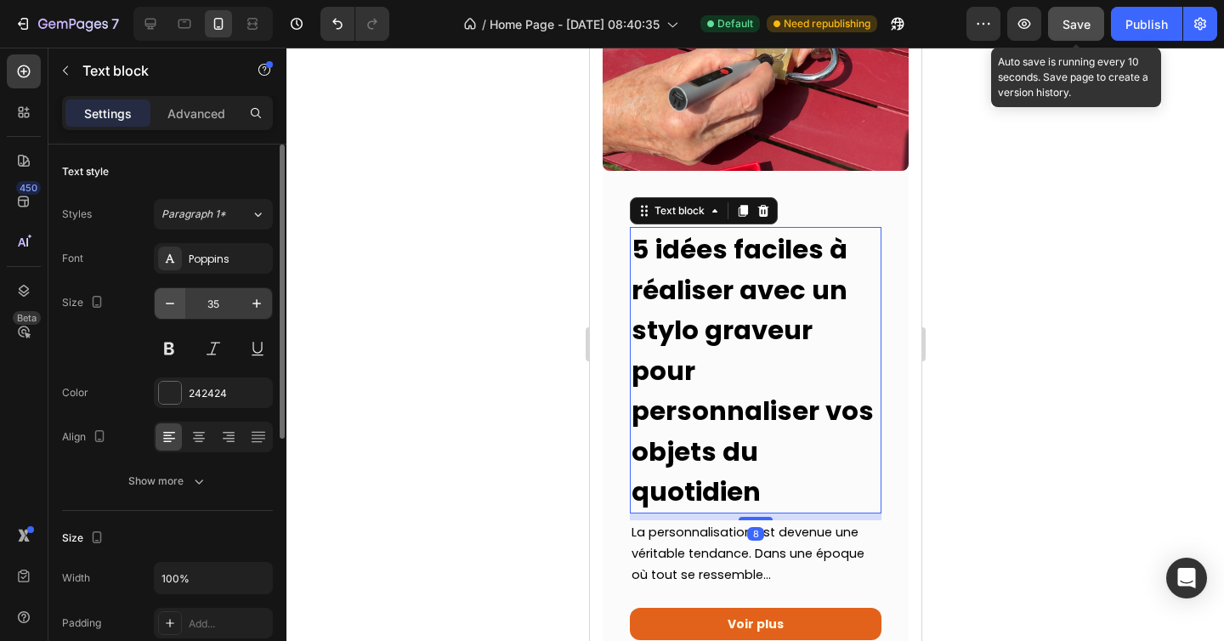
click at [170, 295] on icon "button" at bounding box center [169, 303] width 17 height 17
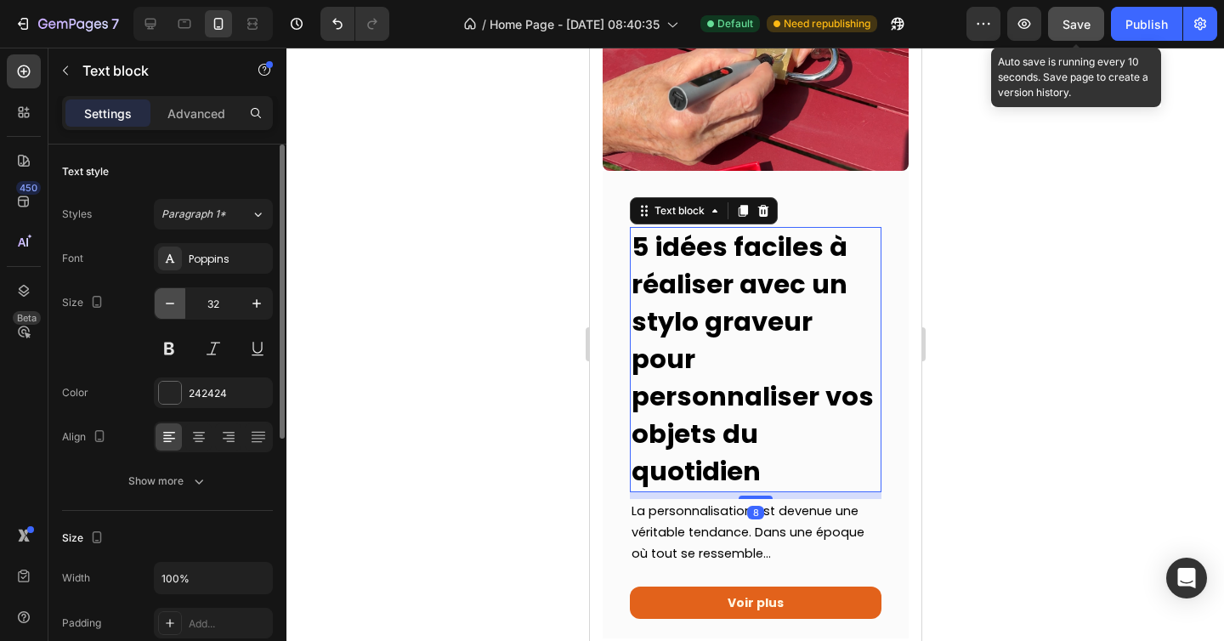
click at [170, 295] on icon "button" at bounding box center [169, 303] width 17 height 17
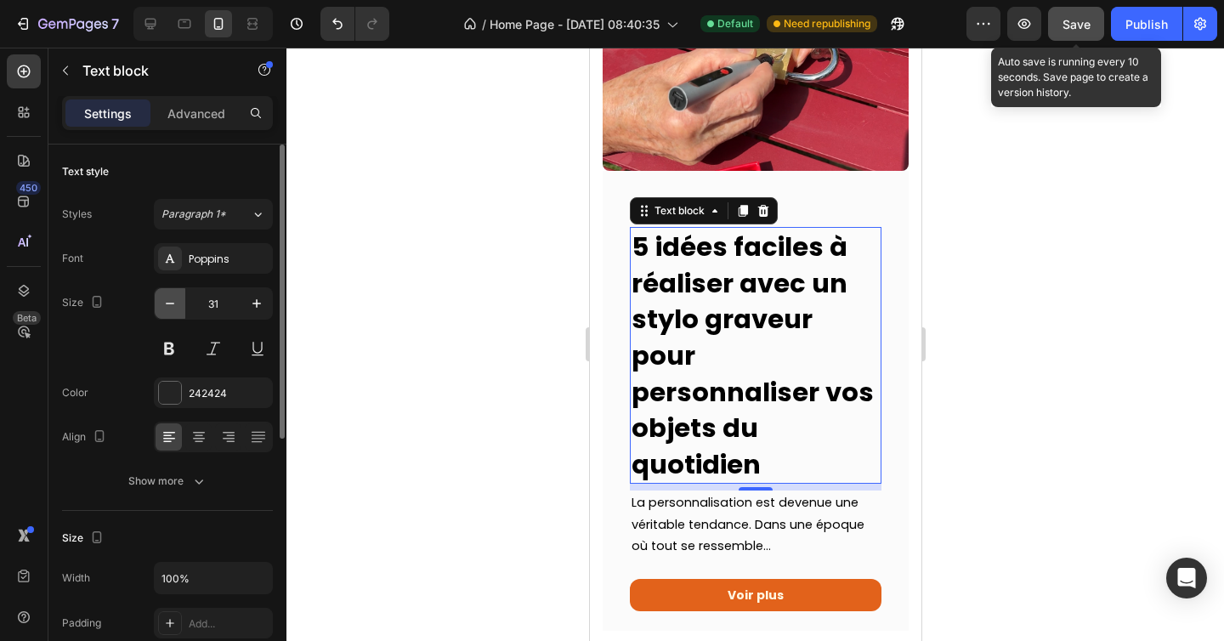
click at [170, 295] on icon "button" at bounding box center [169, 303] width 17 height 17
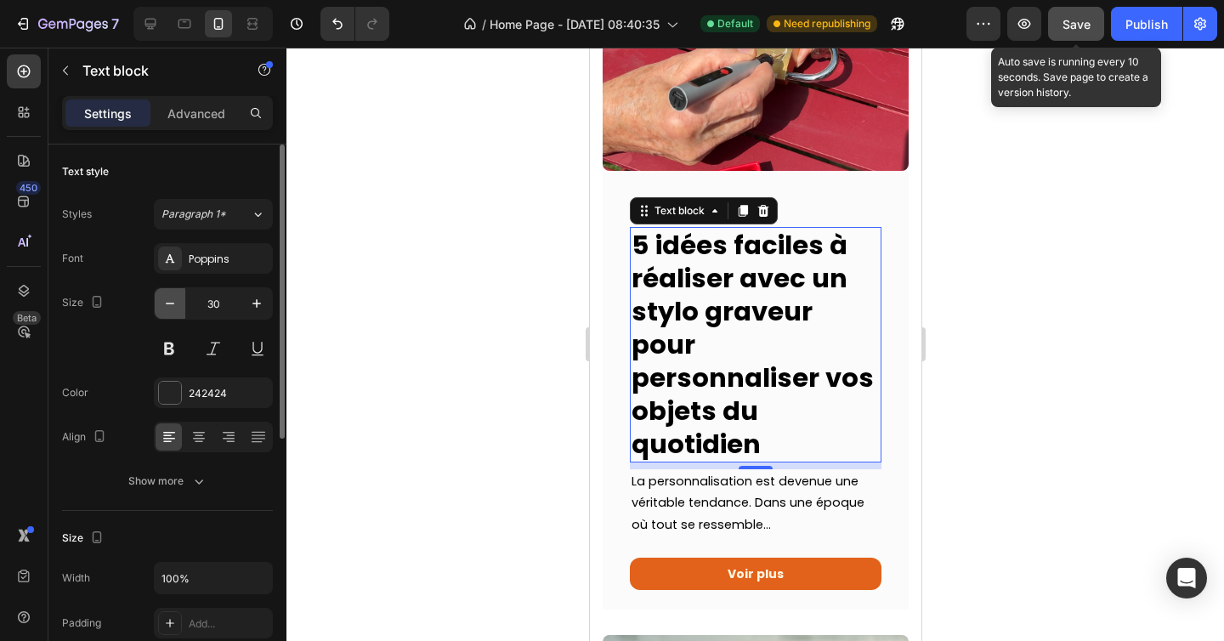
click at [170, 295] on icon "button" at bounding box center [169, 303] width 17 height 17
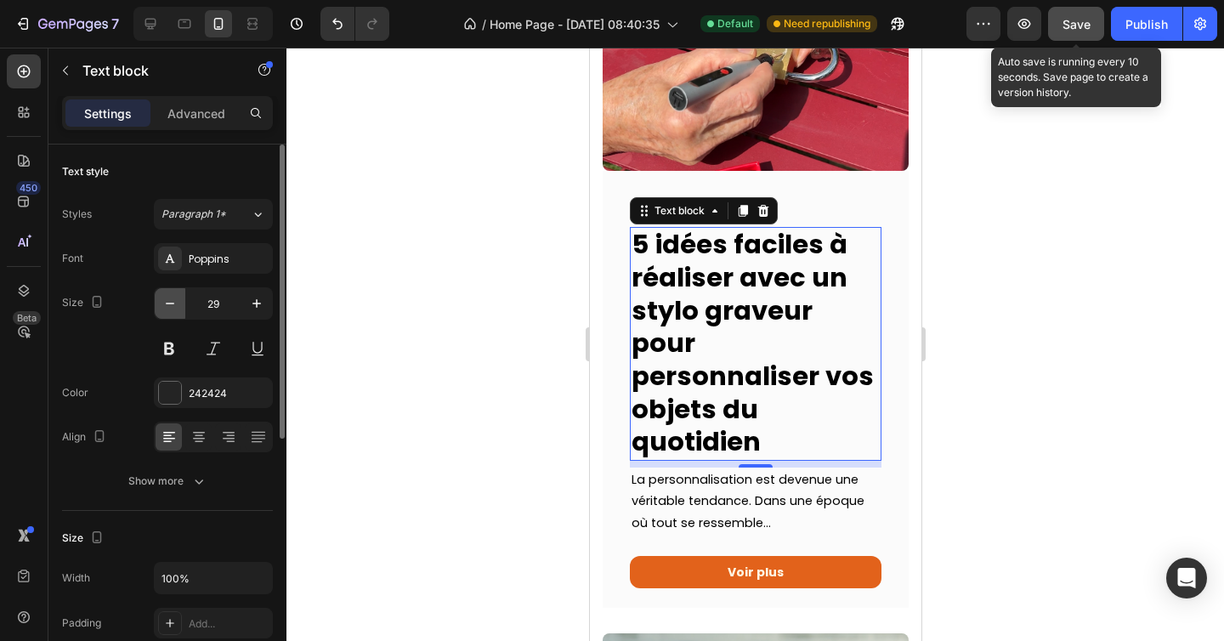
click at [170, 295] on icon "button" at bounding box center [169, 303] width 17 height 17
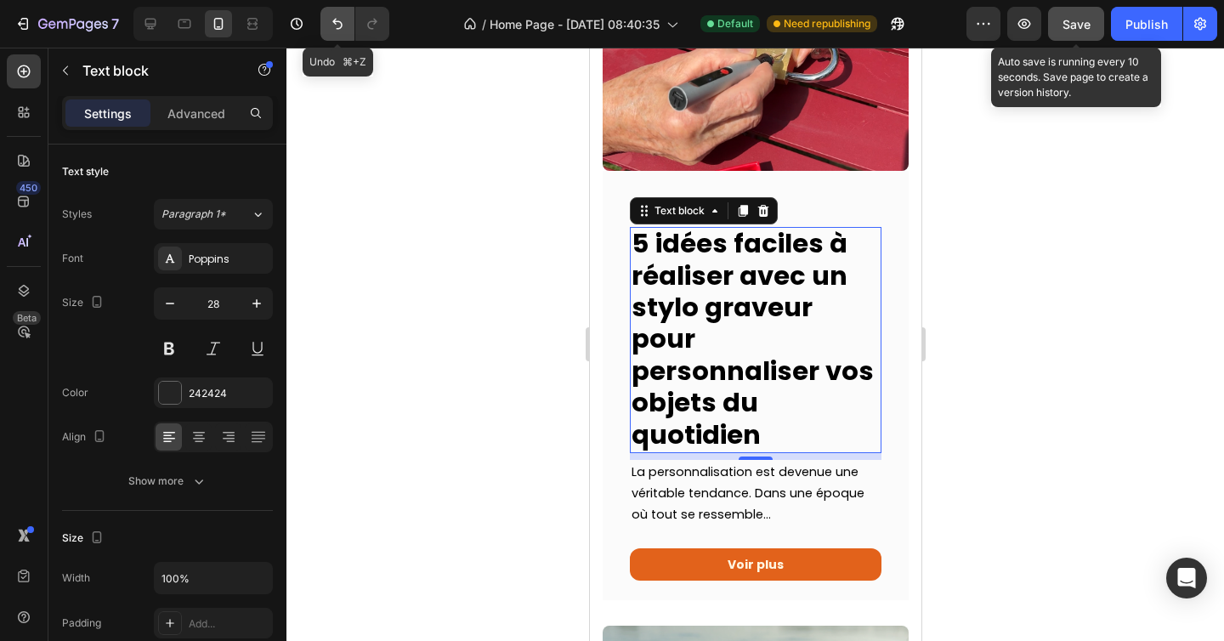
click at [336, 31] on icon "Undo/Redo" at bounding box center [337, 23] width 17 height 17
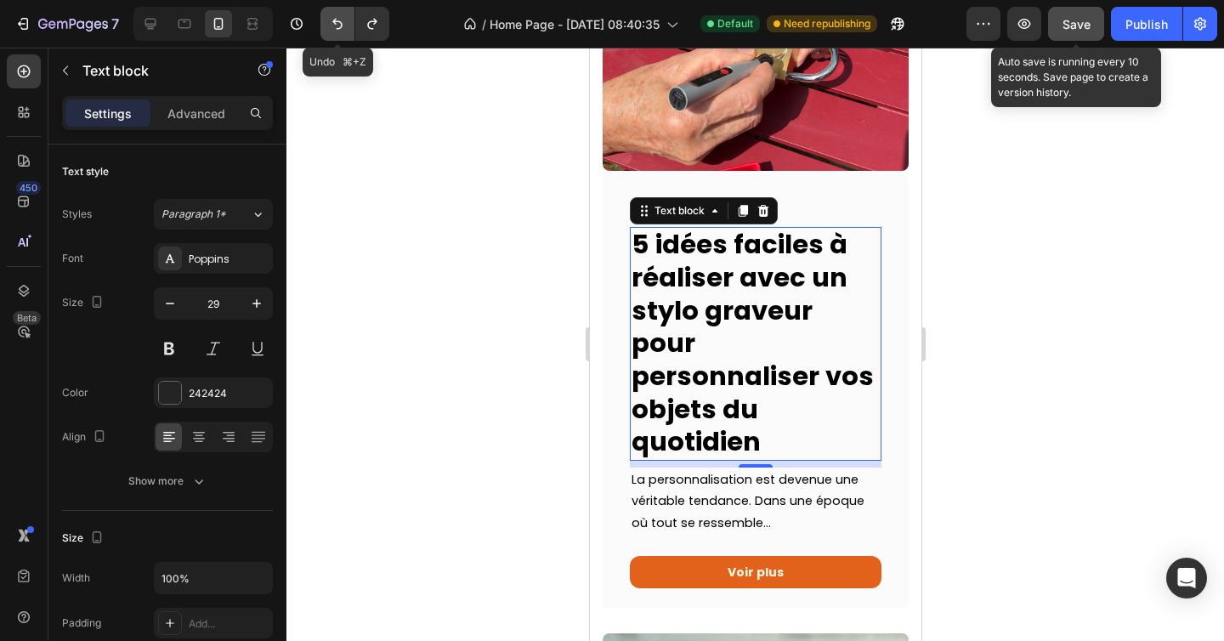
click at [336, 31] on icon "Undo/Redo" at bounding box center [337, 23] width 17 height 17
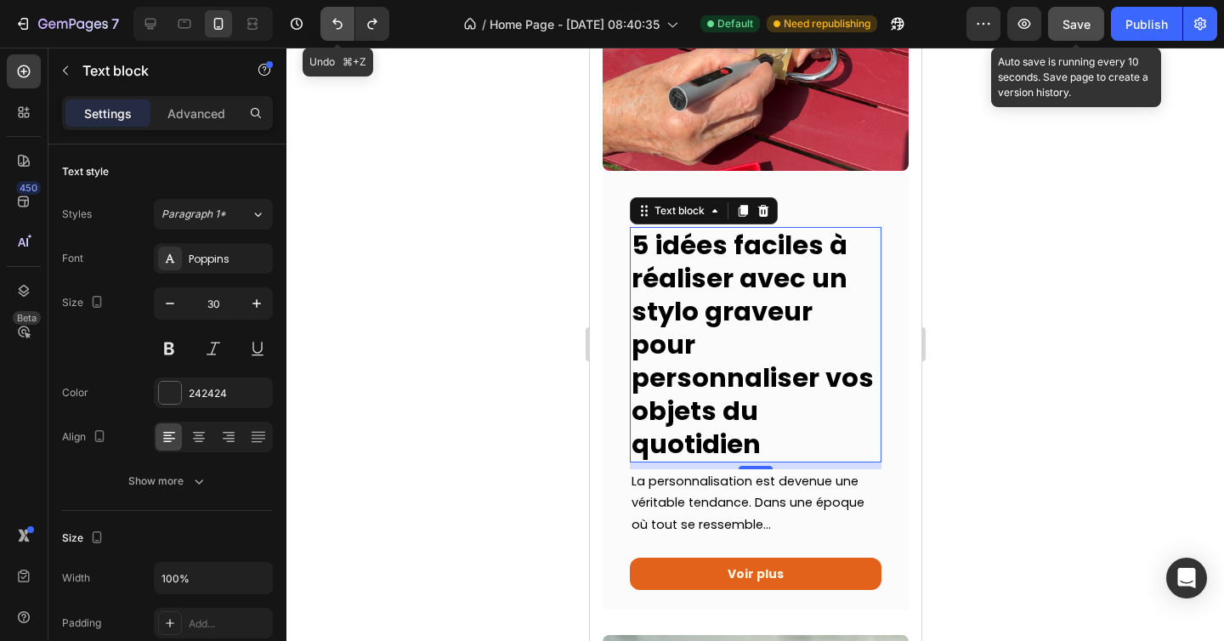
click at [336, 31] on icon "Undo/Redo" at bounding box center [337, 23] width 17 height 17
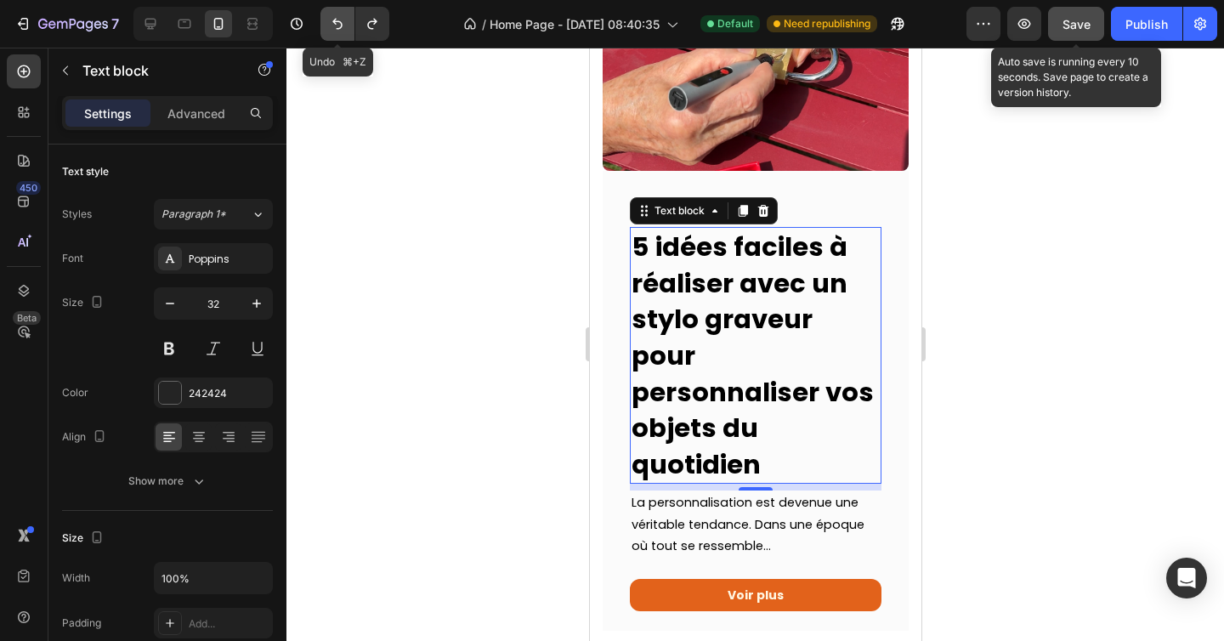
click at [336, 31] on icon "Undo/Redo" at bounding box center [337, 23] width 17 height 17
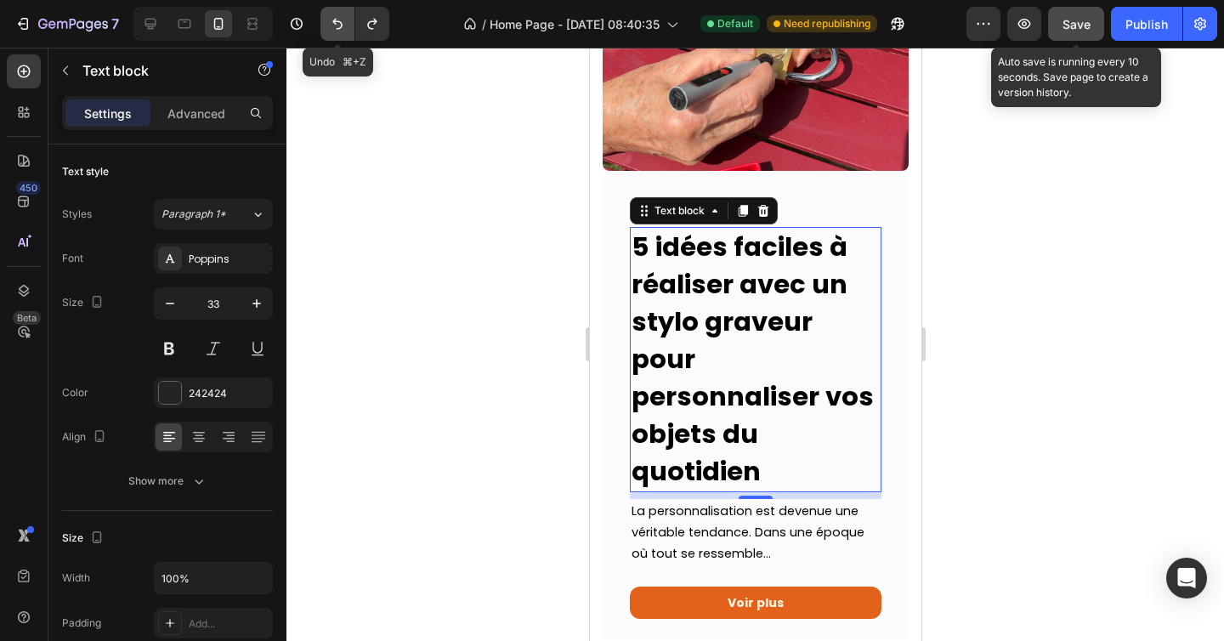
click at [336, 31] on icon "Undo/Redo" at bounding box center [337, 23] width 17 height 17
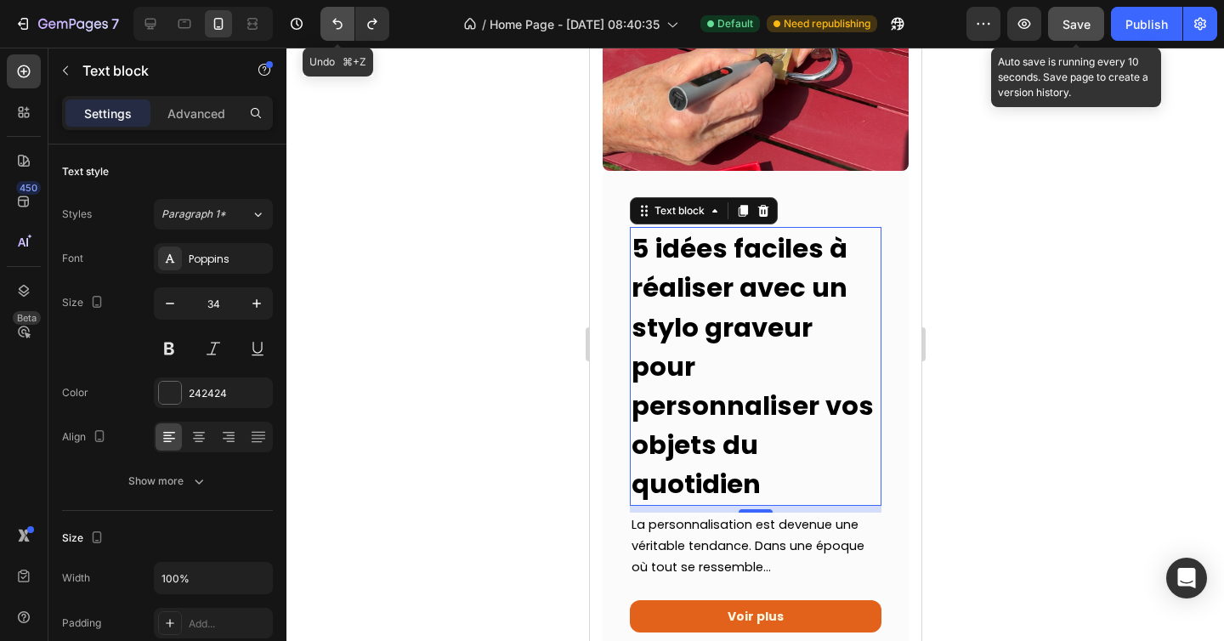
click at [336, 31] on icon "Undo/Redo" at bounding box center [337, 23] width 17 height 17
type input "35"
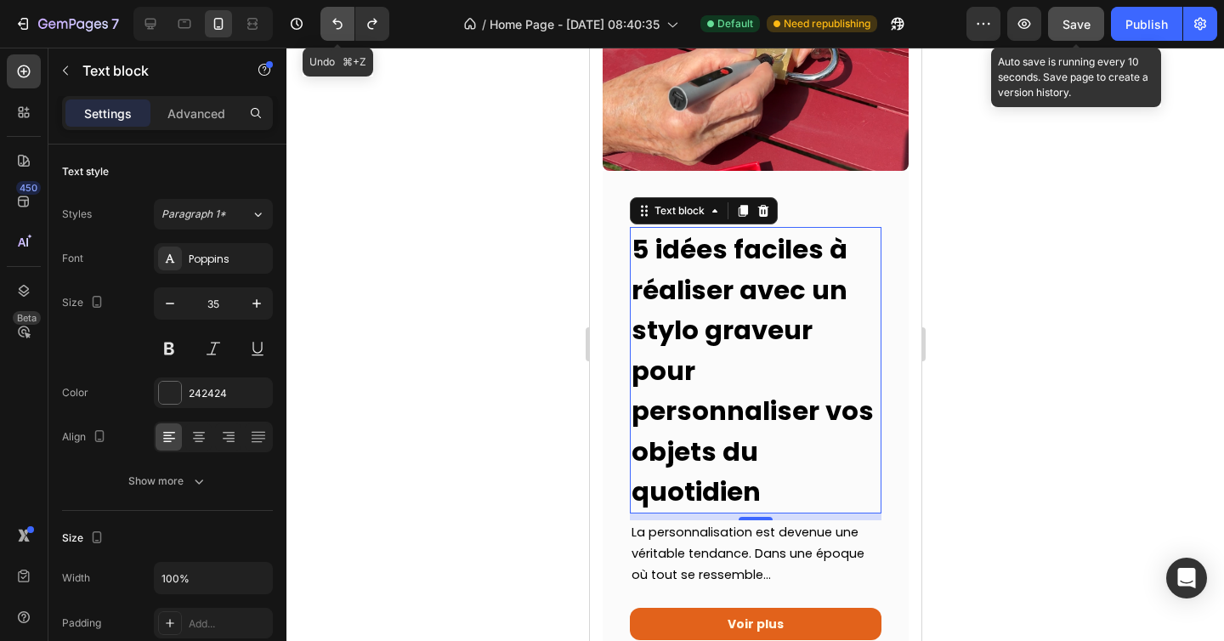
click at [336, 31] on icon "Undo/Redo" at bounding box center [337, 23] width 17 height 17
click at [374, 29] on icon "Undo/Redo" at bounding box center [372, 23] width 17 height 17
click at [744, 325] on strong "5 idées faciles à réaliser avec un stylo graveur pour personnaliser vos objets …" at bounding box center [752, 370] width 242 height 279
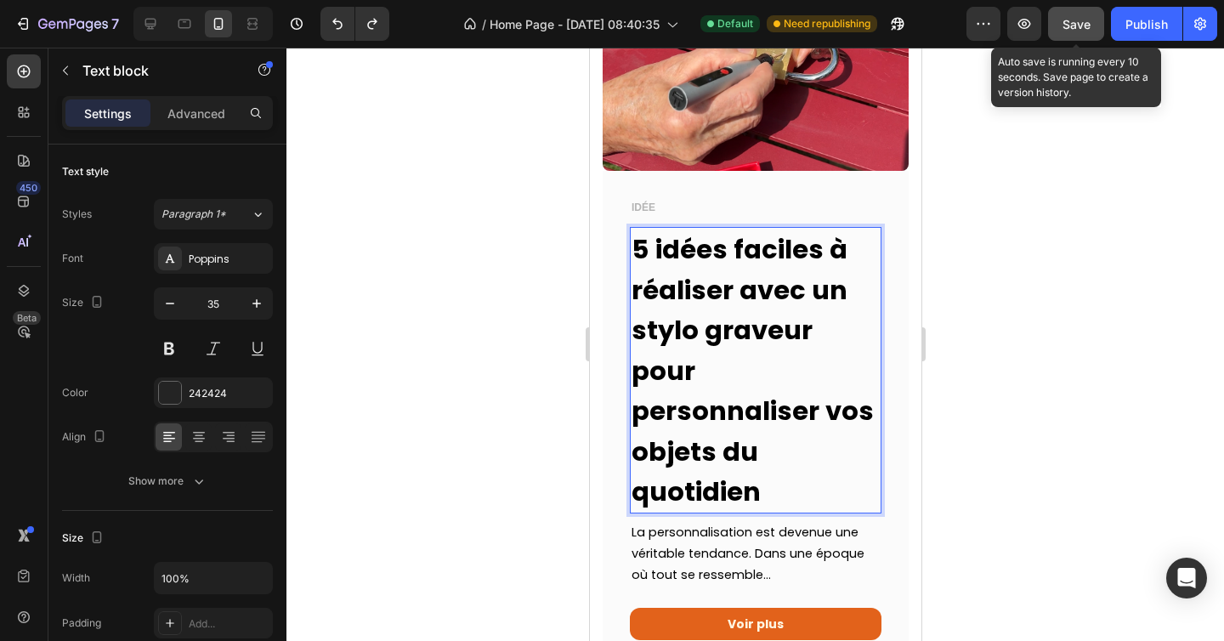
click at [791, 478] on p "5 idées faciles à réaliser avec un stylo graveur pour personnaliser vos objets …" at bounding box center [755, 370] width 248 height 283
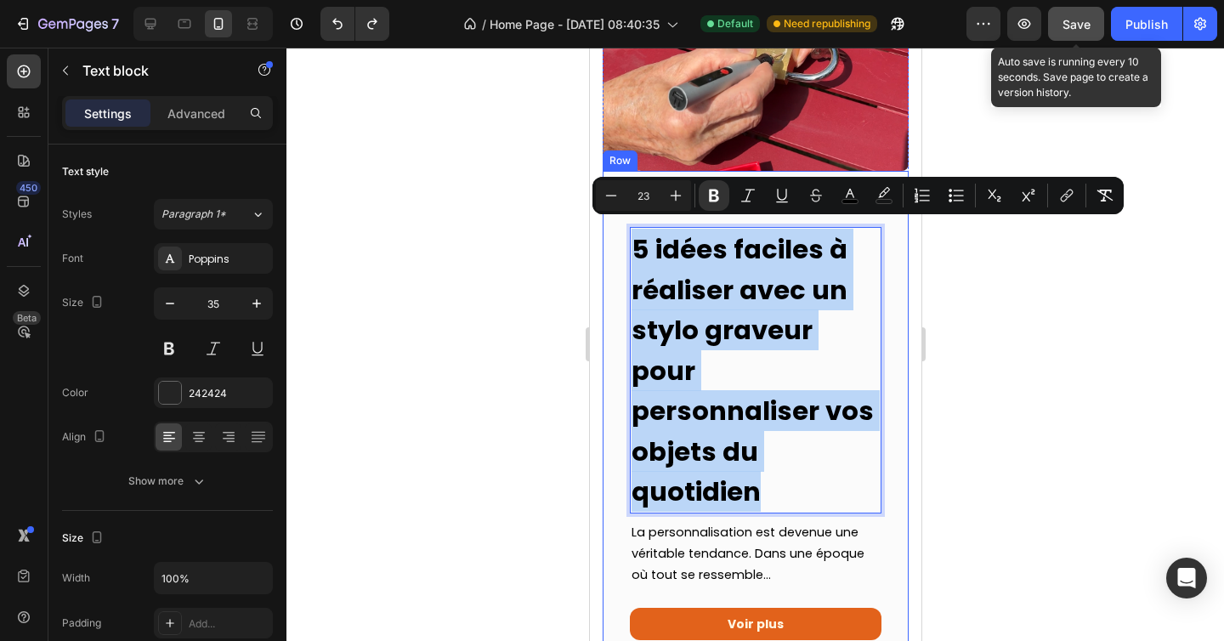
drag, startPoint x: 791, startPoint y: 478, endPoint x: 621, endPoint y: 246, distance: 288.3
click at [621, 246] on div "IDÉE Text block 5 idées faciles à réaliser avec un stylo graveur pour personnal…" at bounding box center [755, 415] width 306 height 489
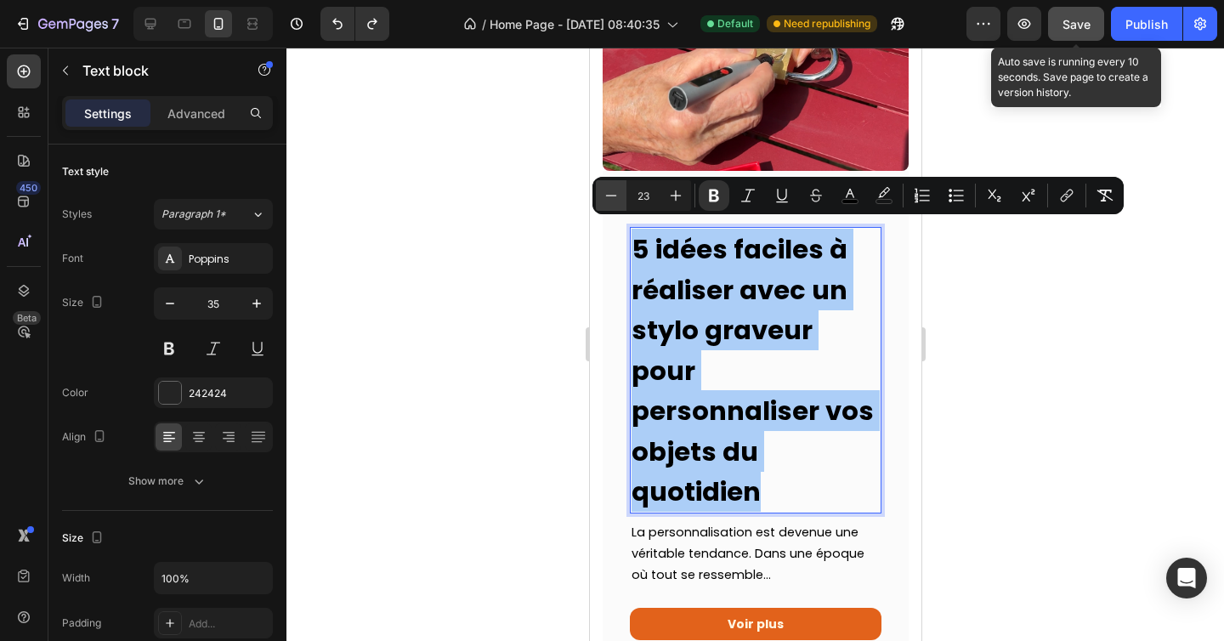
click at [606, 200] on icon "Editor contextual toolbar" at bounding box center [611, 195] width 17 height 17
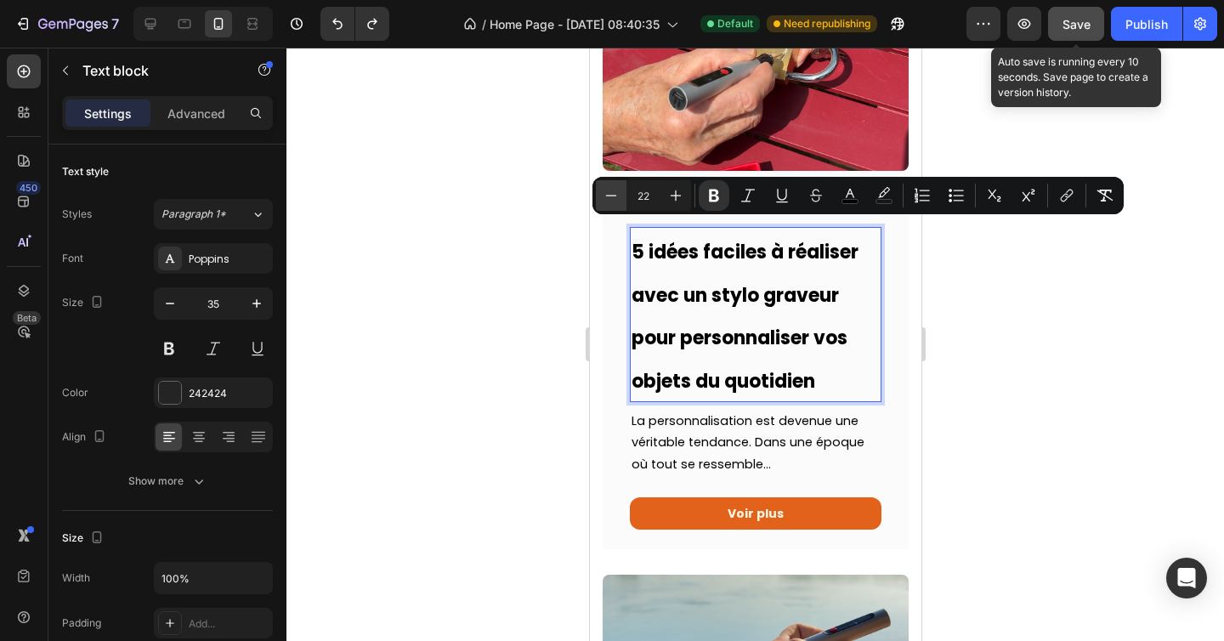
click at [606, 199] on icon "Editor contextual toolbar" at bounding box center [611, 195] width 17 height 17
type input "21"
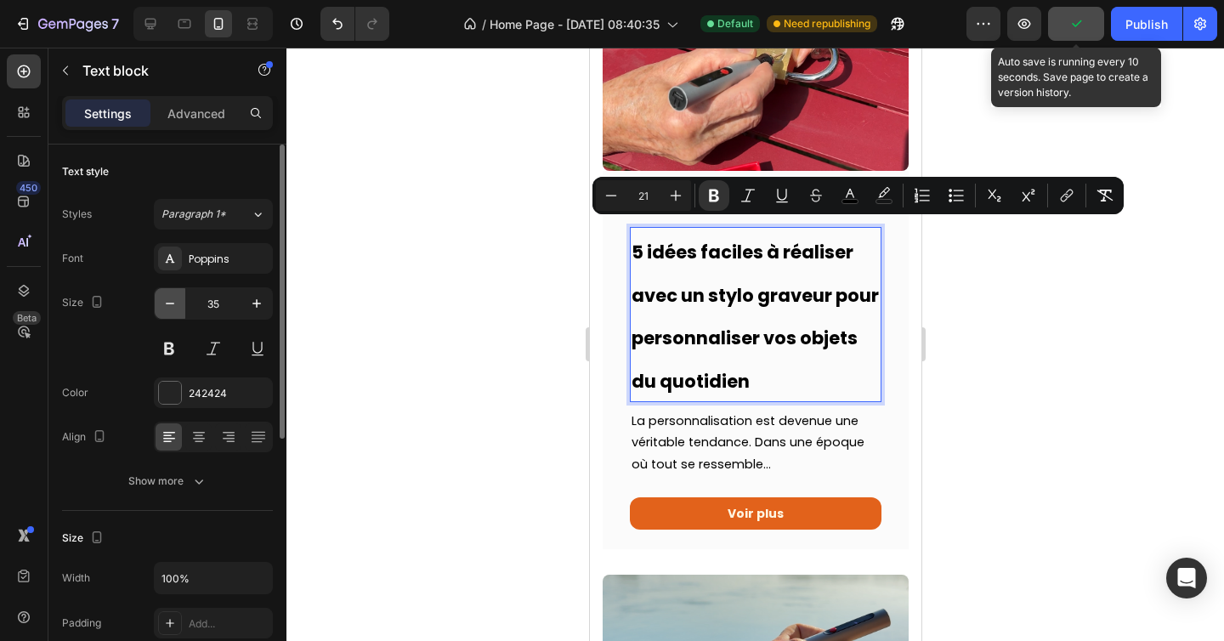
click at [176, 309] on icon "button" at bounding box center [169, 303] width 17 height 17
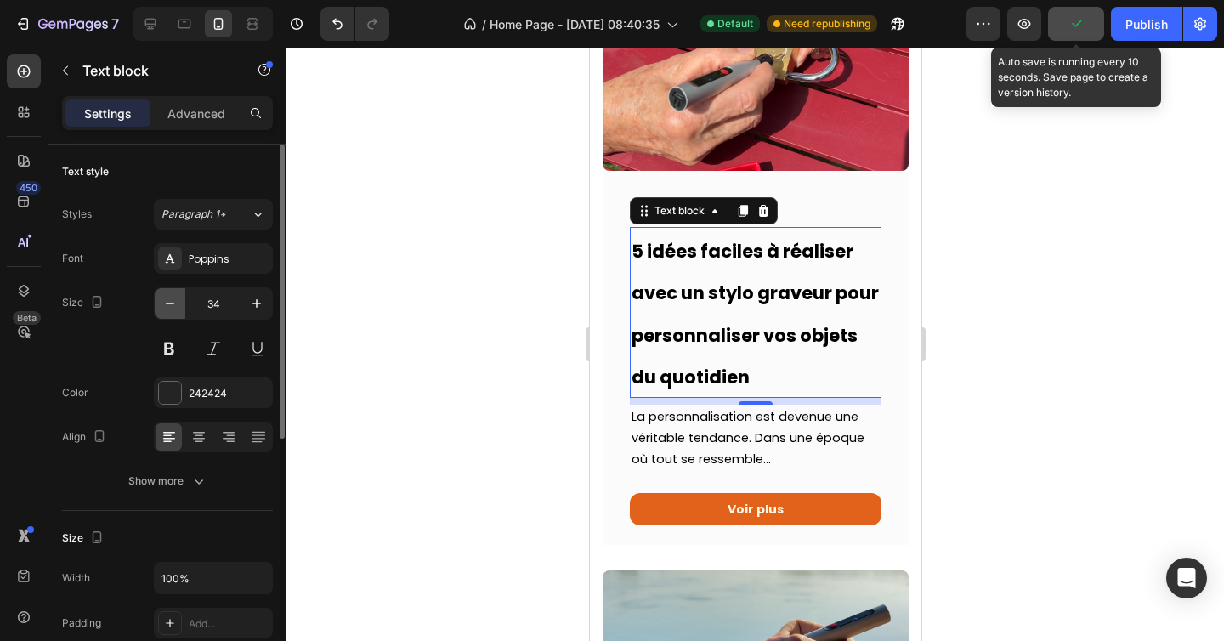
click at [176, 309] on icon "button" at bounding box center [169, 303] width 17 height 17
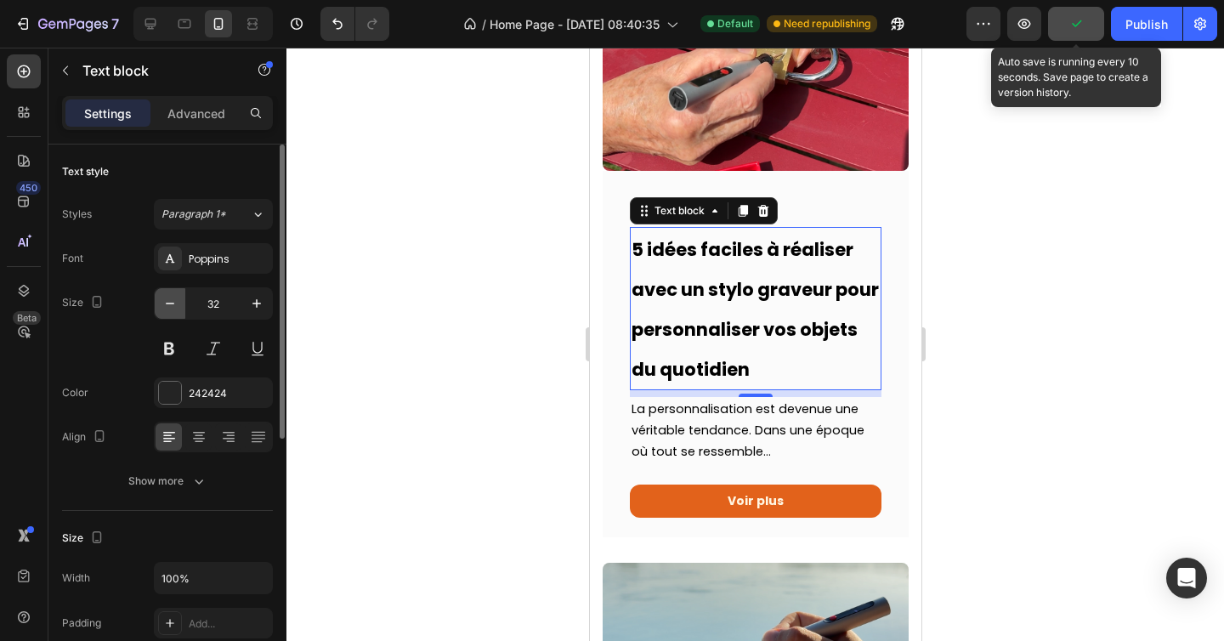
click at [176, 309] on icon "button" at bounding box center [169, 303] width 17 height 17
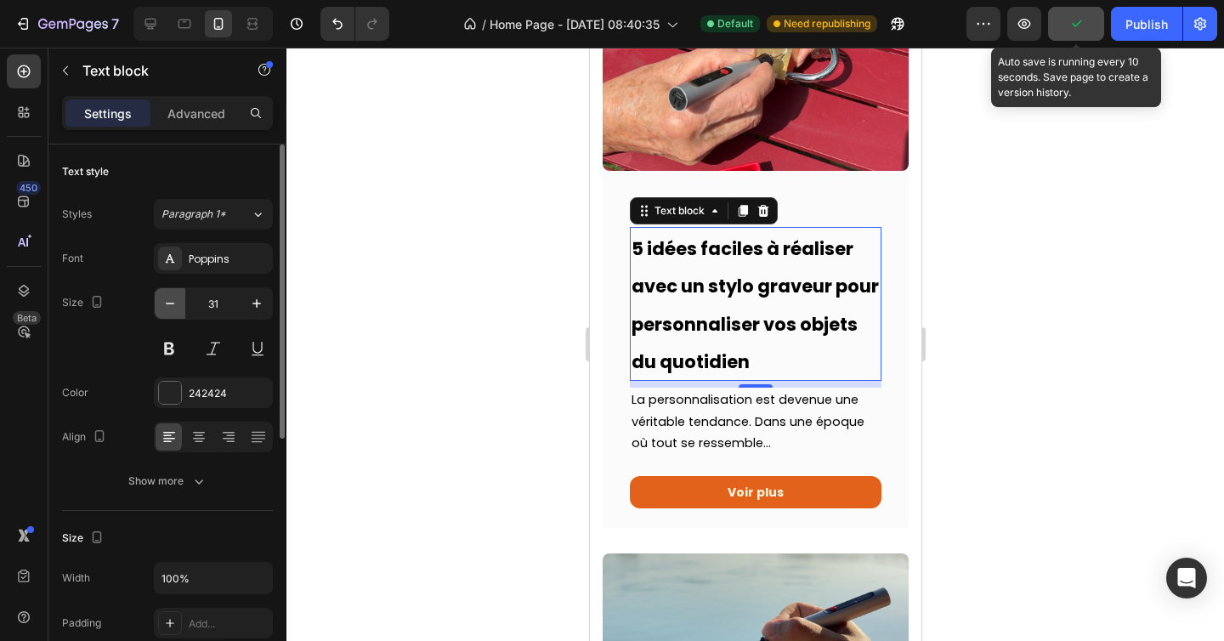
click at [176, 309] on icon "button" at bounding box center [169, 303] width 17 height 17
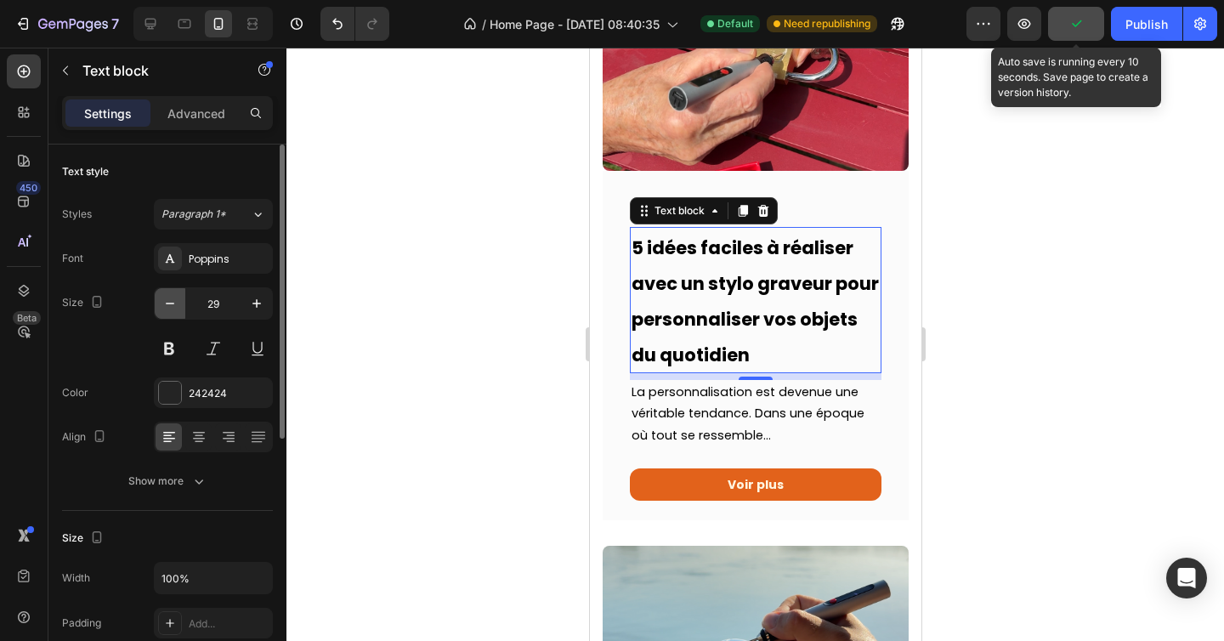
click at [176, 309] on icon "button" at bounding box center [169, 303] width 17 height 17
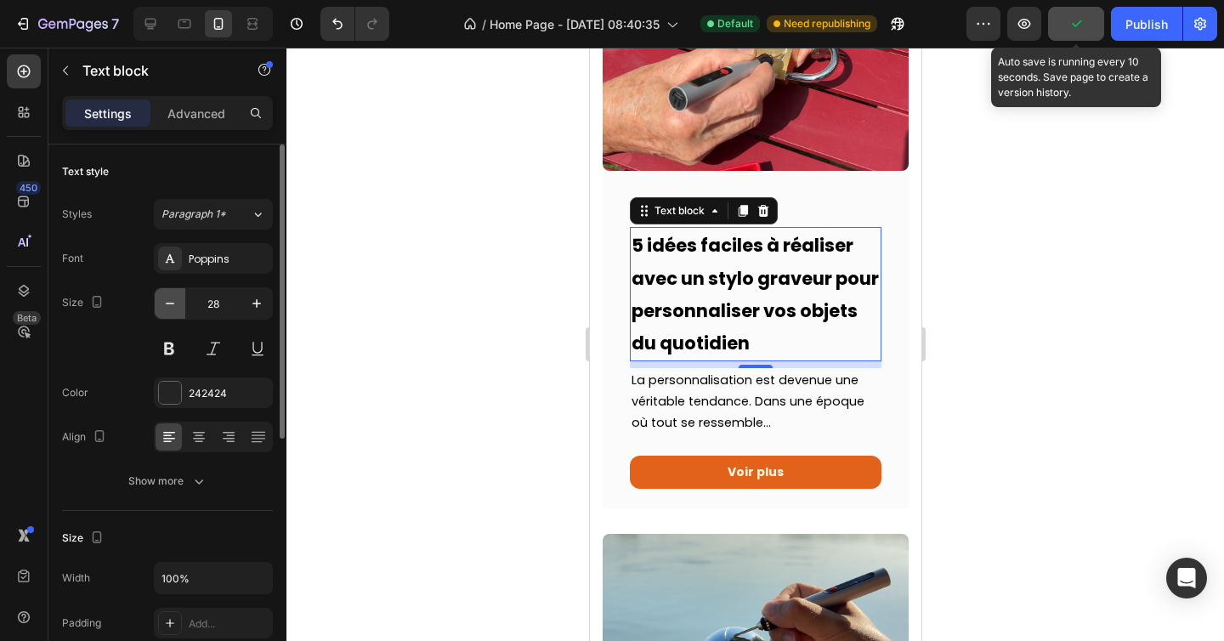
click at [176, 309] on icon "button" at bounding box center [169, 303] width 17 height 17
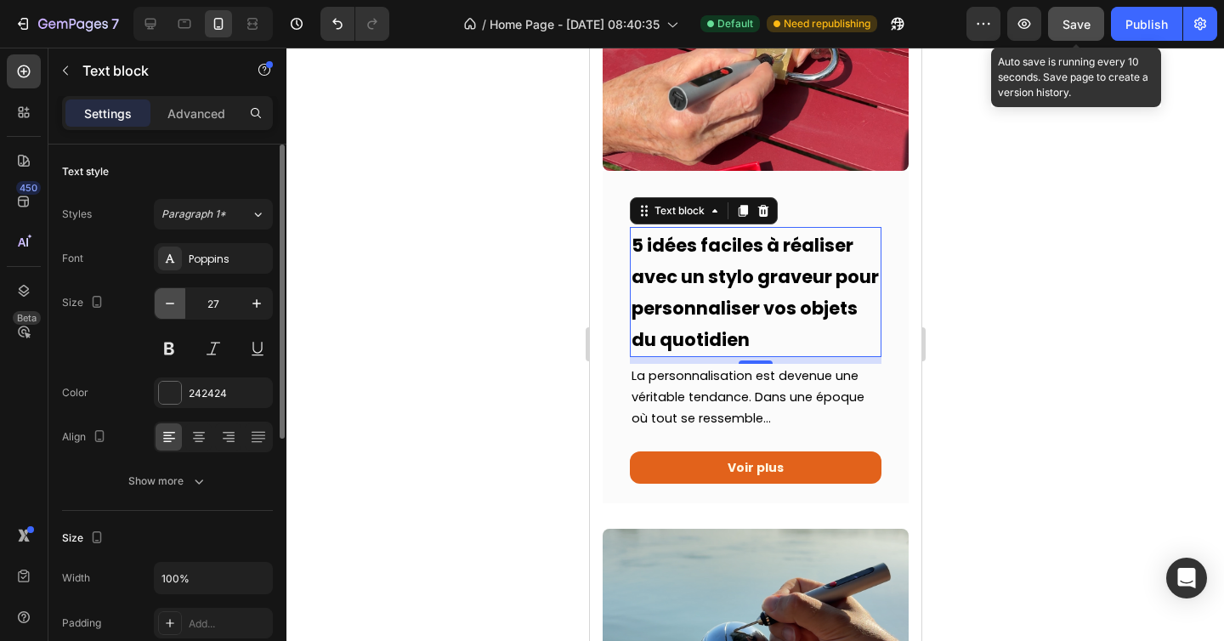
click at [176, 309] on icon "button" at bounding box center [169, 303] width 17 height 17
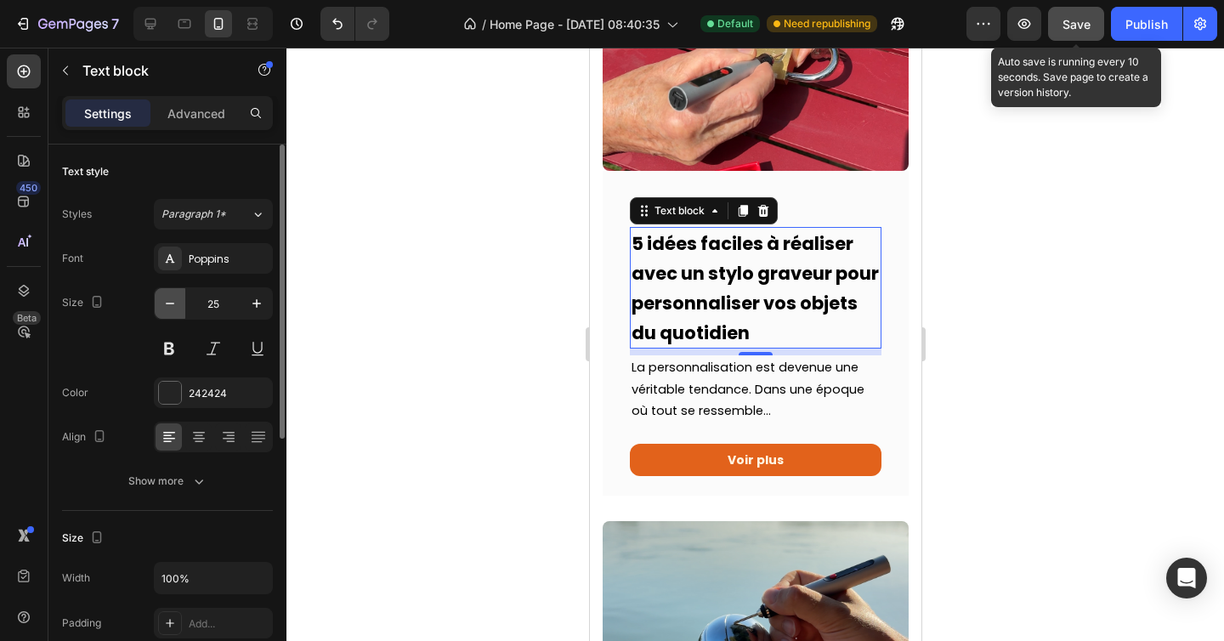
click at [176, 309] on icon "button" at bounding box center [169, 303] width 17 height 17
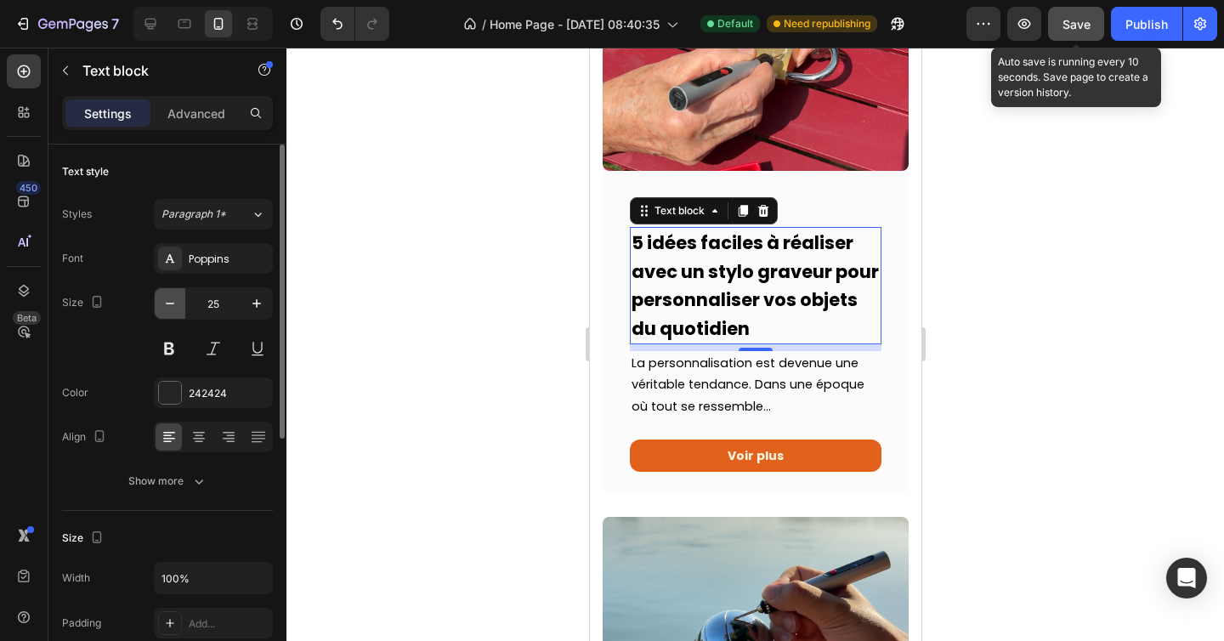
type input "24"
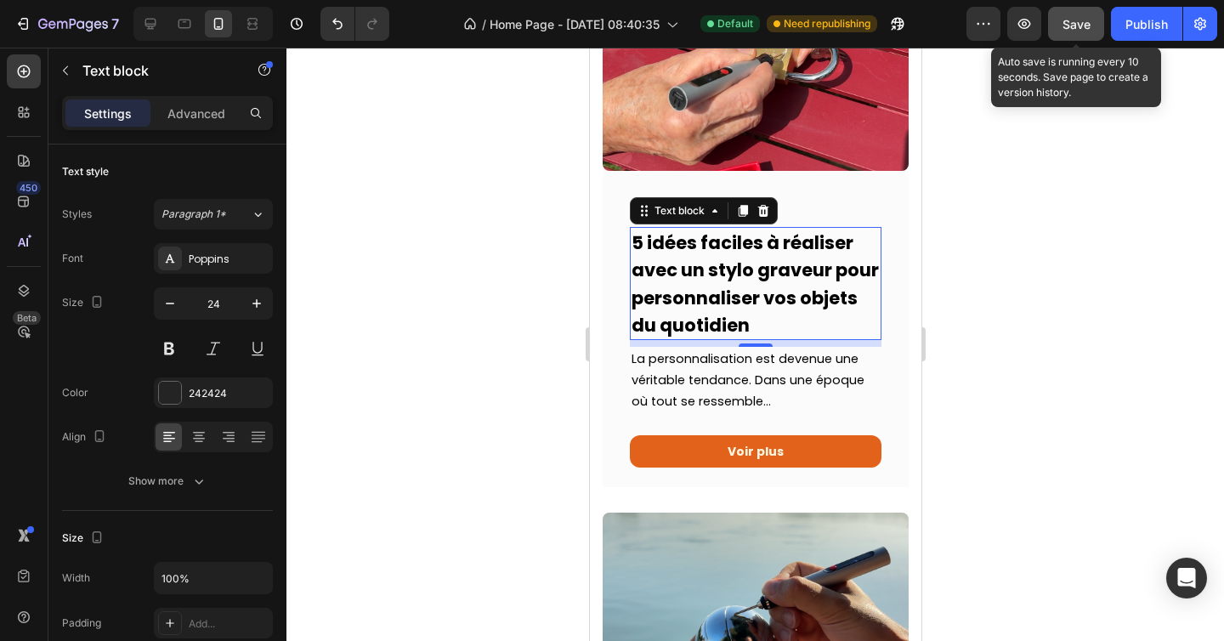
click at [709, 297] on strong "5 idées faciles à réaliser avec un stylo graveur pour personnaliser vos objets …" at bounding box center [754, 283] width 247 height 107
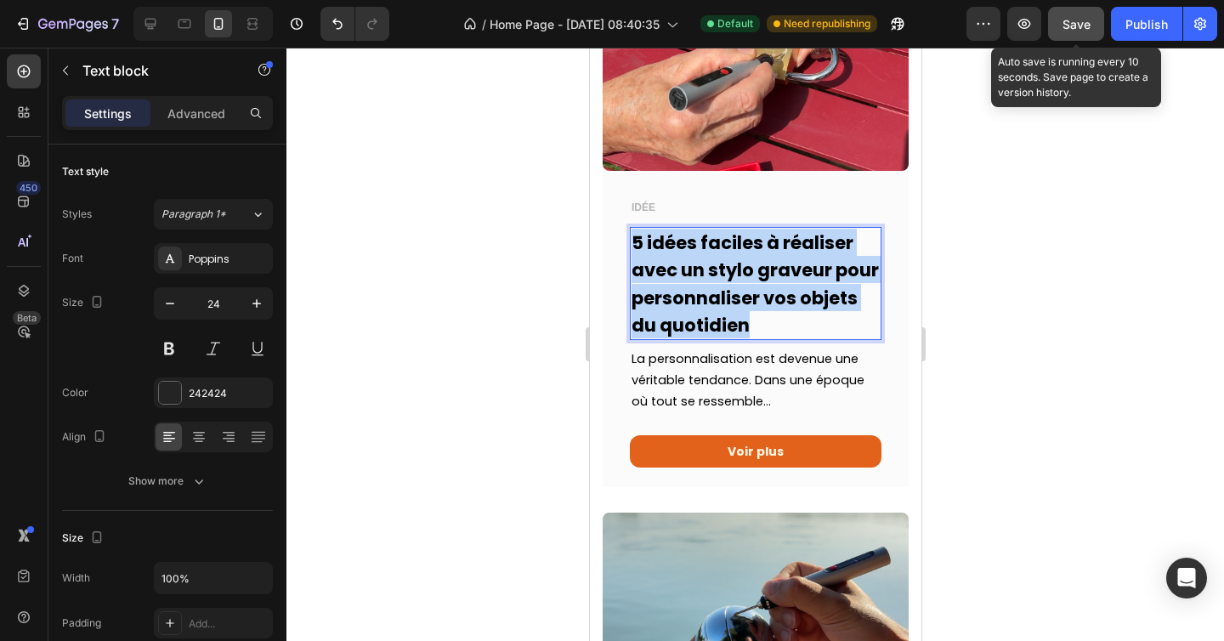
click at [709, 297] on strong "5 idées faciles à réaliser avec un stylo graveur pour personnaliser vos objets …" at bounding box center [754, 283] width 247 height 107
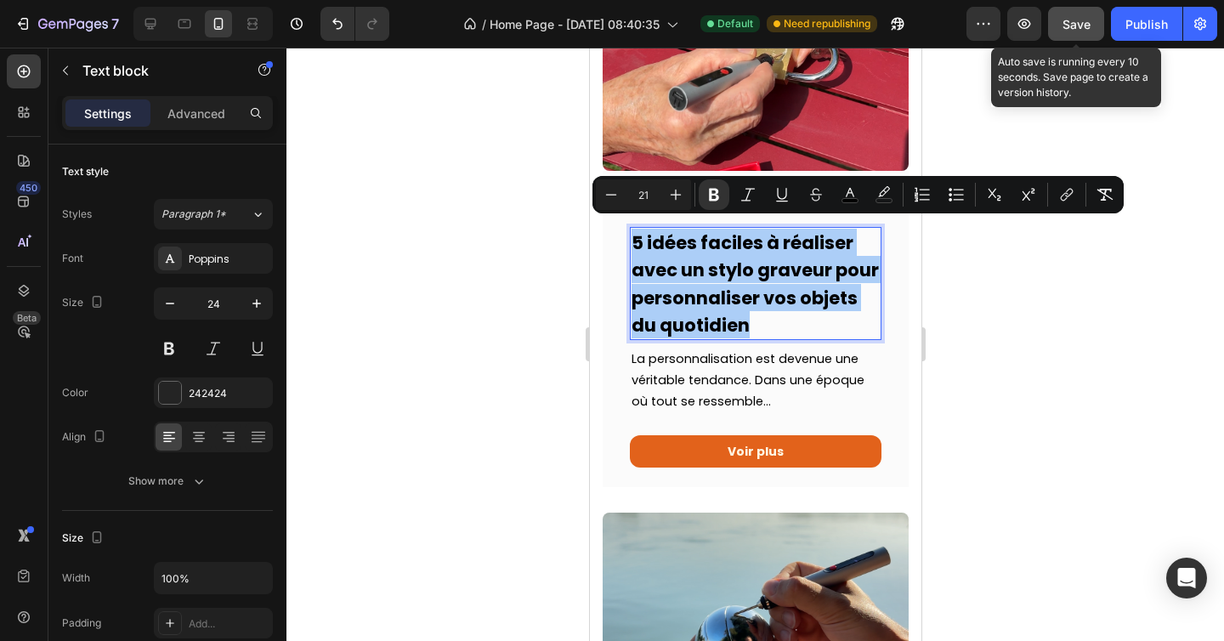
click at [546, 263] on div at bounding box center [754, 344] width 937 height 593
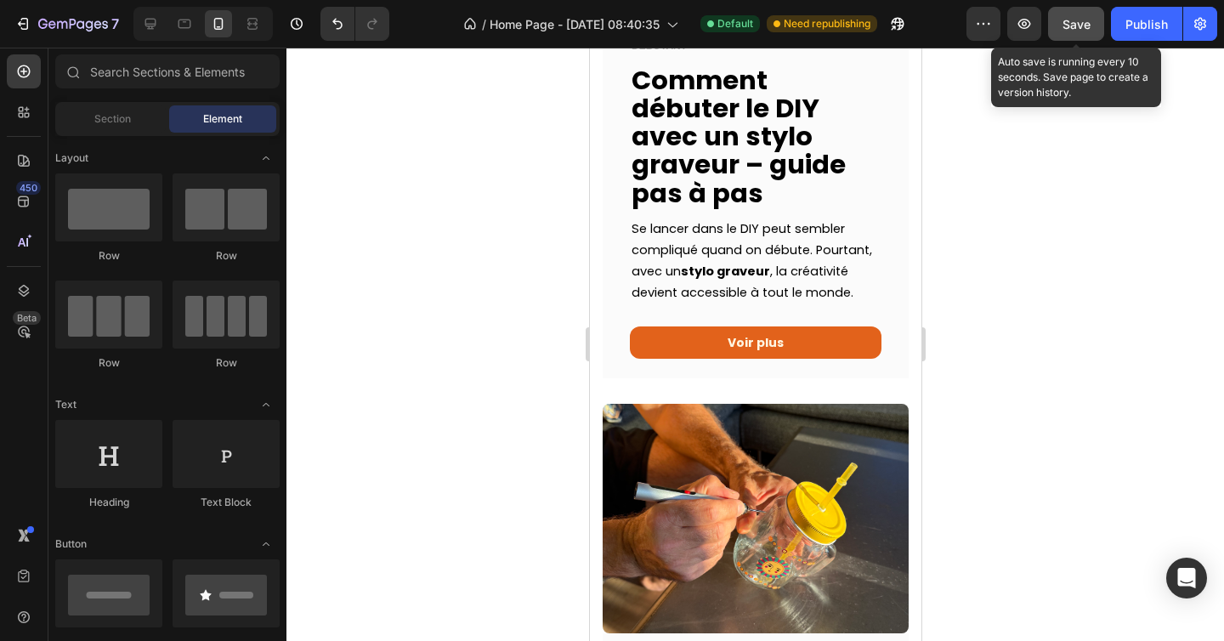
scroll to position [1431, 0]
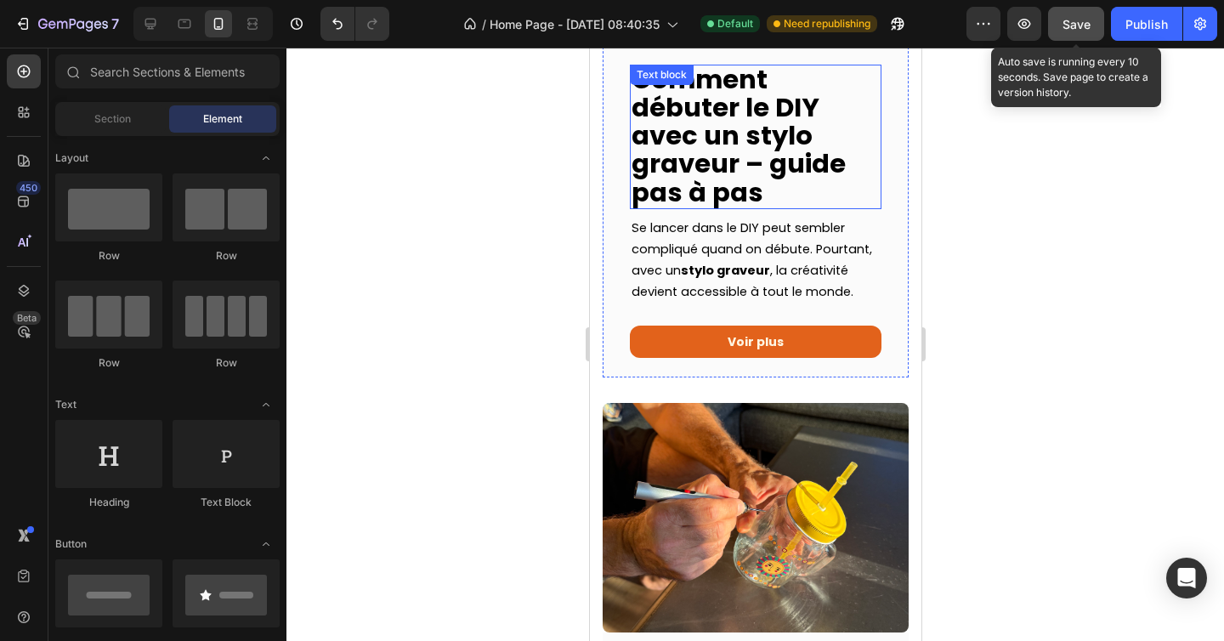
click at [700, 147] on strong "Comment débuter le DIY avec un stylo graveur – guide pas à pas" at bounding box center [738, 136] width 214 height 150
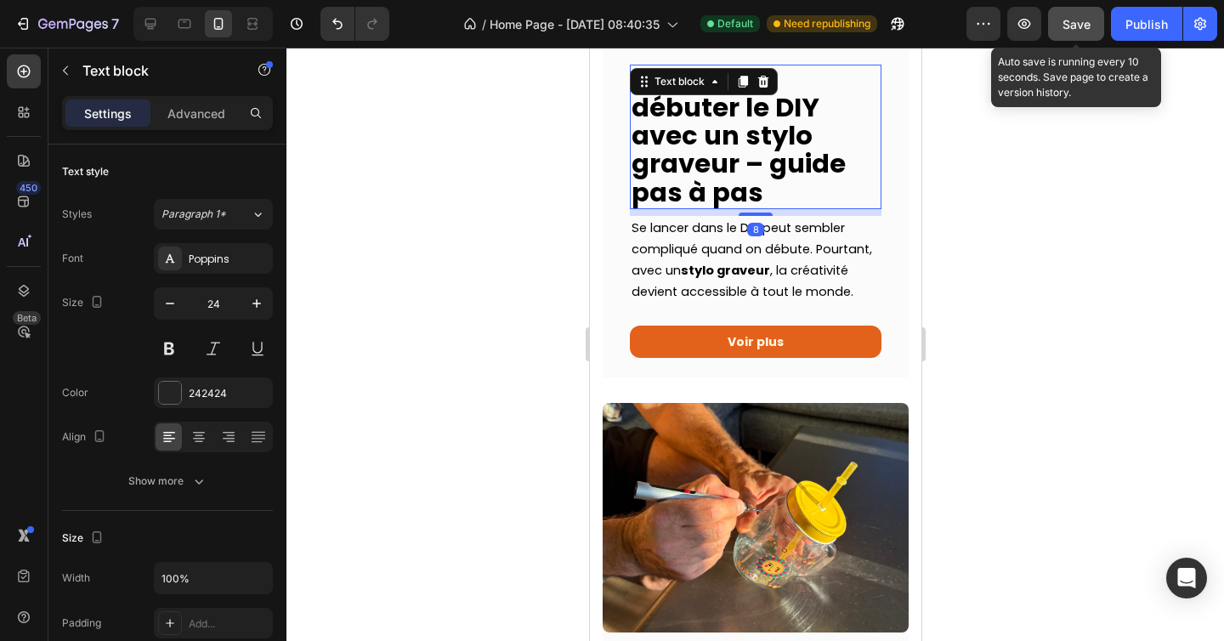
click at [700, 147] on strong "Comment débuter le DIY avec un stylo graveur – guide pas à pas" at bounding box center [738, 136] width 214 height 150
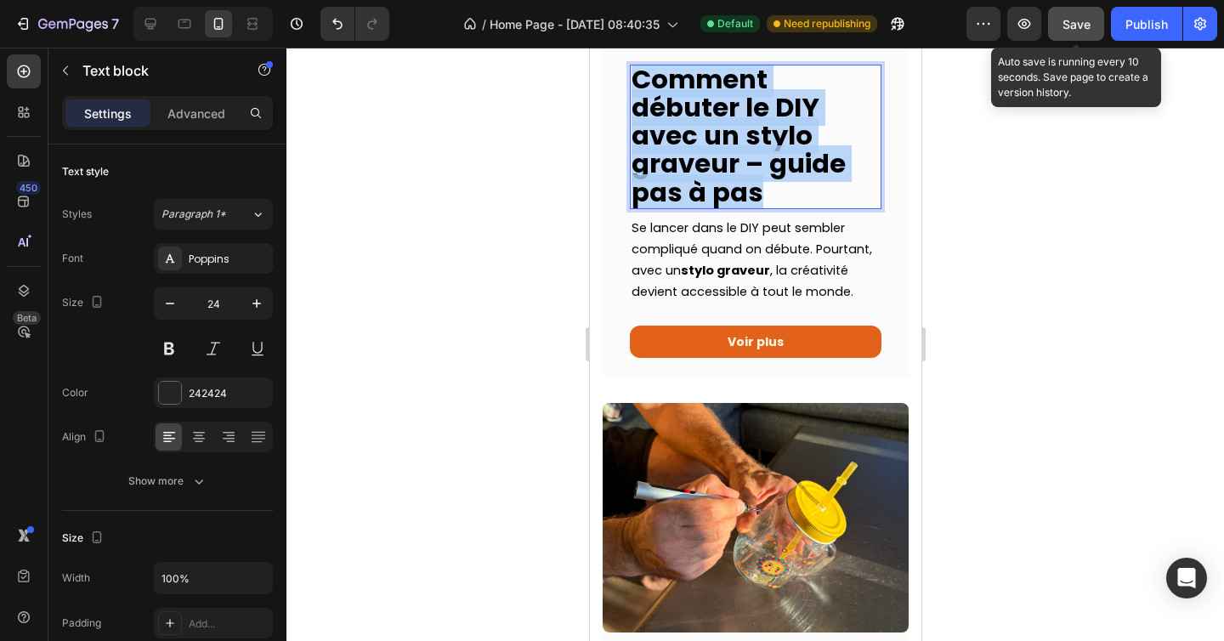
click at [700, 147] on strong "Comment débuter le DIY avec un stylo graveur – guide pas à pas" at bounding box center [738, 136] width 214 height 150
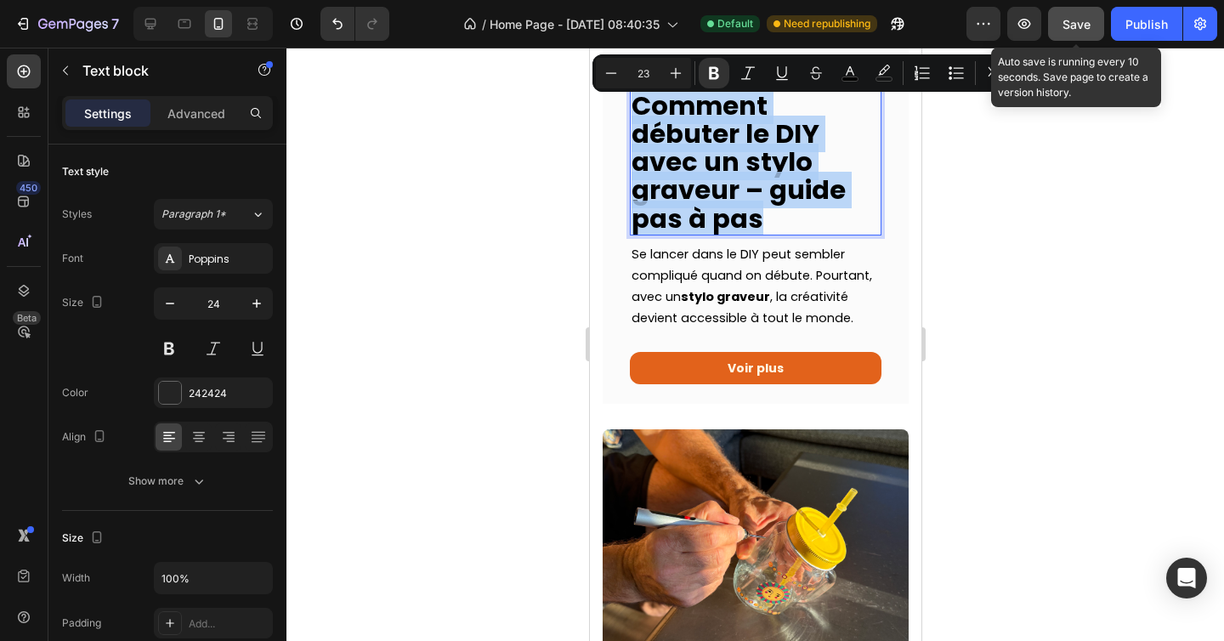
scroll to position [1375, 0]
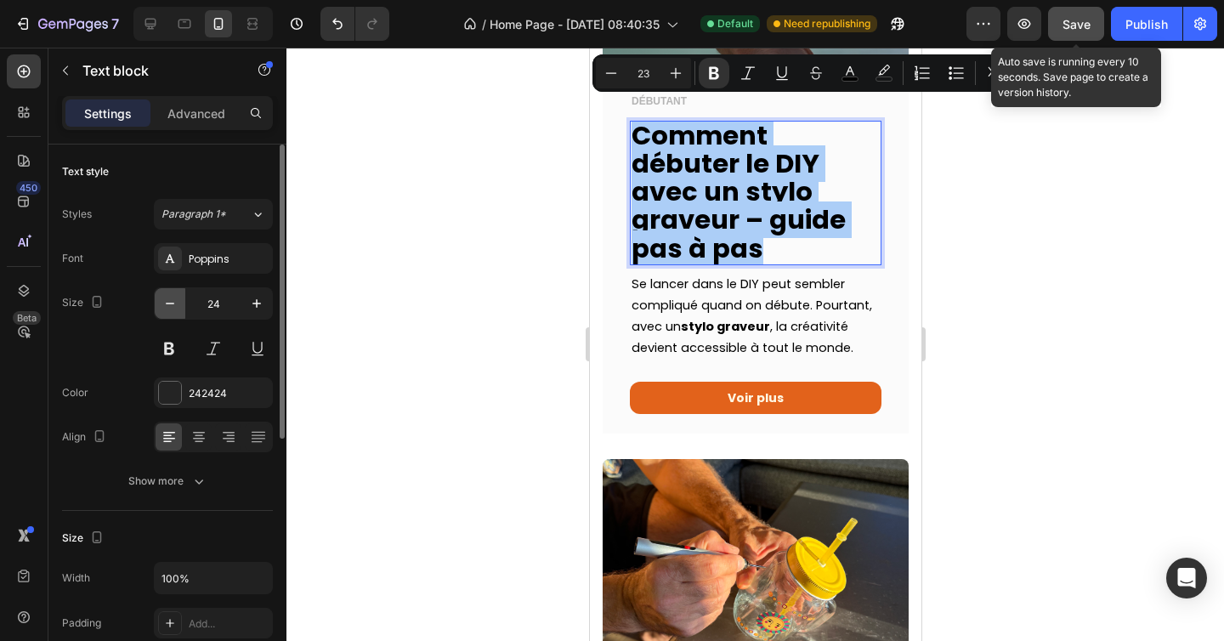
click at [170, 295] on icon "button" at bounding box center [169, 303] width 17 height 17
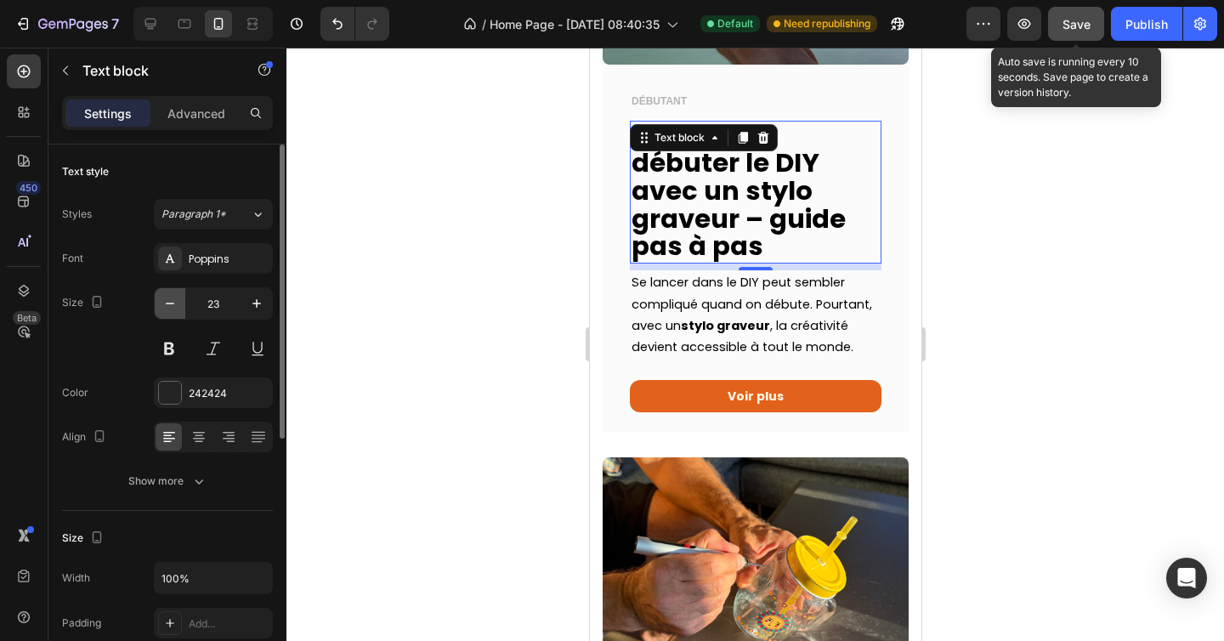
click at [170, 295] on icon "button" at bounding box center [169, 303] width 17 height 17
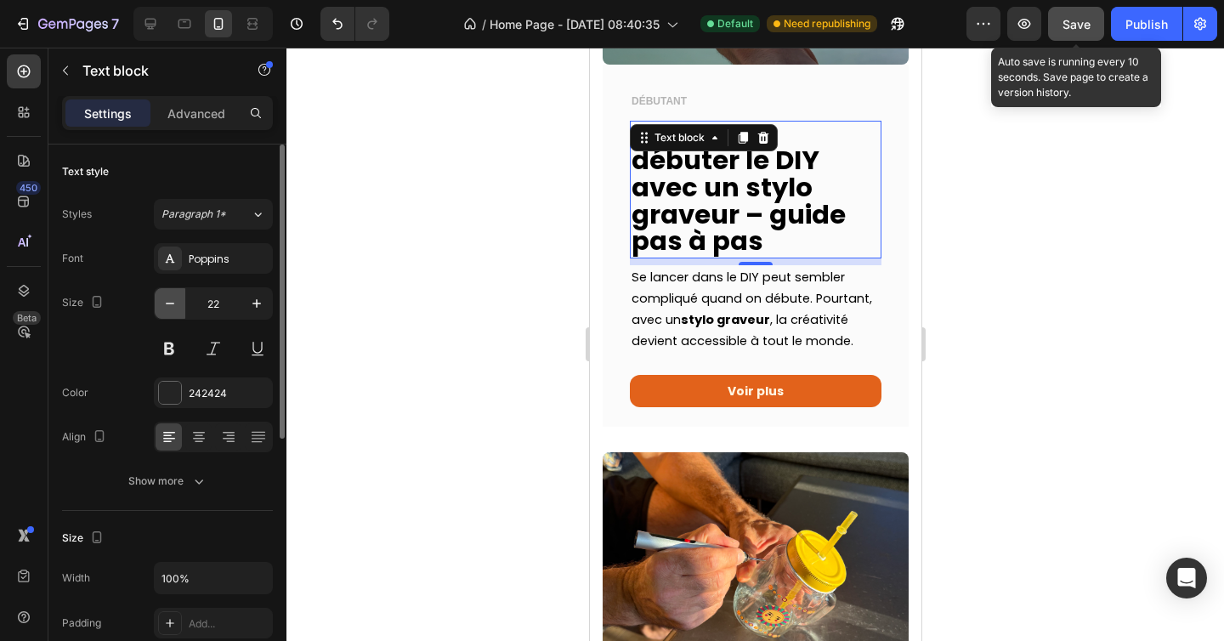
click at [170, 295] on icon "button" at bounding box center [169, 303] width 17 height 17
type input "21"
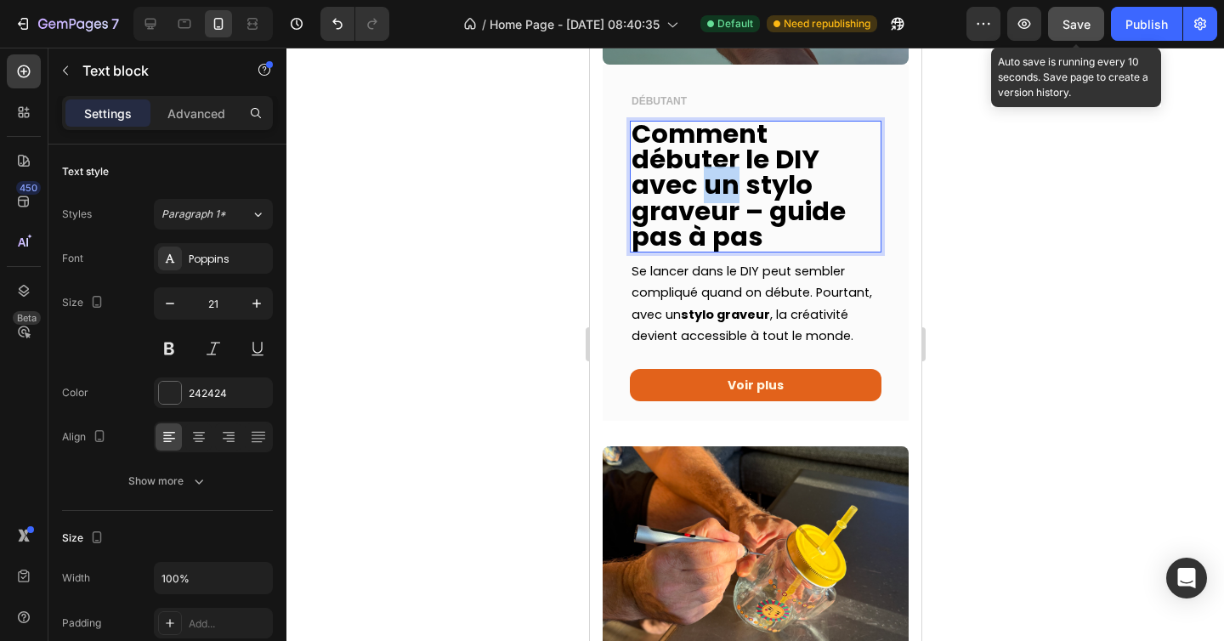
click at [701, 185] on strong "Comment débuter le DIY avec un stylo graveur – guide pas à pas" at bounding box center [738, 185] width 214 height 139
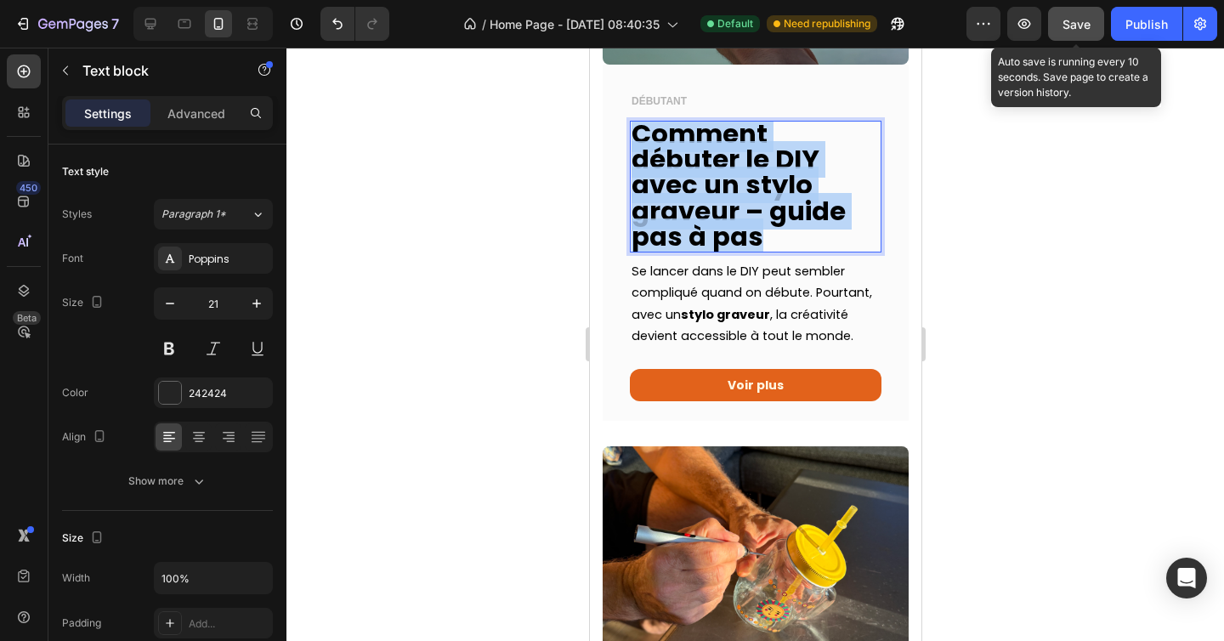
click at [701, 185] on strong "Comment débuter le DIY avec un stylo graveur – guide pas à pas" at bounding box center [738, 185] width 214 height 139
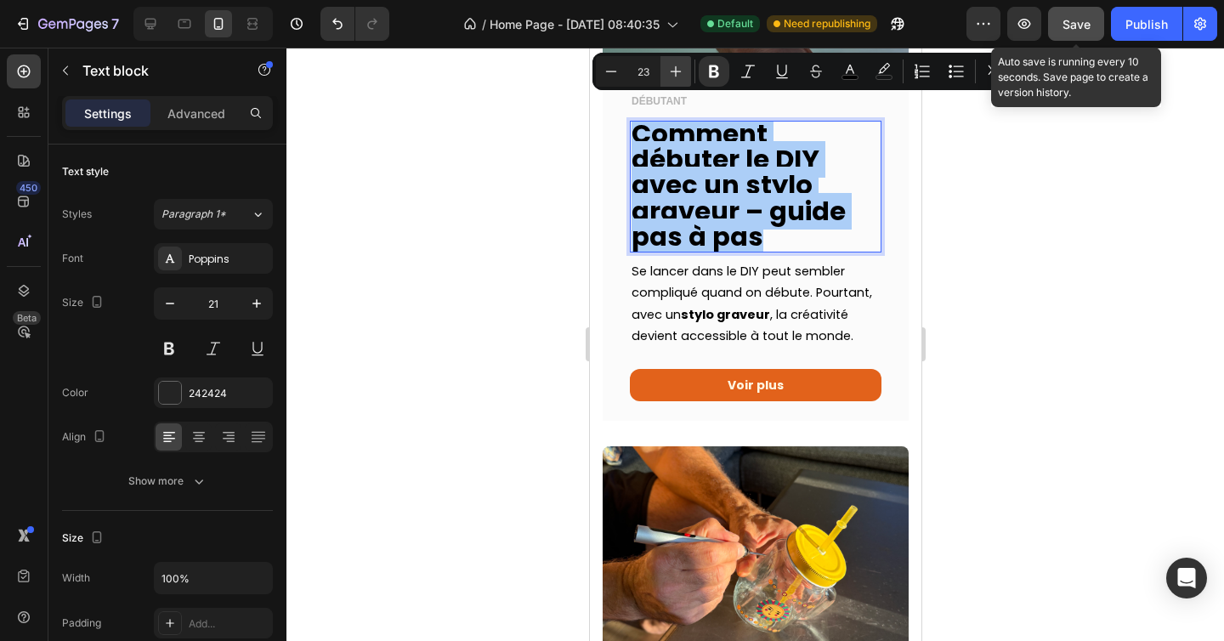
click at [675, 69] on icon "Editor contextual toolbar" at bounding box center [675, 71] width 11 height 11
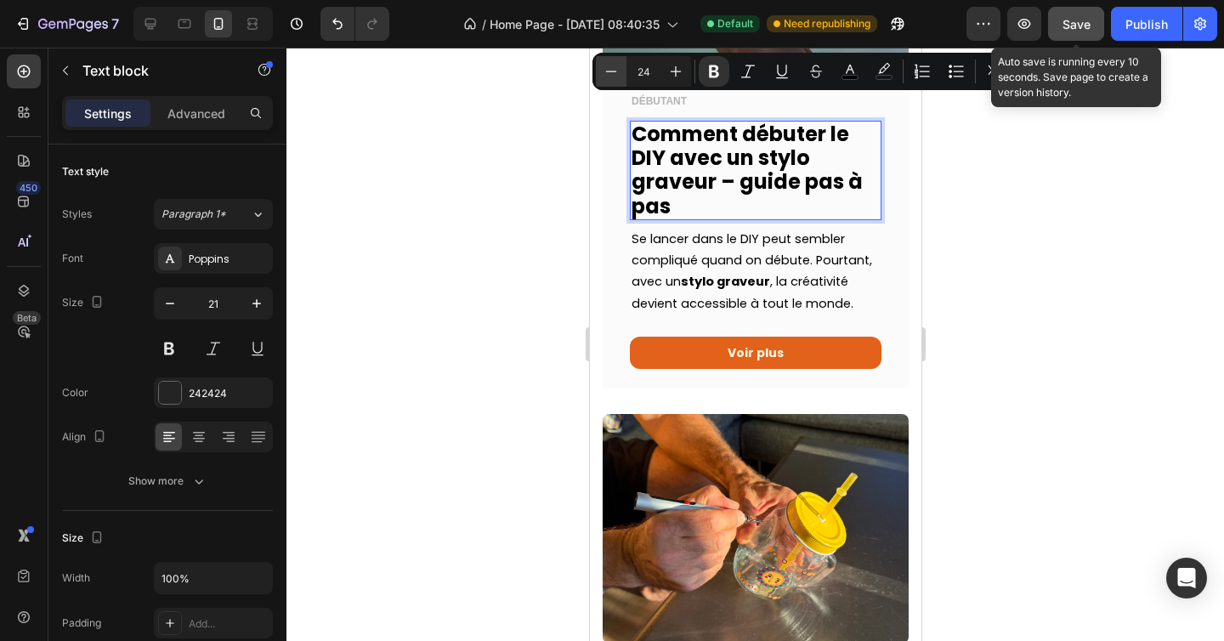
click at [611, 75] on icon "Editor contextual toolbar" at bounding box center [611, 71] width 17 height 17
type input "23"
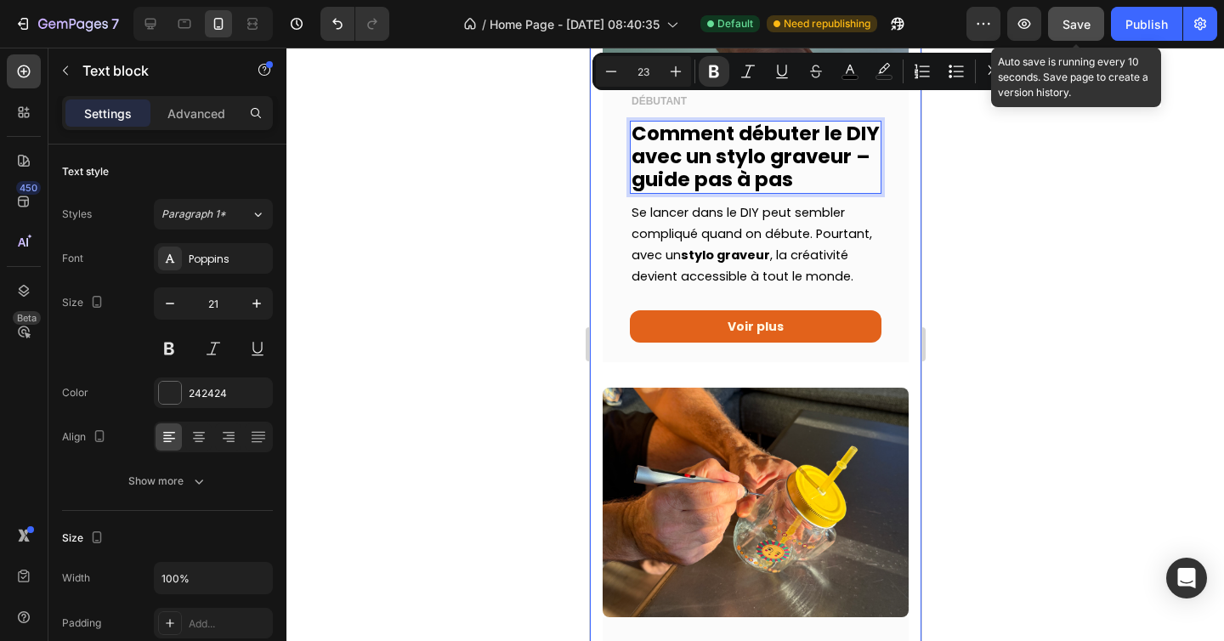
click at [552, 192] on div at bounding box center [754, 344] width 937 height 593
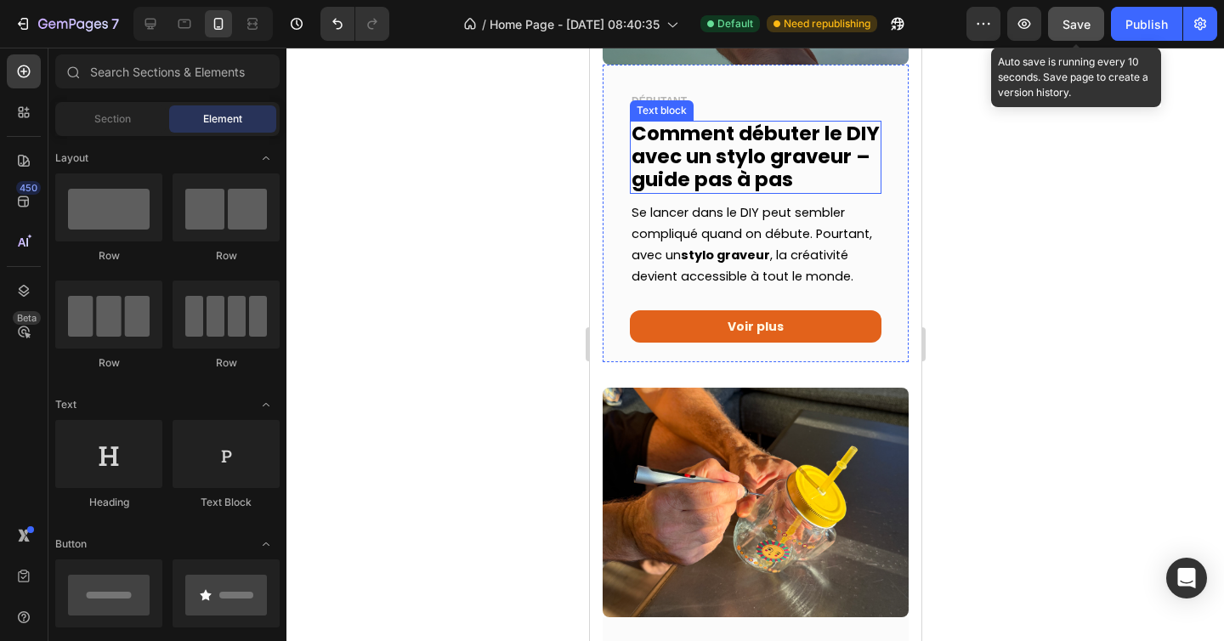
click at [694, 147] on strong "Comment débuter le DIY avec un stylo graveur – guide pas à pas" at bounding box center [755, 157] width 248 height 74
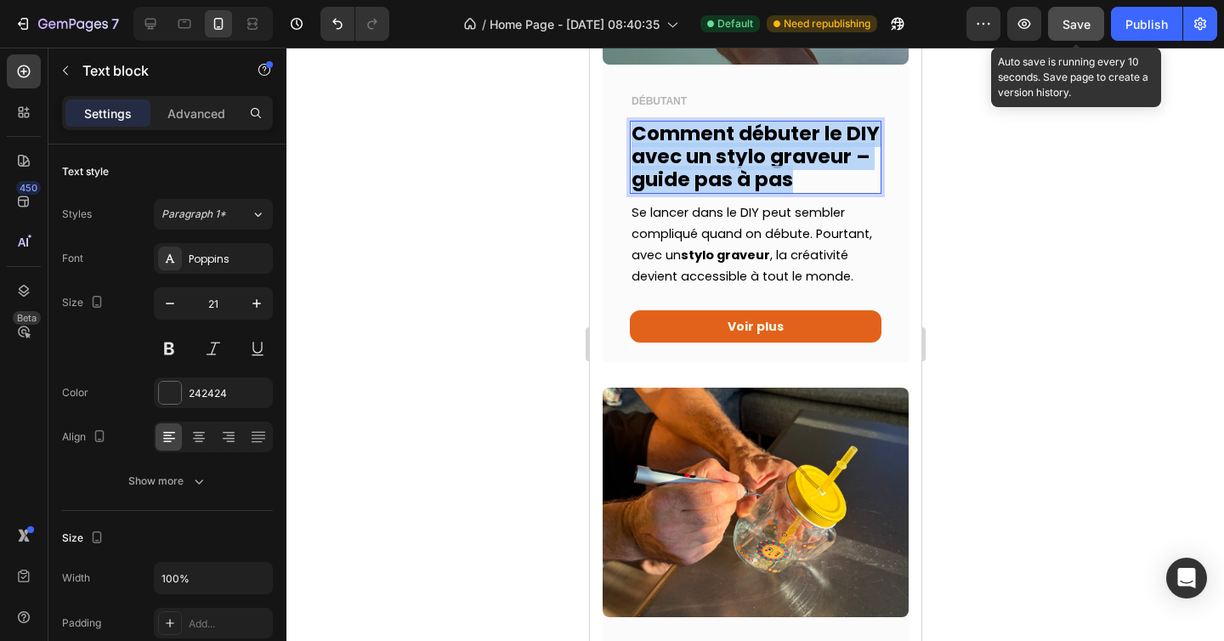
click at [694, 147] on strong "Comment débuter le DIY avec un stylo graveur – guide pas à pas" at bounding box center [755, 157] width 248 height 74
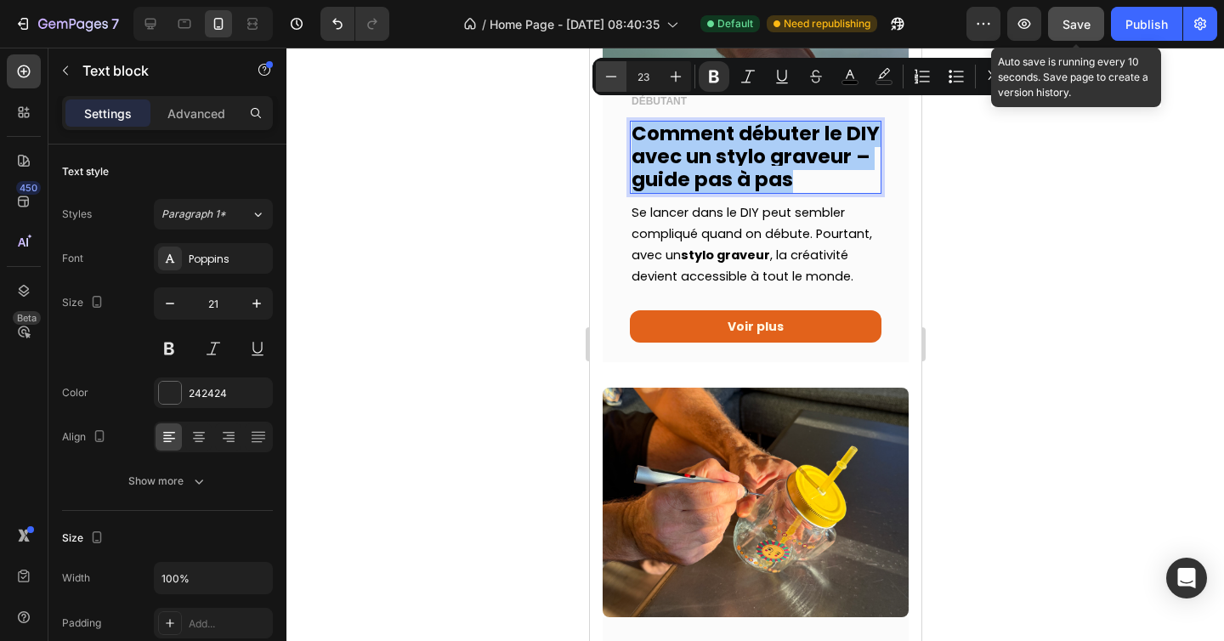
click at [608, 78] on icon "Editor contextual toolbar" at bounding box center [611, 76] width 17 height 17
type input "22"
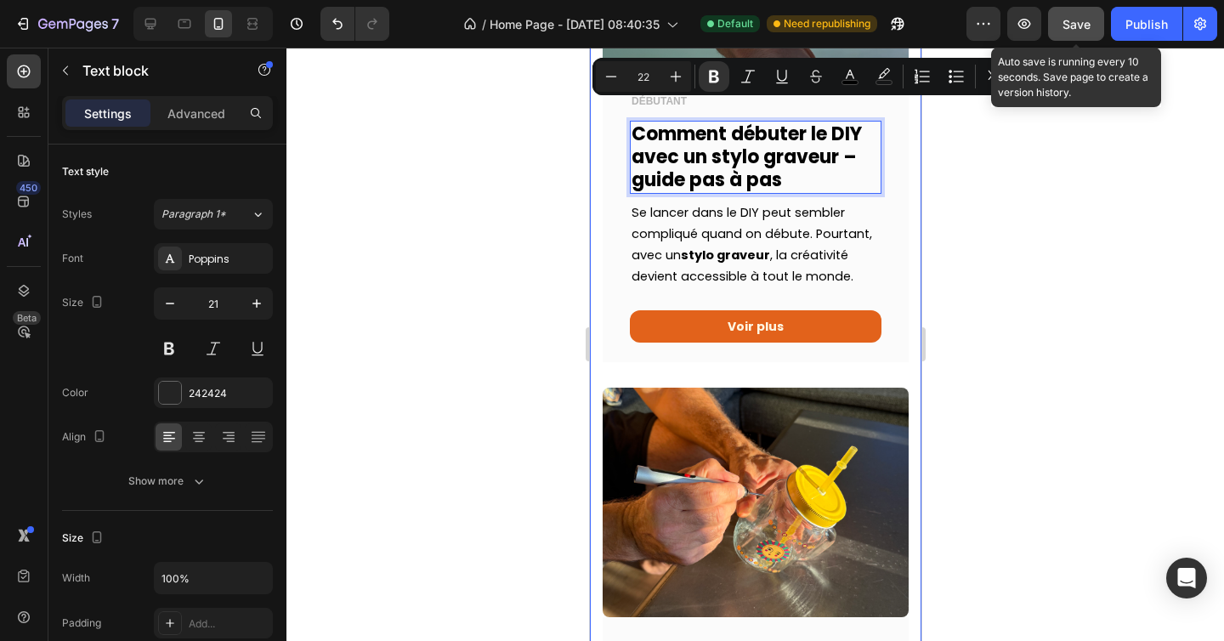
click at [552, 211] on div at bounding box center [754, 344] width 937 height 593
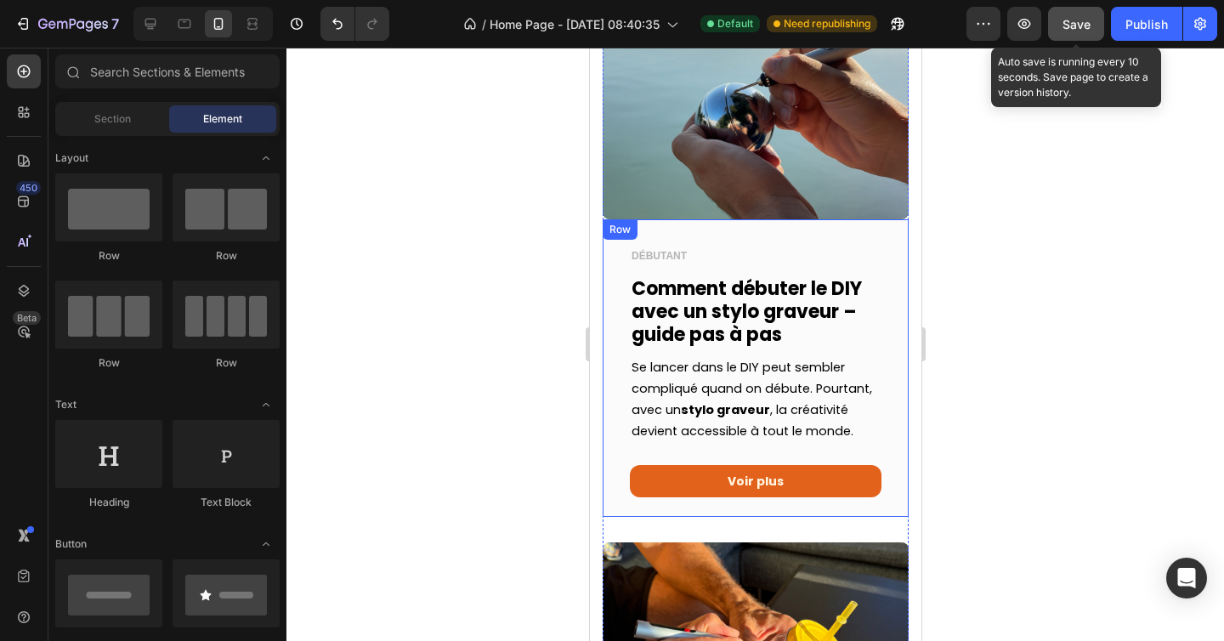
scroll to position [1146, 0]
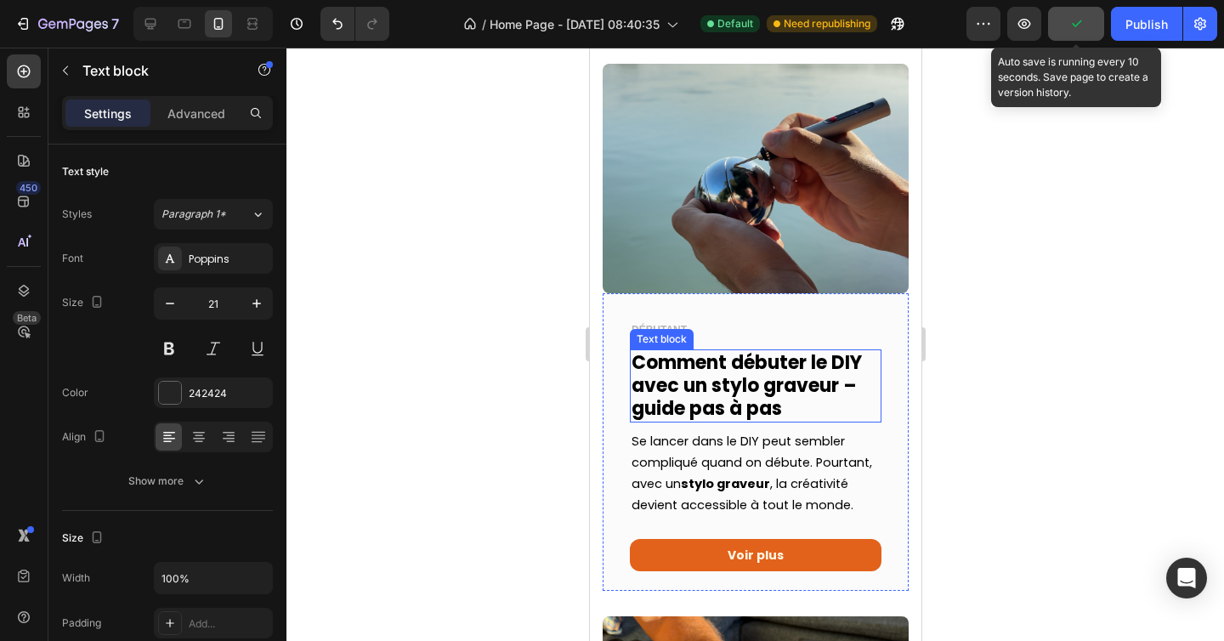
click at [721, 357] on strong "Comment débuter le DIY avec un stylo graveur – guide pas à pas" at bounding box center [746, 385] width 230 height 73
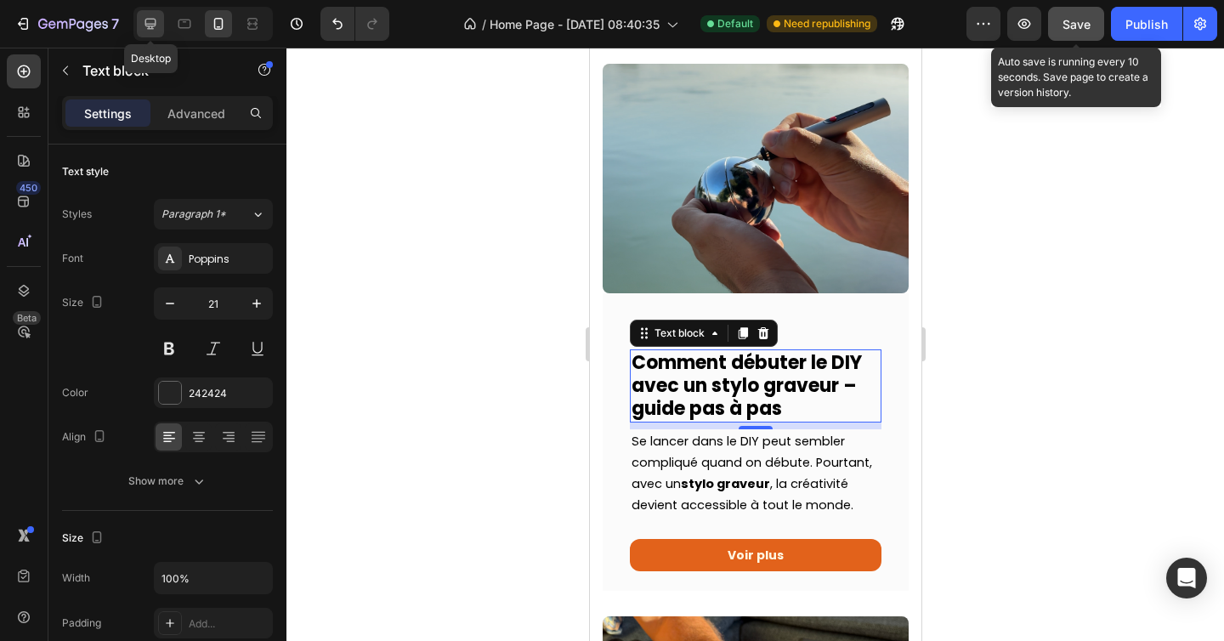
click at [143, 24] on icon at bounding box center [150, 23] width 17 height 17
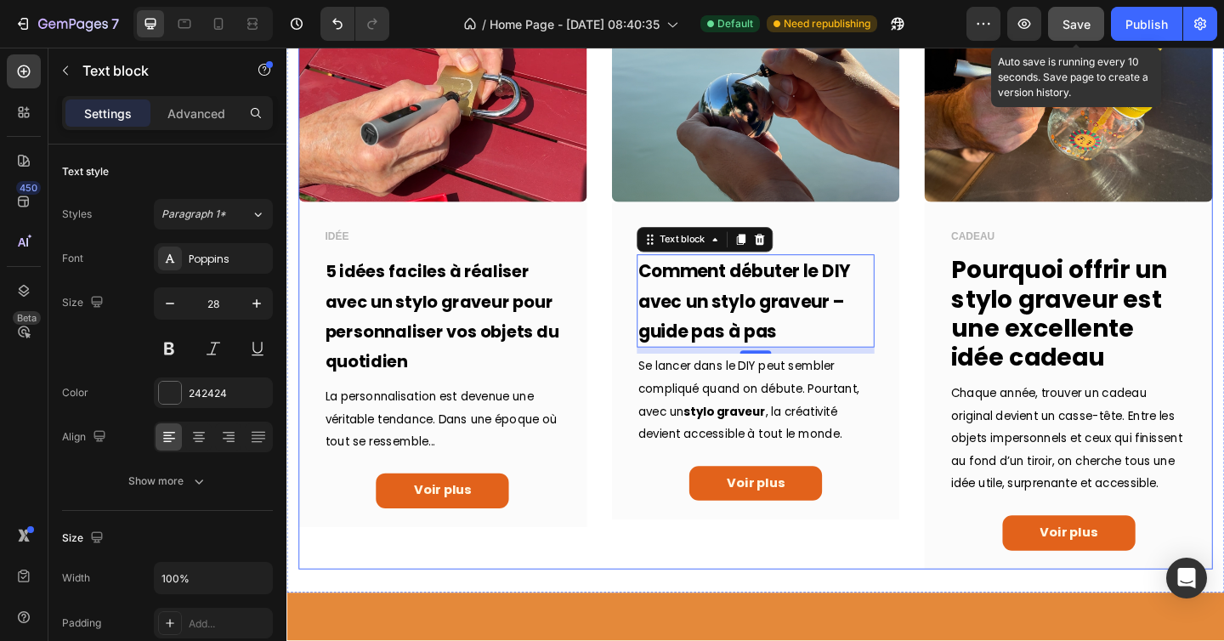
scroll to position [657, 0]
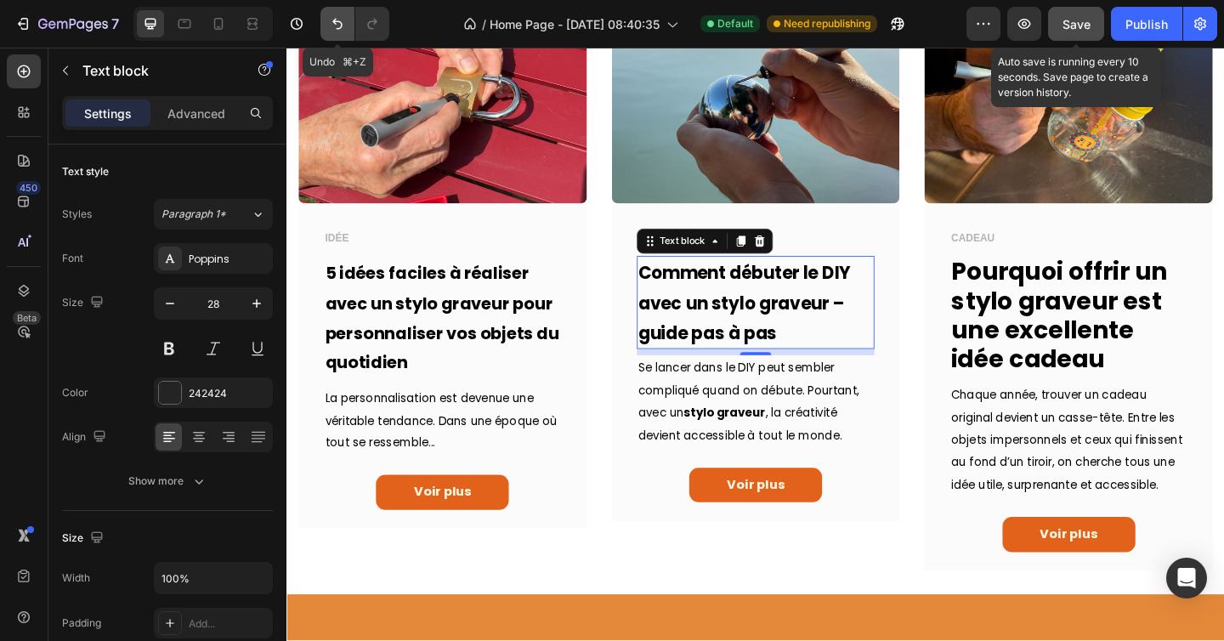
click at [343, 17] on icon "Undo/Redo" at bounding box center [337, 23] width 17 height 17
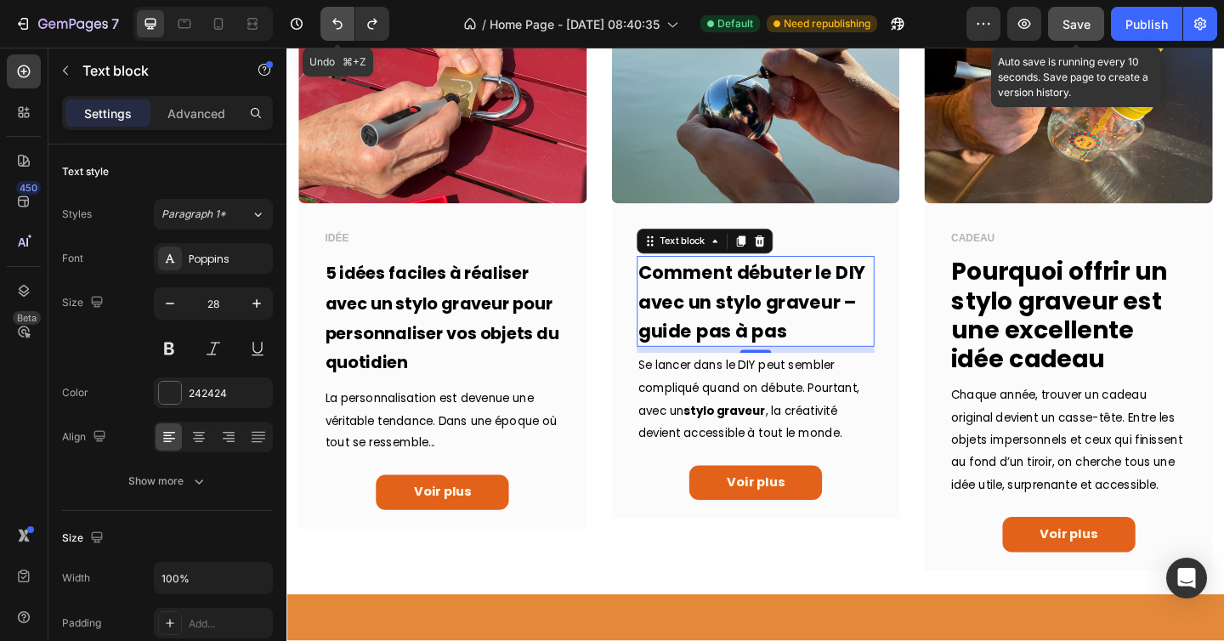
click at [343, 17] on icon "Undo/Redo" at bounding box center [337, 23] width 17 height 17
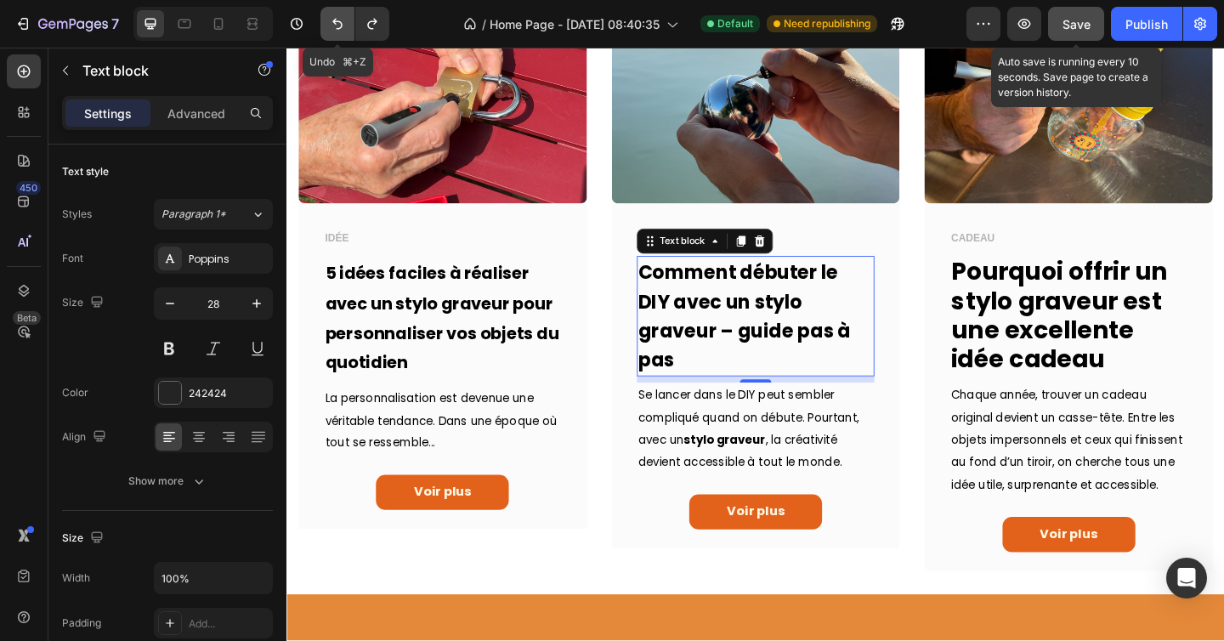
click at [343, 17] on icon "Undo/Redo" at bounding box center [337, 23] width 17 height 17
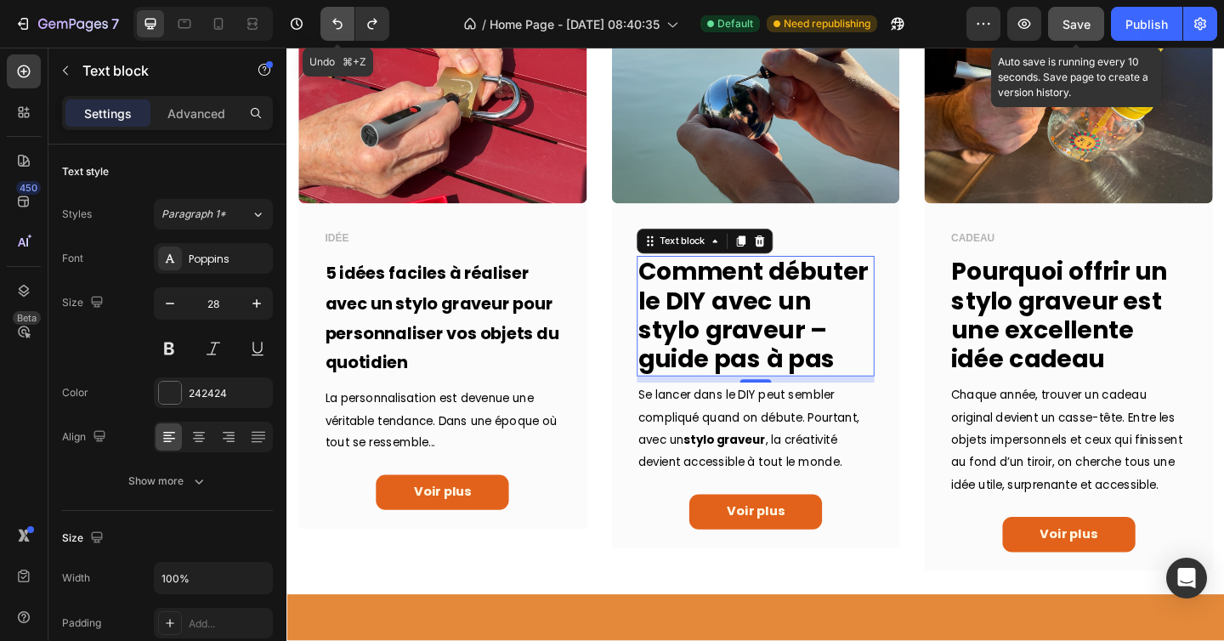
click at [343, 17] on icon "Undo/Redo" at bounding box center [337, 23] width 17 height 17
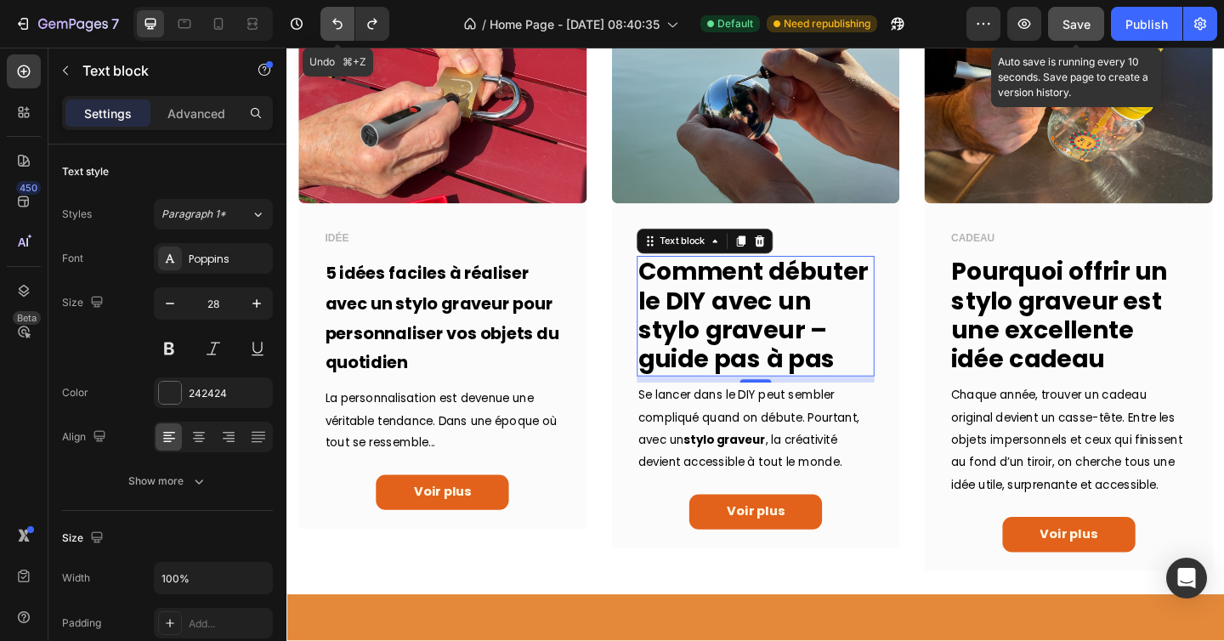
click at [343, 17] on icon "Undo/Redo" at bounding box center [337, 23] width 17 height 17
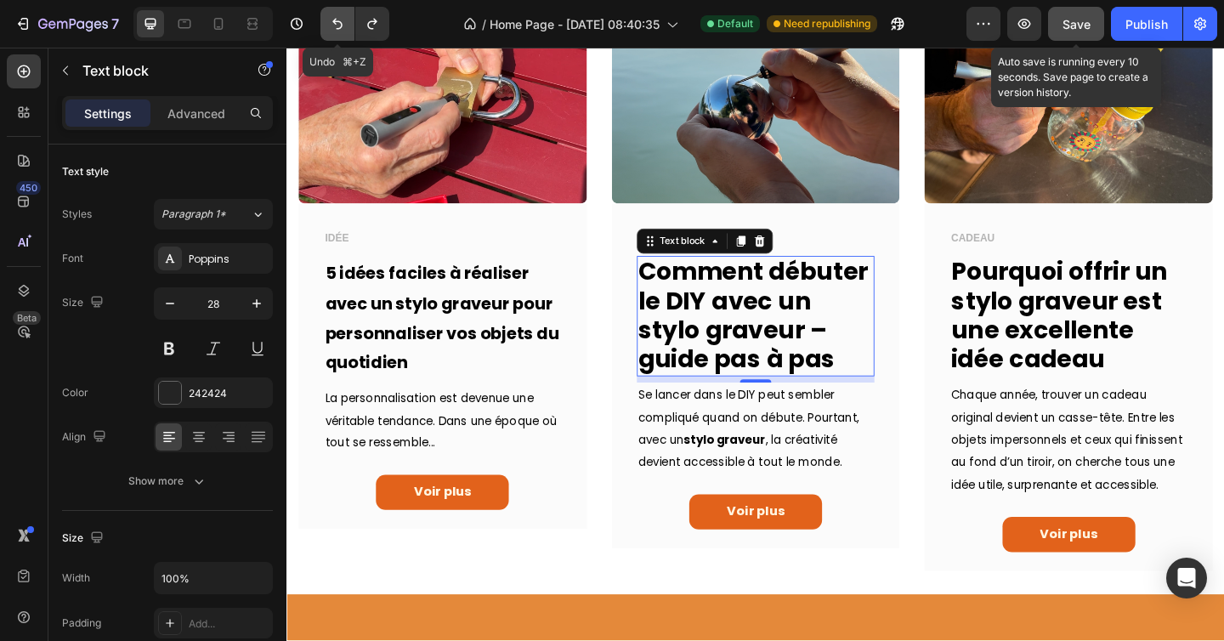
click at [343, 17] on icon "Undo/Redo" at bounding box center [337, 23] width 17 height 17
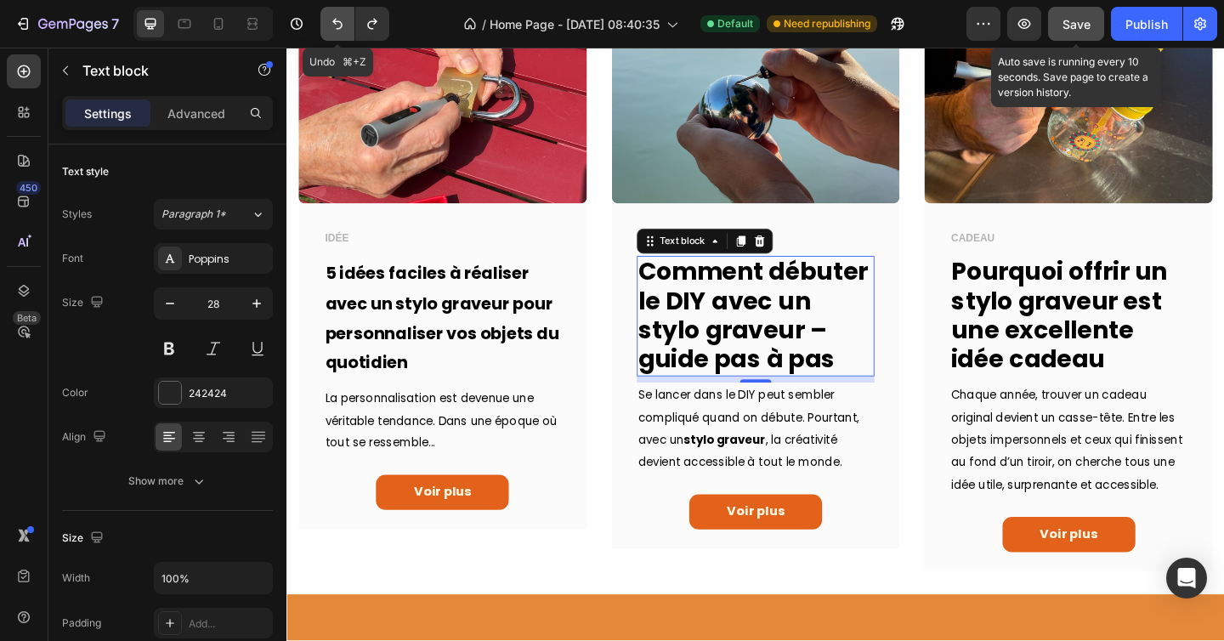
click at [343, 17] on icon "Undo/Redo" at bounding box center [337, 23] width 17 height 17
click at [219, 23] on icon at bounding box center [218, 23] width 17 height 17
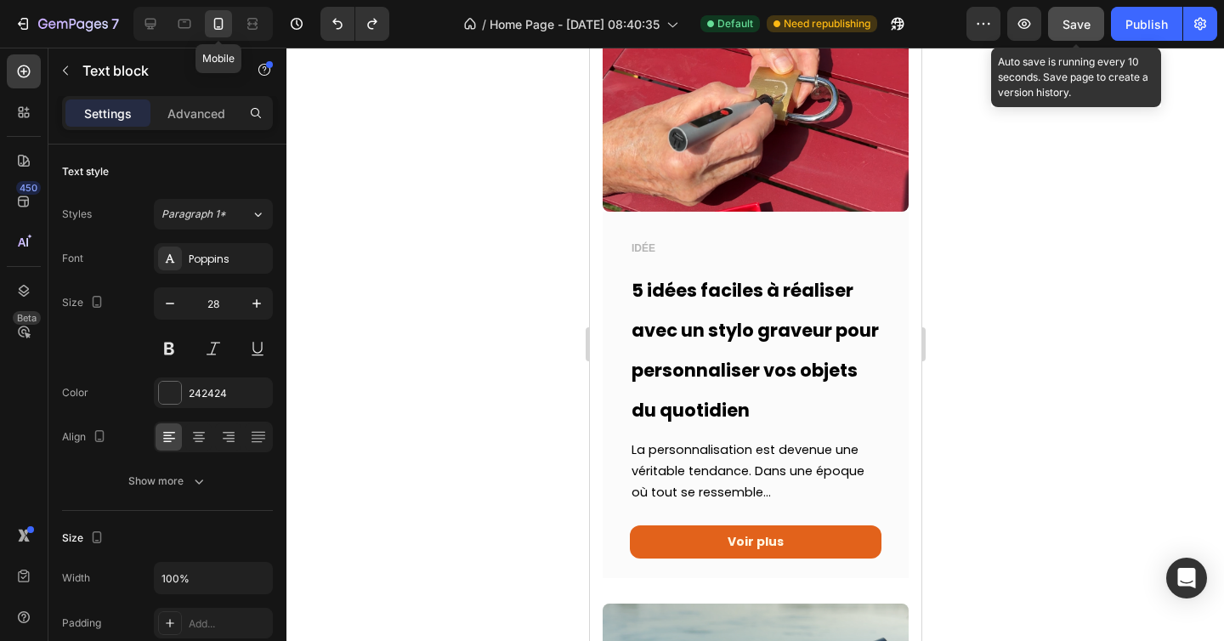
type input "24"
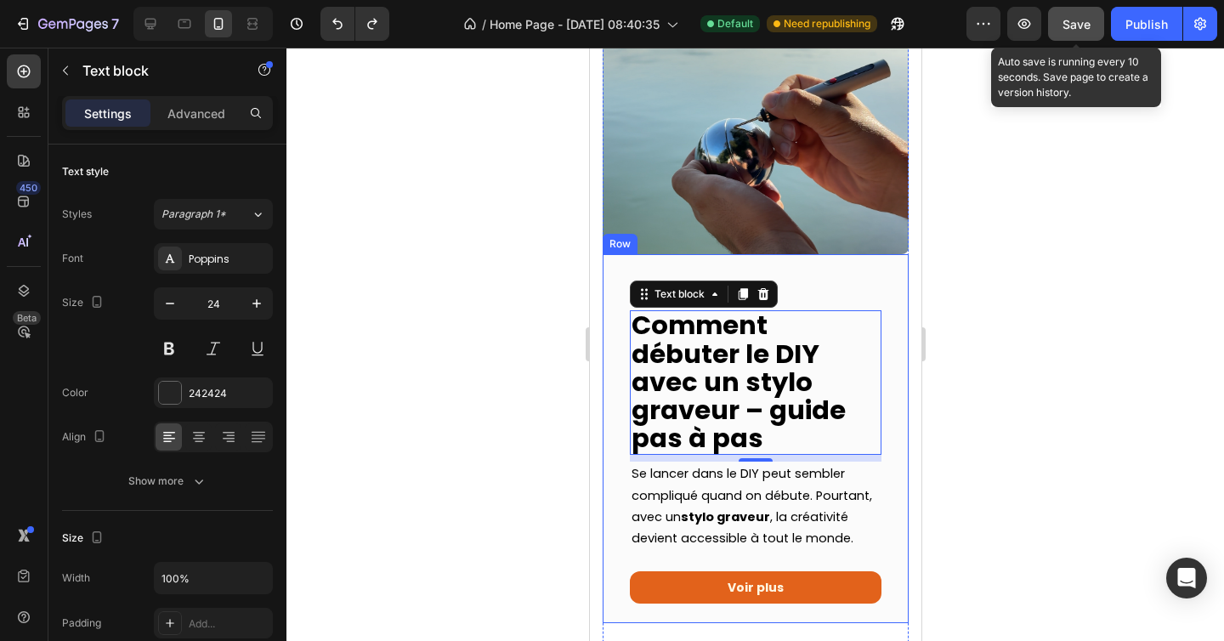
scroll to position [749, 0]
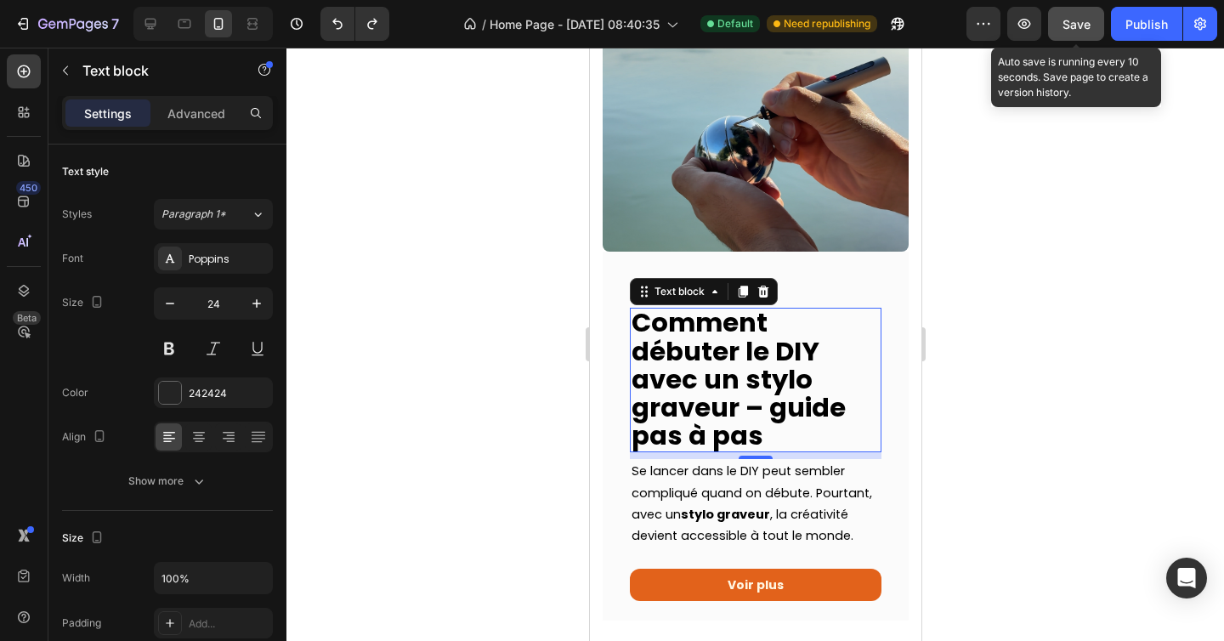
click at [491, 215] on div at bounding box center [754, 344] width 937 height 593
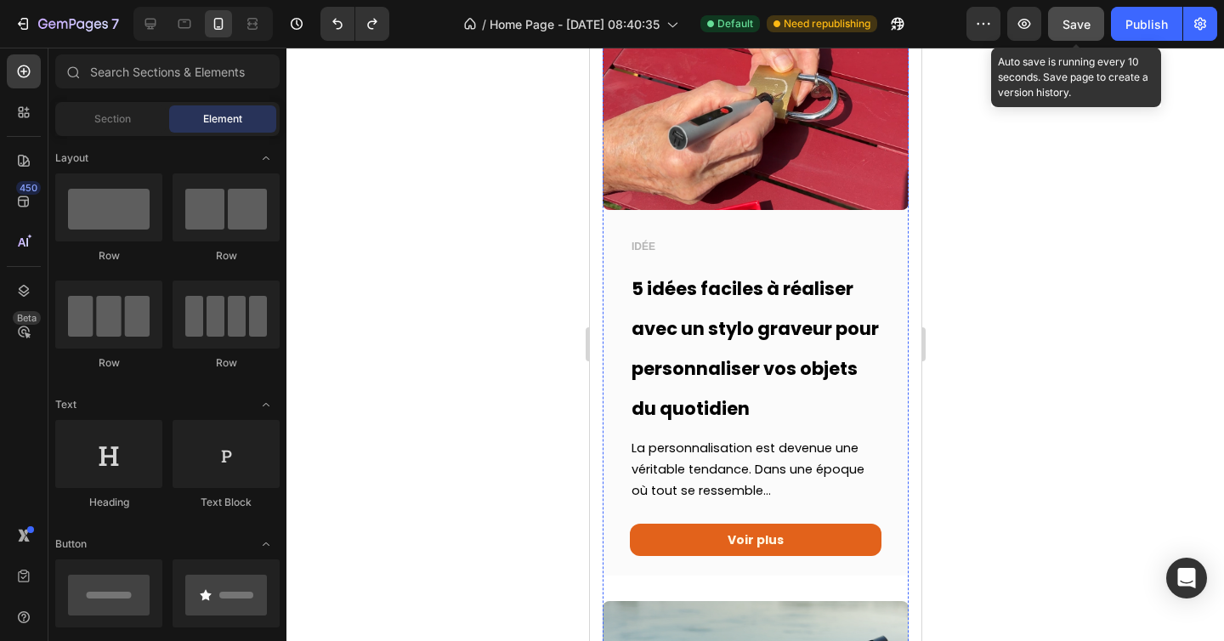
scroll to position [156, 0]
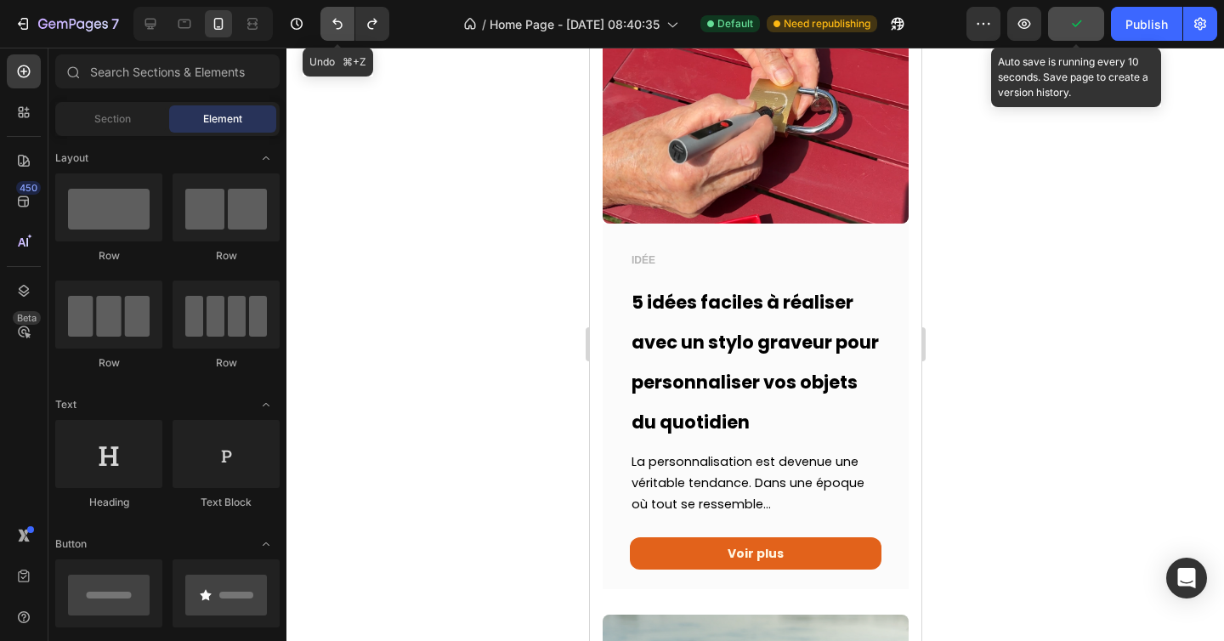
click at [339, 21] on icon "Undo/Redo" at bounding box center [337, 24] width 10 height 11
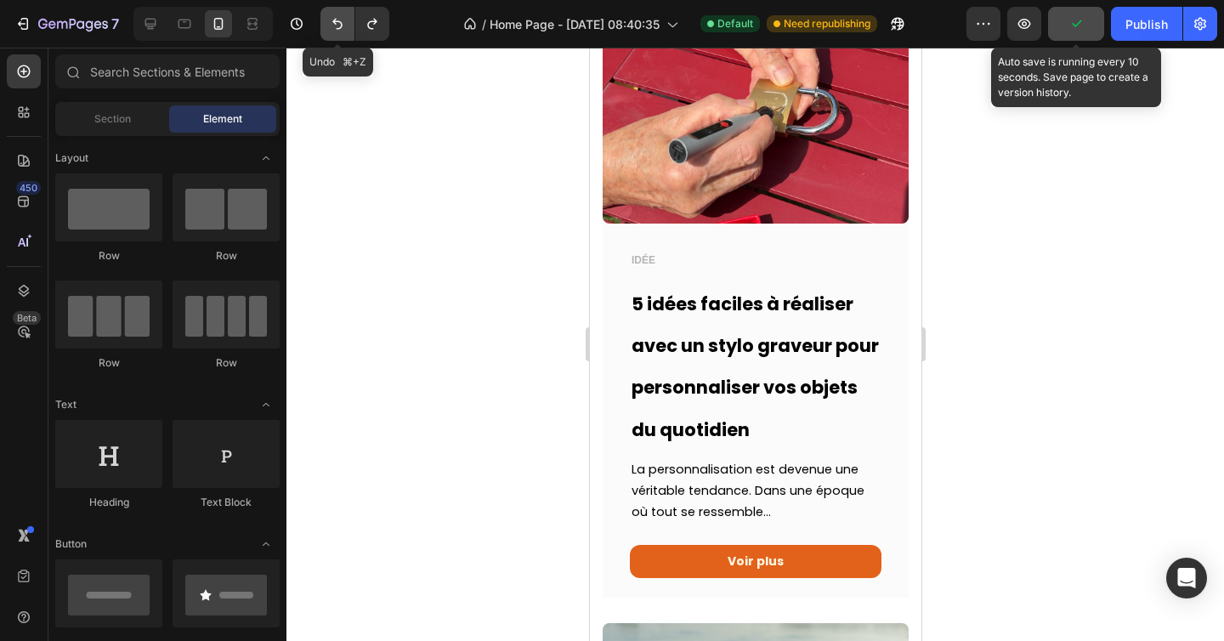
click at [339, 21] on icon "Undo/Redo" at bounding box center [337, 24] width 10 height 11
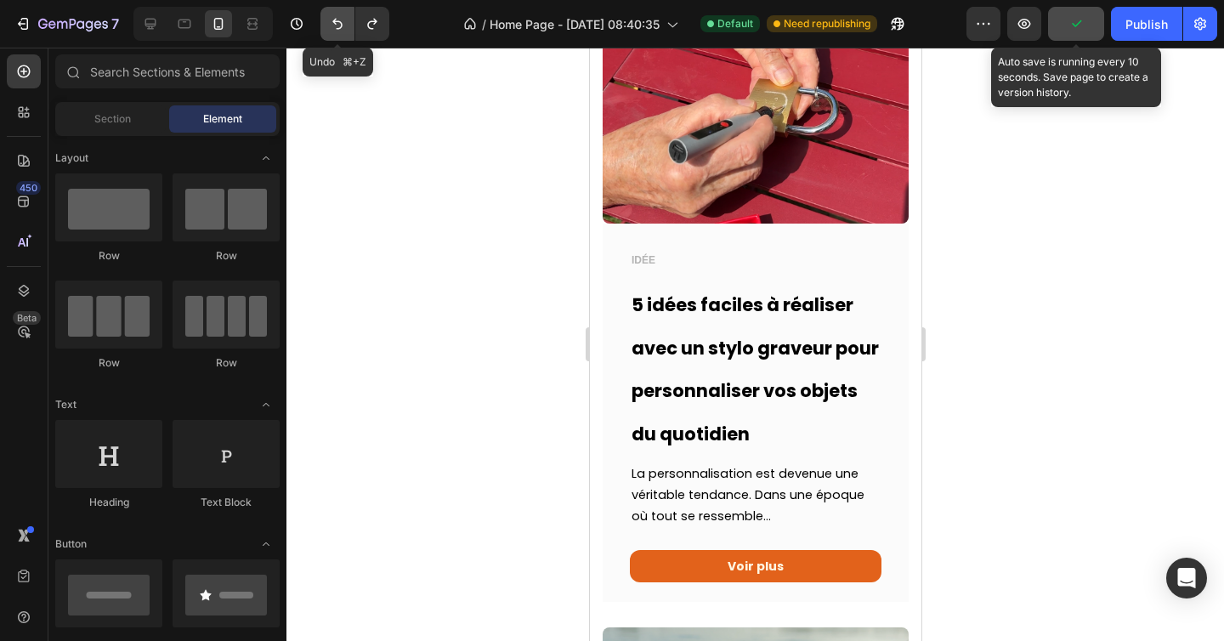
click at [339, 21] on icon "Undo/Redo" at bounding box center [337, 24] width 10 height 11
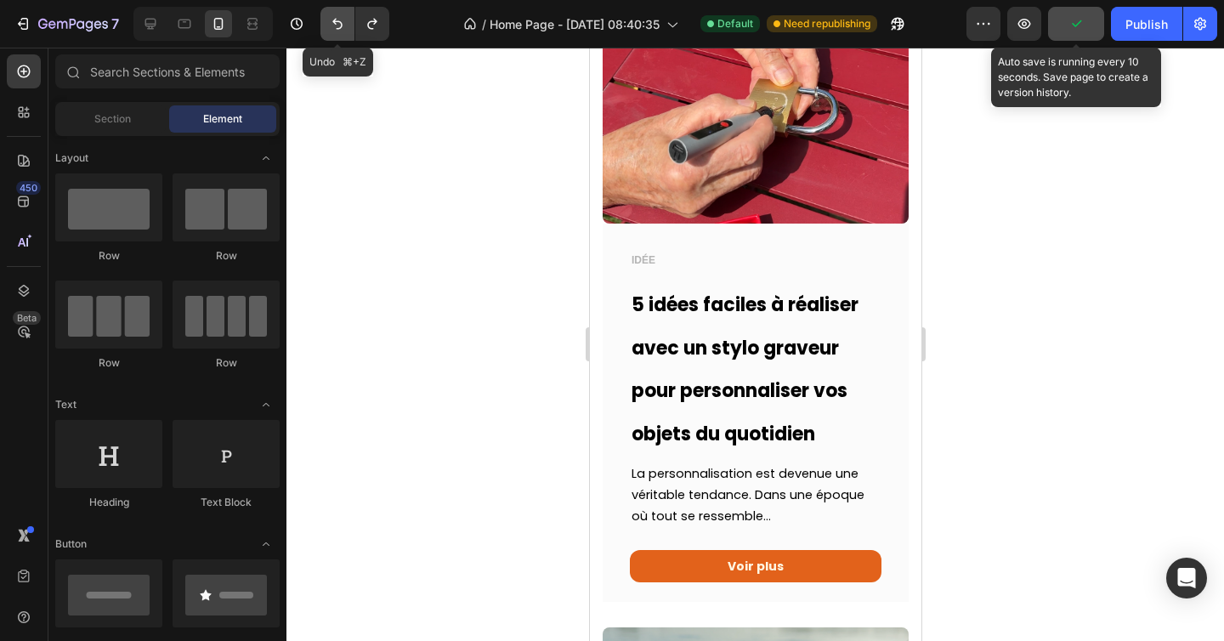
click at [339, 21] on icon "Undo/Redo" at bounding box center [337, 24] width 10 height 11
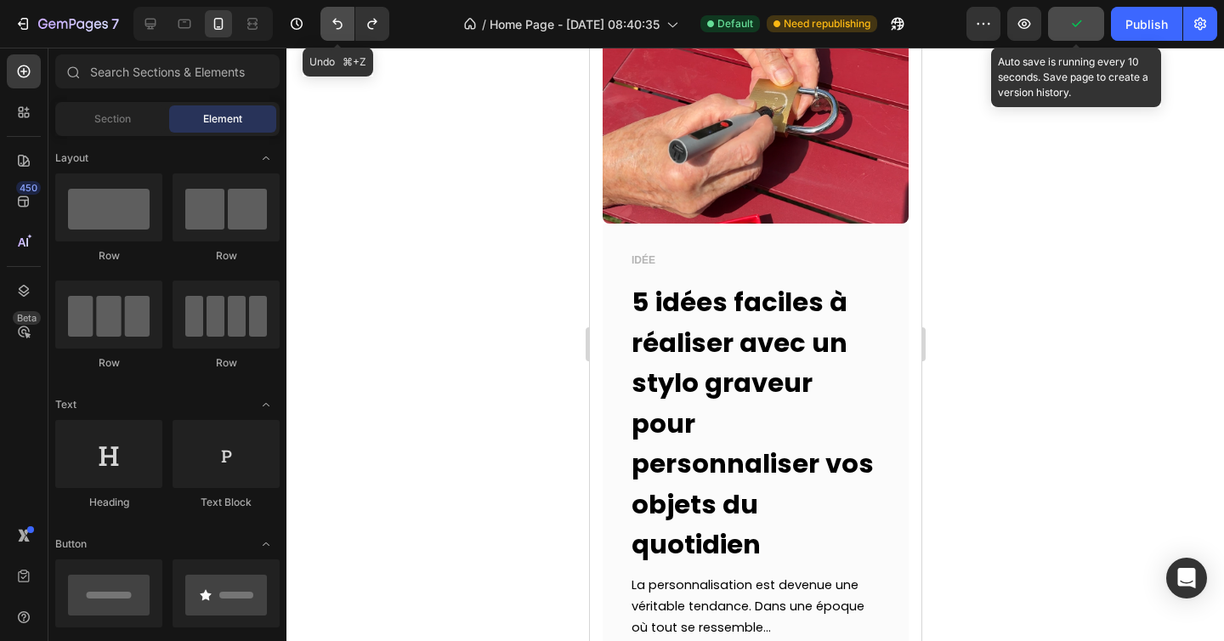
click at [339, 21] on icon "Undo/Redo" at bounding box center [337, 24] width 10 height 11
click at [372, 24] on icon "Undo/Redo" at bounding box center [372, 23] width 17 height 17
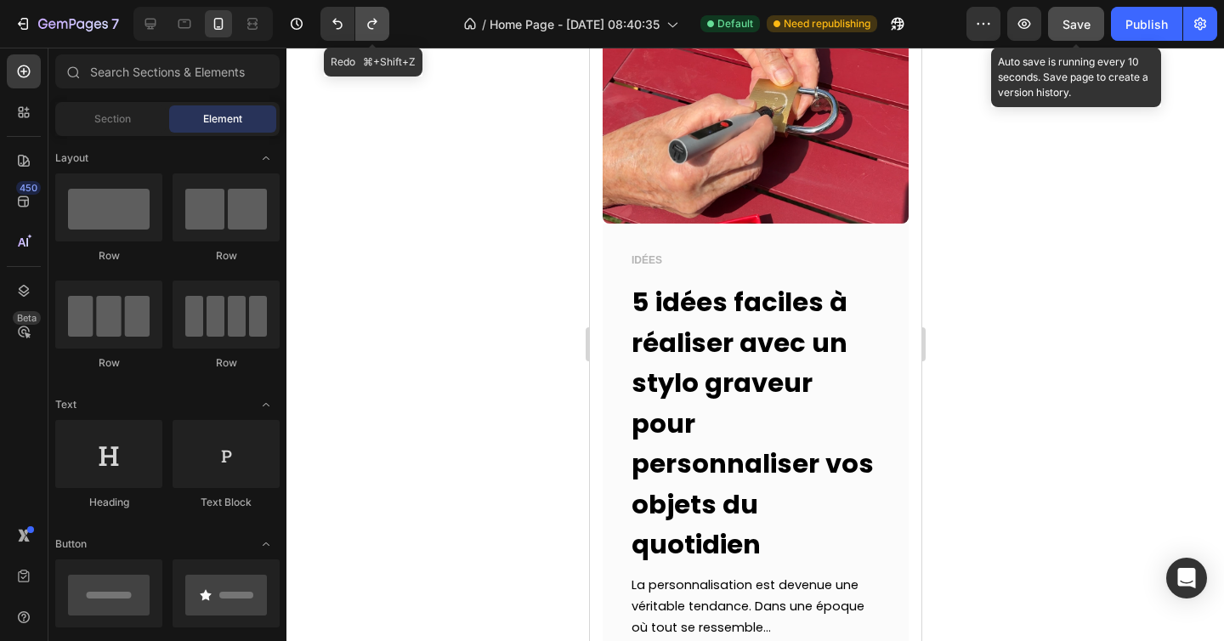
click at [373, 24] on icon "Undo/Redo" at bounding box center [371, 24] width 9 height 11
click at [346, 25] on button "Undo/Redo" at bounding box center [337, 24] width 34 height 34
click at [378, 30] on icon "Undo/Redo" at bounding box center [372, 23] width 17 height 17
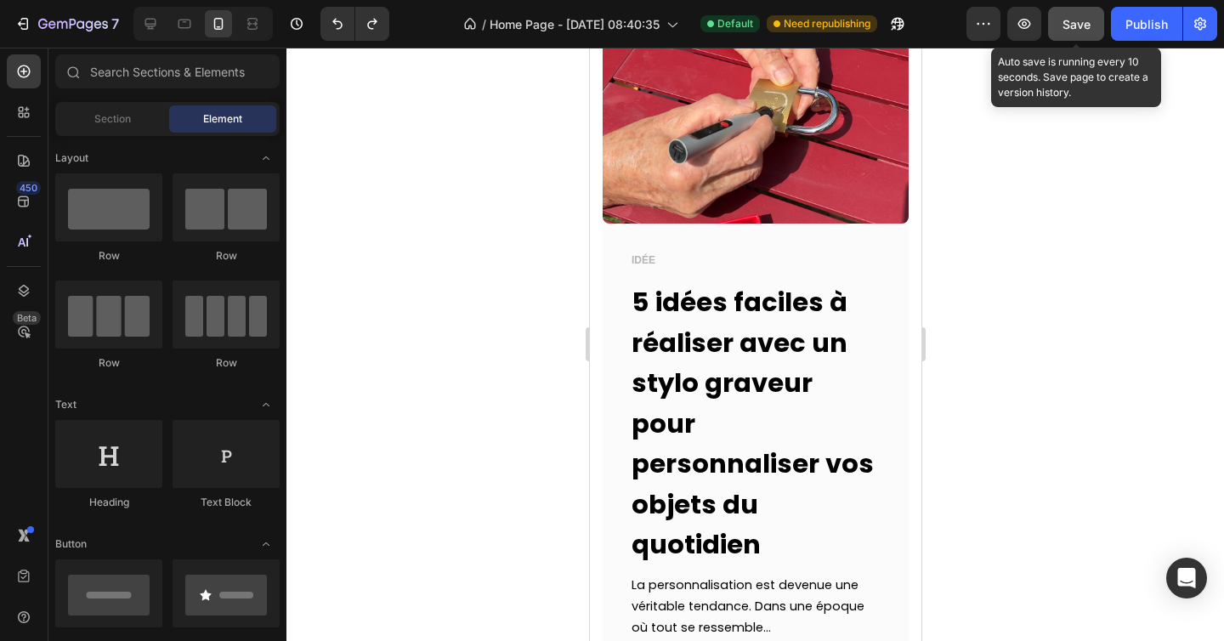
click at [504, 199] on div at bounding box center [754, 344] width 937 height 593
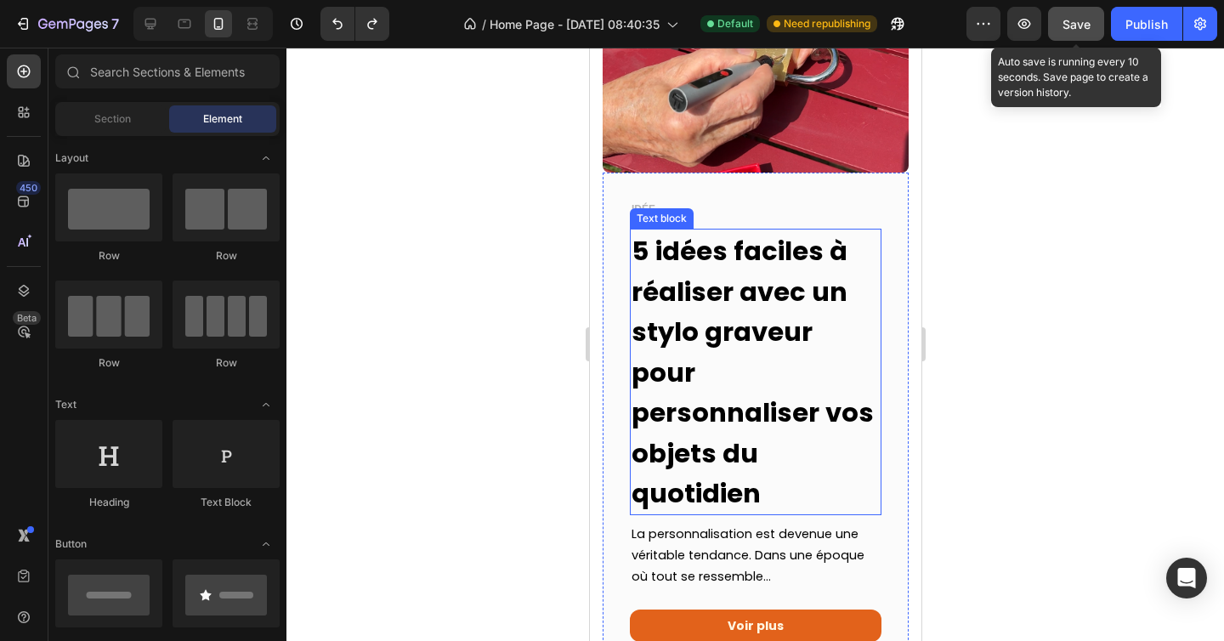
scroll to position [210, 0]
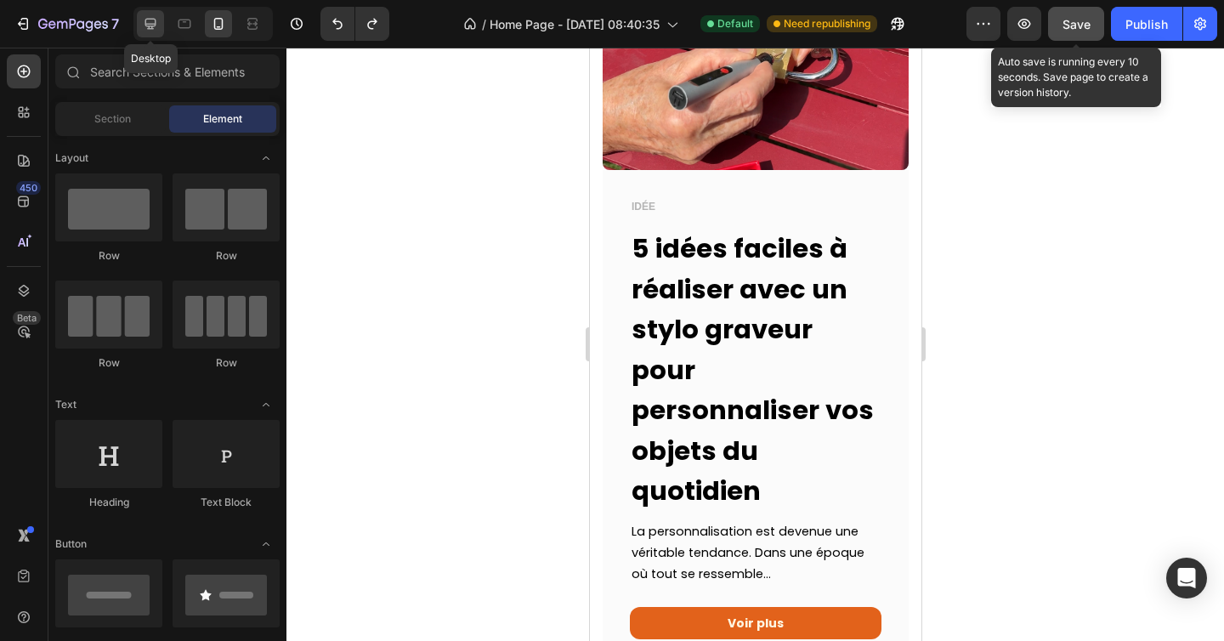
click at [154, 25] on icon at bounding box center [150, 23] width 17 height 17
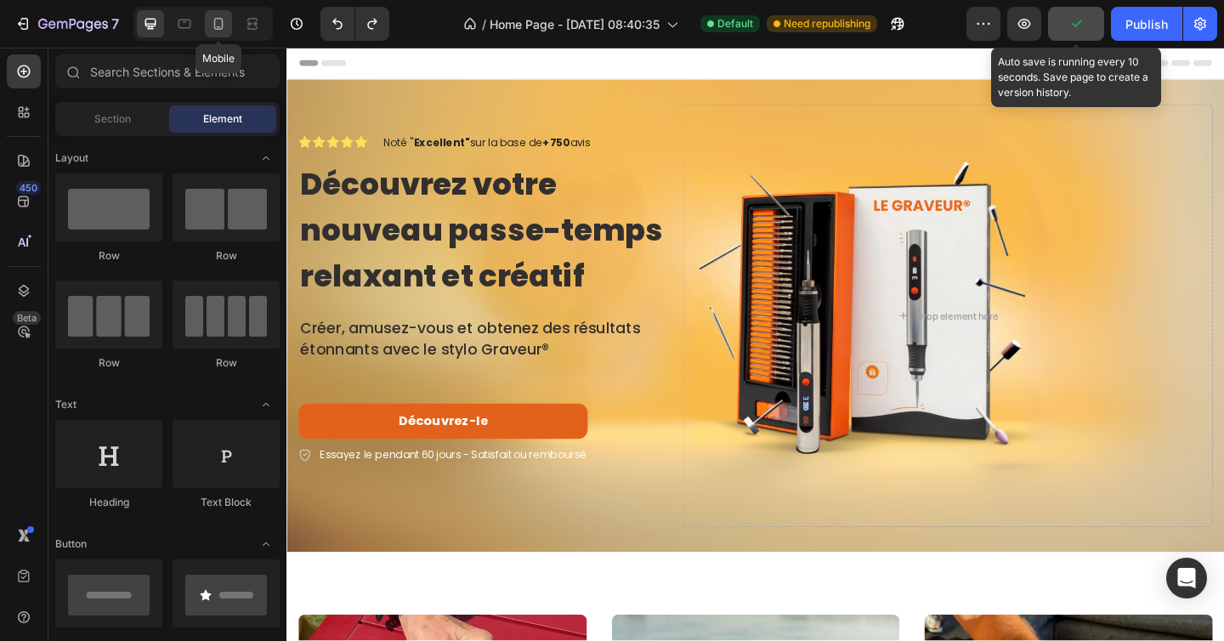
click at [222, 20] on icon at bounding box center [218, 24] width 9 height 12
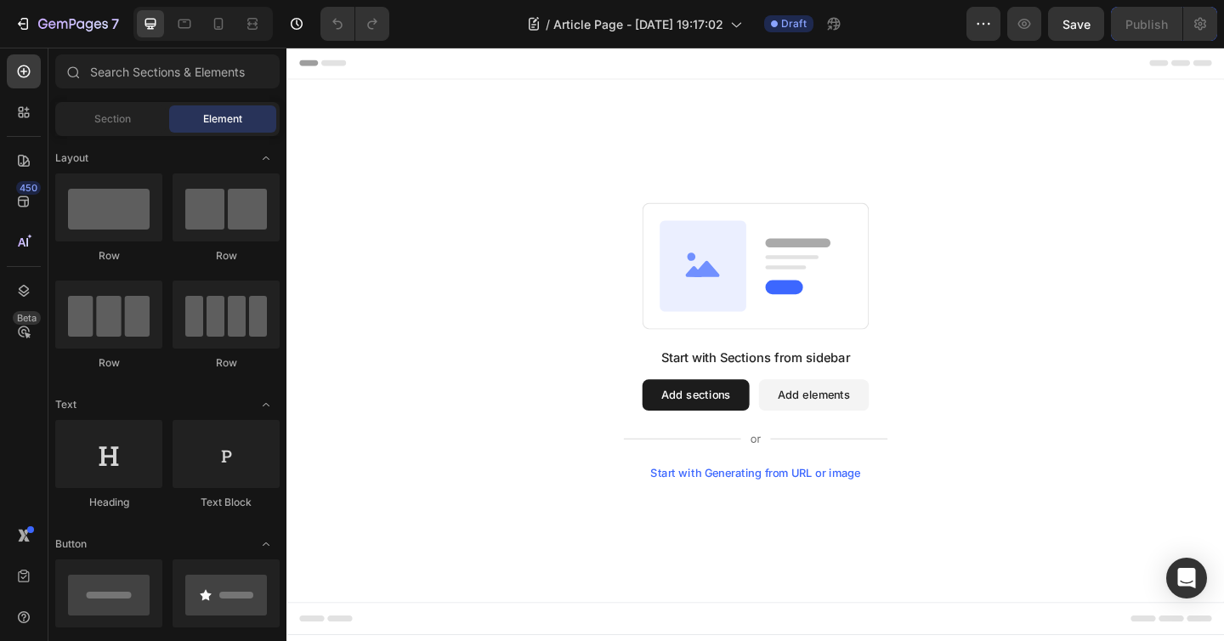
click at [738, 418] on button "Add sections" at bounding box center [731, 426] width 116 height 34
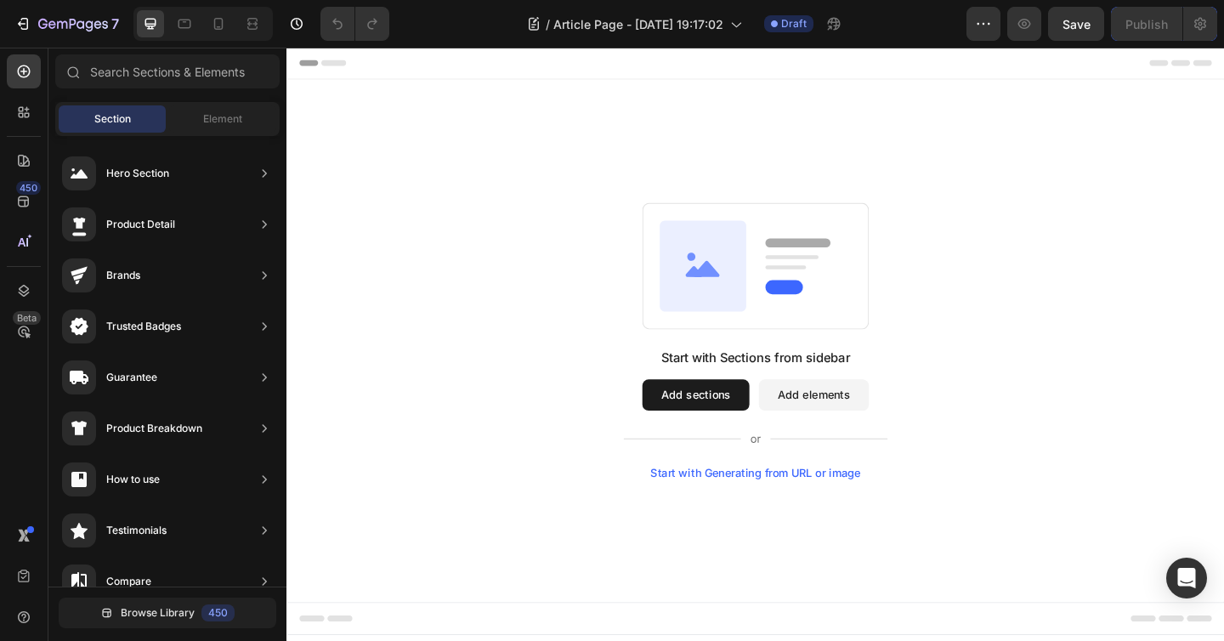
click at [722, 420] on button "Add sections" at bounding box center [731, 426] width 116 height 34
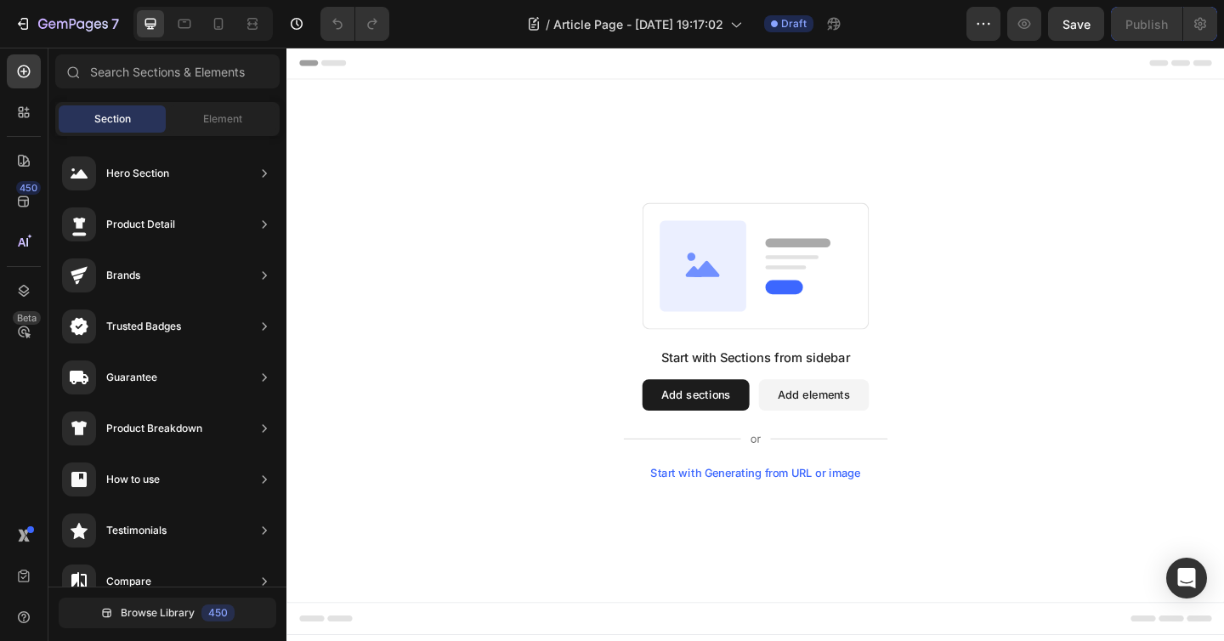
click at [837, 427] on button "Add elements" at bounding box center [860, 426] width 120 height 34
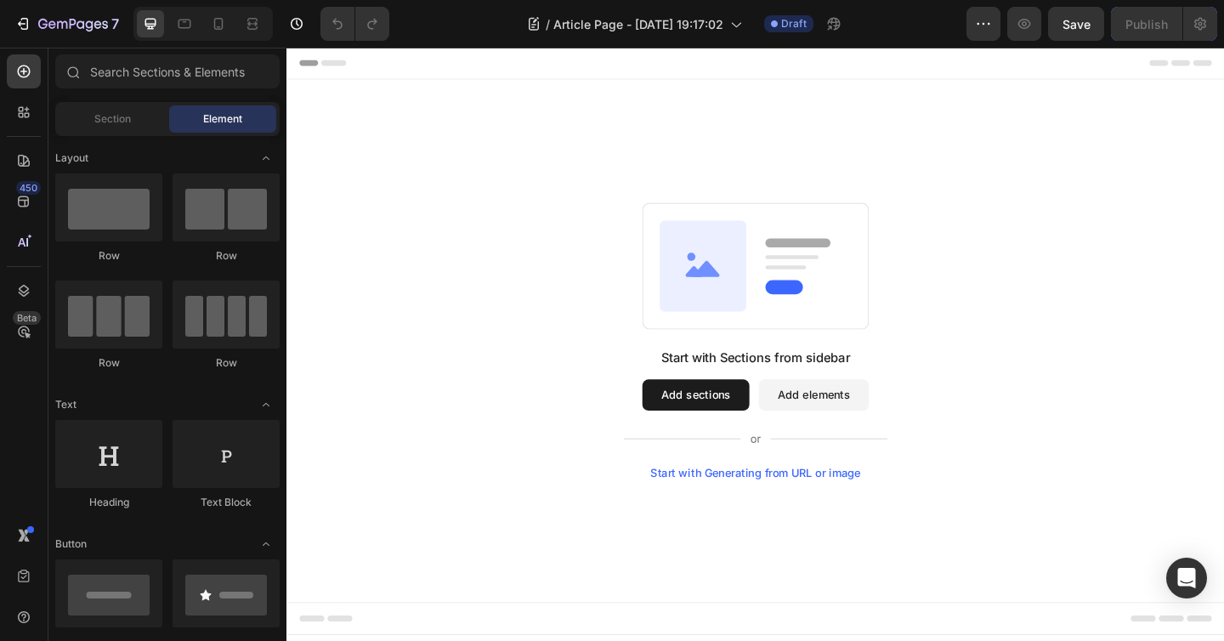
click at [720, 433] on button "Add sections" at bounding box center [731, 426] width 116 height 34
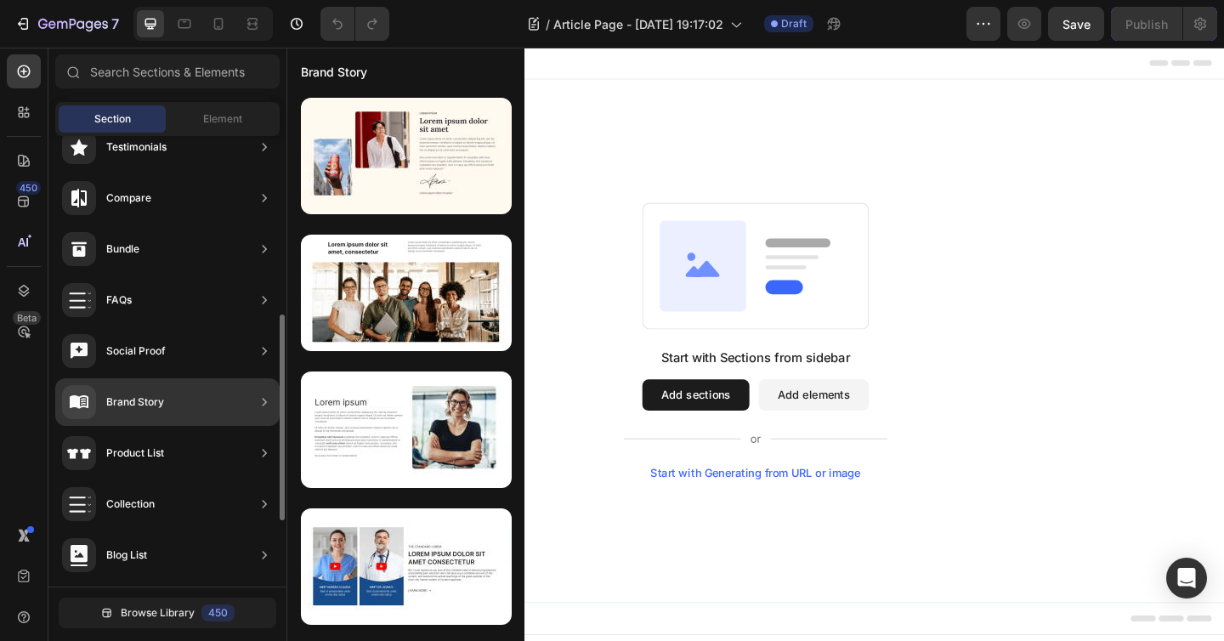
scroll to position [382, 0]
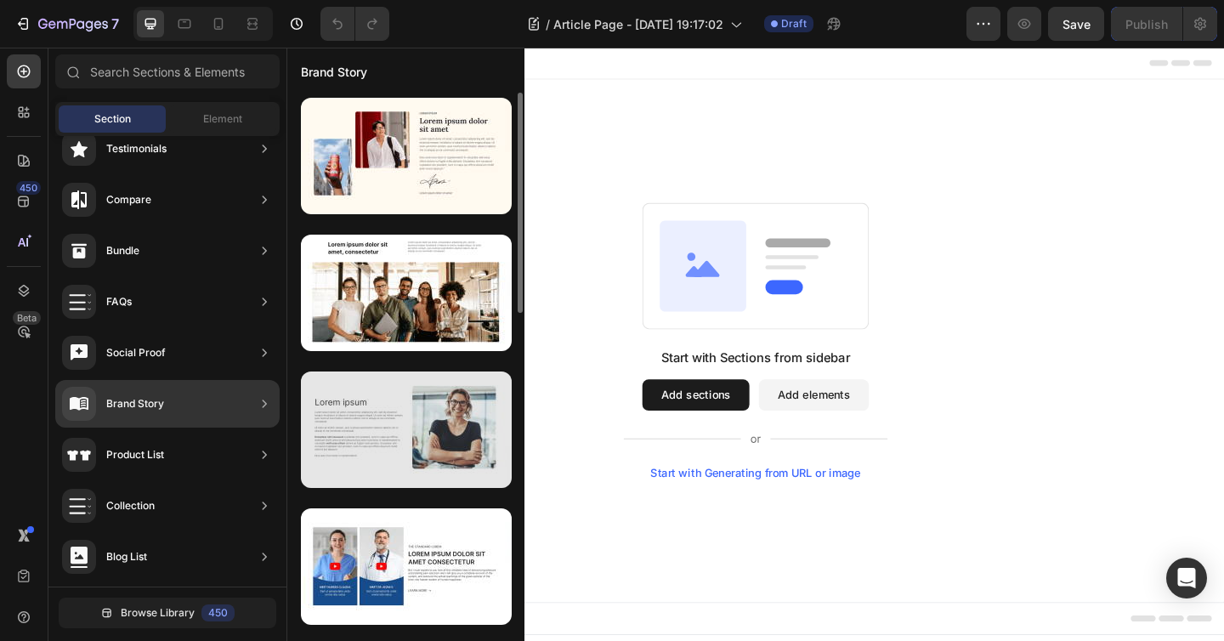
click at [365, 415] on div at bounding box center [406, 429] width 211 height 116
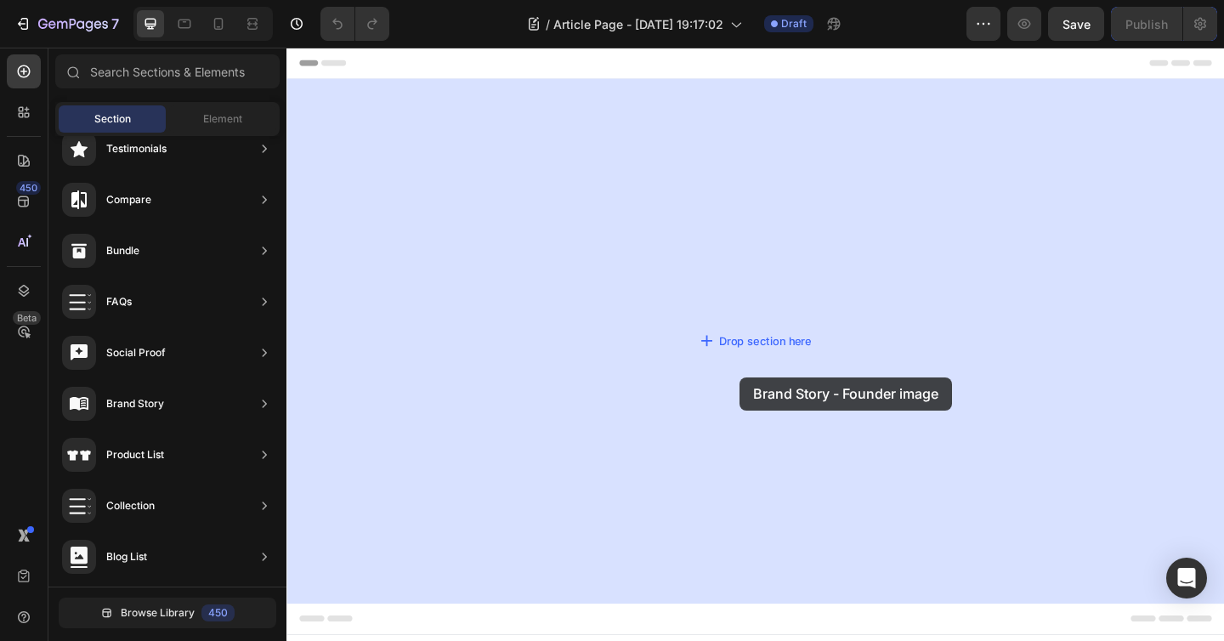
drag, startPoint x: 651, startPoint y: 462, endPoint x: 779, endPoint y: 405, distance: 140.4
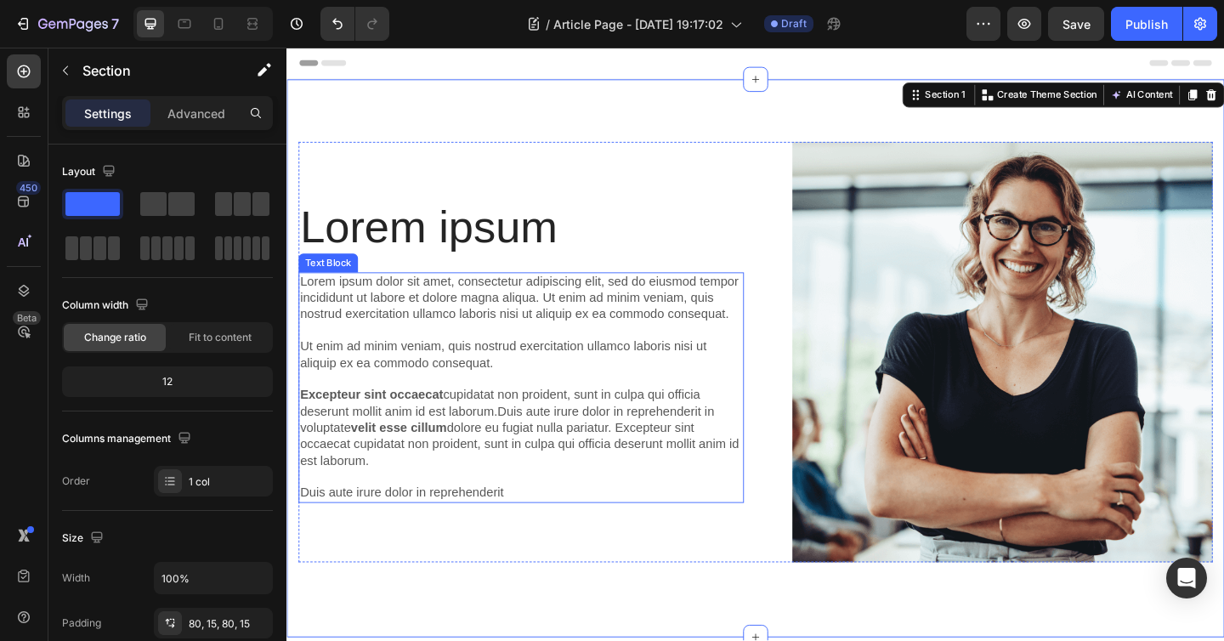
click at [482, 433] on p "Lorem ipsum dolor sit amet, consectetur adipiscing elit, sed do eiusmod tempor …" at bounding box center [541, 417] width 481 height 247
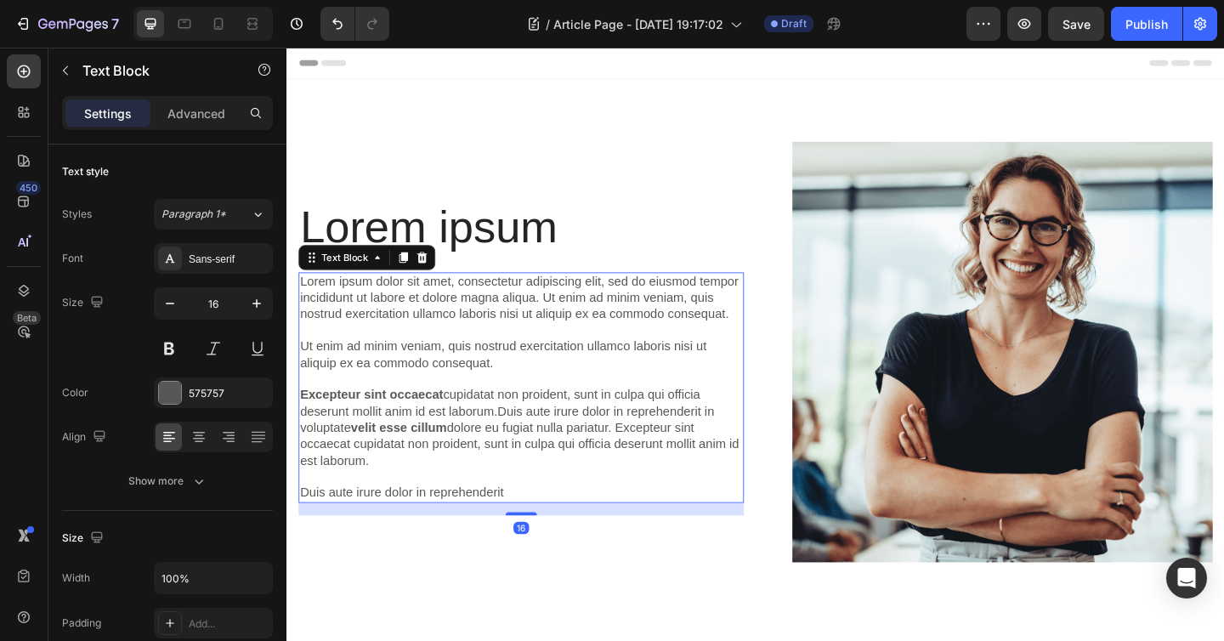
click at [482, 433] on p "Lorem ipsum dolor sit amet, consectetur adipiscing elit, sed do eiusmod tempor …" at bounding box center [541, 417] width 481 height 247
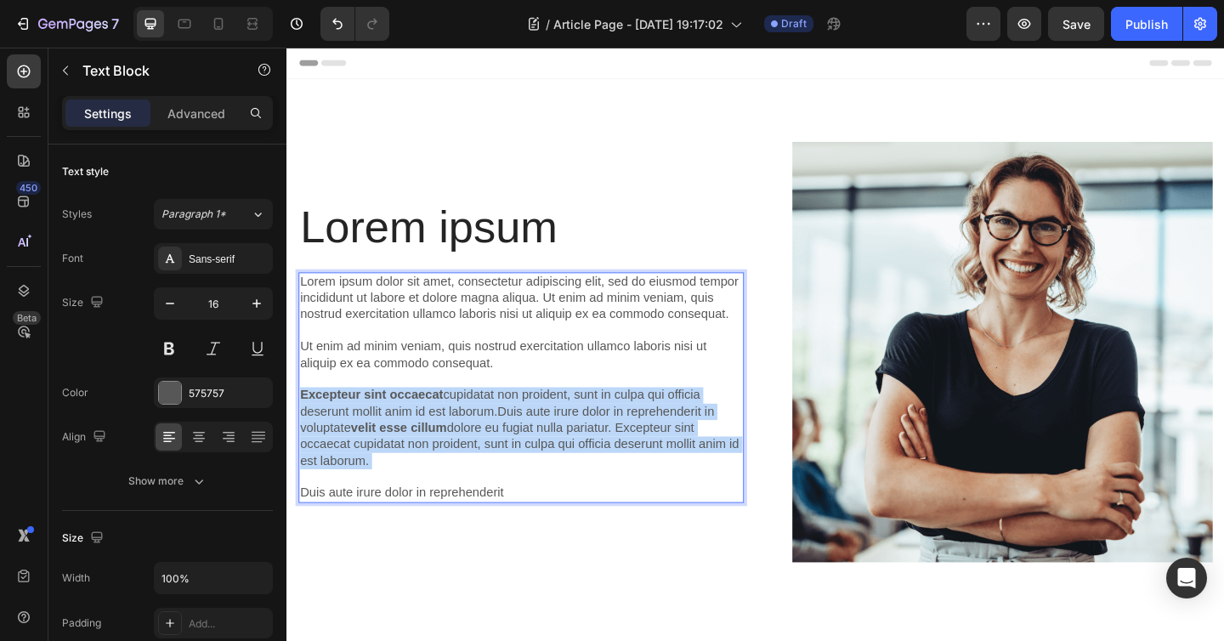
click at [482, 433] on p "Lorem ipsum dolor sit amet, consectetur adipiscing elit, sed do eiusmod tempor …" at bounding box center [541, 417] width 481 height 247
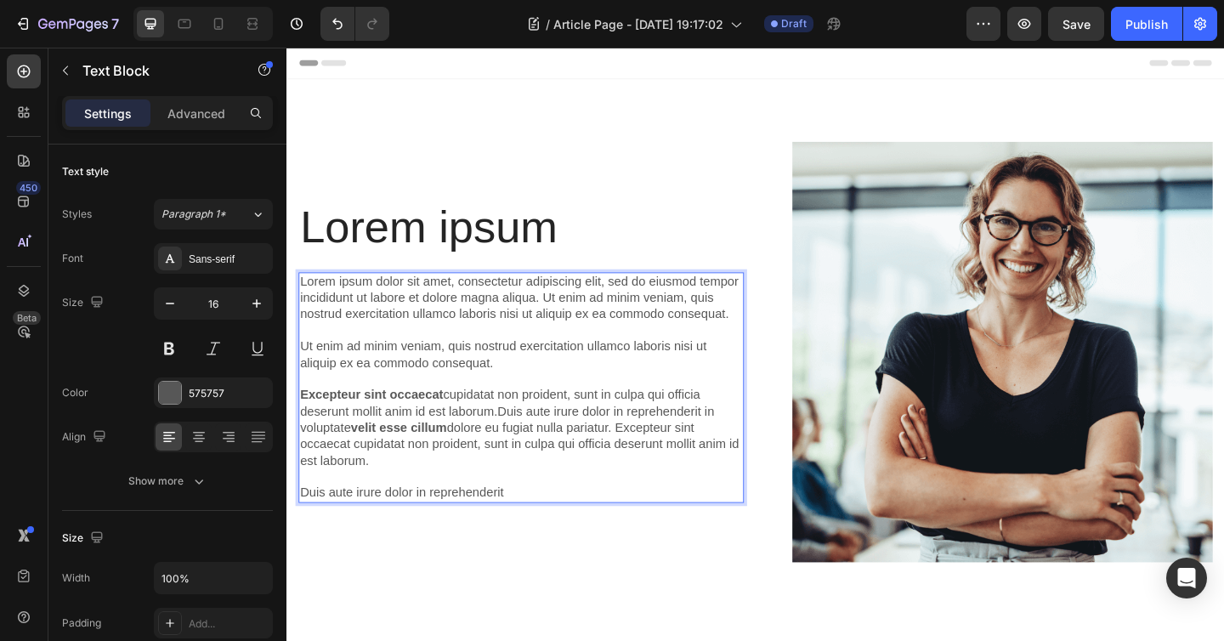
click at [557, 530] on p "Lorem ipsum dolor sit amet, consectetur adipiscing elit, sed do eiusmod tempor …" at bounding box center [541, 417] width 481 height 247
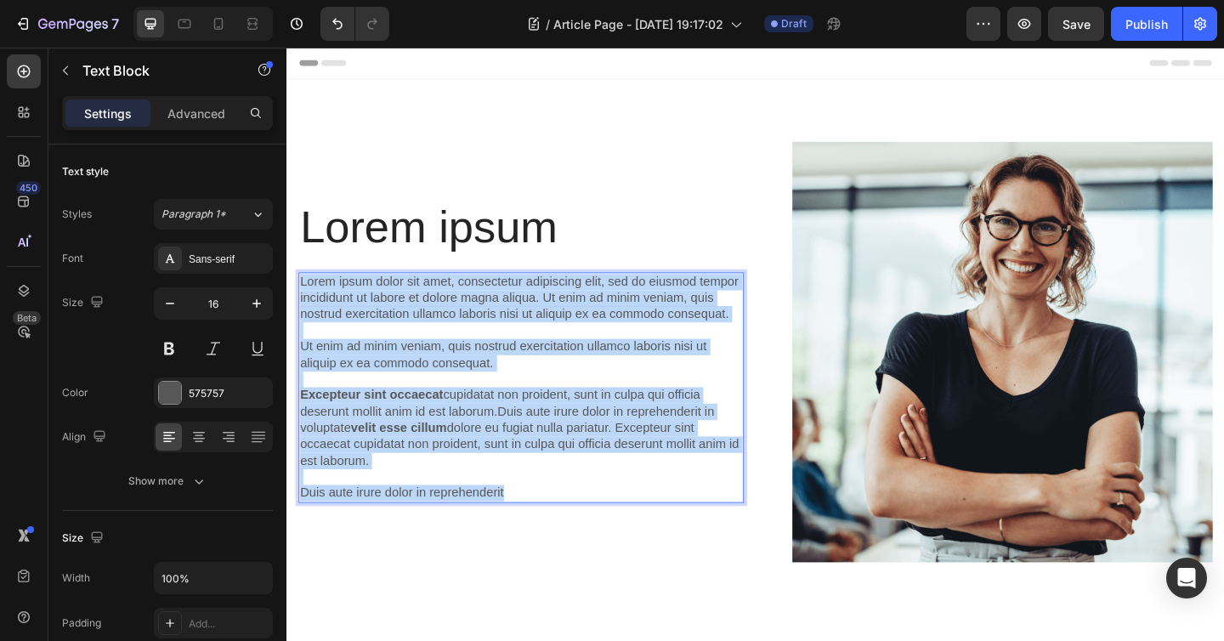
drag, startPoint x: 540, startPoint y: 539, endPoint x: 300, endPoint y: 293, distance: 343.7
click at [301, 294] on p "Lorem ipsum dolor sit amet, consectetur adipiscing elit, sed do eiusmod tempor …" at bounding box center [541, 417] width 481 height 247
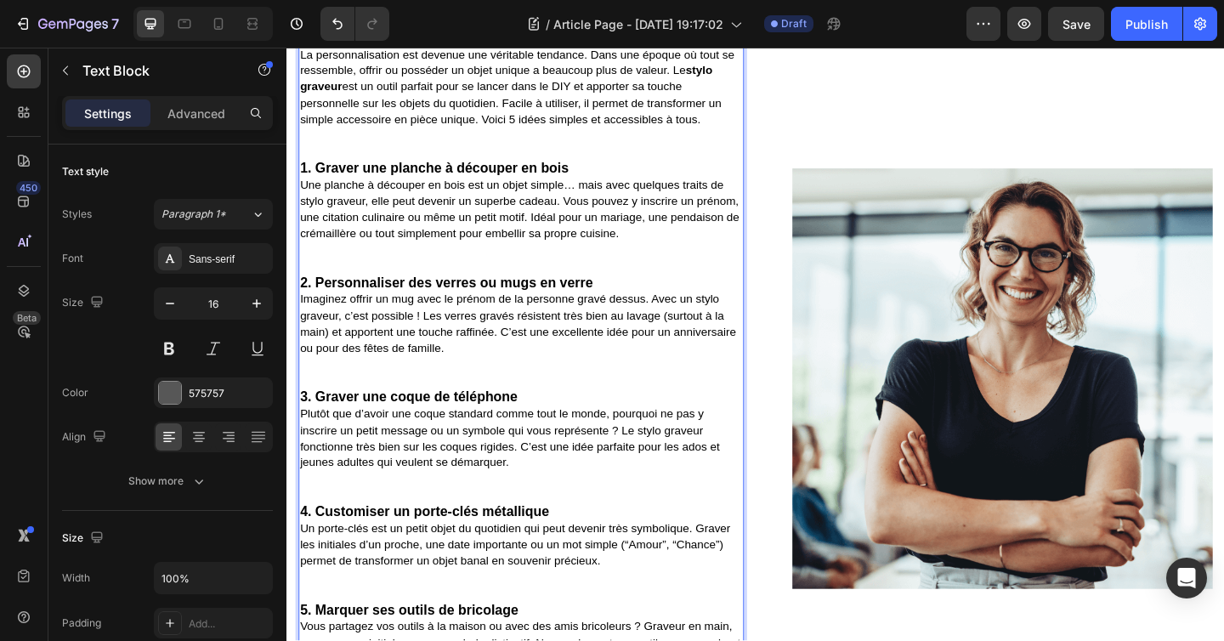
scroll to position [141, 0]
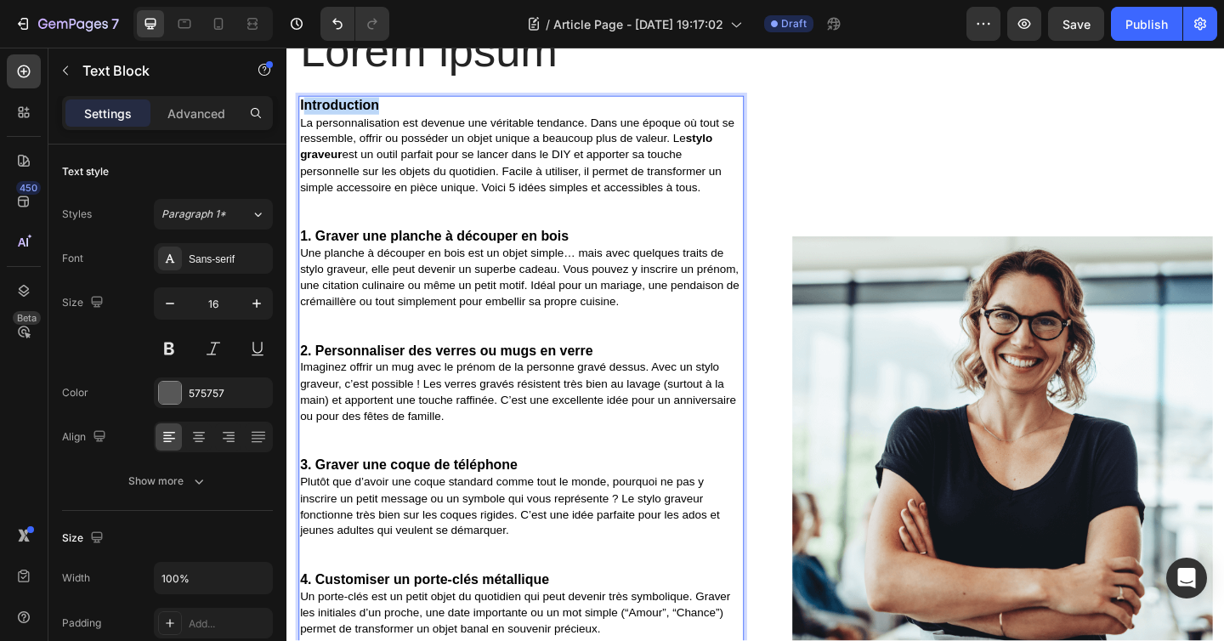
drag, startPoint x: 399, startPoint y: 110, endPoint x: 284, endPoint y: 110, distance: 115.6
click at [286, 110] on html "Header Lorem ipsum Heading Introduction La personnalisation est devenue une vér…" at bounding box center [796, 593] width 1020 height 1373
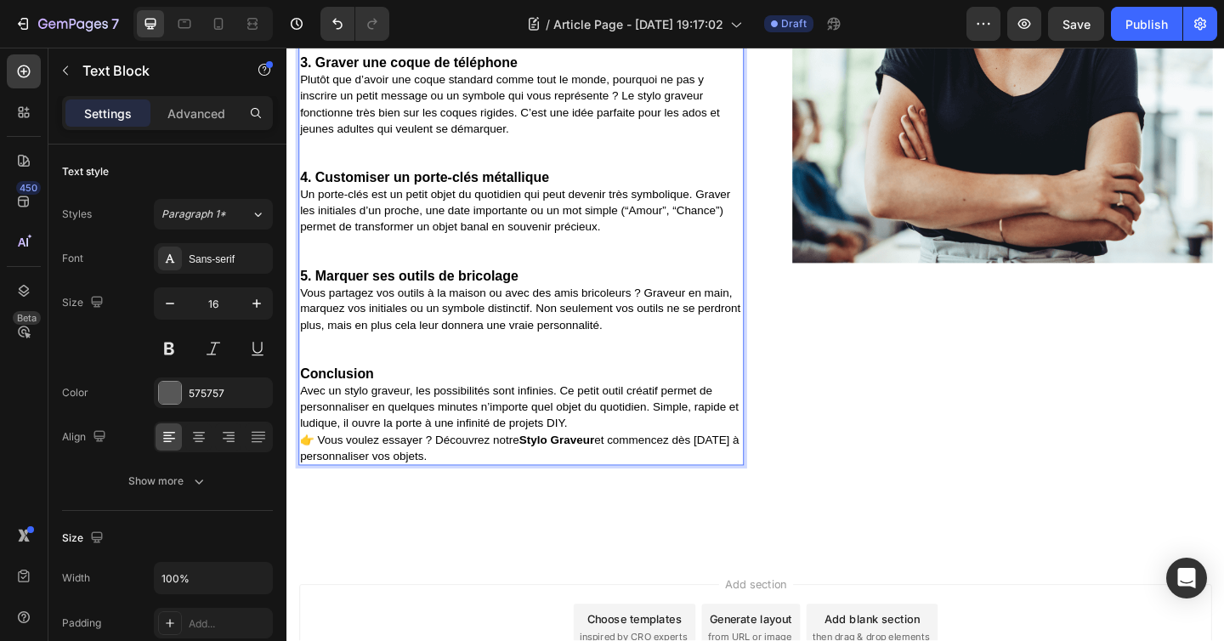
scroll to position [567, 0]
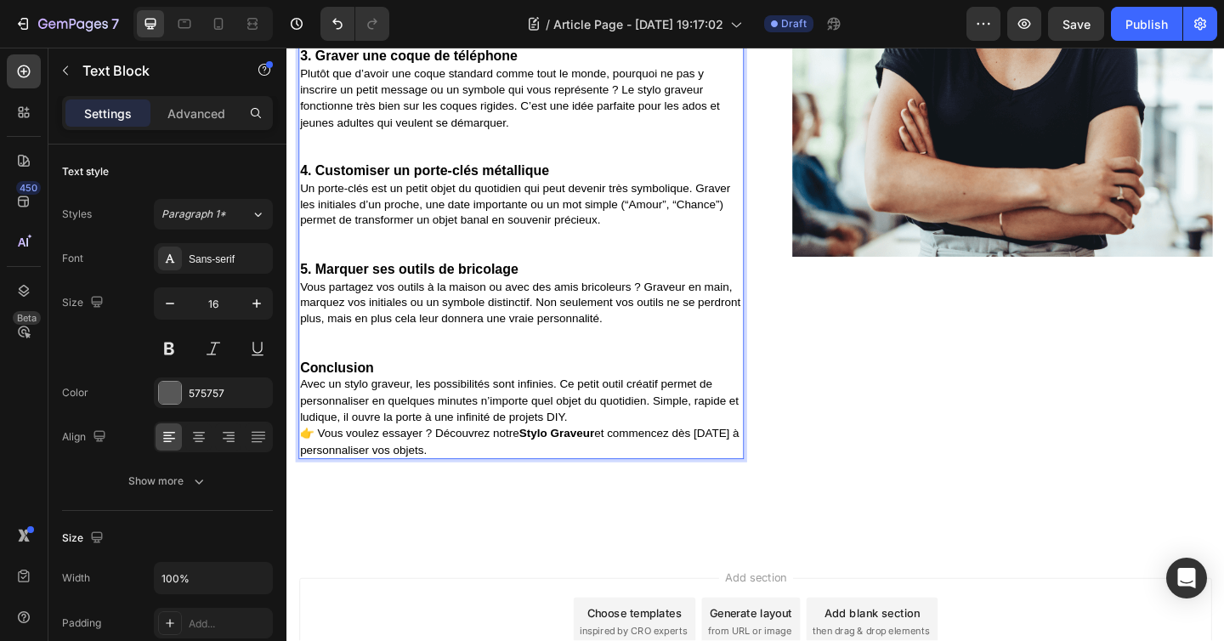
click at [391, 400] on p "Conclusion" at bounding box center [541, 397] width 481 height 19
drag, startPoint x: 391, startPoint y: 400, endPoint x: 334, endPoint y: 399, distance: 57.0
click at [334, 400] on p "Conclusion" at bounding box center [541, 397] width 481 height 19
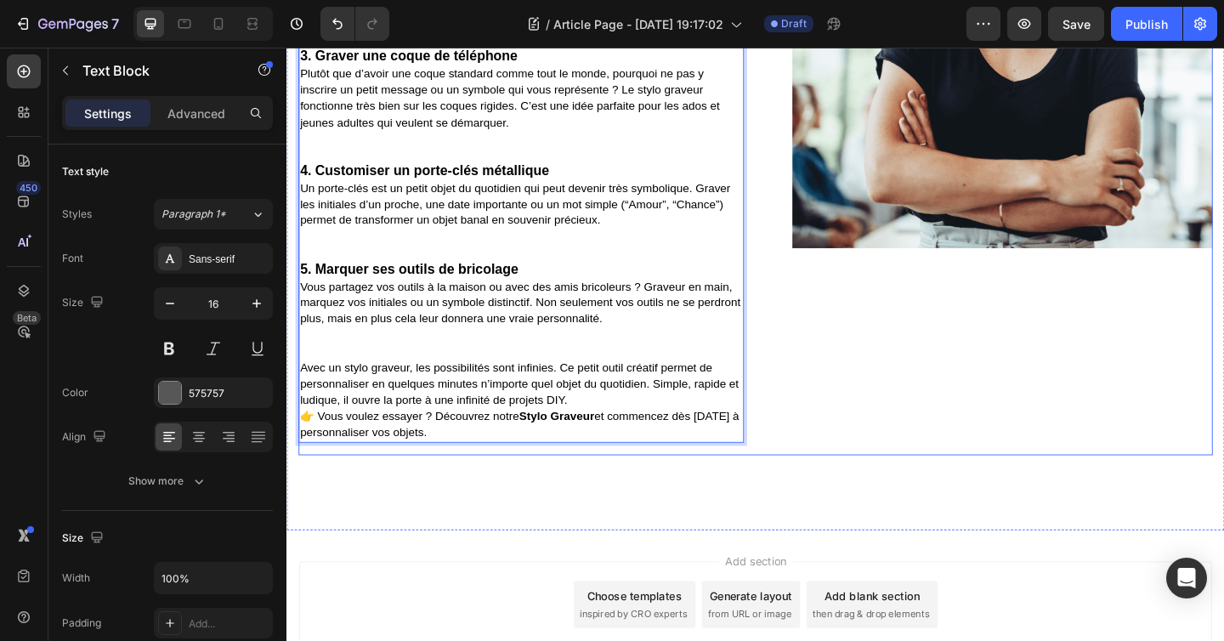
click at [942, 420] on div "Image" at bounding box center [1051, 38] width 484 height 908
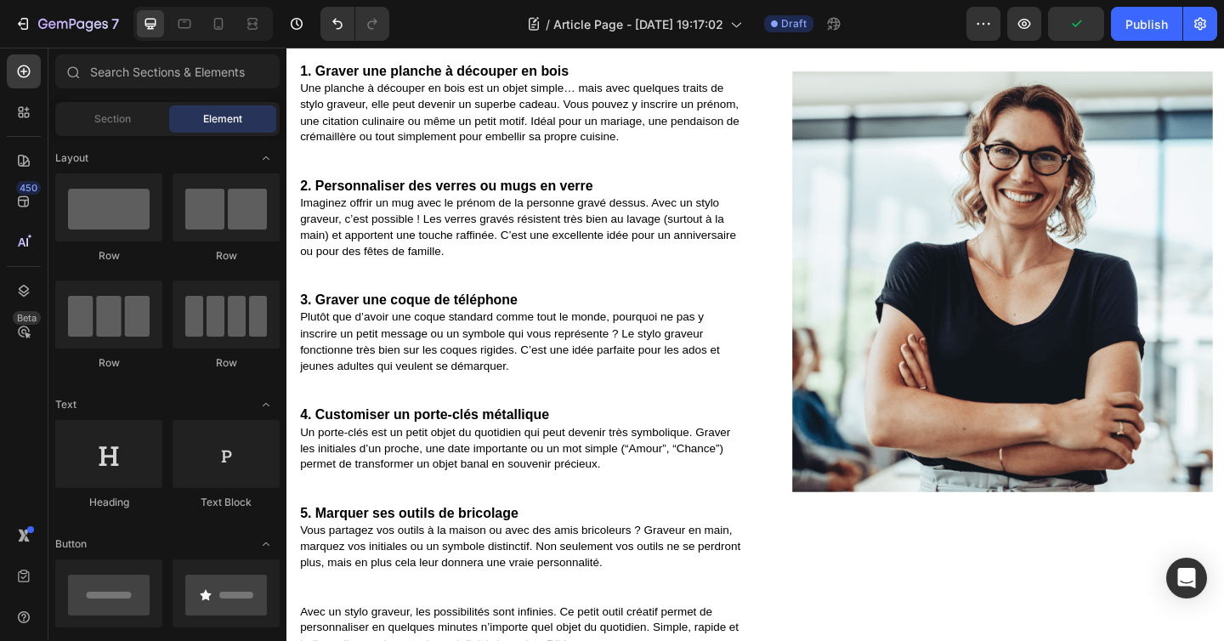
scroll to position [379, 0]
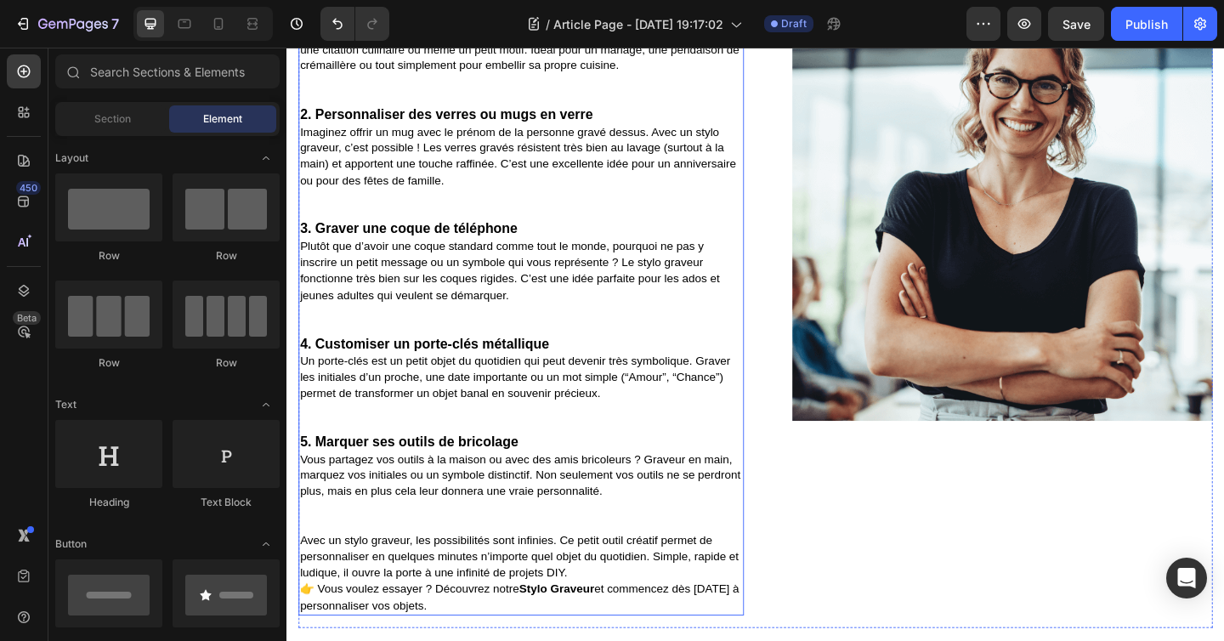
click at [554, 537] on span "Vous partagez vos outils à la maison ou avec des amis bricoleurs ? Graveur en m…" at bounding box center [540, 513] width 479 height 49
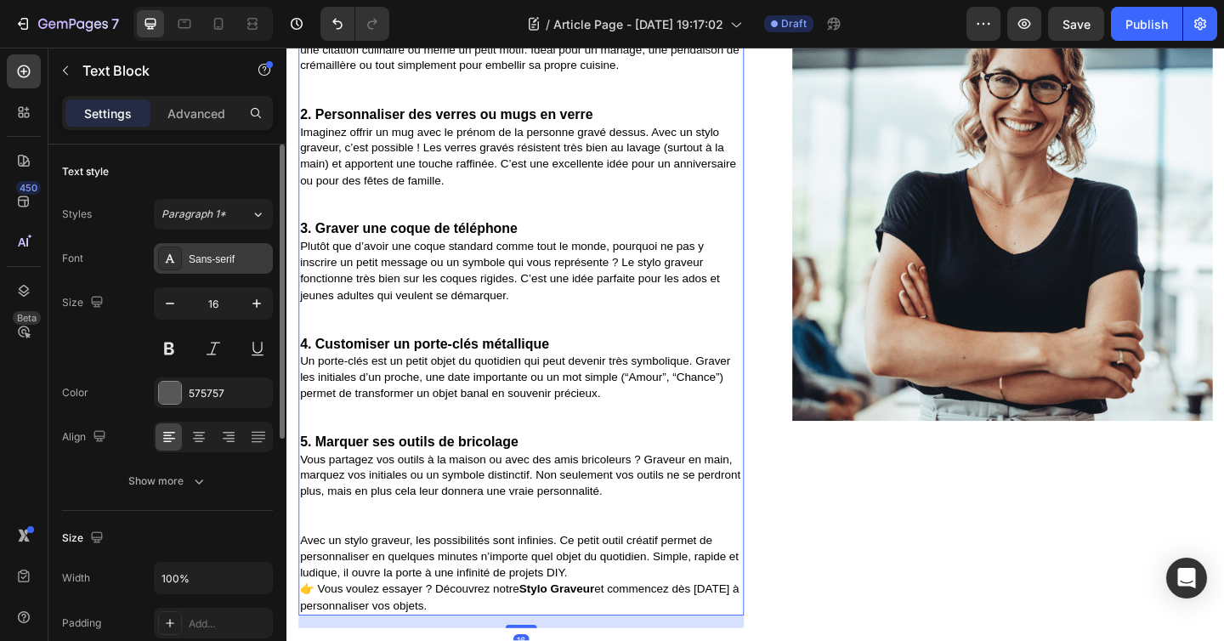
click at [204, 267] on div "Sans-serif" at bounding box center [213, 258] width 119 height 31
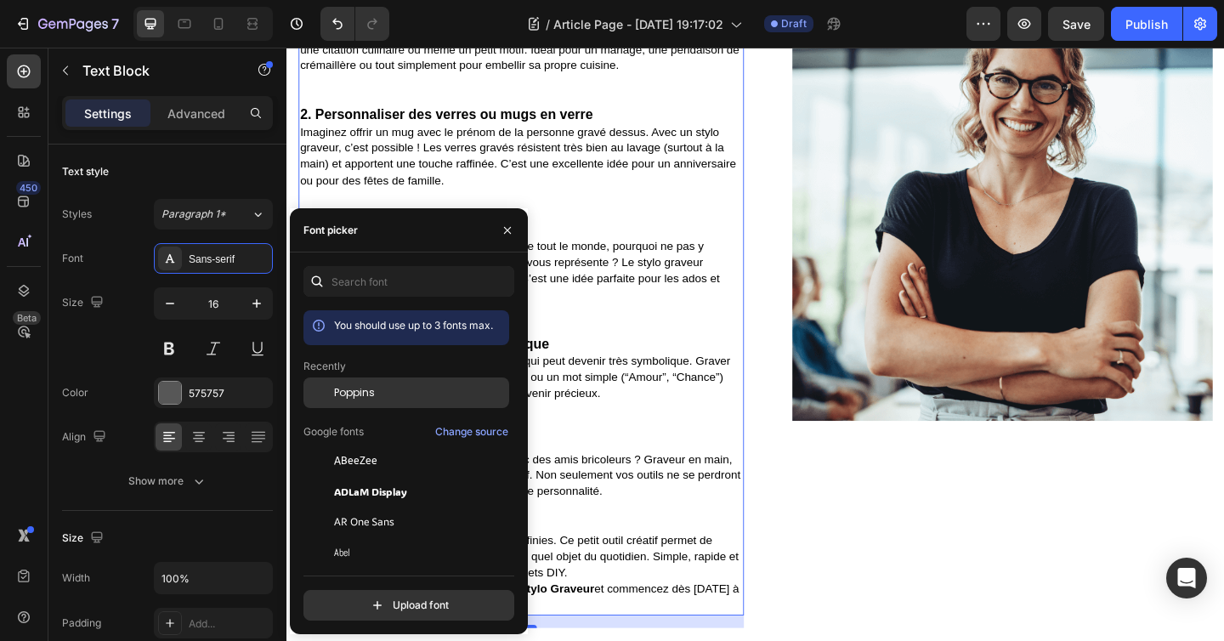
click at [362, 391] on span "Poppins" at bounding box center [354, 392] width 41 height 15
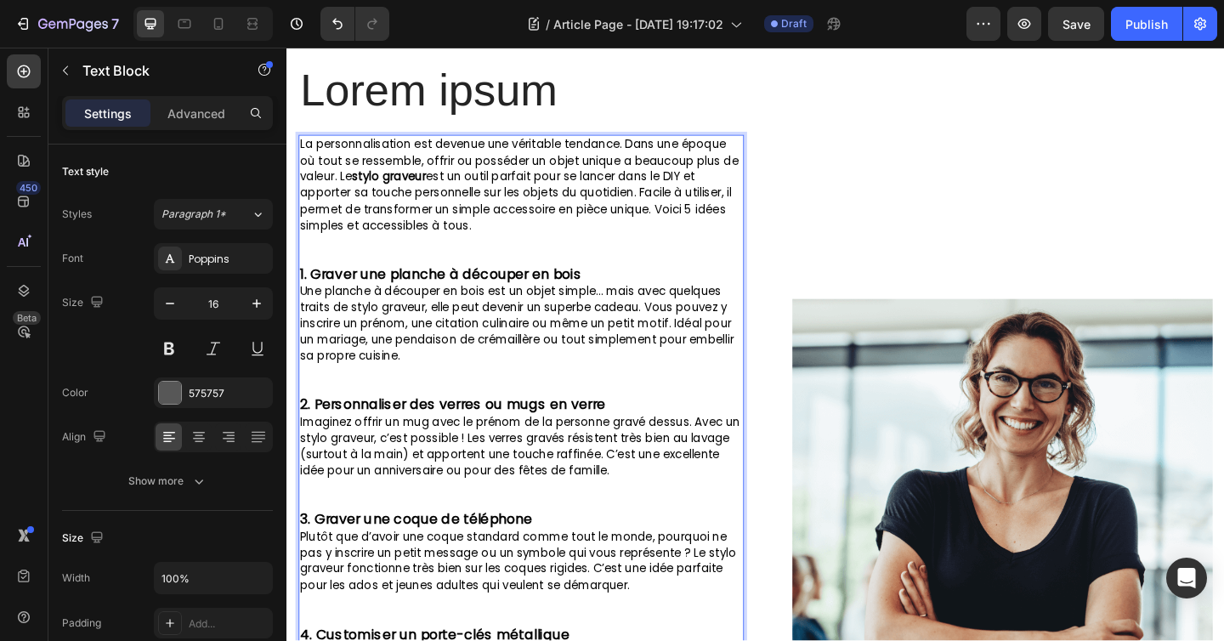
scroll to position [0, 0]
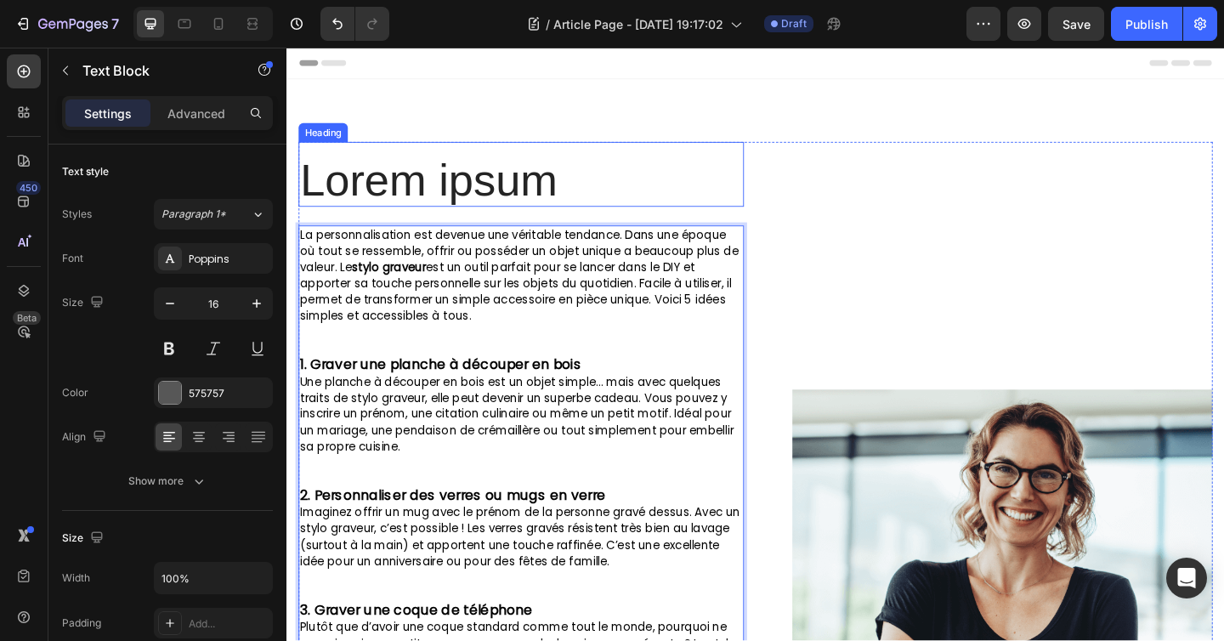
click at [524, 173] on h2 "Lorem ipsum" at bounding box center [541, 192] width 484 height 57
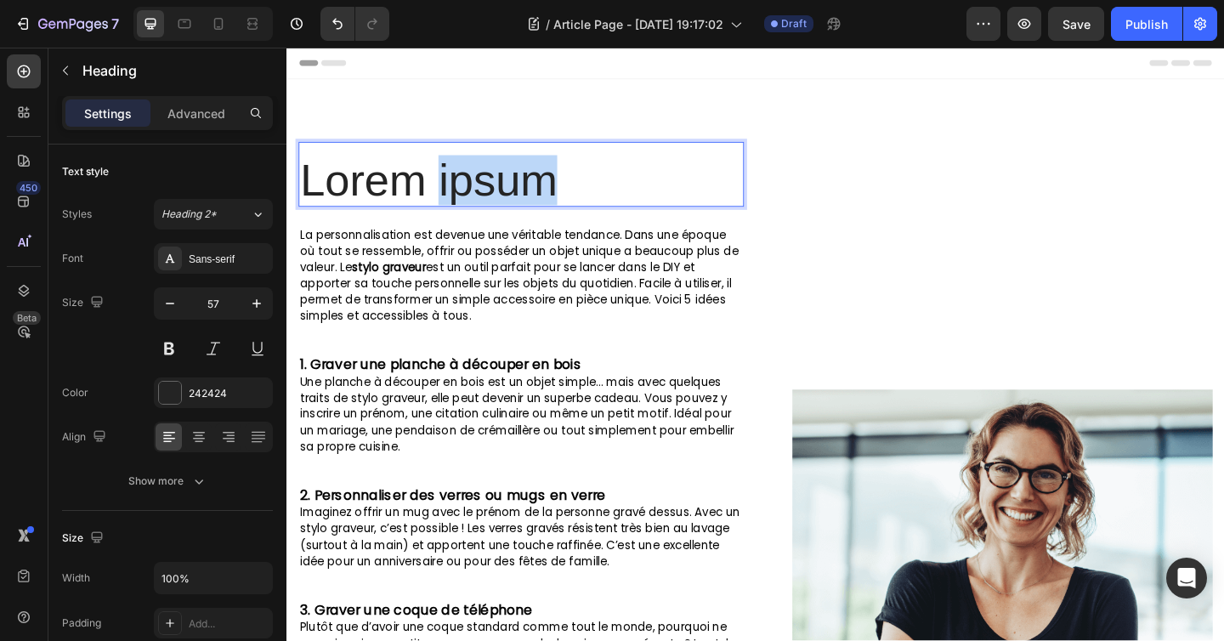
click at [524, 173] on h2 "Lorem ipsum" at bounding box center [541, 192] width 484 height 57
click at [524, 173] on p "Lorem ipsum" at bounding box center [541, 193] width 481 height 54
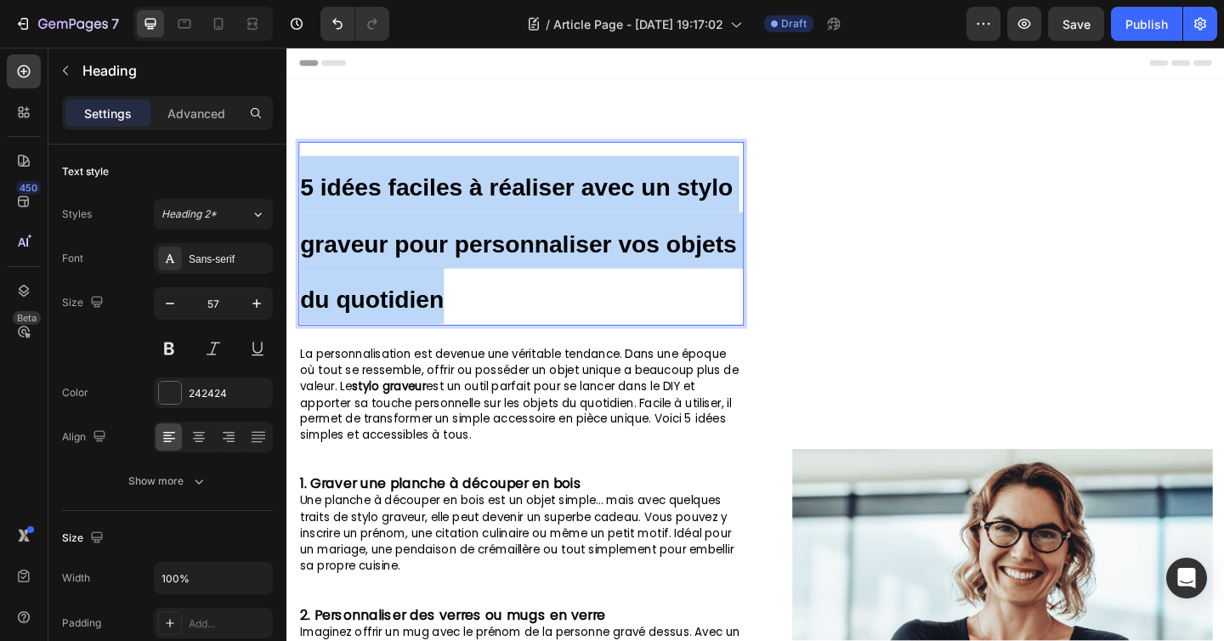
drag, startPoint x: 546, startPoint y: 320, endPoint x: 306, endPoint y: 212, distance: 263.9
click at [306, 212] on p "5 idées faciles à réaliser avec un stylo graveur pour personnaliser vos objets …" at bounding box center [541, 257] width 481 height 183
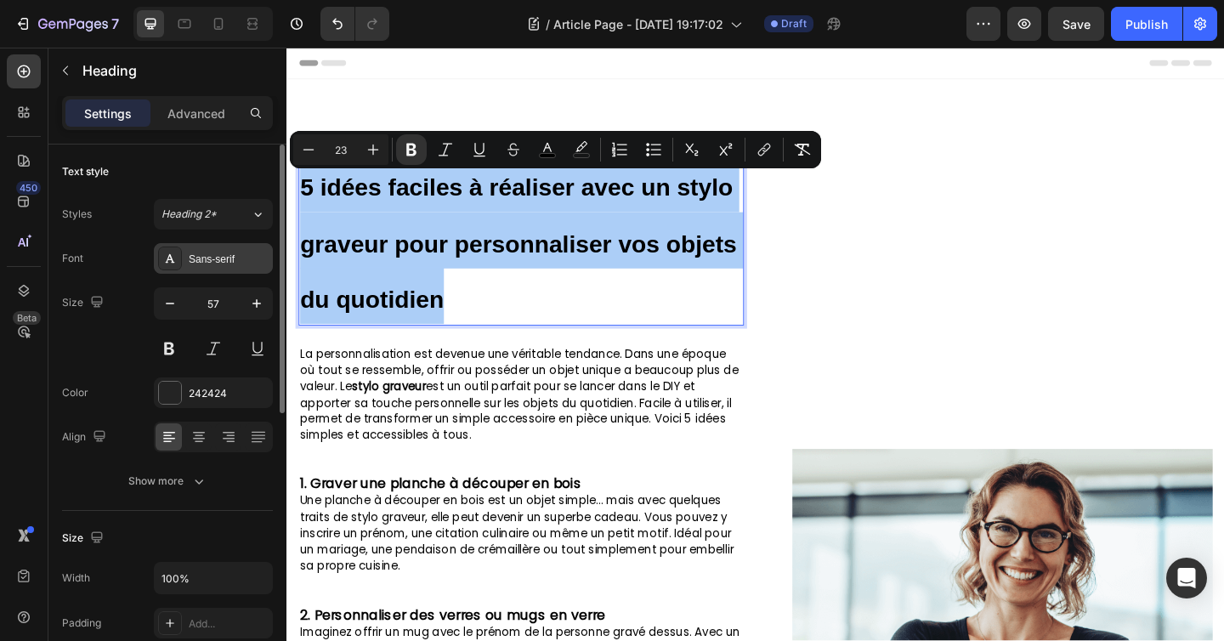
click at [221, 264] on div "Sans-serif" at bounding box center [229, 259] width 80 height 15
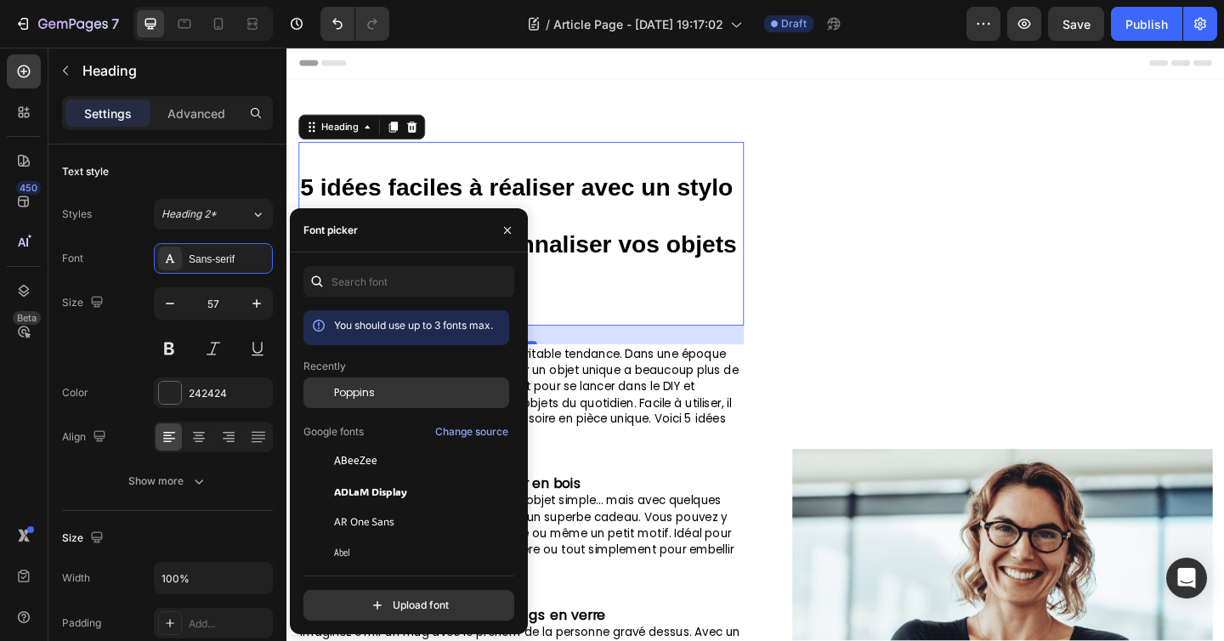
click at [342, 506] on div "Poppins" at bounding box center [406, 521] width 206 height 31
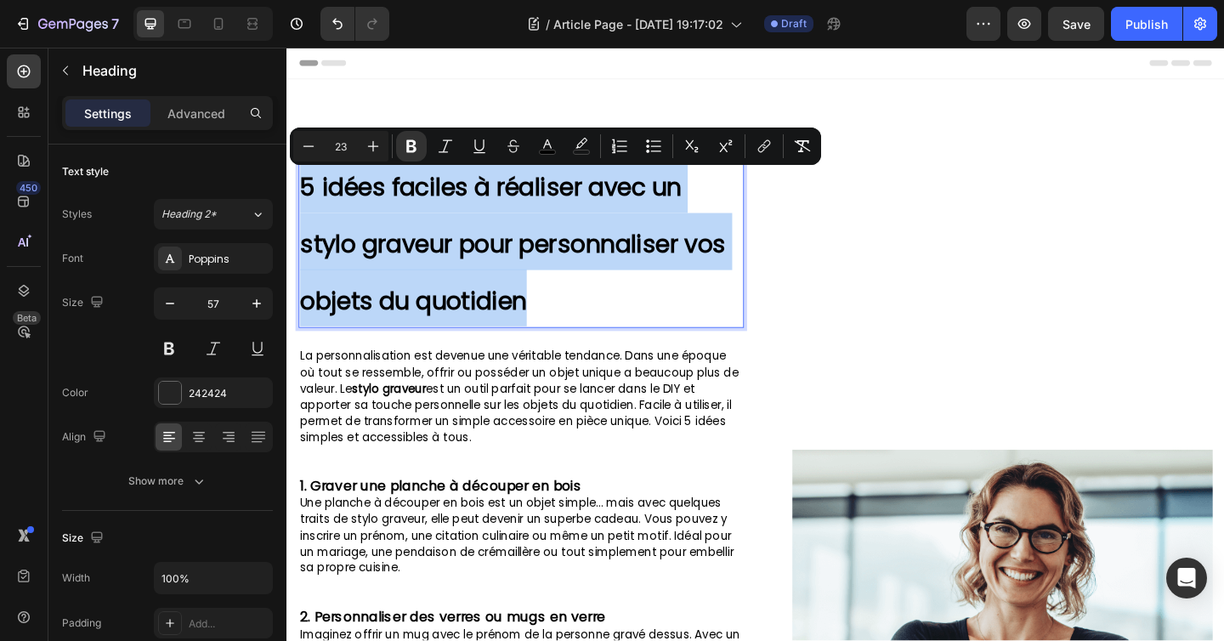
drag, startPoint x: 574, startPoint y: 325, endPoint x: 302, endPoint y: 216, distance: 294.0
click at [302, 216] on p "5 idées faciles à réaliser avec un stylo graveur pour personnaliser vos objets …" at bounding box center [541, 258] width 481 height 185
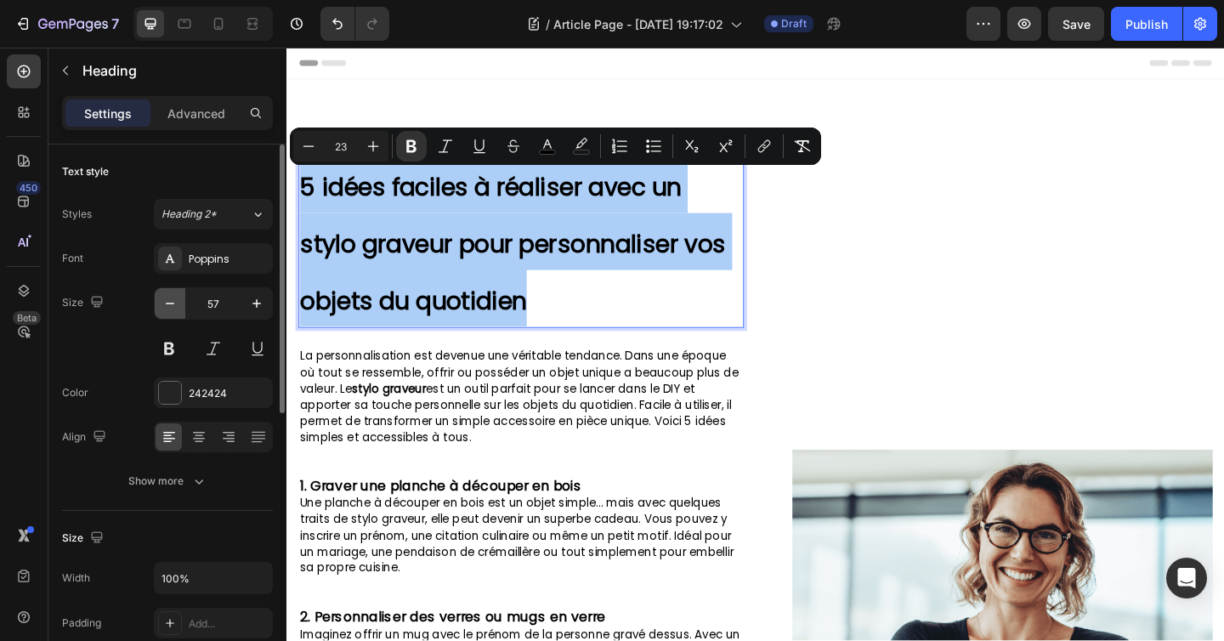
click at [183, 302] on button "button" at bounding box center [170, 303] width 31 height 31
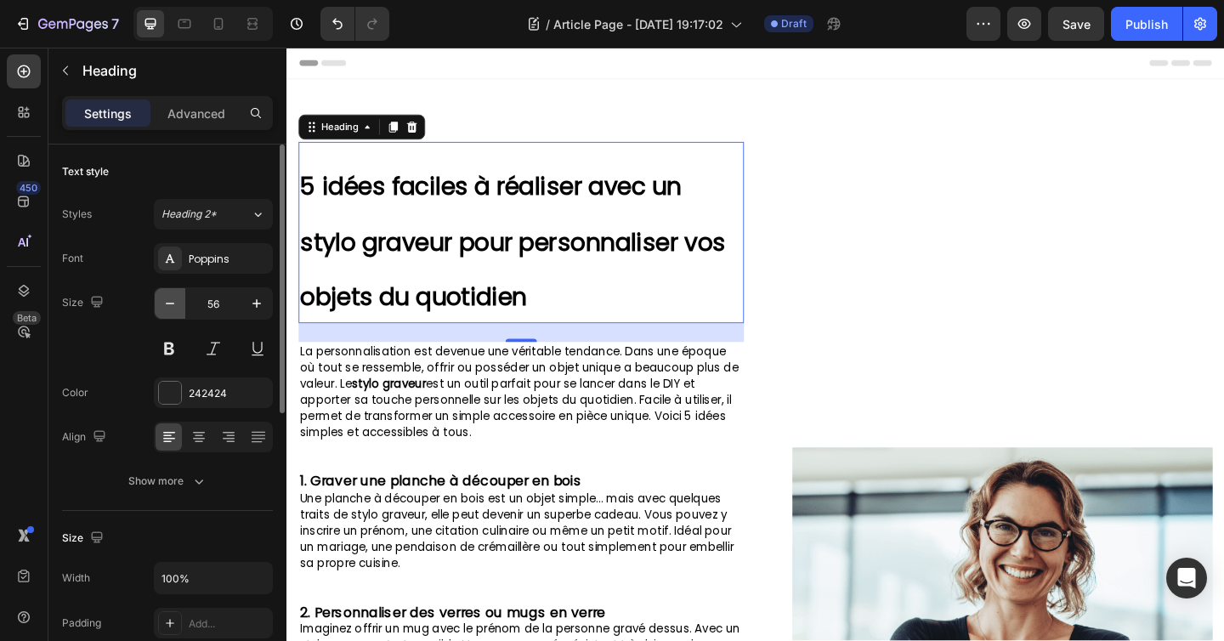
click at [178, 303] on icon "button" at bounding box center [169, 303] width 17 height 17
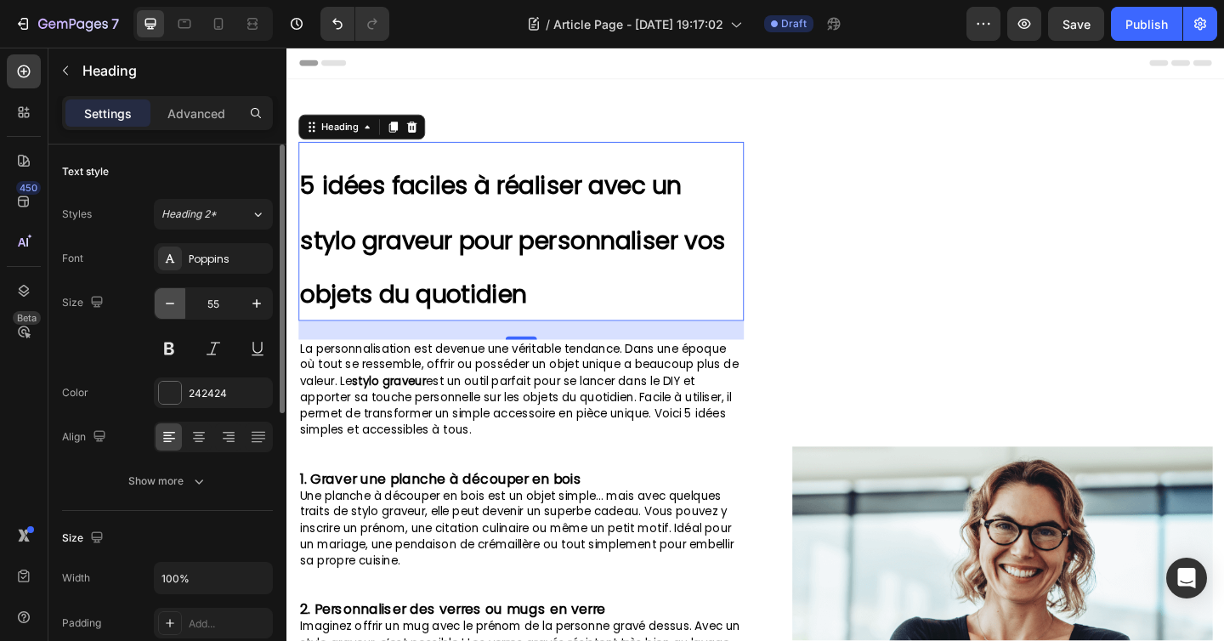
click at [178, 303] on icon "button" at bounding box center [169, 303] width 17 height 17
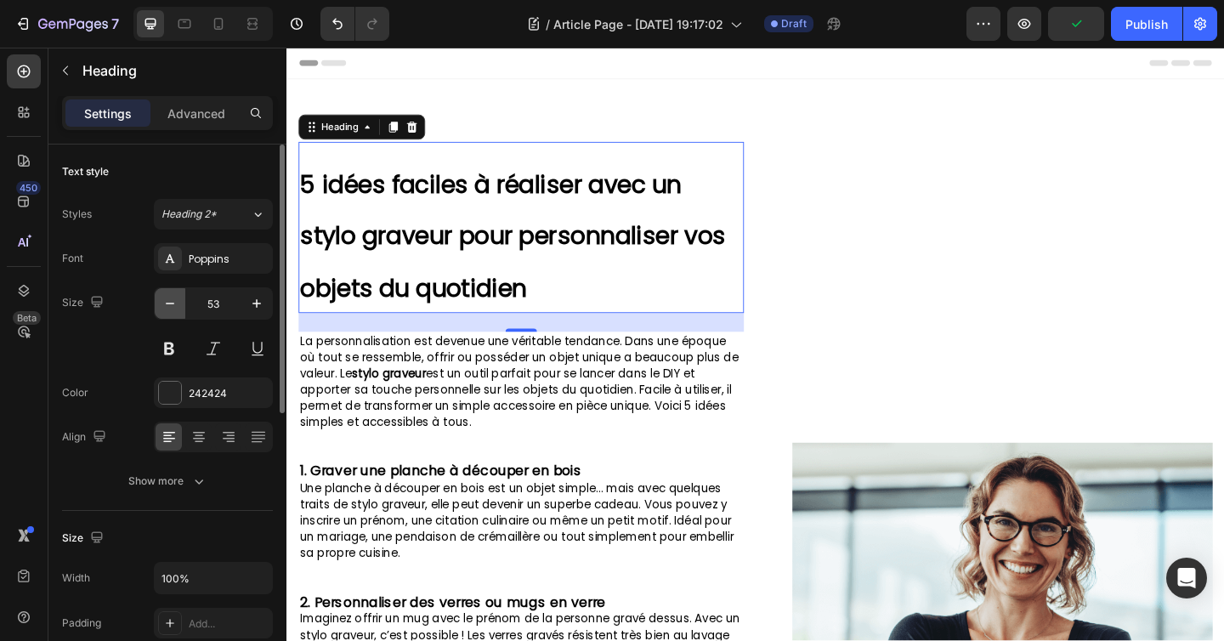
click at [178, 303] on icon "button" at bounding box center [169, 303] width 17 height 17
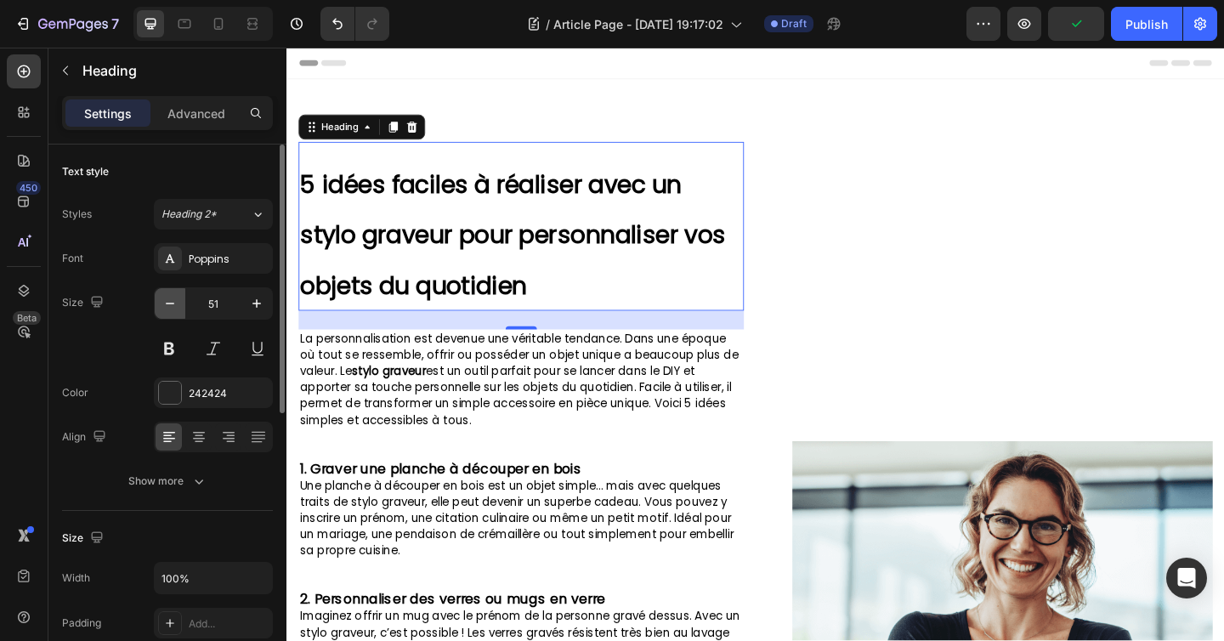
click at [178, 303] on icon "button" at bounding box center [169, 303] width 17 height 17
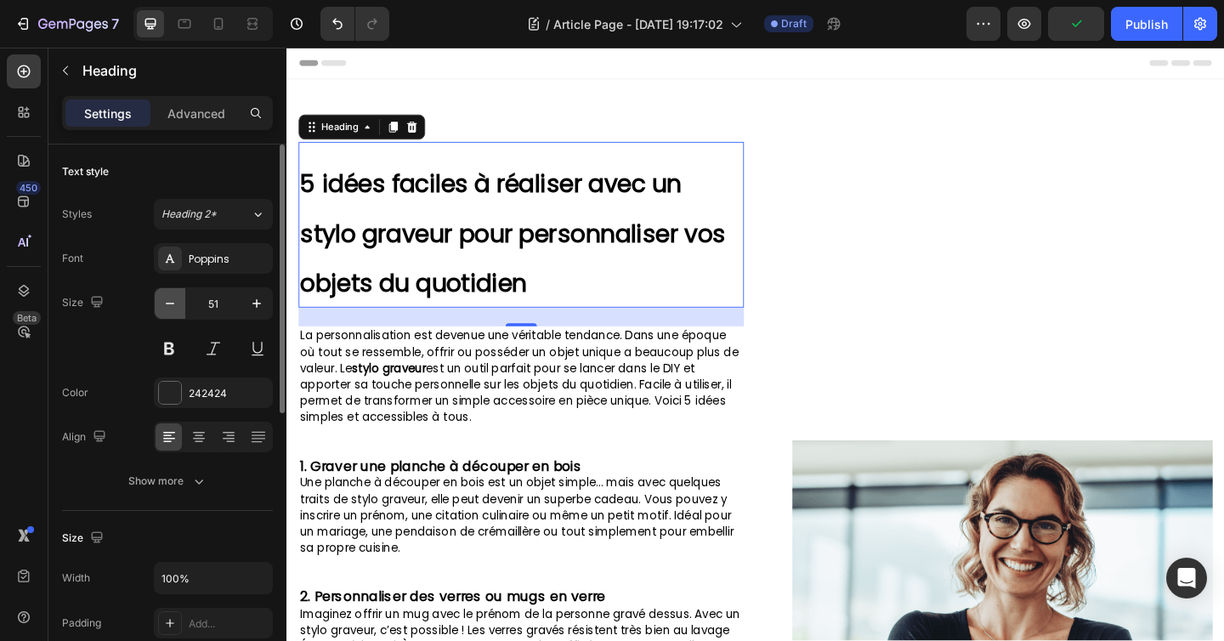
click at [178, 303] on icon "button" at bounding box center [169, 303] width 17 height 17
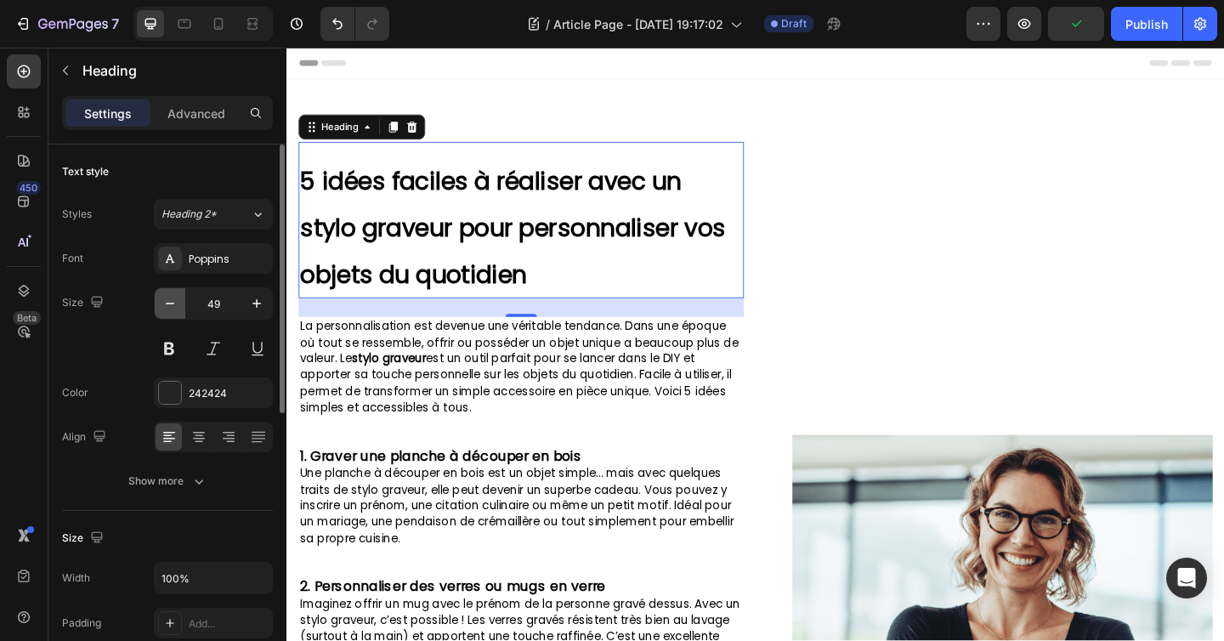
click at [178, 303] on icon "button" at bounding box center [169, 303] width 17 height 17
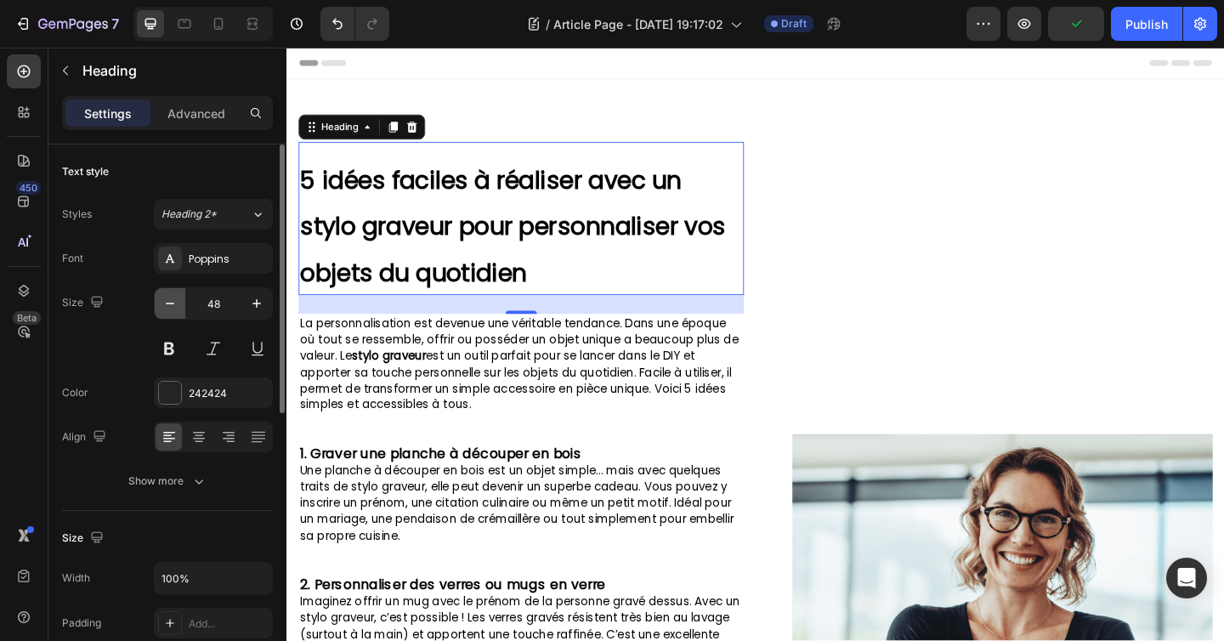
click at [178, 303] on icon "button" at bounding box center [169, 303] width 17 height 17
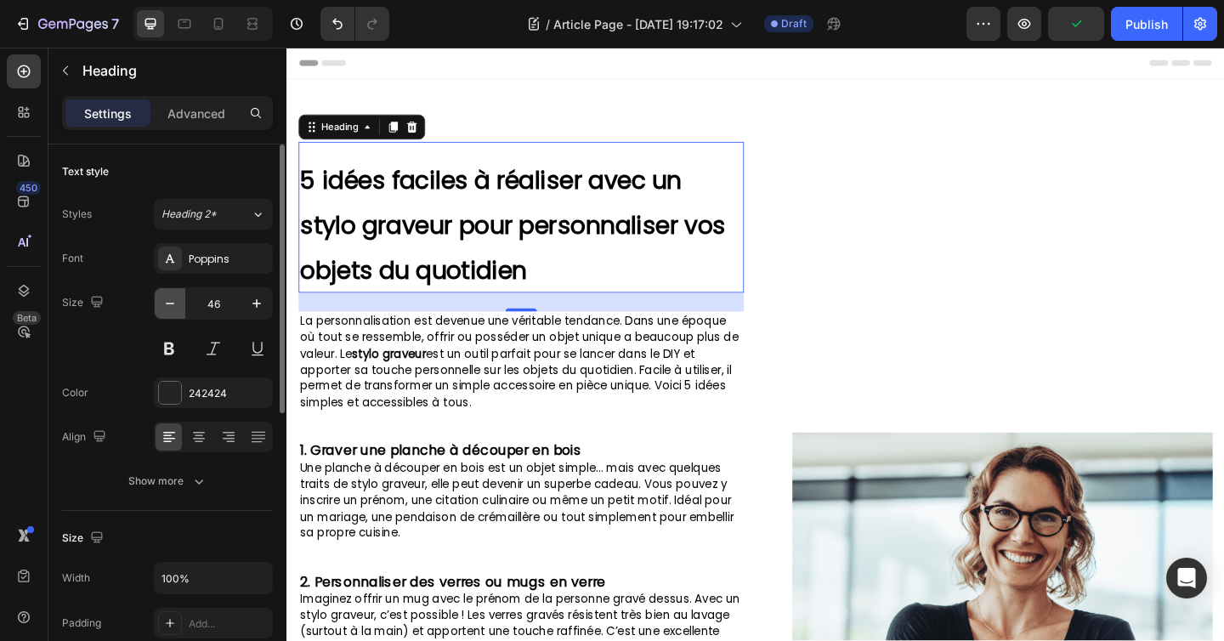
click at [178, 303] on icon "button" at bounding box center [169, 303] width 17 height 17
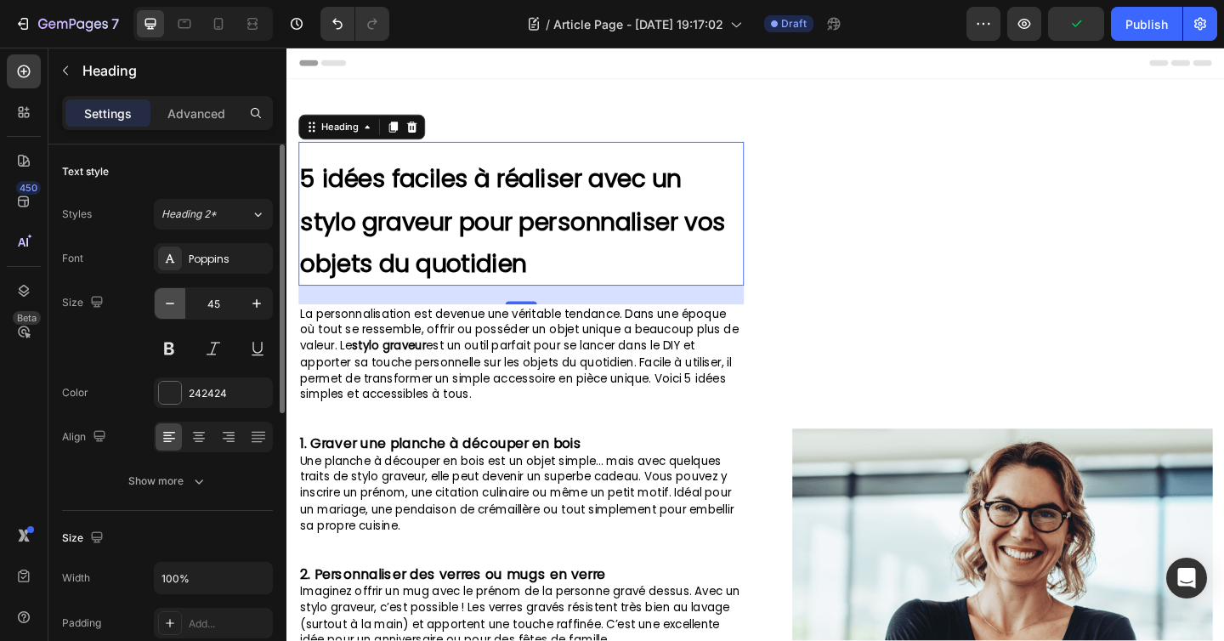
click at [178, 303] on icon "button" at bounding box center [169, 303] width 17 height 17
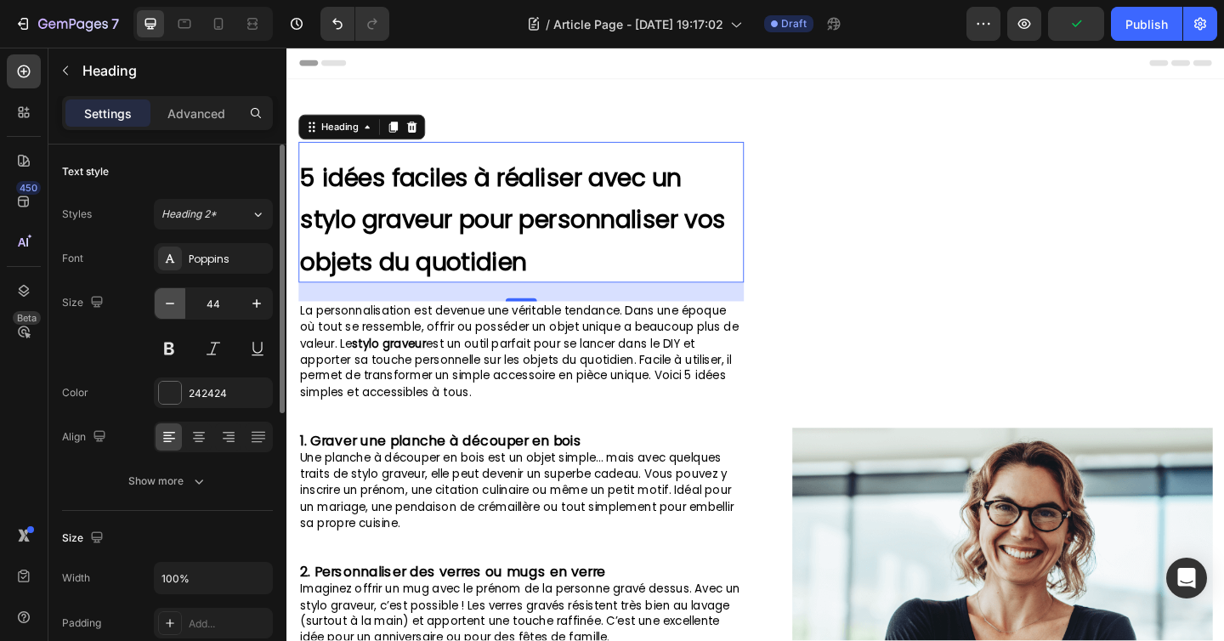
click at [178, 303] on icon "button" at bounding box center [169, 303] width 17 height 17
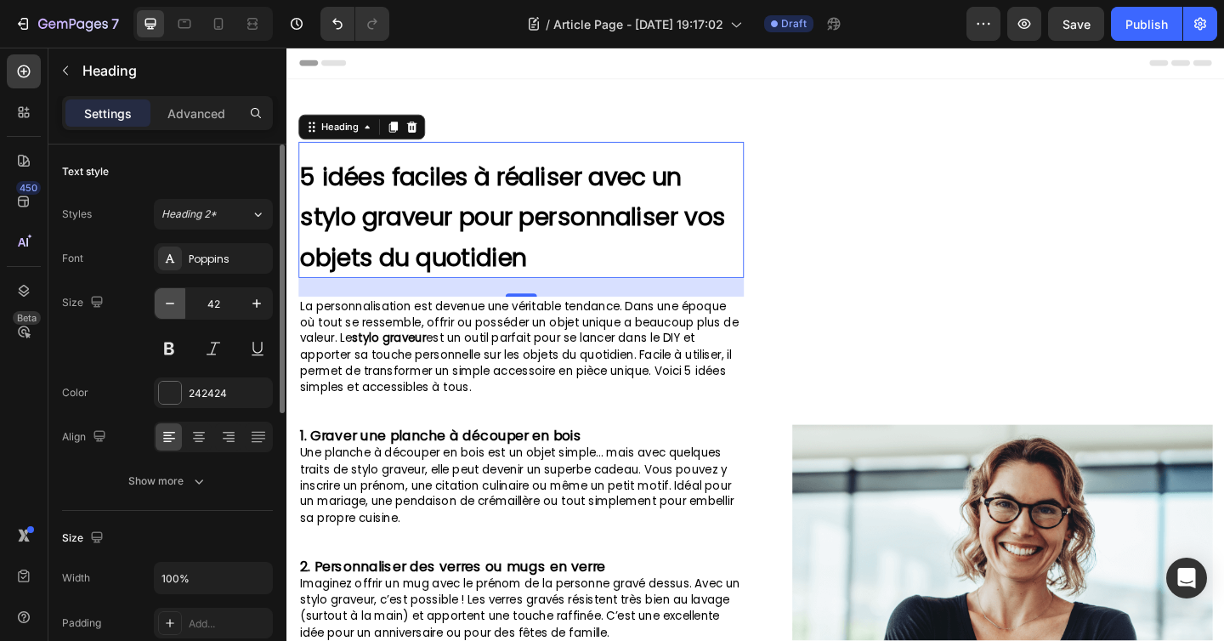
click at [178, 303] on icon "button" at bounding box center [169, 303] width 17 height 17
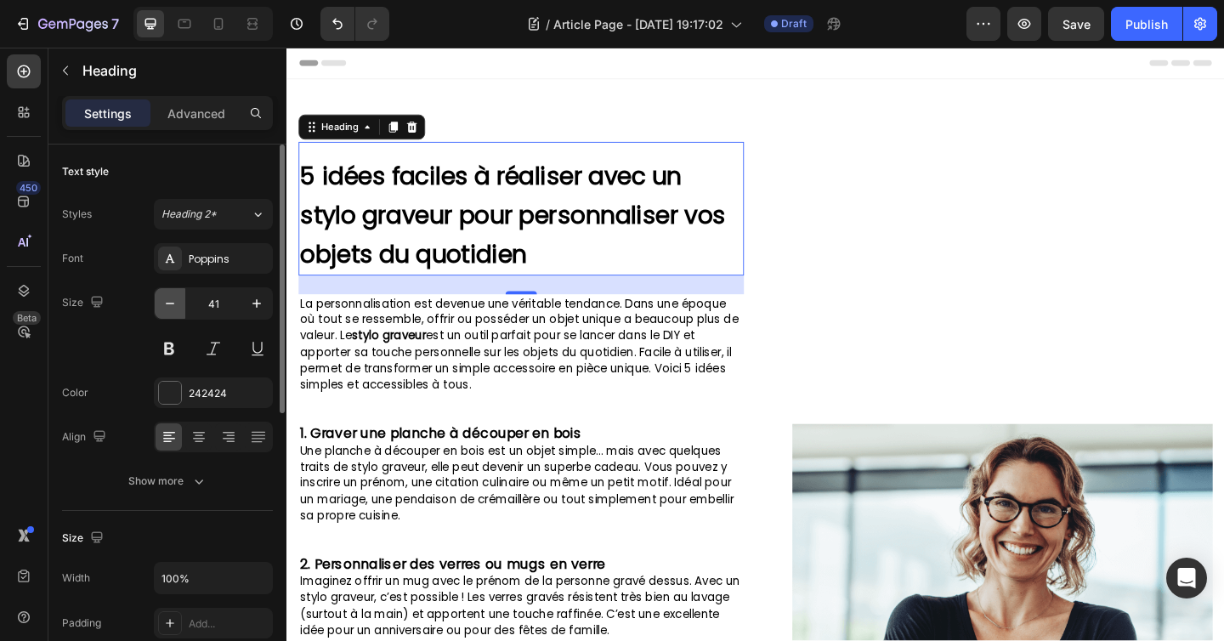
click at [178, 303] on icon "button" at bounding box center [169, 303] width 17 height 17
type input "40"
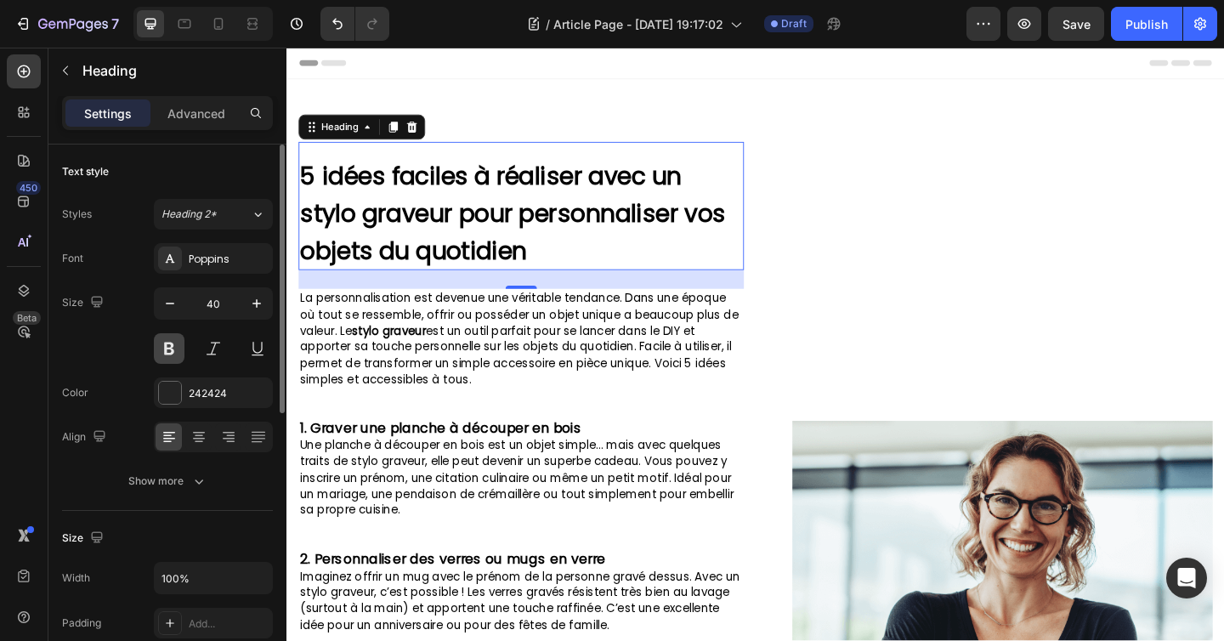
click at [177, 342] on button at bounding box center [169, 348] width 31 height 31
click at [573, 280] on p "5 idées faciles à réaliser avec un stylo graveur pour personnaliser vos objets …" at bounding box center [541, 227] width 481 height 122
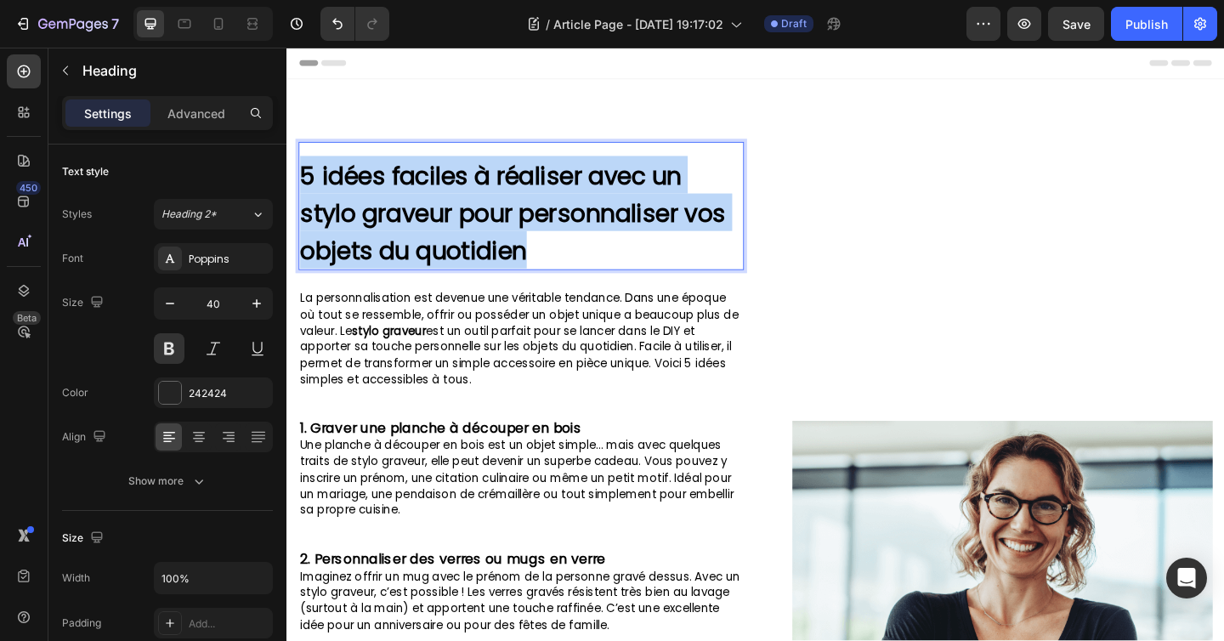
drag, startPoint x: 574, startPoint y: 277, endPoint x: 303, endPoint y: 195, distance: 282.3
click at [303, 195] on p "5 idées faciles à réaliser avec un stylo graveur pour personnaliser vos objets …" at bounding box center [541, 227] width 481 height 122
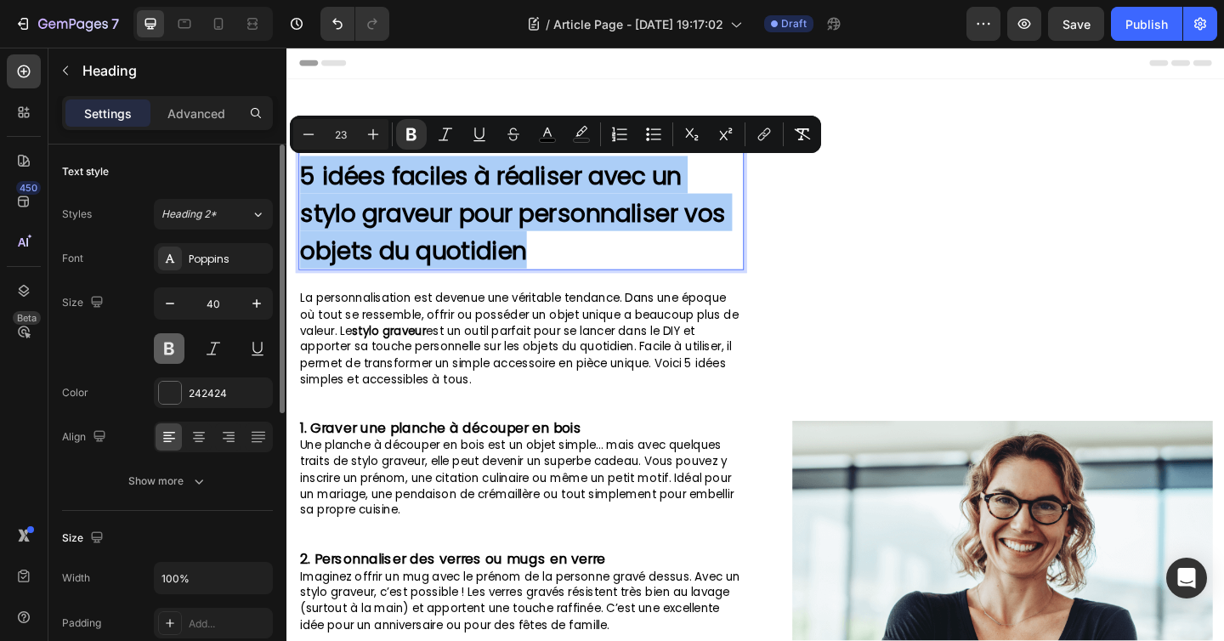
click at [167, 351] on button at bounding box center [169, 348] width 31 height 31
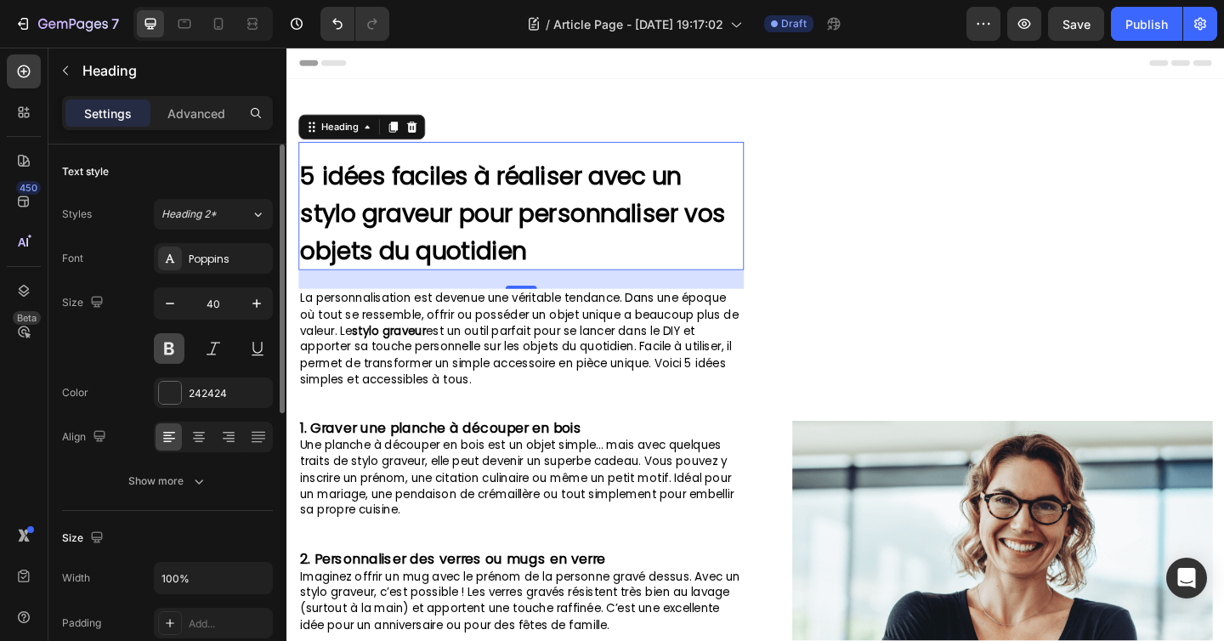
click at [167, 351] on button at bounding box center [169, 348] width 31 height 31
click at [561, 253] on p "5 idées faciles à réaliser avec un stylo graveur pour personnaliser vos objets …" at bounding box center [541, 227] width 481 height 122
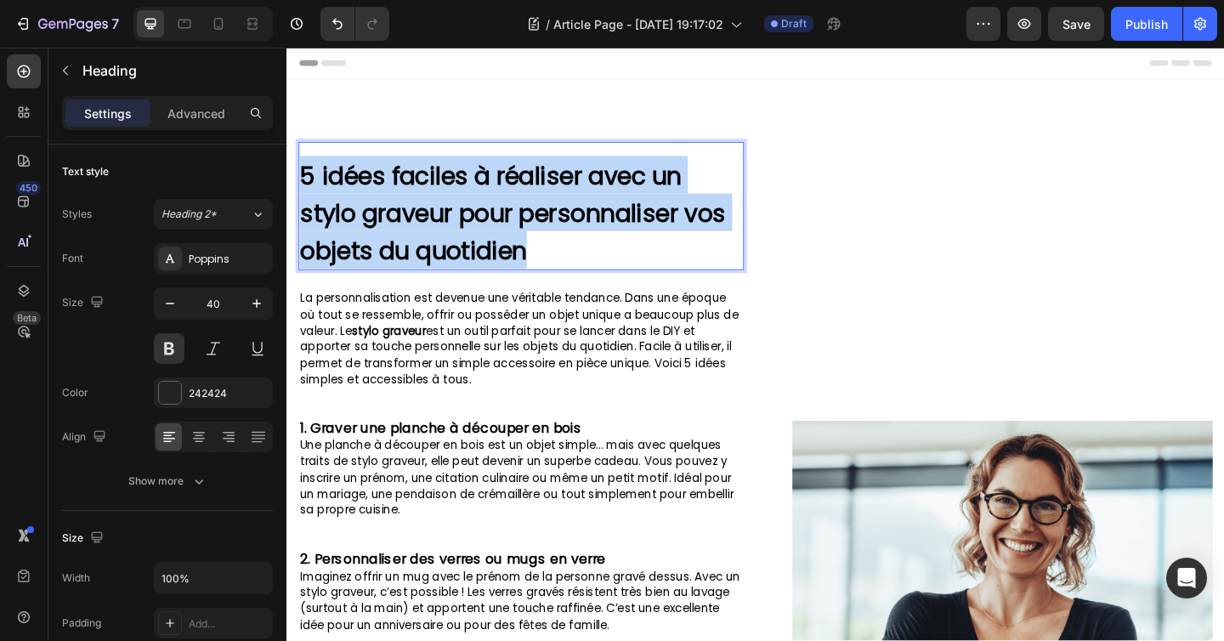
drag, startPoint x: 568, startPoint y: 266, endPoint x: 303, endPoint y: 197, distance: 273.9
click at [303, 197] on p "5 idées faciles à réaliser avec un stylo graveur pour personnaliser vos objets …" at bounding box center [541, 227] width 481 height 122
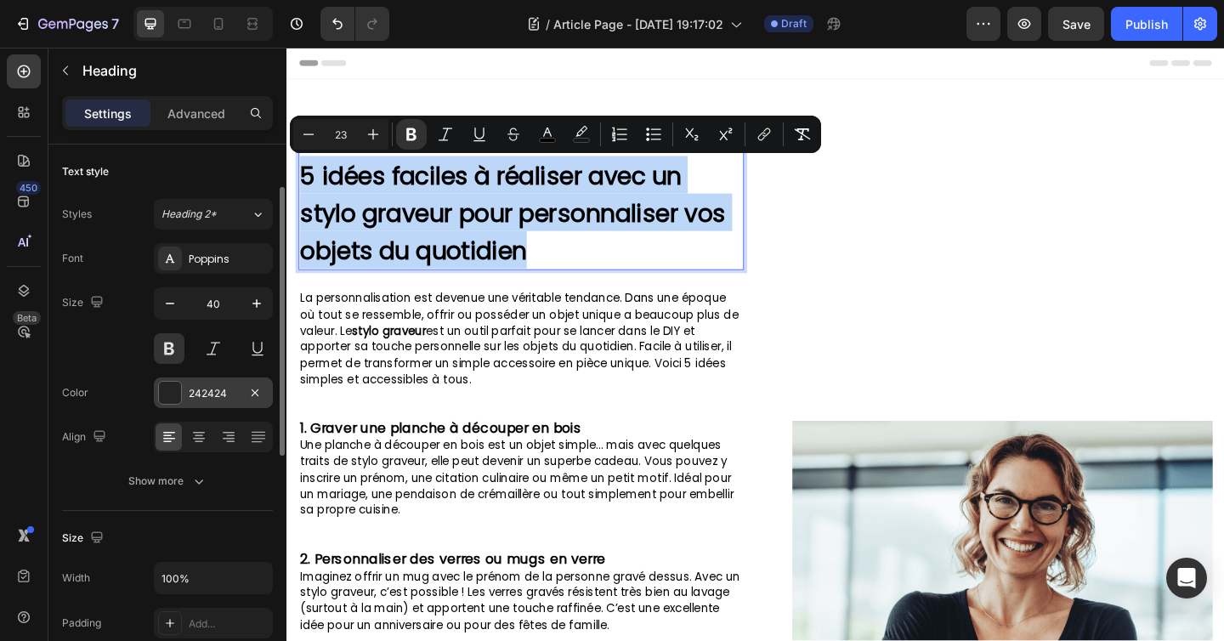
scroll to position [57, 0]
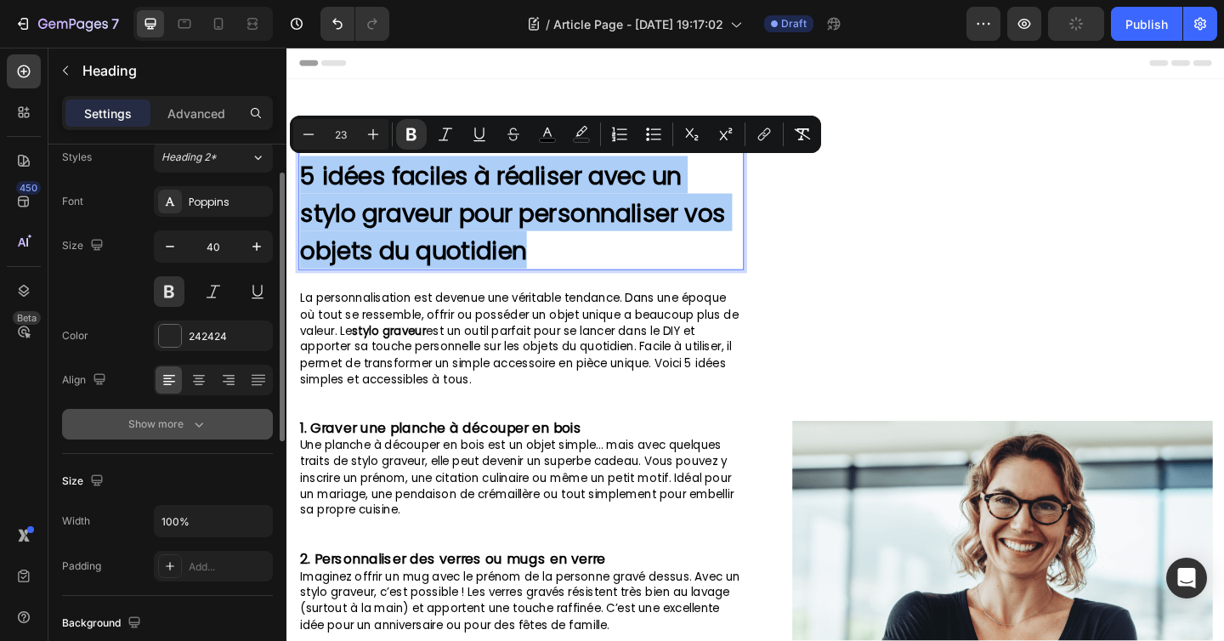
click at [198, 432] on icon "button" at bounding box center [198, 424] width 17 height 17
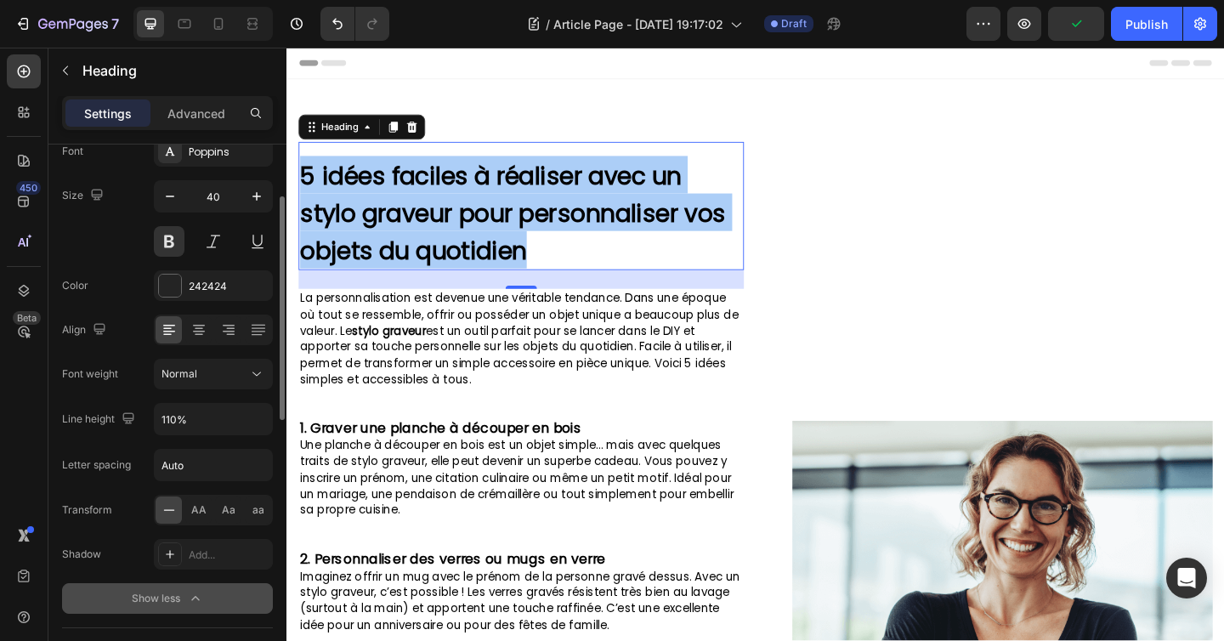
scroll to position [113, 0]
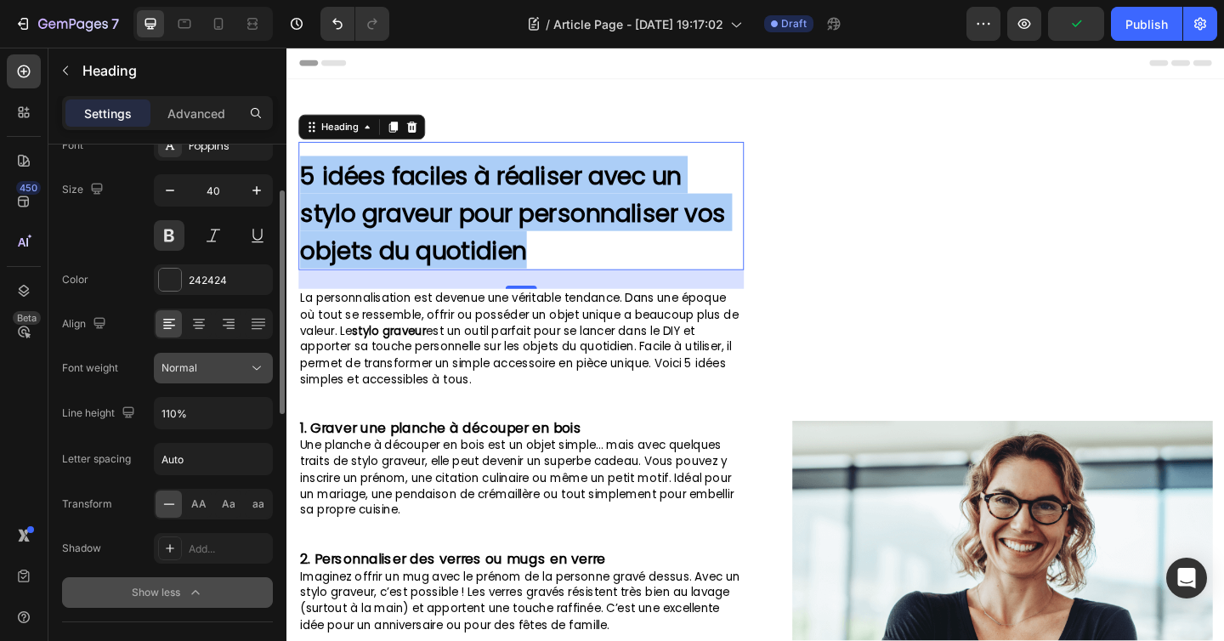
click at [207, 358] on button "Normal" at bounding box center [213, 368] width 119 height 31
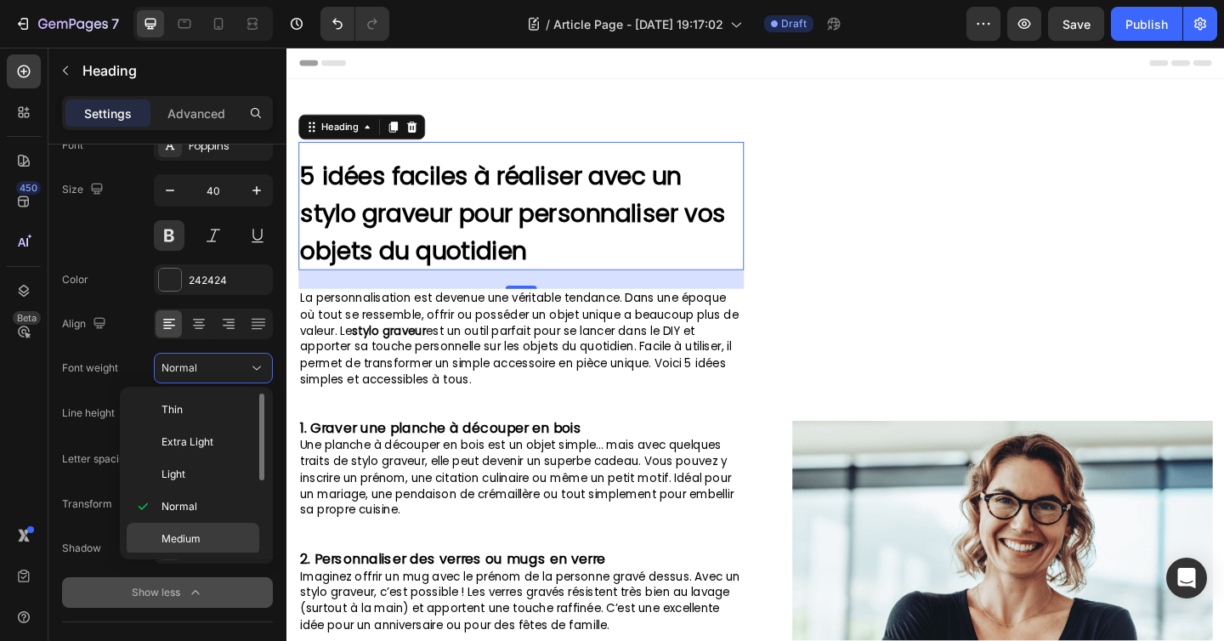
click at [171, 535] on span "Medium" at bounding box center [180, 538] width 39 height 15
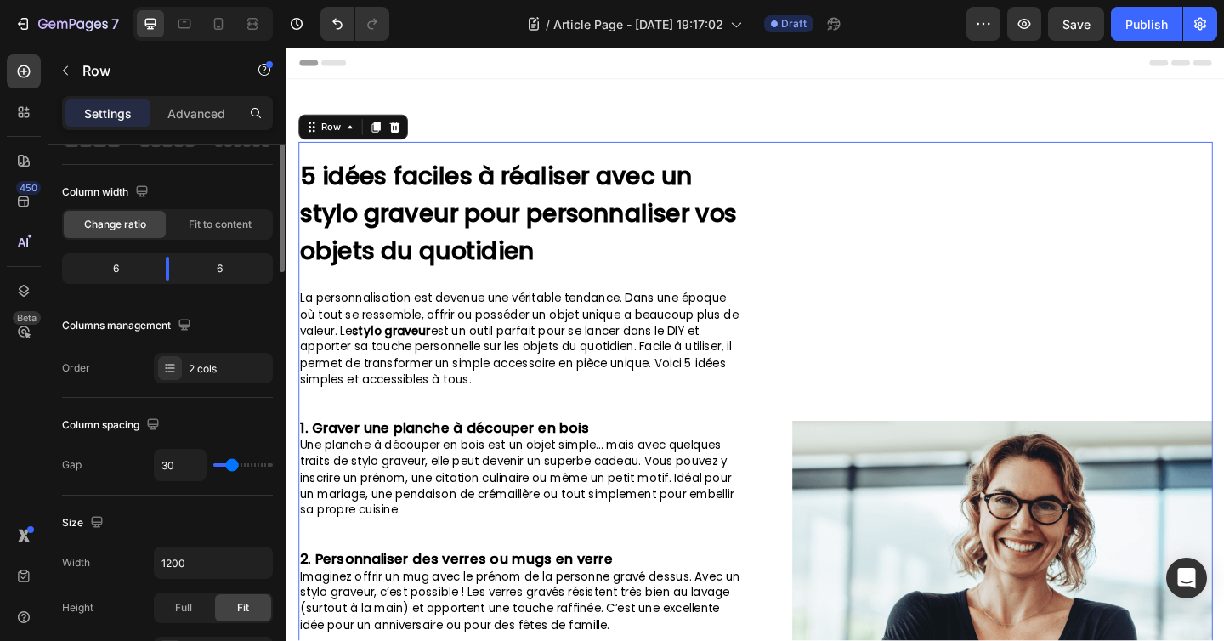
scroll to position [0, 0]
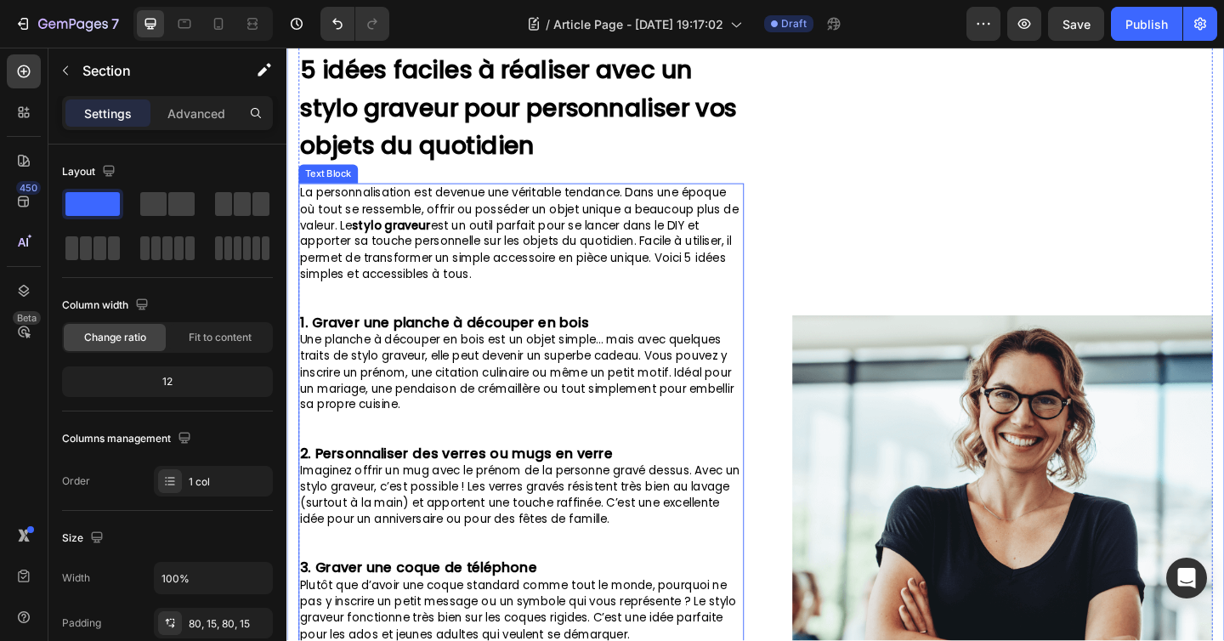
scroll to position [142, 0]
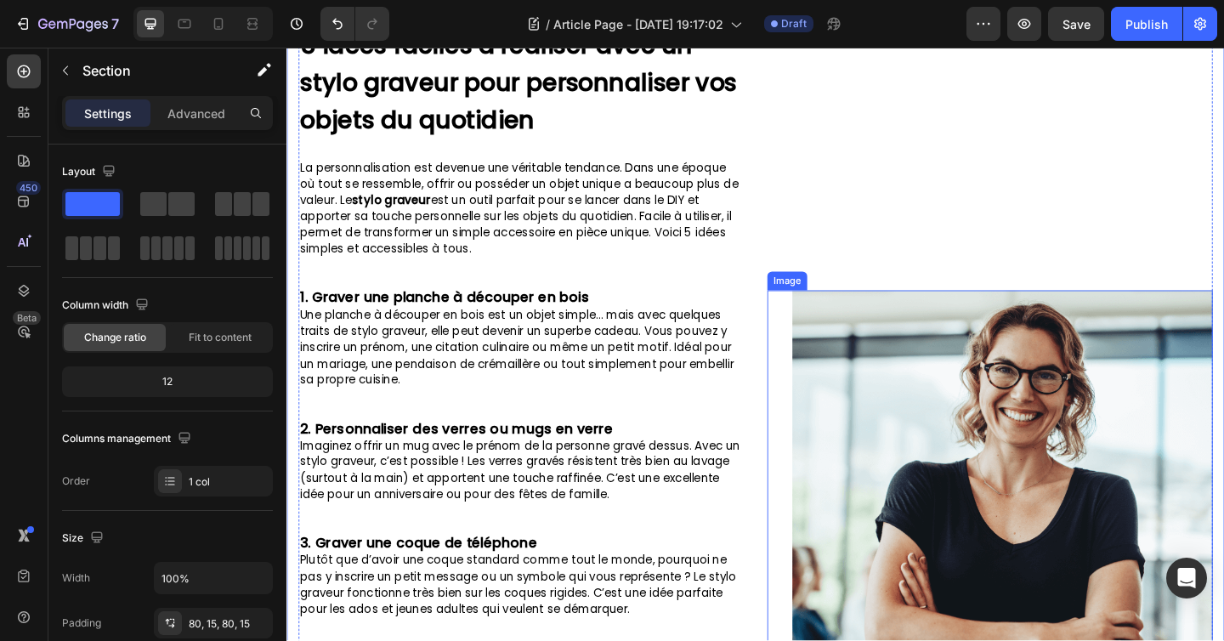
click at [1040, 399] on img at bounding box center [1064, 540] width 457 height 457
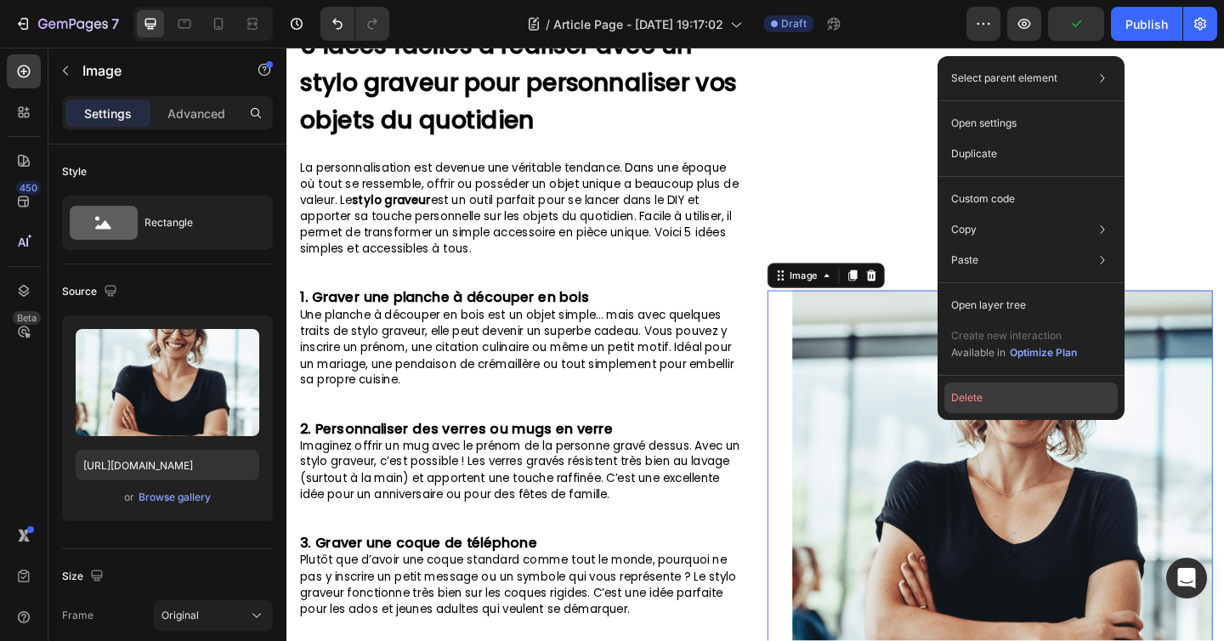
click at [982, 389] on button "Delete" at bounding box center [1030, 397] width 173 height 31
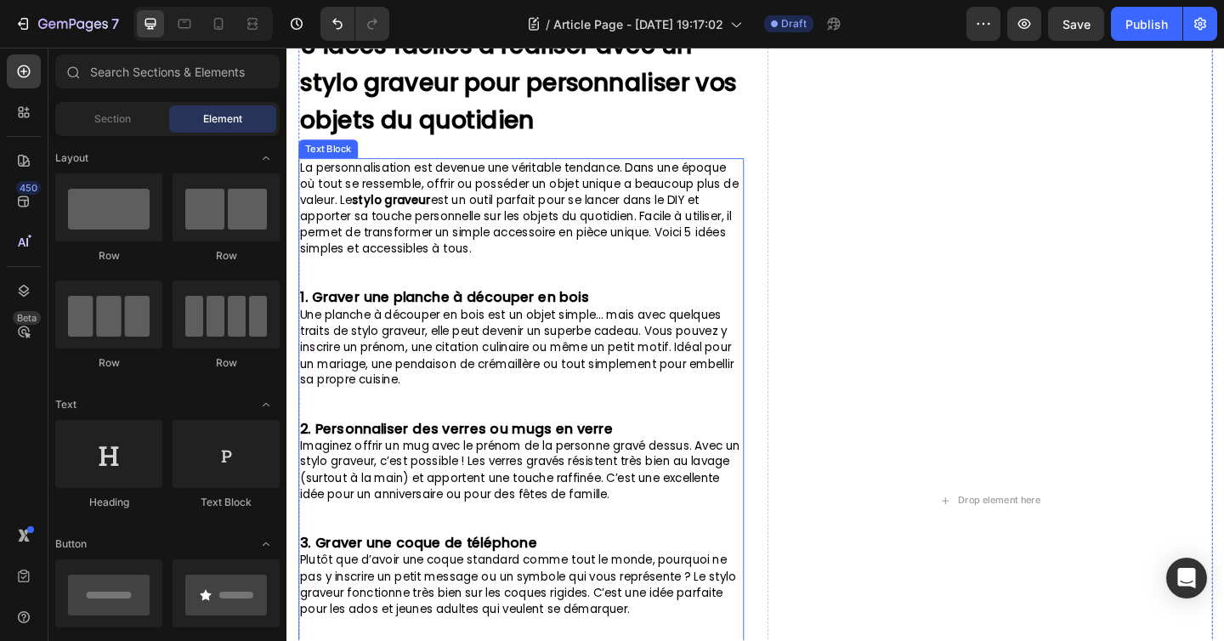
scroll to position [0, 0]
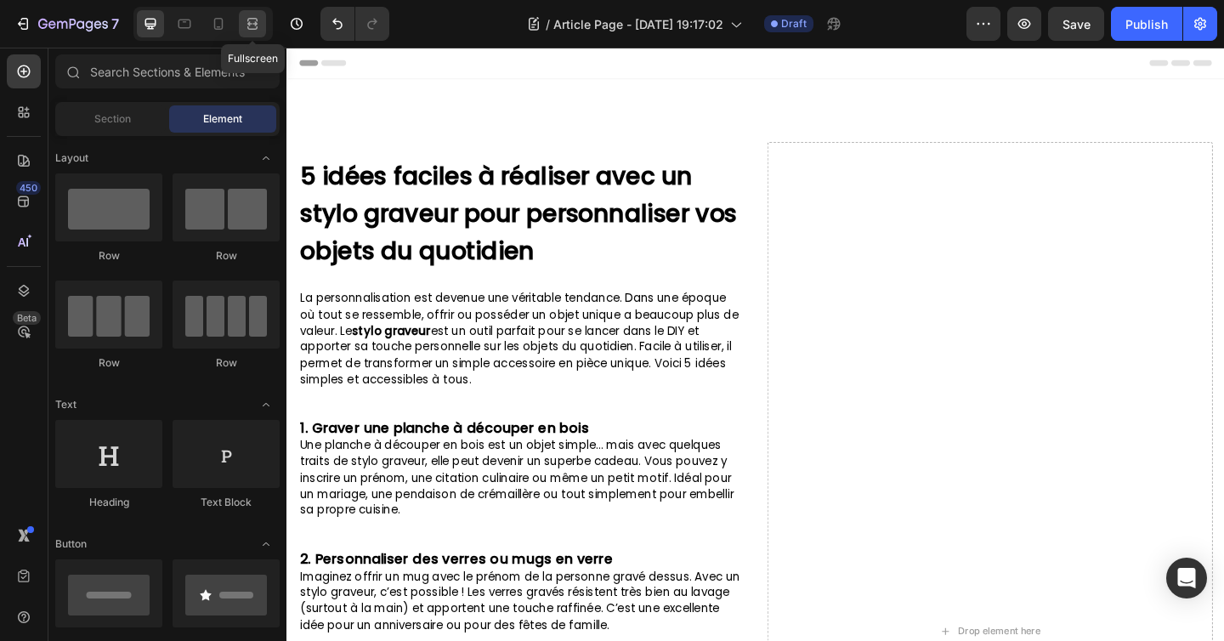
click at [257, 26] on icon at bounding box center [252, 27] width 10 height 3
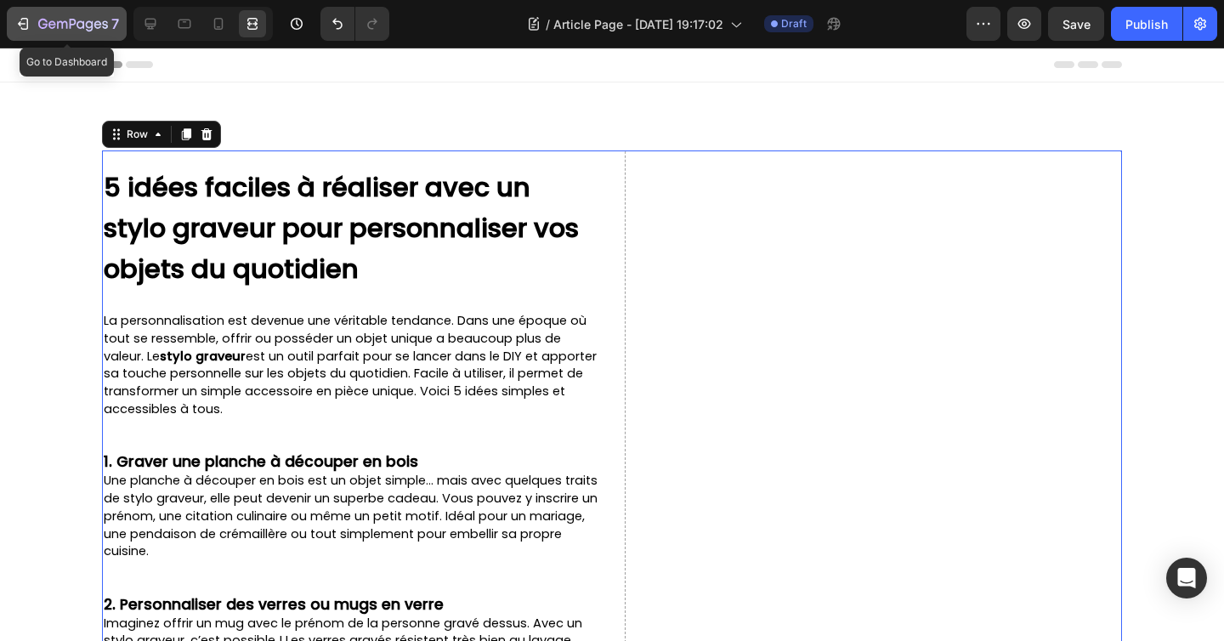
click at [50, 26] on icon "button" at bounding box center [73, 25] width 70 height 14
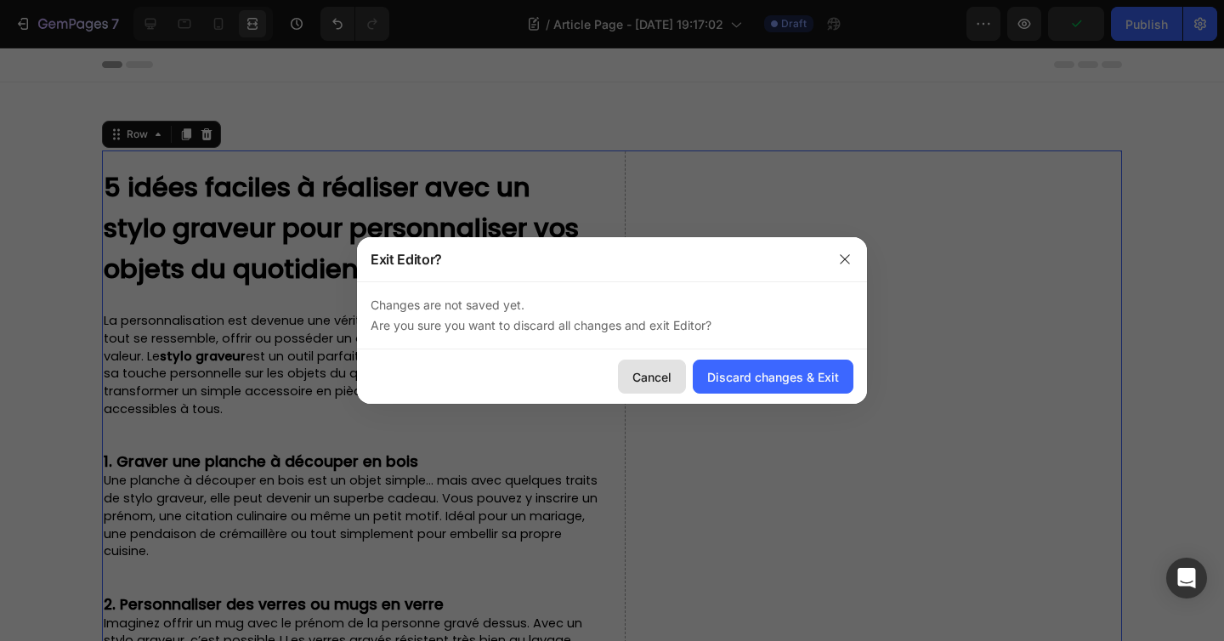
click at [657, 368] on div "Cancel" at bounding box center [651, 377] width 39 height 18
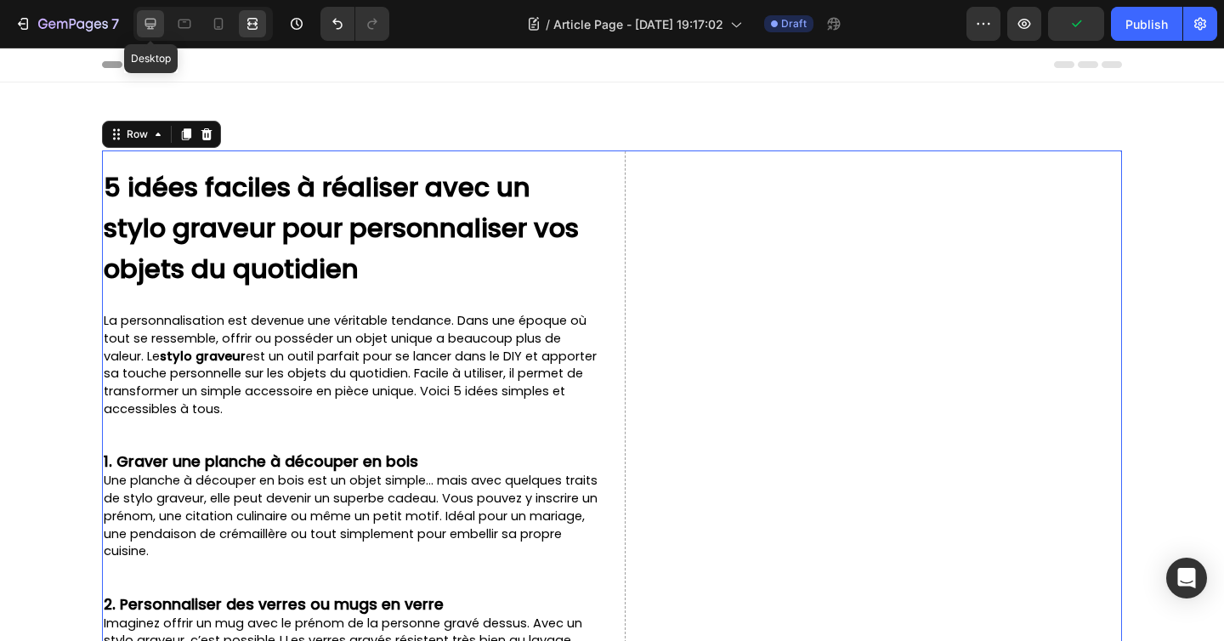
click at [148, 20] on icon at bounding box center [150, 23] width 17 height 17
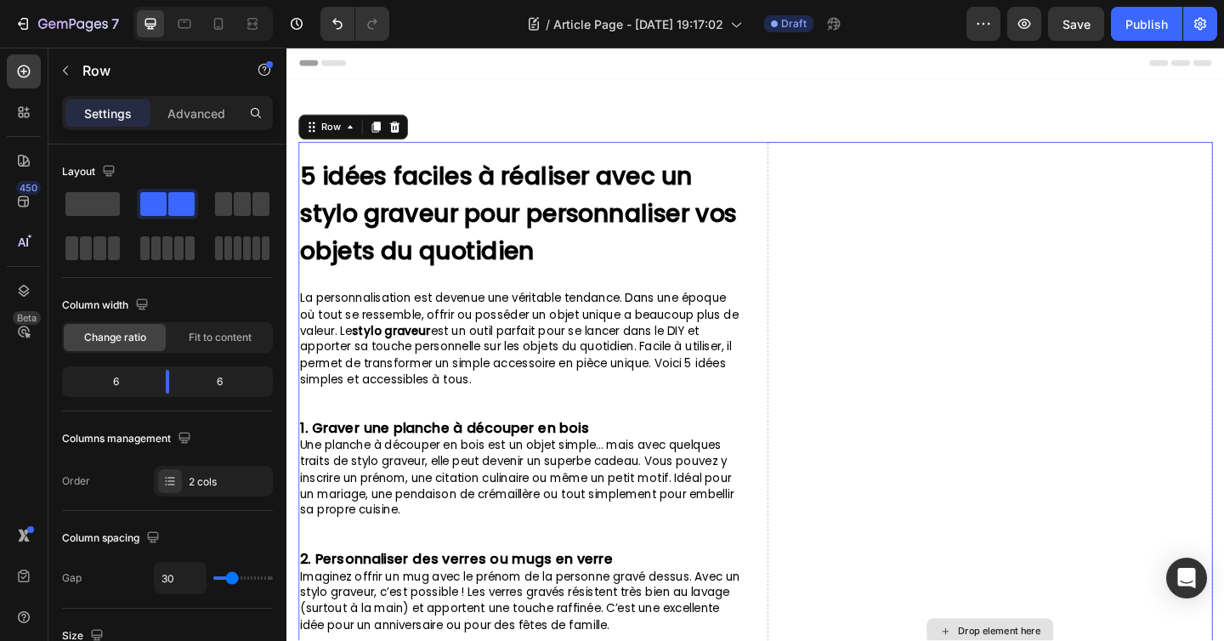
click at [331, 33] on button "Undo/Redo" at bounding box center [337, 24] width 34 height 34
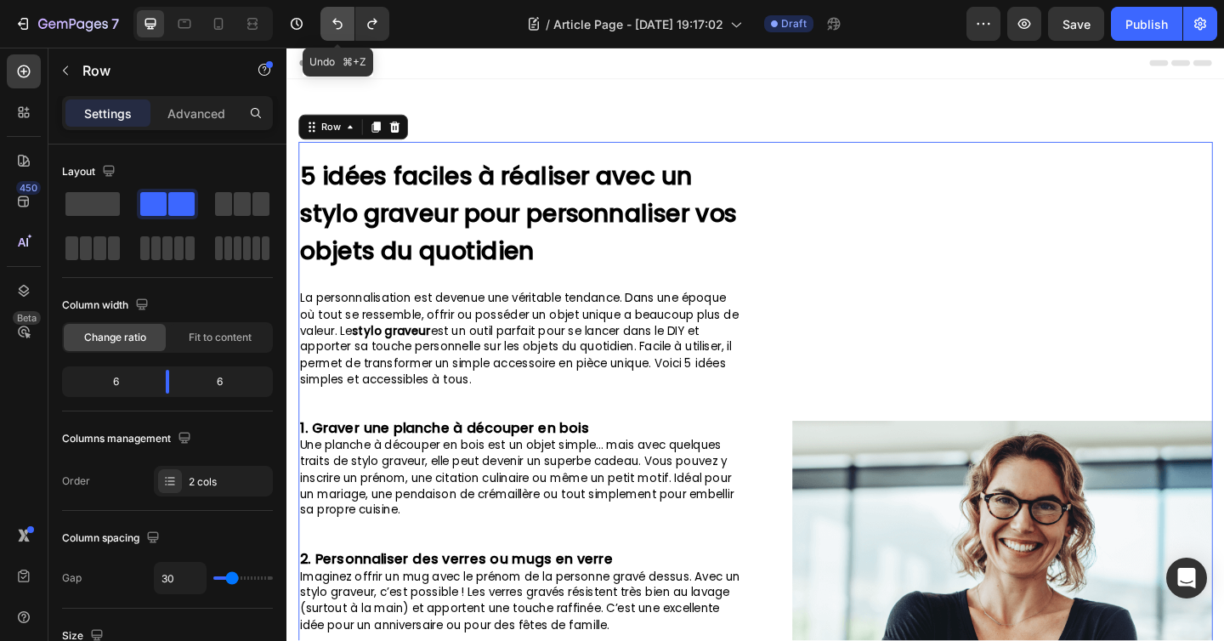
click at [331, 33] on button "Undo/Redo" at bounding box center [337, 24] width 34 height 34
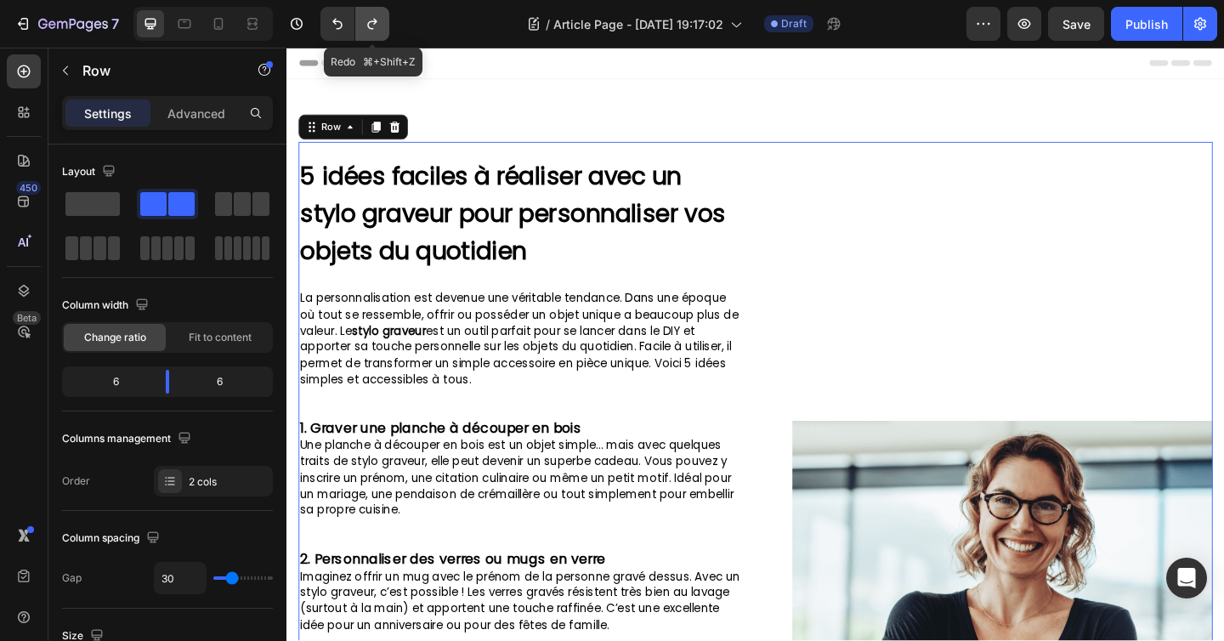
click at [360, 35] on button "Undo/Redo" at bounding box center [372, 24] width 34 height 34
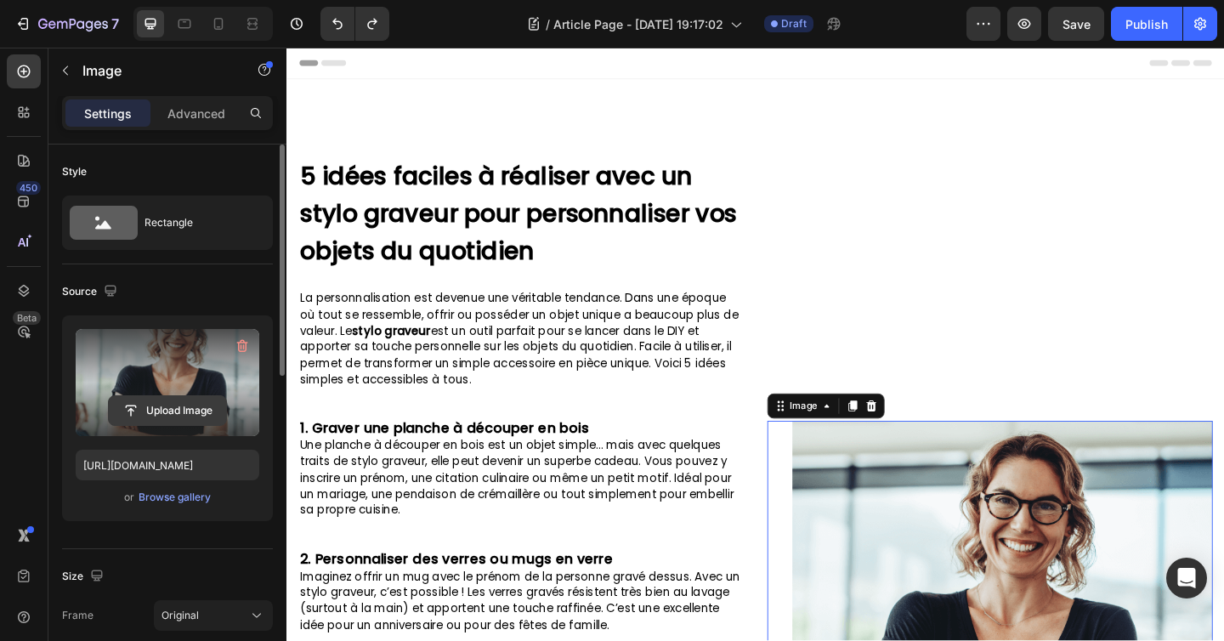
click at [195, 407] on input "file" at bounding box center [167, 410] width 117 height 29
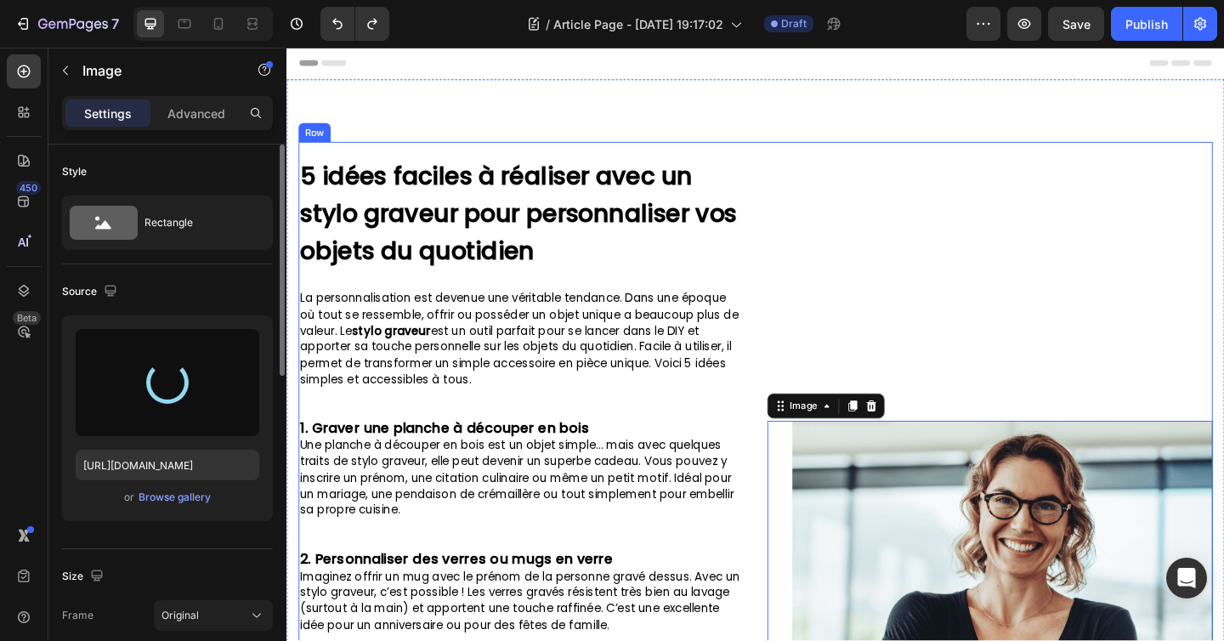
type input "[URL][DOMAIN_NAME]"
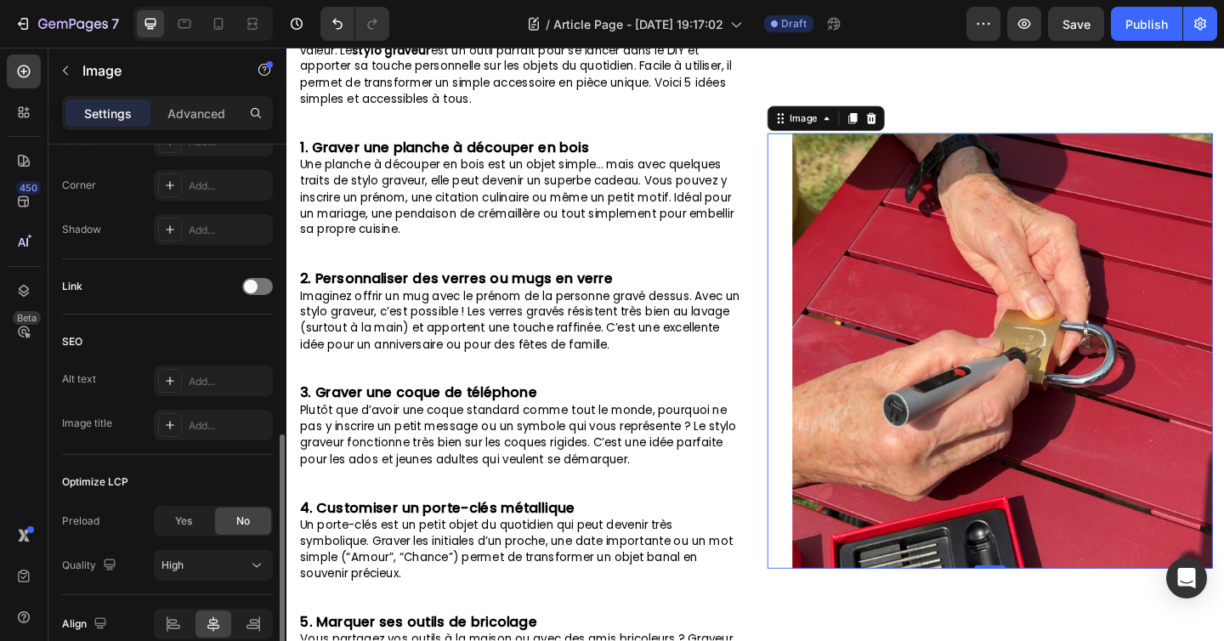
scroll to position [675, 0]
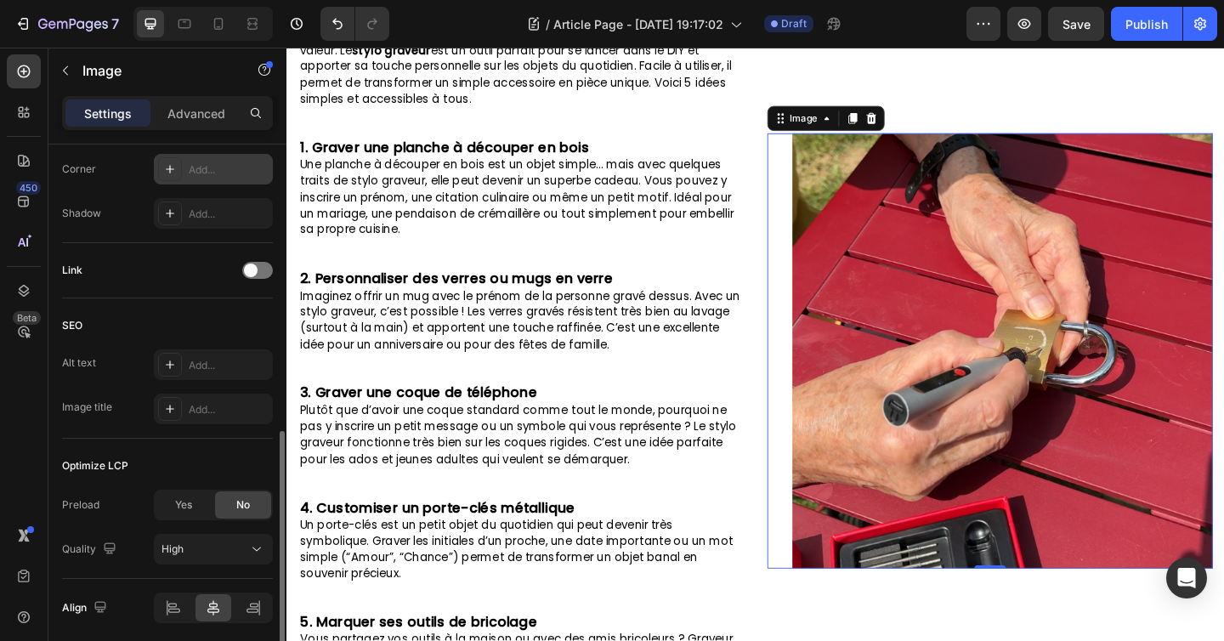
click at [201, 173] on div "Add..." at bounding box center [229, 169] width 80 height 15
click at [929, 336] on img at bounding box center [1064, 377] width 457 height 472
click at [1011, 69] on div "Image 0" at bounding box center [1051, 377] width 484 height 1065
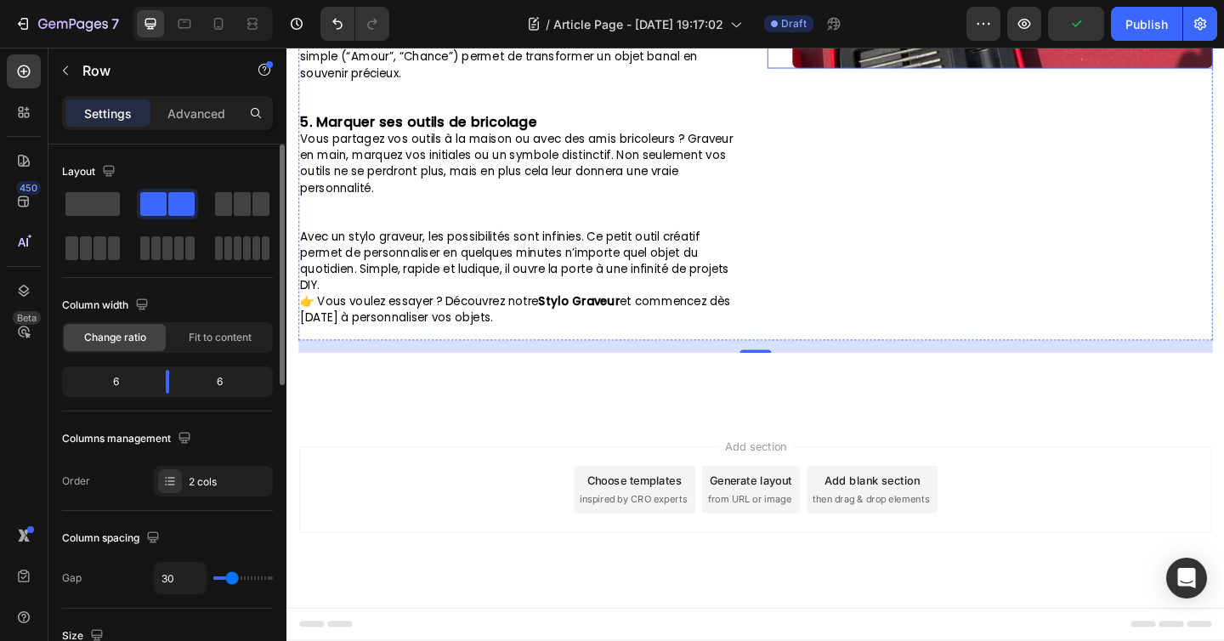
scroll to position [857, 0]
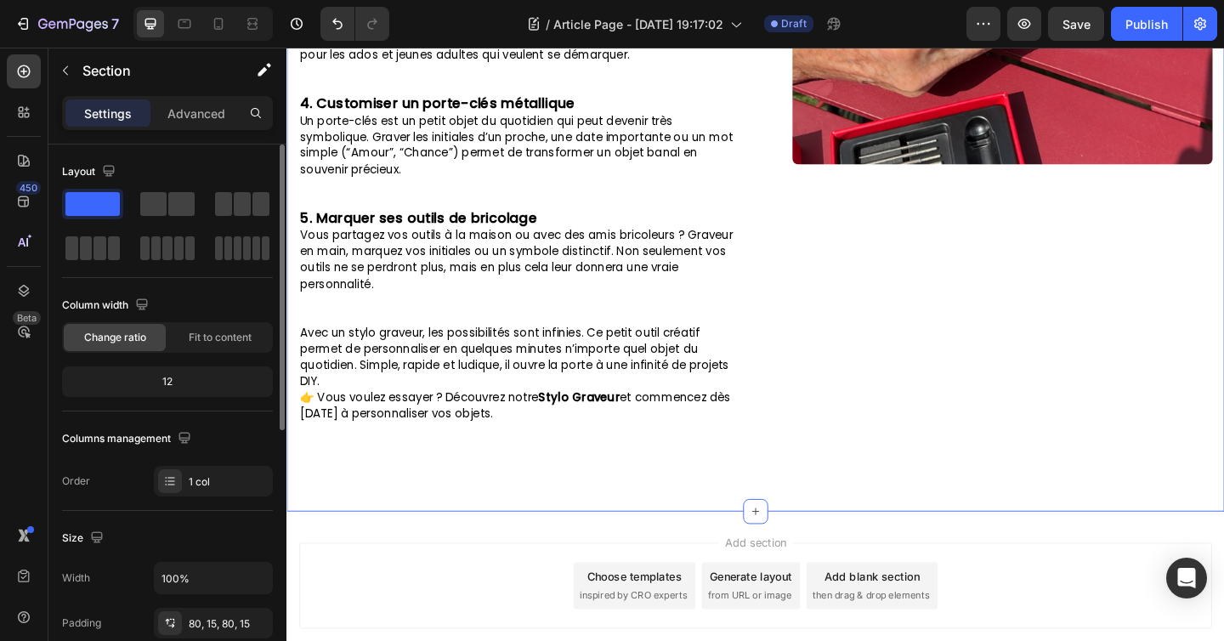
scroll to position [740, 0]
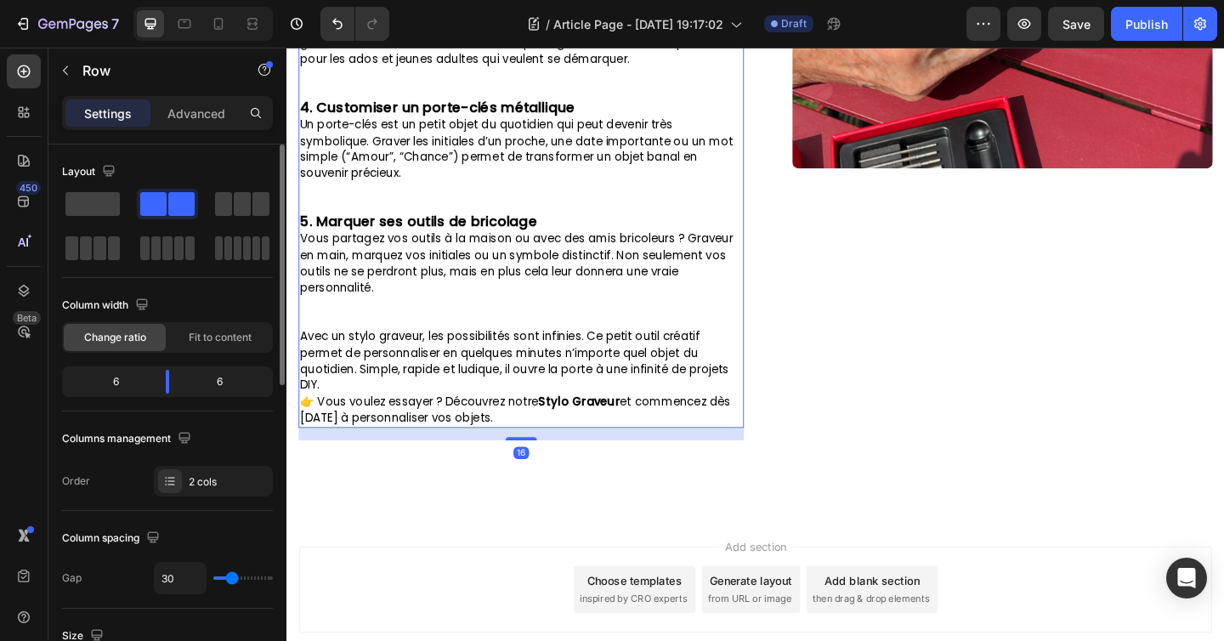
click at [320, 438] on span "👉 Vous voulez essayer ? Découvrez notre Stylo Graveur et commencez dès [DATE] à…" at bounding box center [535, 441] width 468 height 35
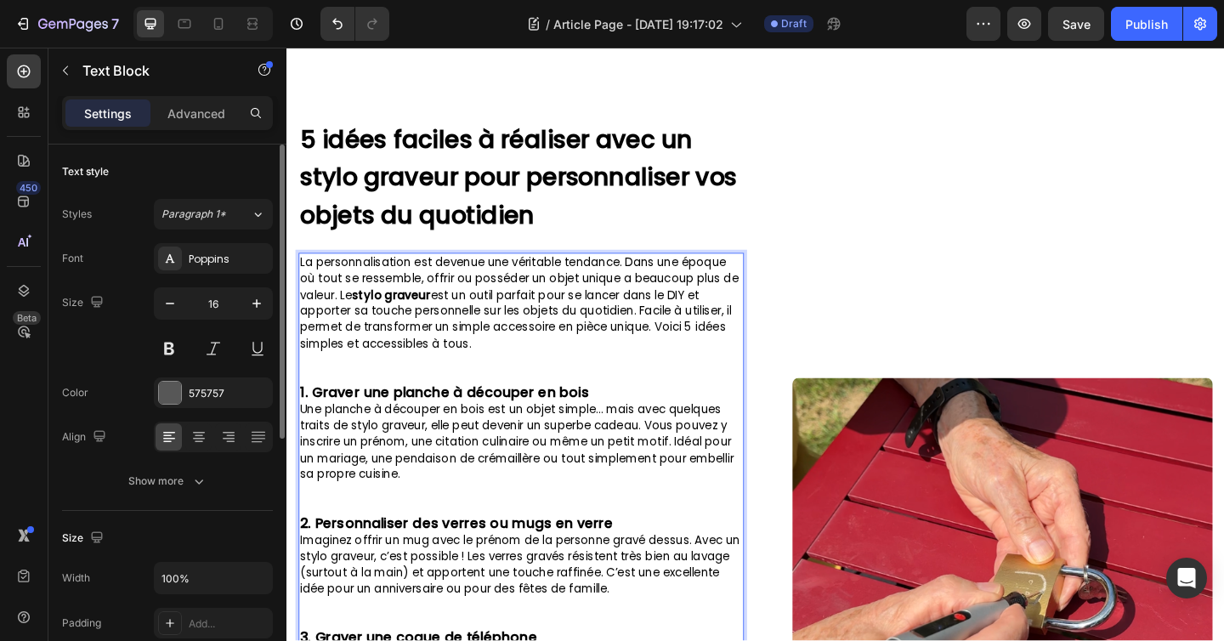
scroll to position [0, 0]
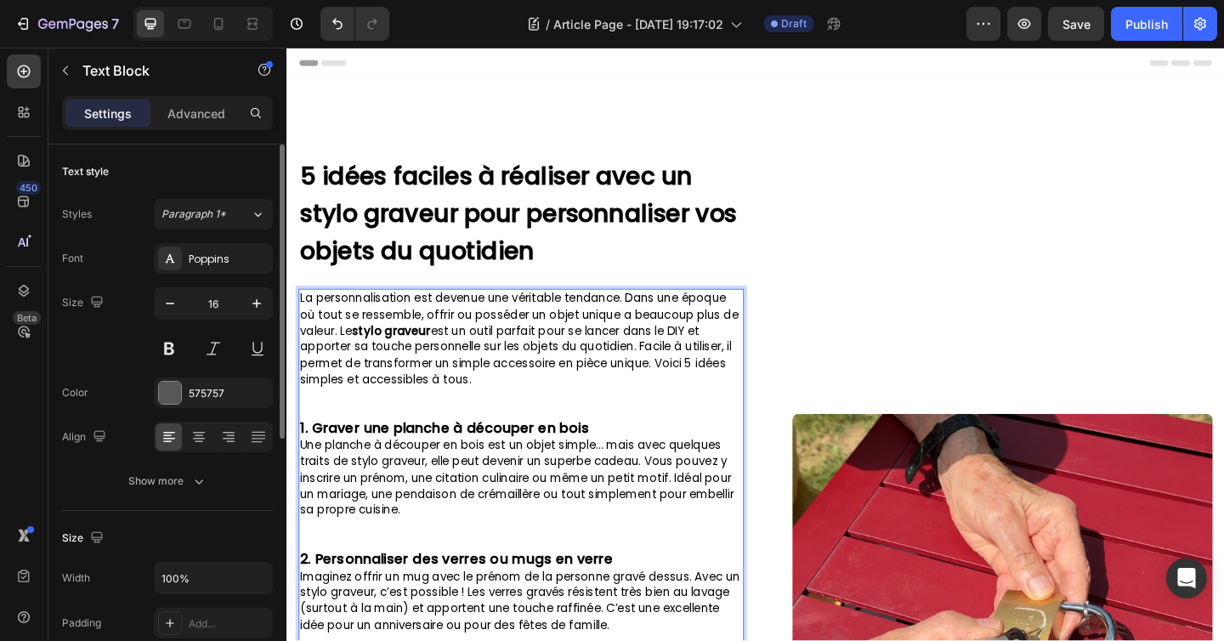
click at [333, 559] on span "Une planche à découper en bois est un objet simple… mais avec quelques traits d…" at bounding box center [537, 516] width 472 height 88
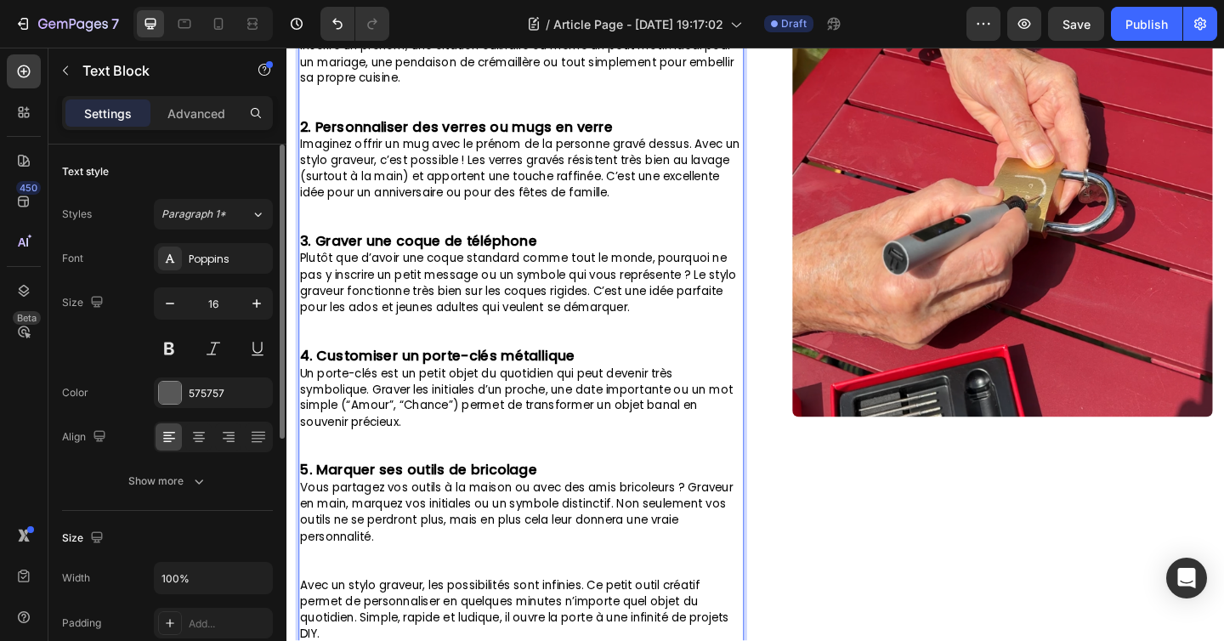
scroll to position [780, 0]
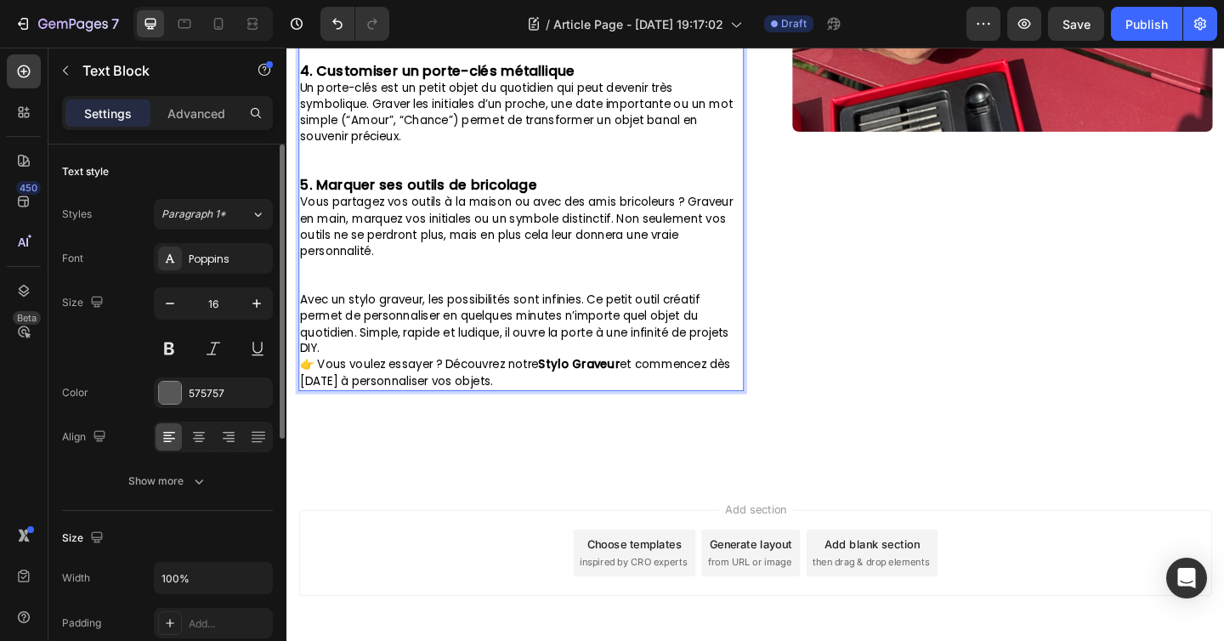
click at [318, 406] on span "👉 Vous voulez essayer ? Découvrez notre Stylo Graveur et commencez dès [DATE] à…" at bounding box center [535, 401] width 468 height 35
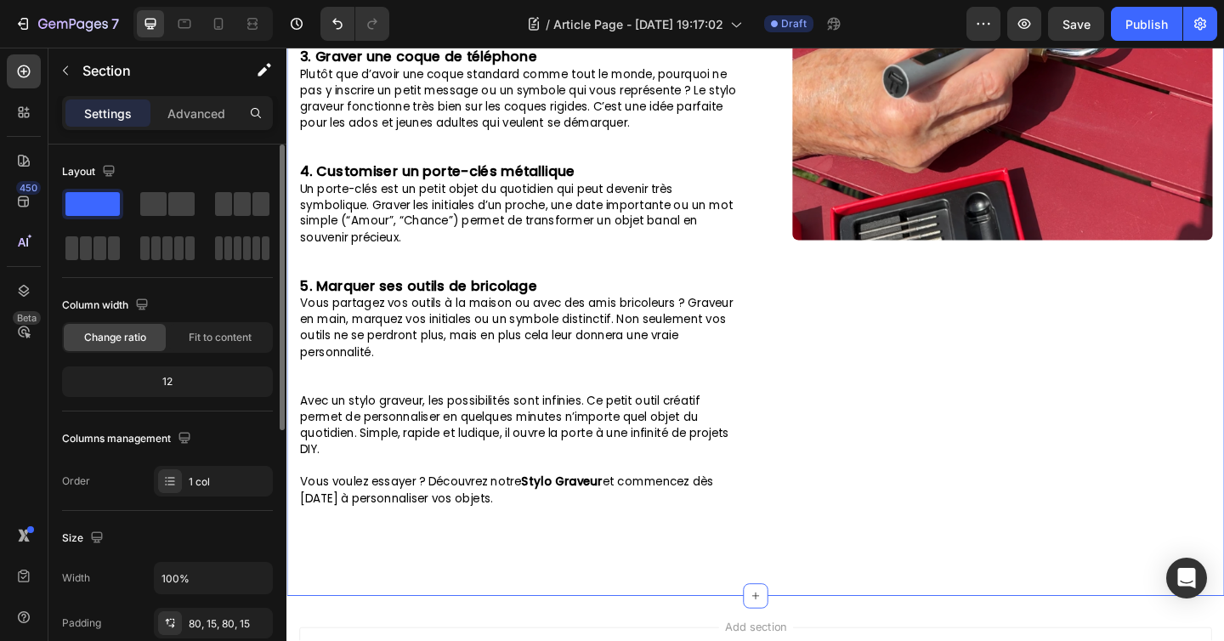
scroll to position [693, 0]
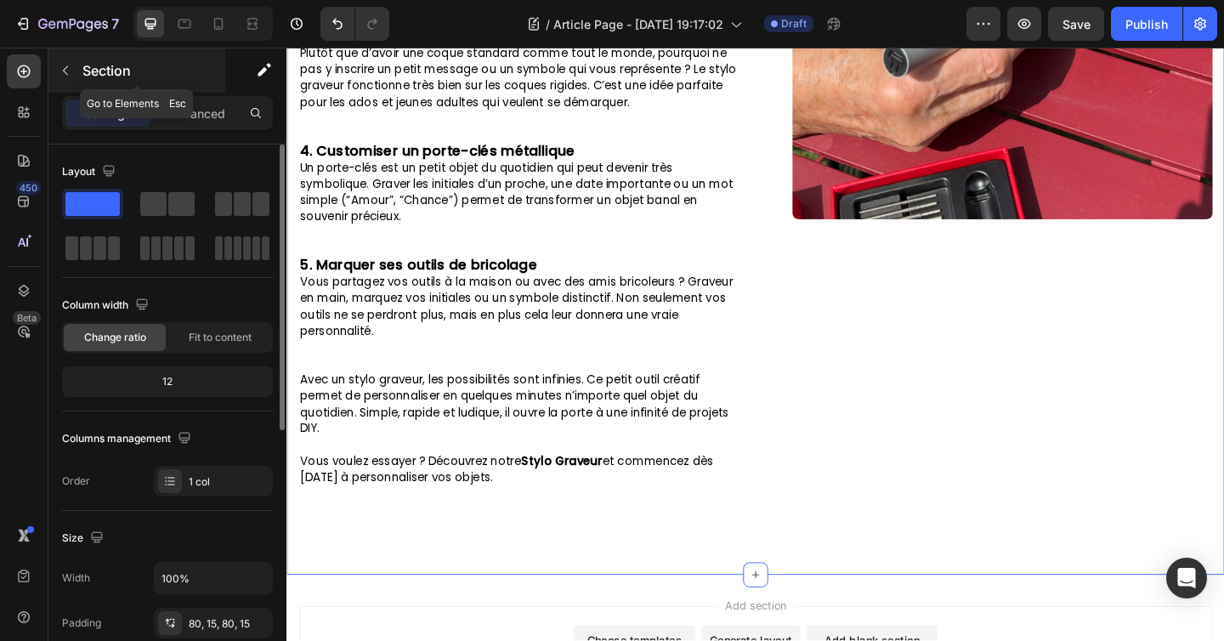
click at [54, 76] on button "button" at bounding box center [65, 70] width 27 height 27
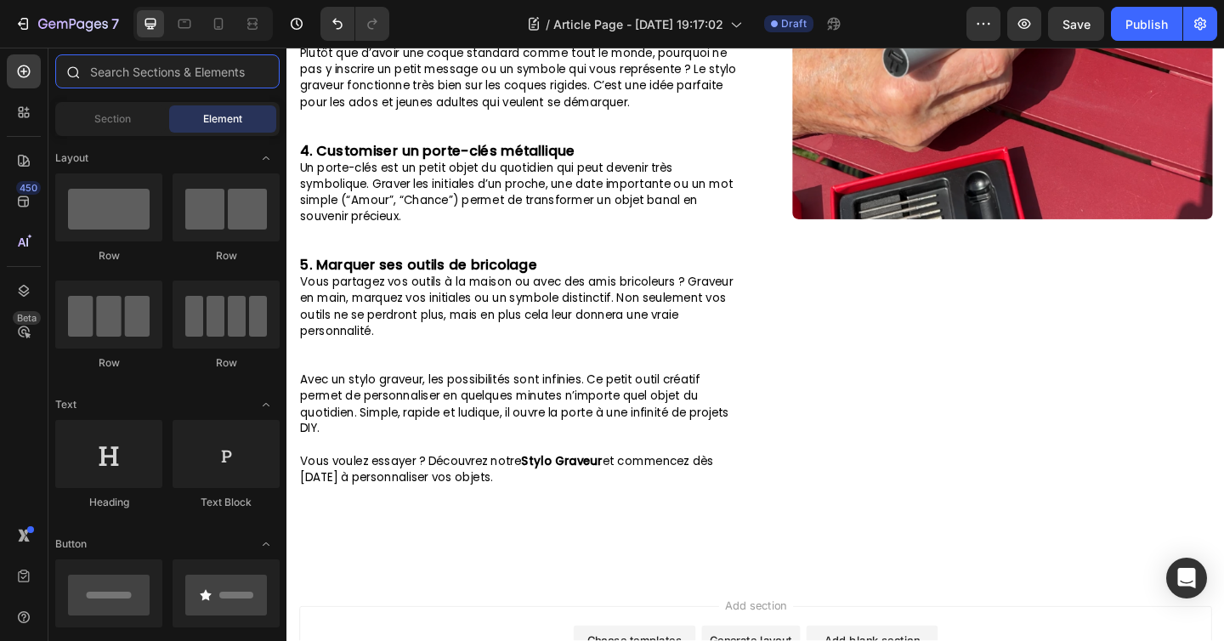
click at [99, 73] on input "text" at bounding box center [167, 71] width 224 height 34
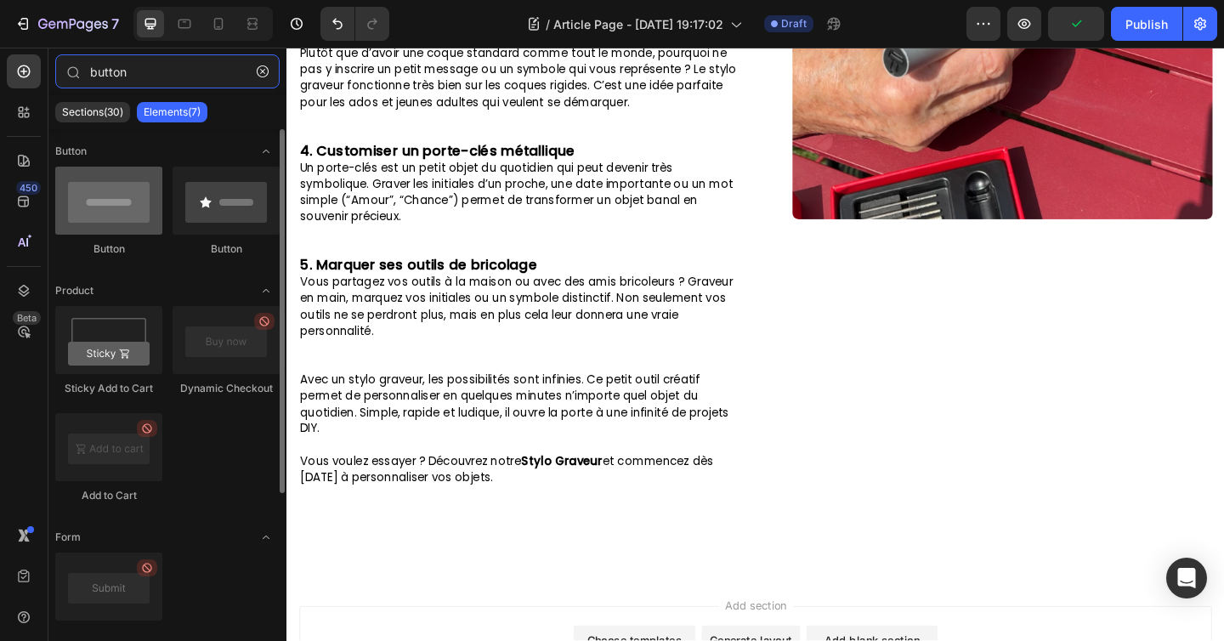
type input "button"
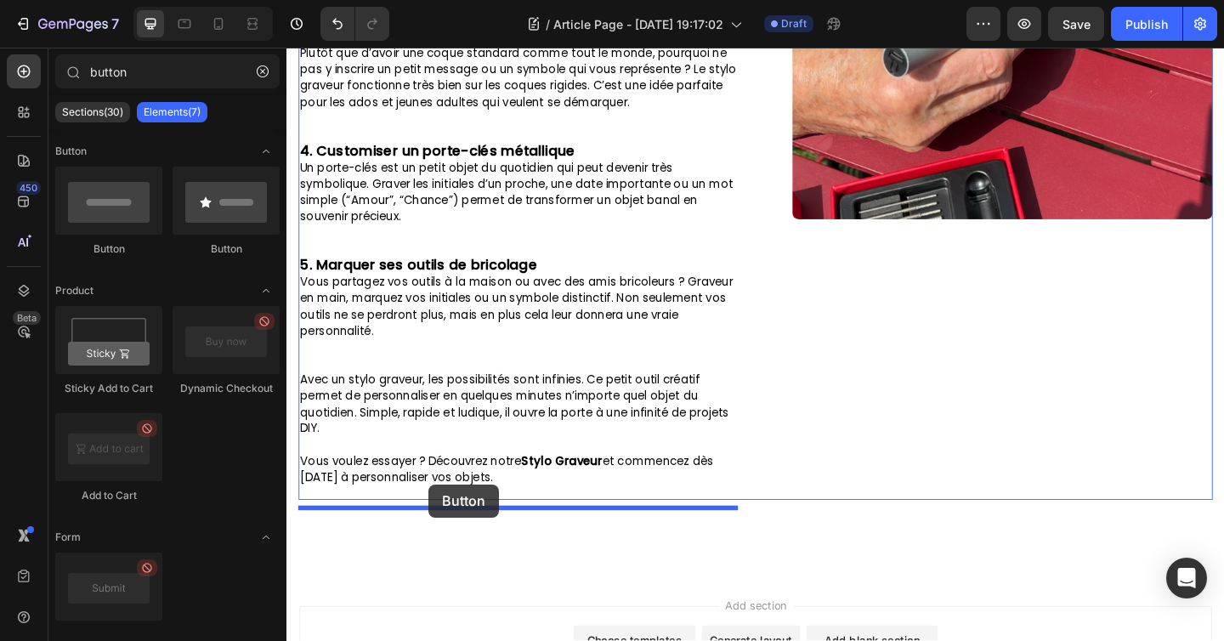
drag, startPoint x: 370, startPoint y: 250, endPoint x: 441, endPoint y: 523, distance: 282.0
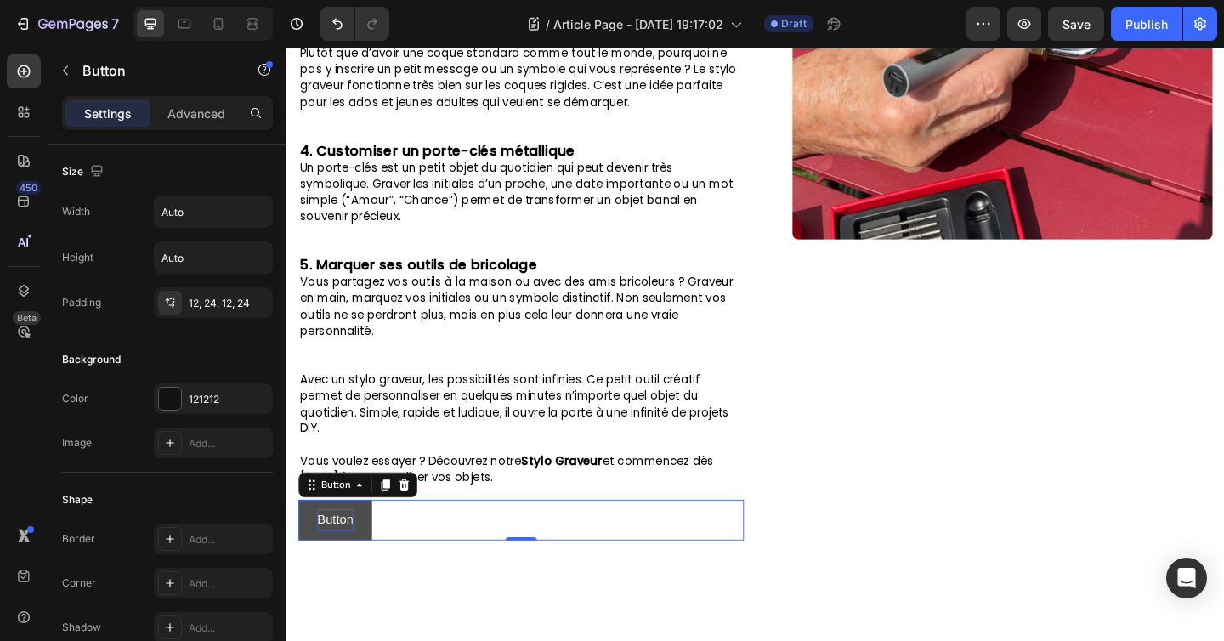
click at [334, 570] on p "Button" at bounding box center [339, 562] width 39 height 25
click at [299, 540] on button "Découvrir" at bounding box center [348, 562] width 99 height 45
click at [299, 540] on button "Découvrir le" at bounding box center [355, 562] width 113 height 45
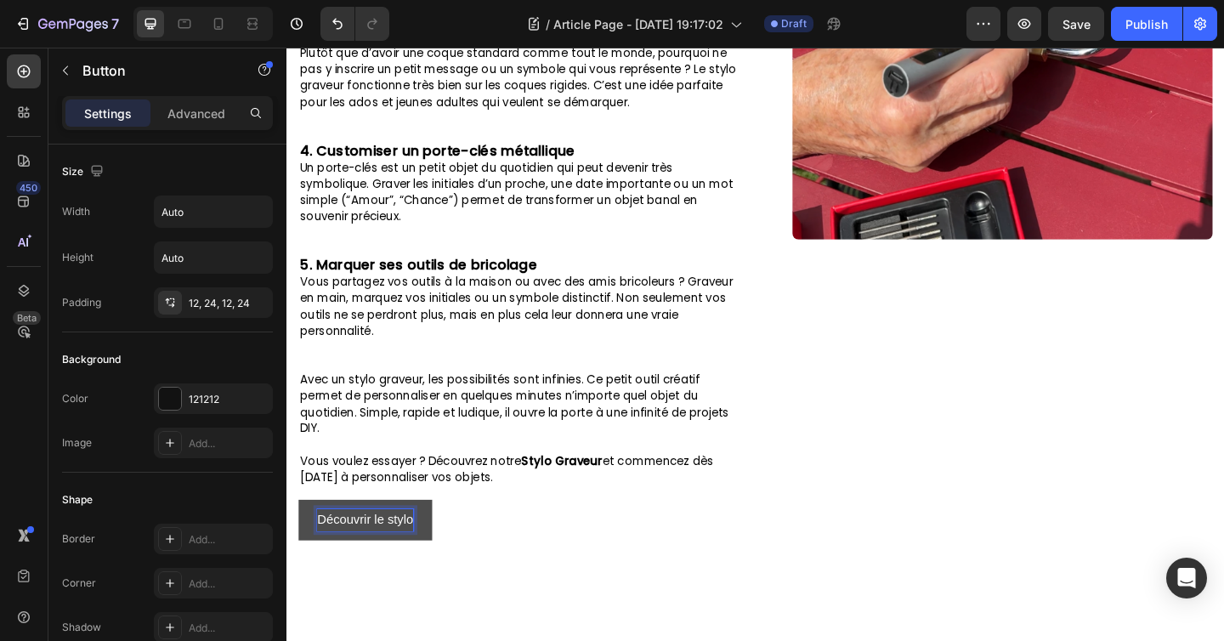
click at [299, 540] on button "Découvrir le stylo" at bounding box center [371, 562] width 145 height 45
click at [352, 572] on p "Découvrez-le" at bounding box center [360, 562] width 80 height 25
click at [353, 572] on p "Découvrez-le" at bounding box center [360, 562] width 80 height 25
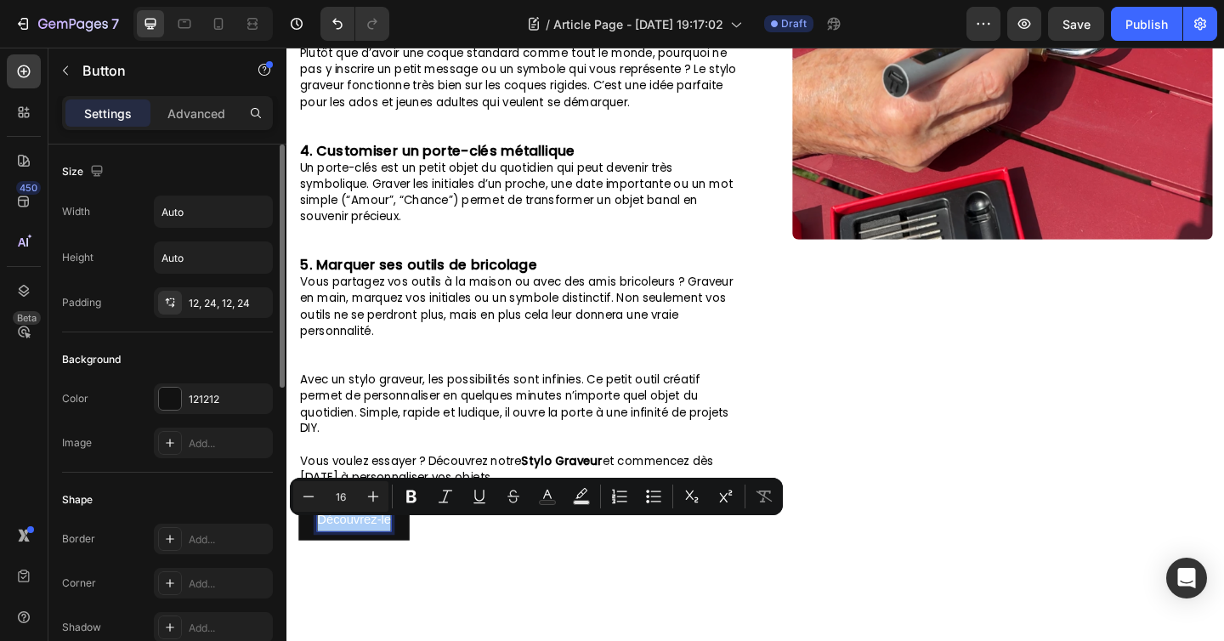
click at [180, 353] on div "Background" at bounding box center [167, 359] width 211 height 27
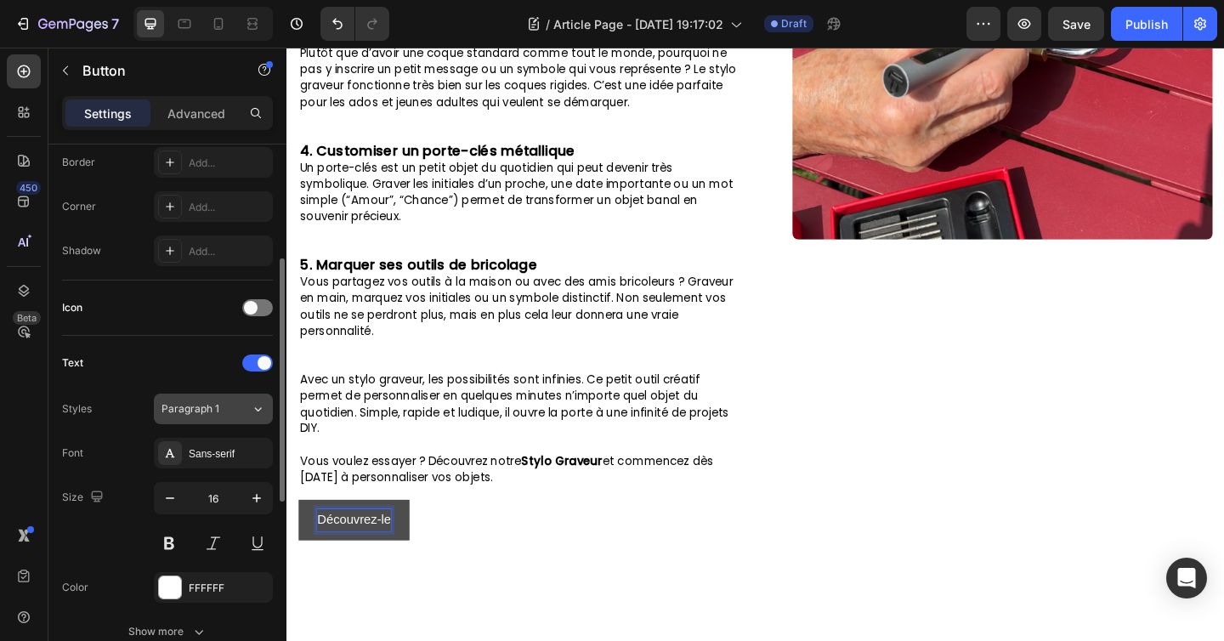
scroll to position [436, 0]
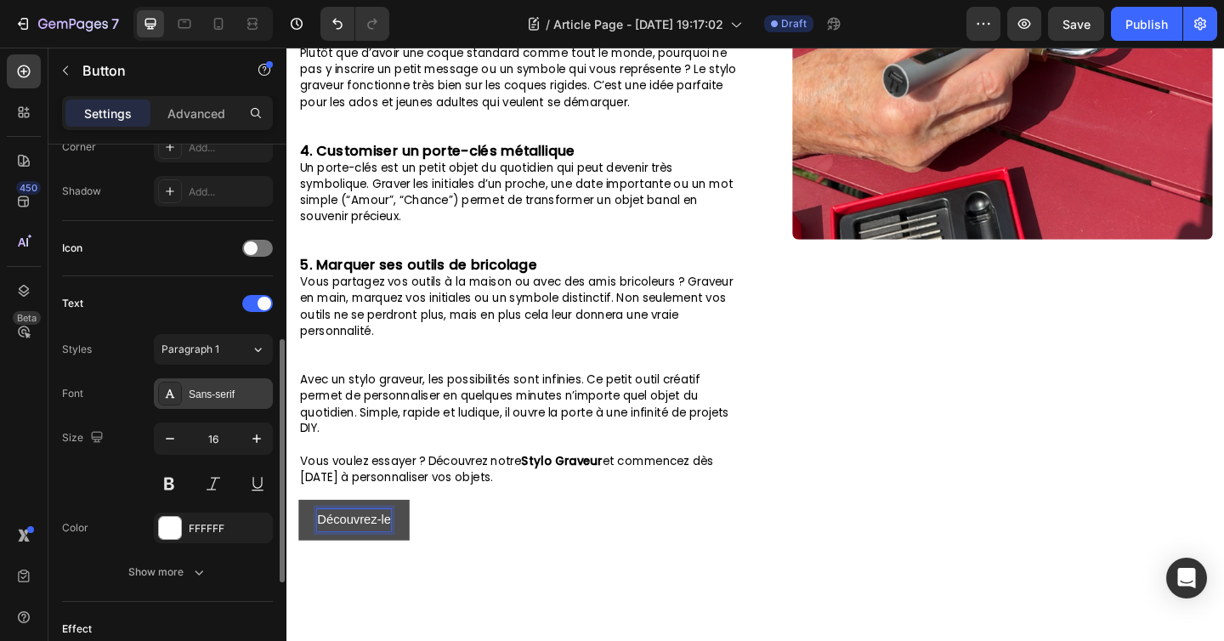
click at [213, 391] on div "Sans-serif" at bounding box center [229, 394] width 80 height 15
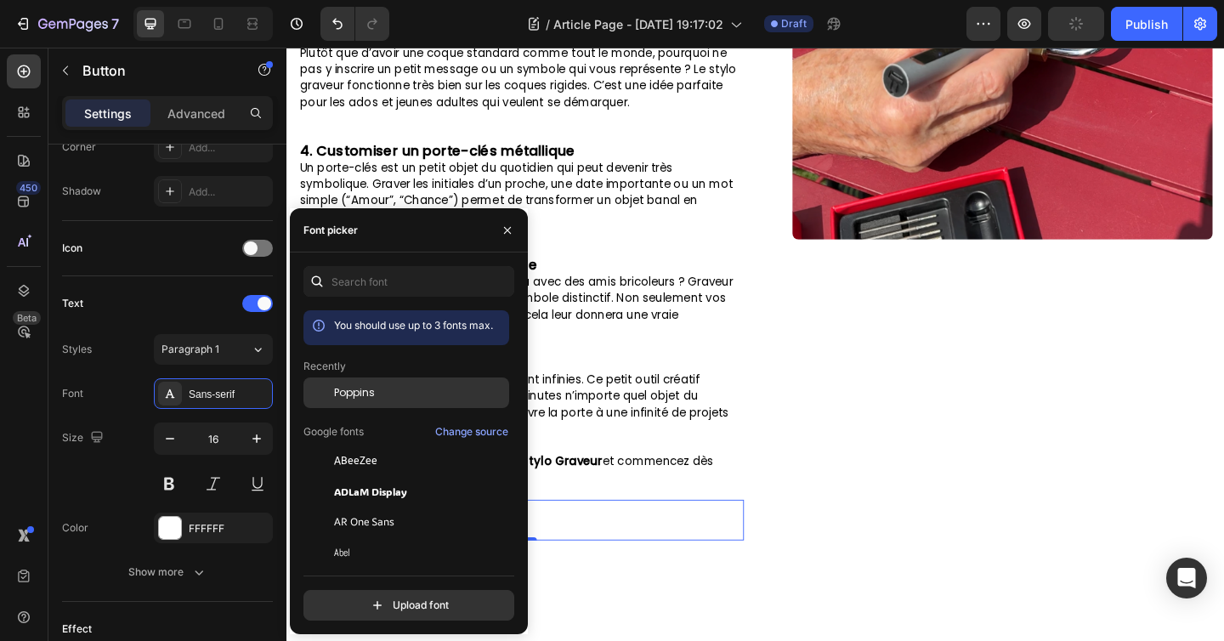
click at [367, 397] on span "Poppins" at bounding box center [354, 392] width 41 height 15
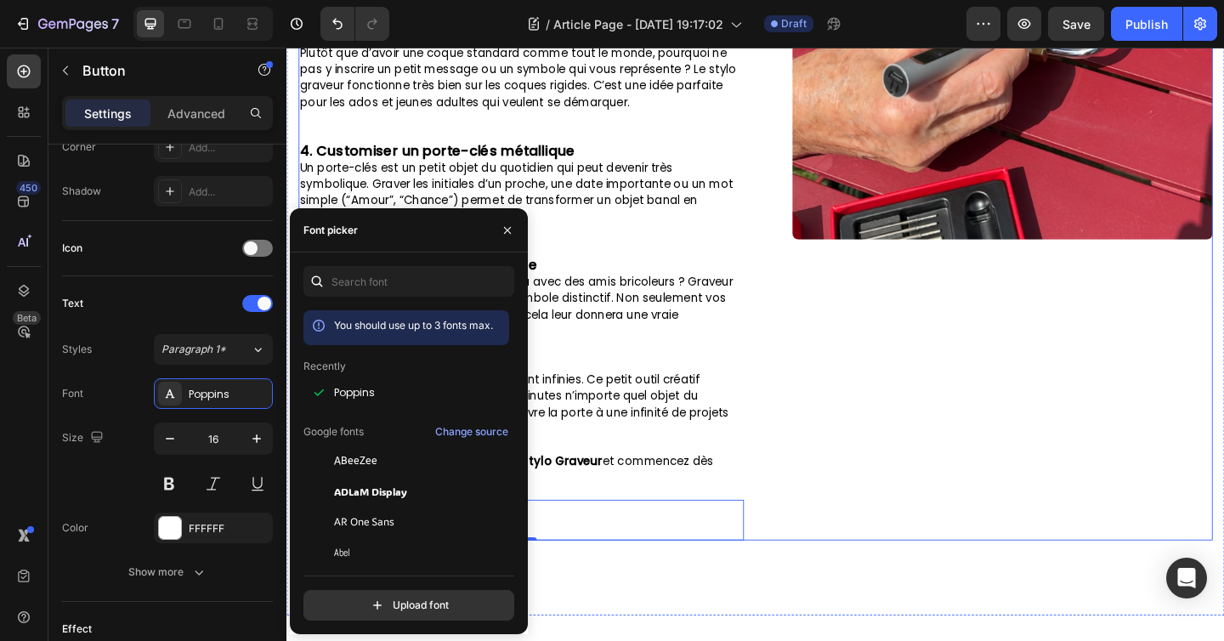
click at [918, 517] on div "Image" at bounding box center [1051, 20] width 484 height 1127
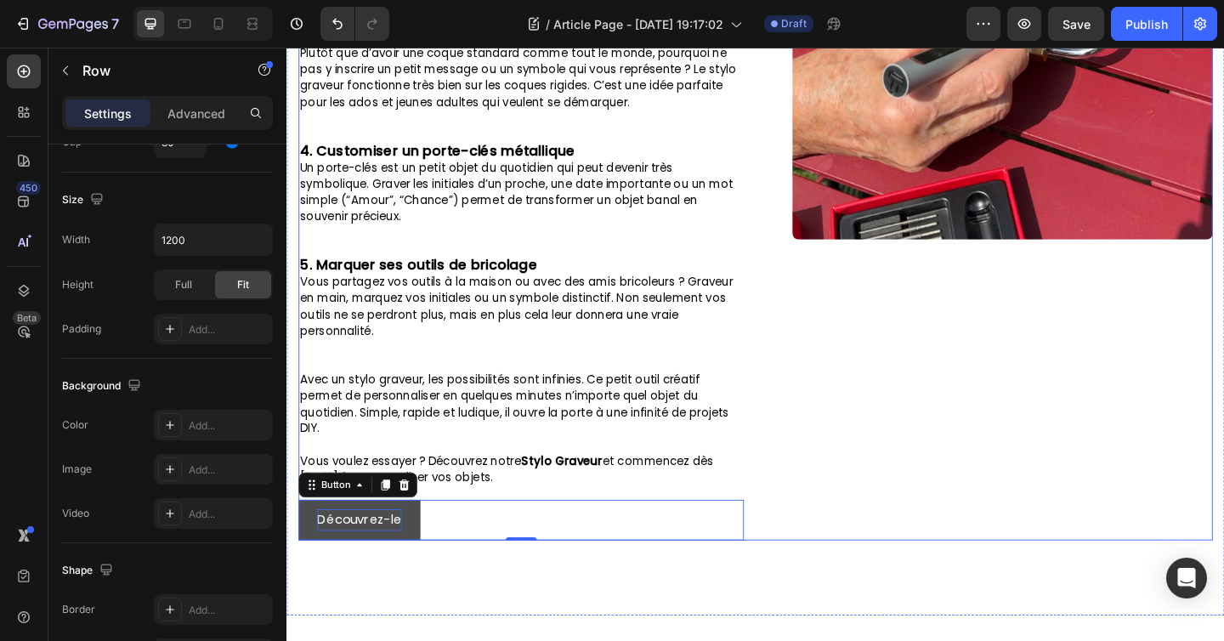
scroll to position [0, 0]
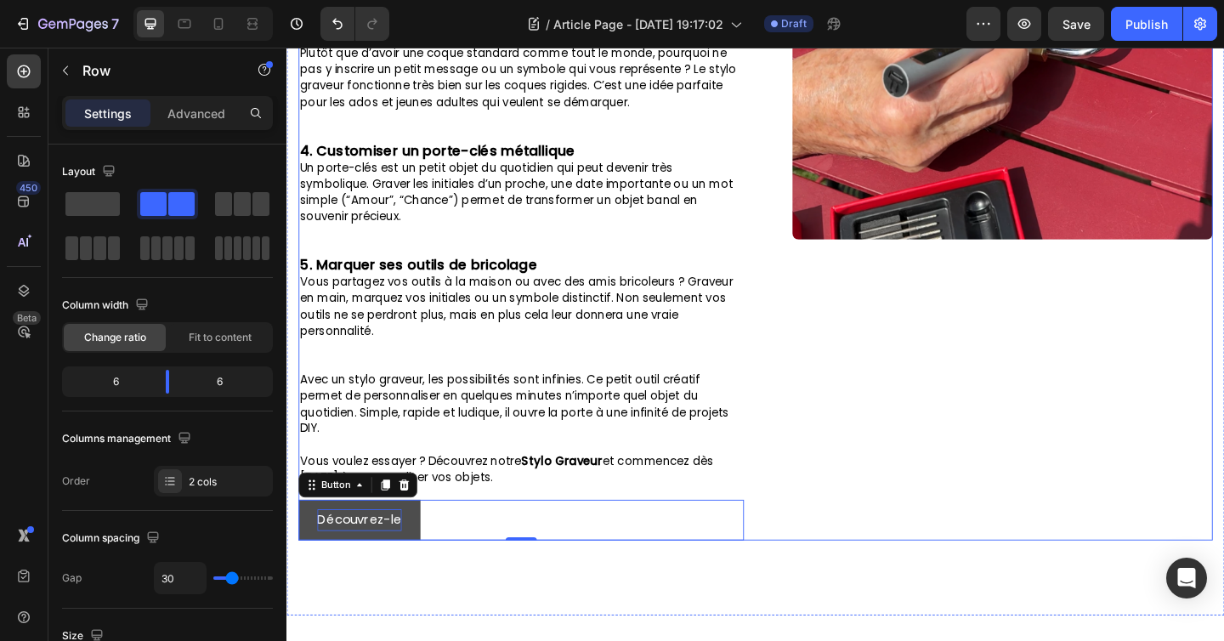
click at [919, 518] on div "Image" at bounding box center [1051, 20] width 484 height 1127
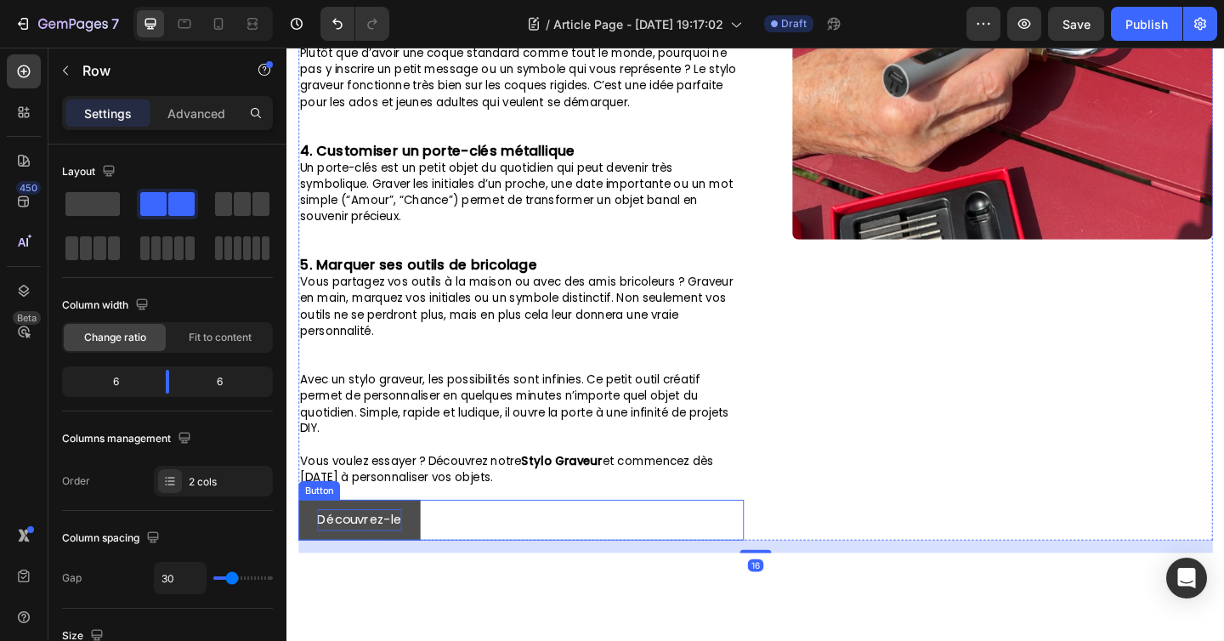
click at [393, 558] on p "Découvrez-le" at bounding box center [366, 562] width 92 height 25
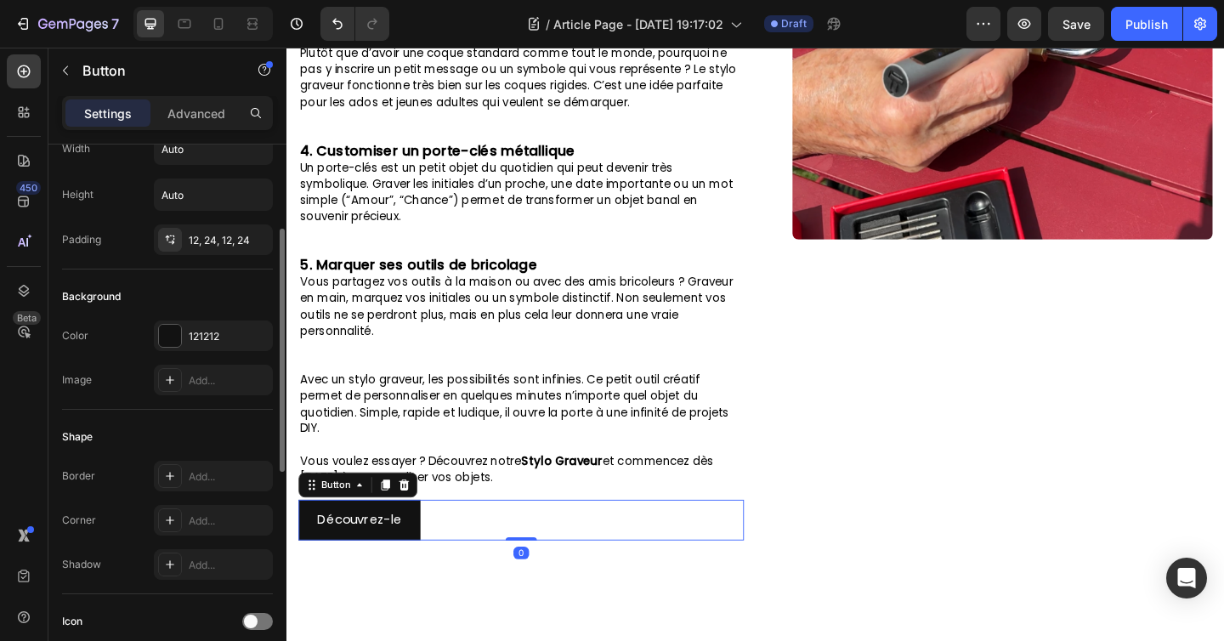
scroll to position [159, 0]
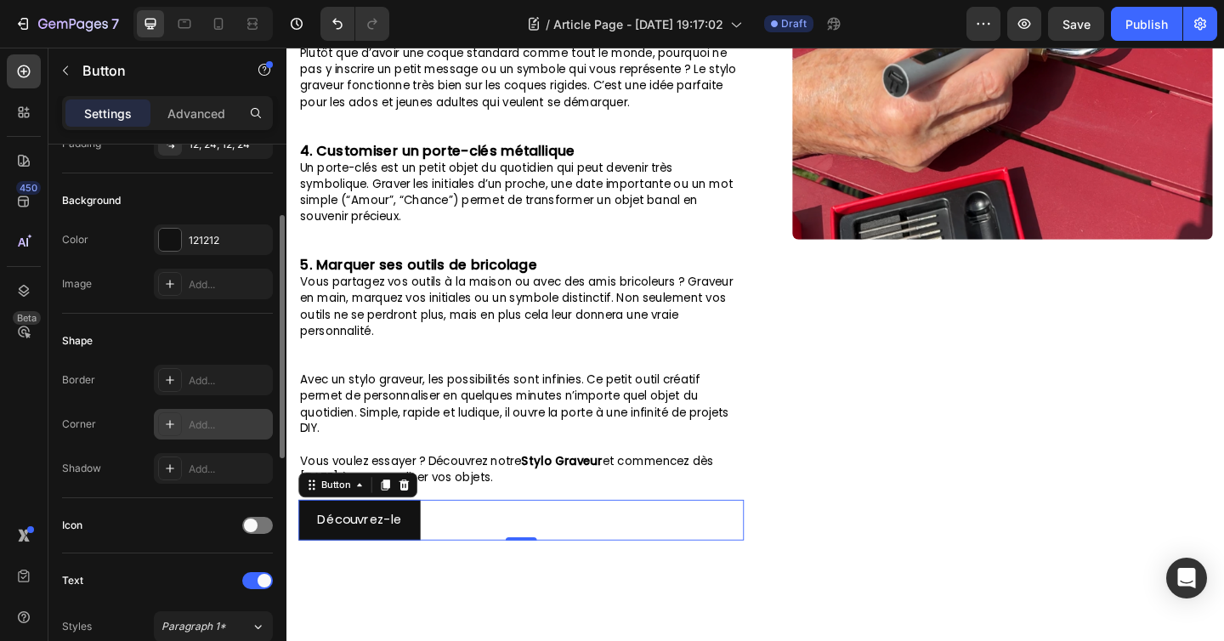
click at [212, 416] on div "Add..." at bounding box center [213, 424] width 119 height 31
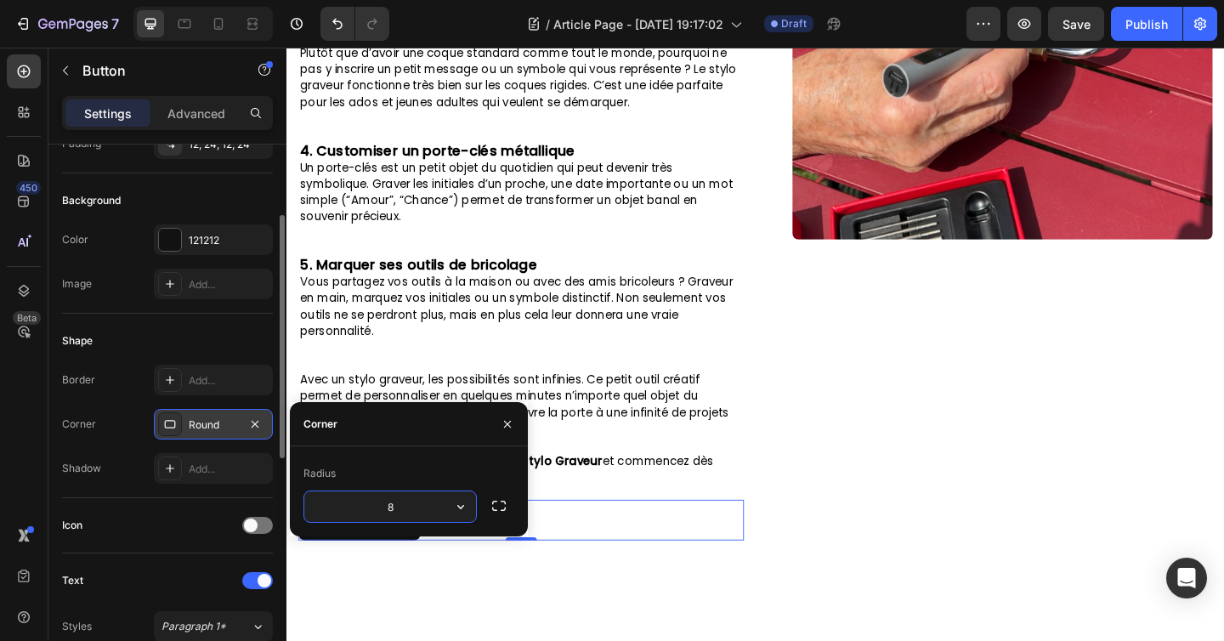
type input "9"
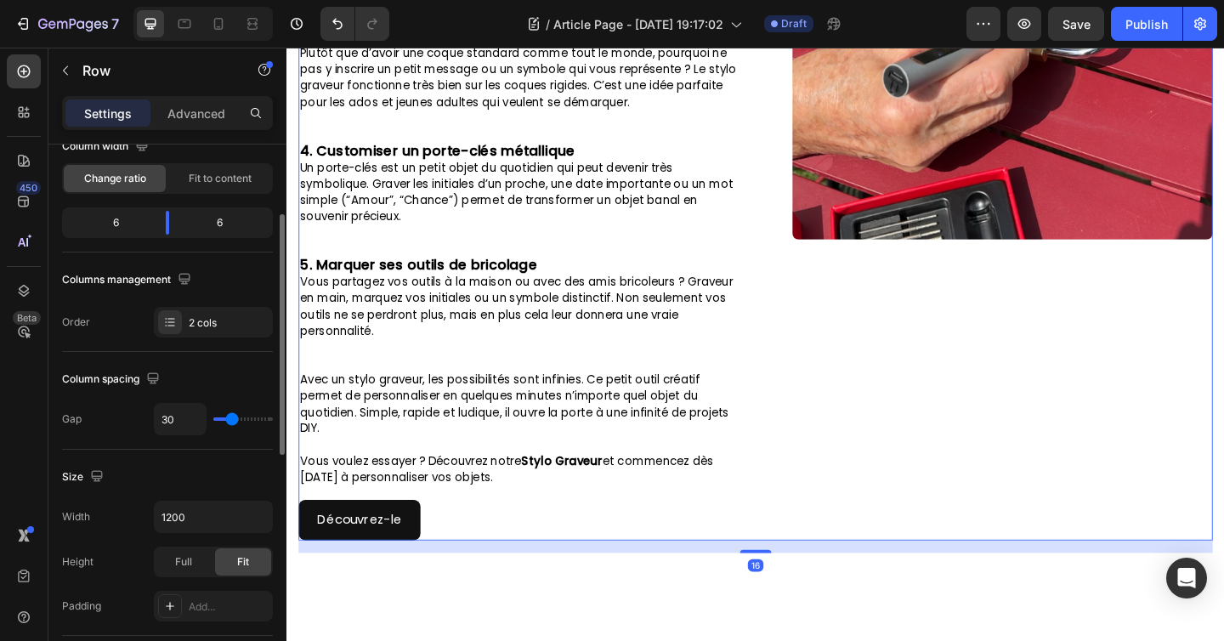
click at [809, 478] on div "Image" at bounding box center [1051, 20] width 484 height 1127
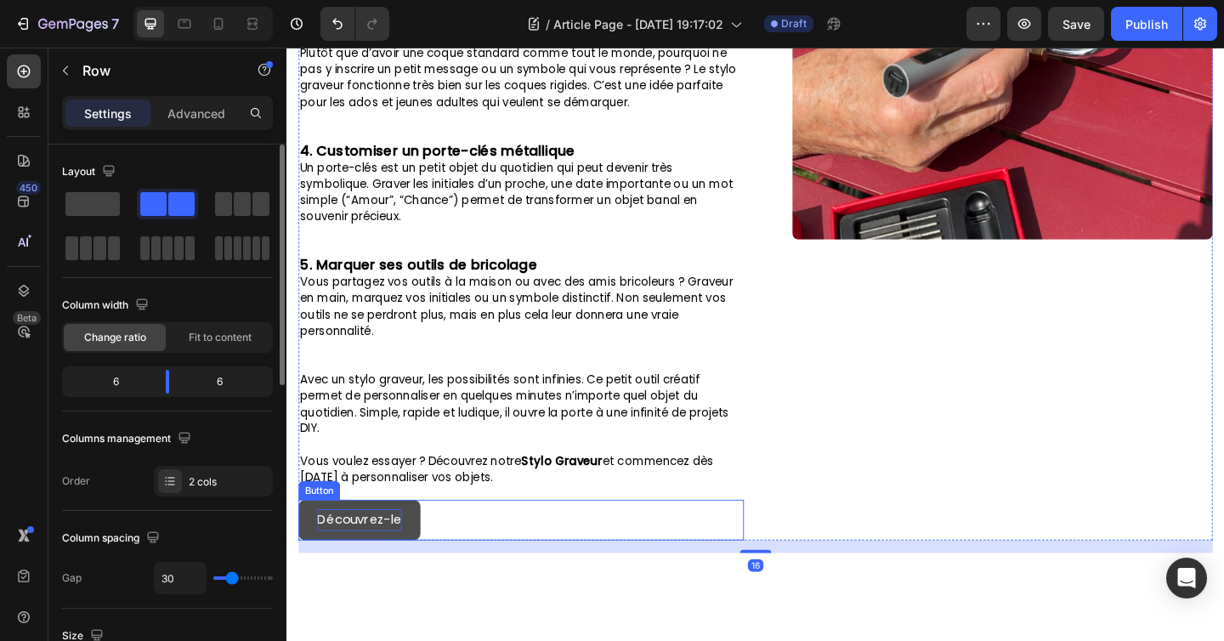
click at [402, 559] on p "Découvrez-le" at bounding box center [366, 562] width 92 height 25
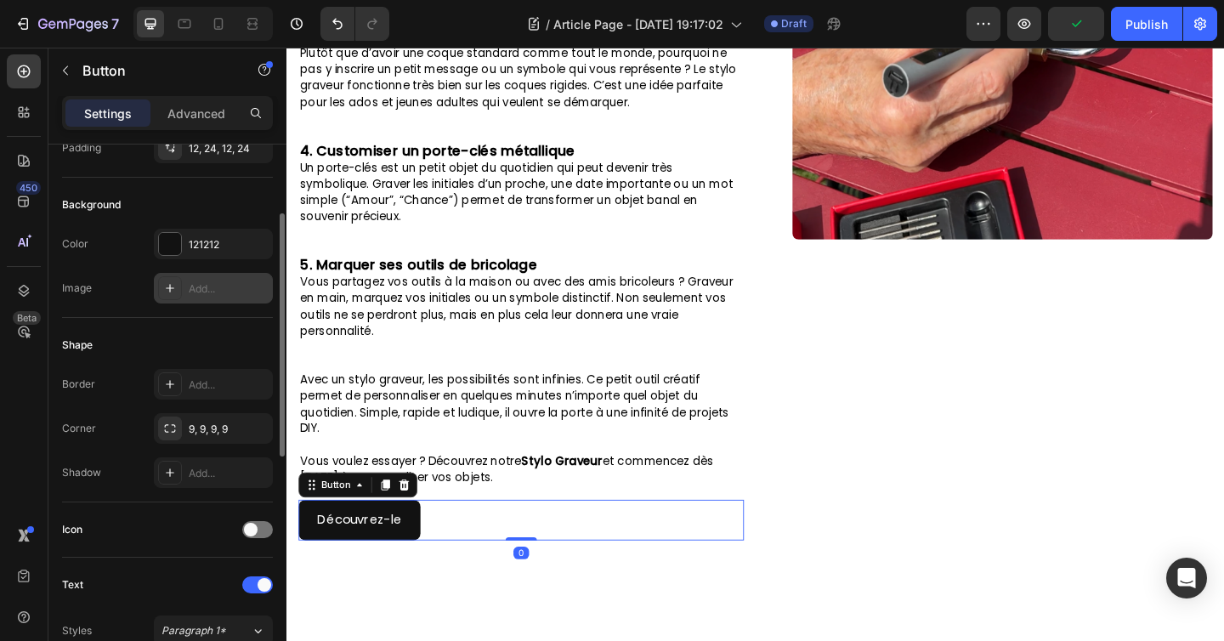
scroll to position [169, 0]
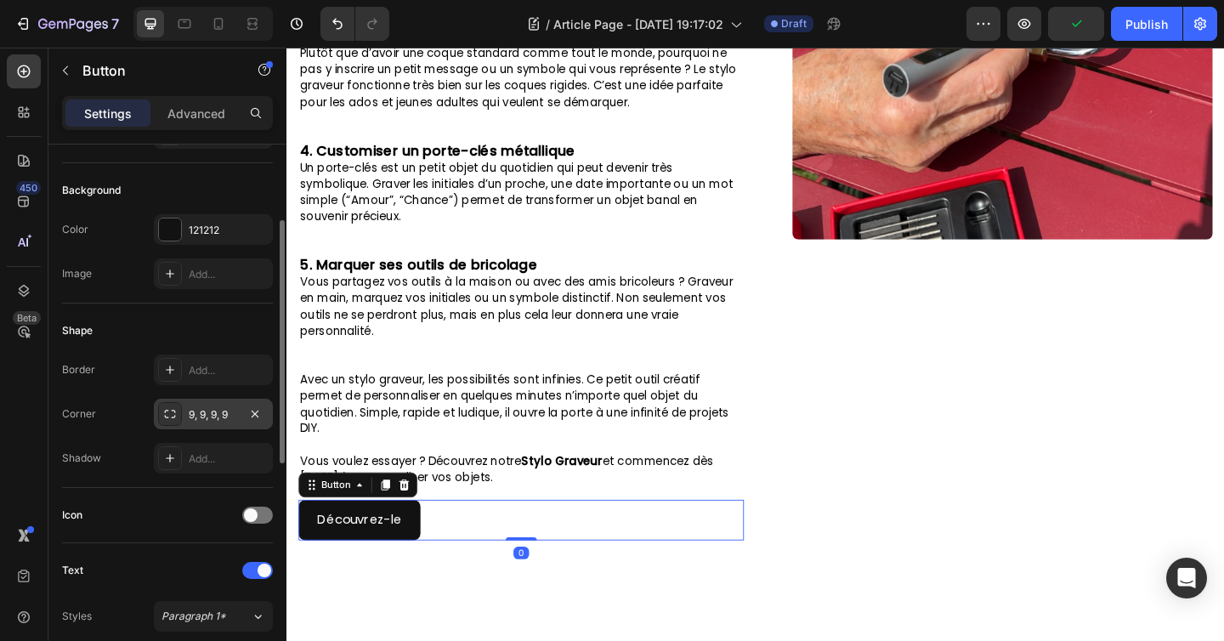
click at [206, 404] on div "9, 9, 9, 9" at bounding box center [213, 414] width 119 height 31
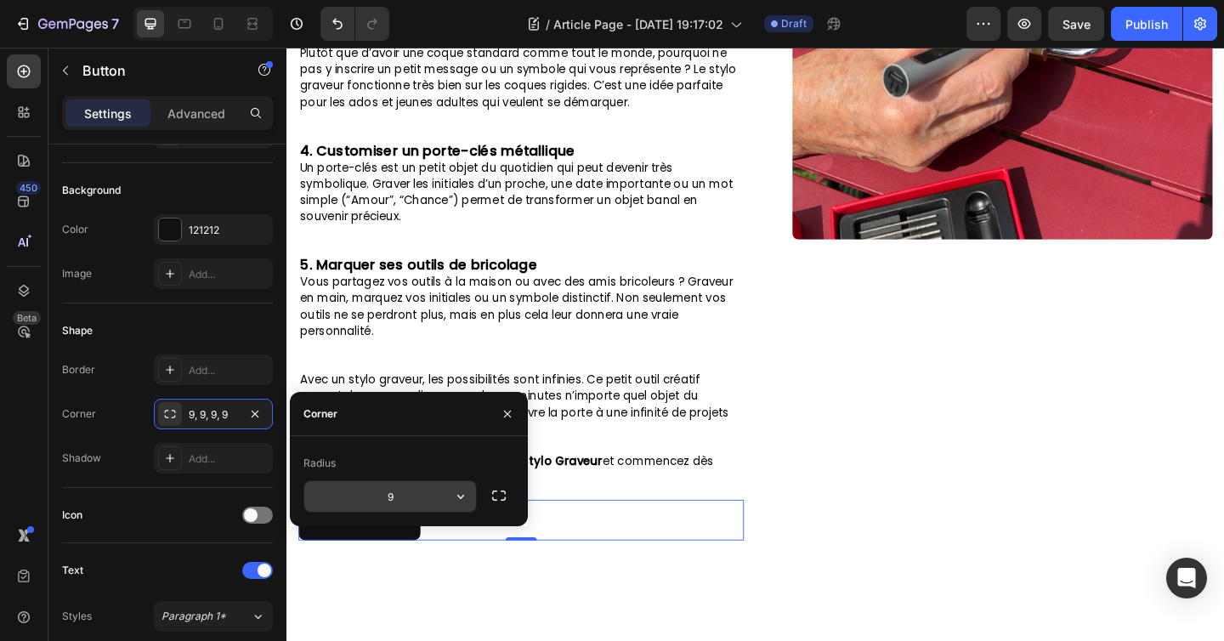
click at [396, 495] on input "9" at bounding box center [390, 496] width 172 height 31
type input "8"
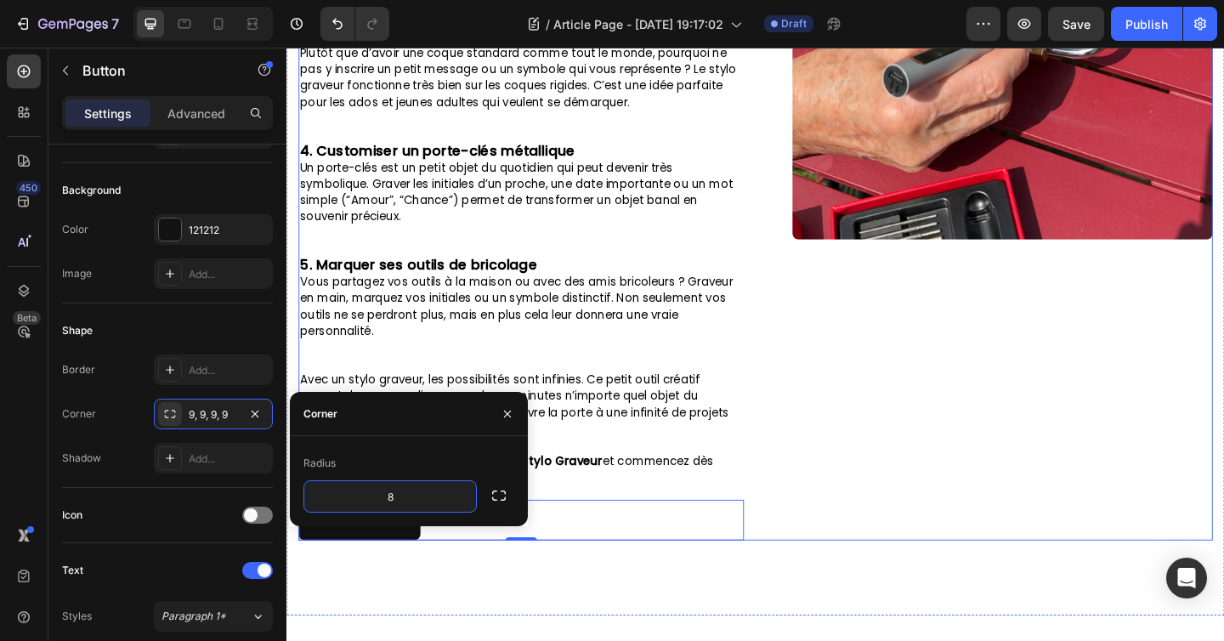
click at [1024, 487] on div "Image" at bounding box center [1051, 20] width 484 height 1127
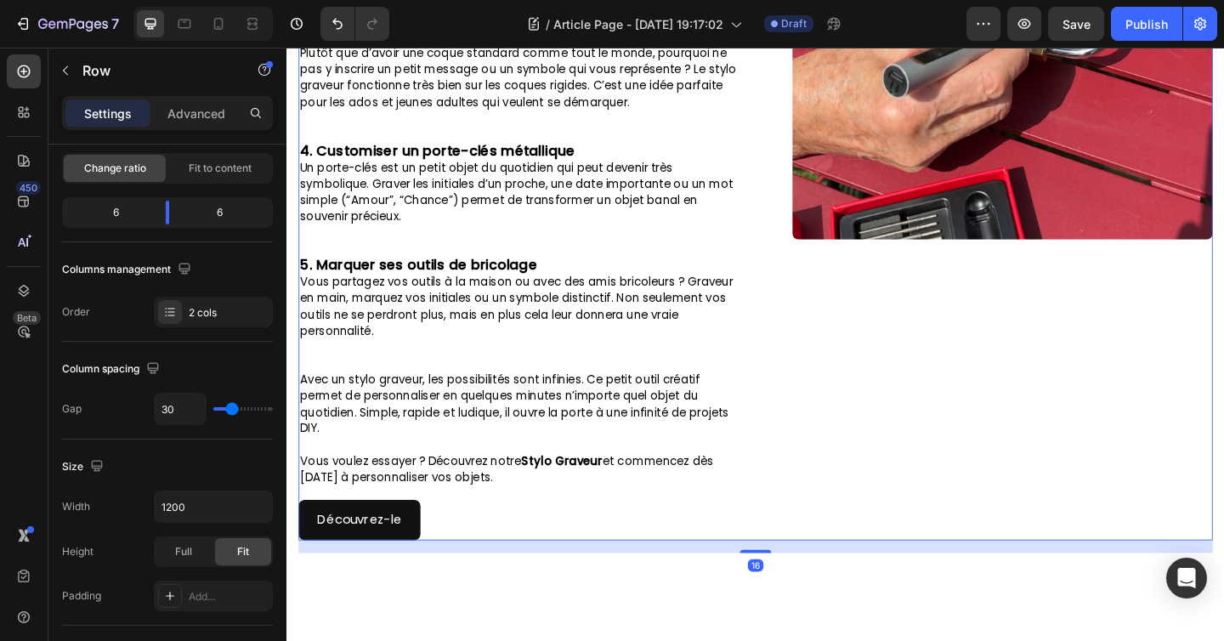
click at [1025, 487] on div "Image" at bounding box center [1051, 20] width 484 height 1127
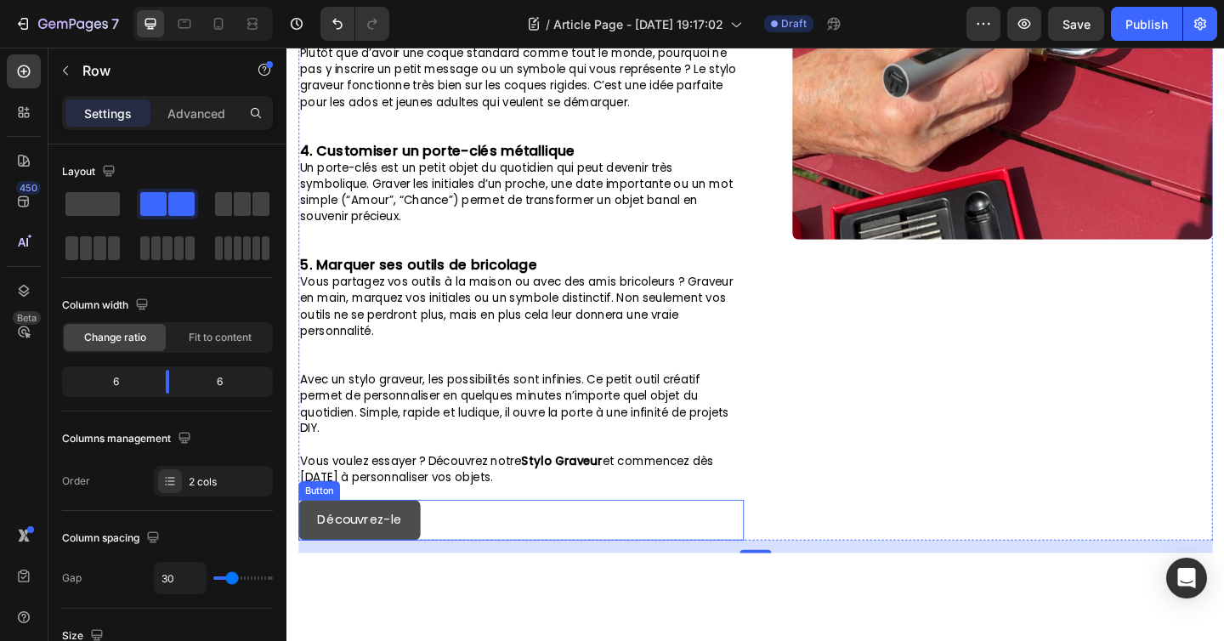
click at [321, 551] on button "Découvrez-le" at bounding box center [365, 562] width 133 height 45
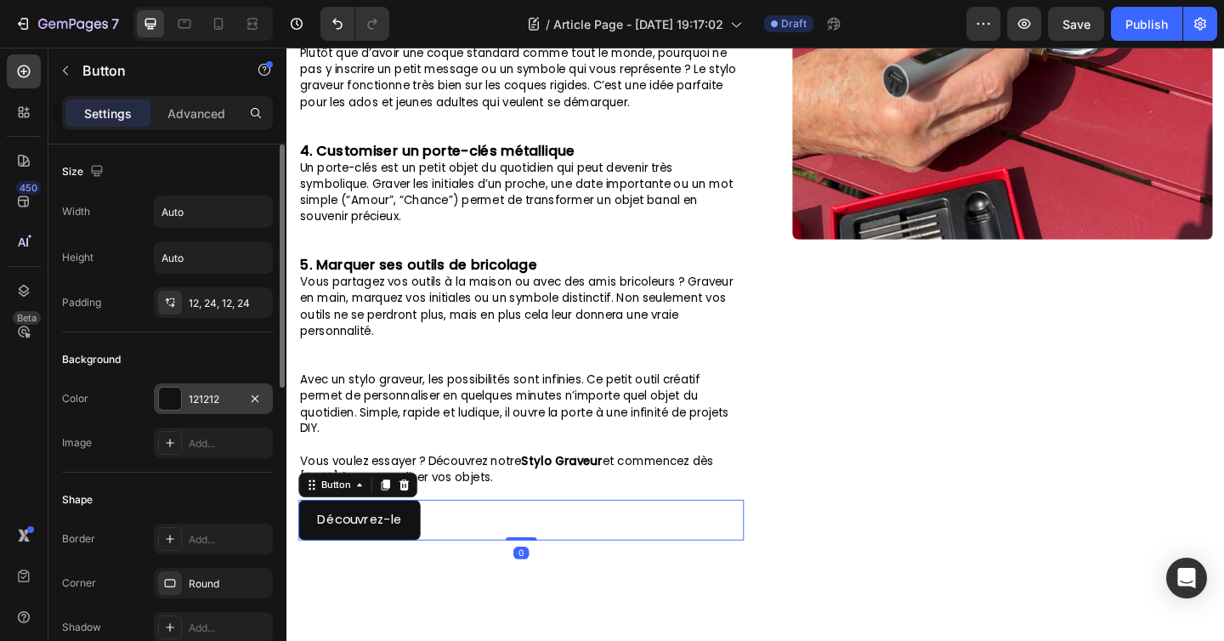
click at [177, 407] on div at bounding box center [170, 399] width 22 height 22
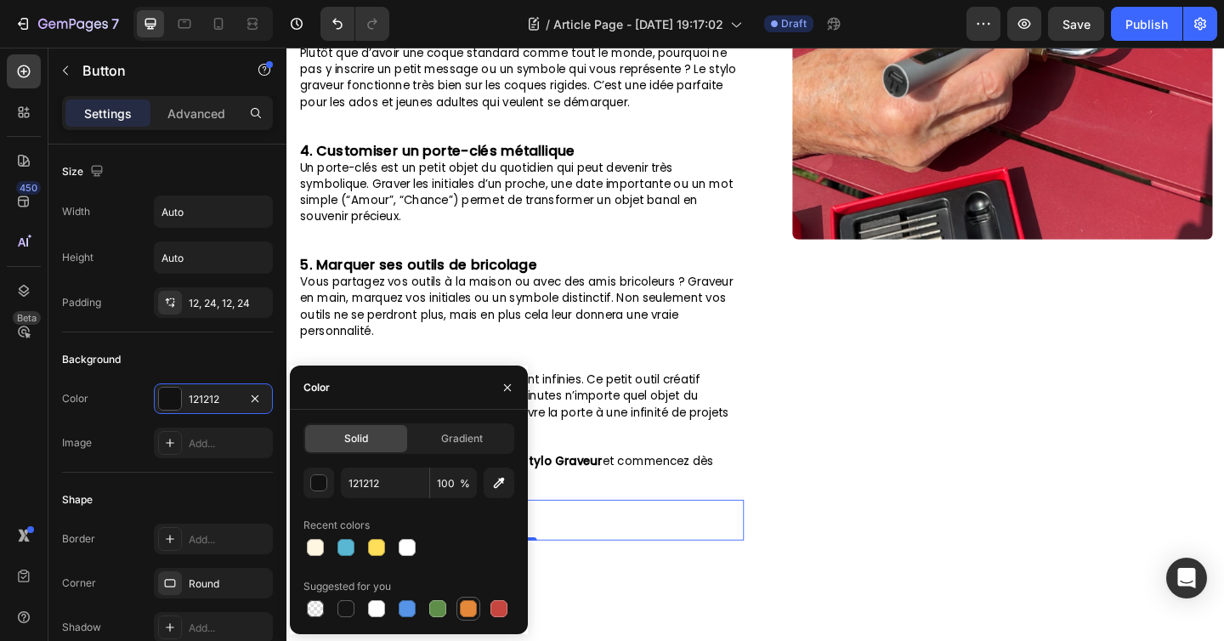
click at [473, 603] on div at bounding box center [468, 608] width 17 height 17
type input "E4893A"
click at [907, 535] on div "Image" at bounding box center [1051, 20] width 484 height 1127
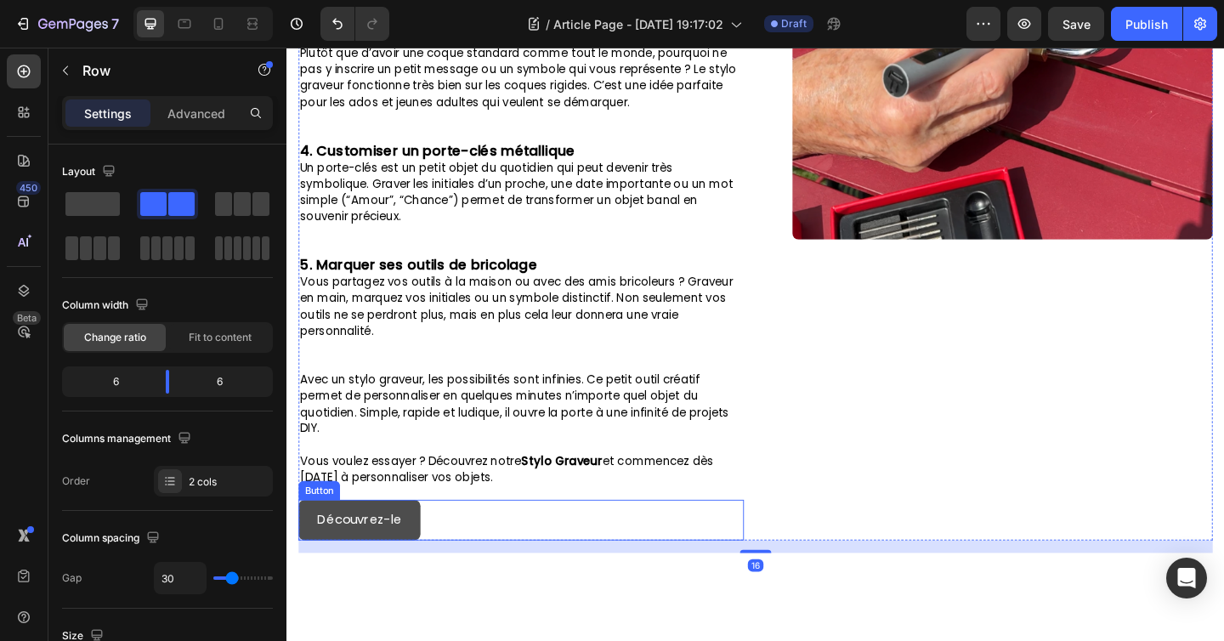
click at [405, 554] on button "Découvrez-le" at bounding box center [365, 562] width 133 height 45
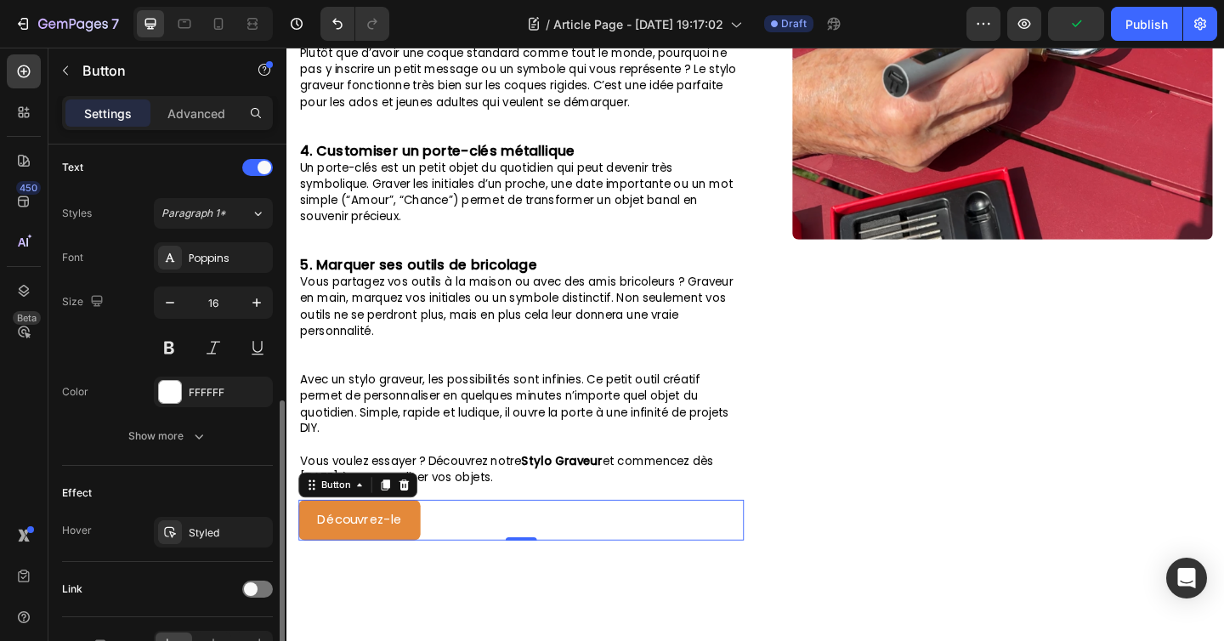
click at [133, 432] on div "Show more" at bounding box center [167, 435] width 79 height 17
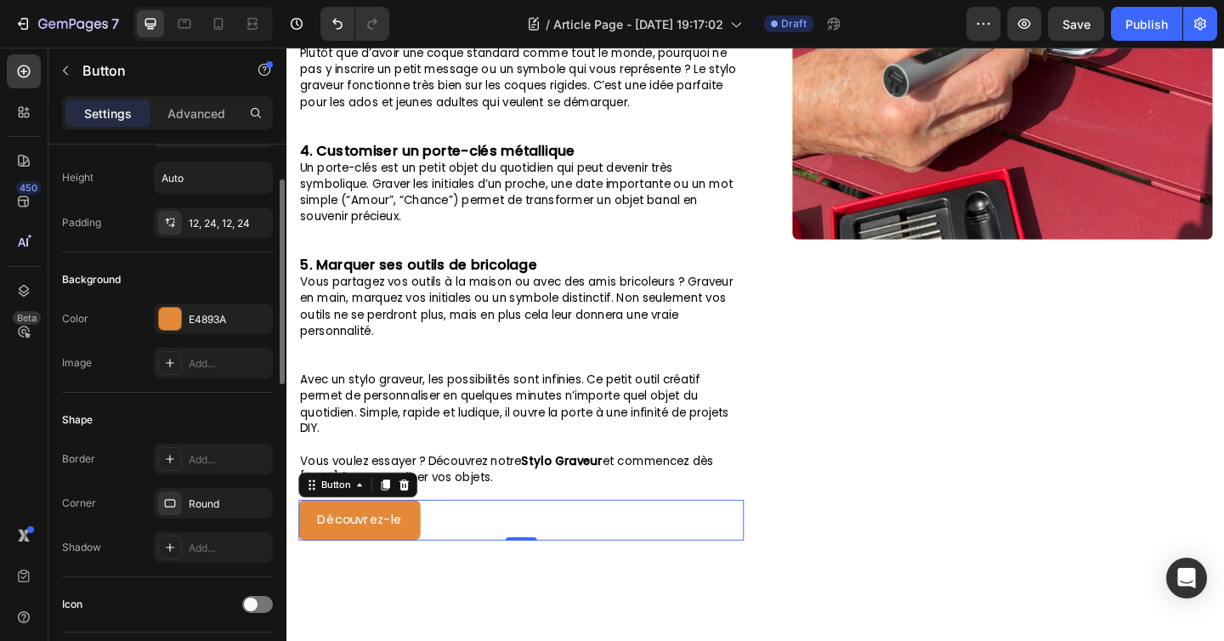
scroll to position [81, 0]
click at [122, 313] on div "Color E4893A" at bounding box center [167, 318] width 211 height 31
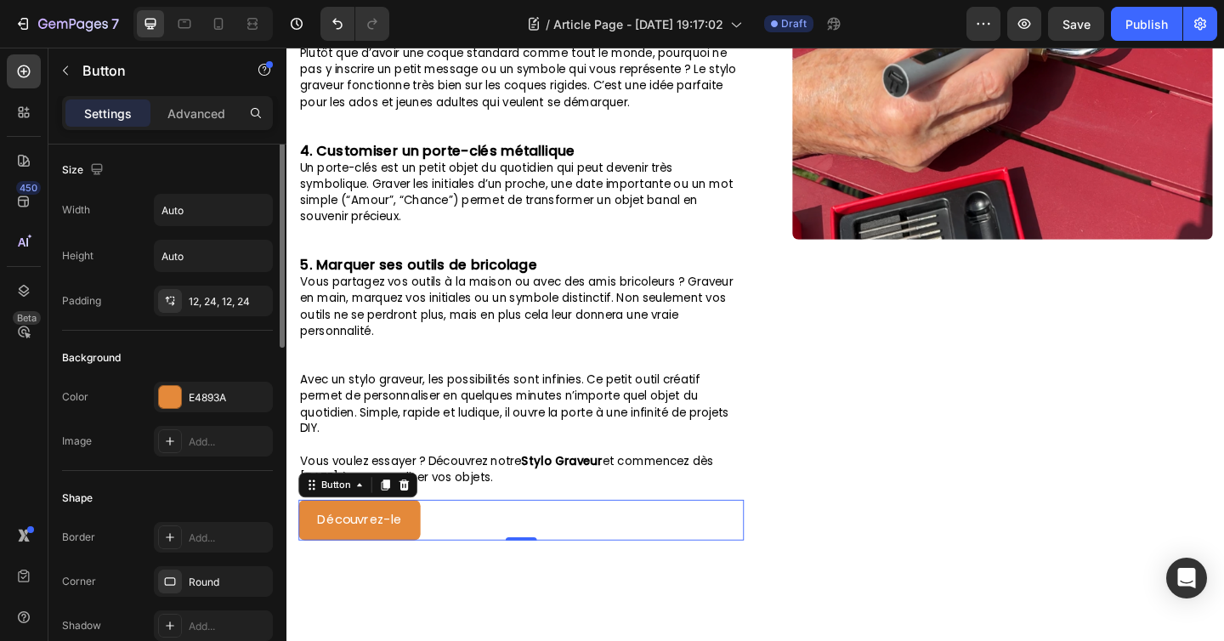
scroll to position [0, 0]
click at [178, 116] on p "Advanced" at bounding box center [196, 114] width 58 height 18
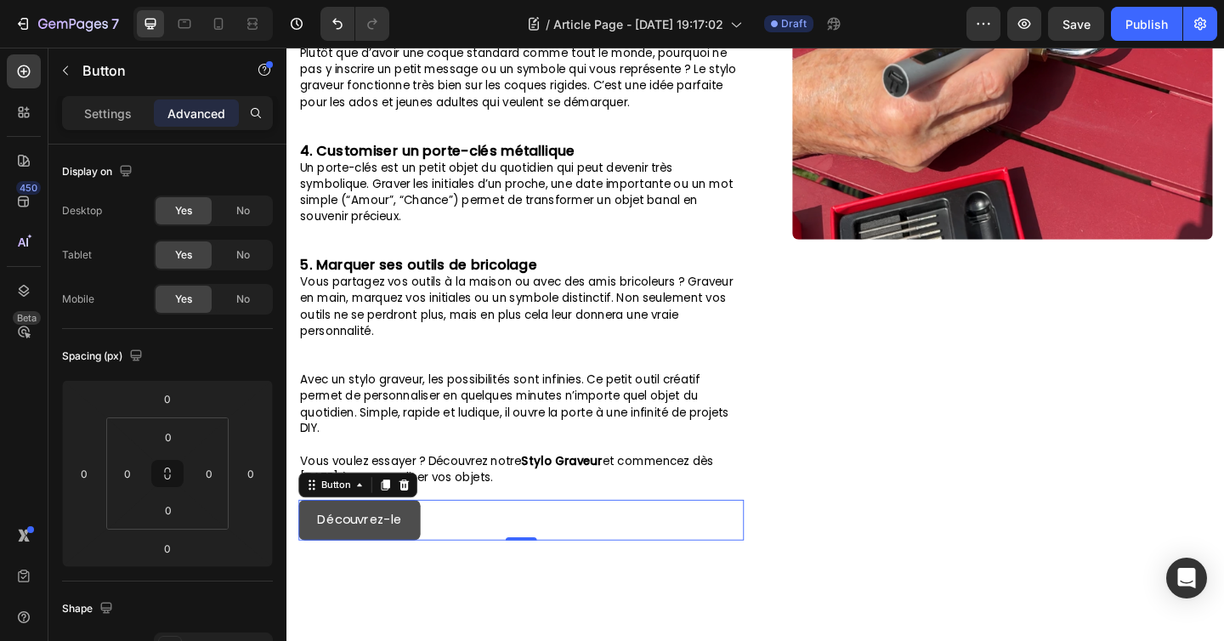
click at [355, 552] on button "Découvrez-le" at bounding box center [365, 562] width 133 height 45
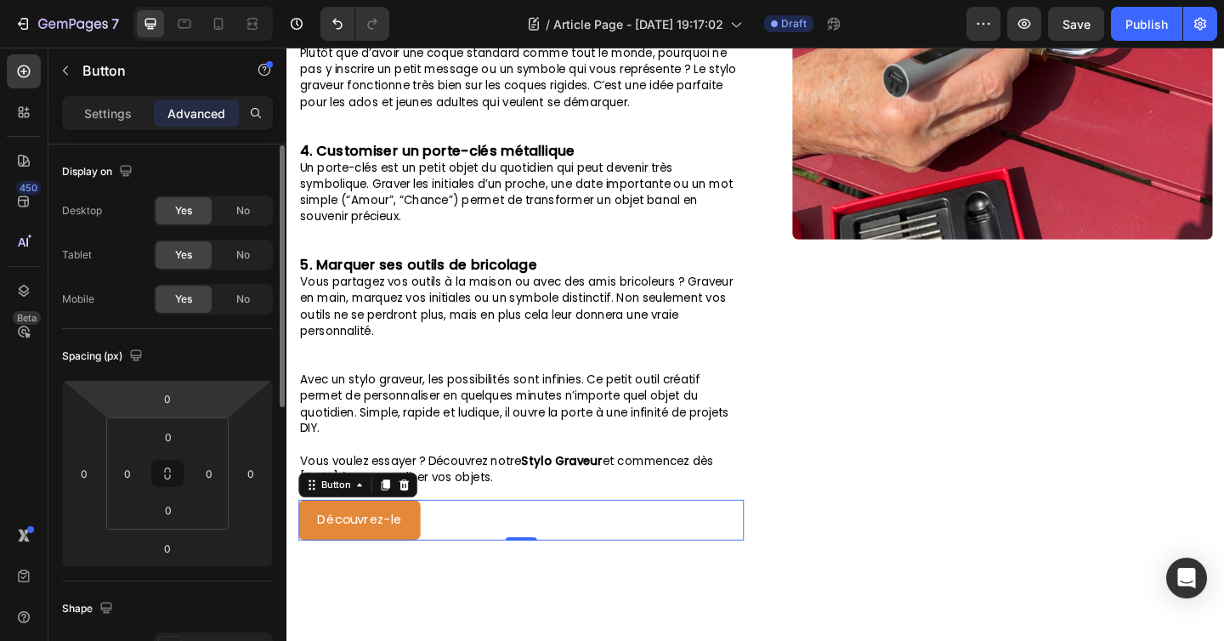
scroll to position [15, 0]
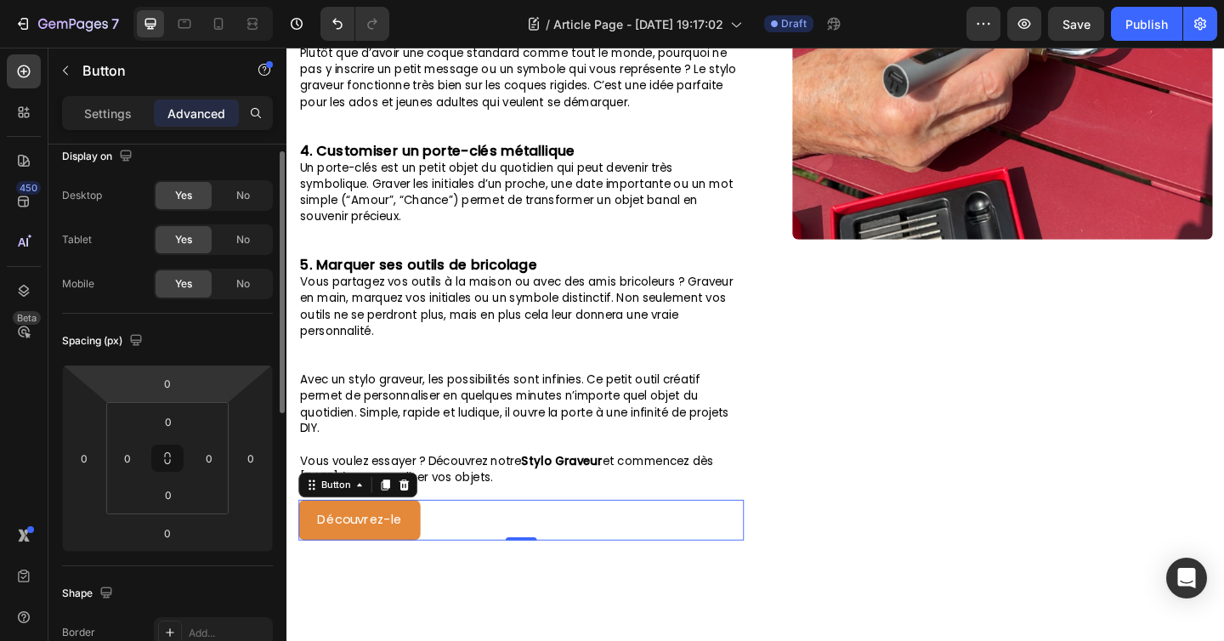
click at [111, 134] on div "Settings Advanced" at bounding box center [167, 120] width 238 height 48
click at [111, 125] on div "Settings" at bounding box center [107, 112] width 85 height 27
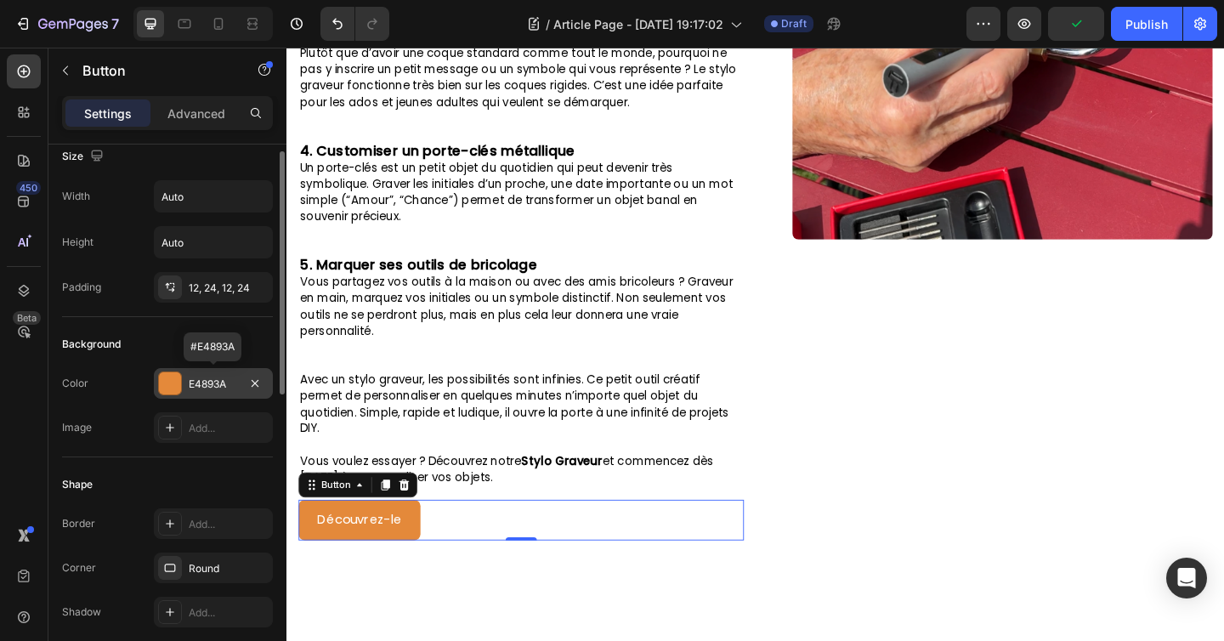
click at [230, 387] on div "E4893A" at bounding box center [213, 383] width 49 height 15
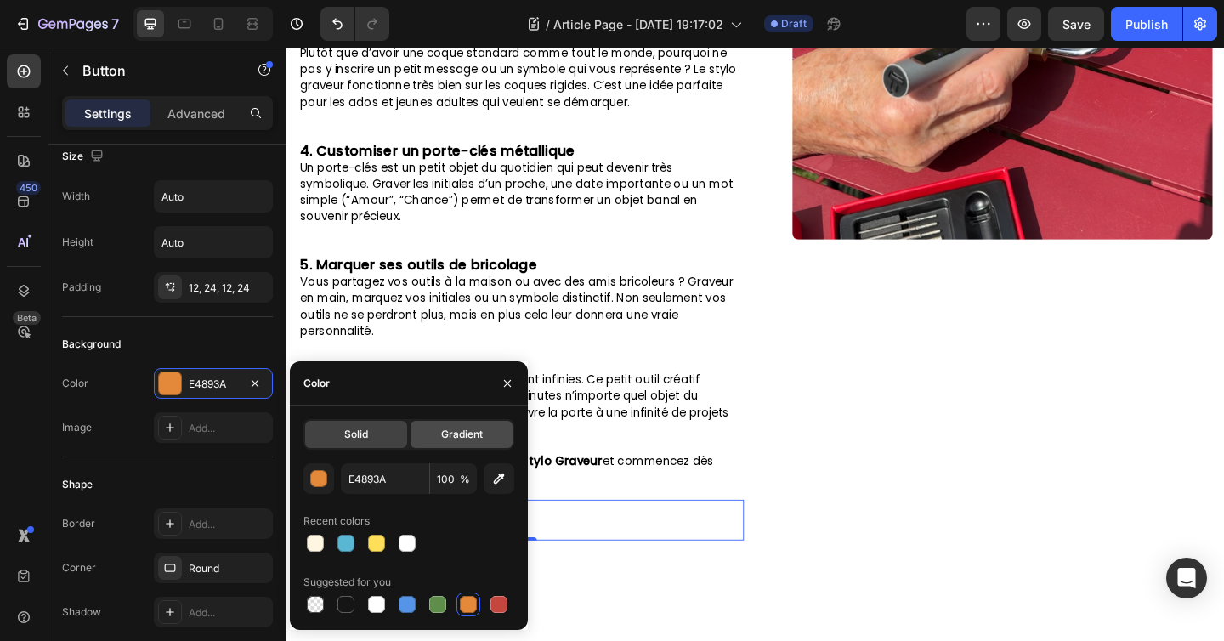
click at [423, 422] on div "Gradient" at bounding box center [461, 434] width 102 height 27
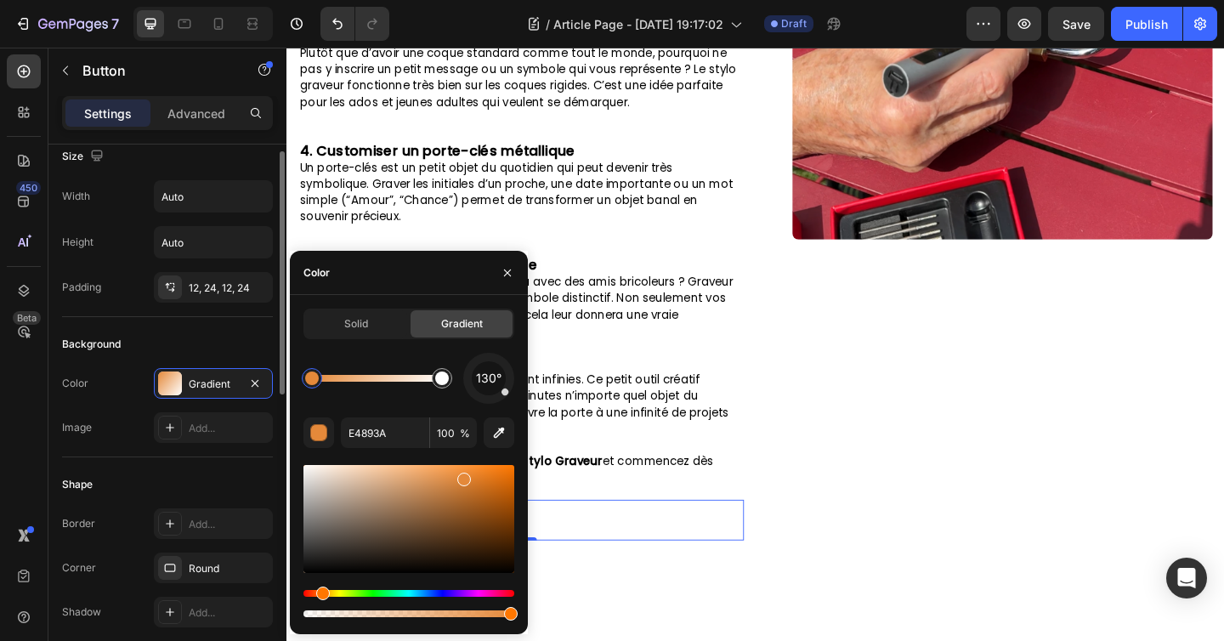
click at [122, 381] on div "Color Gradient" at bounding box center [167, 383] width 211 height 31
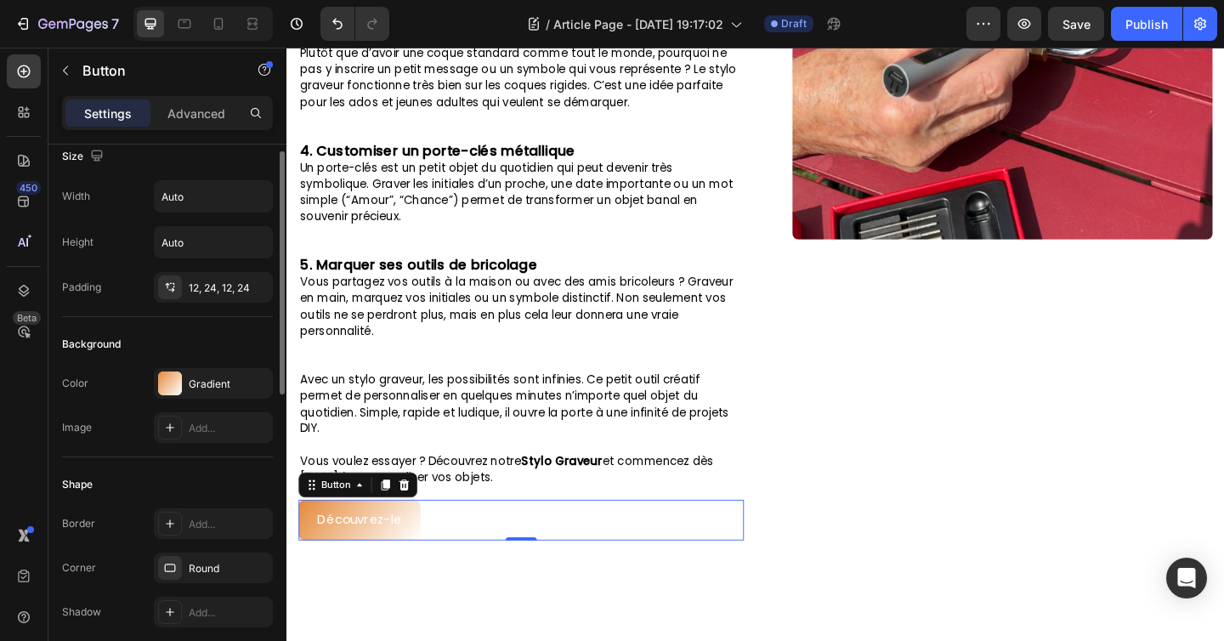
click at [122, 381] on div "Color Gradient" at bounding box center [167, 383] width 211 height 31
click at [208, 376] on div "Gradient" at bounding box center [213, 383] width 49 height 15
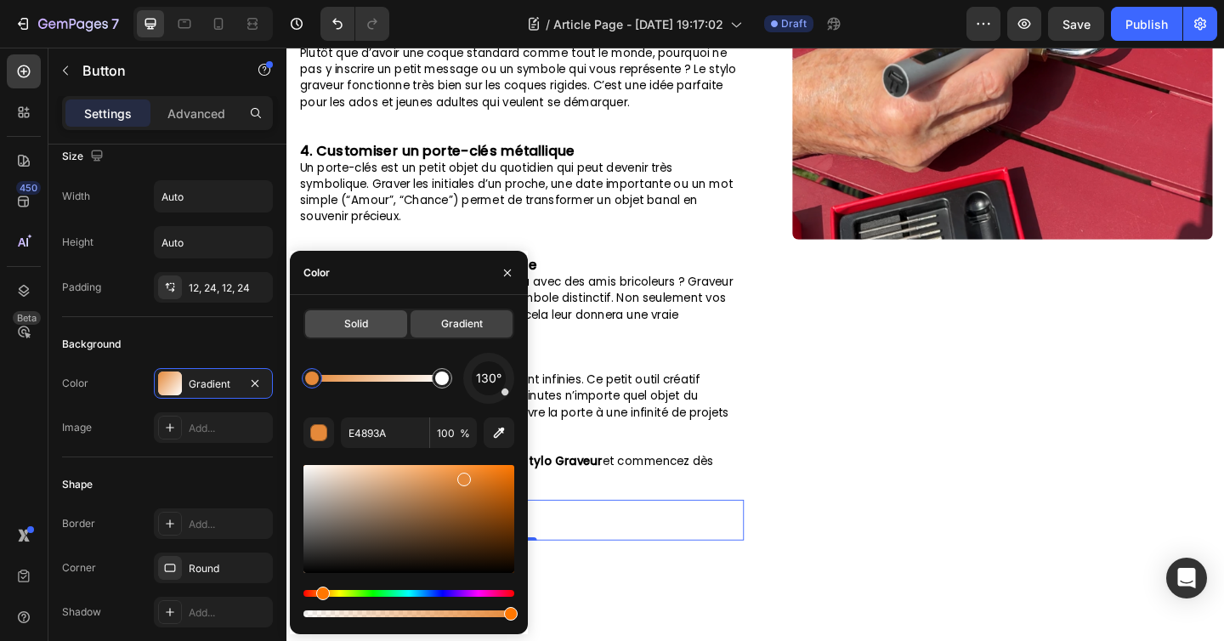
click at [341, 312] on div "Solid" at bounding box center [356, 323] width 102 height 27
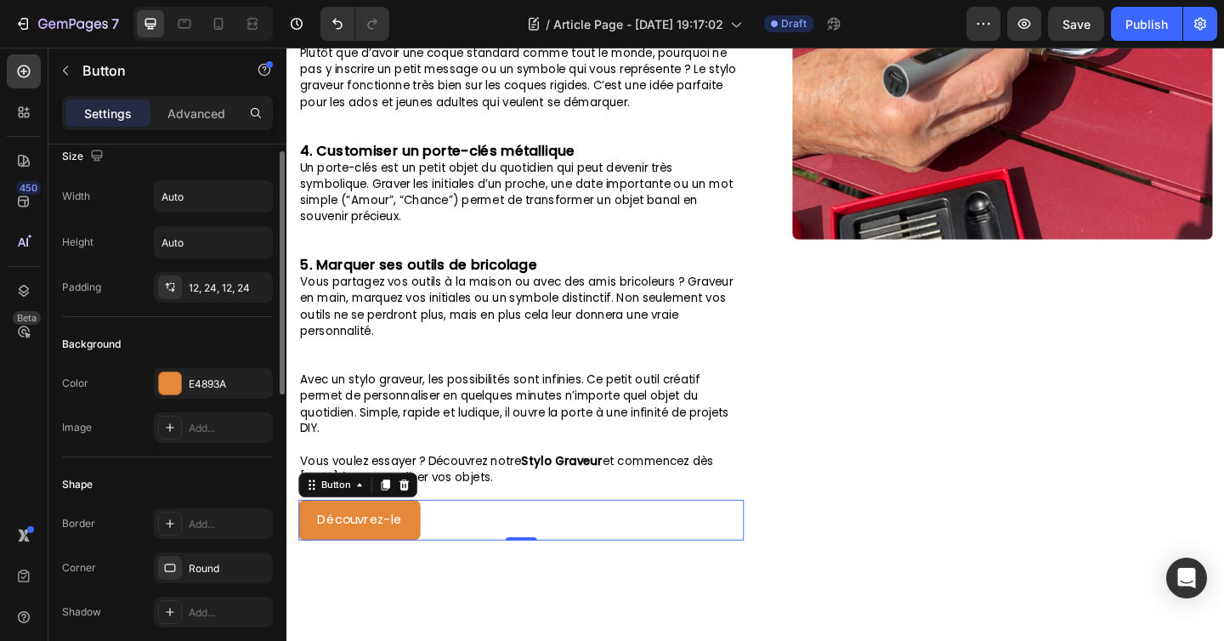
click at [212, 339] on div "Background" at bounding box center [167, 344] width 211 height 27
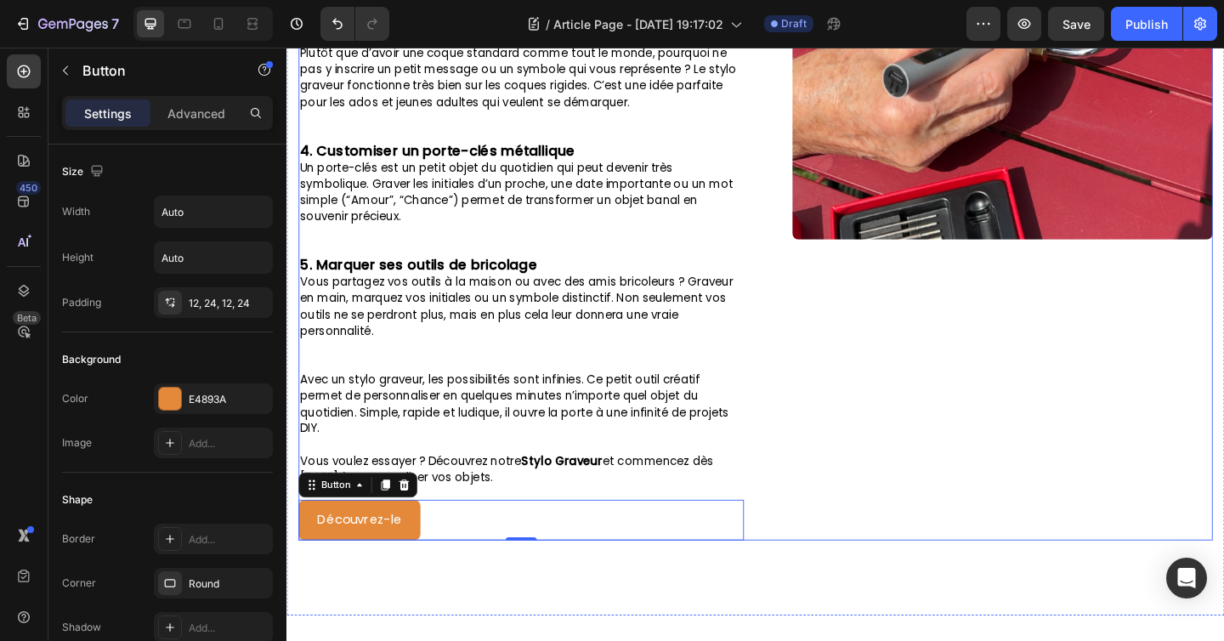
click at [1016, 464] on div "Image" at bounding box center [1051, 20] width 484 height 1127
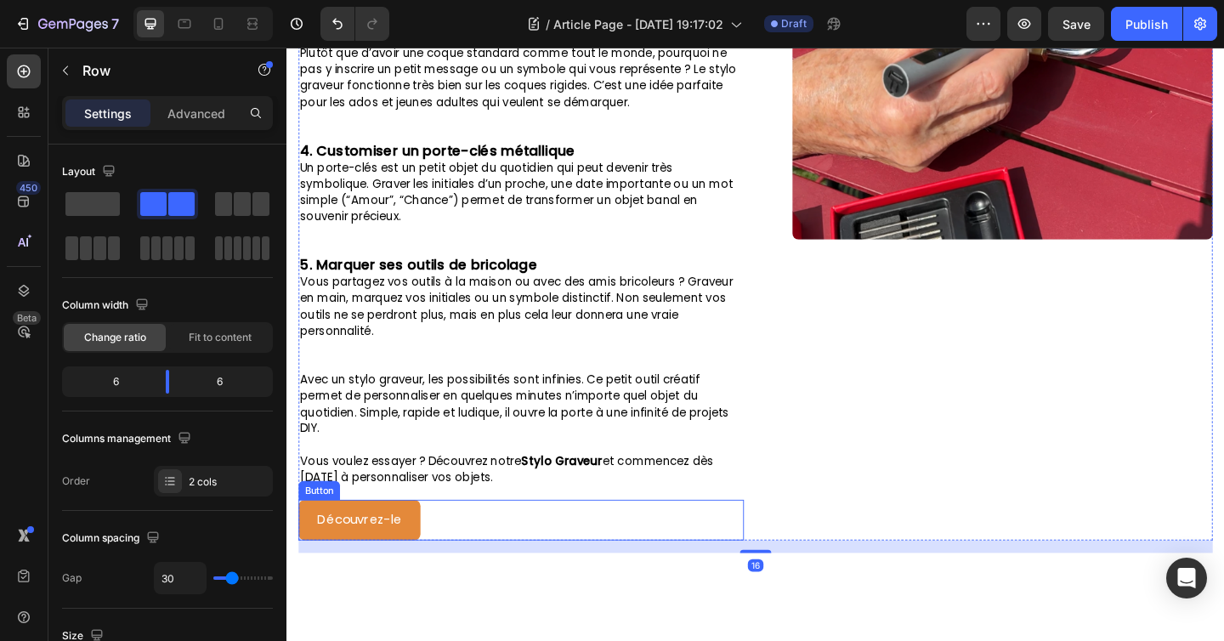
click at [465, 564] on div "Découvrez-le Button" at bounding box center [541, 562] width 484 height 45
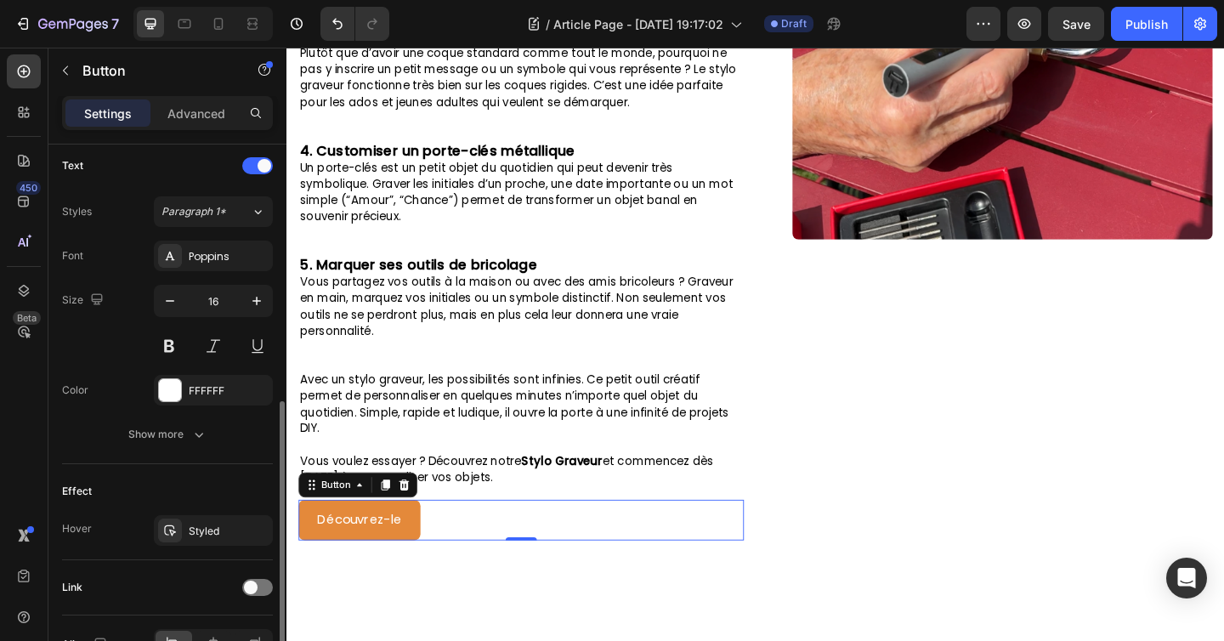
scroll to position [674, 0]
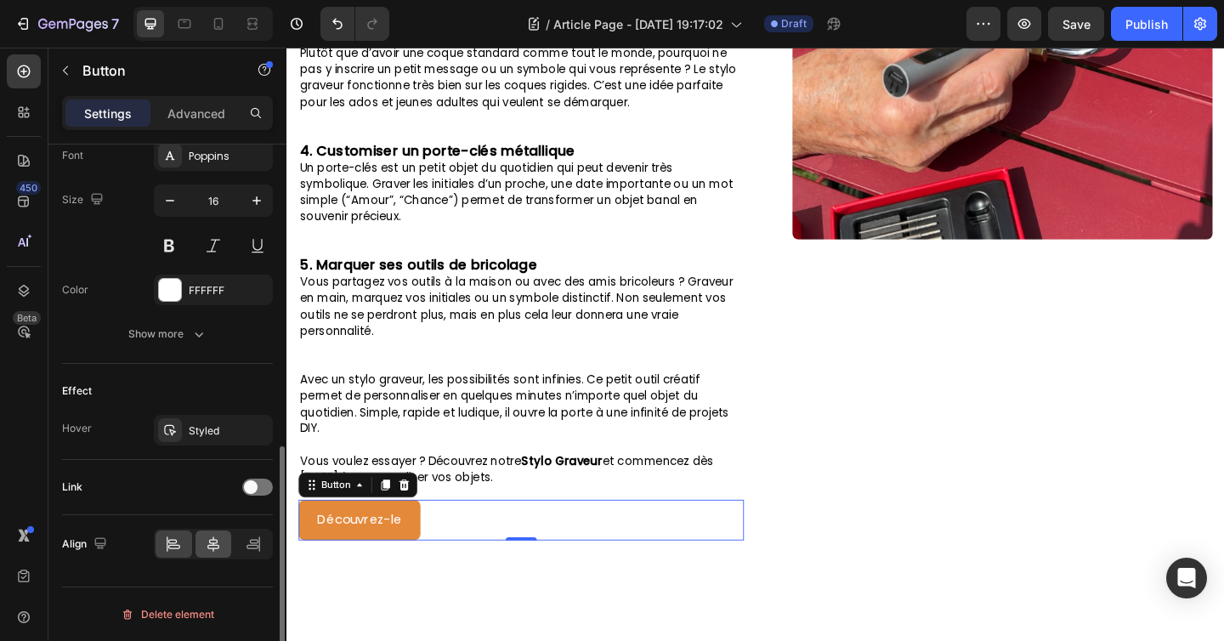
click at [214, 540] on icon at bounding box center [213, 543] width 12 height 15
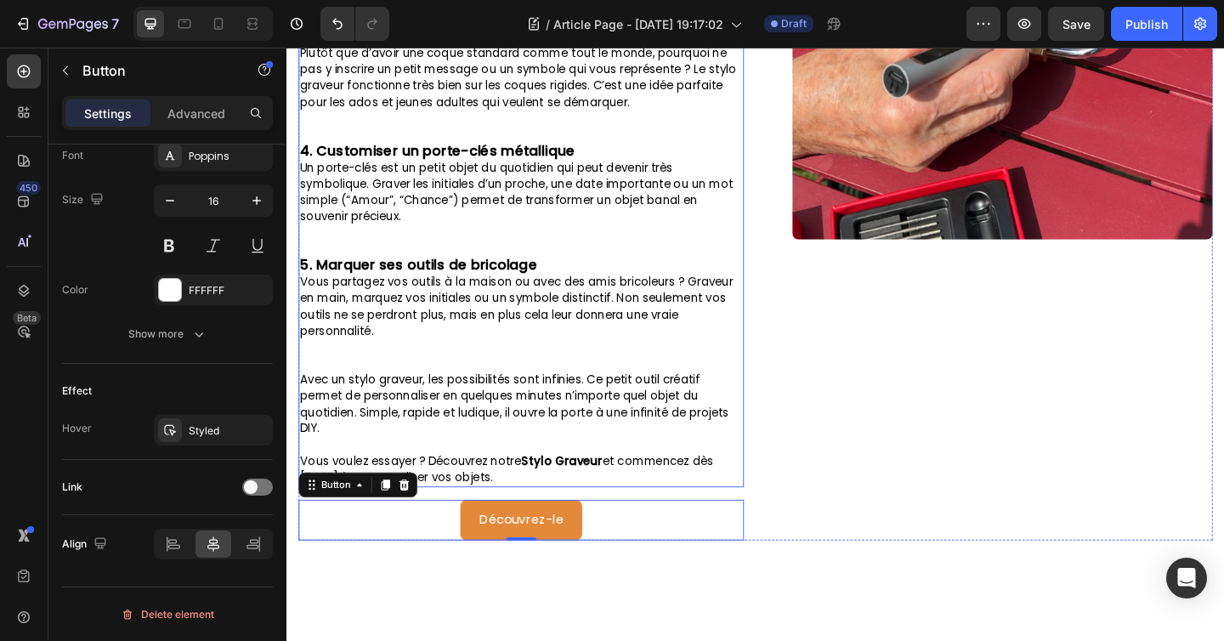
scroll to position [661, 0]
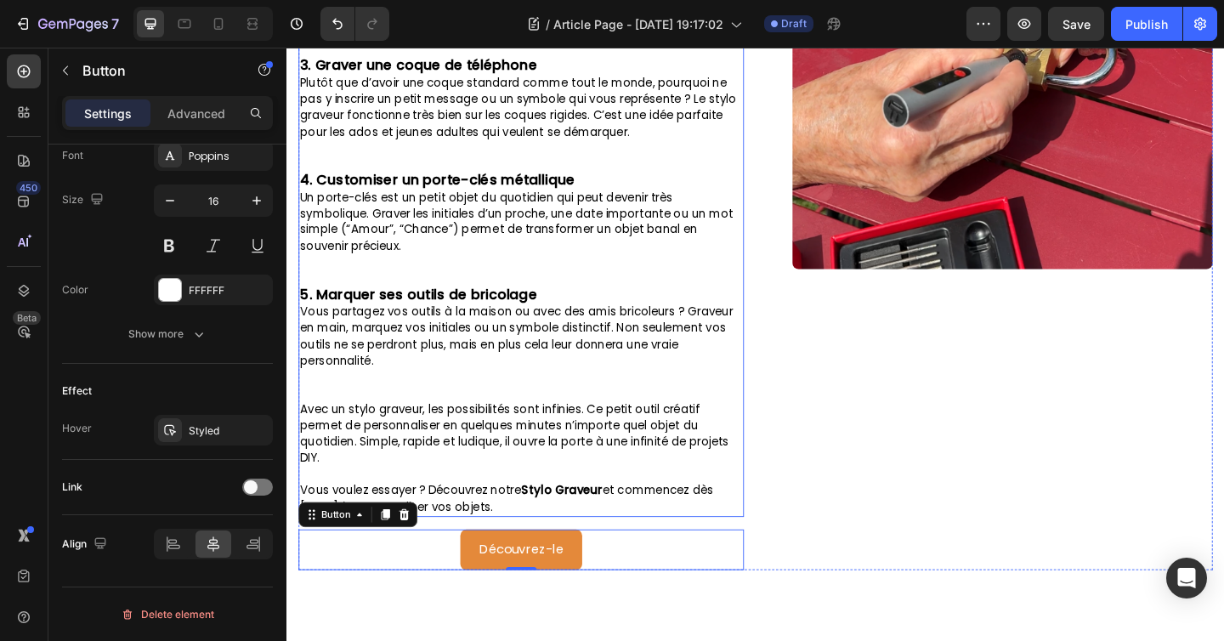
click at [945, 554] on div "Image" at bounding box center [1051, 52] width 484 height 1127
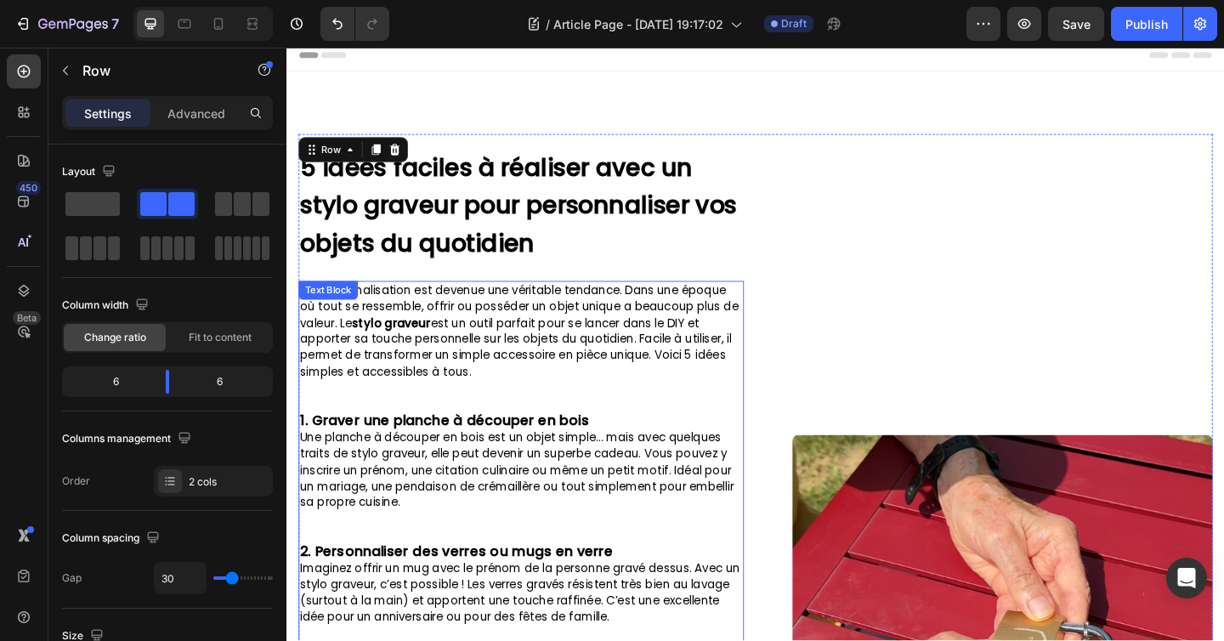
scroll to position [0, 0]
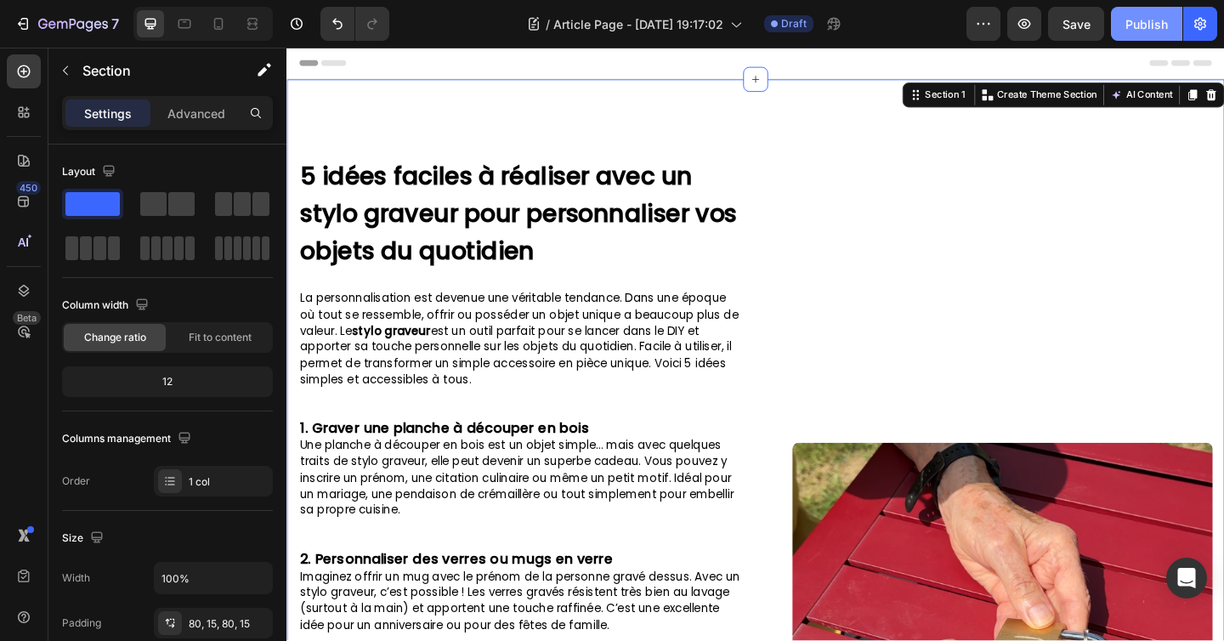
click at [1146, 30] on div "Publish" at bounding box center [1146, 24] width 42 height 18
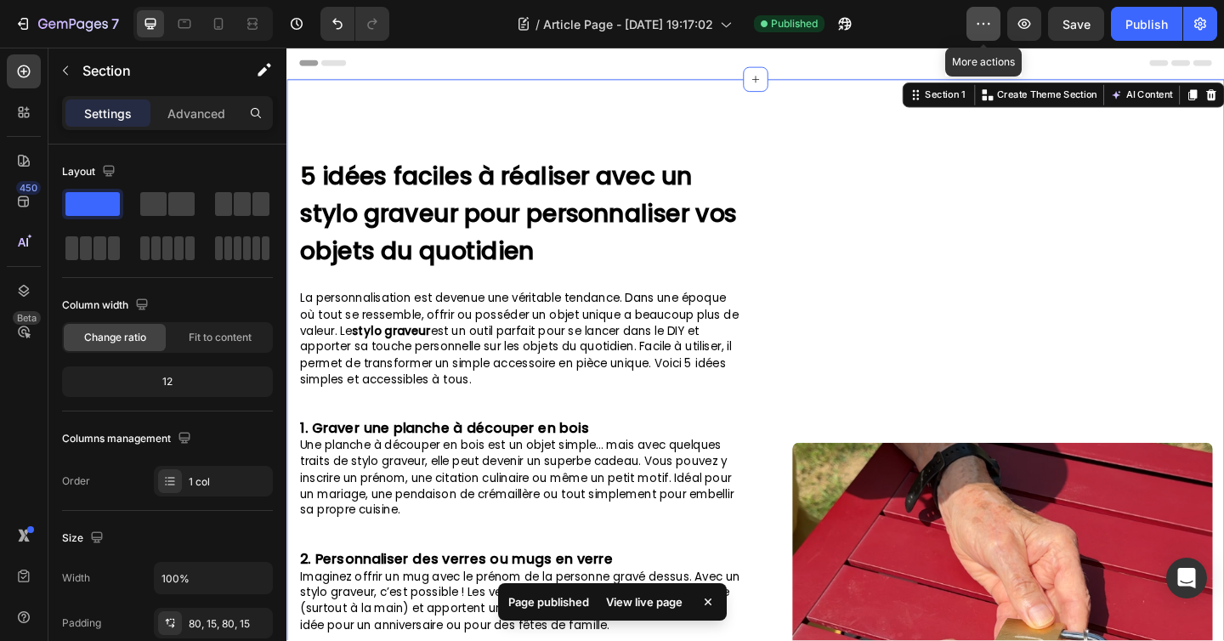
click at [982, 21] on icon "button" at bounding box center [983, 23] width 17 height 17
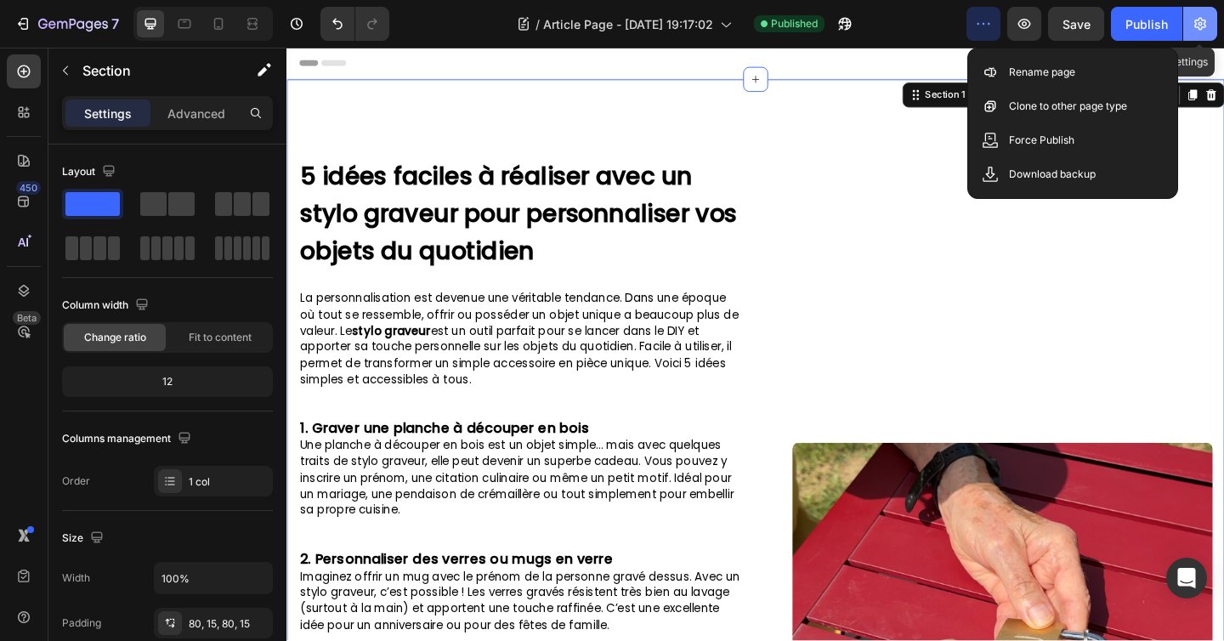
click at [1203, 22] on icon "button" at bounding box center [1200, 24] width 12 height 13
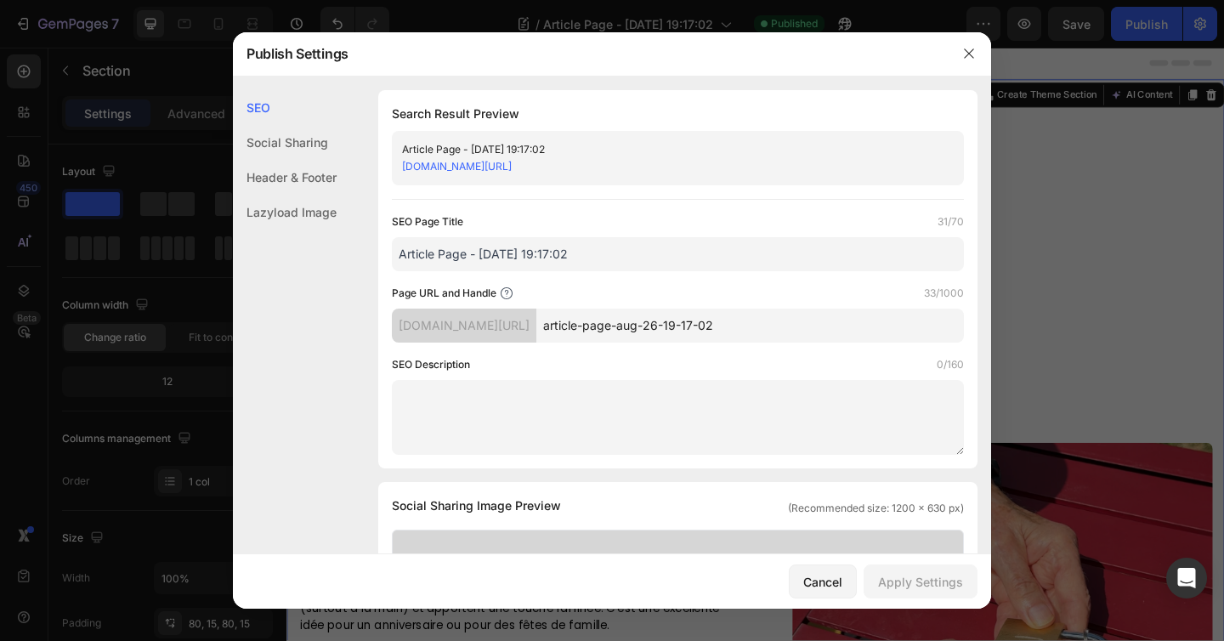
scroll to position [22, 0]
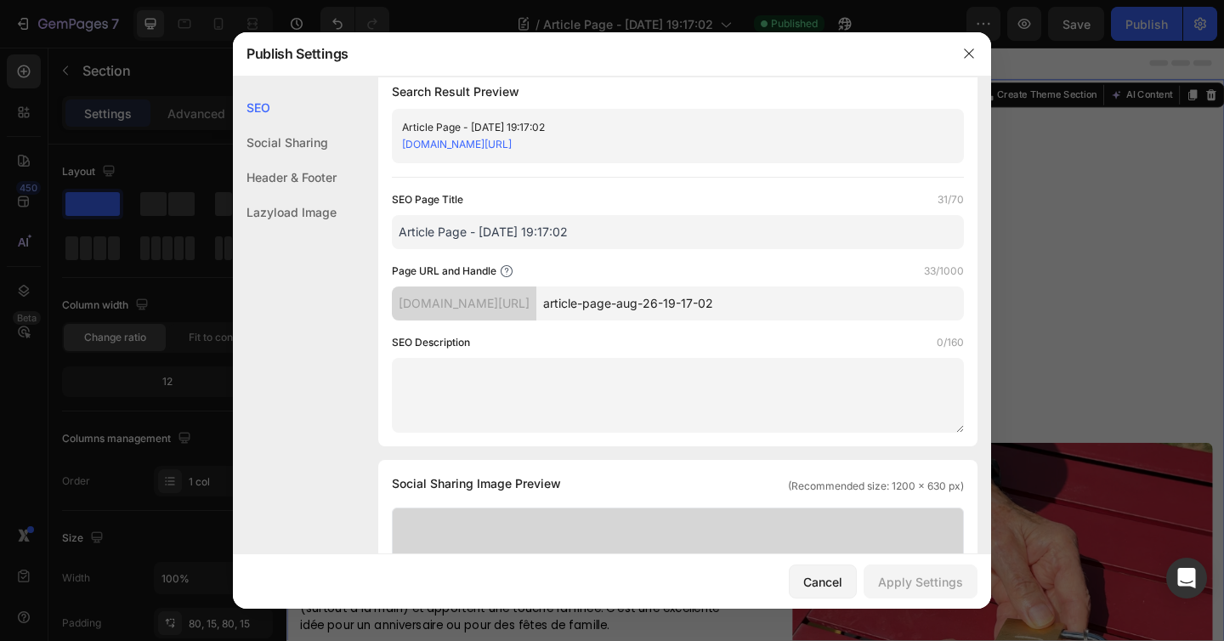
click at [830, 307] on input "article-page-aug-26-19-17-02" at bounding box center [749, 303] width 427 height 34
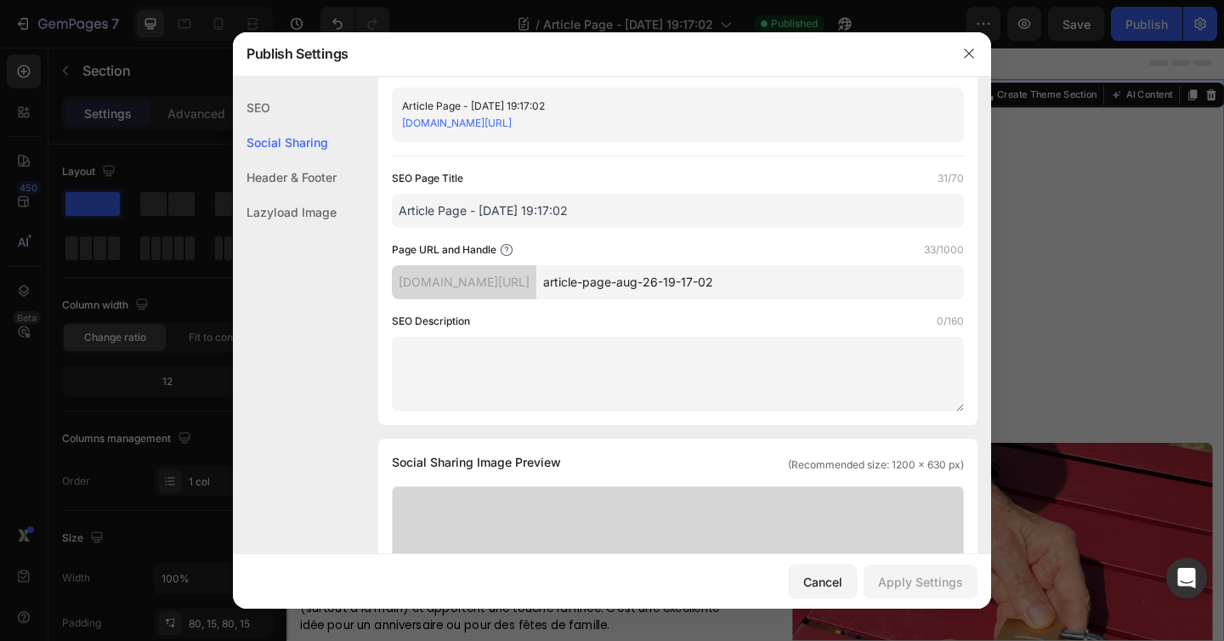
scroll to position [0, 0]
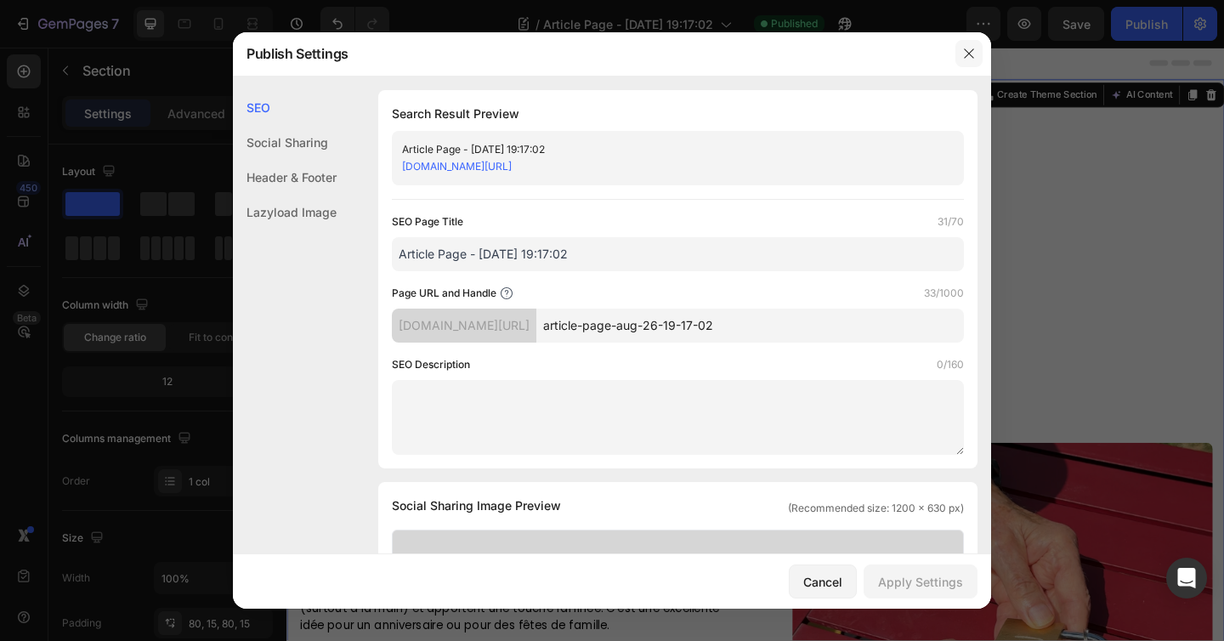
click at [964, 56] on icon "button" at bounding box center [969, 54] width 14 height 14
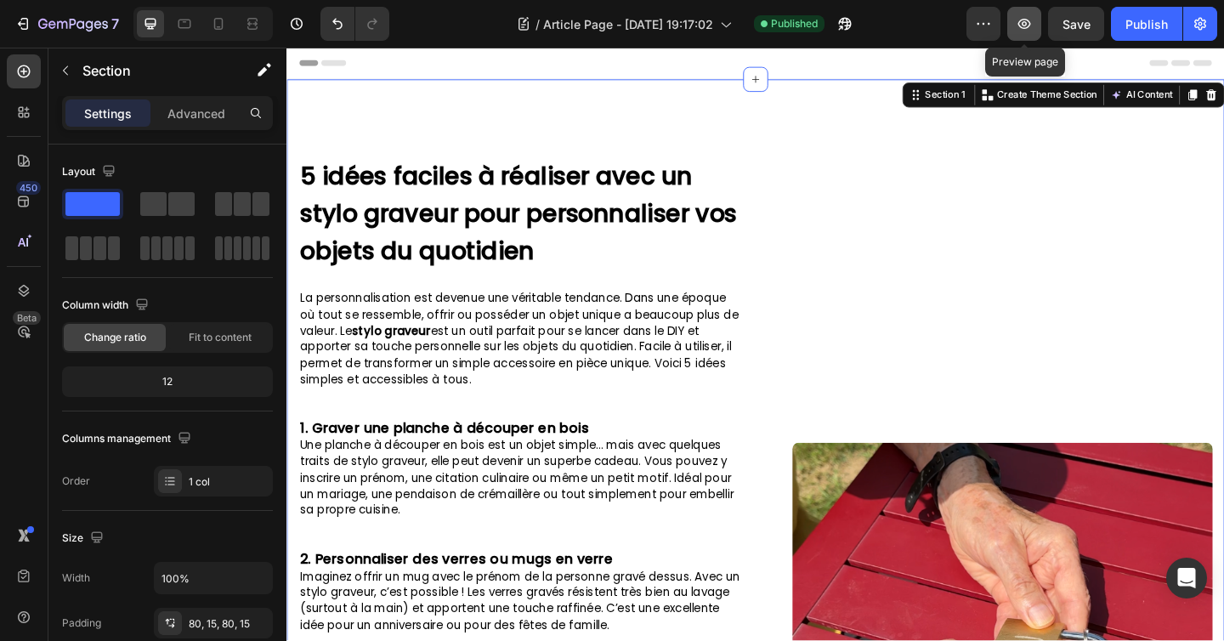
click at [1015, 23] on button "button" at bounding box center [1024, 24] width 34 height 34
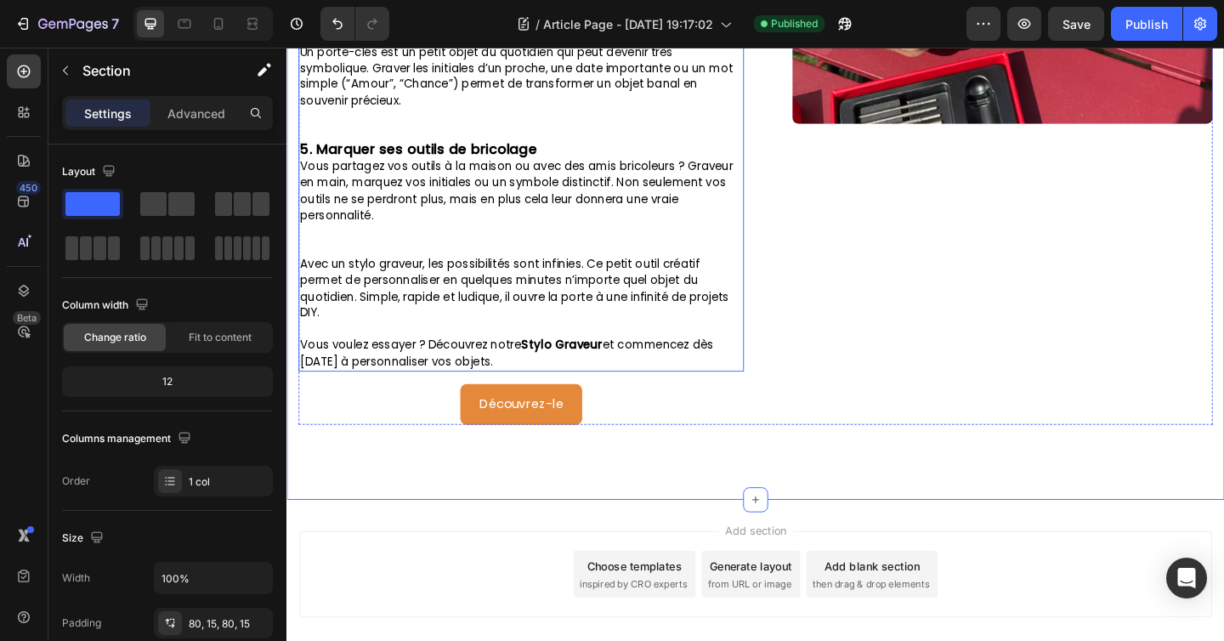
scroll to position [919, 0]
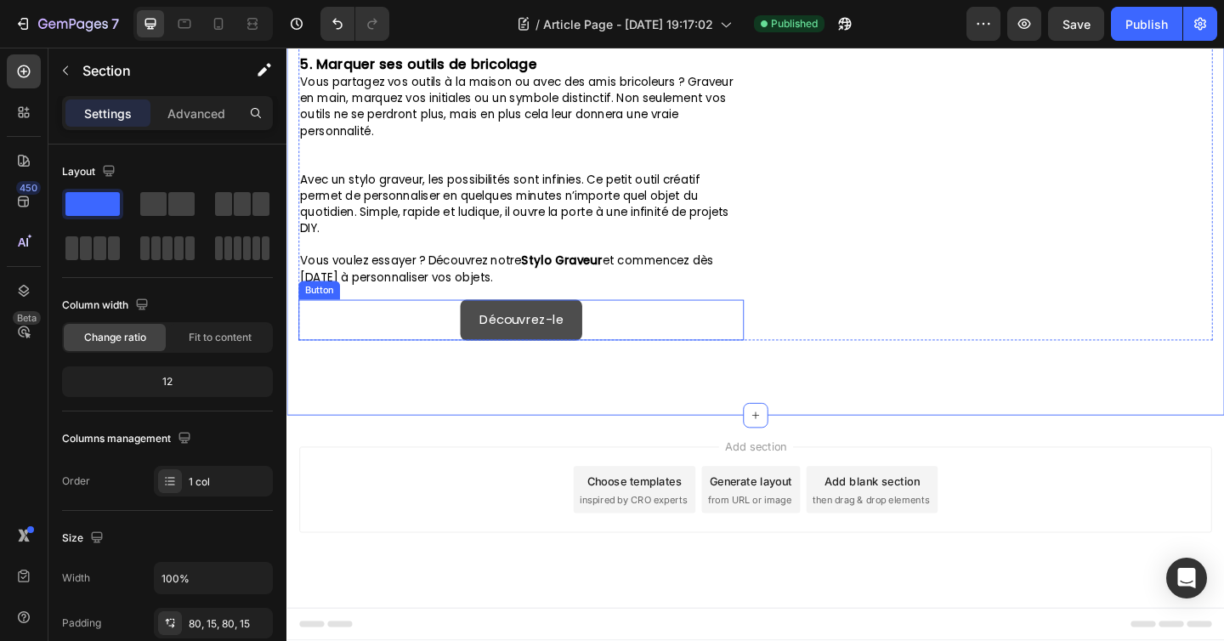
click at [583, 331] on button "Découvrez-le" at bounding box center [541, 344] width 133 height 45
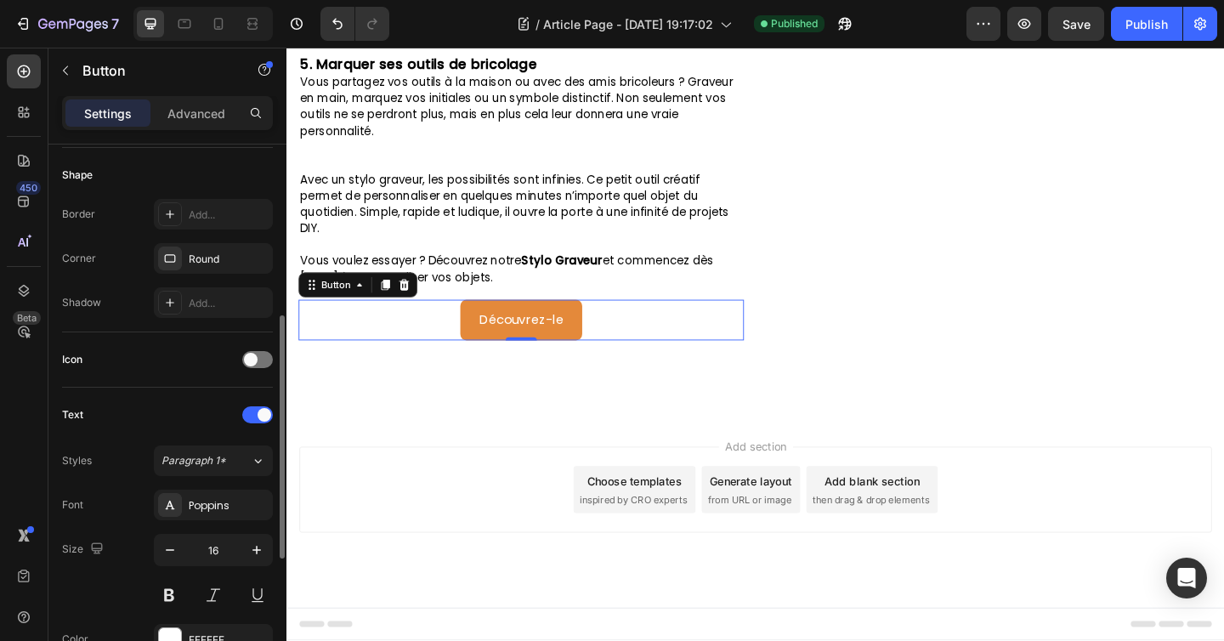
scroll to position [342, 0]
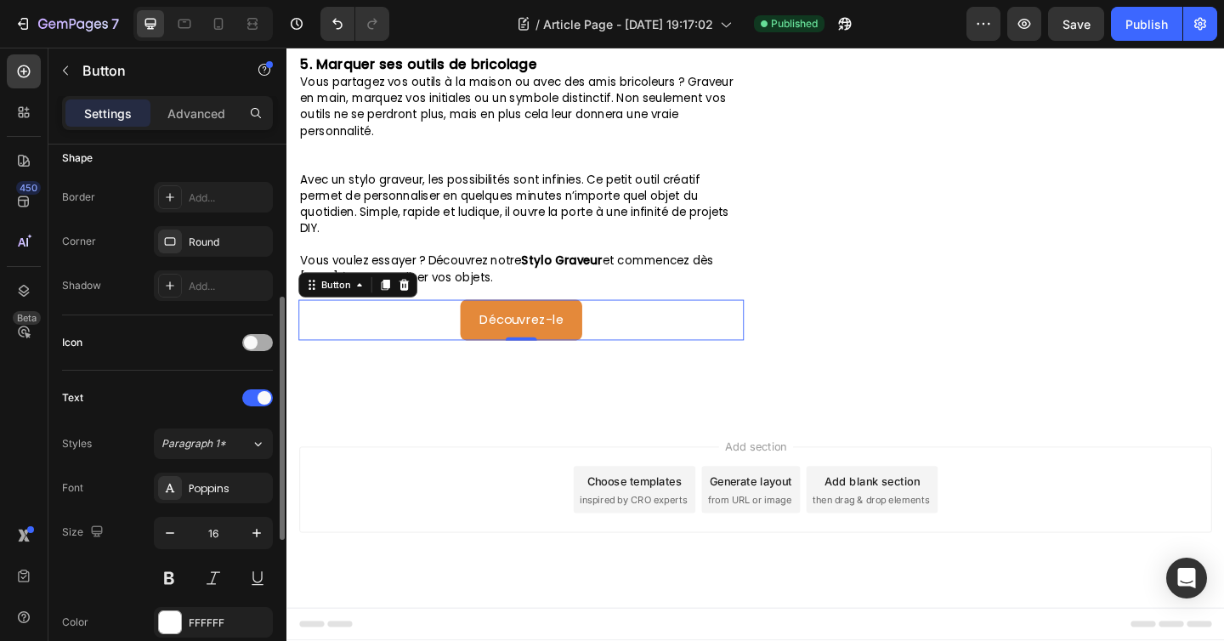
click at [246, 340] on span at bounding box center [251, 343] width 14 height 14
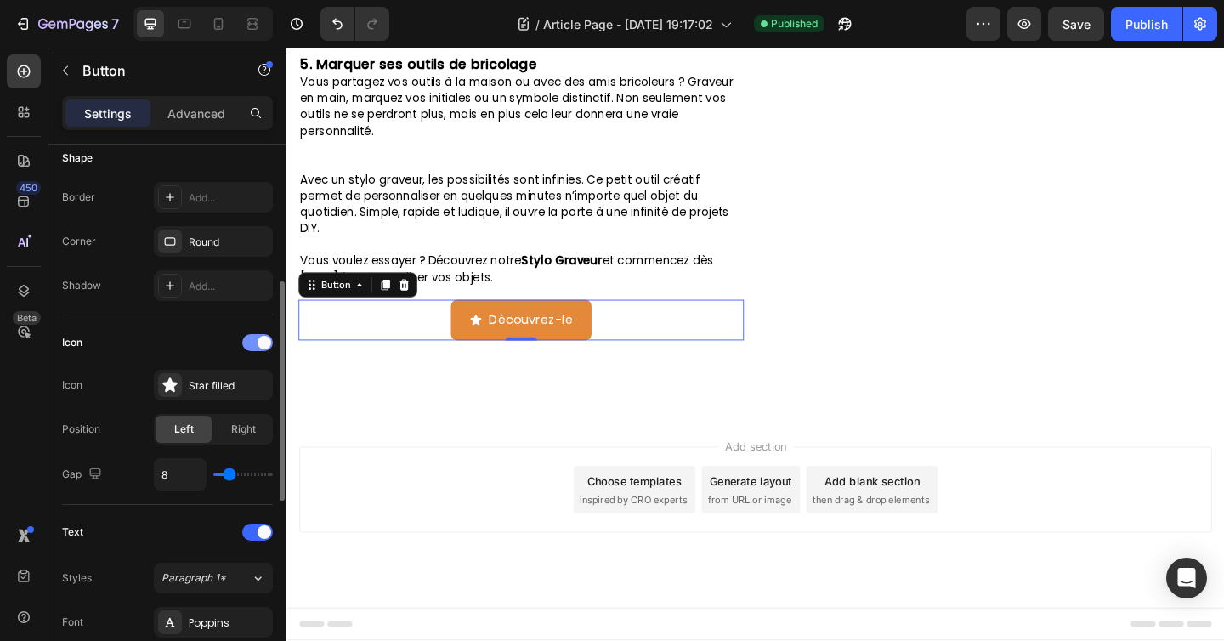
click at [246, 340] on div at bounding box center [257, 342] width 31 height 17
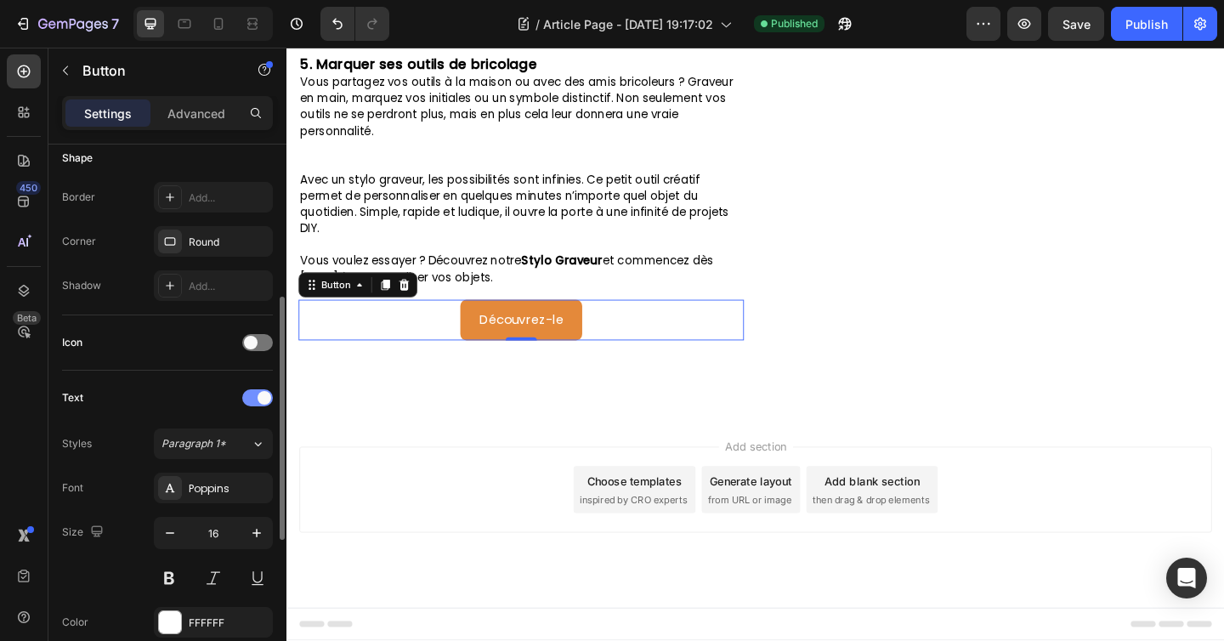
click at [250, 402] on div at bounding box center [257, 397] width 31 height 17
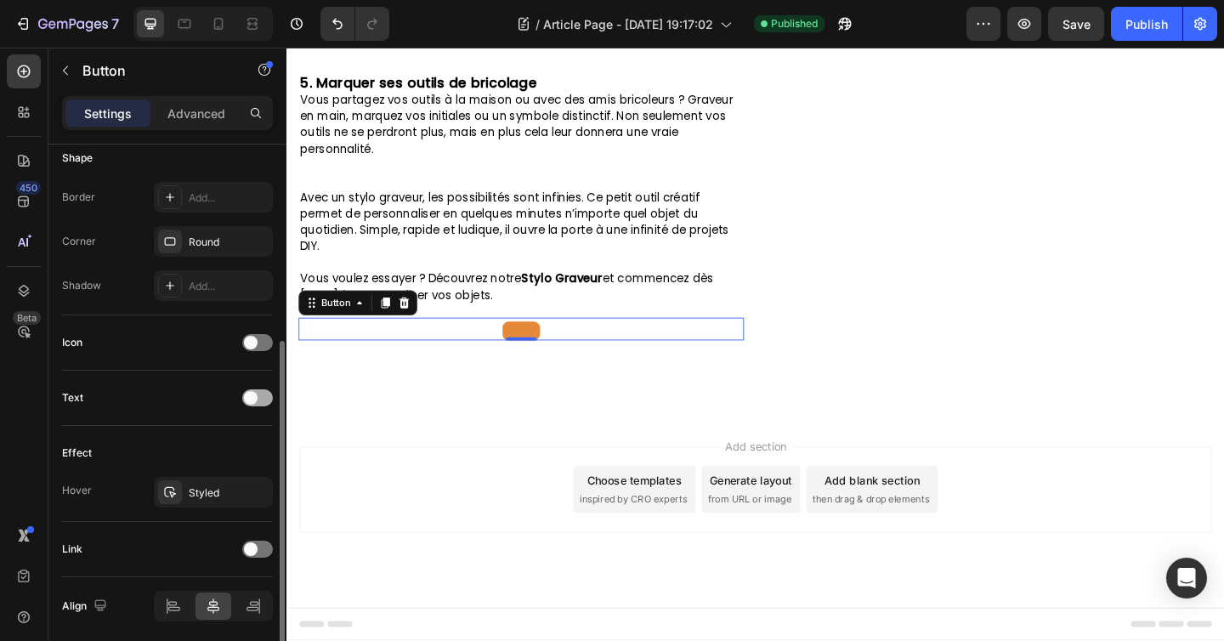
click at [250, 402] on span at bounding box center [251, 398] width 14 height 14
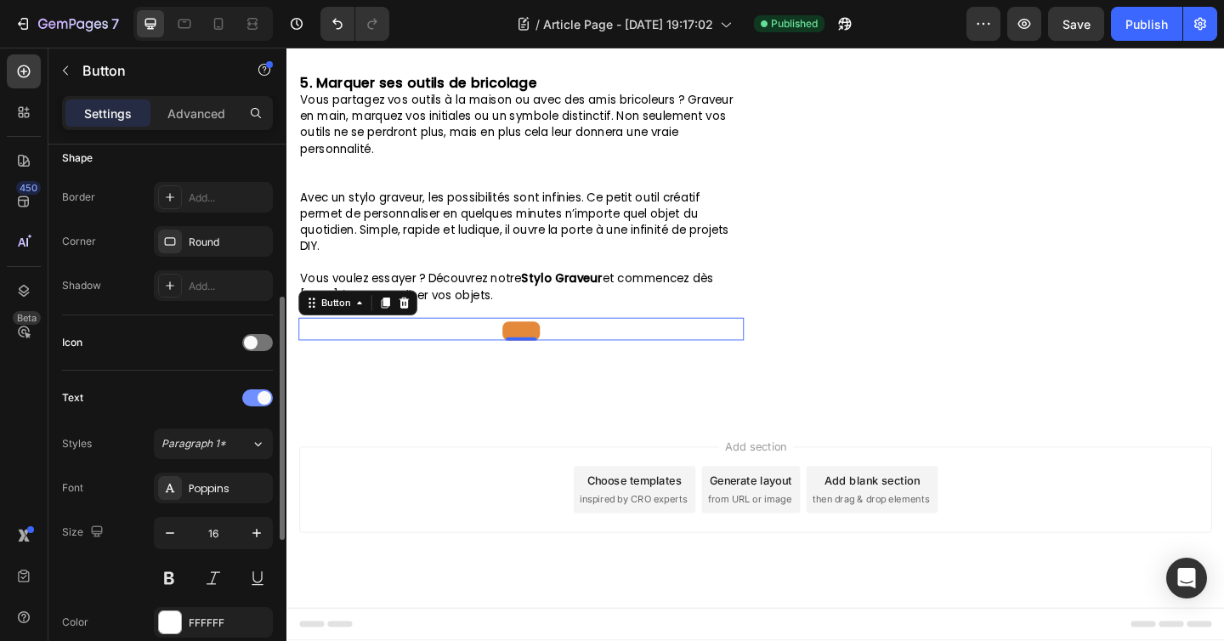
scroll to position [919, 0]
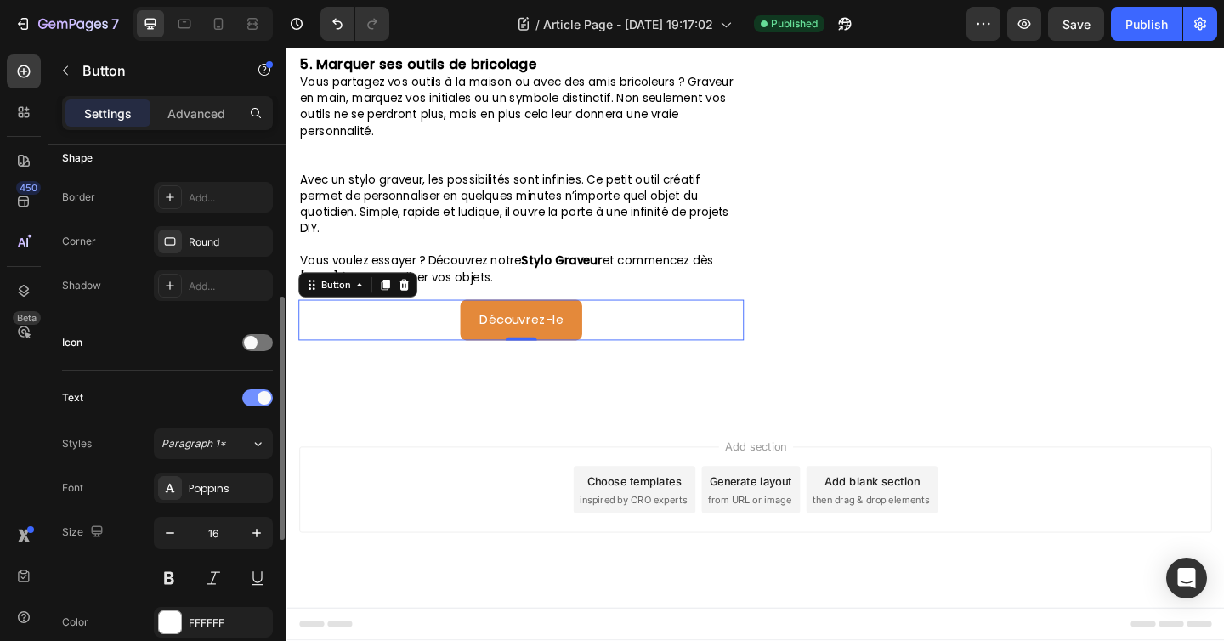
click at [250, 403] on div at bounding box center [257, 397] width 31 height 17
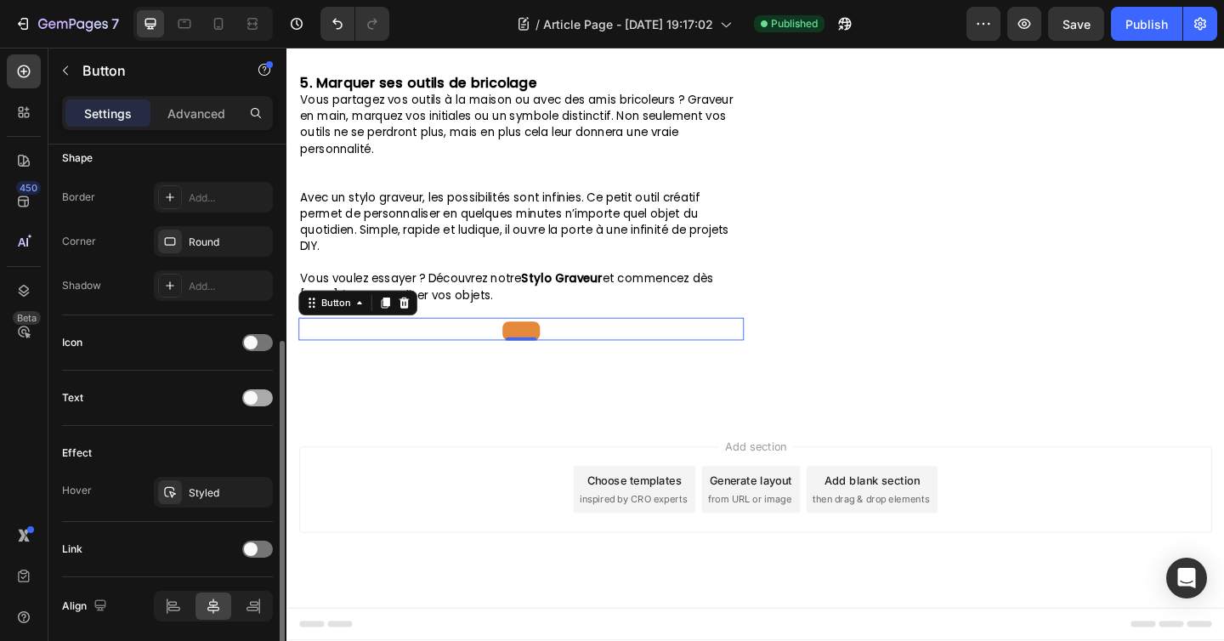
click at [250, 402] on span at bounding box center [251, 398] width 14 height 14
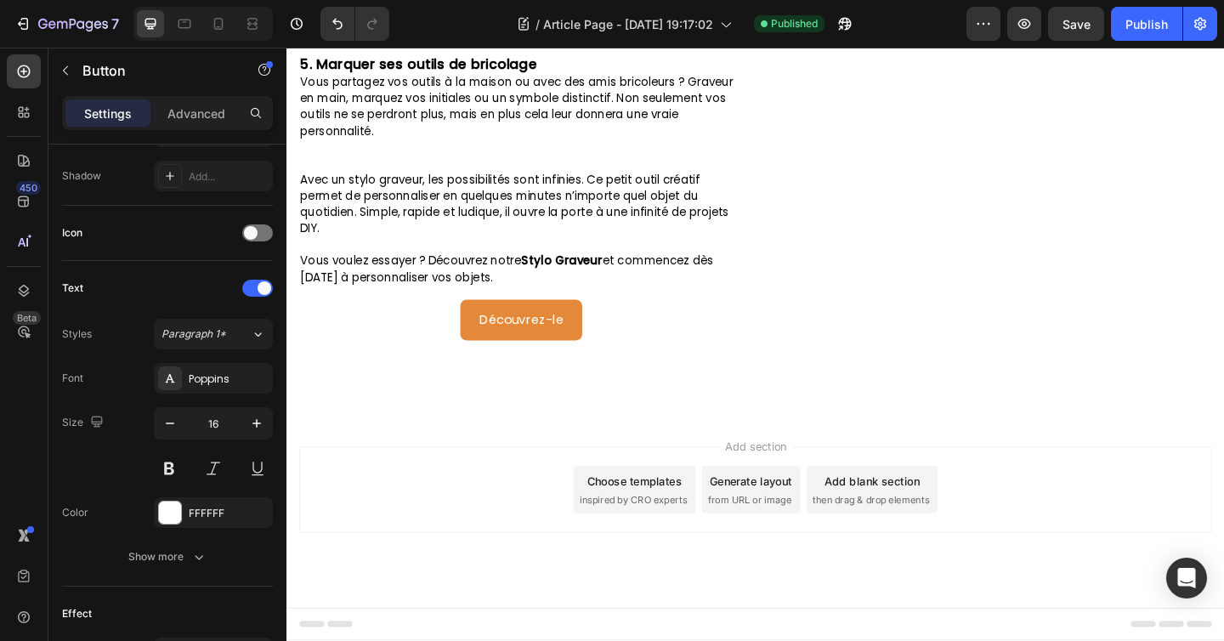
click at [403, 455] on div "Add section Choose templates inspired by CRO experts Generate layout from URL o…" at bounding box center [796, 552] width 1020 height 209
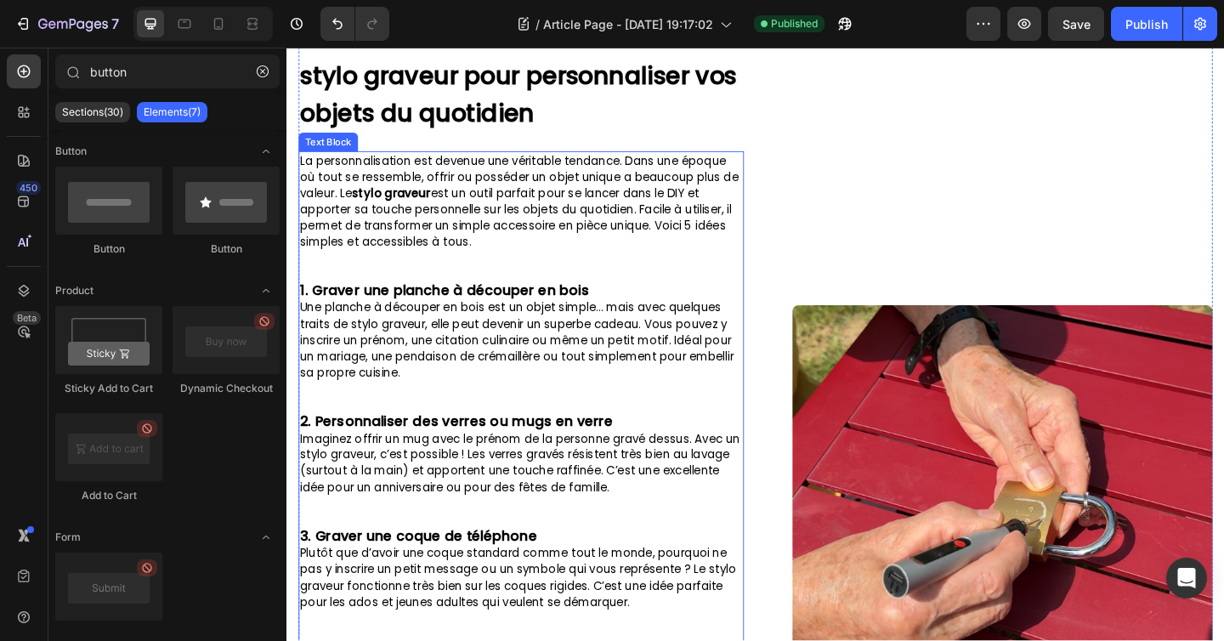
scroll to position [0, 0]
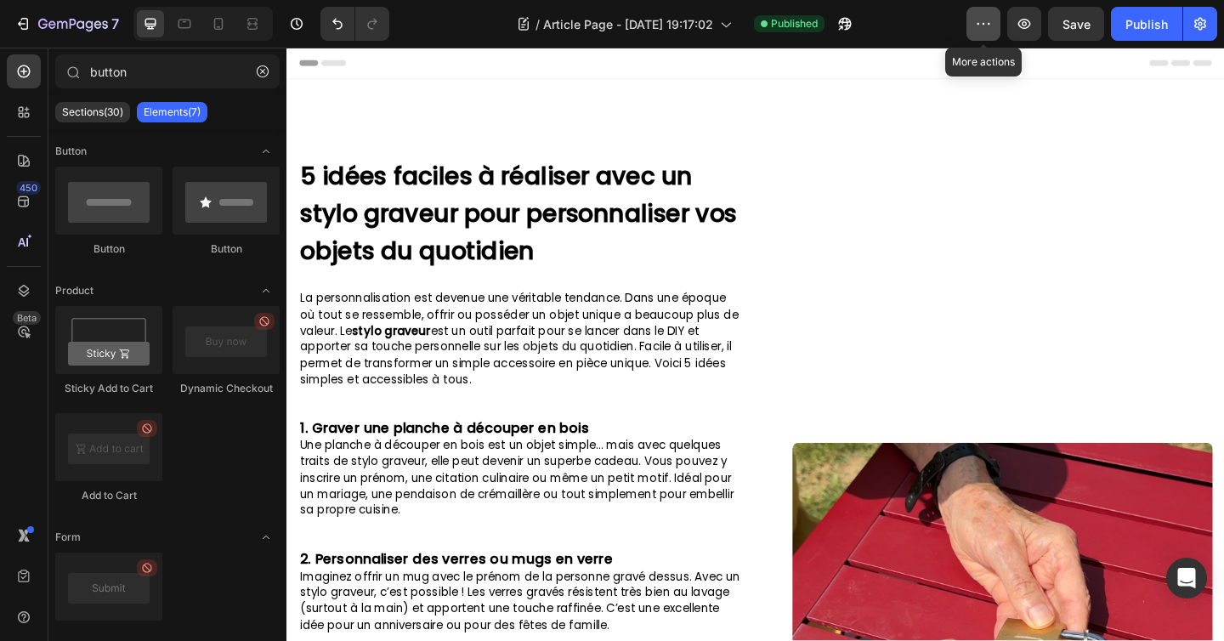
click at [976, 31] on icon "button" at bounding box center [983, 23] width 17 height 17
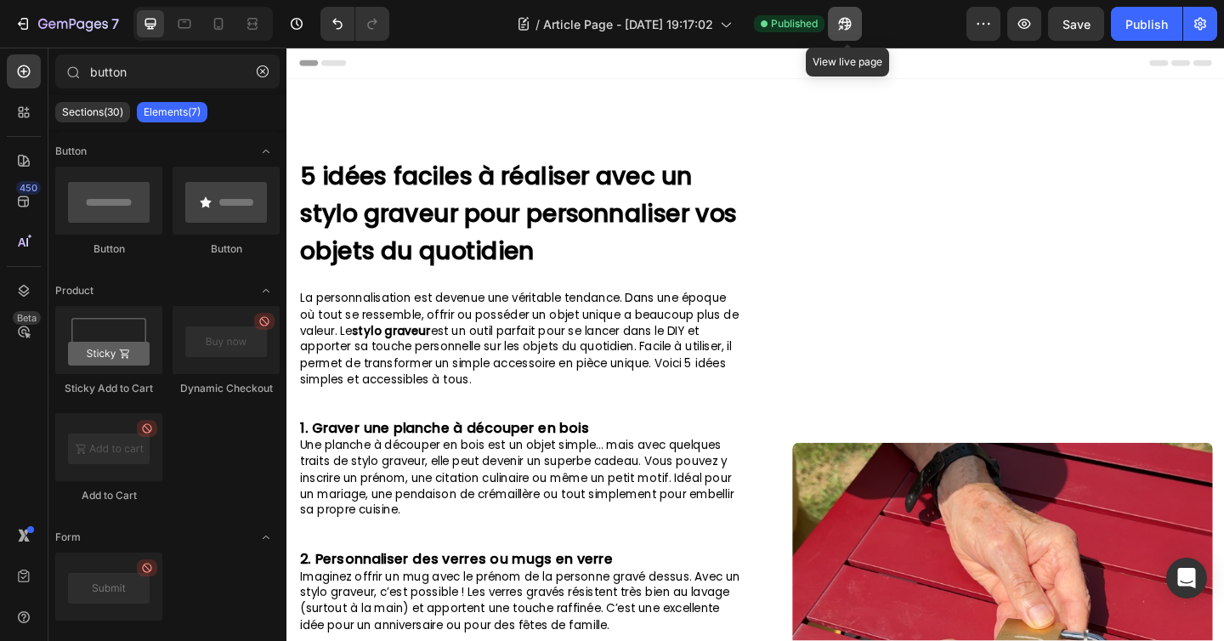
click at [853, 20] on icon "button" at bounding box center [844, 23] width 17 height 17
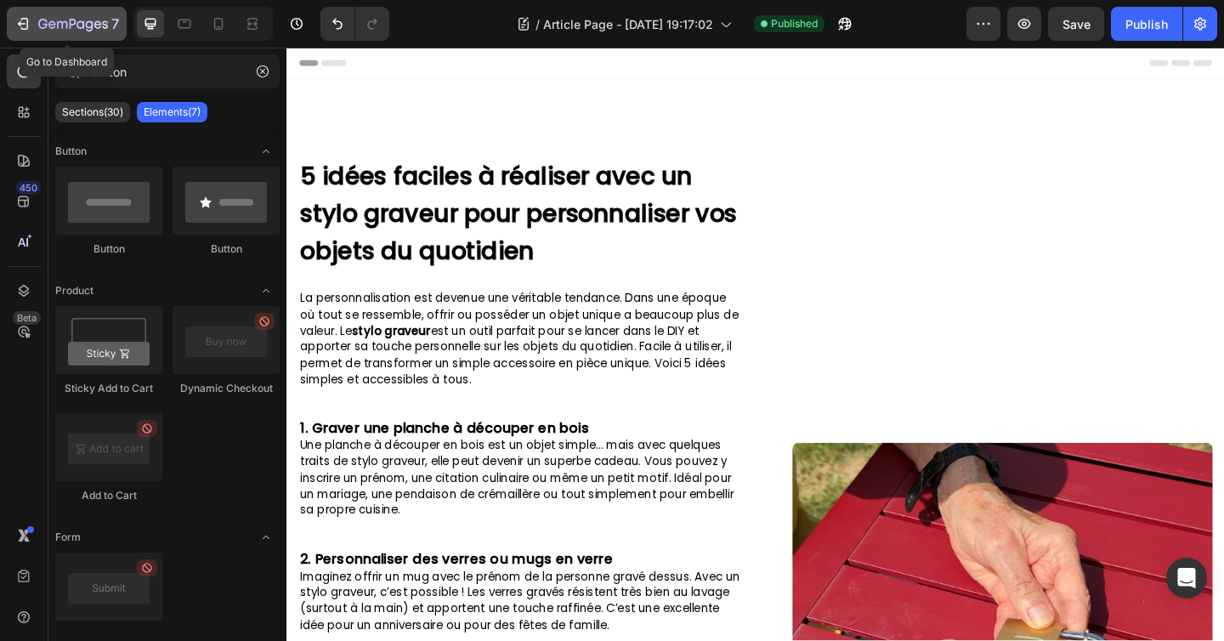
click at [68, 25] on icon "button" at bounding box center [73, 25] width 70 height 14
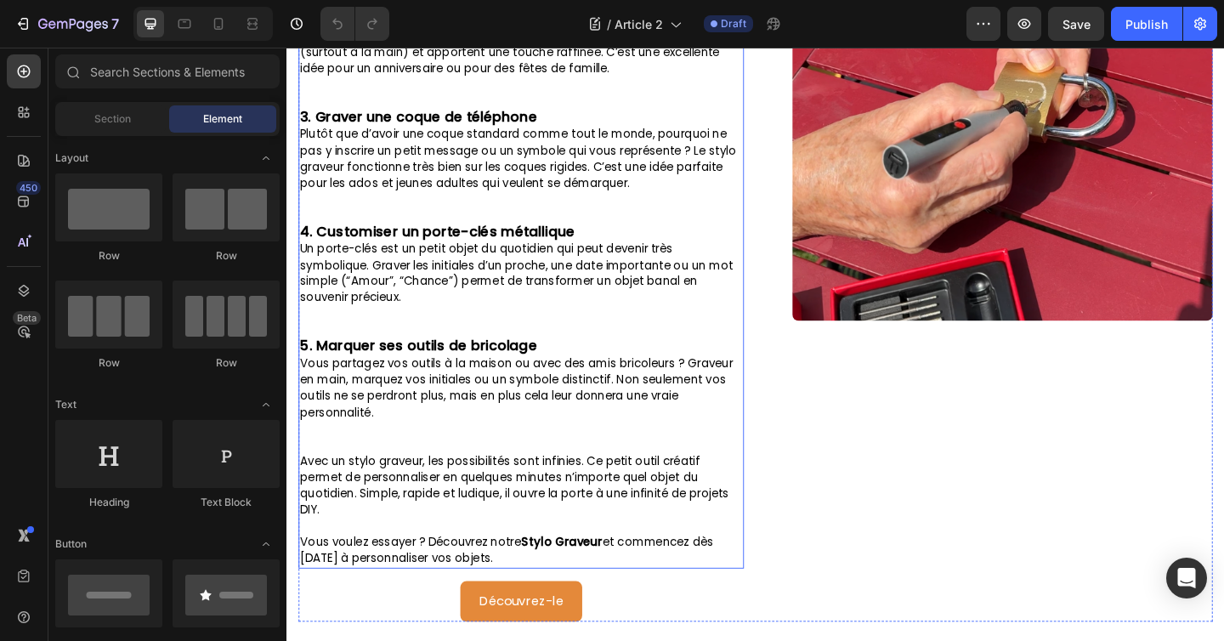
scroll to position [617, 0]
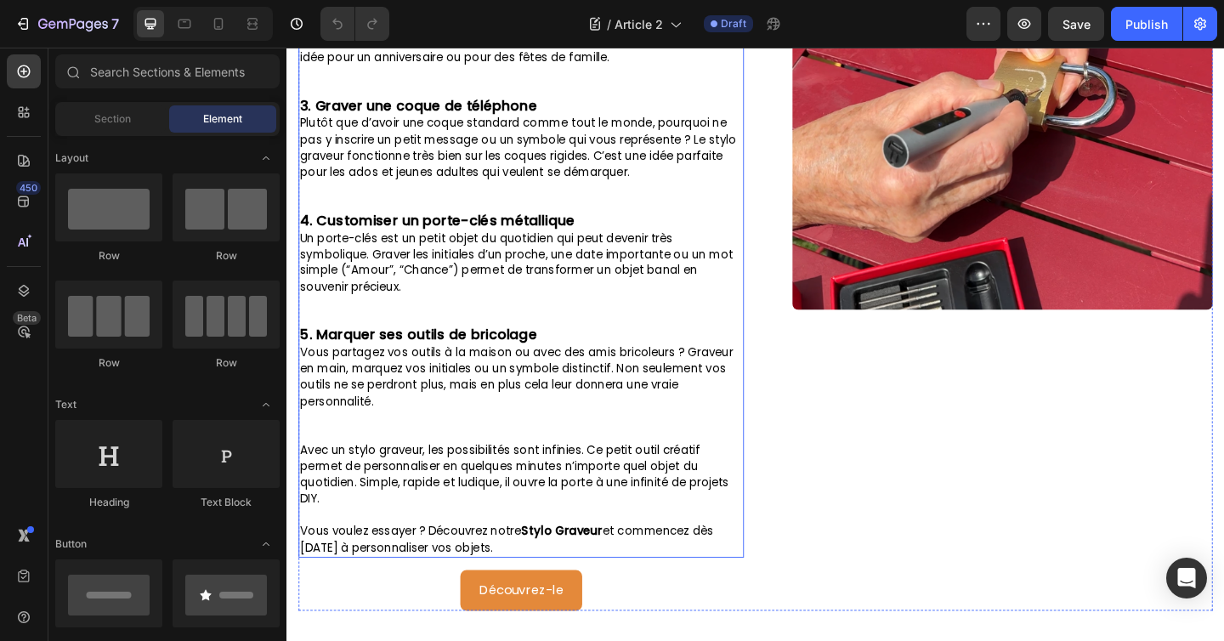
click at [545, 597] on p "Vous voulez essayer ? Découvrez notre Stylo Graveur et commencez dès [DATE] à p…" at bounding box center [541, 583] width 481 height 36
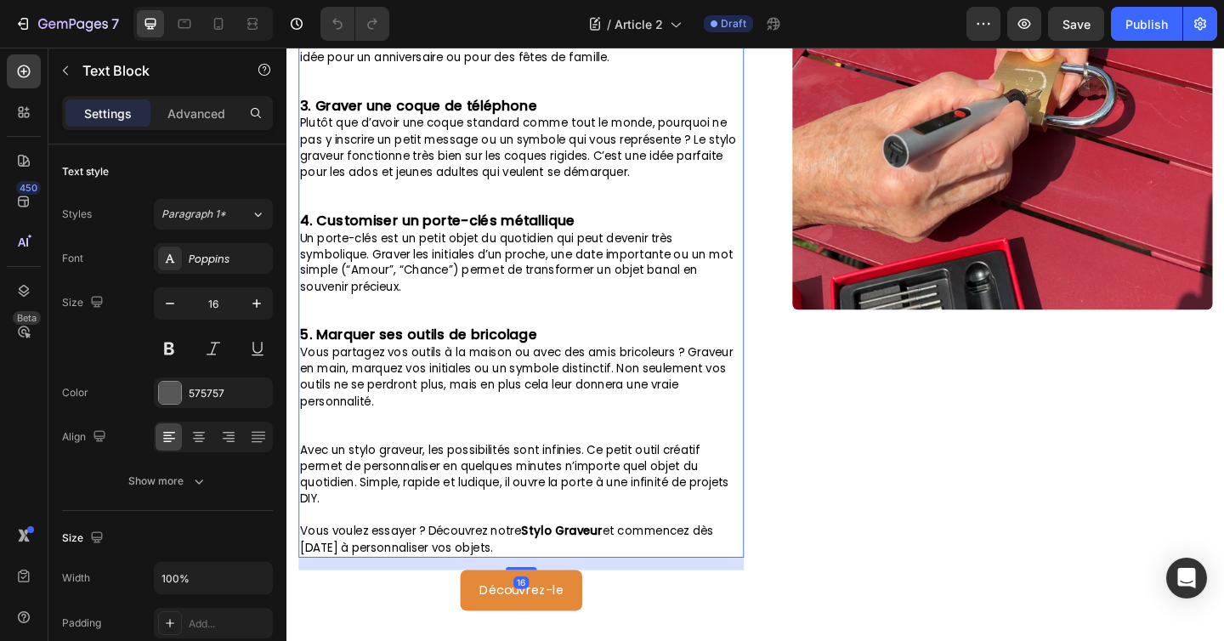
click at [556, 598] on p "Vous voulez essayer ? Découvrez notre Stylo Graveur et commencez dès [DATE] à p…" at bounding box center [541, 583] width 481 height 36
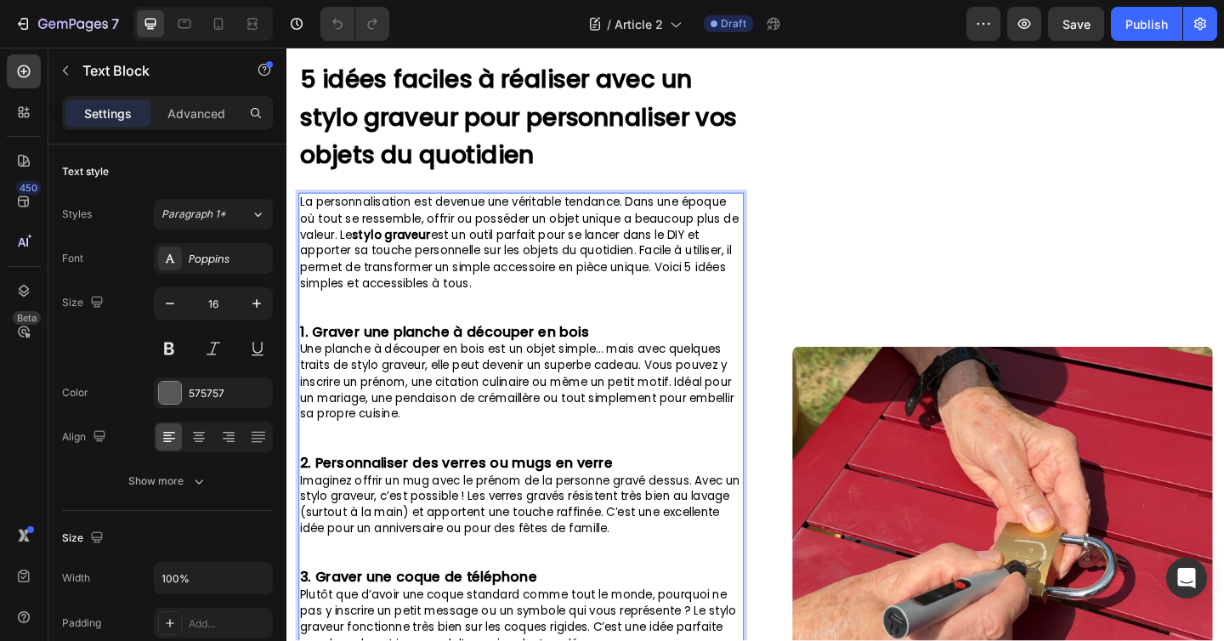
scroll to position [0, 0]
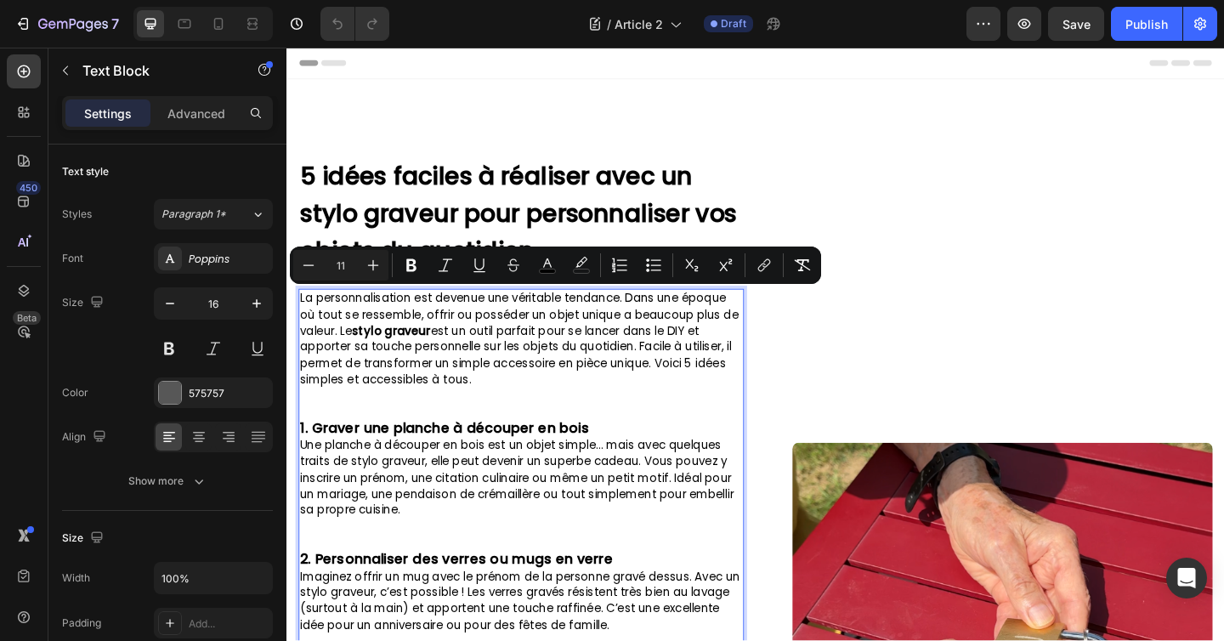
drag, startPoint x: 556, startPoint y: 598, endPoint x: 311, endPoint y: 326, distance: 365.9
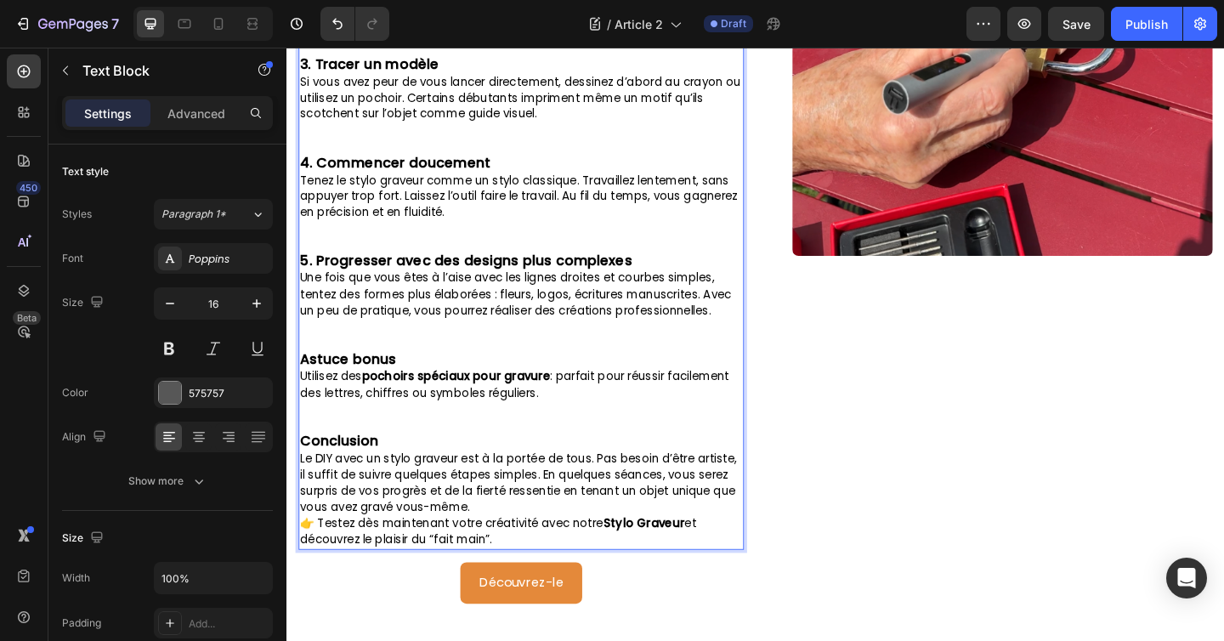
scroll to position [747, 0]
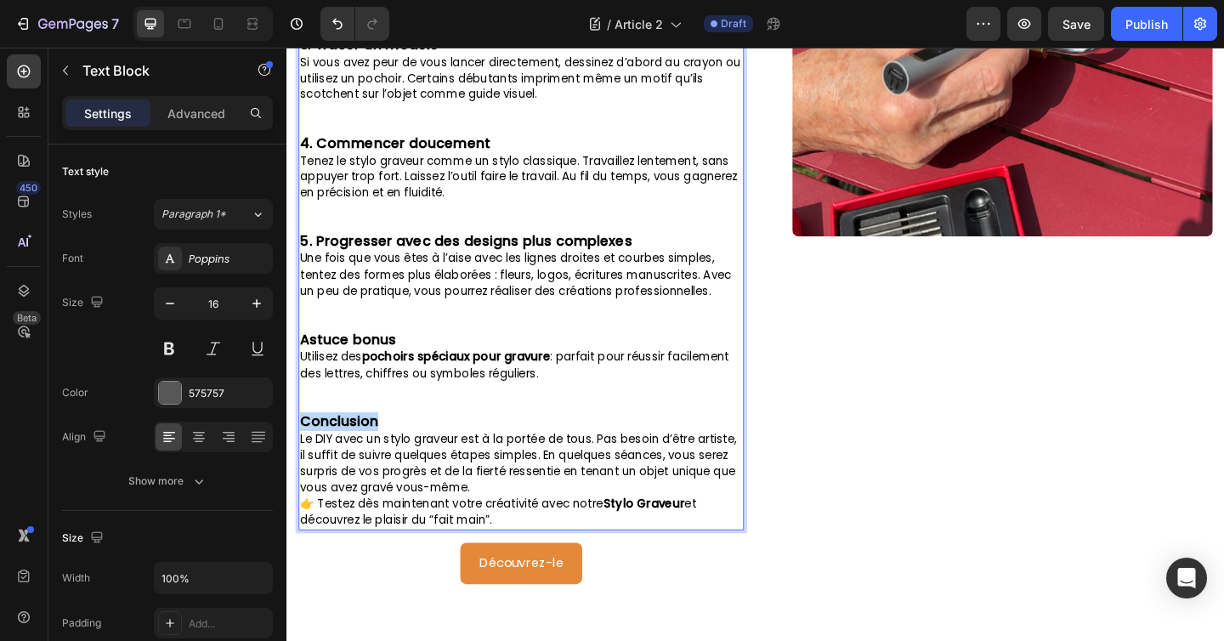
drag, startPoint x: 386, startPoint y: 462, endPoint x: 268, endPoint y: 462, distance: 118.1
click at [286, 462] on html "Header 5 idées faciles à réaliser avec un stylo graveur pour personnaliser vos …" at bounding box center [796, 129] width 1020 height 1657
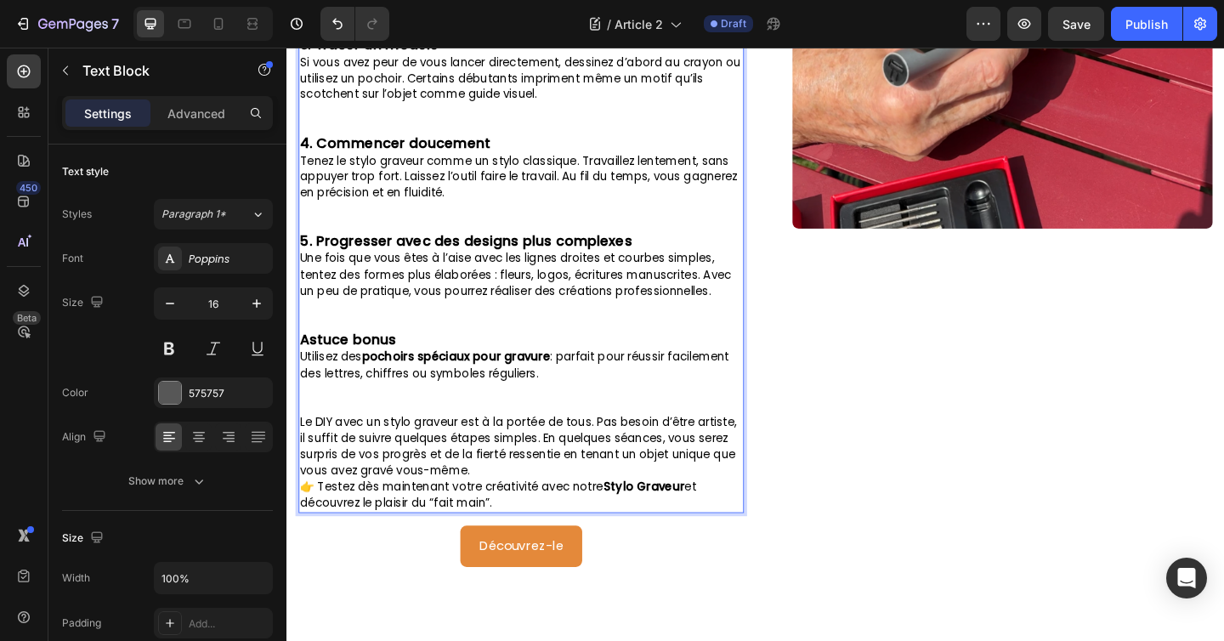
click at [491, 514] on p "Le DIY avec un stylo graveur est à la portée de tous. Pas besoin d’être artiste…" at bounding box center [541, 481] width 481 height 71
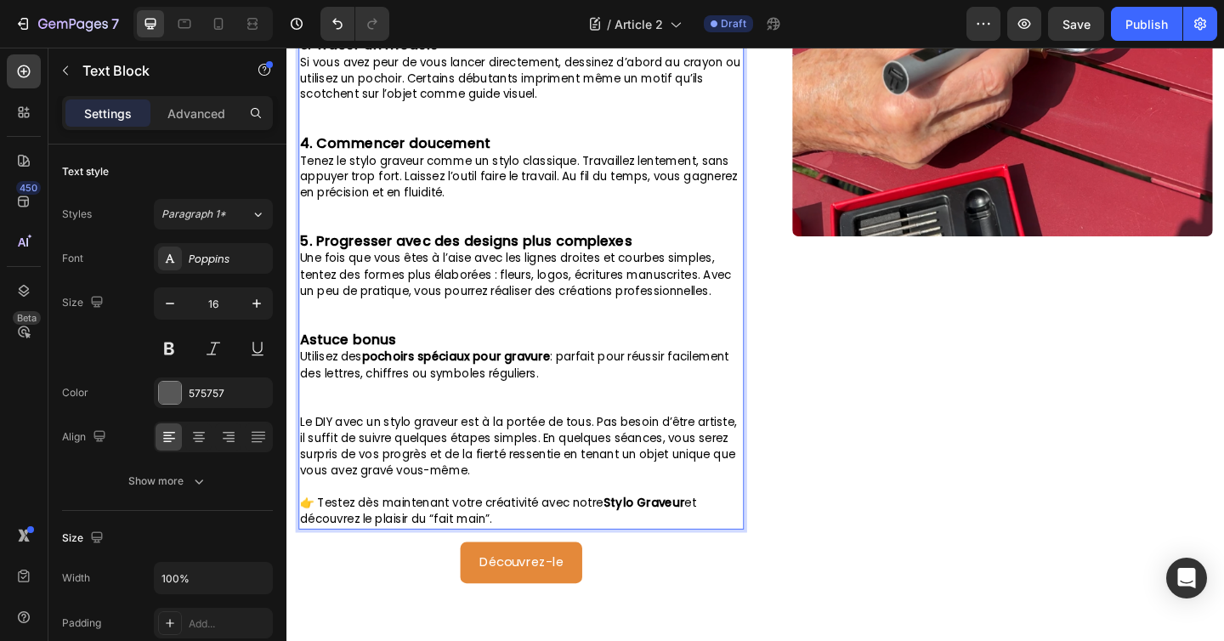
click at [317, 552] on span "👉 Testez dès maintenant votre créativité avec notre [PERSON_NAME] et découvrez …" at bounding box center [516, 552] width 431 height 35
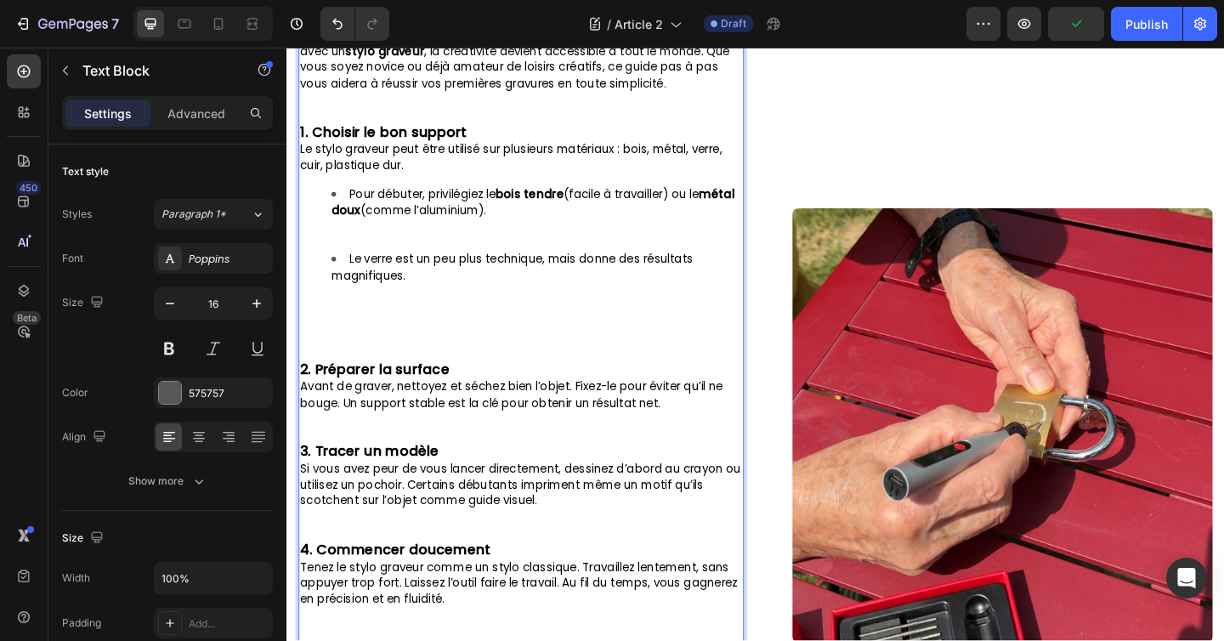
scroll to position [296, 0]
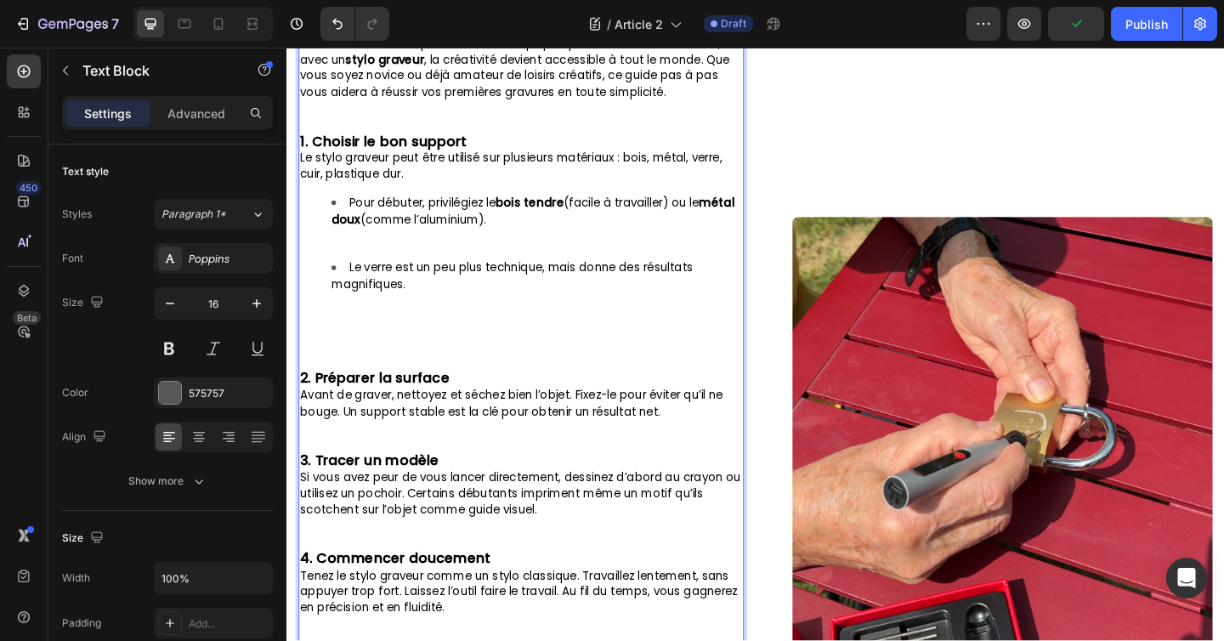
click at [422, 393] on p "Rich Text Editor. Editing area: main" at bounding box center [541, 390] width 481 height 18
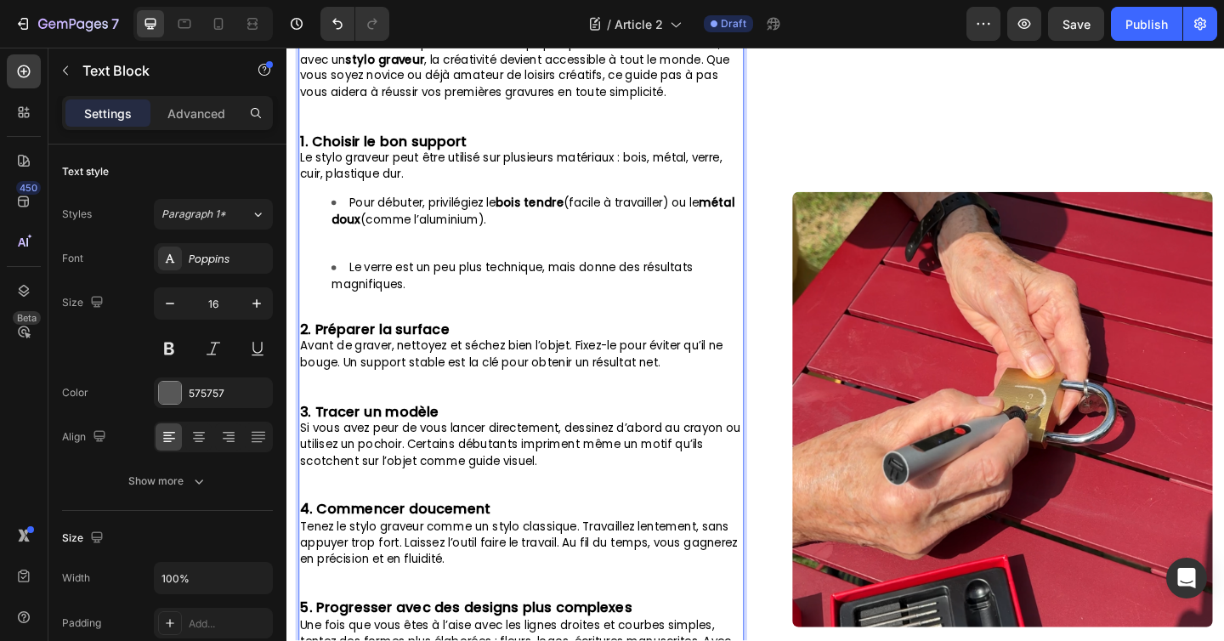
click at [451, 303] on li "Le verre est un peu plus technique, mais donne des résultats magnifiques." at bounding box center [558, 305] width 447 height 53
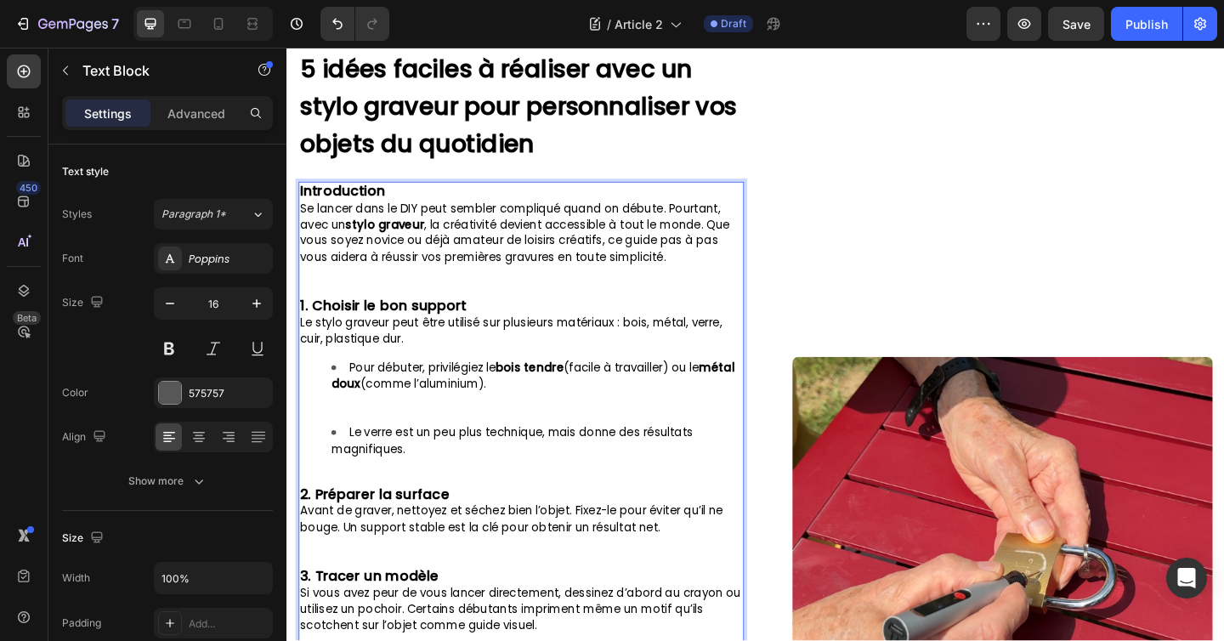
scroll to position [117, 0]
click at [396, 202] on p "Introduction" at bounding box center [541, 204] width 481 height 19
drag, startPoint x: 403, startPoint y: 203, endPoint x: 319, endPoint y: 203, distance: 84.1
click at [319, 203] on p "Introduction" at bounding box center [541, 204] width 481 height 19
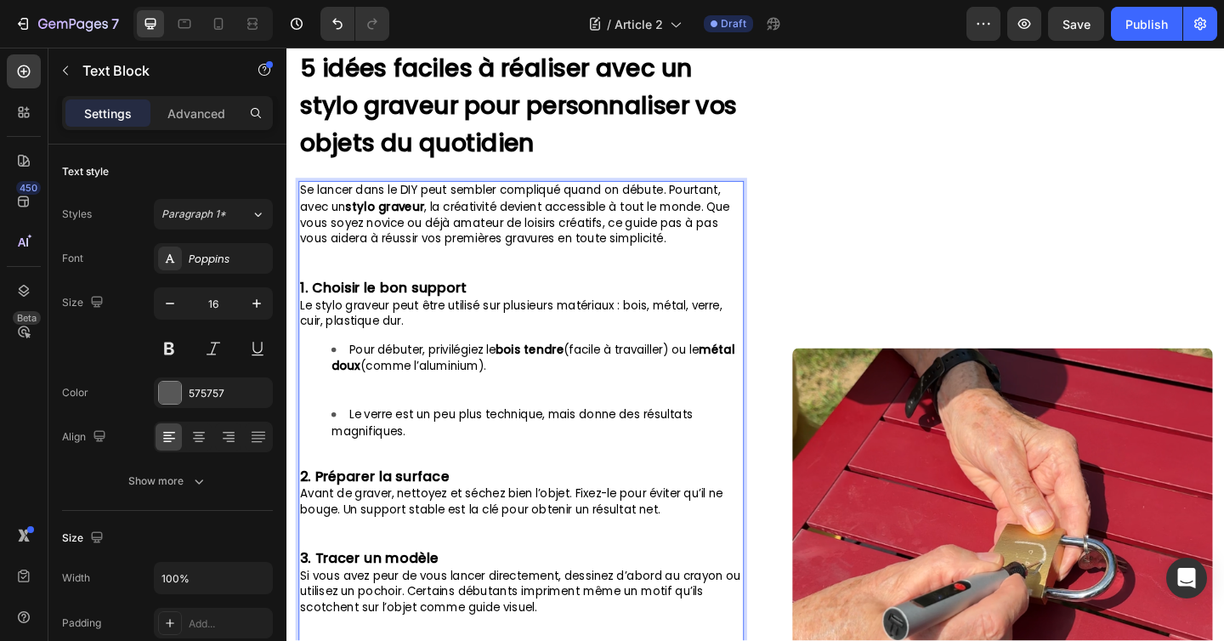
click at [723, 256] on p "Se lancer dans le DIY peut sembler compliqué quand on débute. Pourtant, avec un…" at bounding box center [541, 230] width 481 height 71
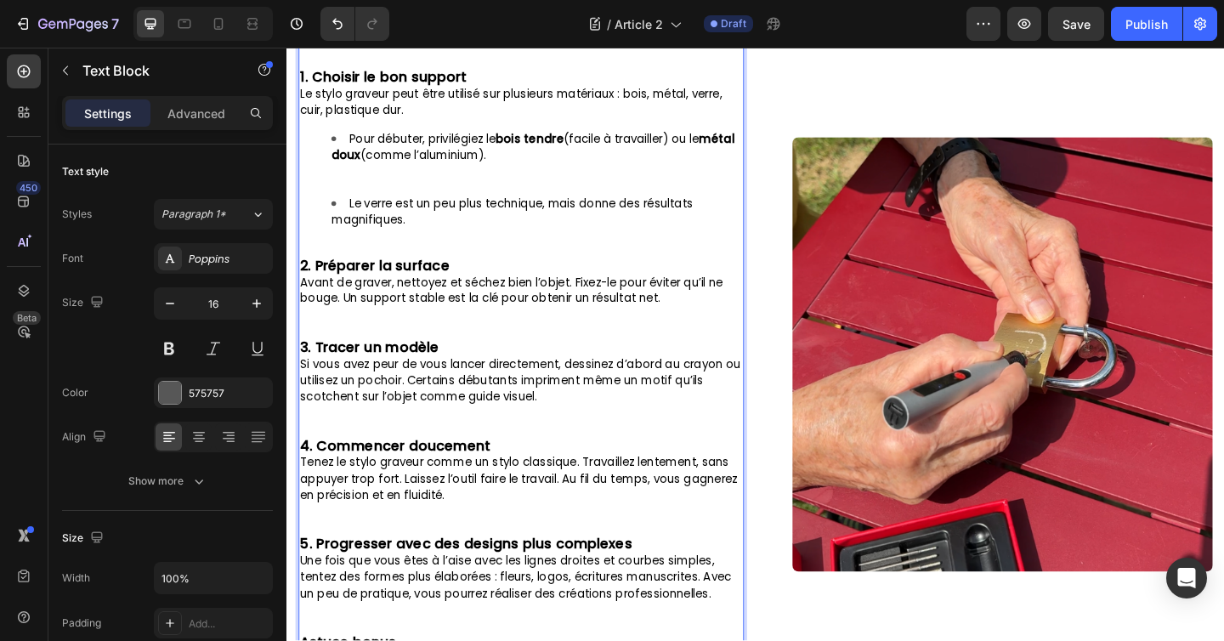
scroll to position [351, 0]
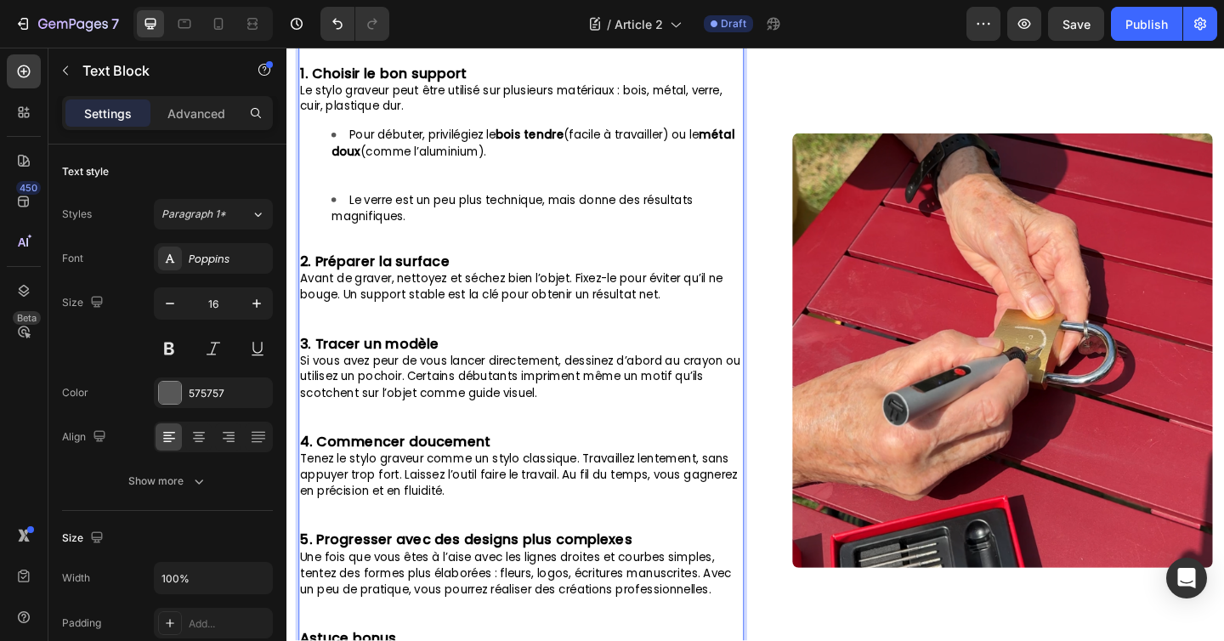
click at [458, 195] on li "Pour débuter, privilégiez le bois tendre (facile à travailler) ou le métal doux…" at bounding box center [558, 169] width 447 height 71
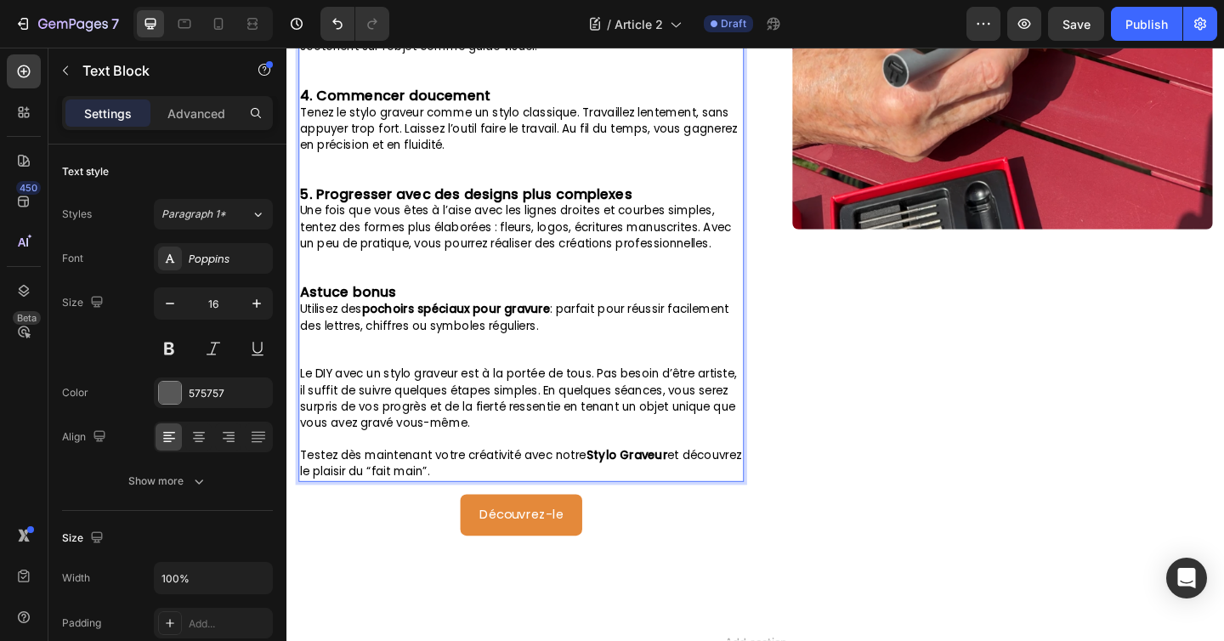
scroll to position [823, 0]
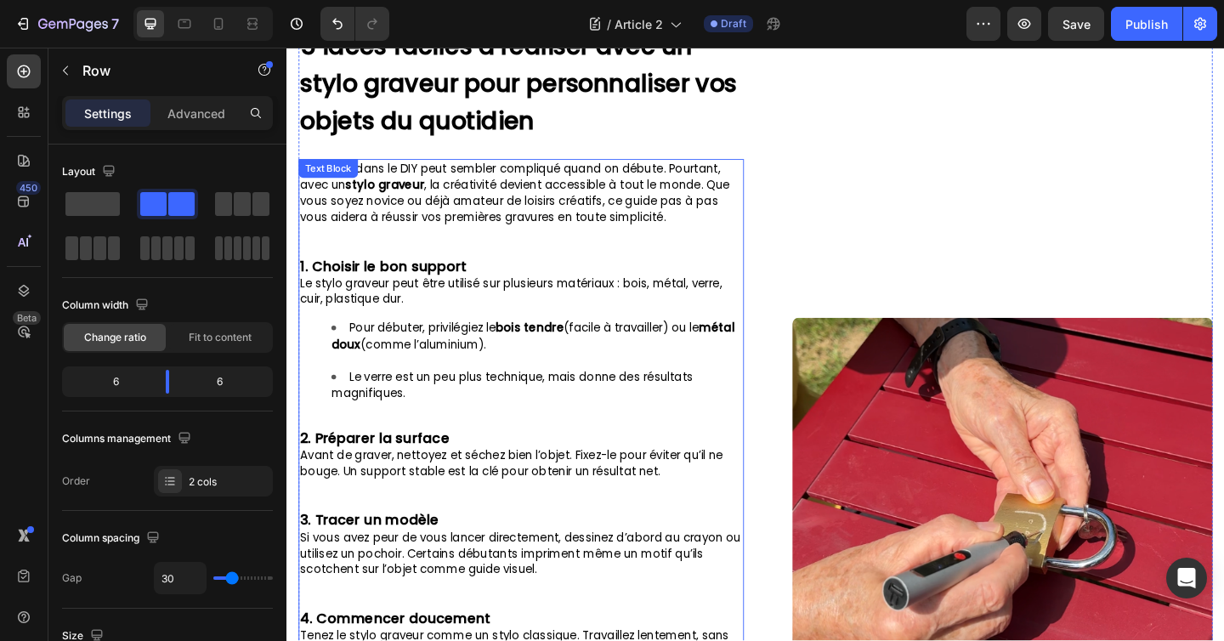
scroll to position [123, 0]
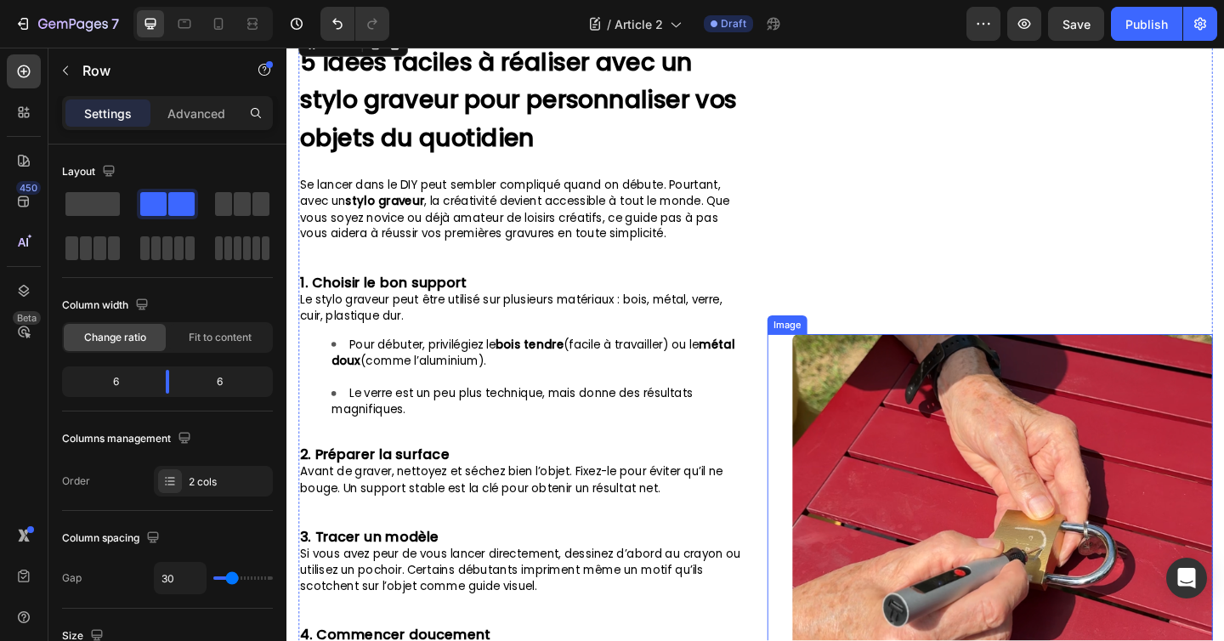
click at [906, 451] on img at bounding box center [1064, 595] width 457 height 472
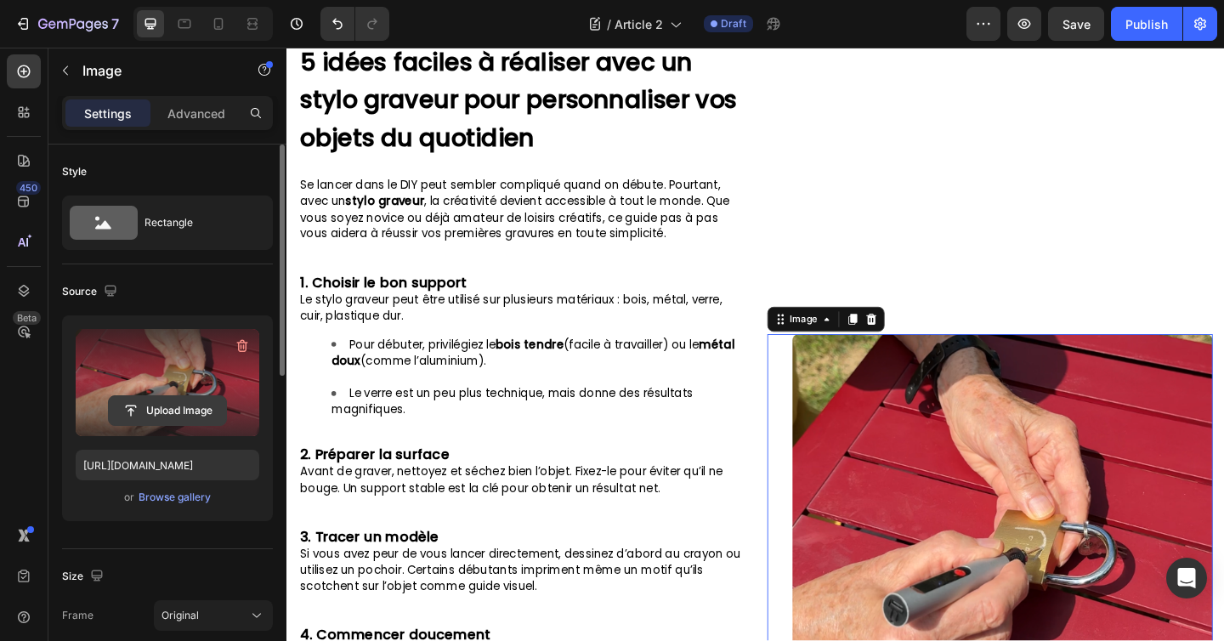
click at [185, 413] on input "file" at bounding box center [167, 410] width 117 height 29
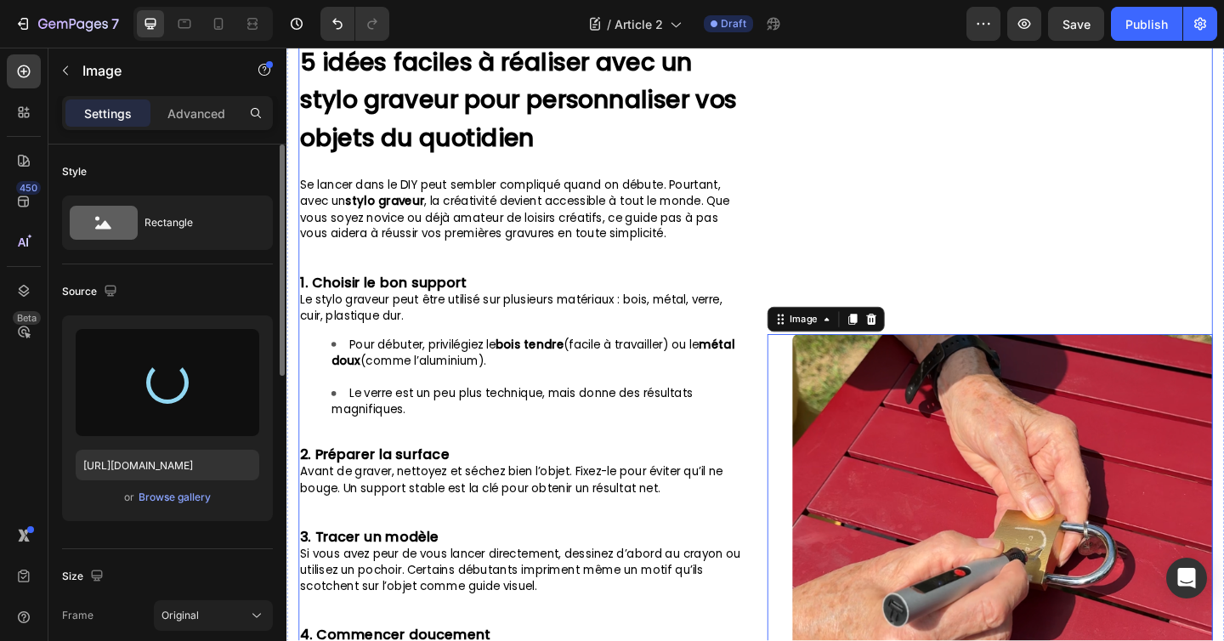
type input "[URL][DOMAIN_NAME]"
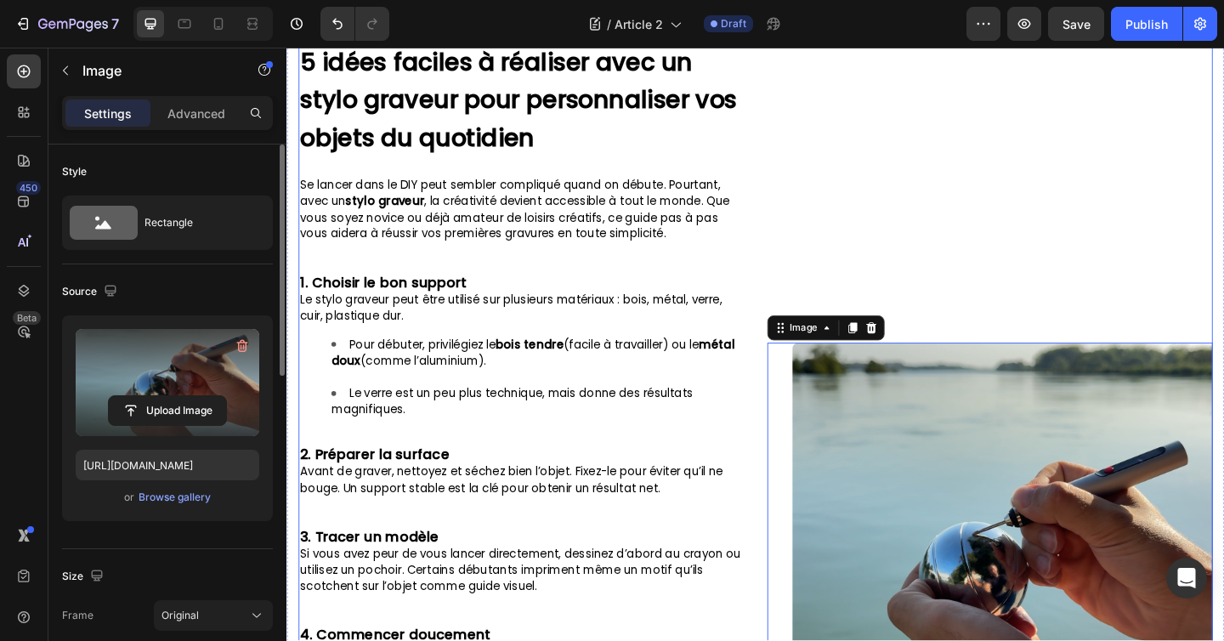
click at [944, 257] on div "Image 0" at bounding box center [1051, 596] width 484 height 1138
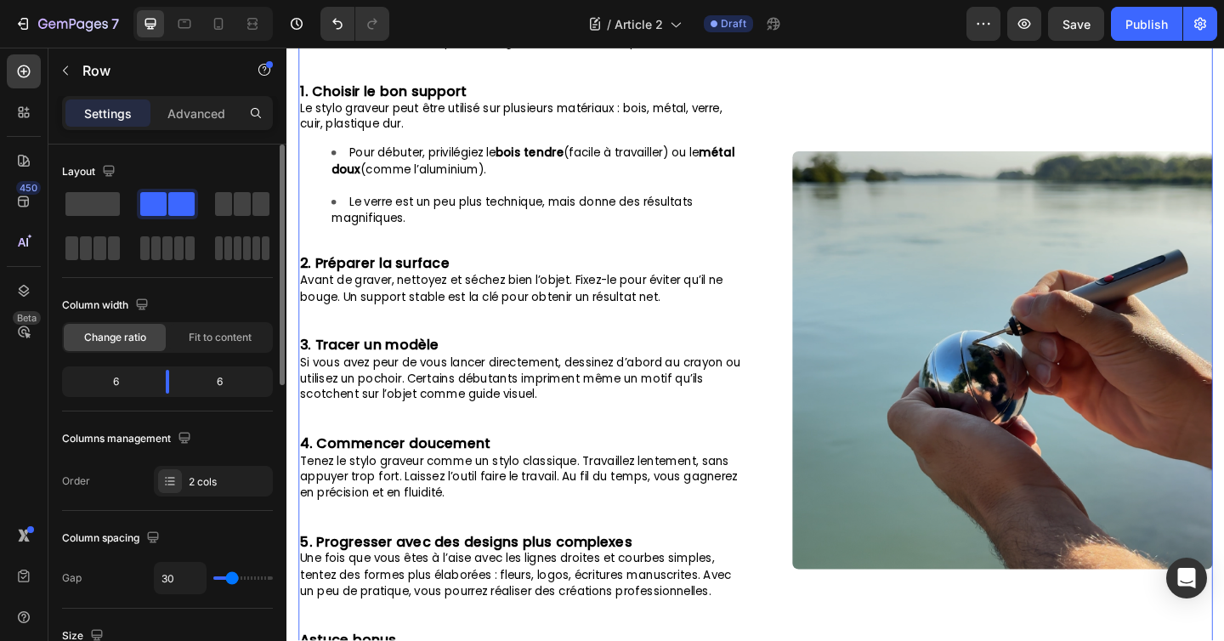
scroll to position [0, 0]
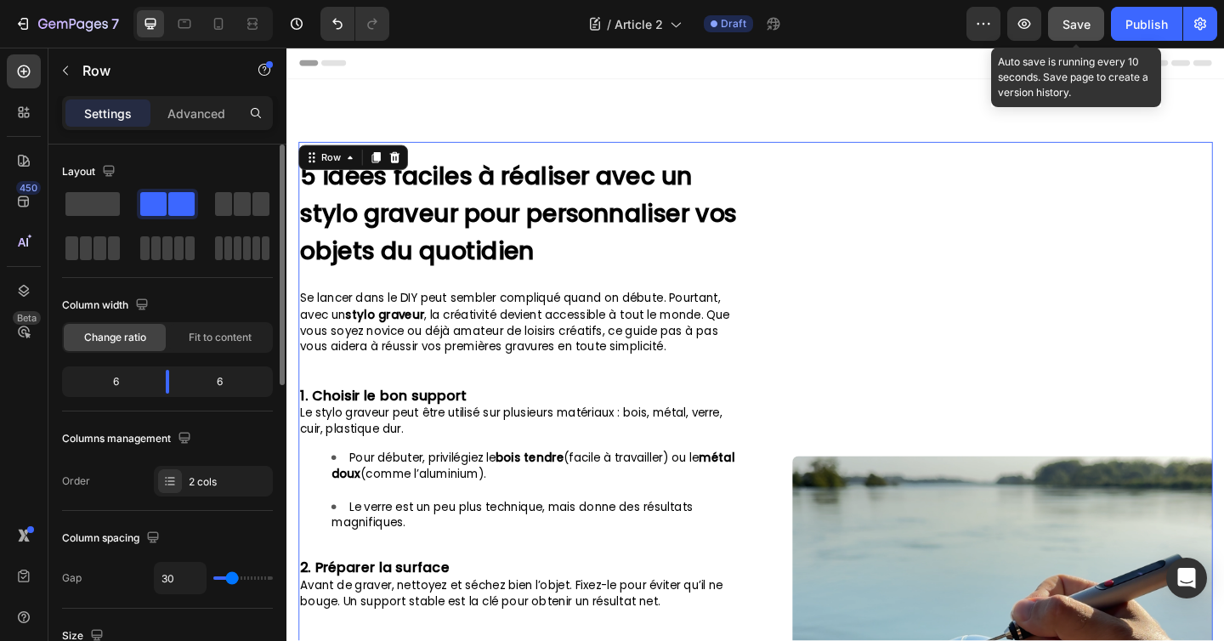
click at [1074, 32] on div "Save" at bounding box center [1076, 24] width 28 height 18
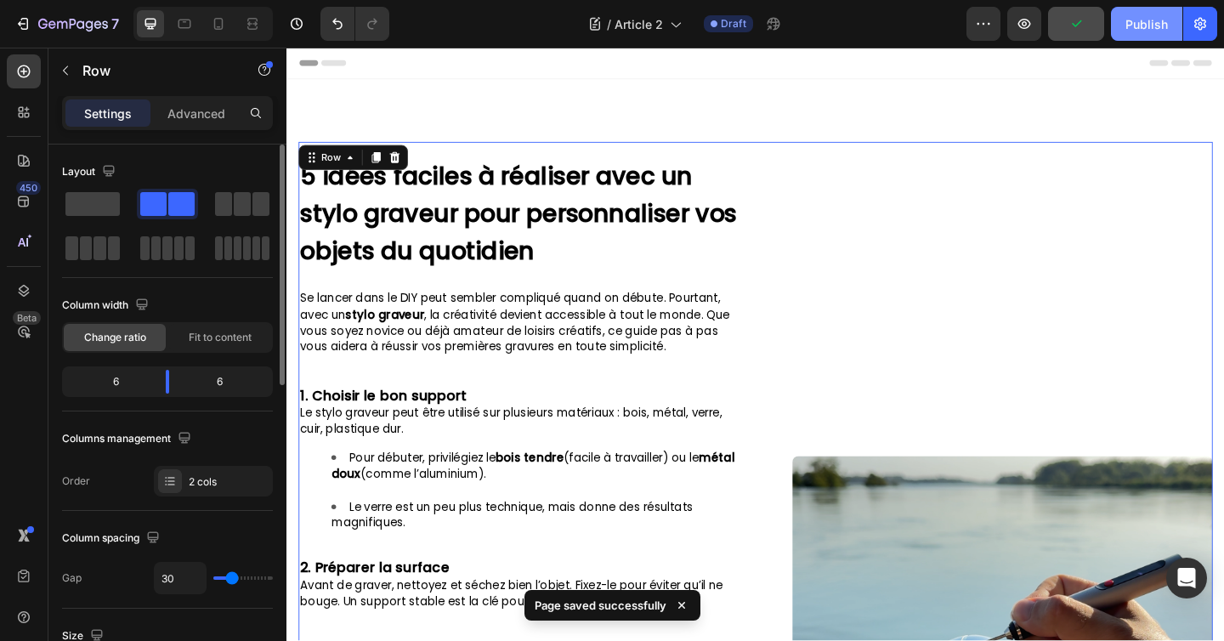
click at [1151, 29] on div "Publish" at bounding box center [1146, 24] width 42 height 18
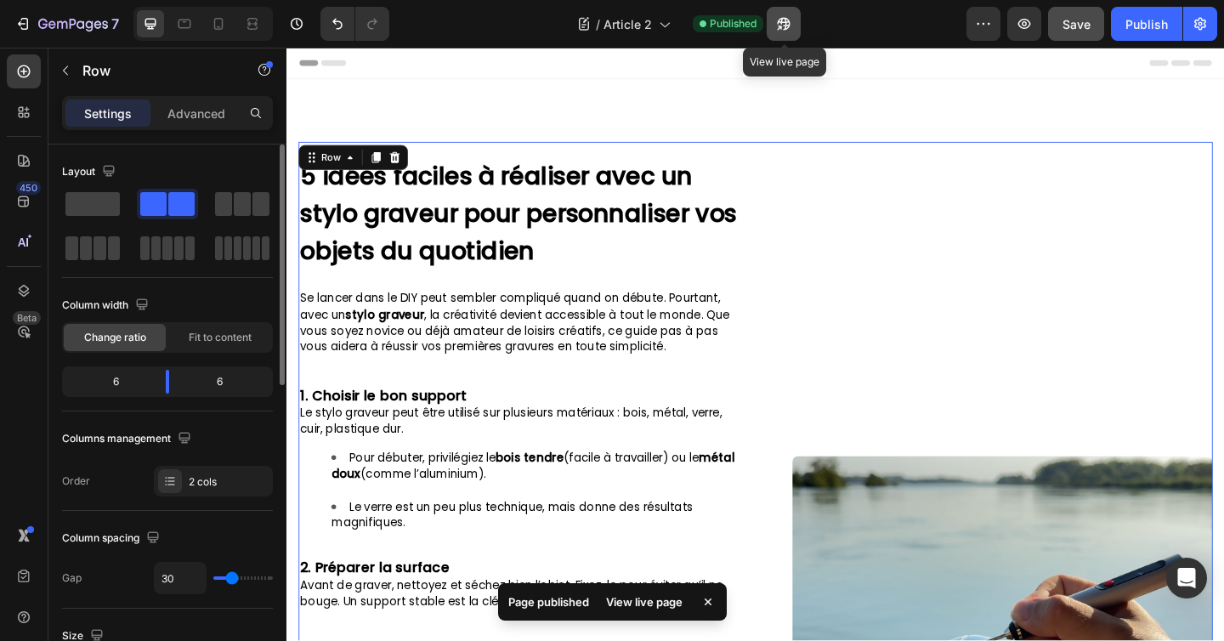
click at [794, 14] on button "button" at bounding box center [784, 24] width 34 height 34
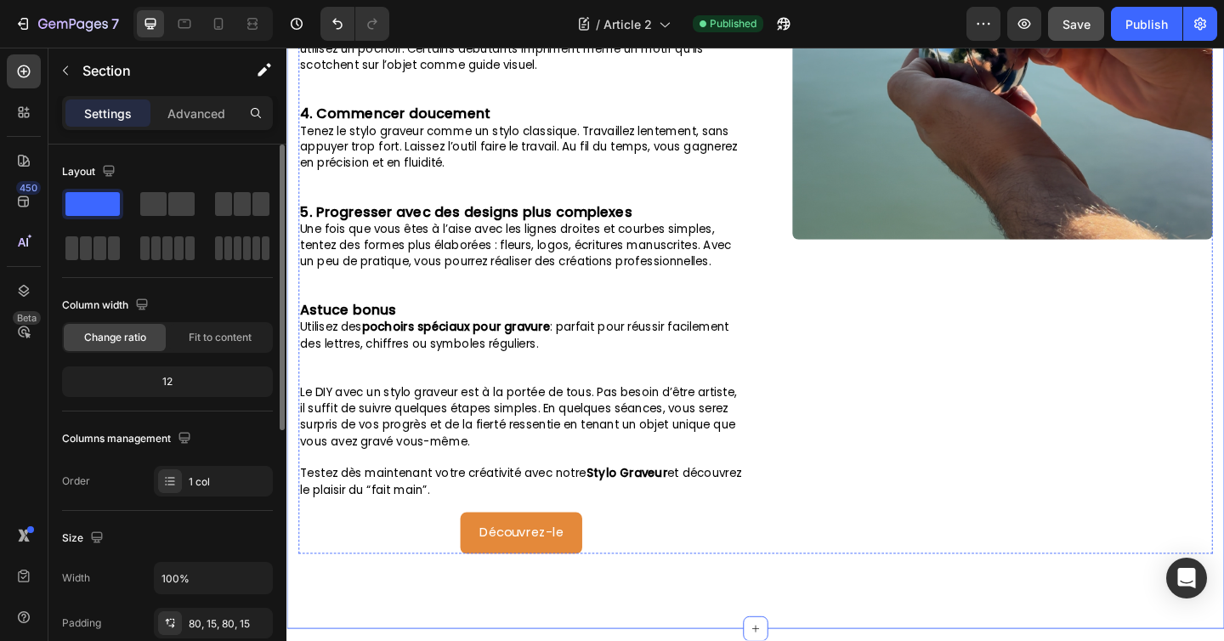
scroll to position [682, 0]
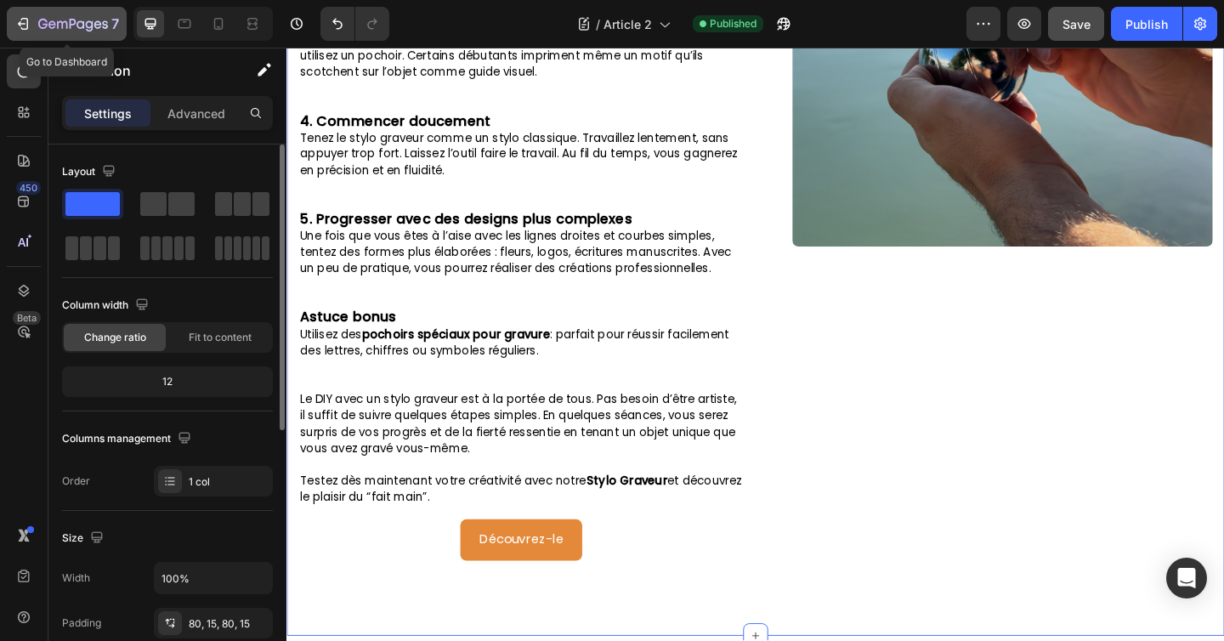
click at [31, 11] on button "7" at bounding box center [67, 24] width 120 height 34
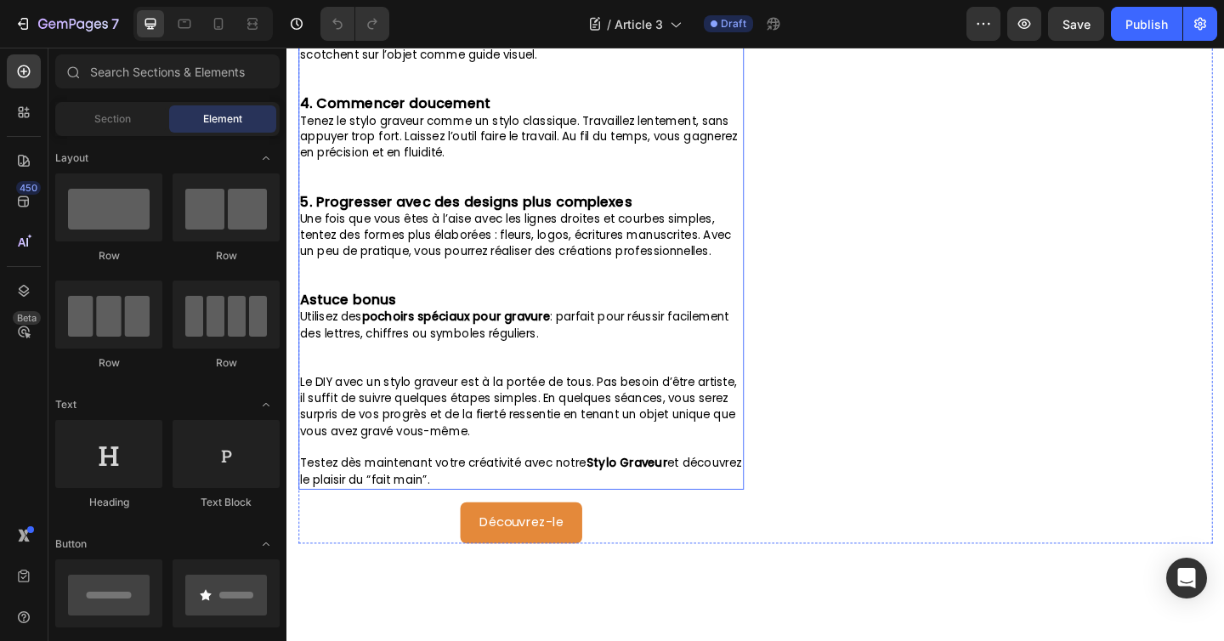
scroll to position [714, 0]
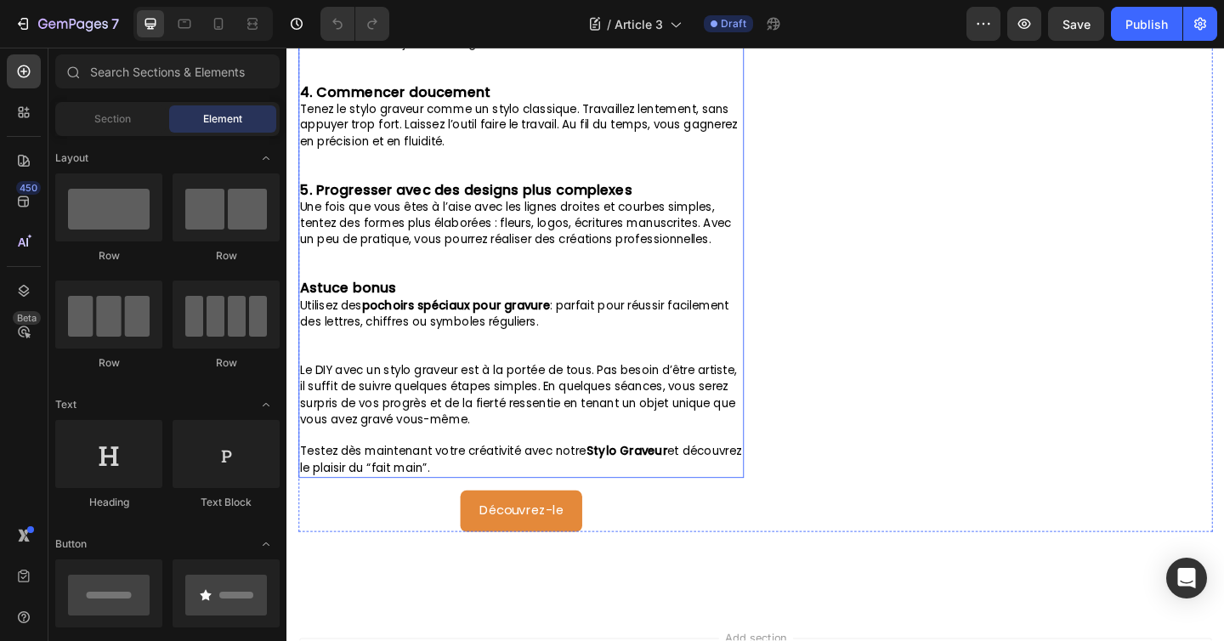
click at [627, 503] on p "Testez dès maintenant votre créativité avec notre Stylo Graveur et découvrez le…" at bounding box center [541, 496] width 481 height 36
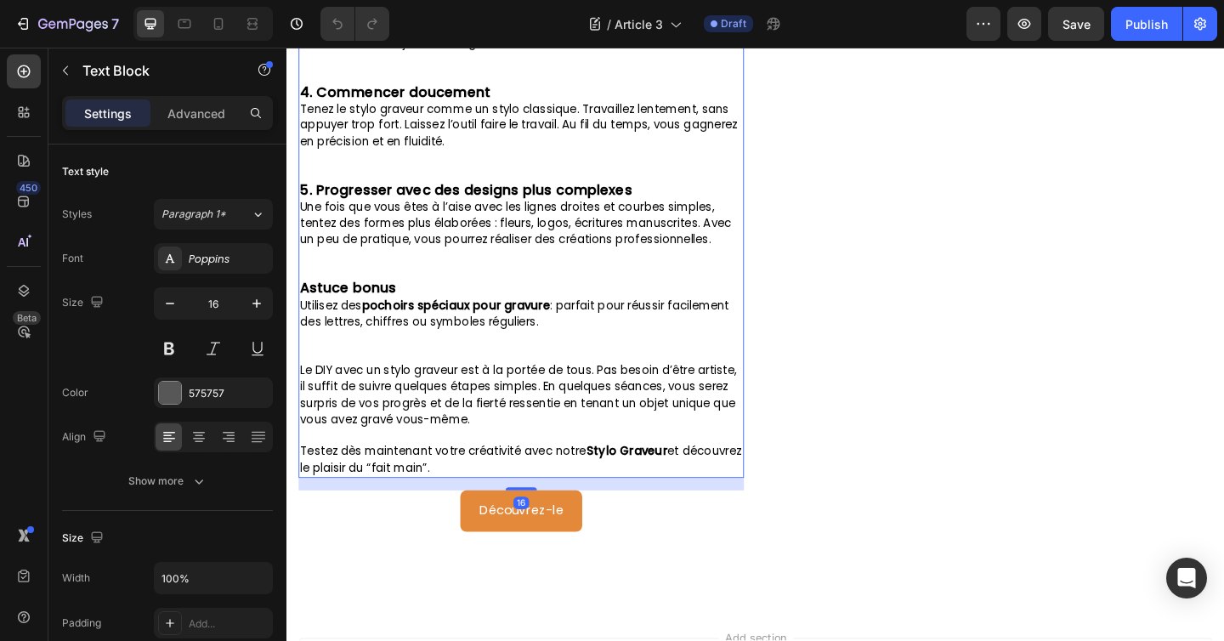
click at [520, 509] on p "Testez dès maintenant votre créativité avec notre Stylo Graveur et découvrez le…" at bounding box center [541, 496] width 481 height 36
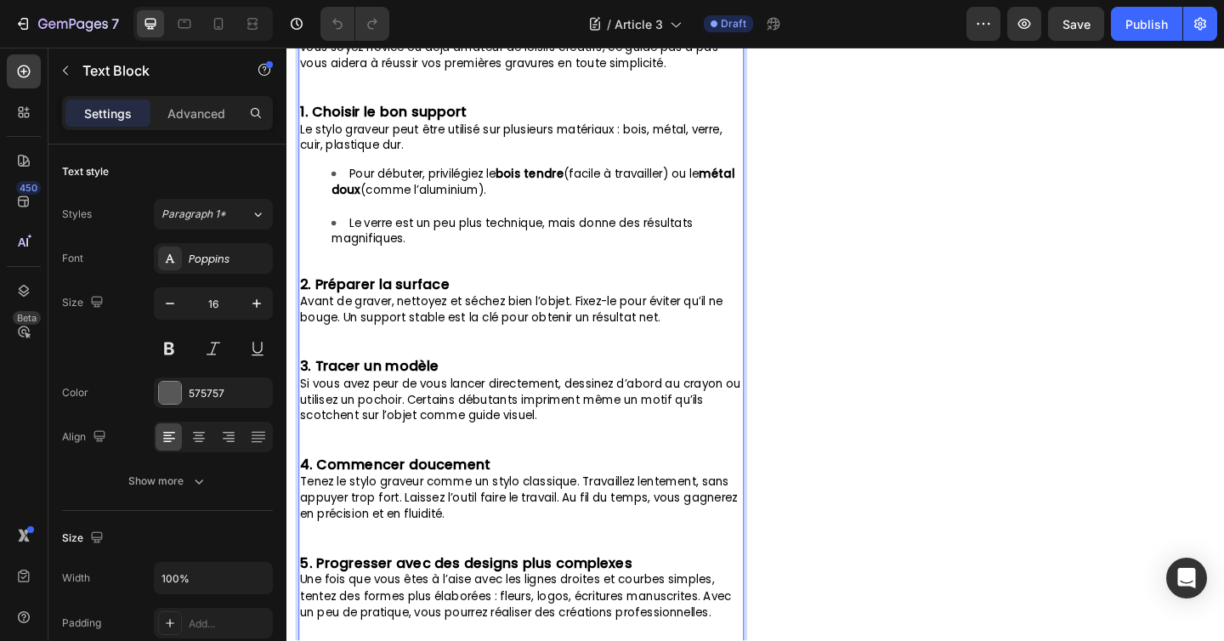
scroll to position [70, 0]
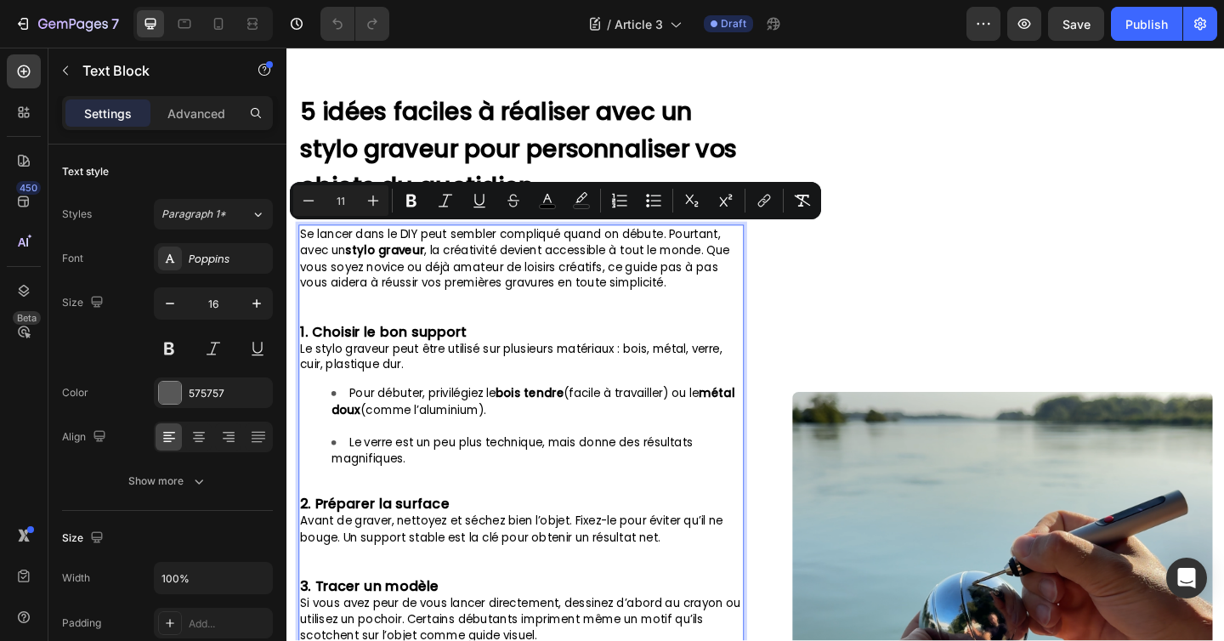
drag, startPoint x: 539, startPoint y: 509, endPoint x: 306, endPoint y: 243, distance: 353.5
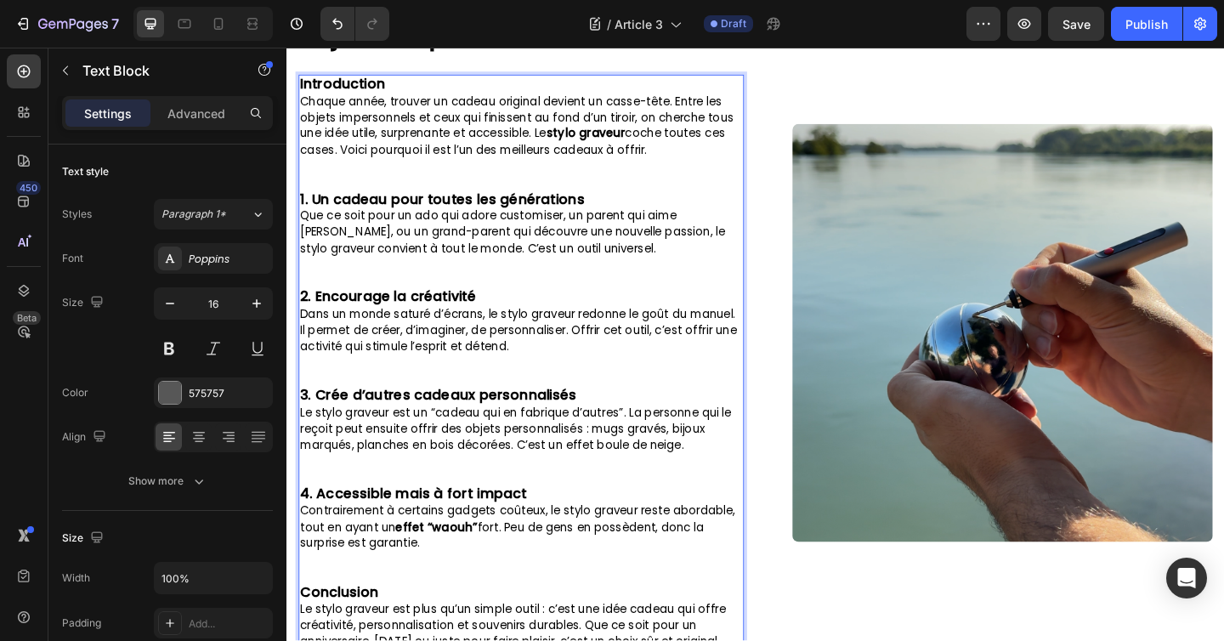
scroll to position [182, 0]
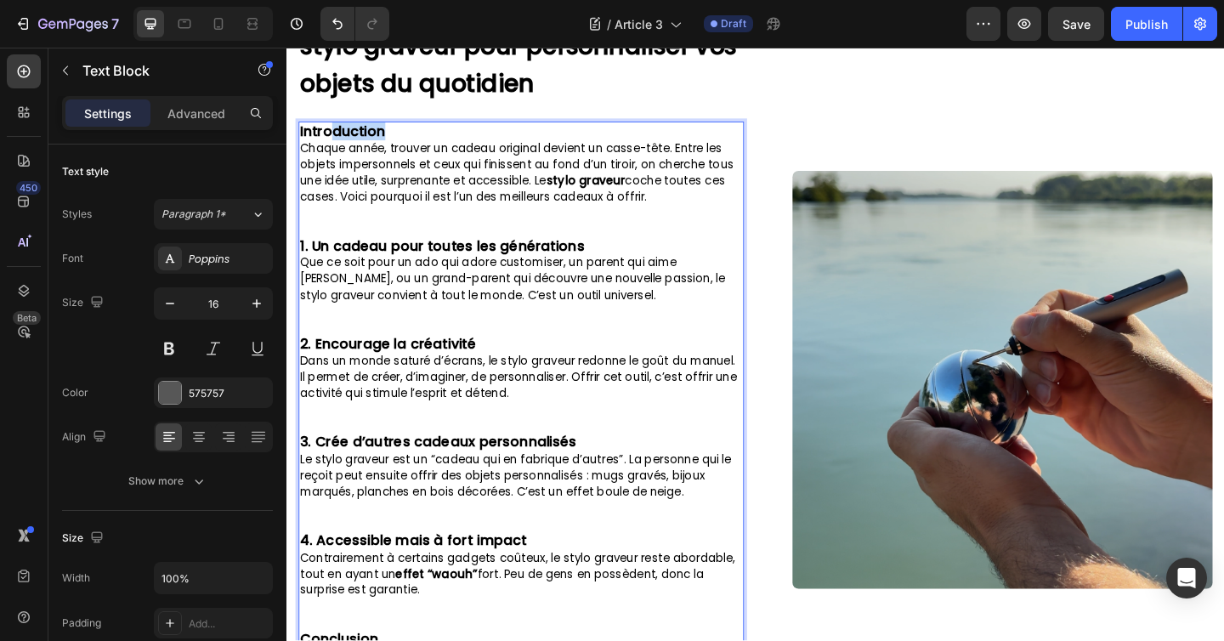
drag, startPoint x: 393, startPoint y: 134, endPoint x: 330, endPoint y: 134, distance: 62.9
click at [330, 134] on p "Introduction" at bounding box center [541, 139] width 481 height 19
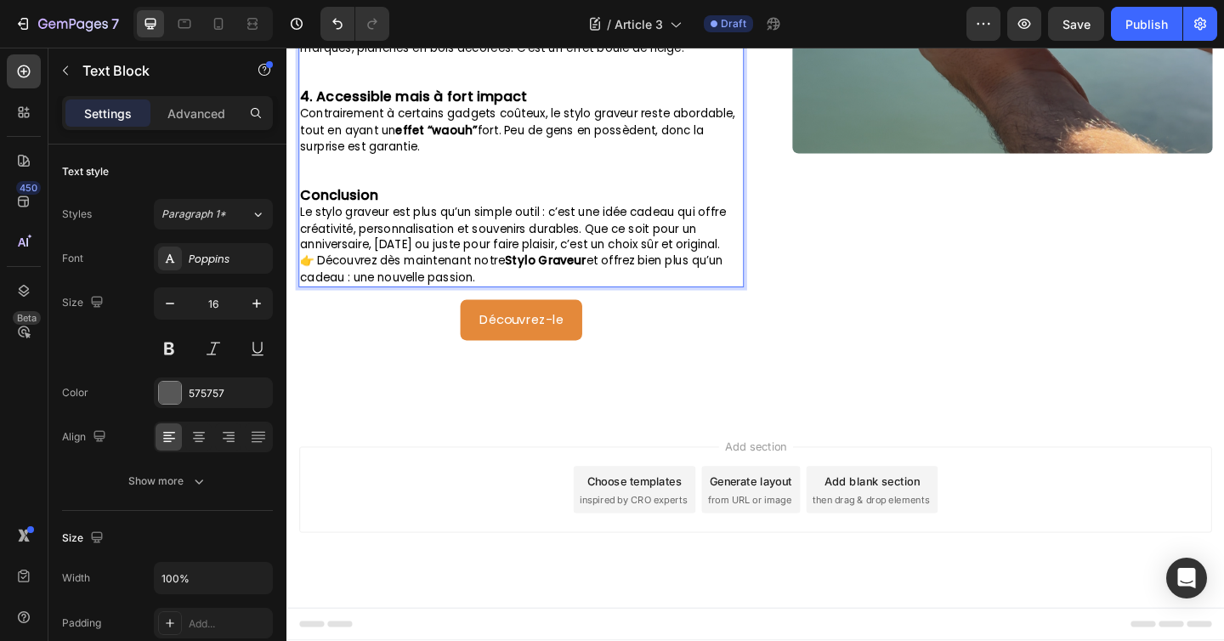
scroll to position [649, 0]
click at [755, 266] on p "Le stylo graveur est plus qu’un simple outil : c’est une idée cadeau qui offre …" at bounding box center [541, 244] width 481 height 53
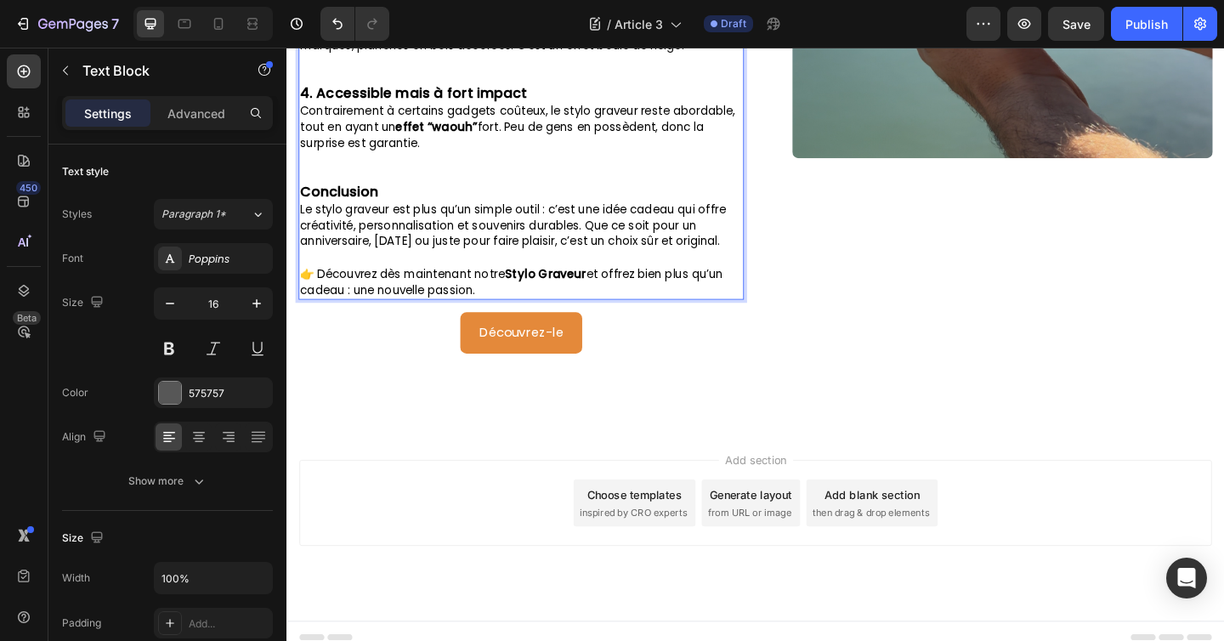
click at [320, 297] on span "👉 Découvrez dès maintenant notre Stylo Graveur et offrez bien plus qu’un cadeau…" at bounding box center [531, 303] width 460 height 35
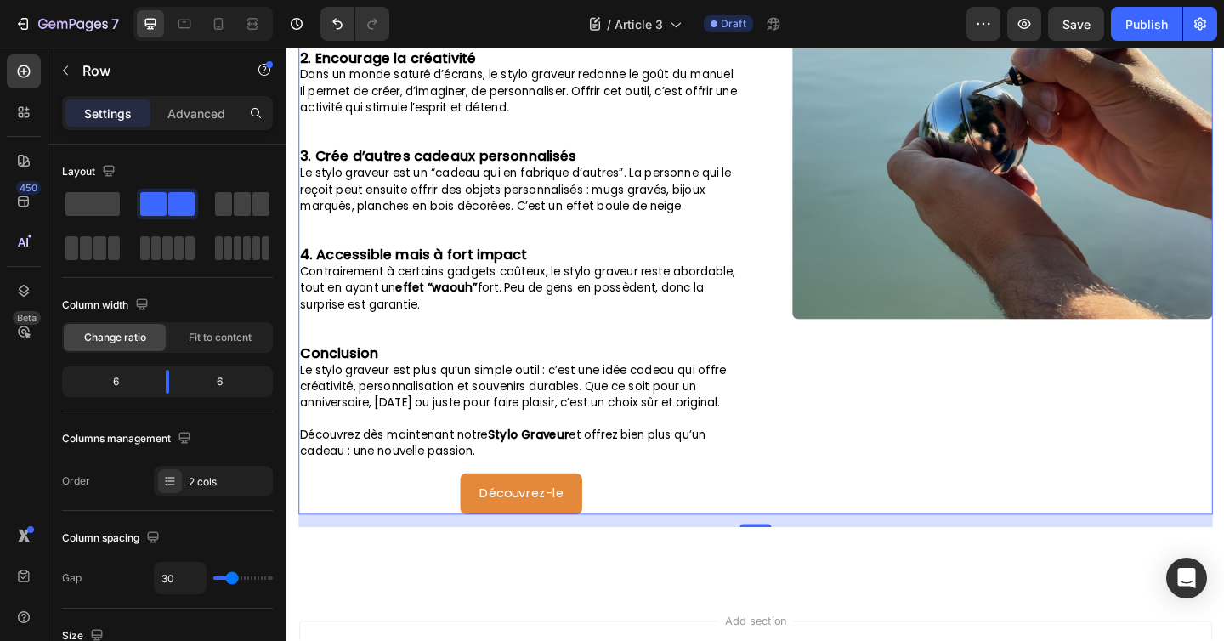
scroll to position [466, 0]
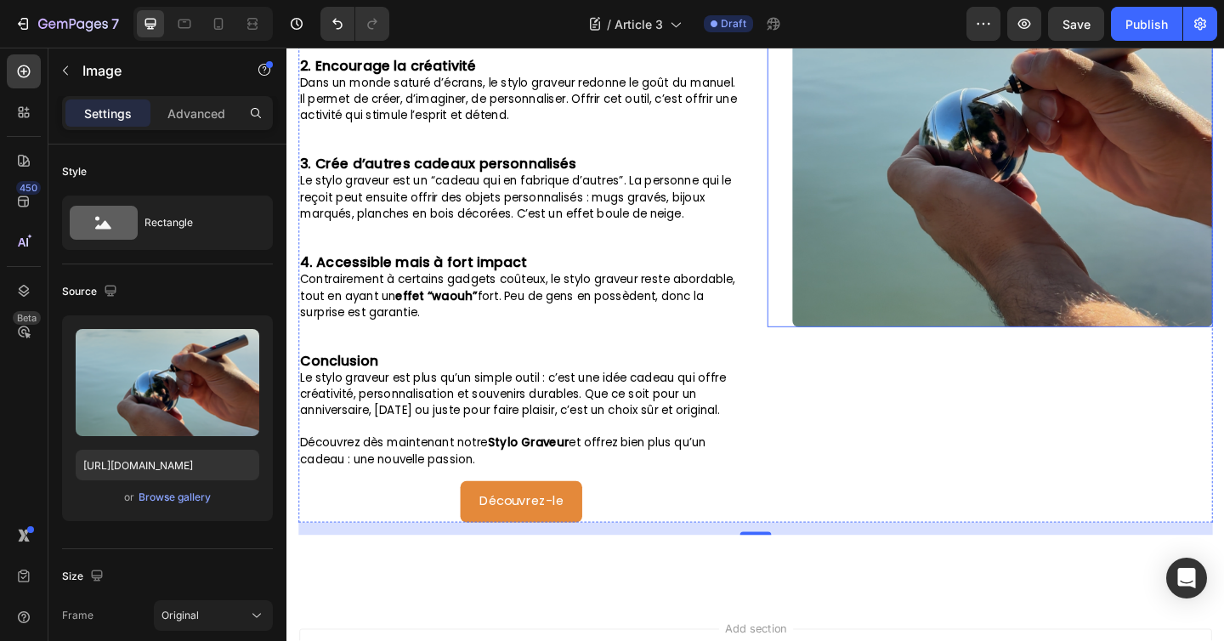
click at [1026, 173] on img at bounding box center [1064, 124] width 457 height 455
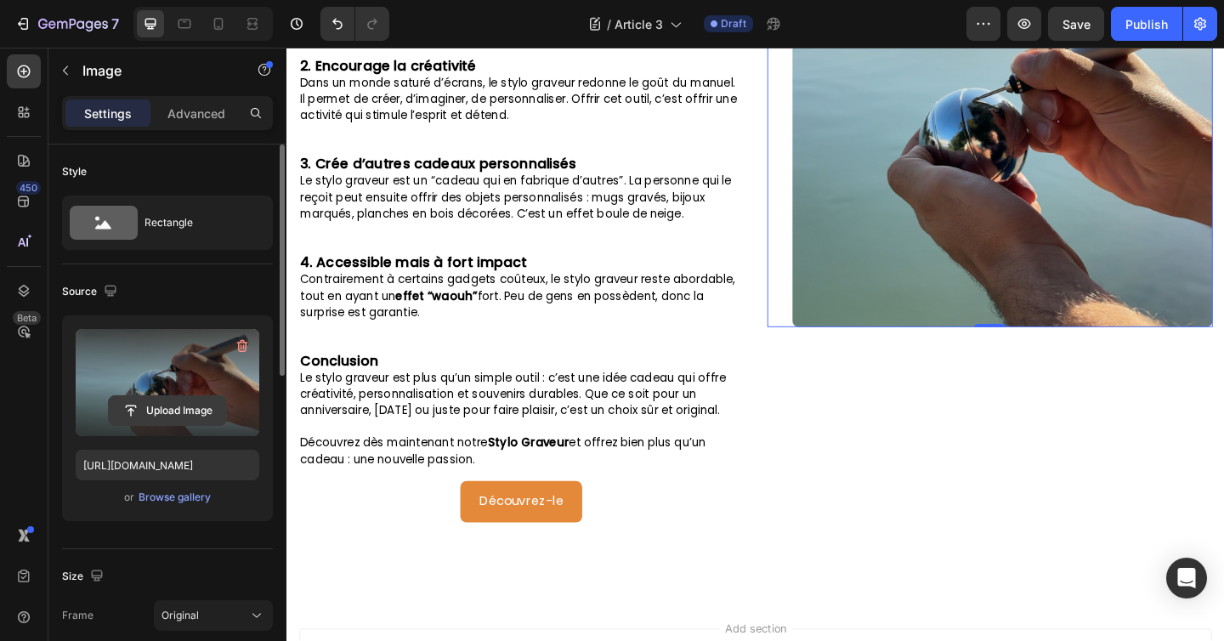
click at [193, 413] on input "file" at bounding box center [167, 410] width 117 height 29
type input "C:\fakepath\IMG_5870.HEIC"
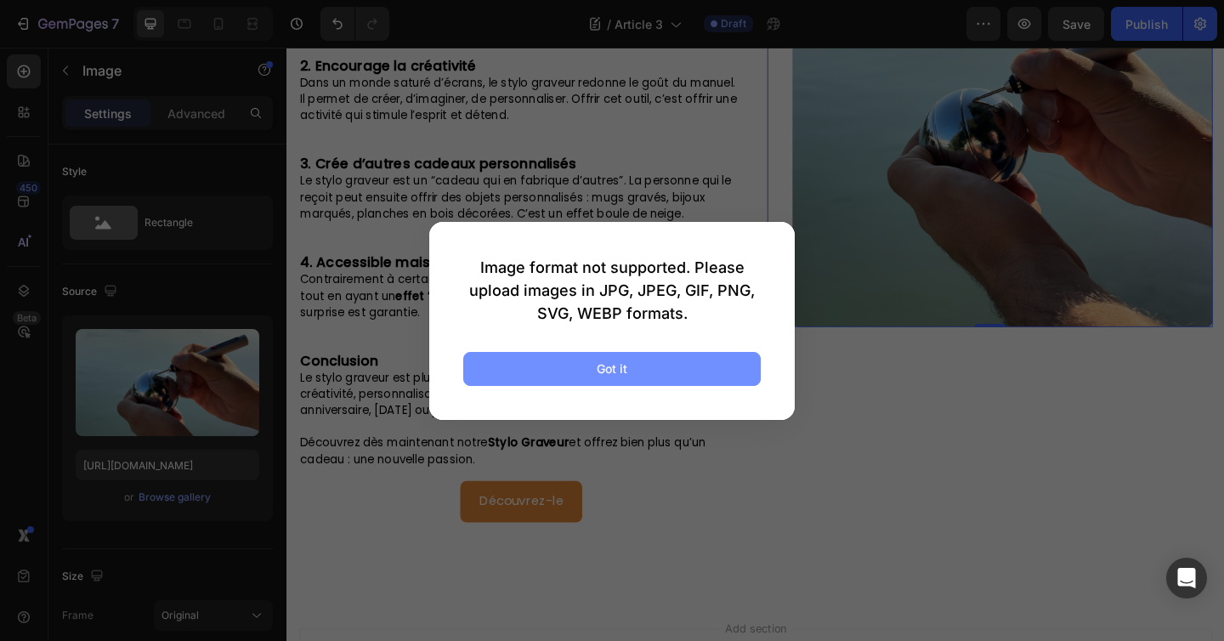
click at [561, 373] on button "Got it" at bounding box center [611, 369] width 297 height 34
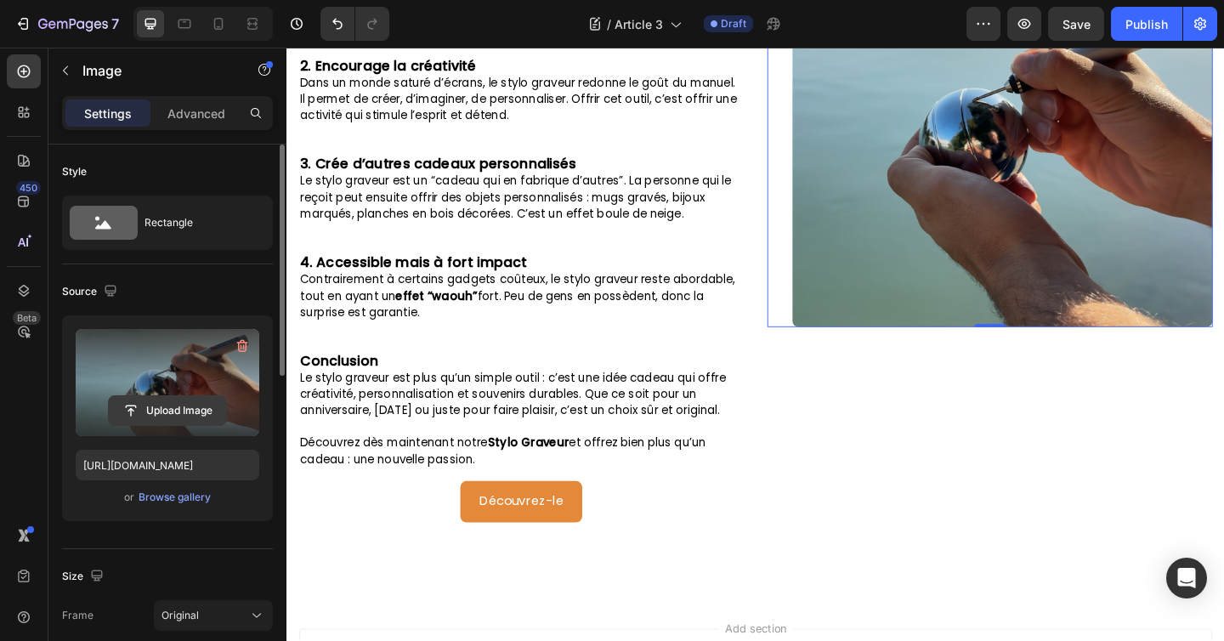
click at [161, 406] on input "file" at bounding box center [167, 410] width 117 height 29
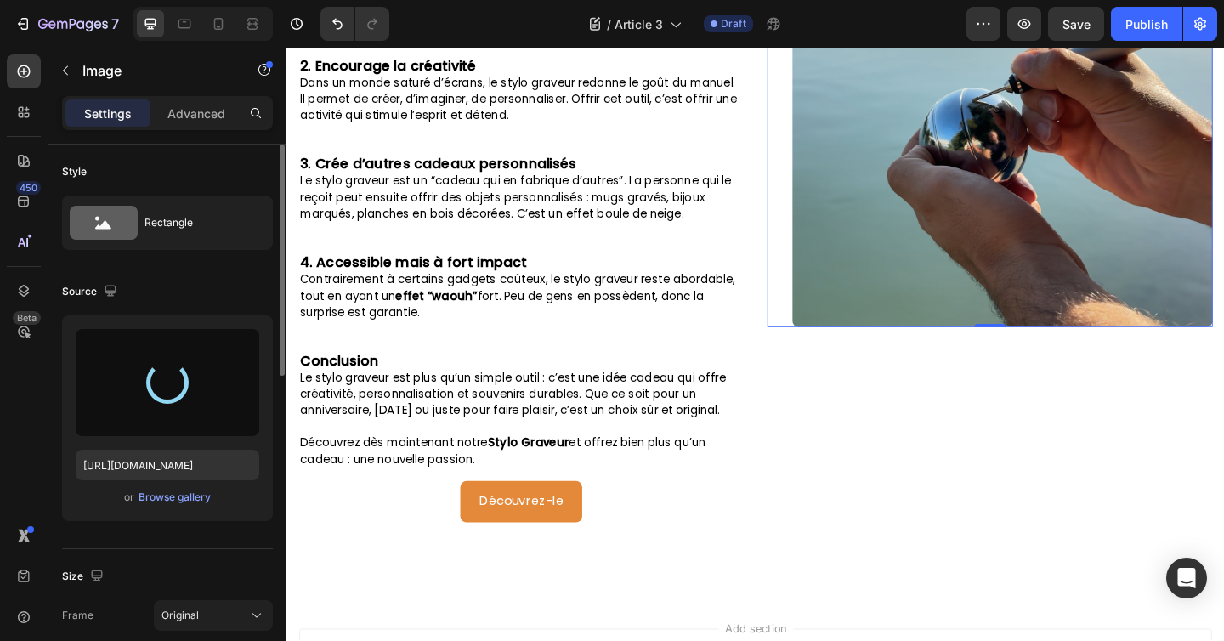
type input "[URL][DOMAIN_NAME]"
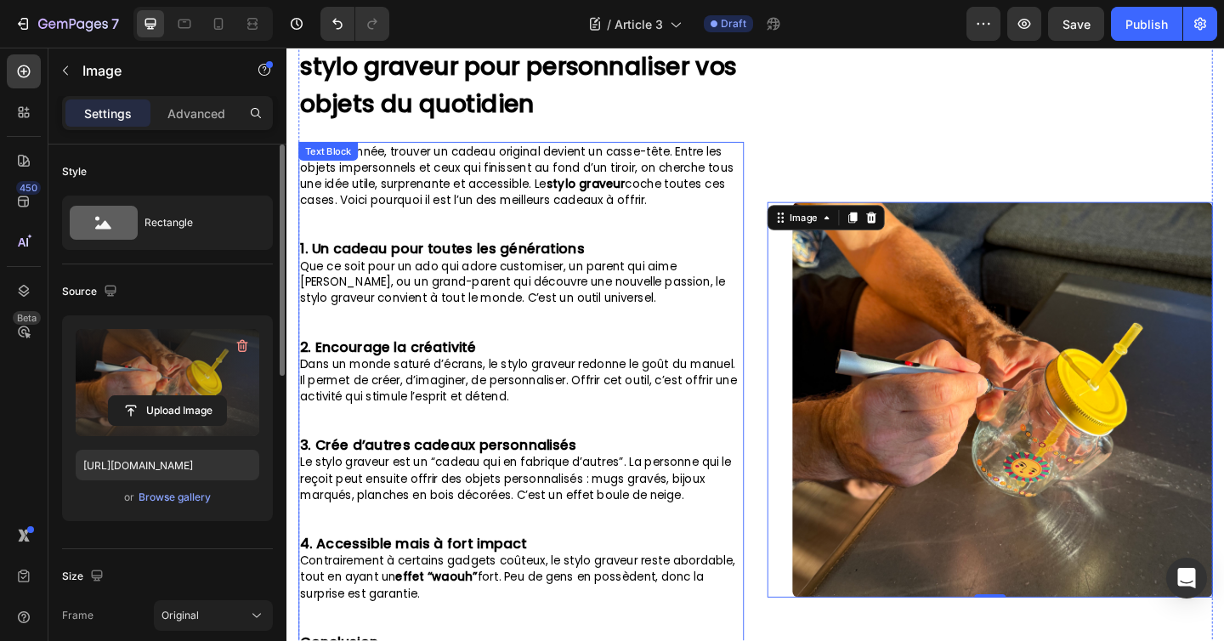
scroll to position [132, 0]
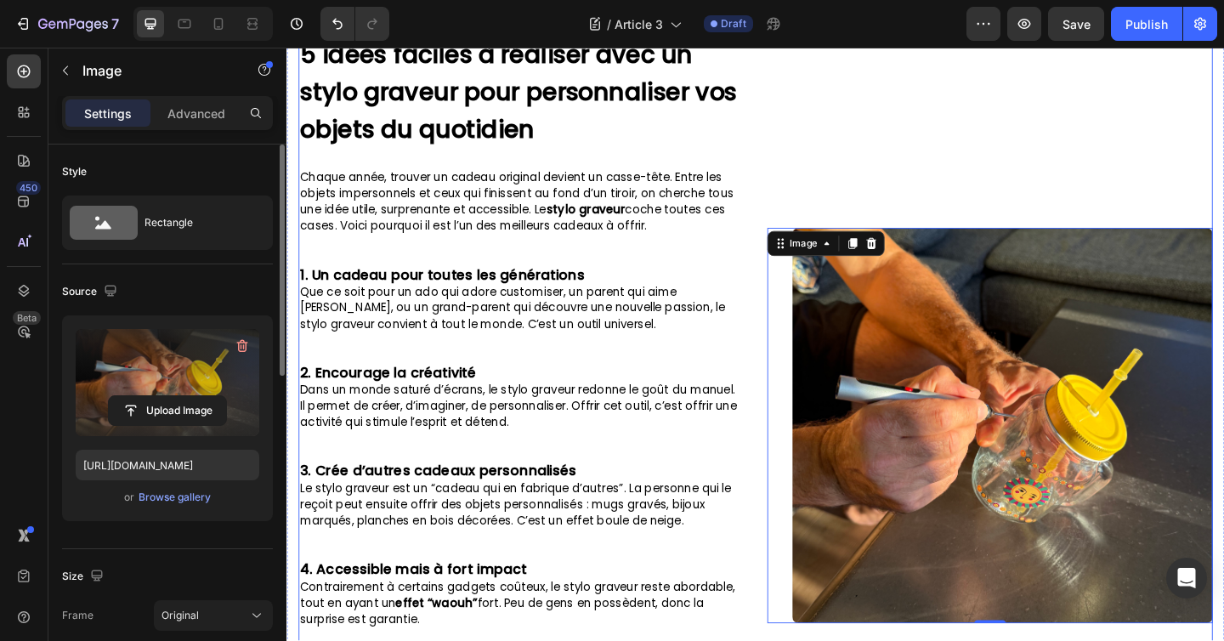
click at [809, 205] on div "Image 0" at bounding box center [1051, 459] width 484 height 880
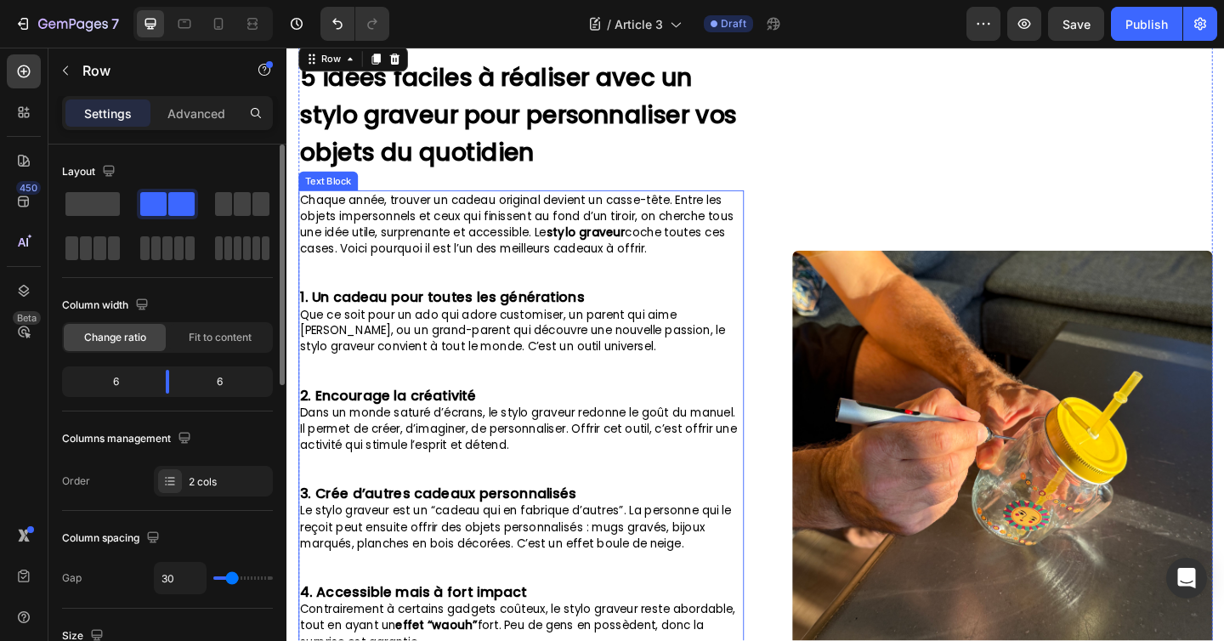
scroll to position [0, 0]
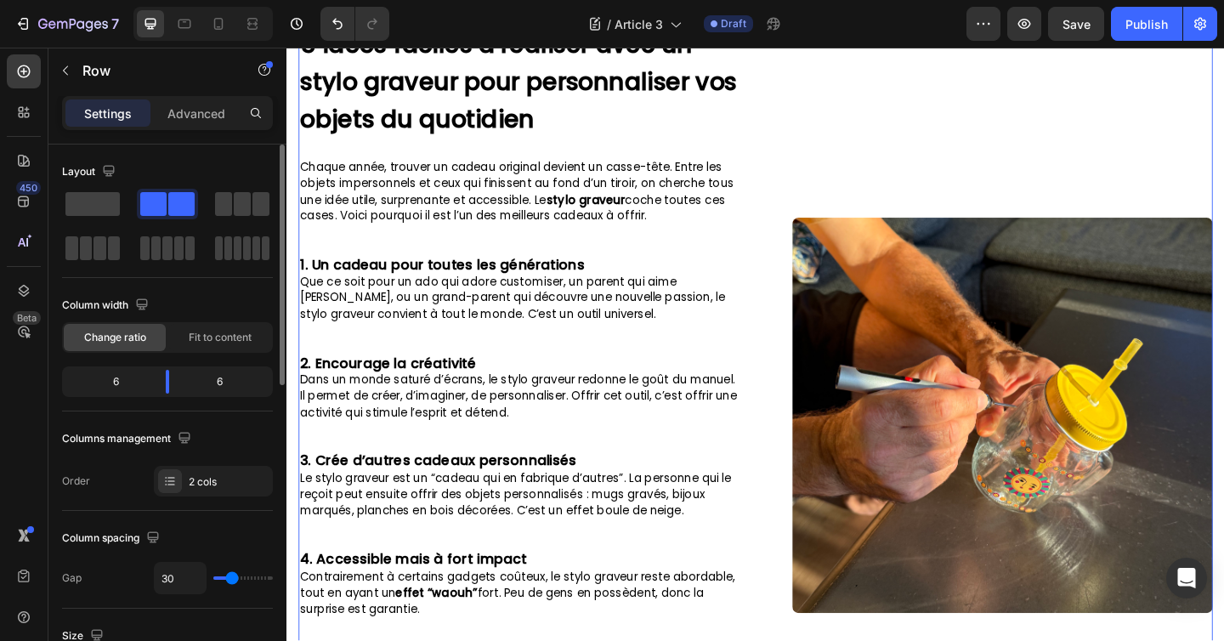
click at [793, 303] on div "5 idées faciles à réaliser avec un stylo graveur pour personnaliser vos objets …" at bounding box center [796, 448] width 994 height 880
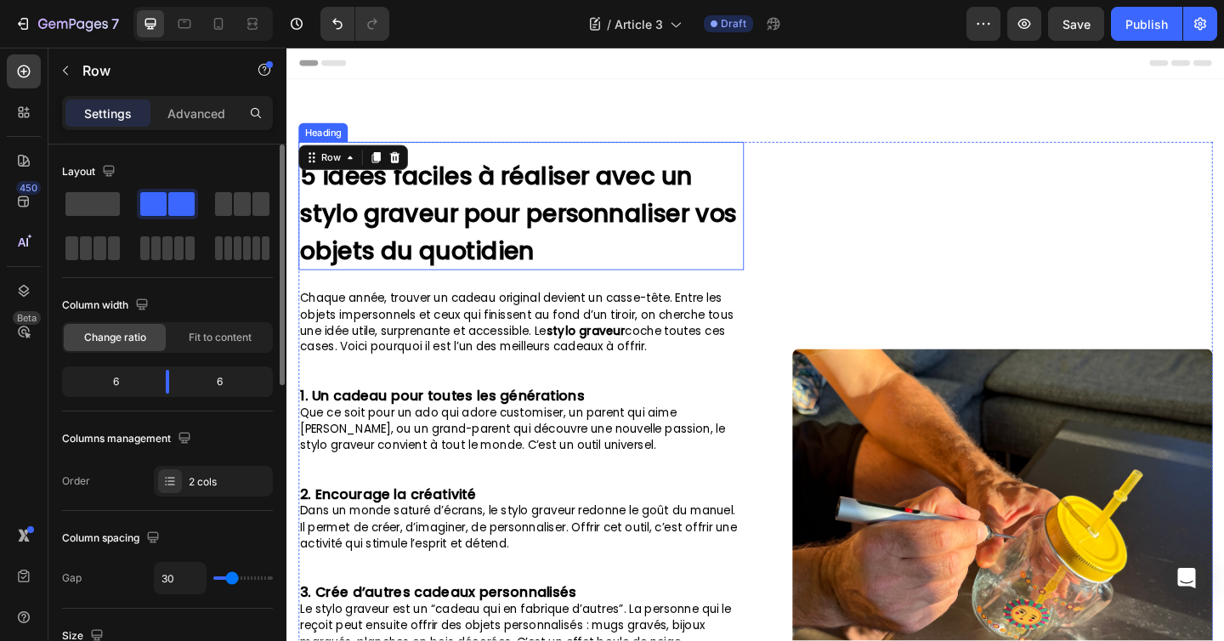
click at [534, 225] on strong "5 idées faciles à réaliser avec un stylo graveur pour personnaliser vos objets …" at bounding box center [538, 228] width 475 height 118
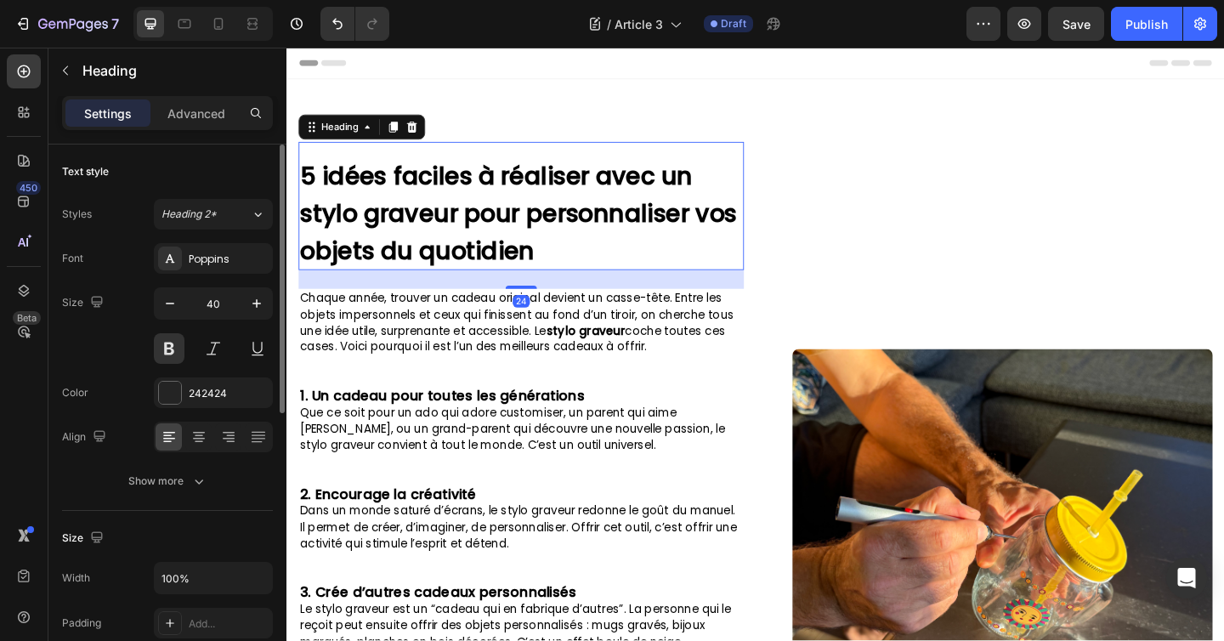
click at [616, 263] on h2 "5 idées faciles à réaliser avec un stylo graveur pour personnaliser vos objets …" at bounding box center [541, 227] width 484 height 126
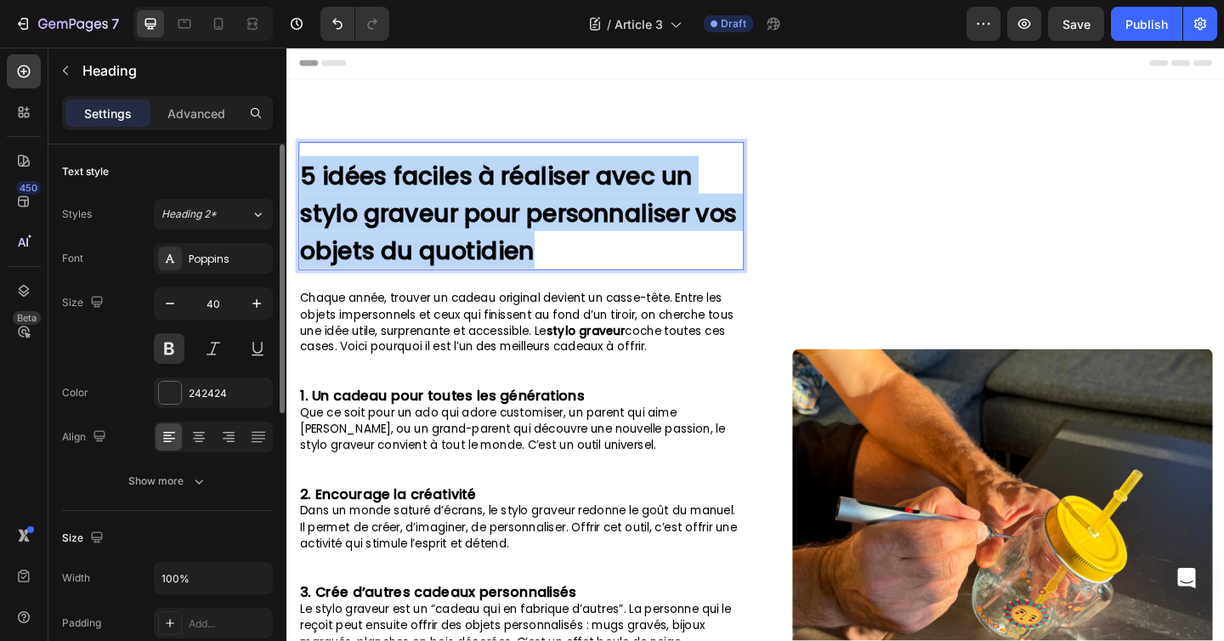
drag, startPoint x: 619, startPoint y: 272, endPoint x: 303, endPoint y: 196, distance: 325.0
click at [303, 196] on p "5 idées faciles à réaliser avec un stylo graveur pour personnaliser vos objets …" at bounding box center [541, 227] width 481 height 122
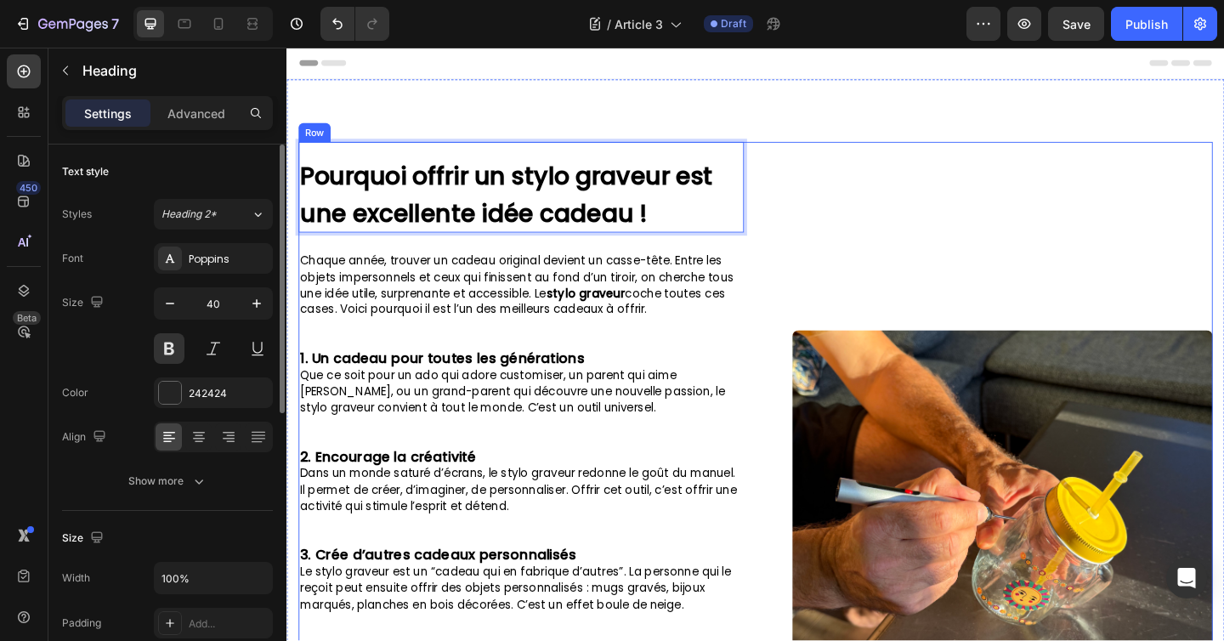
click at [864, 166] on div "Image" at bounding box center [1051, 569] width 484 height 839
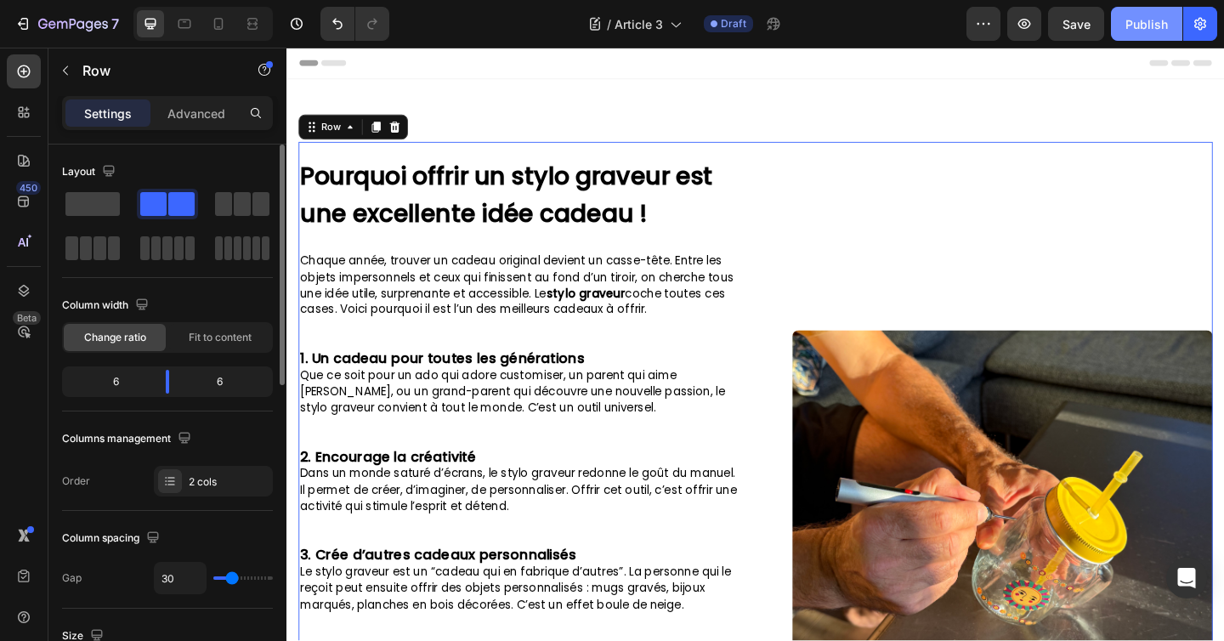
click at [1140, 19] on div "Publish" at bounding box center [1146, 24] width 42 height 18
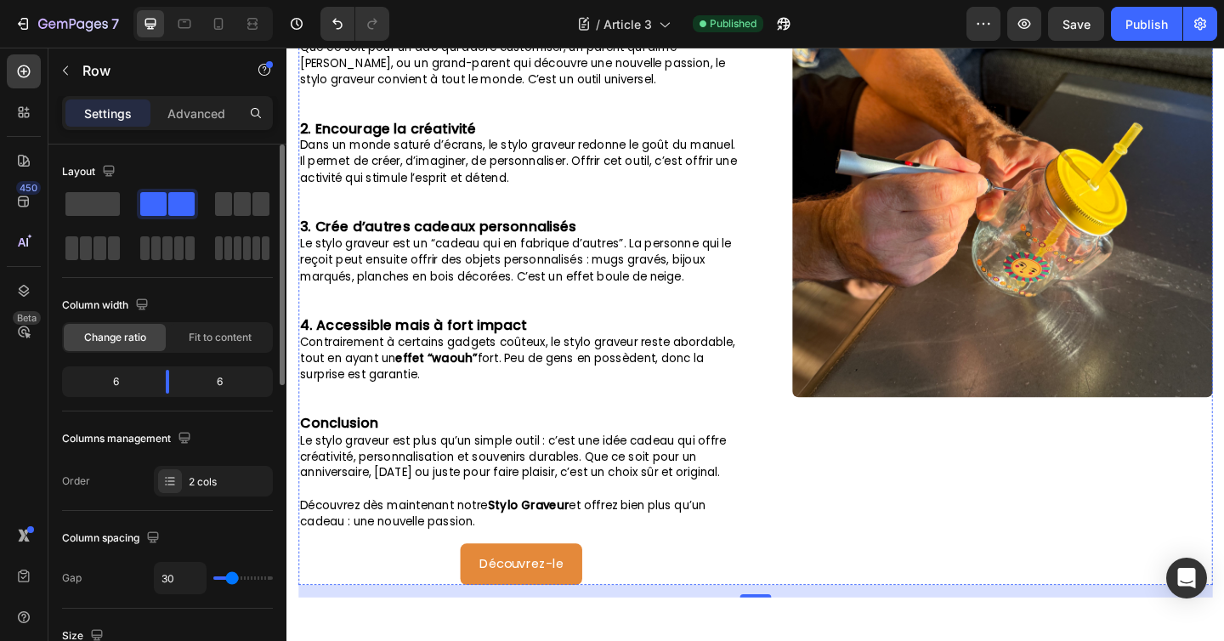
scroll to position [349, 0]
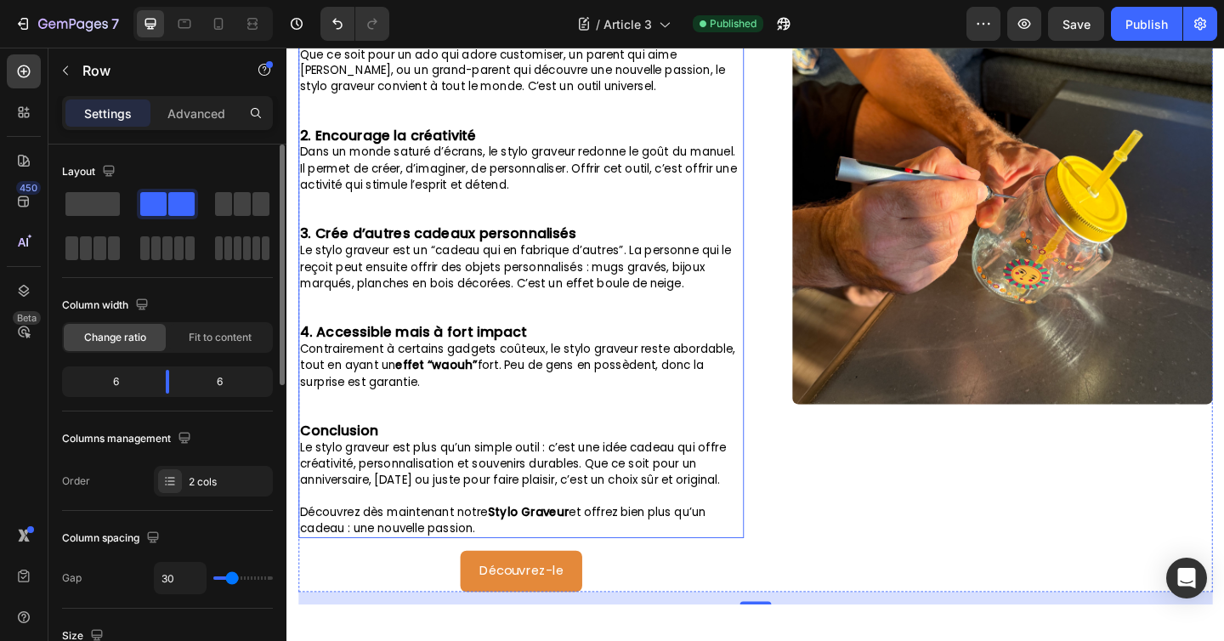
click at [388, 468] on p "Conclusion" at bounding box center [541, 464] width 481 height 19
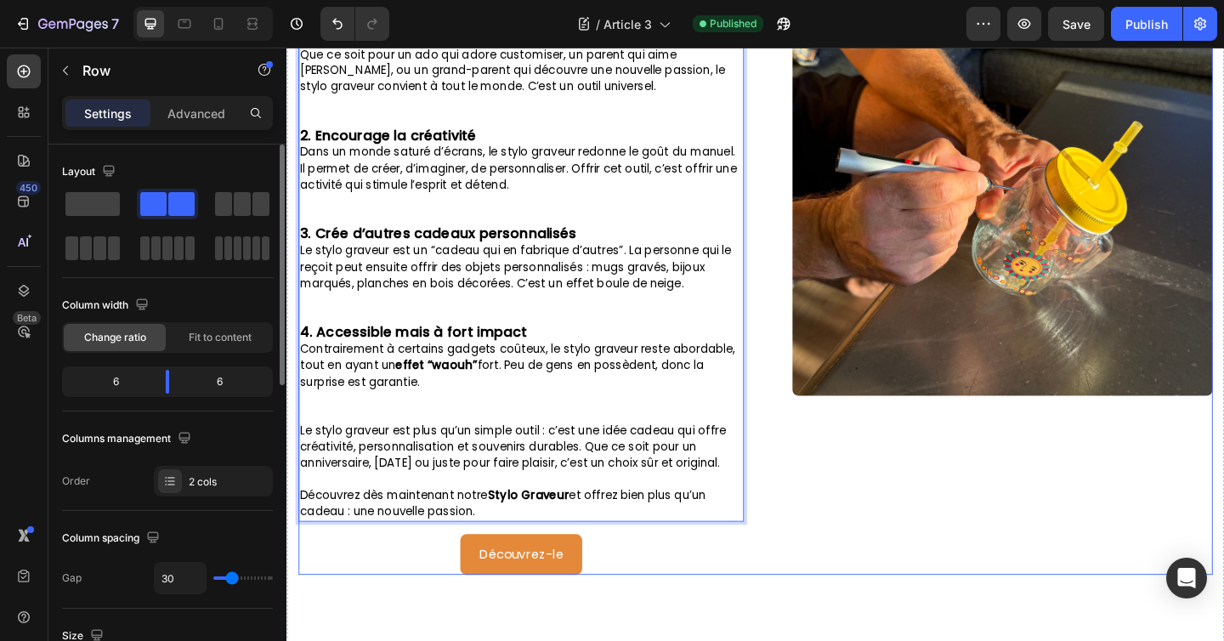
click at [888, 561] on div "Image" at bounding box center [1051, 211] width 484 height 820
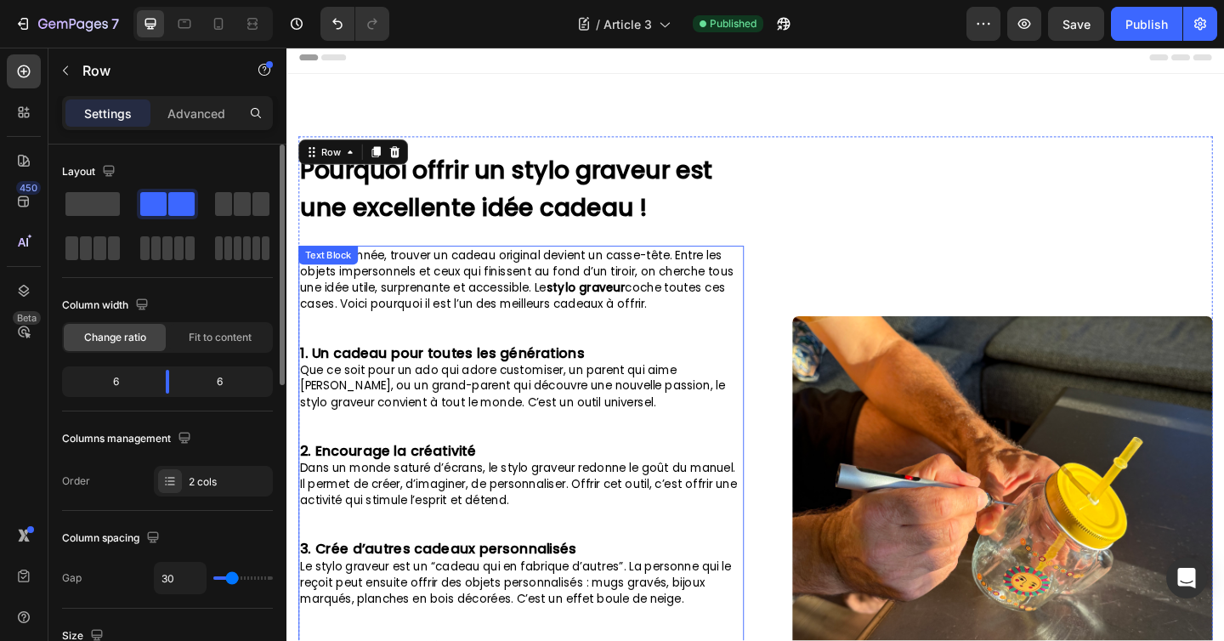
scroll to position [0, 0]
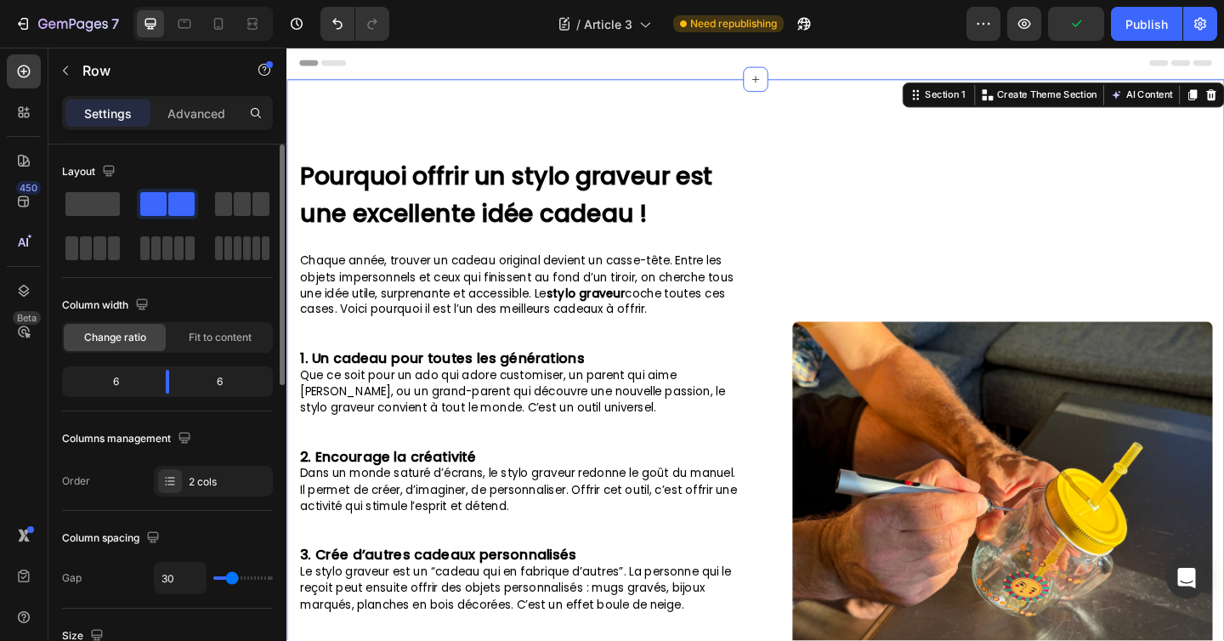
click at [721, 110] on div "⁠⁠⁠⁠⁠⁠⁠ Pourquoi offrir un stylo graveur est une excellente idée cadeau ! Headi…" at bounding box center [796, 567] width 1020 height 970
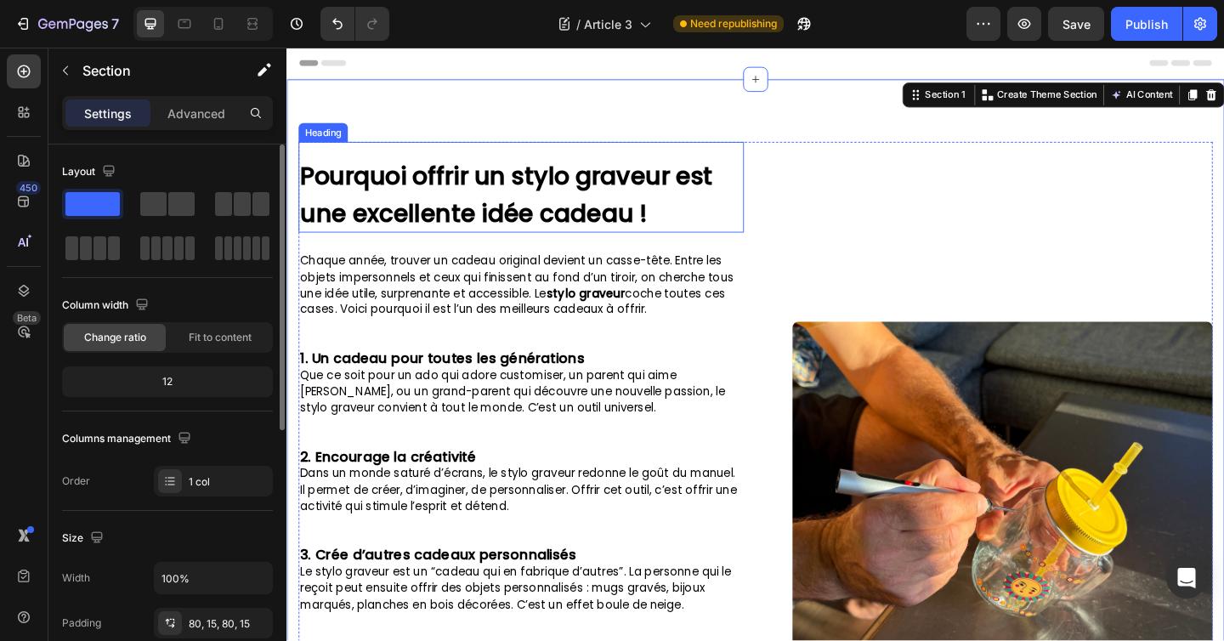
click at [543, 189] on strong "Pourquoi offrir un stylo graveur est une excellente idée cadeau !" at bounding box center [525, 207] width 449 height 77
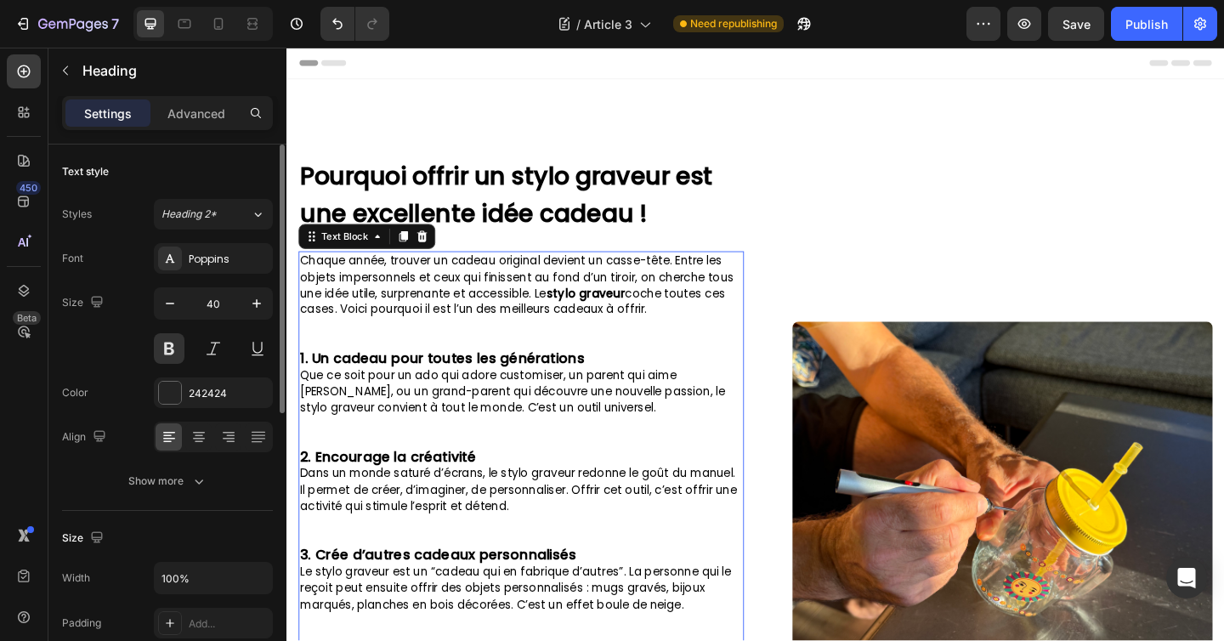
click at [449, 337] on span "Chaque année, trouver un cadeau original devient un casse-tête. Entre les objet…" at bounding box center [537, 306] width 472 height 70
click at [547, 150] on div "⁠⁠⁠⁠⁠⁠⁠ Pourquoi offrir un stylo graveur est une excellente idée cadeau ! Headi…" at bounding box center [541, 199] width 484 height 99
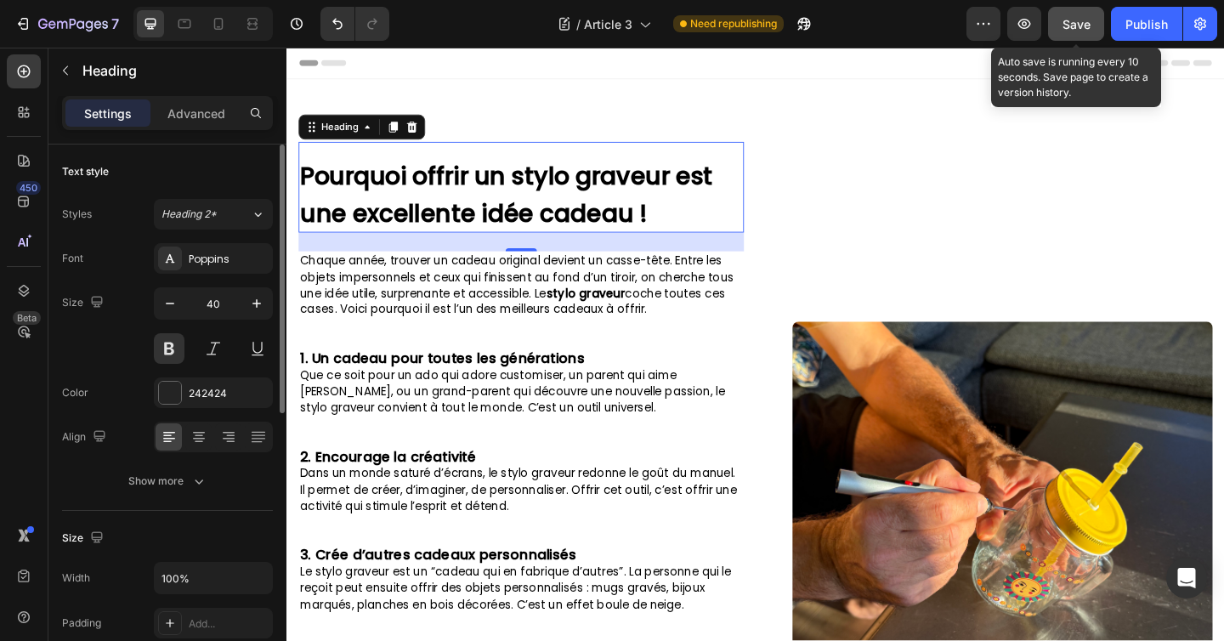
click at [1085, 17] on span "Save" at bounding box center [1076, 24] width 28 height 14
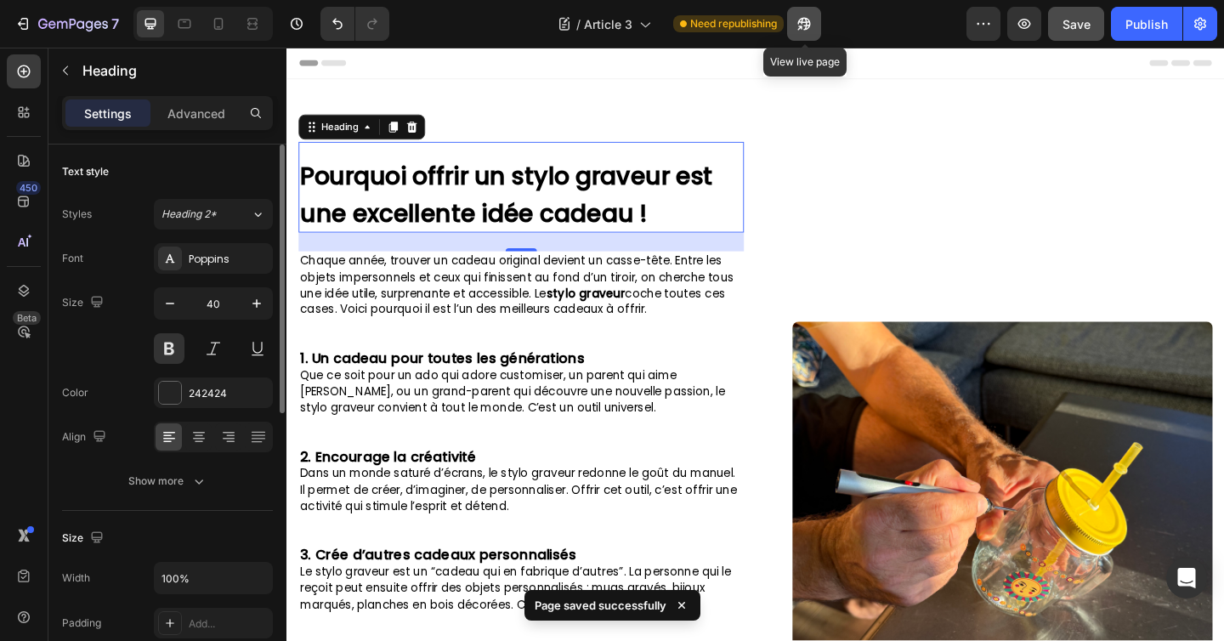
click at [801, 25] on icon "button" at bounding box center [799, 27] width 4 height 4
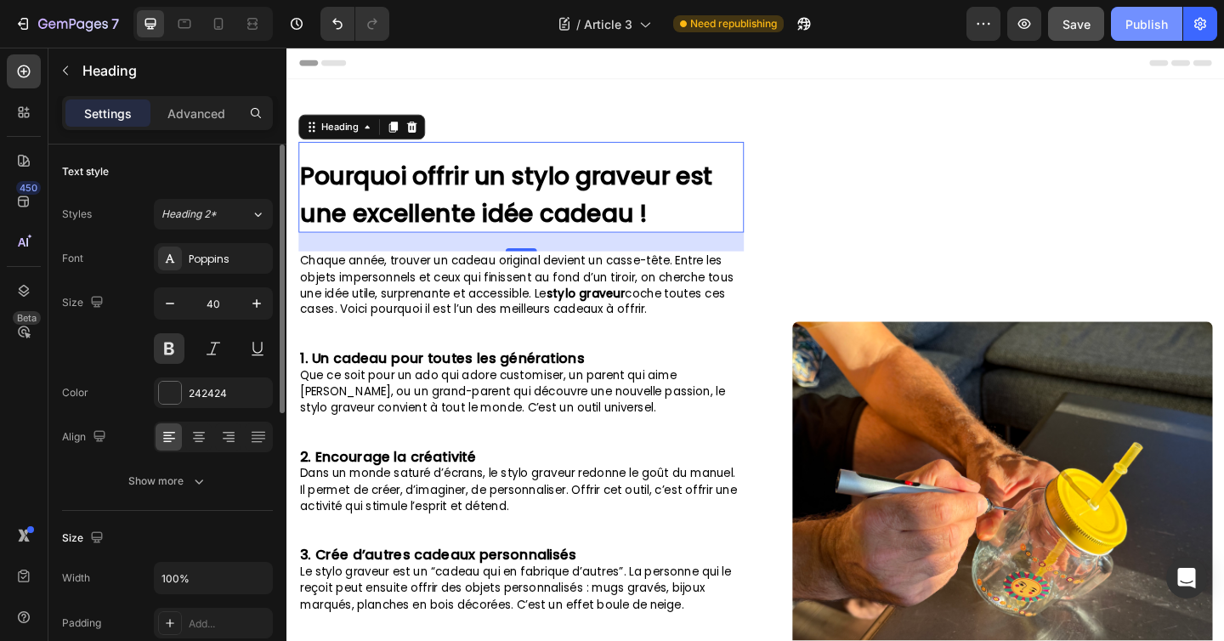
click at [1150, 10] on button "Publish" at bounding box center [1146, 24] width 71 height 34
